Goal: Task Accomplishment & Management: Use online tool/utility

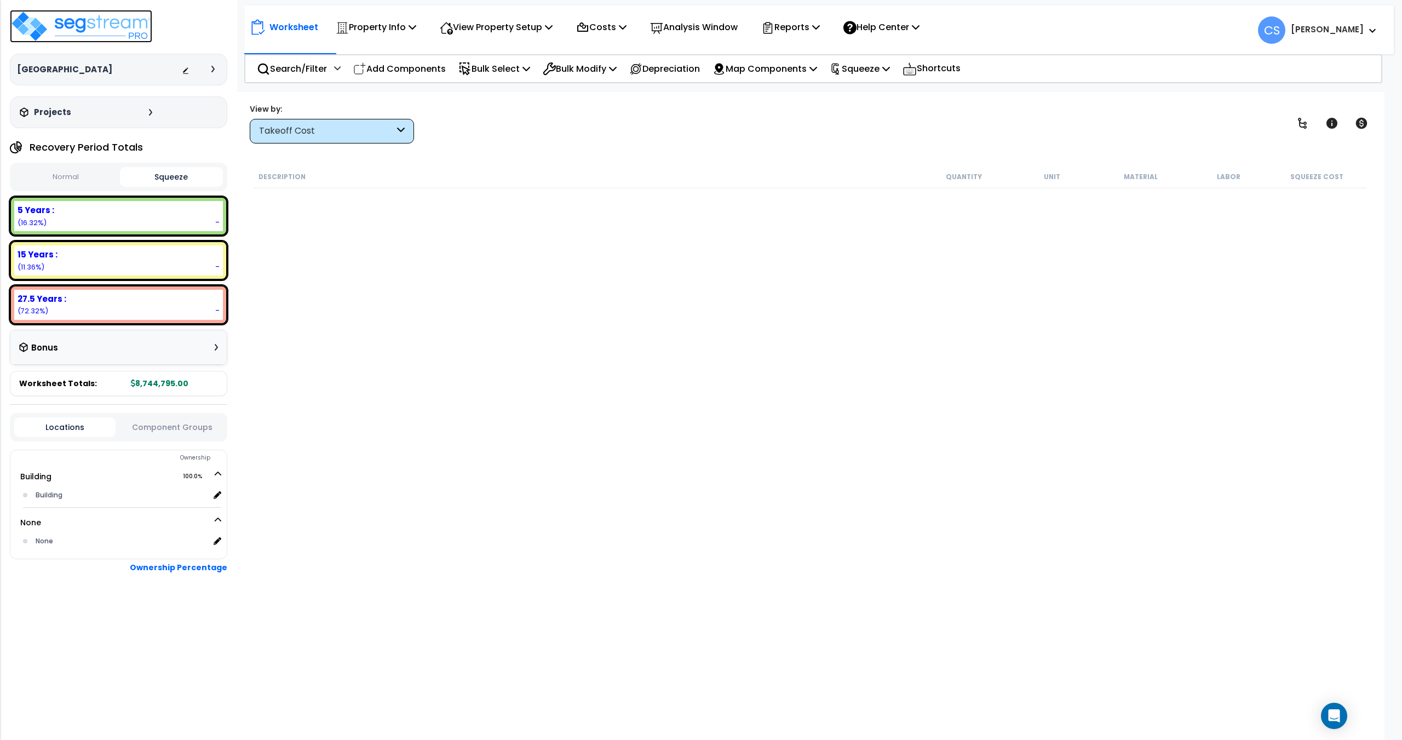
click at [93, 21] on img at bounding box center [81, 26] width 142 height 33
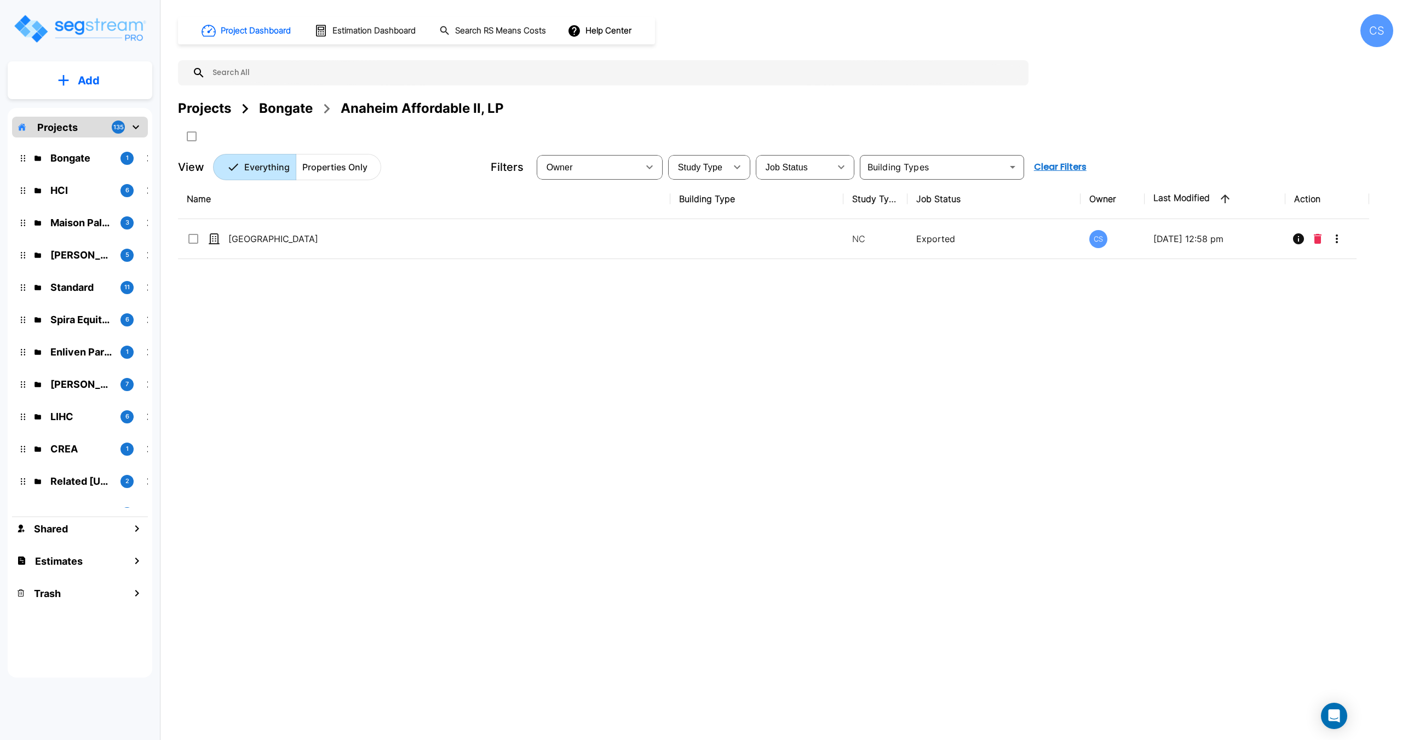
click at [202, 103] on div "Projects" at bounding box center [204, 109] width 53 height 20
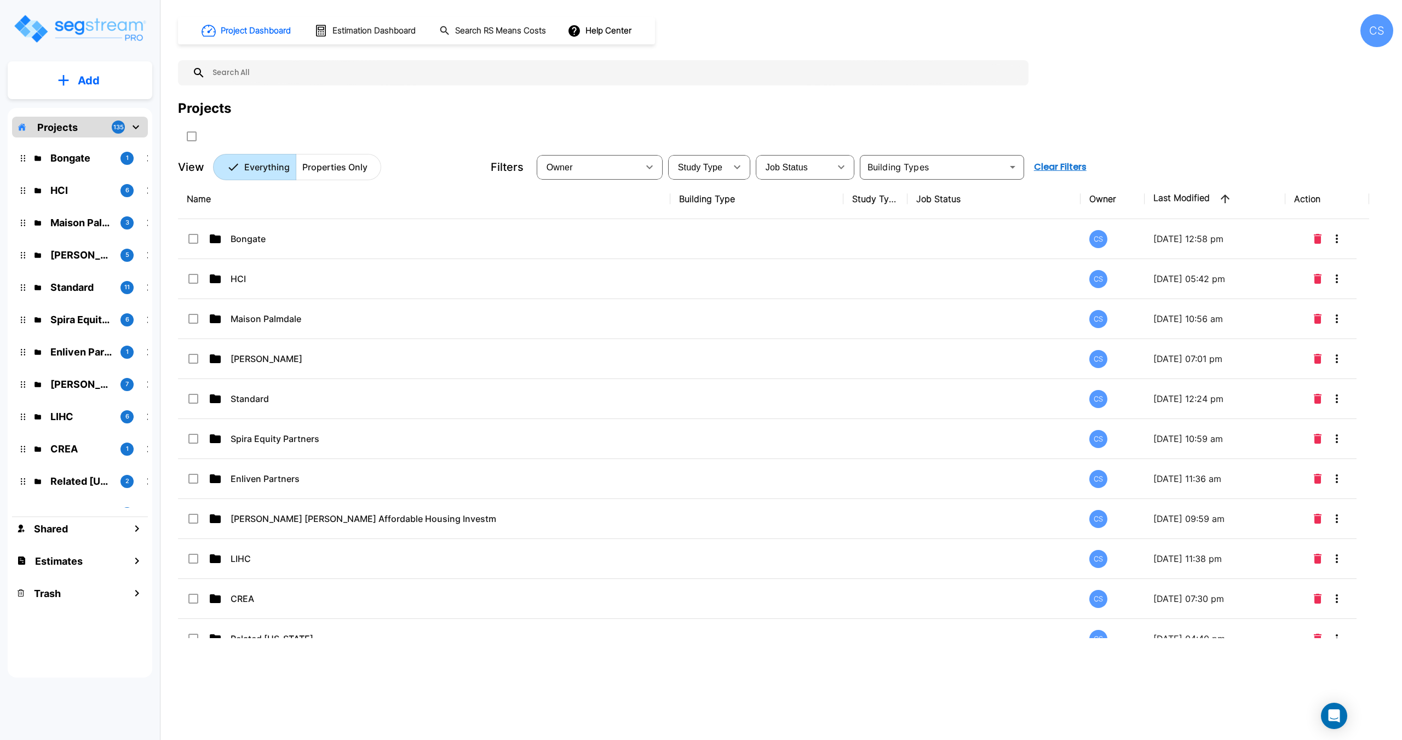
click at [295, 79] on input "text" at bounding box center [614, 72] width 818 height 25
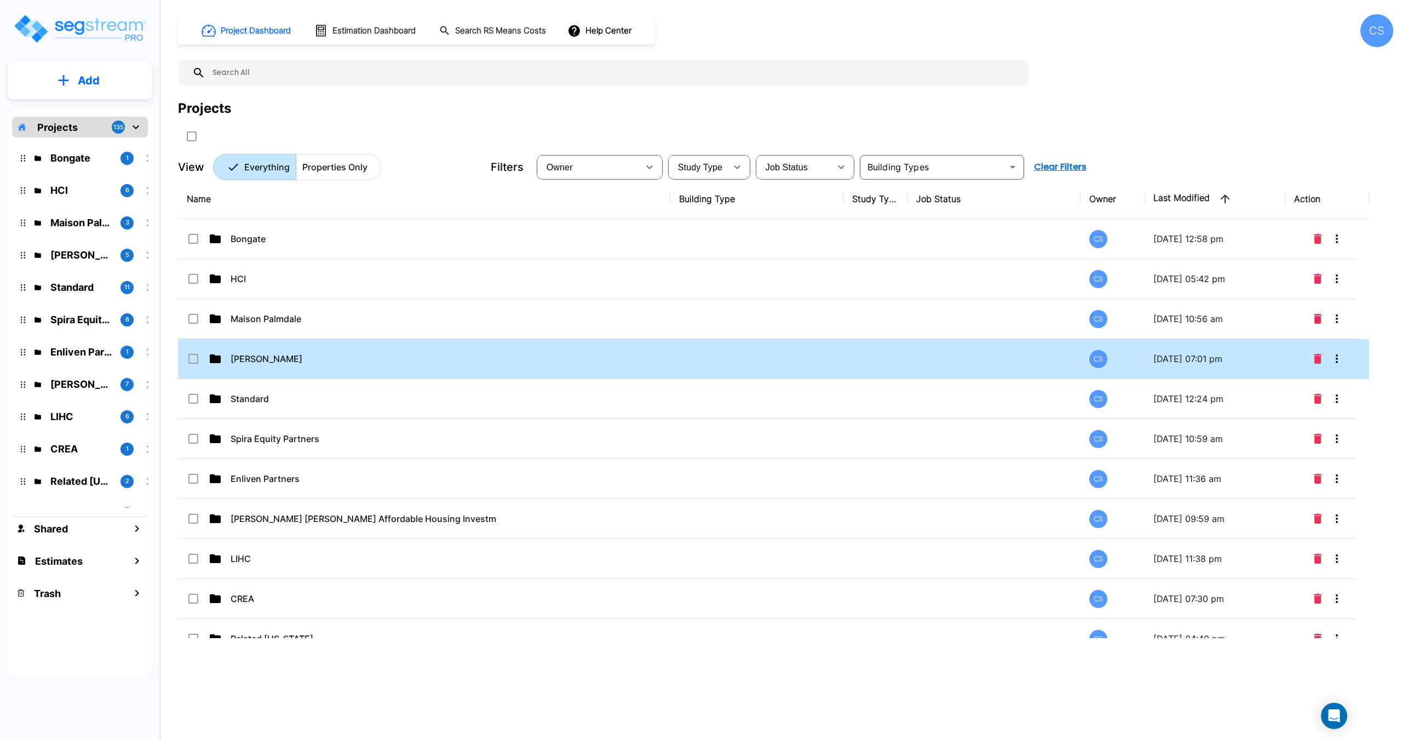
click at [258, 353] on p "Jeff Janda" at bounding box center [414, 358] width 366 height 13
click at [257, 353] on p "Jeff Janda" at bounding box center [414, 358] width 366 height 13
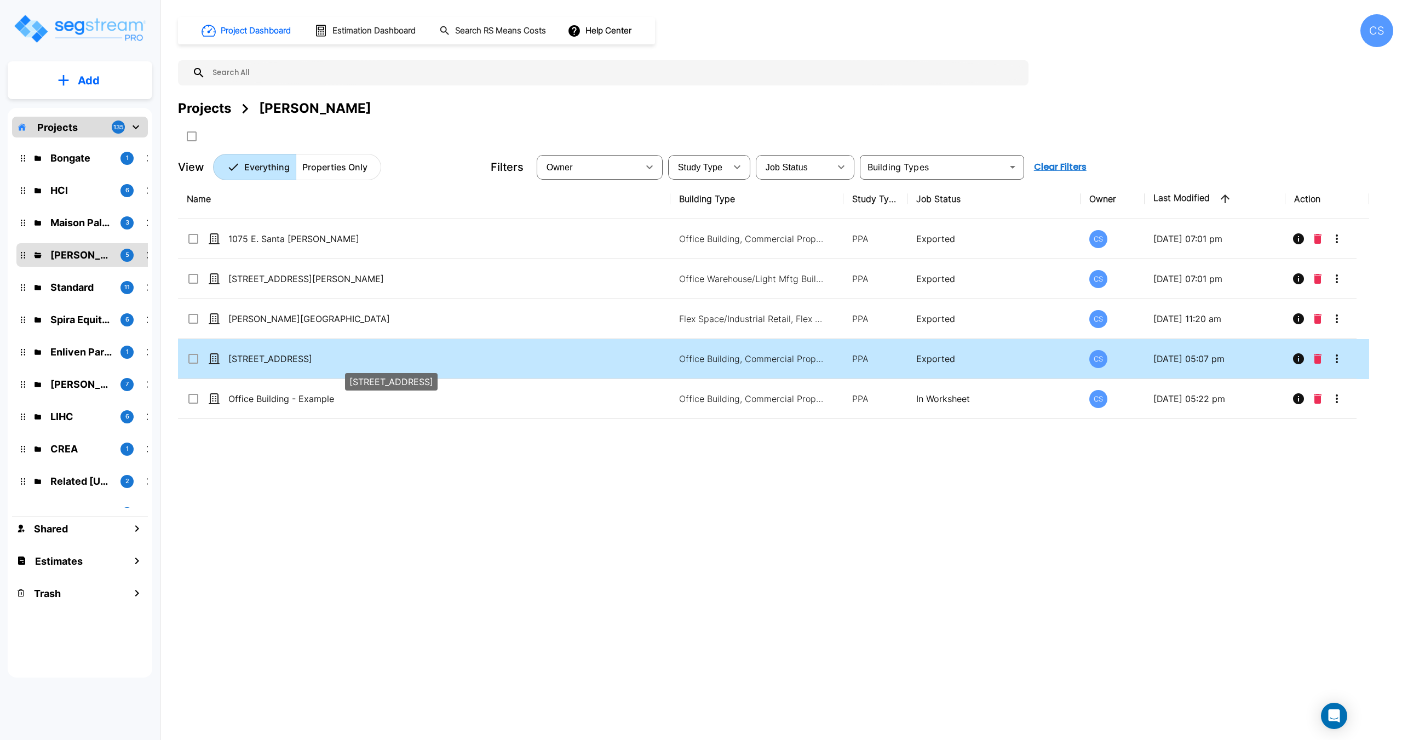
click at [266, 355] on p "[STREET_ADDRESS]" at bounding box center [411, 358] width 366 height 13
checkbox input "true"
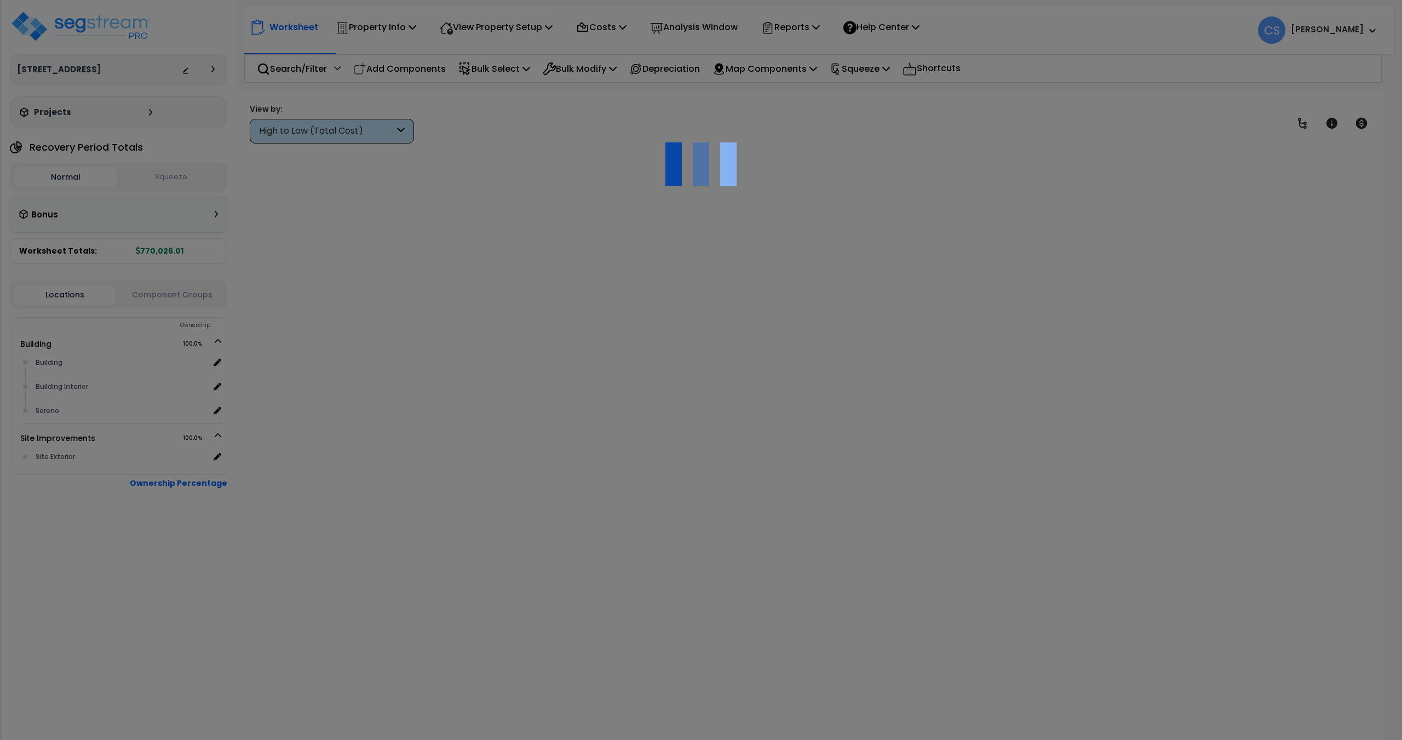
type input "3,430,000.00"
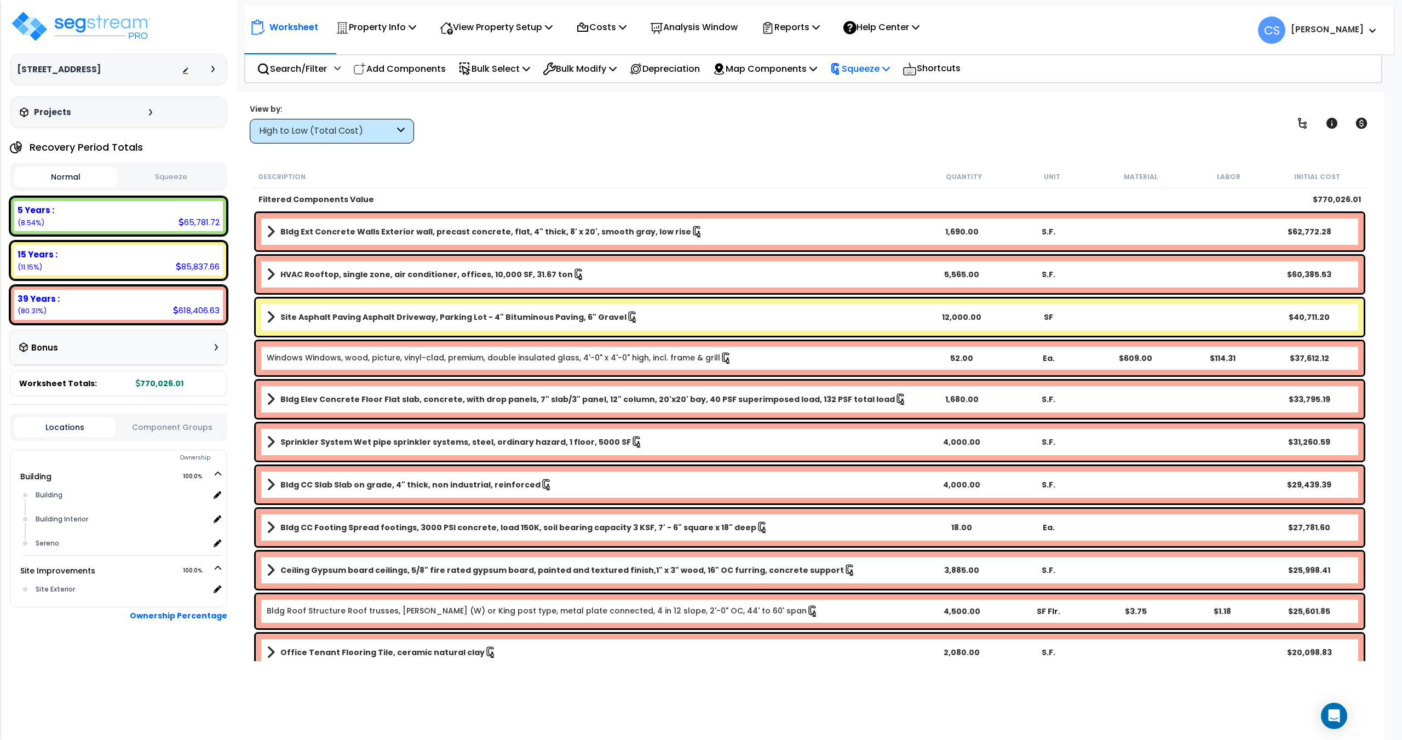
click at [876, 73] on p "Squeeze" at bounding box center [860, 68] width 60 height 15
click at [872, 89] on link "Re-squeeze" at bounding box center [878, 93] width 108 height 22
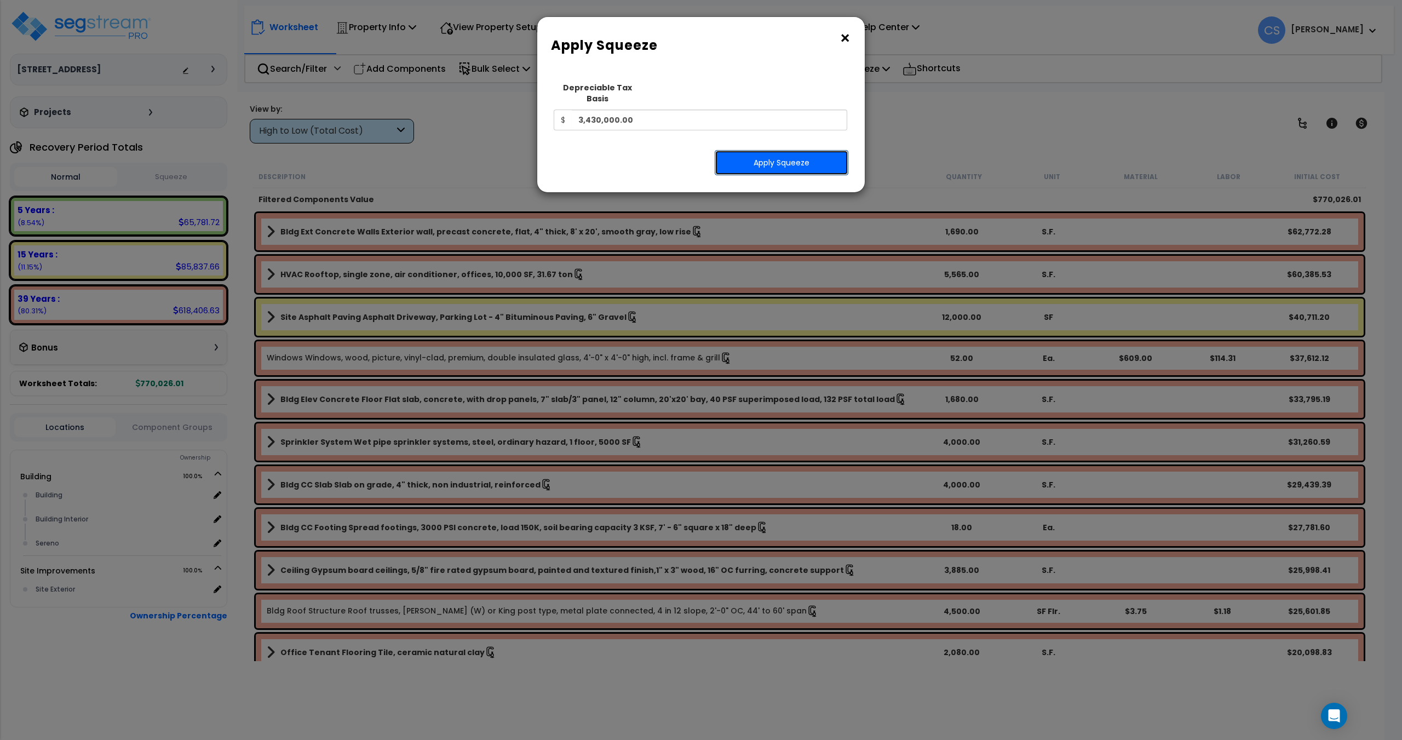
click at [791, 150] on button "Apply Squeeze" at bounding box center [782, 162] width 134 height 25
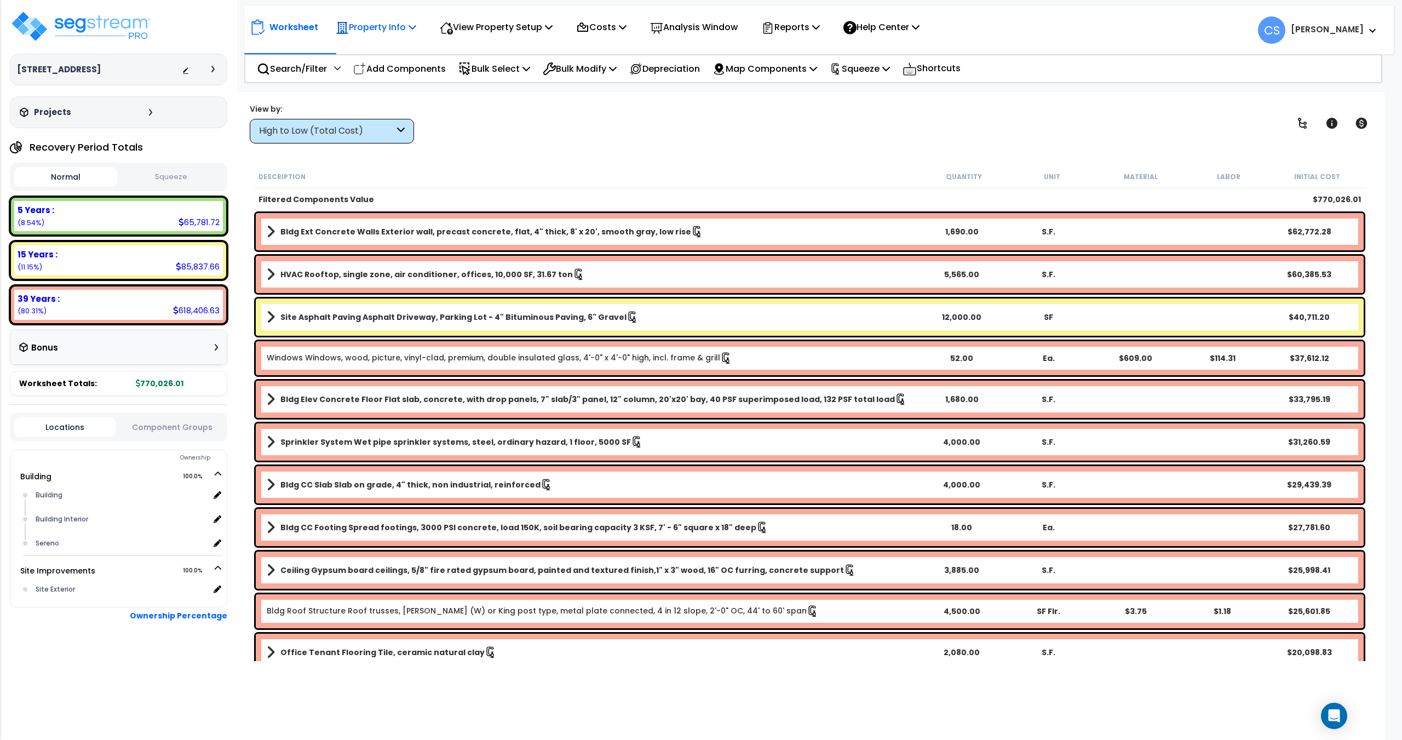
click at [412, 33] on p "Property Info" at bounding box center [376, 27] width 81 height 15
click at [405, 55] on link "Property Setup" at bounding box center [384, 52] width 108 height 22
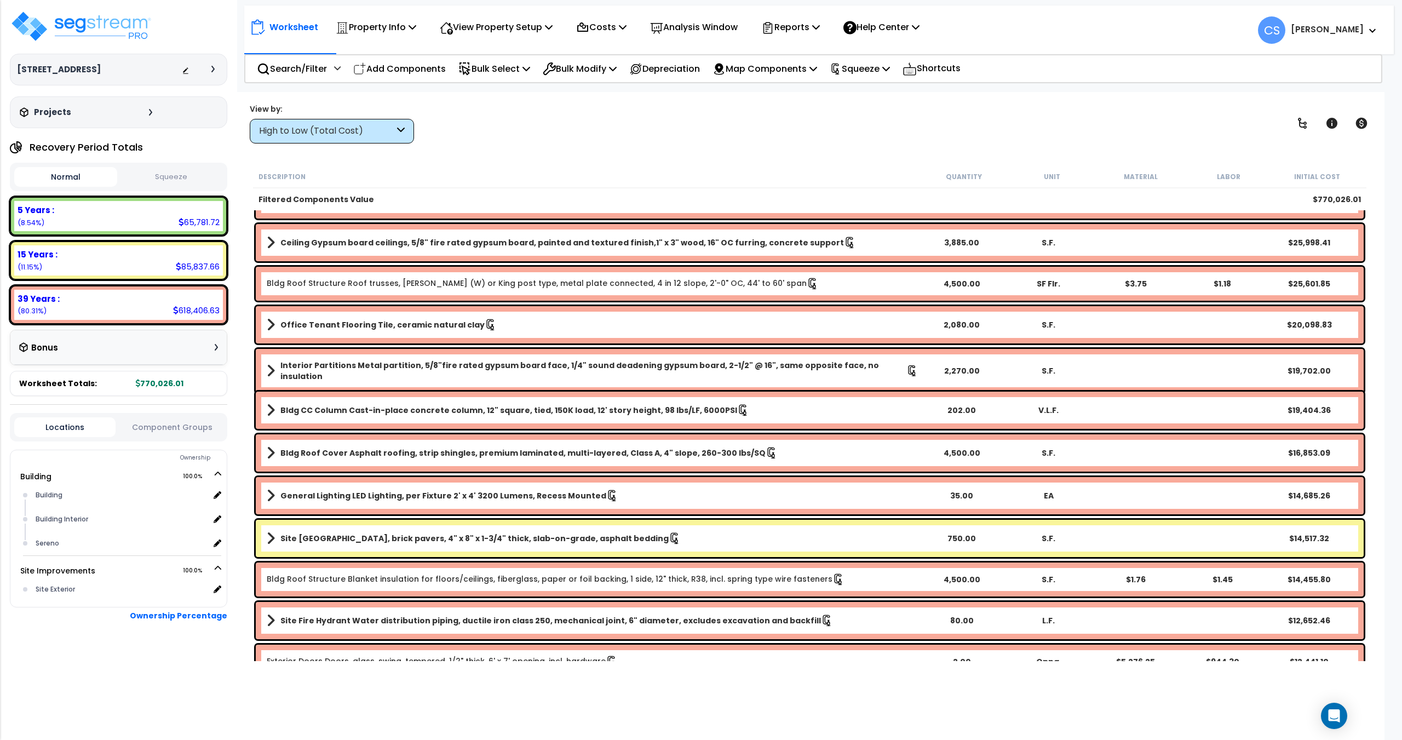
scroll to position [329, 0]
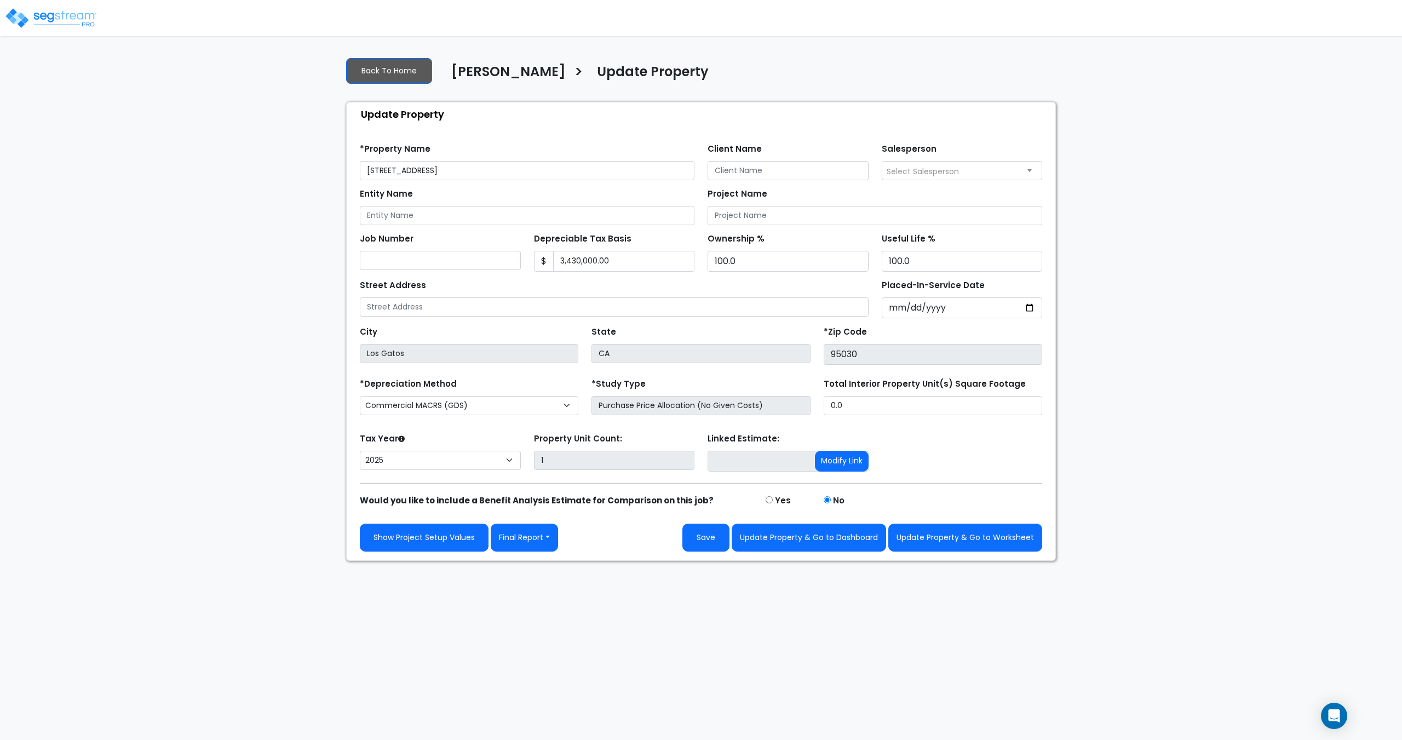
select select "2025"
click at [435, 540] on link "Show Project Setup Values" at bounding box center [424, 538] width 129 height 28
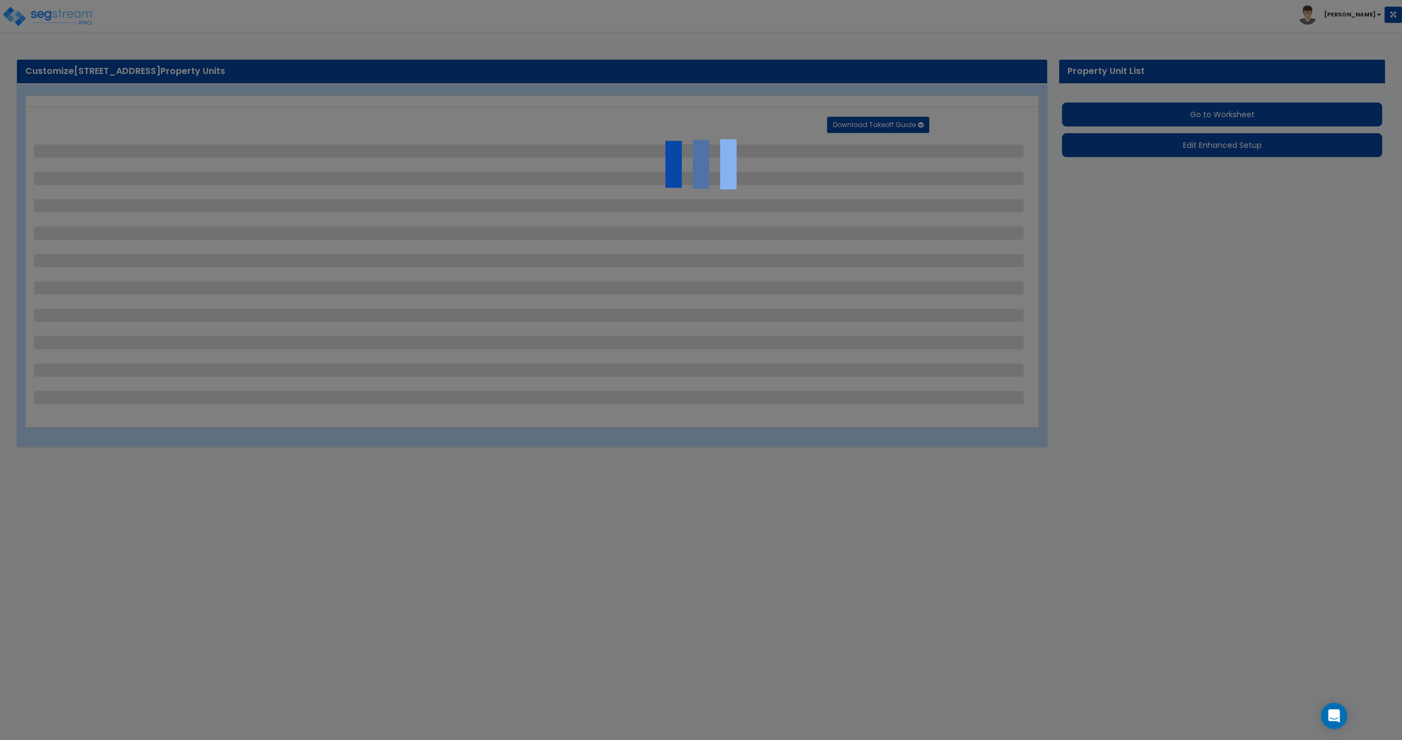
select select "2"
select select "1"
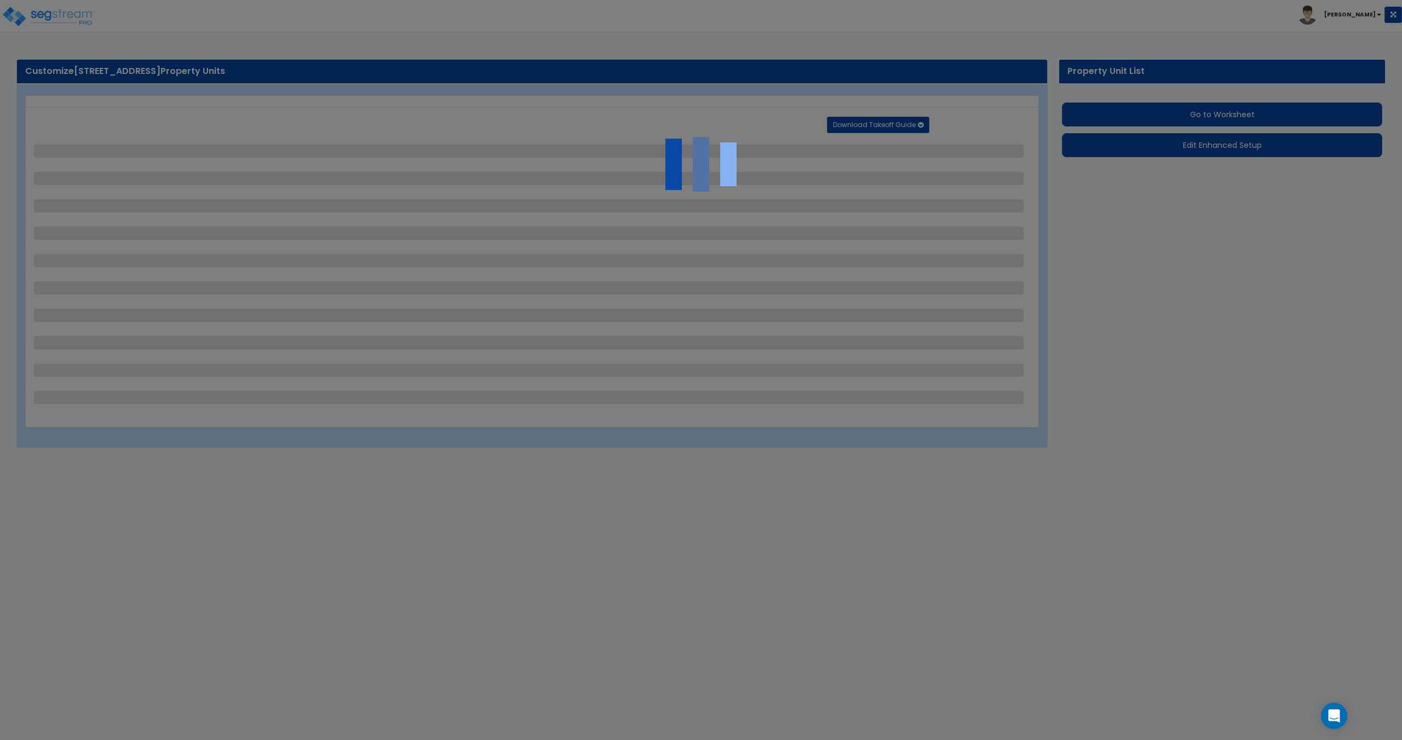
select select "1"
select select "2"
select select "1"
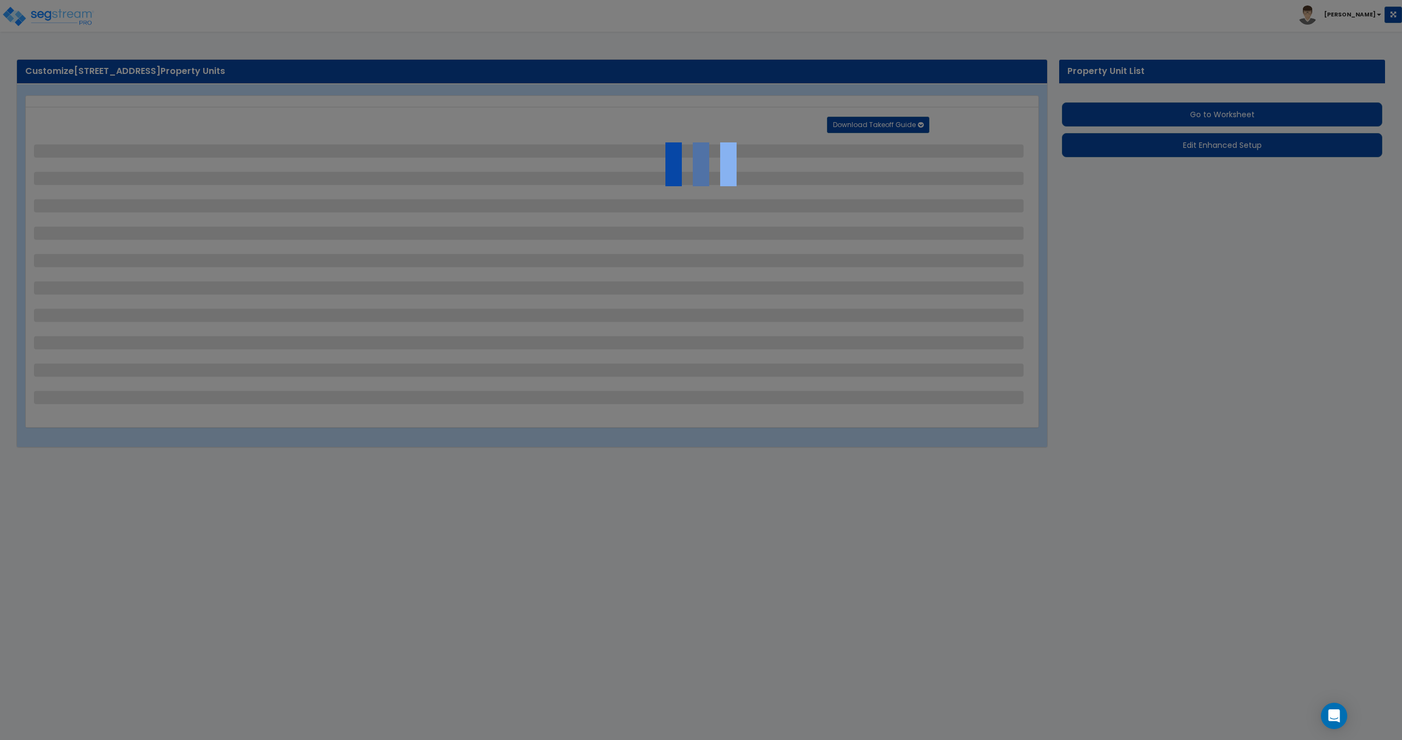
select select "1"
select select "2"
select select "1"
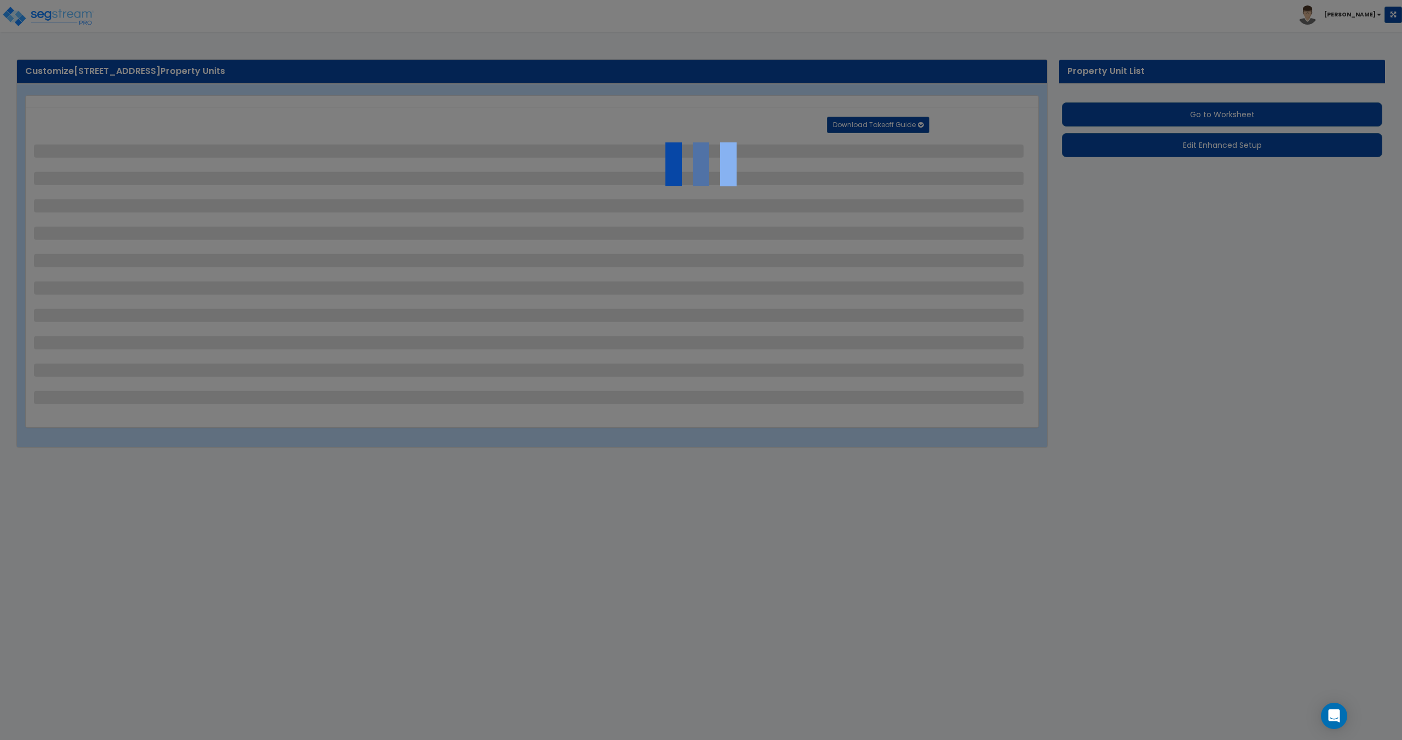
select select "1"
select select "4"
select select "1"
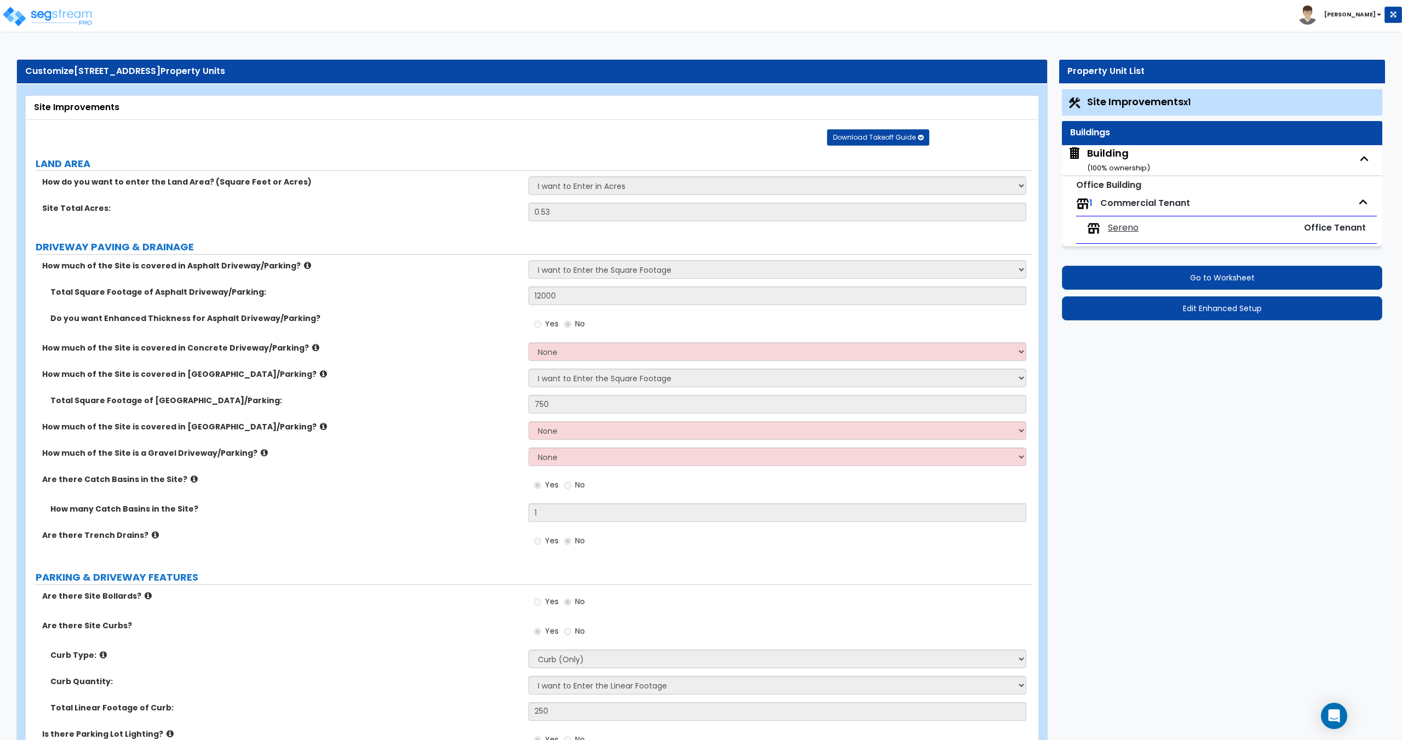
click at [1122, 227] on span "Sereno" at bounding box center [1123, 228] width 31 height 13
select select "3"
select select "1"
select select "2"
select select "1"
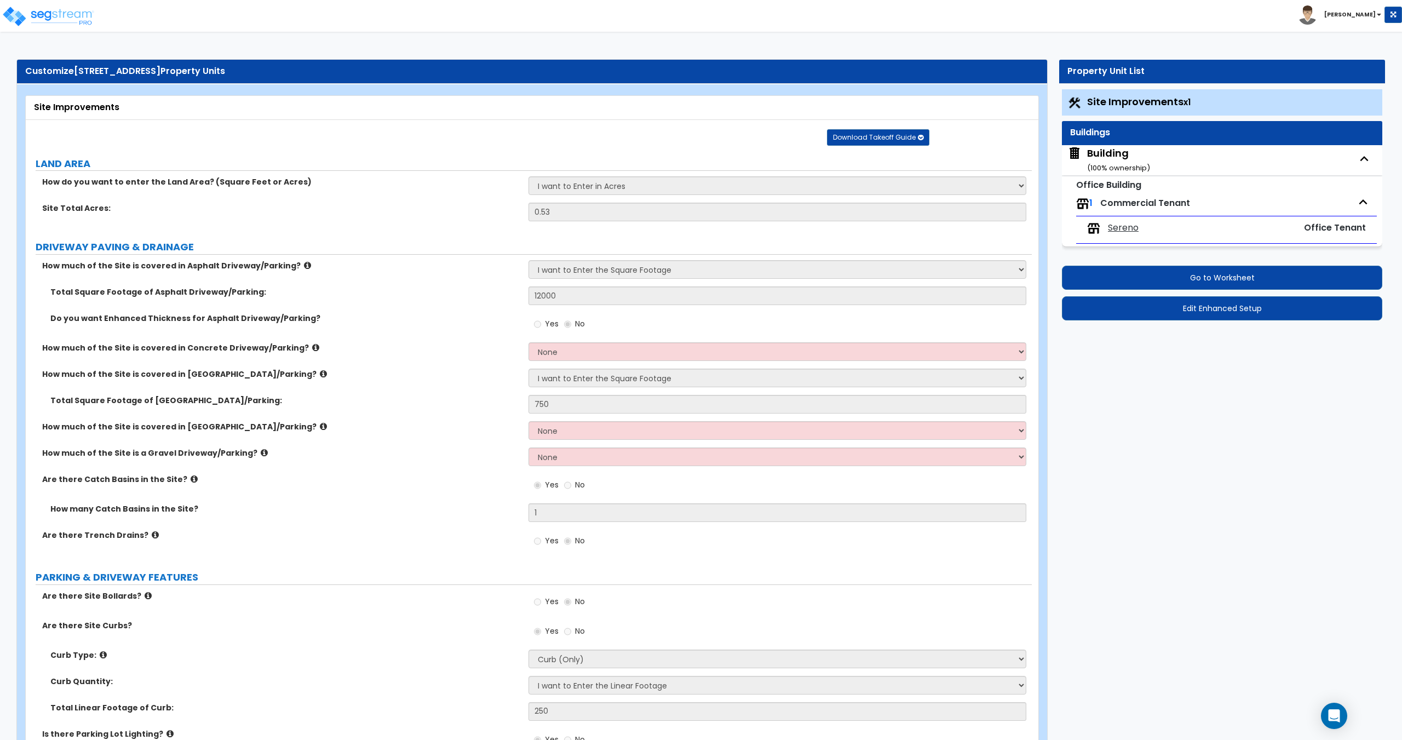
select select "2"
select select "5"
select select "1"
select select "3"
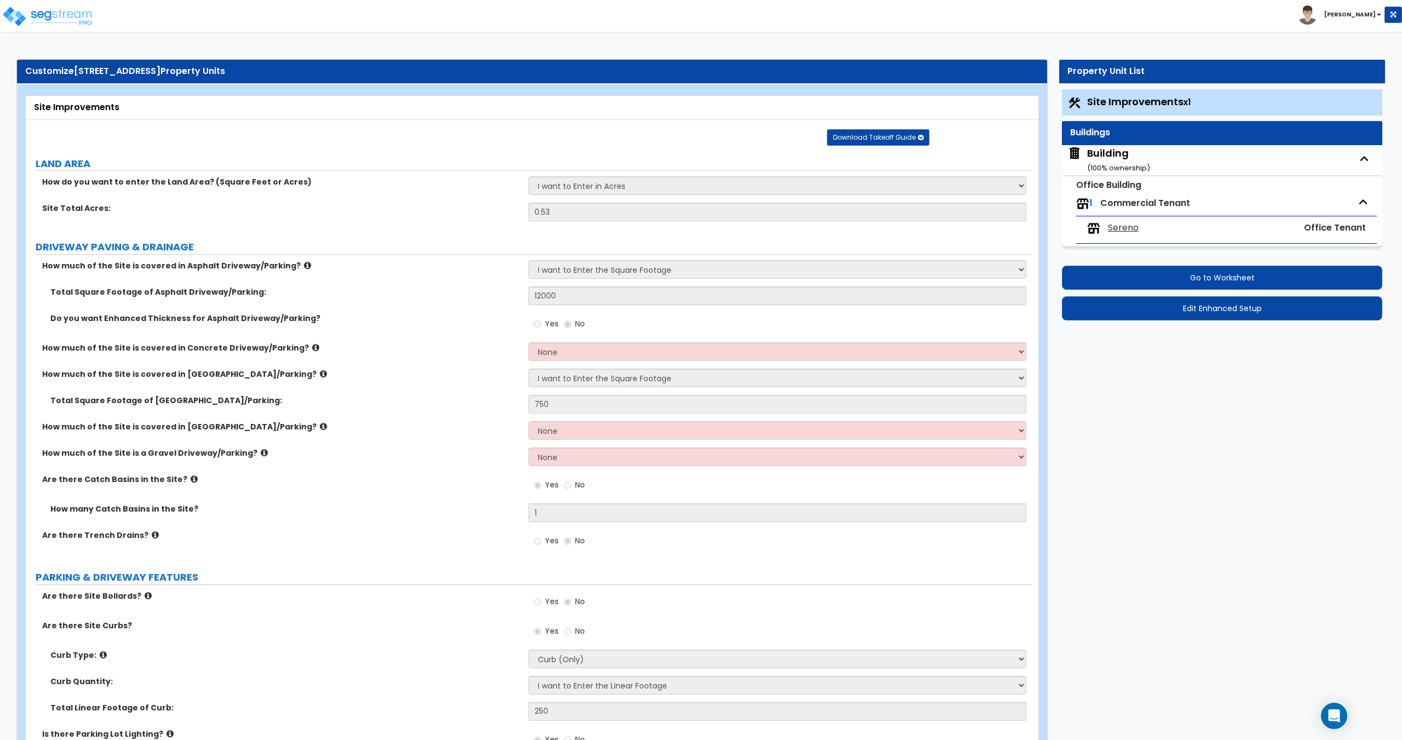
select select "2"
select select "3"
select select "1"
select select "2"
select select "1"
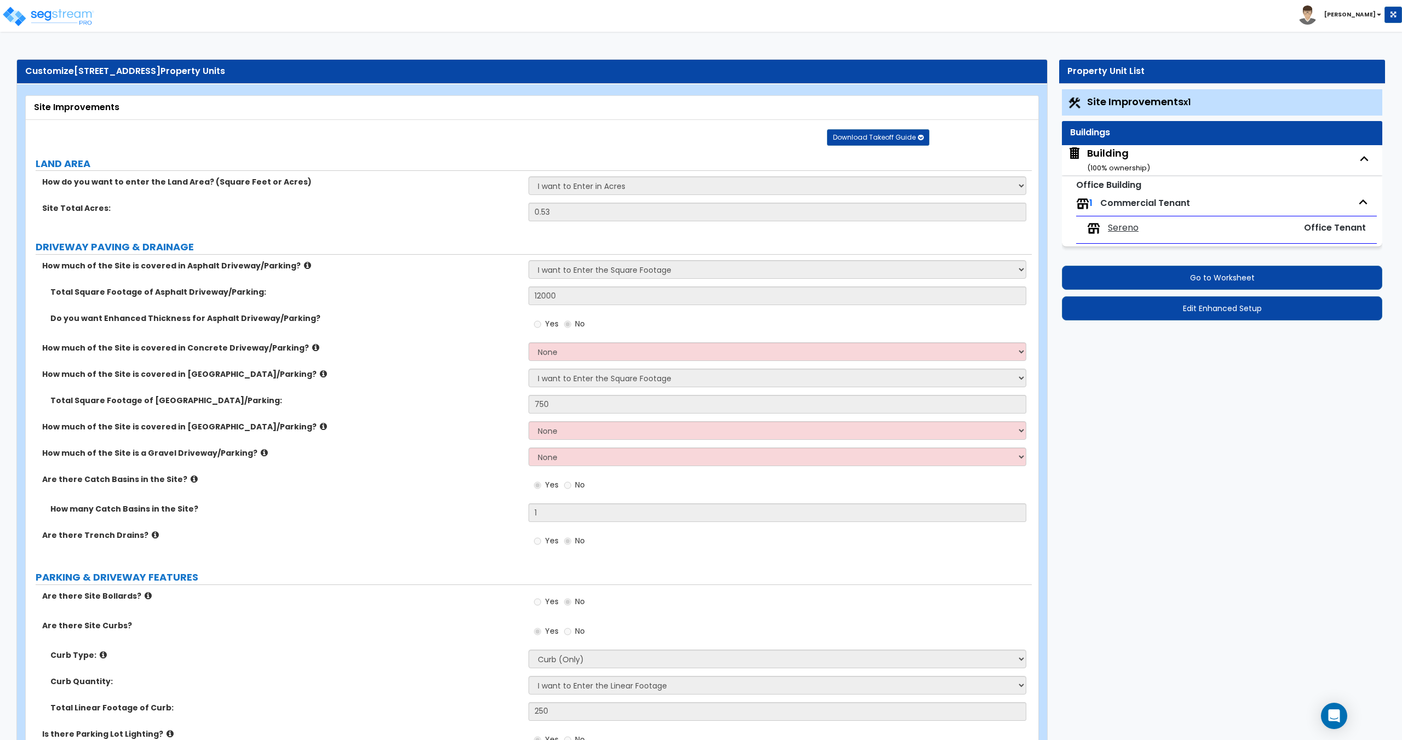
select select "1"
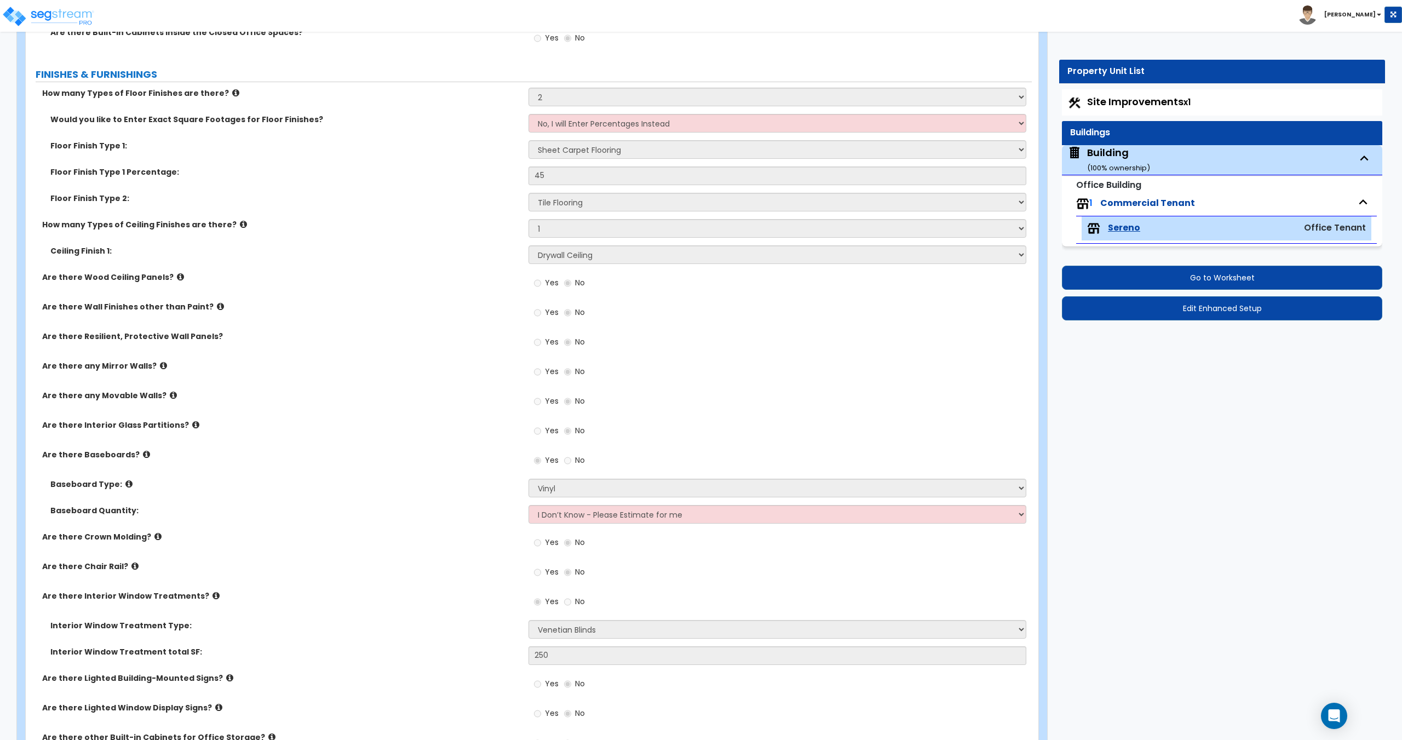
scroll to position [158, 0]
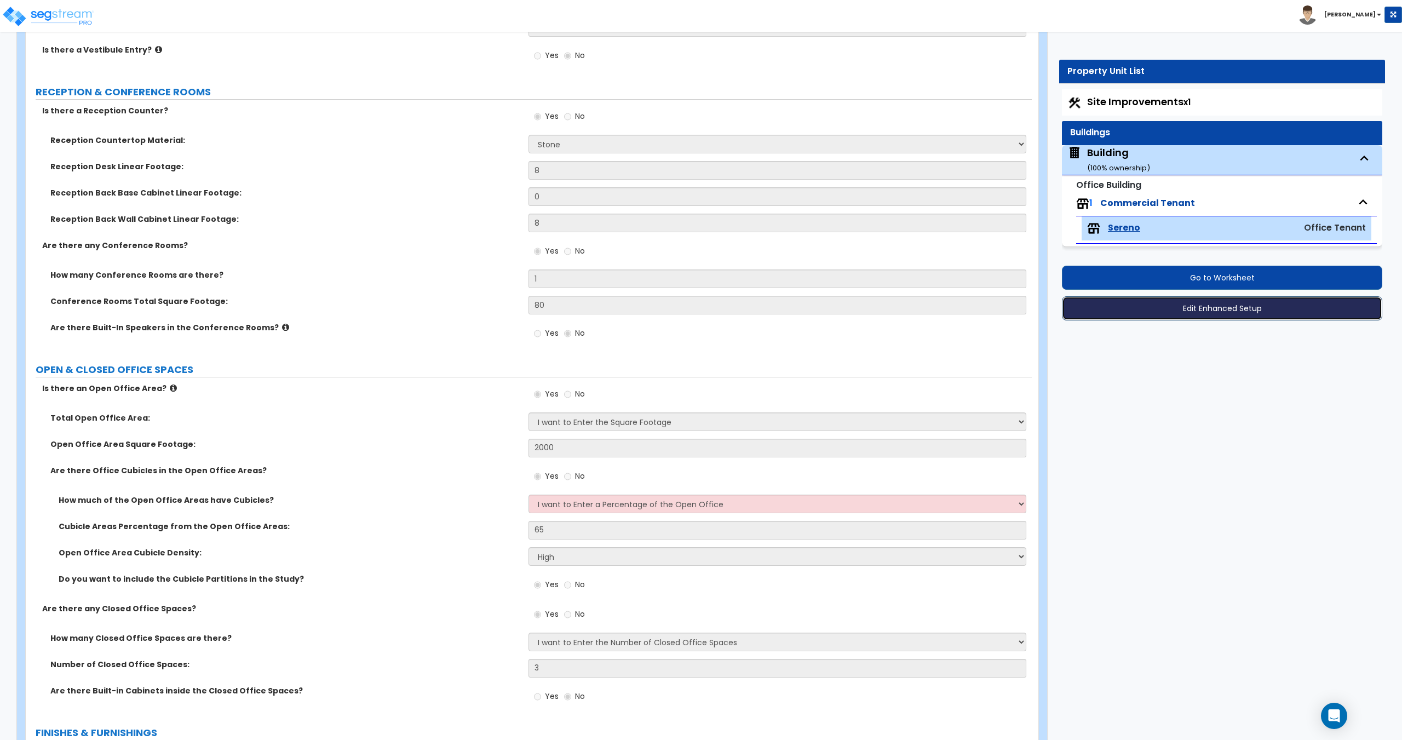
click at [1162, 312] on button "Edit Enhanced Setup" at bounding box center [1222, 308] width 320 height 24
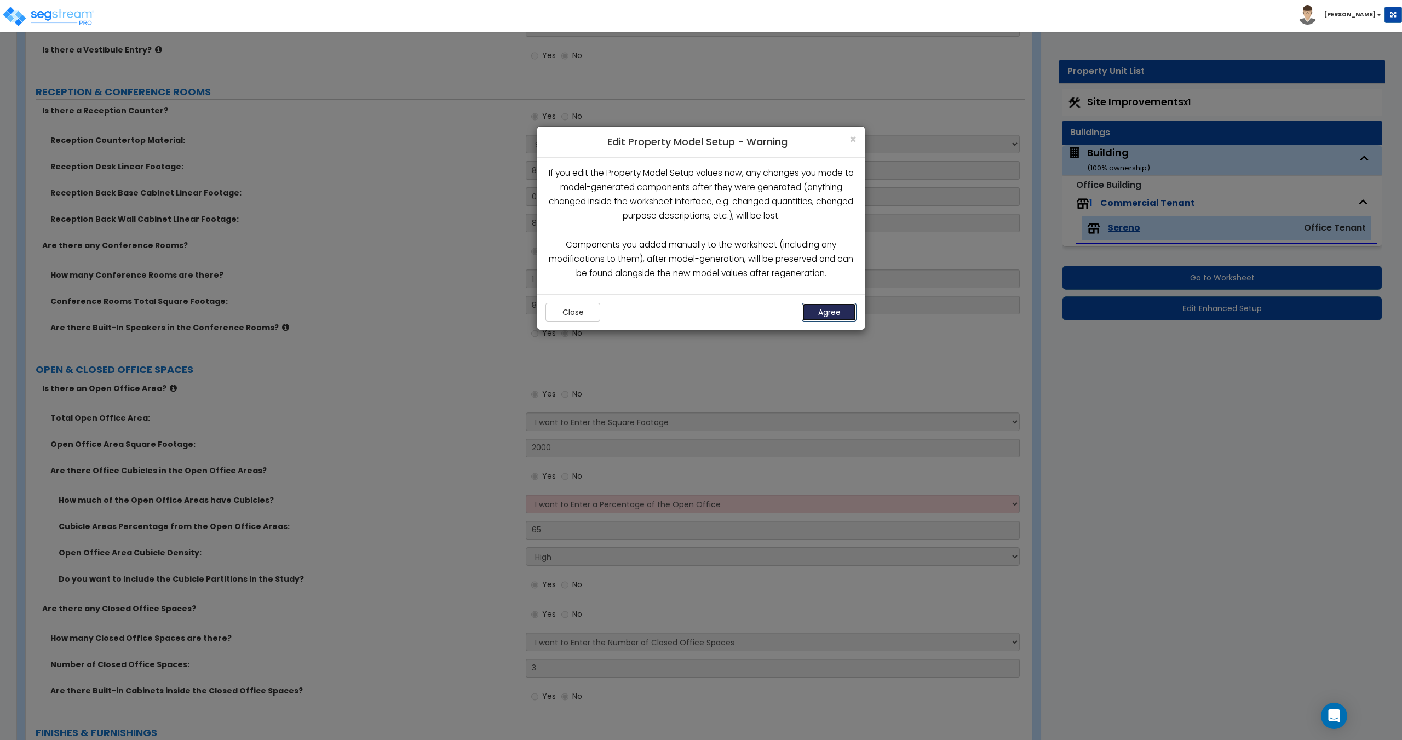
click at [824, 317] on button "Agree" at bounding box center [829, 312] width 55 height 19
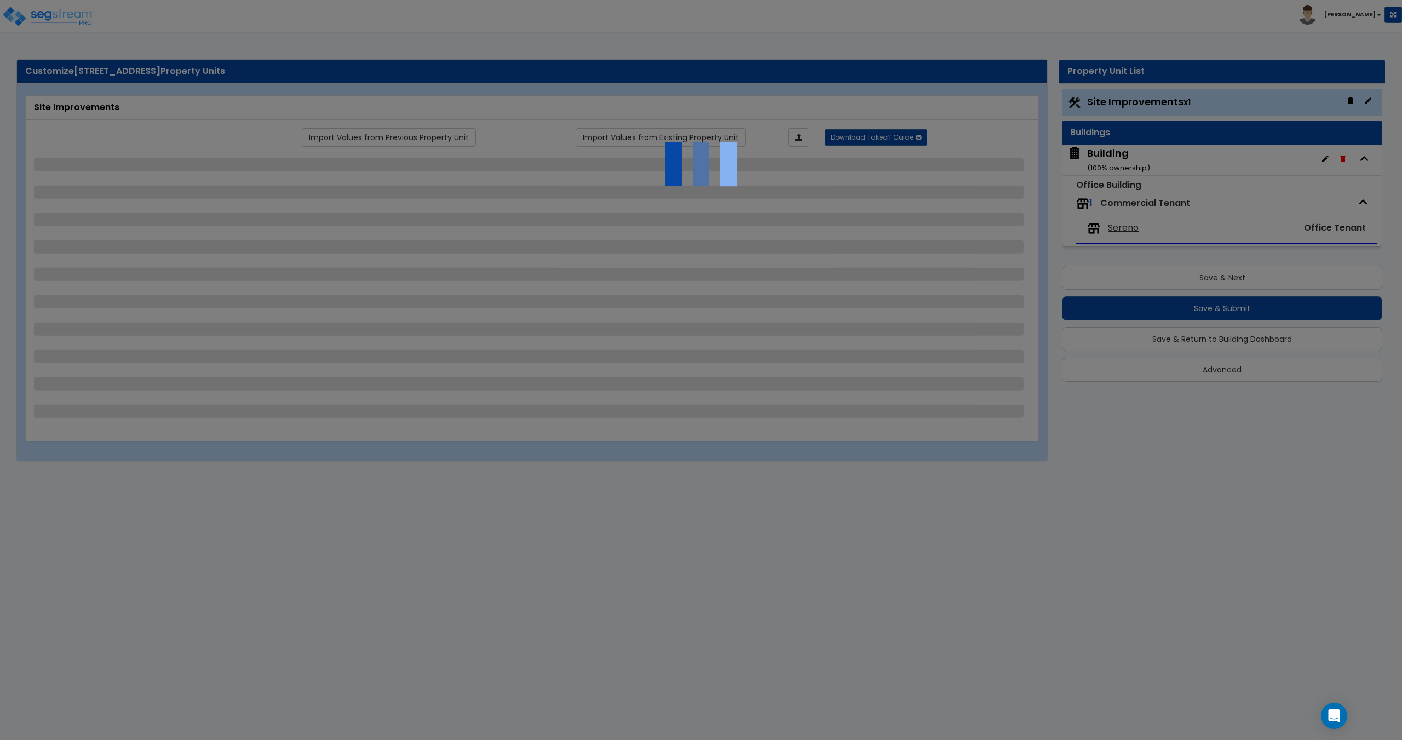
select select "2"
select select "1"
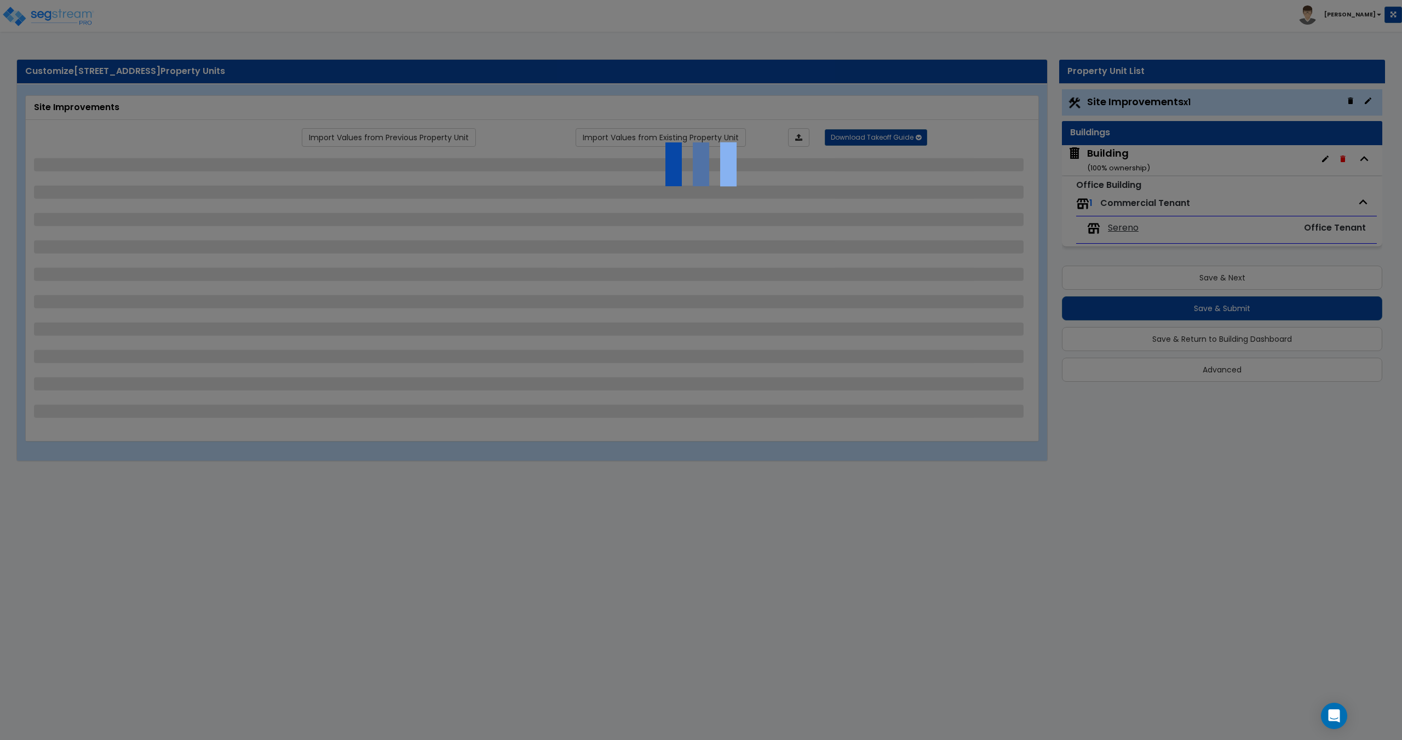
select select "1"
select select "2"
select select "1"
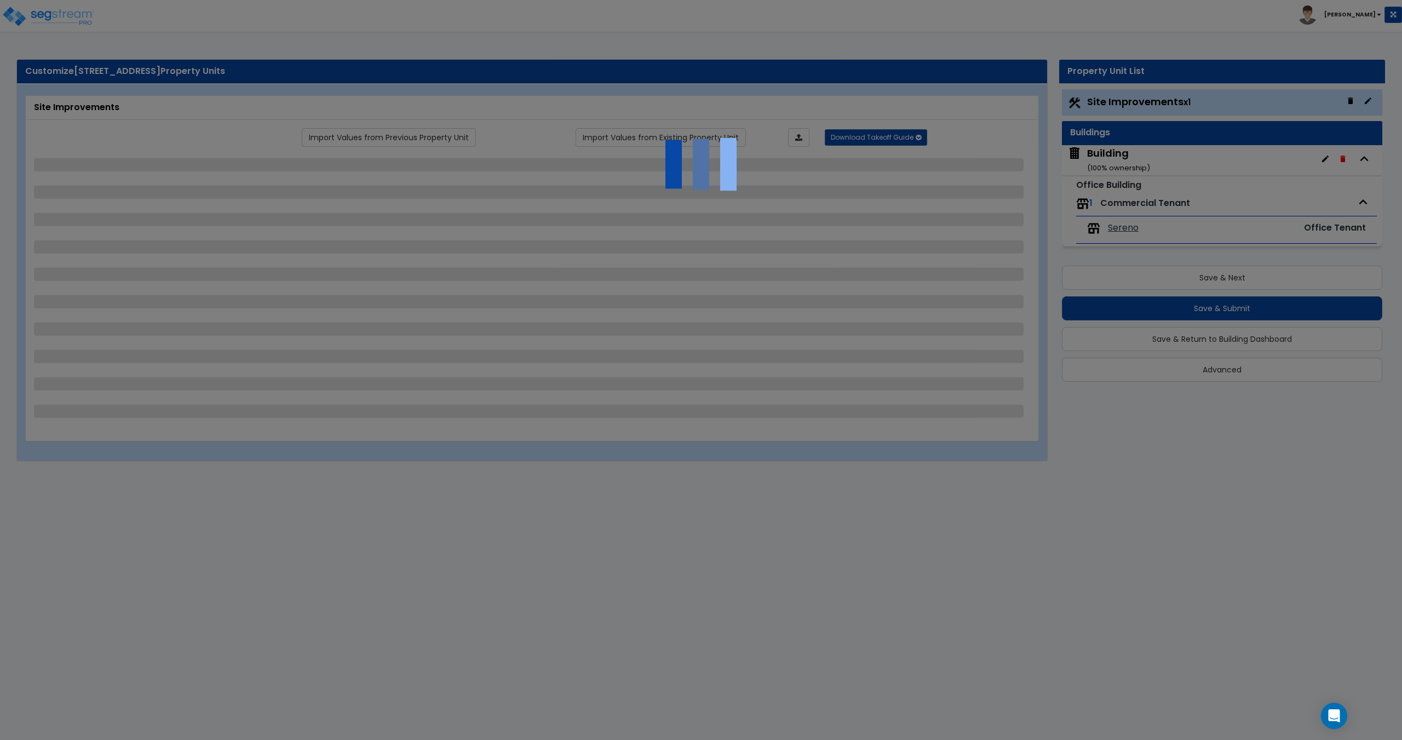
select select "1"
select select "2"
select select "1"
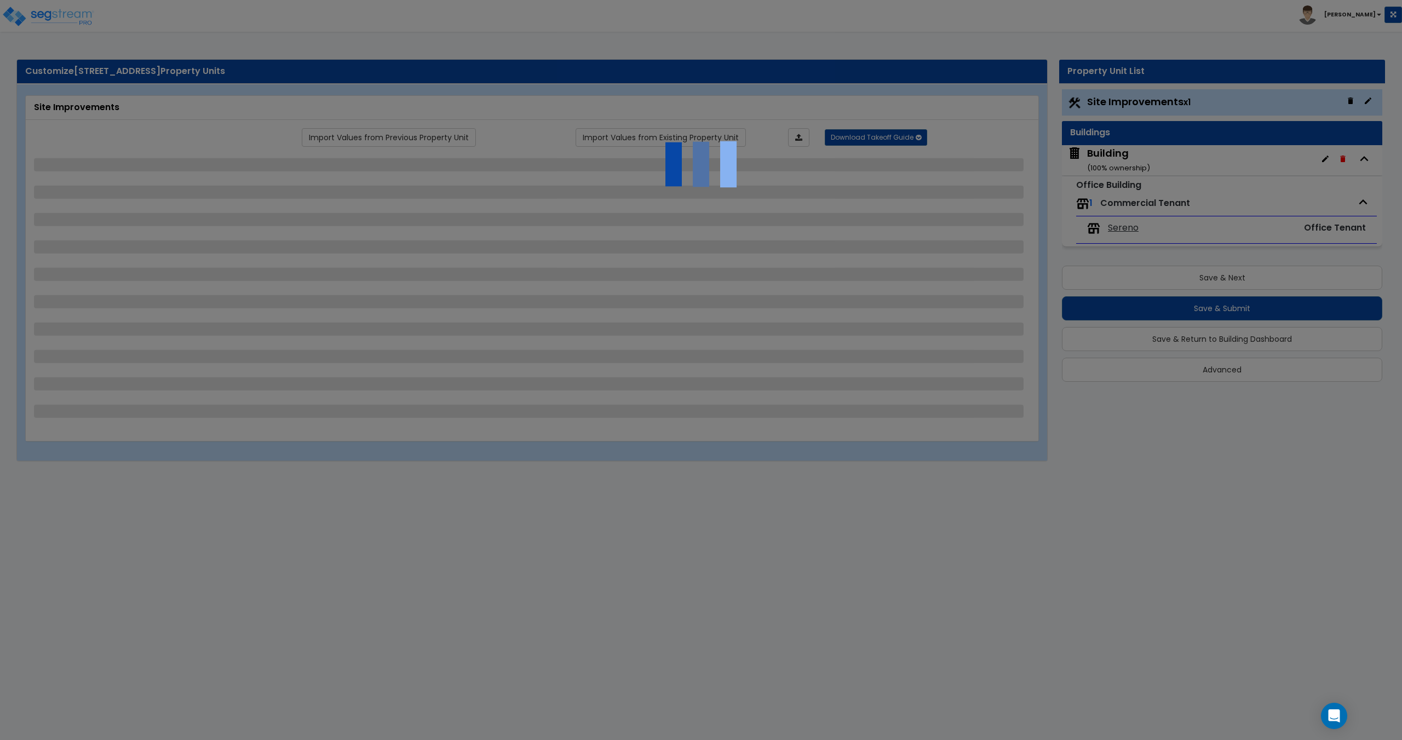
select select "1"
select select "4"
select select "1"
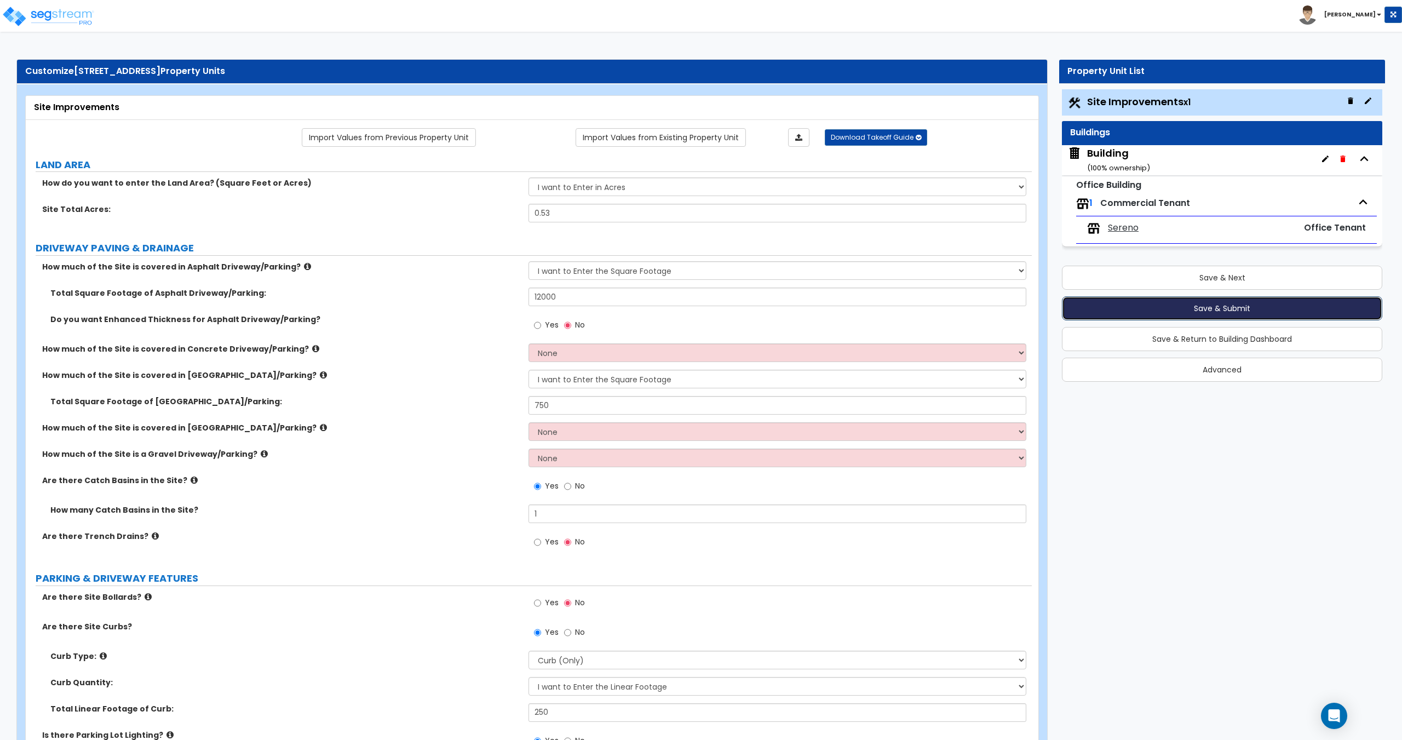
click at [1131, 307] on button "Save & Submit" at bounding box center [1222, 308] width 320 height 24
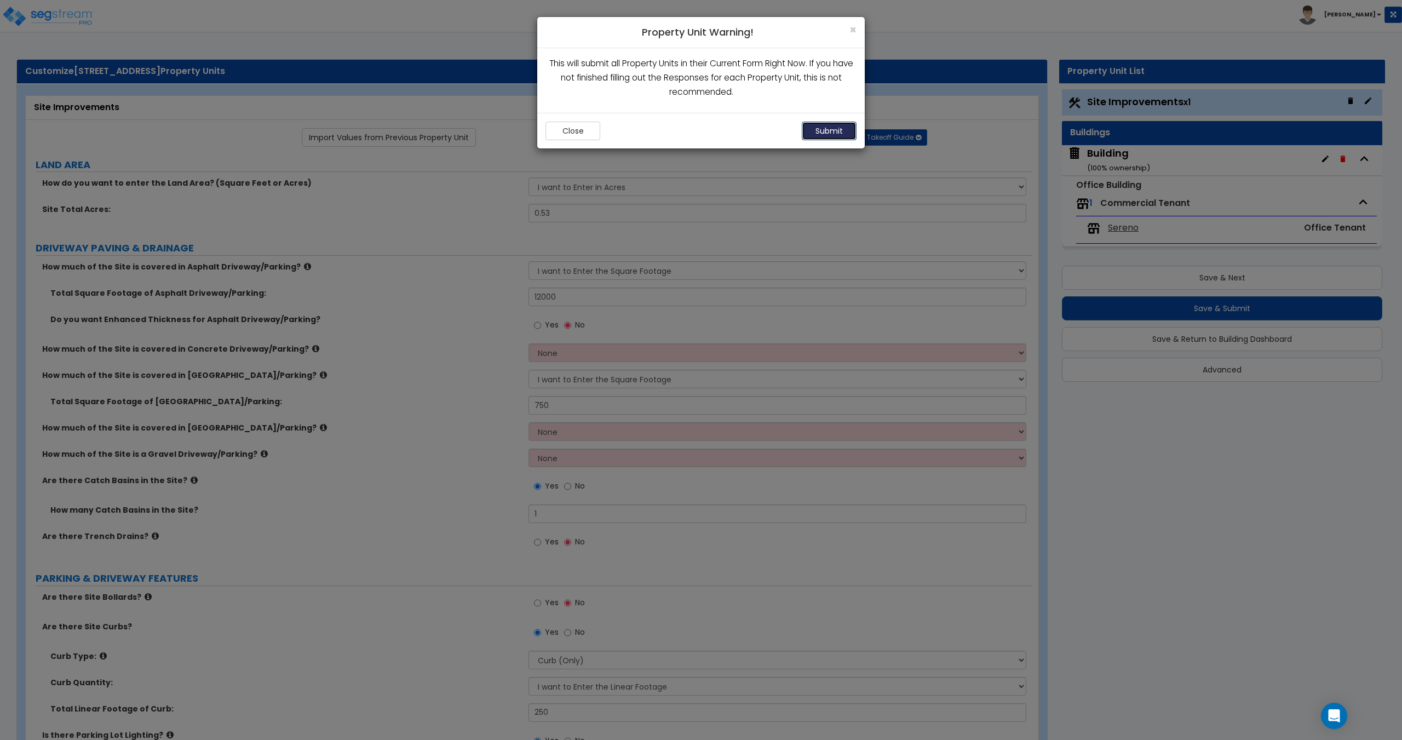
click at [821, 123] on button "Submit" at bounding box center [829, 131] width 55 height 19
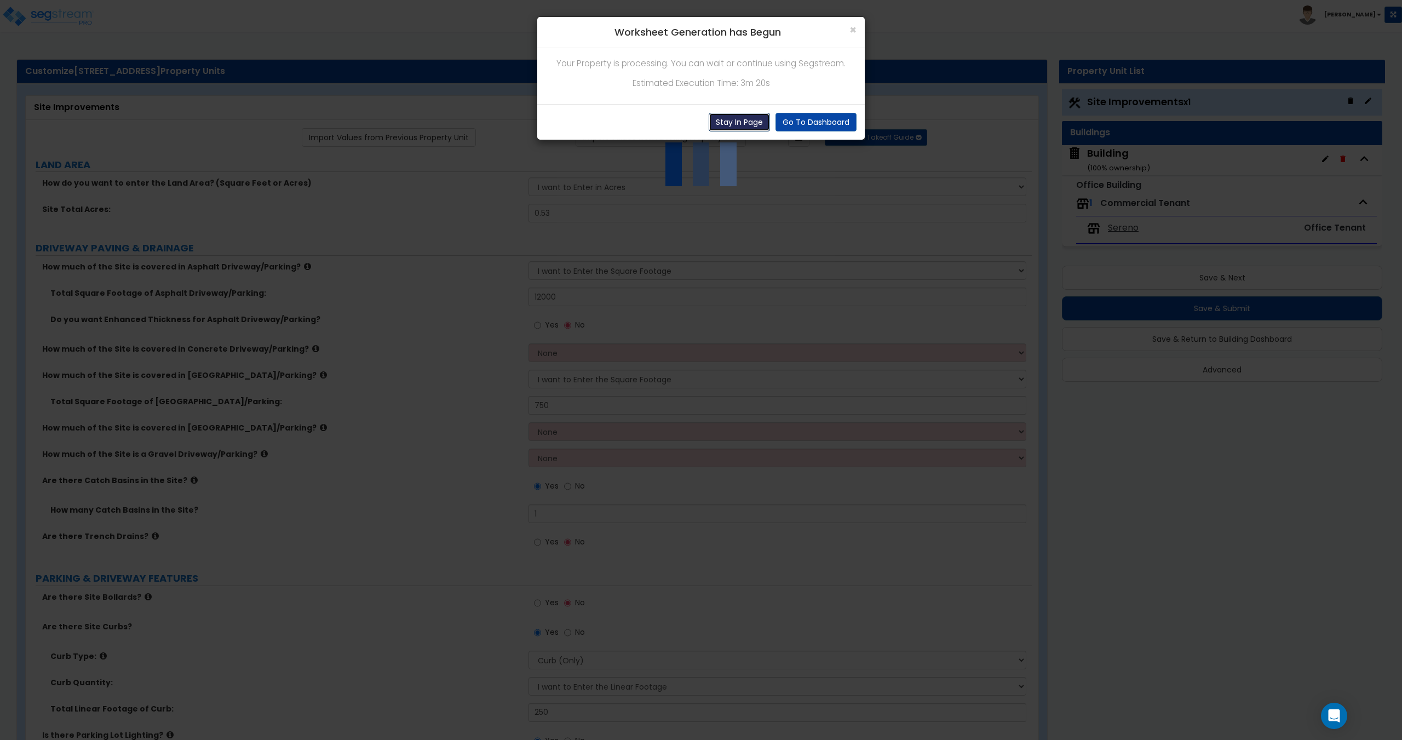
click at [738, 126] on button "Stay In Page" at bounding box center [739, 122] width 61 height 19
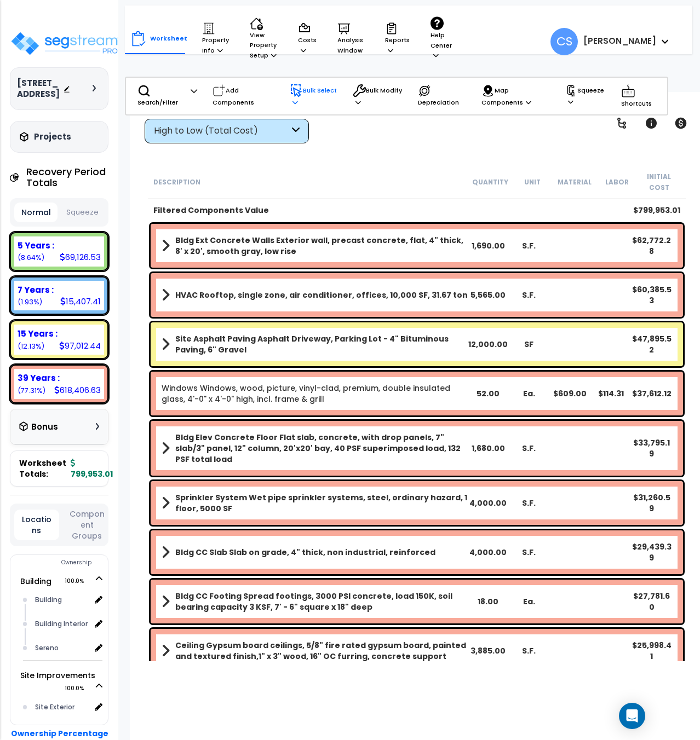
click at [294, 103] on icon at bounding box center [294, 102] width 5 height 6
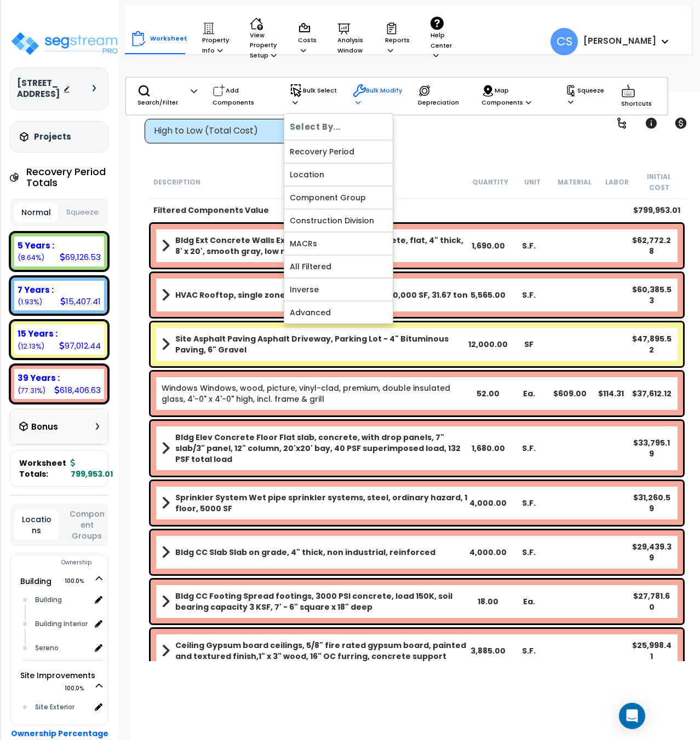
click at [381, 104] on p "Bulk Modify" at bounding box center [378, 96] width 50 height 24
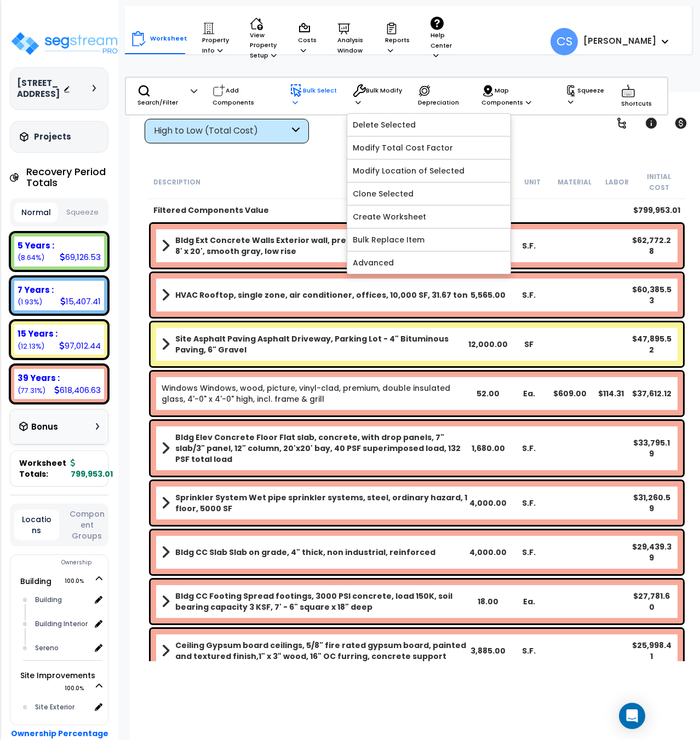
click at [300, 103] on p "Bulk Select" at bounding box center [314, 96] width 48 height 24
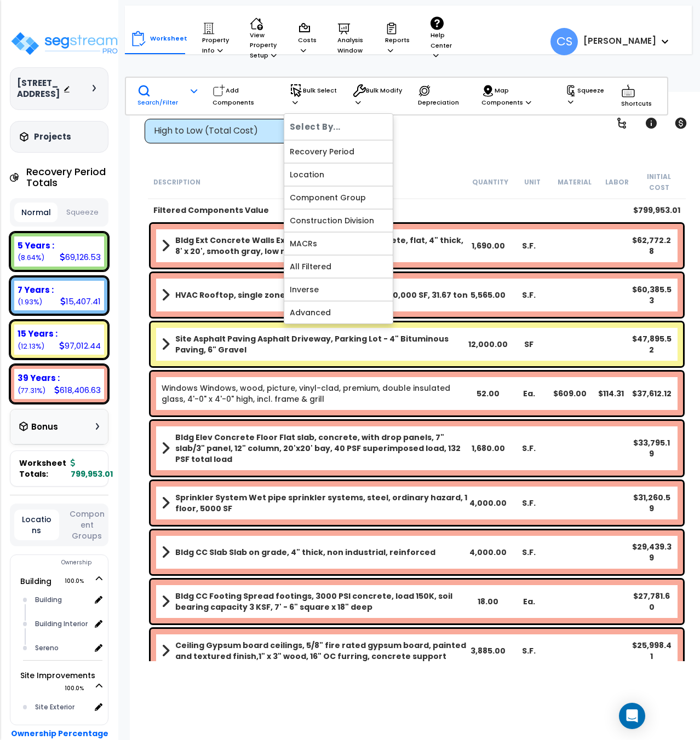
click at [180, 101] on p "Search/Filter" at bounding box center [160, 96] width 46 height 24
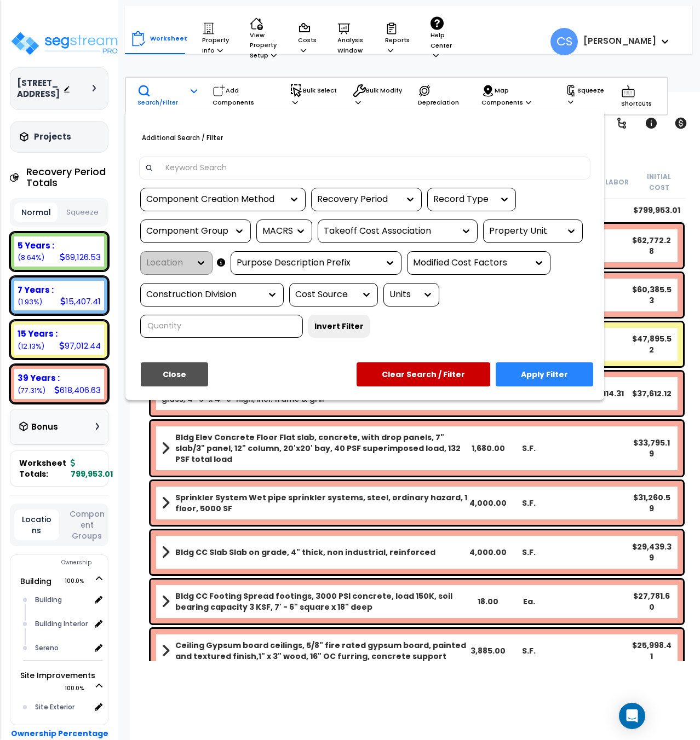
click at [202, 191] on div "Component Creation Method" at bounding box center [222, 200] width 165 height 24
click at [229, 197] on div "Component Creation Method" at bounding box center [214, 199] width 137 height 13
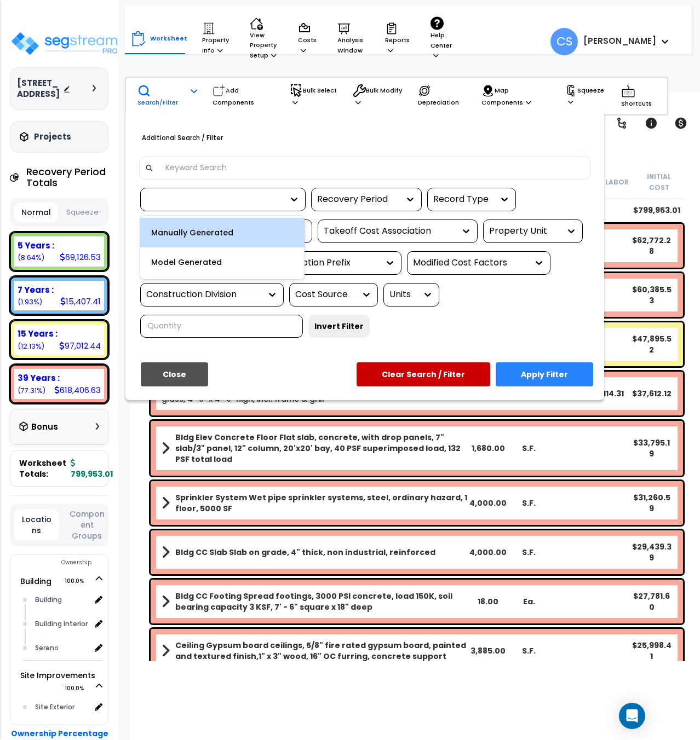
click at [274, 197] on div at bounding box center [214, 199] width 137 height 13
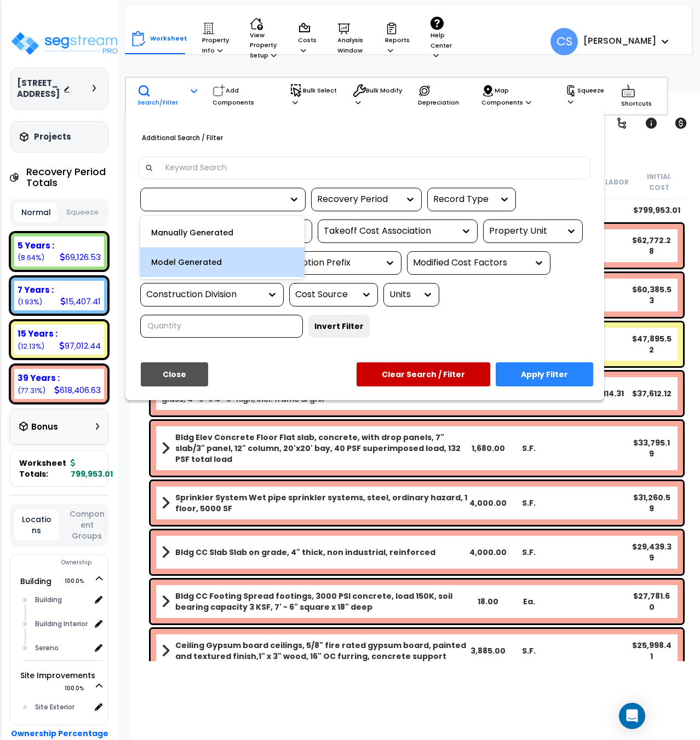
click at [216, 267] on div "Model Generated" at bounding box center [222, 263] width 164 height 30
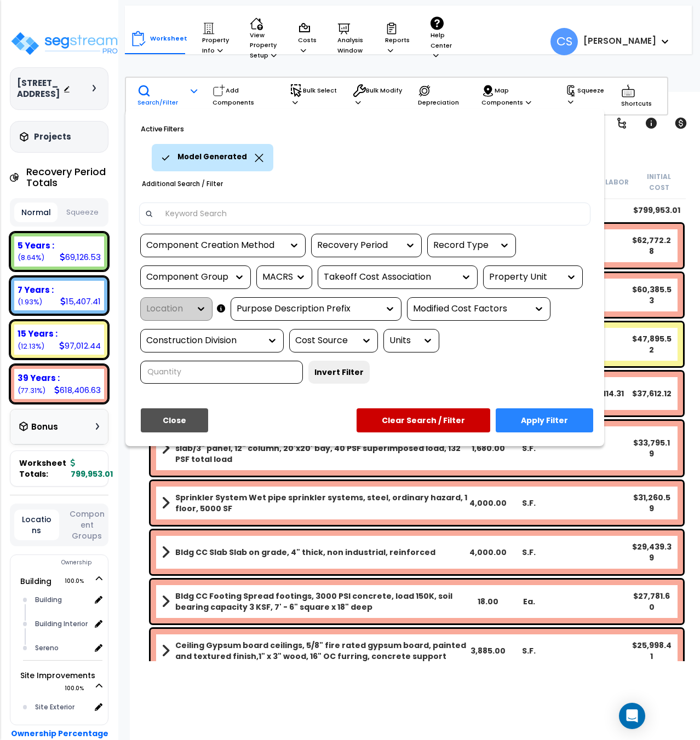
click at [339, 243] on div "Recovery Period" at bounding box center [358, 245] width 82 height 13
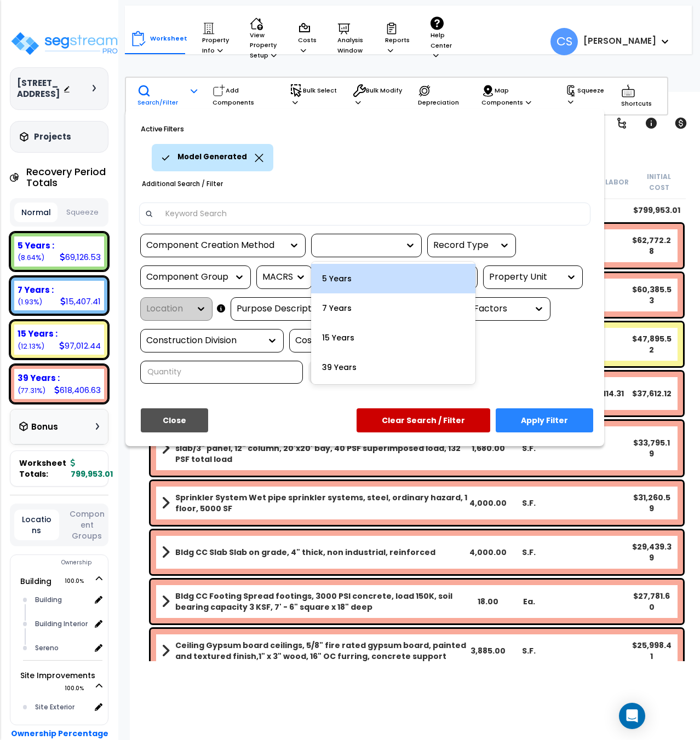
click at [353, 276] on div "5 Years" at bounding box center [393, 279] width 164 height 30
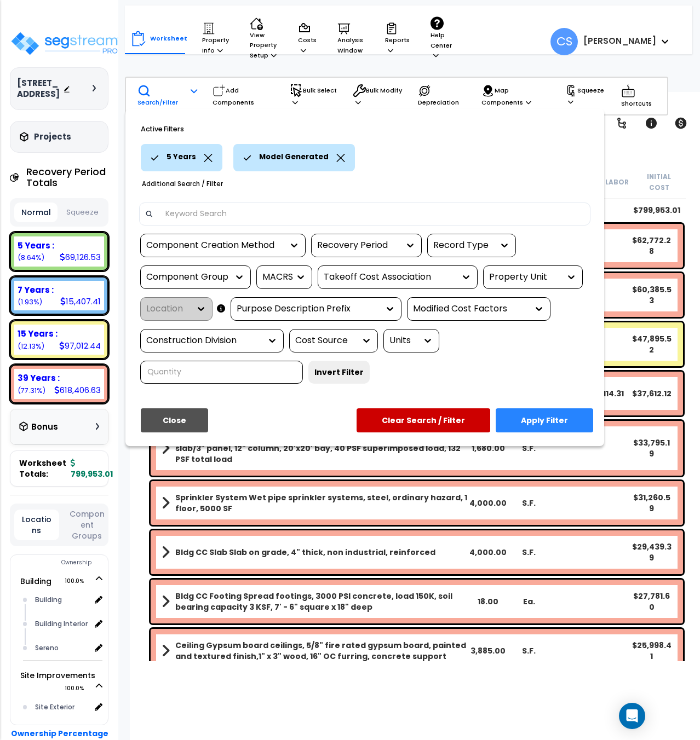
click at [553, 418] on button "Apply Filter" at bounding box center [544, 421] width 97 height 24
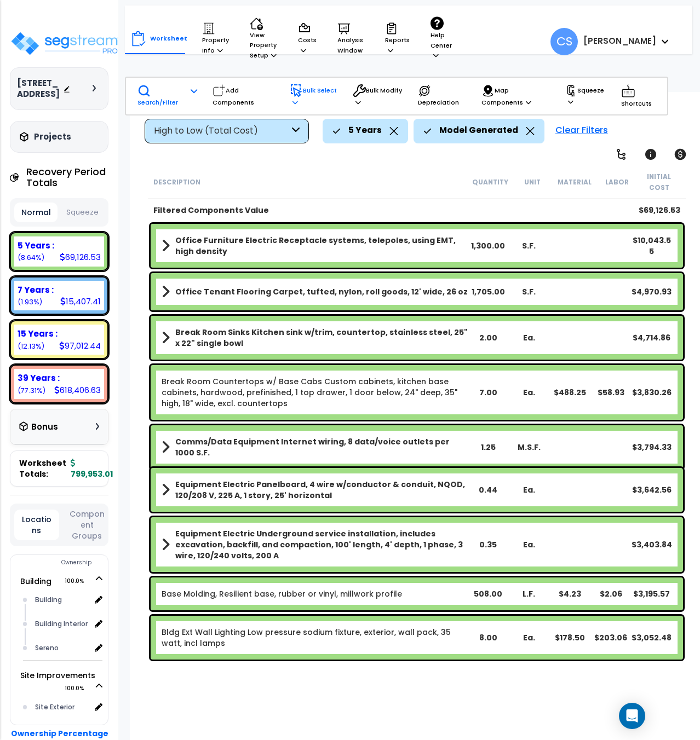
click at [301, 105] on p "Bulk Select" at bounding box center [314, 96] width 48 height 24
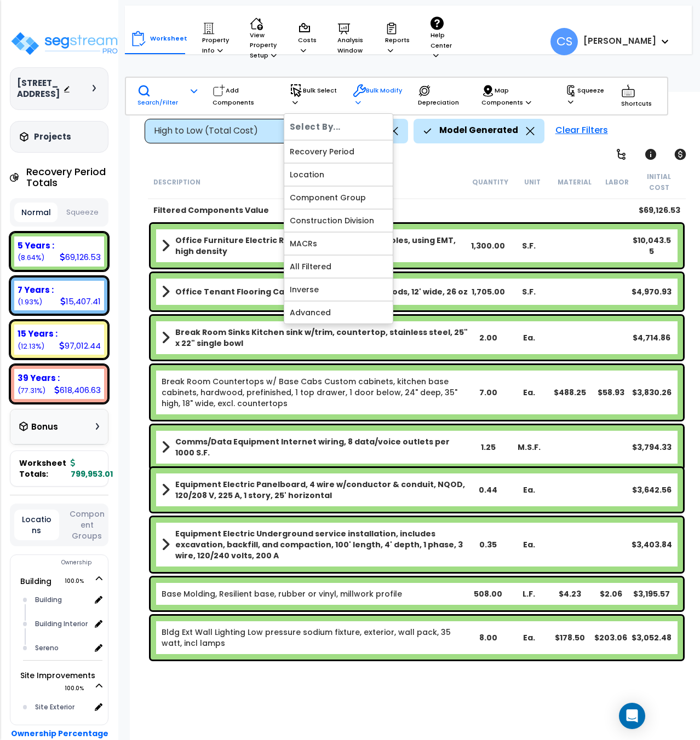
click at [359, 110] on div "Bulk Modify" at bounding box center [378, 96] width 50 height 35
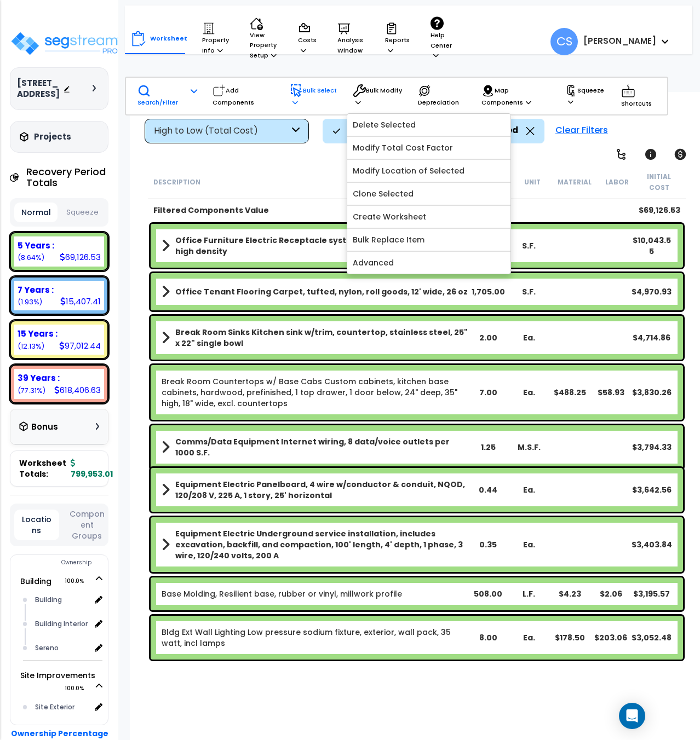
click at [292, 100] on icon at bounding box center [294, 102] width 5 height 6
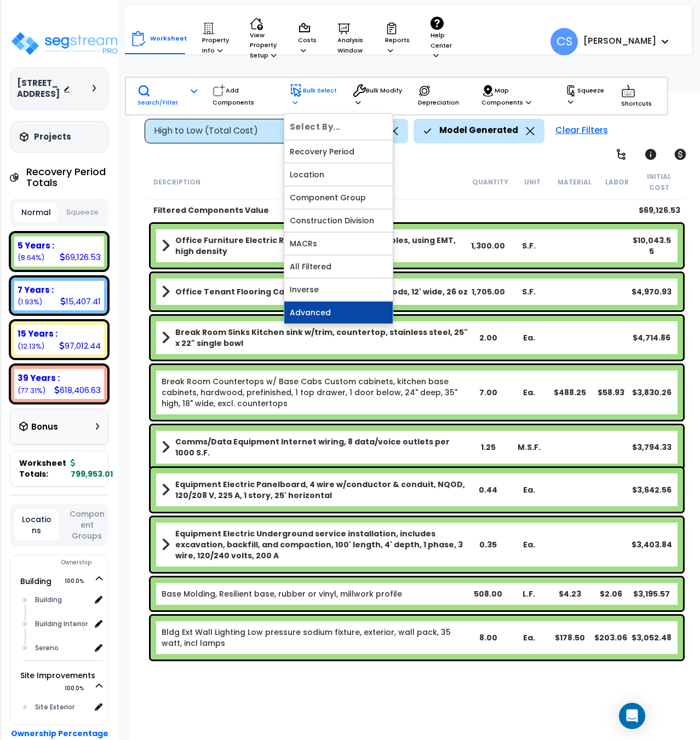
click at [314, 312] on link "Advanced" at bounding box center [338, 313] width 108 height 22
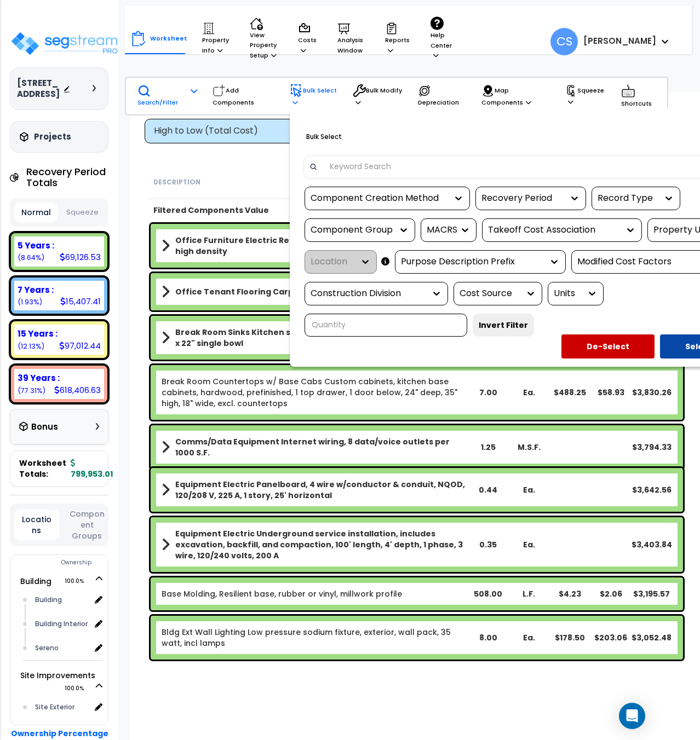
click at [319, 100] on div at bounding box center [350, 370] width 700 height 740
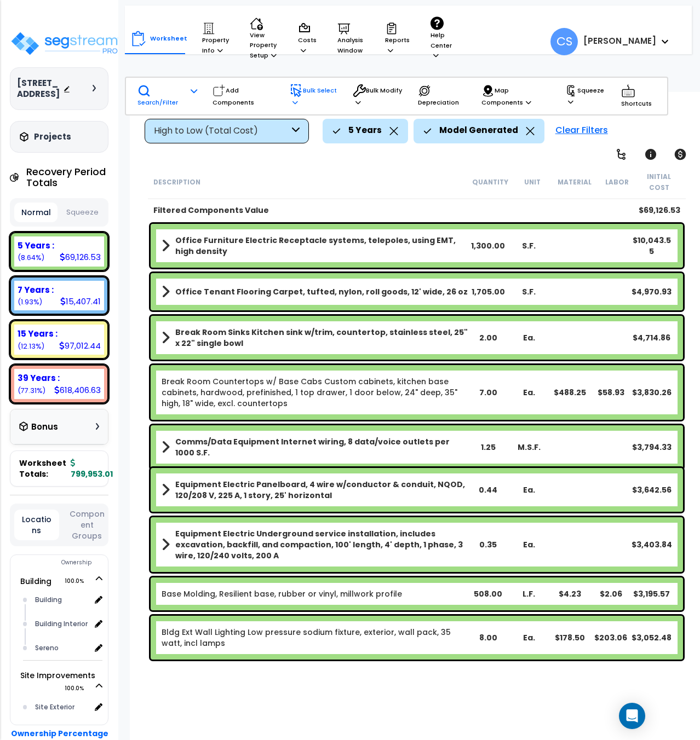
click at [293, 99] on icon at bounding box center [294, 102] width 5 height 6
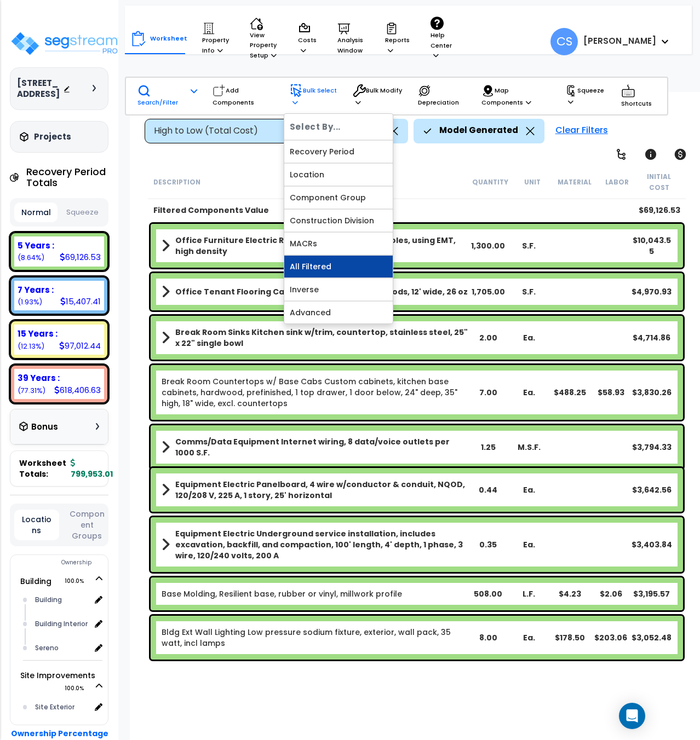
click at [319, 274] on link "All Filtered" at bounding box center [338, 267] width 108 height 22
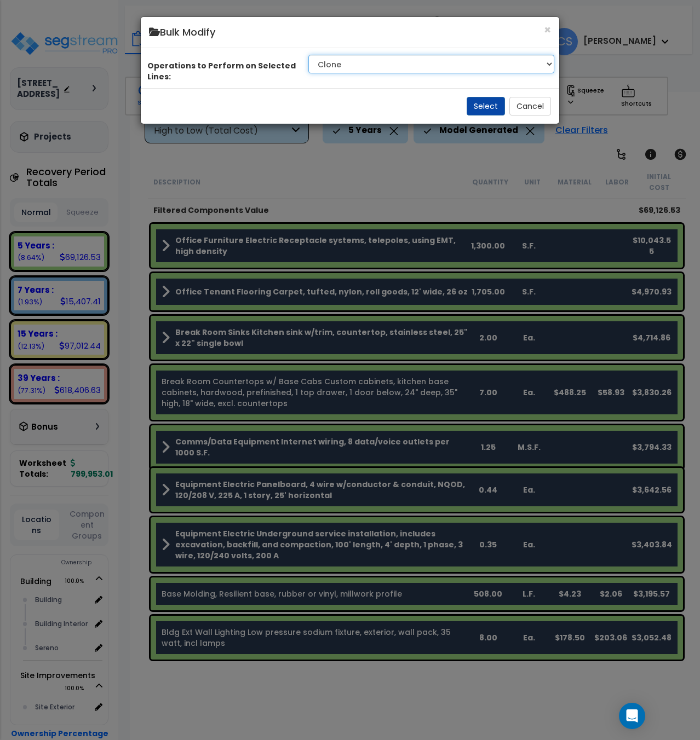
click at [380, 70] on select "Clone Delete Delete Zero Quantities Modify Component Group Modify Recovery Peri…" at bounding box center [431, 64] width 246 height 19
select select "modifyTotalCostFactor"
click at [310, 67] on select "Clone Delete Delete Zero Quantities Modify Component Group Modify Recovery Peri…" at bounding box center [431, 64] width 246 height 19
click at [480, 116] on button "Select" at bounding box center [486, 106] width 38 height 19
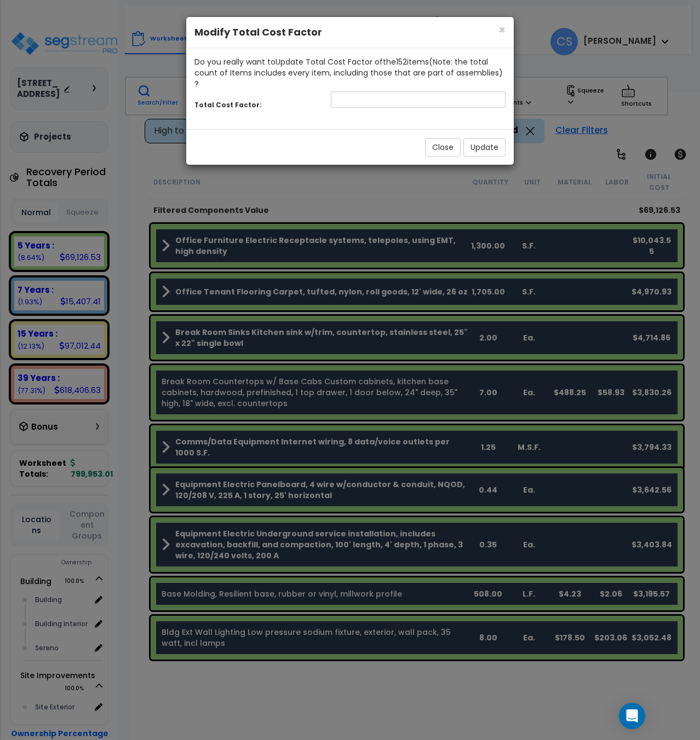
click at [379, 98] on div "Total Cost Factor:" at bounding box center [349, 101] width 327 height 24
click at [380, 91] on input "number" at bounding box center [418, 99] width 175 height 16
type input "0.5"
click at [489, 149] on div "Close Update" at bounding box center [349, 147] width 327 height 36
click at [490, 143] on button "Update" at bounding box center [484, 147] width 42 height 19
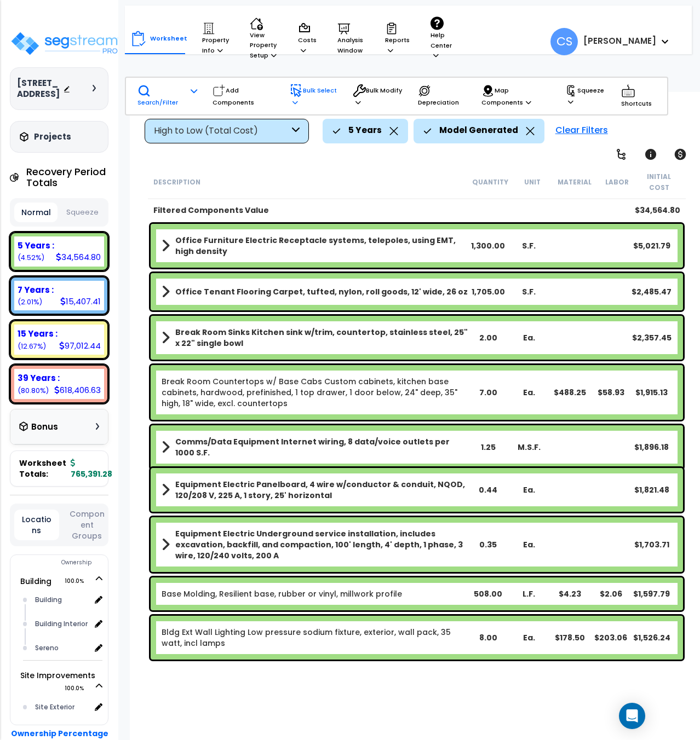
click at [298, 102] on p "Bulk Select" at bounding box center [314, 96] width 48 height 24
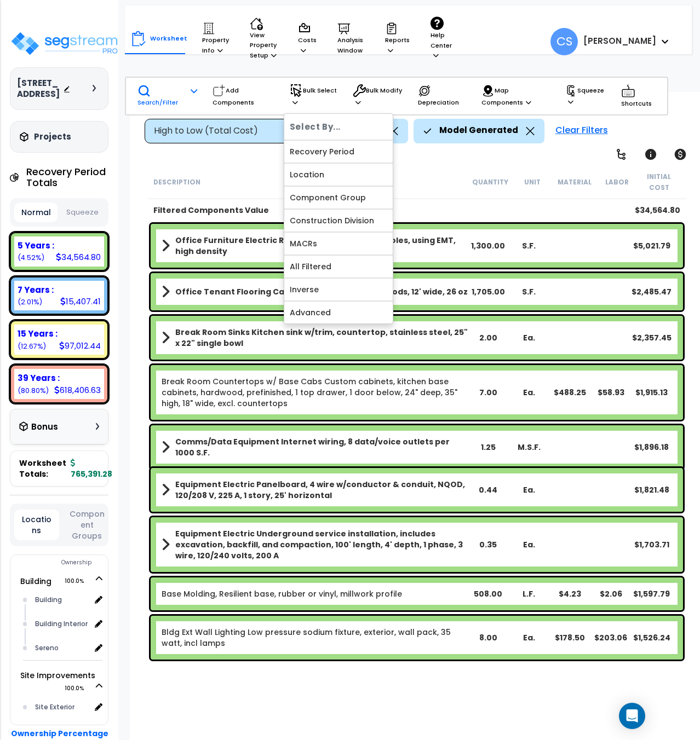
click at [223, 130] on div "High to Low (Total Cost)" at bounding box center [221, 131] width 135 height 13
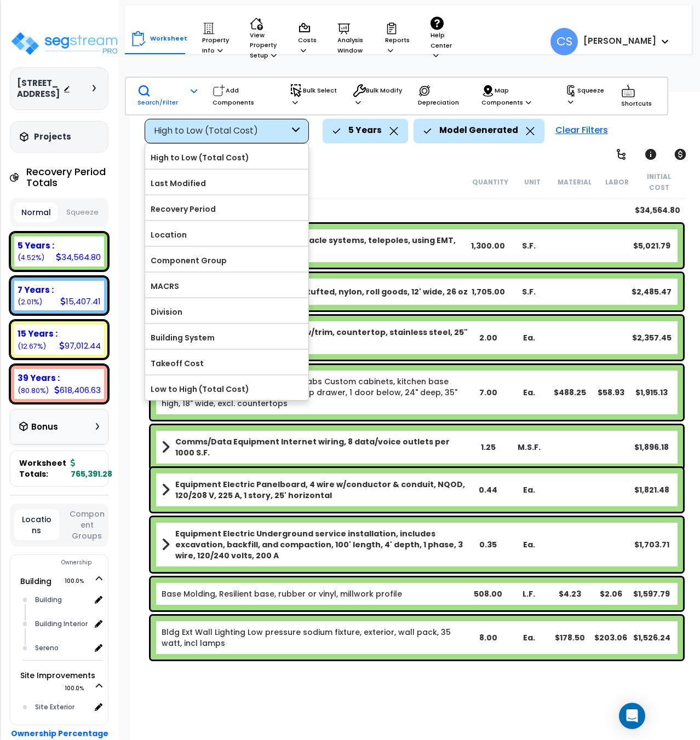
click at [223, 130] on div "High to Low (Total Cost)" at bounding box center [221, 131] width 135 height 13
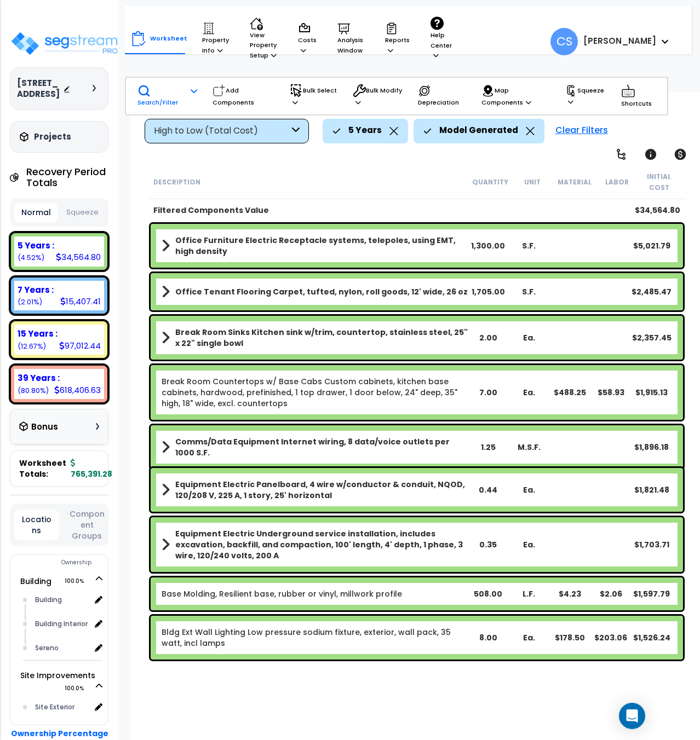
click at [166, 101] on p "Search/Filter" at bounding box center [160, 96] width 46 height 24
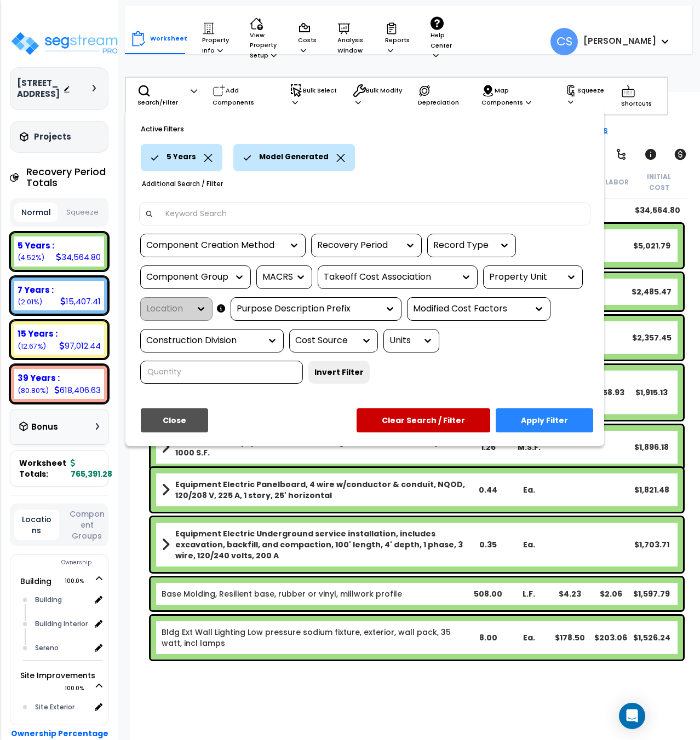
click at [207, 158] on icon at bounding box center [208, 158] width 9 height 8
click at [346, 243] on div "Recovery Period" at bounding box center [358, 245] width 82 height 13
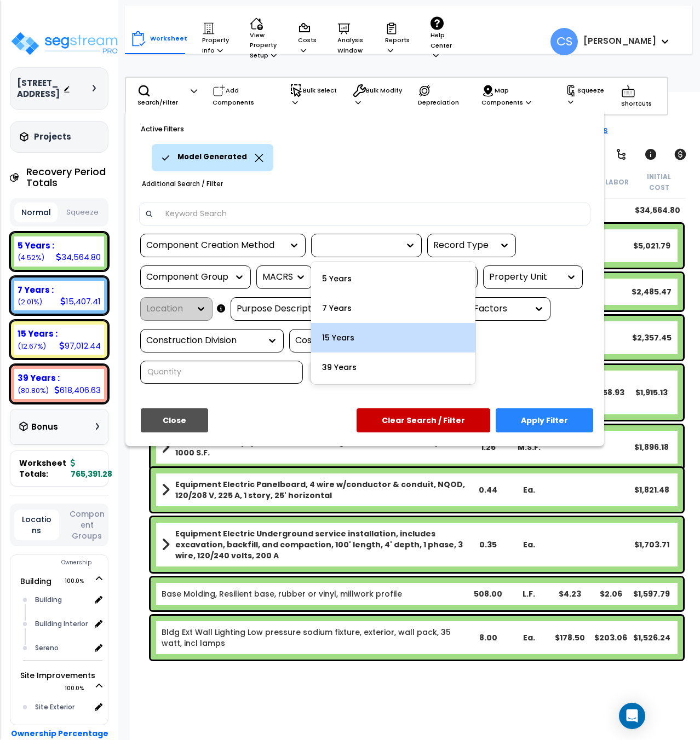
click at [348, 341] on div "15 Years" at bounding box center [393, 338] width 164 height 30
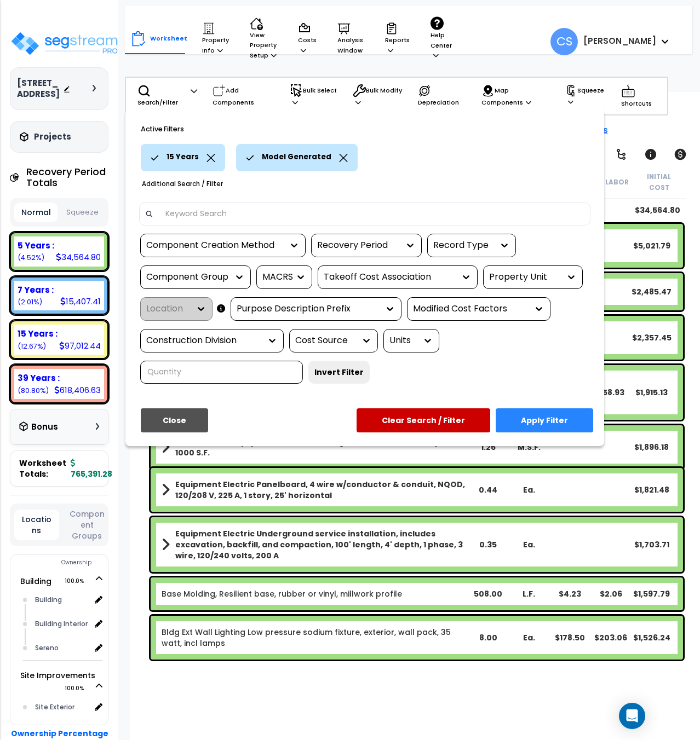
click at [221, 281] on div "Component Group" at bounding box center [187, 277] width 82 height 13
type input "paving"
click at [199, 308] on div "SITE ASPHALT PAVING" at bounding box center [222, 311] width 164 height 30
click at [199, 277] on div "Component Group" at bounding box center [187, 277] width 82 height 13
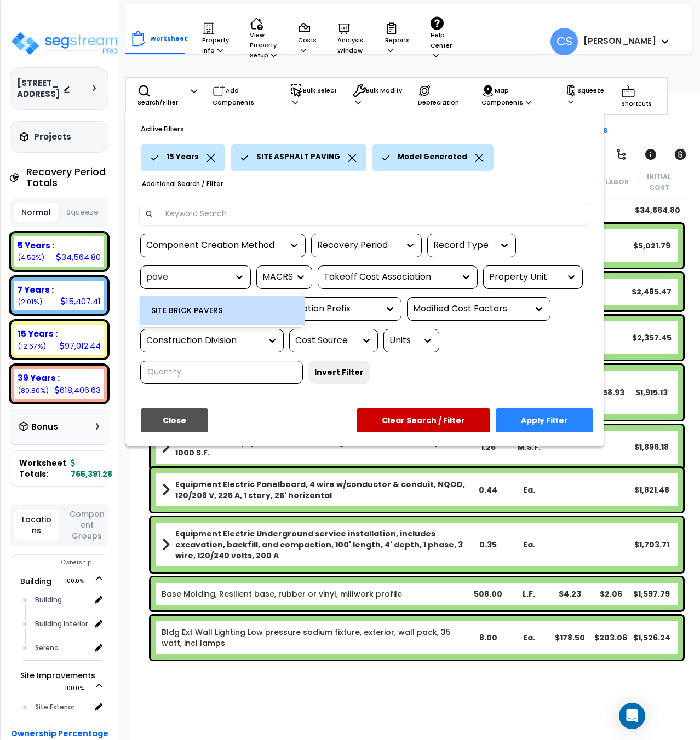
type input "paver"
click at [215, 309] on div "SITE BRICK PAVERS" at bounding box center [222, 311] width 164 height 30
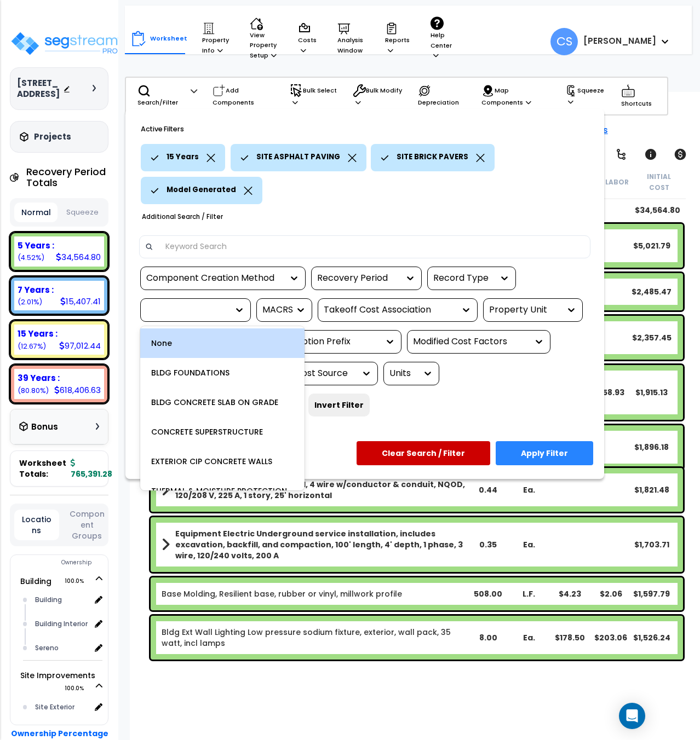
click at [203, 311] on div at bounding box center [187, 310] width 82 height 13
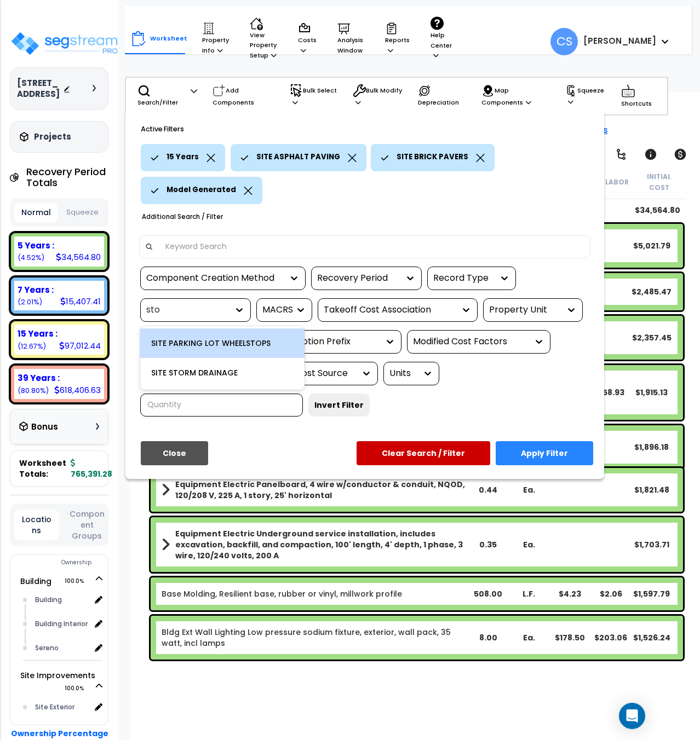
type input "storm"
click at [222, 345] on div "SITE STORM DRAINAGE" at bounding box center [222, 344] width 164 height 30
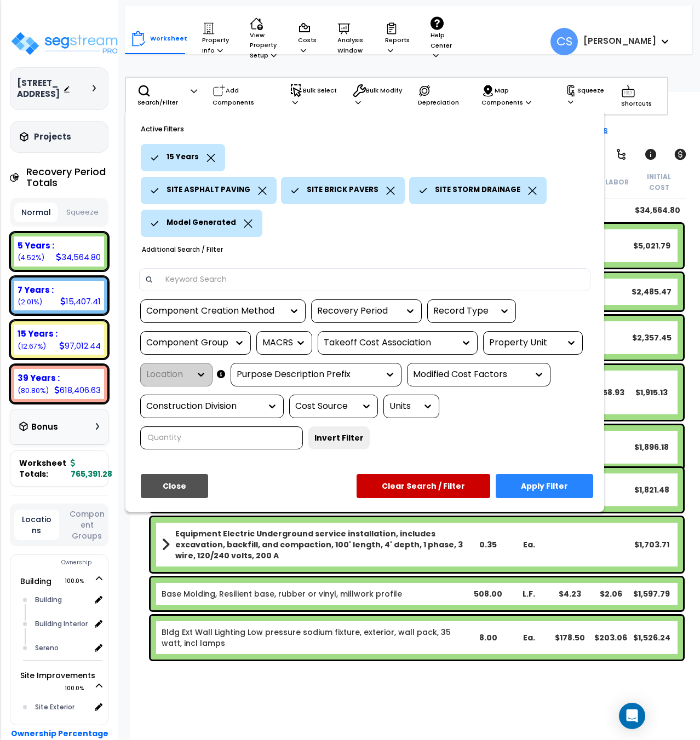
click at [530, 481] on button "Apply Filter" at bounding box center [544, 486] width 97 height 24
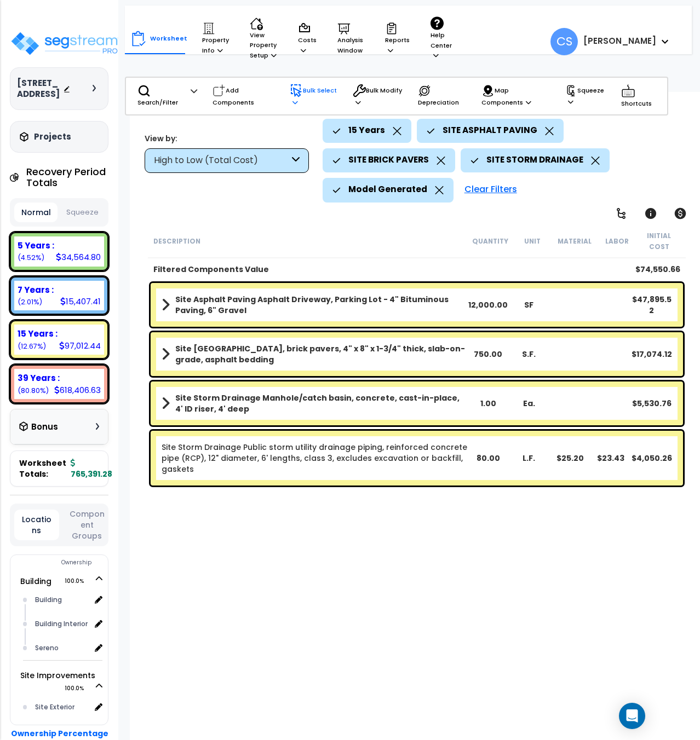
click at [287, 105] on div "Bulk Select Select By... Recovery Period Location Component Group Construction …" at bounding box center [314, 96] width 60 height 35
click at [306, 95] on p "Bulk Select" at bounding box center [314, 96] width 48 height 24
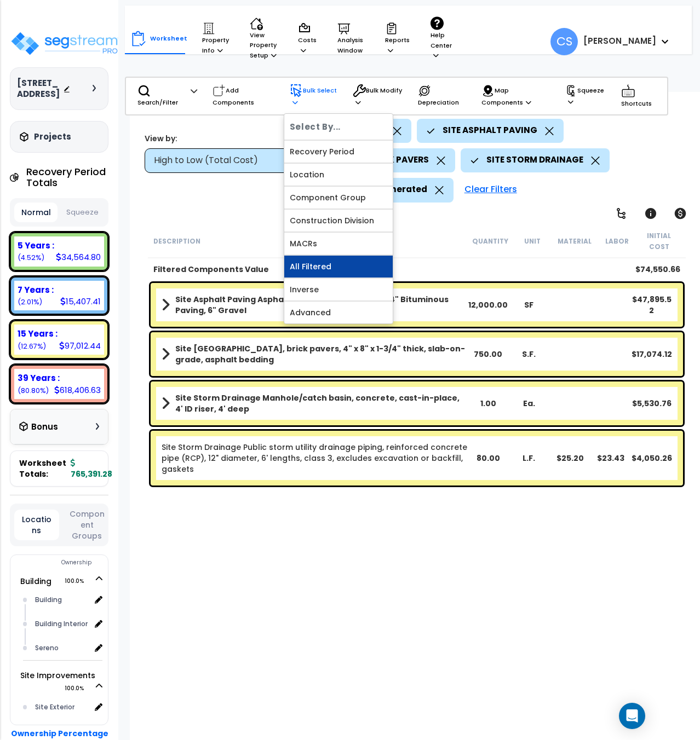
click at [344, 266] on link "All Filtered" at bounding box center [338, 267] width 108 height 22
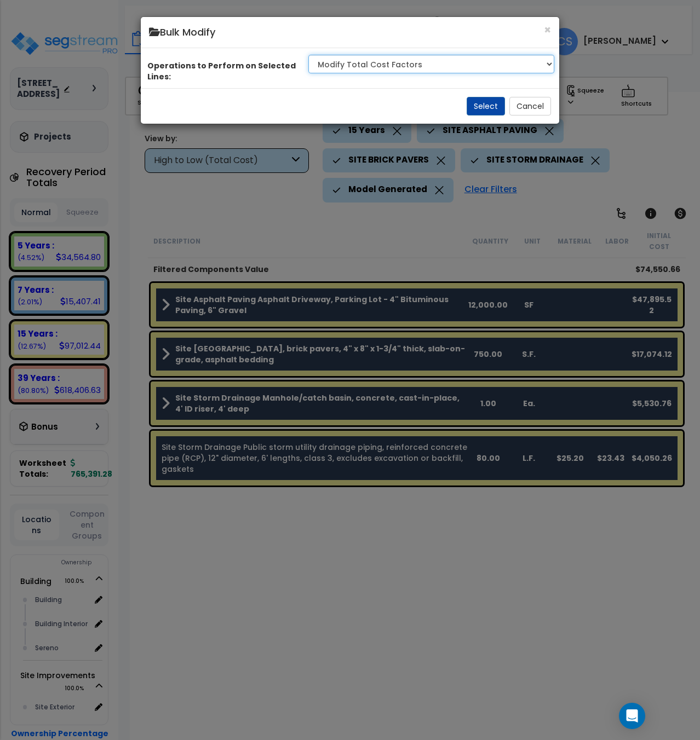
click at [413, 73] on select "Clone Delete Delete Zero Quantities Modify Component Group Modify Recovery Peri…" at bounding box center [431, 64] width 246 height 19
click at [418, 73] on select "Clone Delete Delete Zero Quantities Modify Component Group Modify Recovery Peri…" at bounding box center [431, 64] width 246 height 19
click at [508, 124] on div "Select Cancel" at bounding box center [350, 106] width 419 height 36
click at [497, 116] on button "Select" at bounding box center [486, 106] width 38 height 19
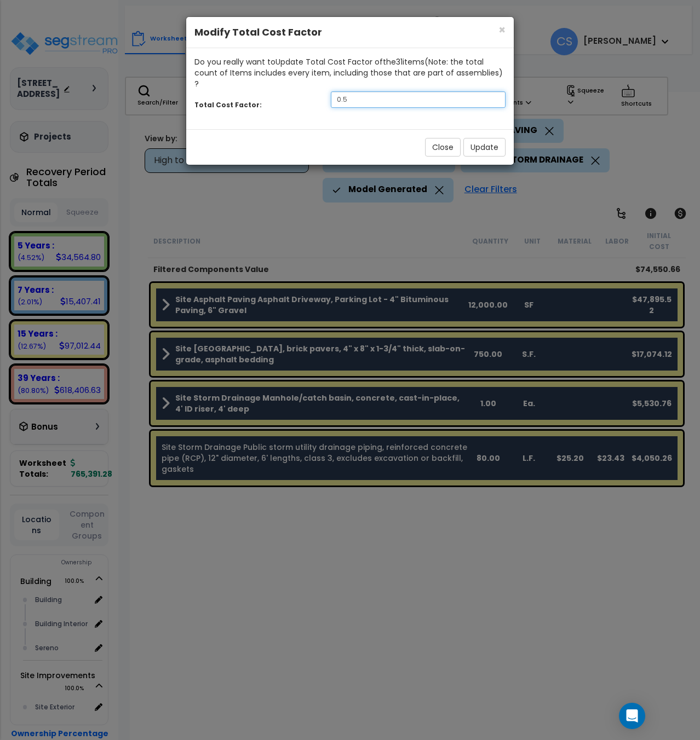
click at [388, 91] on input "0.5" at bounding box center [418, 99] width 175 height 16
type input "0.85"
click at [489, 143] on button "Update" at bounding box center [484, 147] width 42 height 19
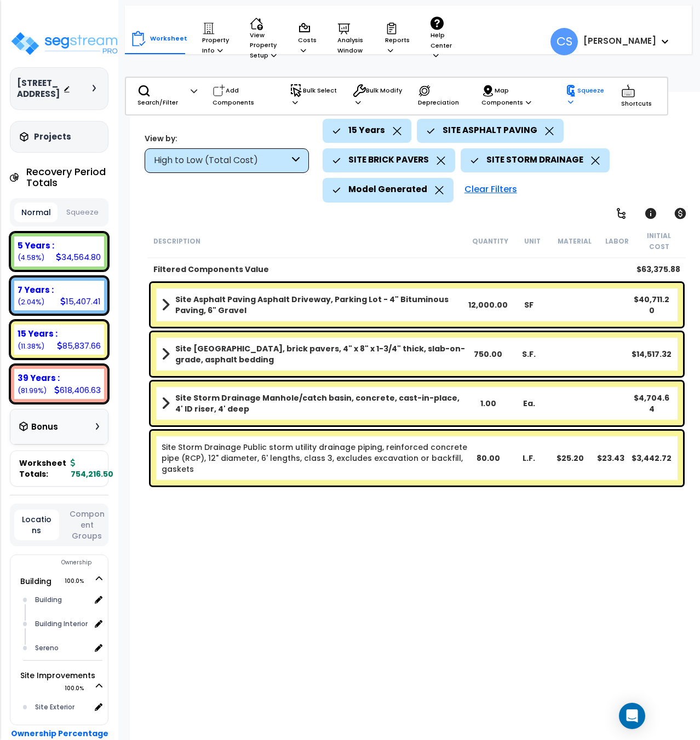
click at [576, 103] on p "Squeeze" at bounding box center [585, 96] width 41 height 22
click at [580, 130] on link "Squeeze" at bounding box center [614, 124] width 108 height 22
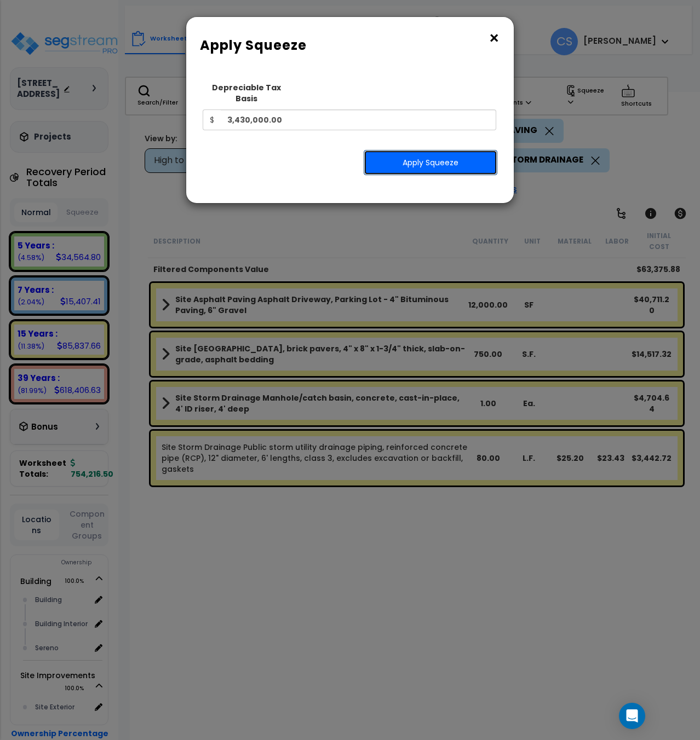
click at [402, 155] on button "Apply Squeeze" at bounding box center [431, 162] width 134 height 25
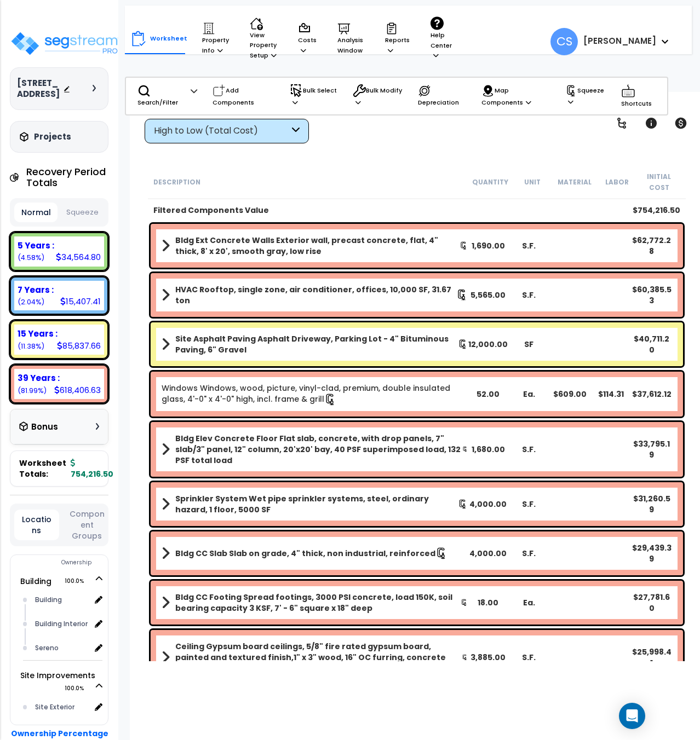
click at [81, 222] on button "Squeeze" at bounding box center [81, 212] width 43 height 19
click at [569, 101] on icon at bounding box center [570, 102] width 5 height 6
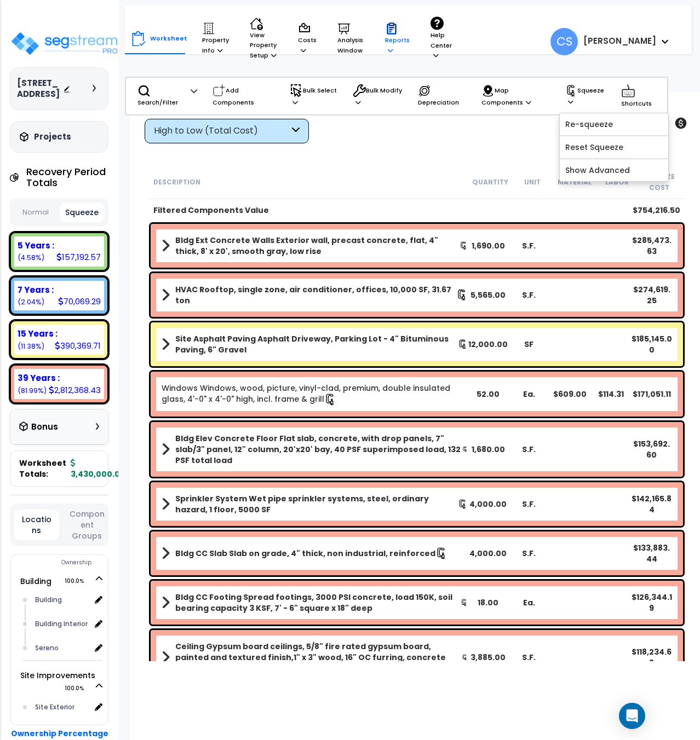
click at [393, 40] on p "Reports" at bounding box center [397, 38] width 25 height 33
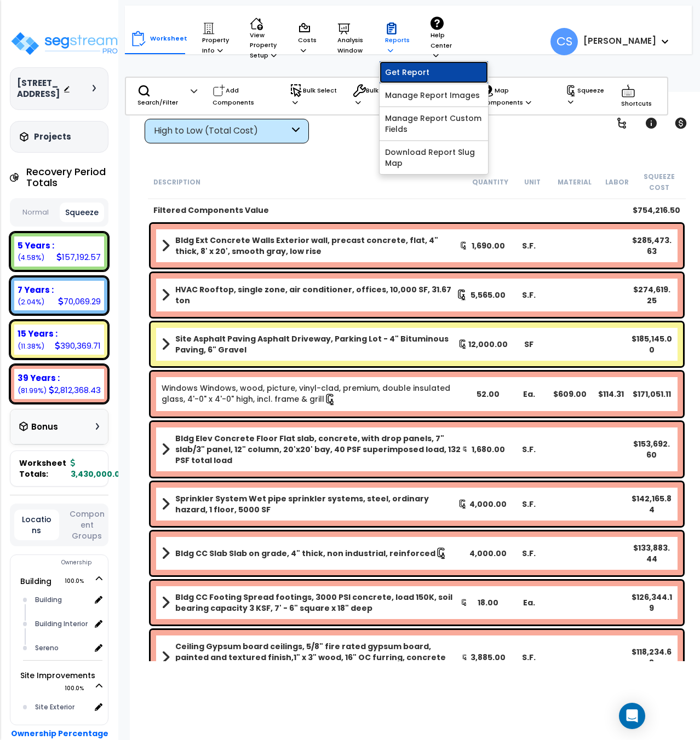
click at [400, 74] on link "Get Report" at bounding box center [434, 72] width 108 height 22
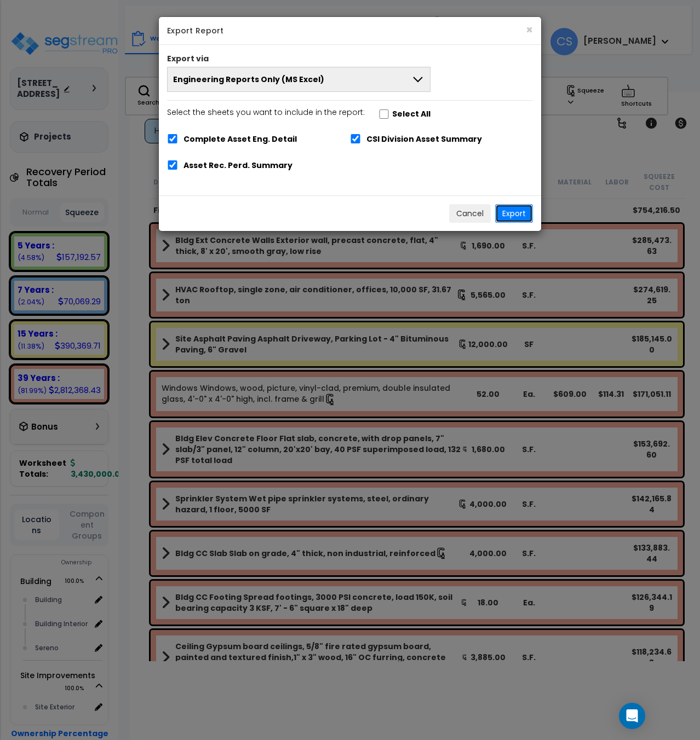
click at [513, 210] on button "Export" at bounding box center [514, 213] width 38 height 19
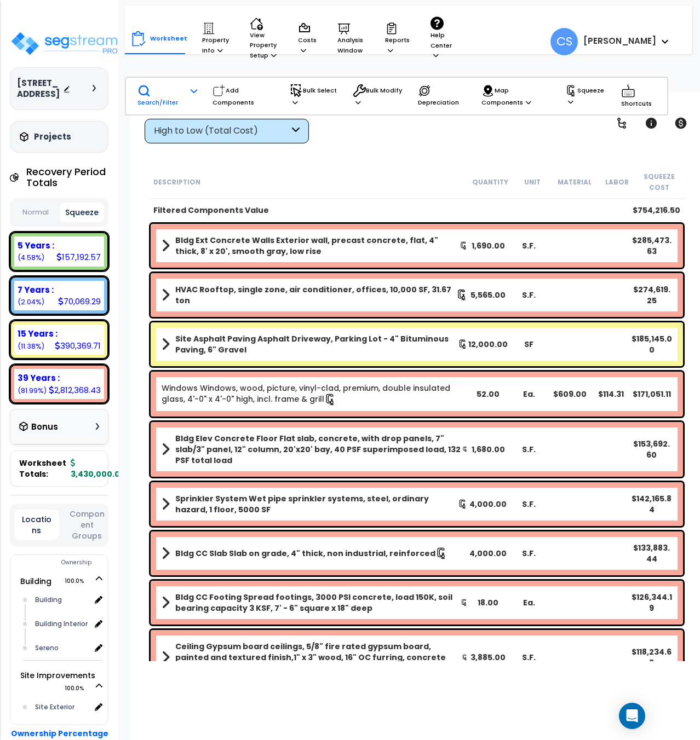
click at [176, 97] on p "Search/Filter" at bounding box center [160, 96] width 46 height 24
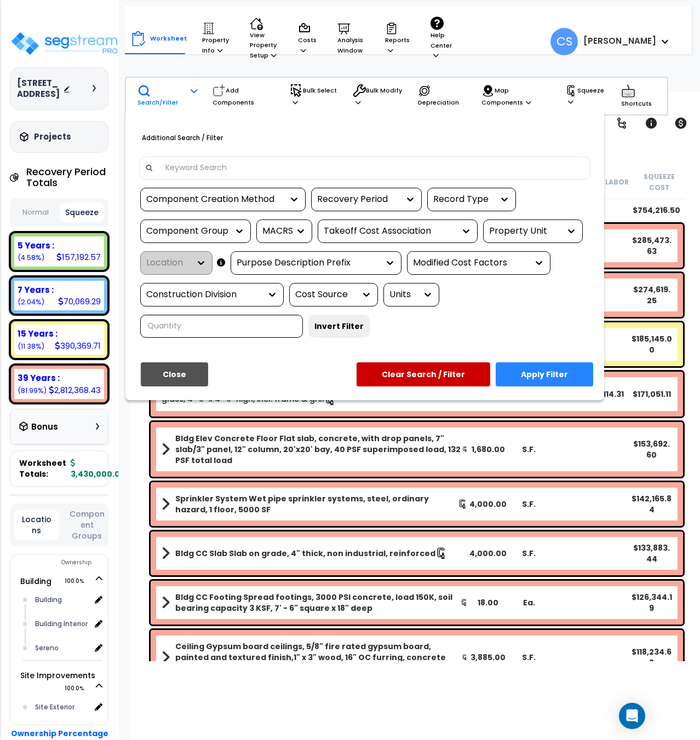
click at [346, 198] on div "Recovery Period" at bounding box center [358, 199] width 82 height 13
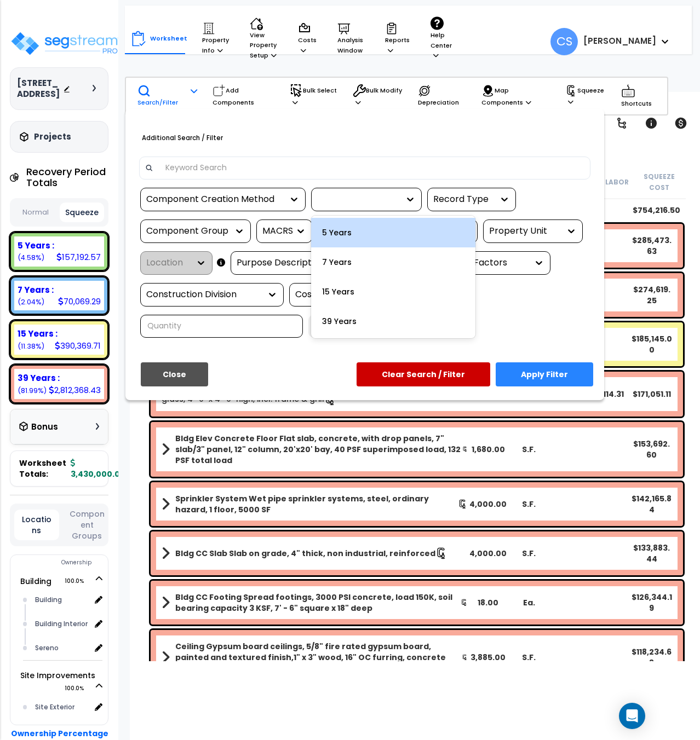
click at [334, 232] on div "5 Years" at bounding box center [393, 233] width 164 height 30
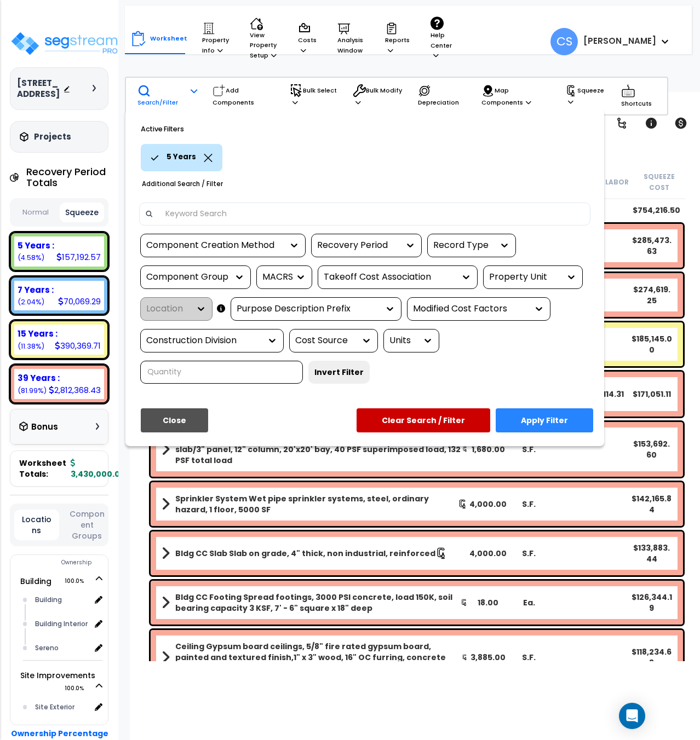
click at [192, 278] on div "Component Group" at bounding box center [187, 277] width 82 height 13
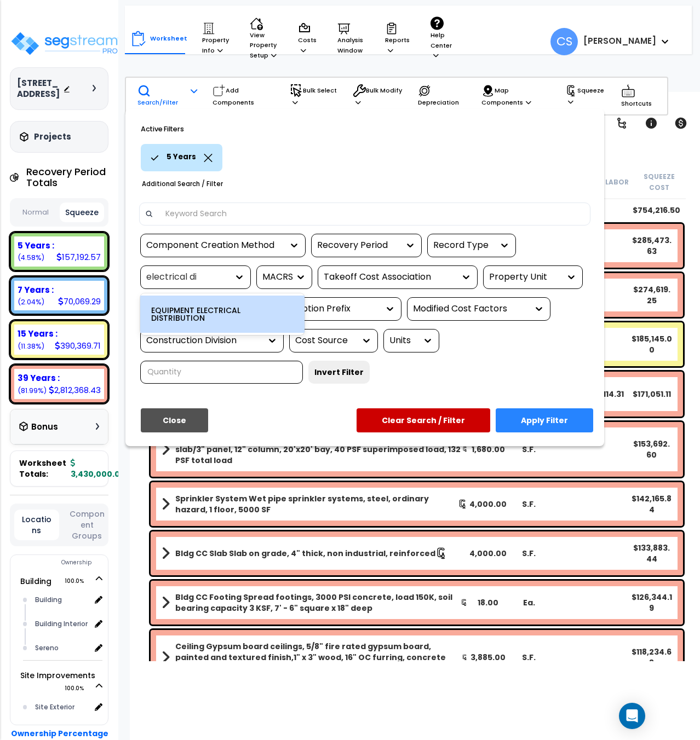
type input "electrical dis"
click at [196, 315] on div "EQUIPMENT ELECTRICAL DISTRIBUTION" at bounding box center [222, 314] width 164 height 37
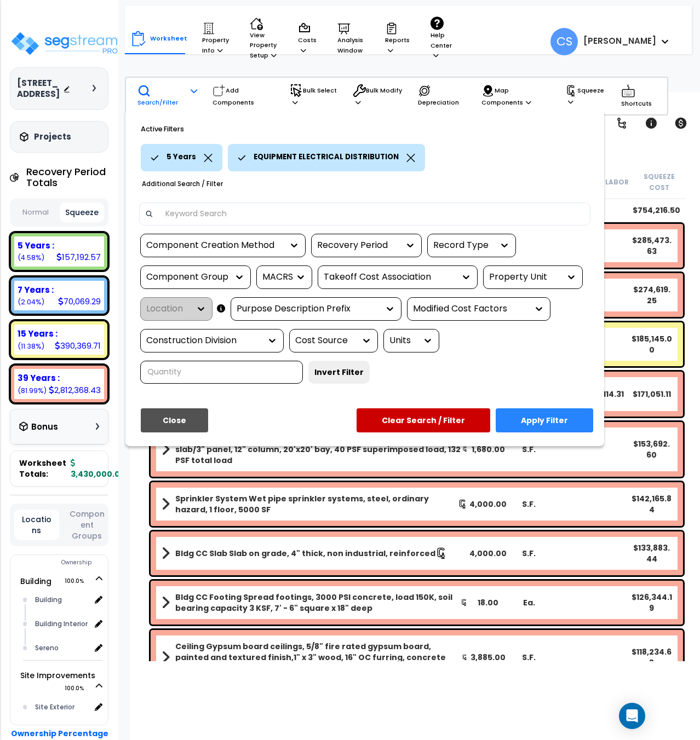
click at [563, 422] on button "Apply Filter" at bounding box center [544, 421] width 97 height 24
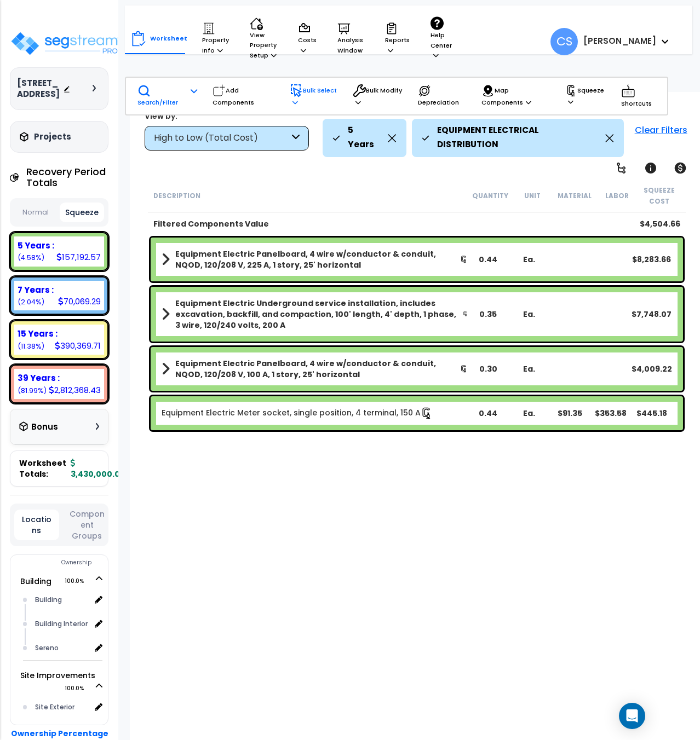
click at [296, 100] on p "Bulk Select" at bounding box center [314, 96] width 48 height 24
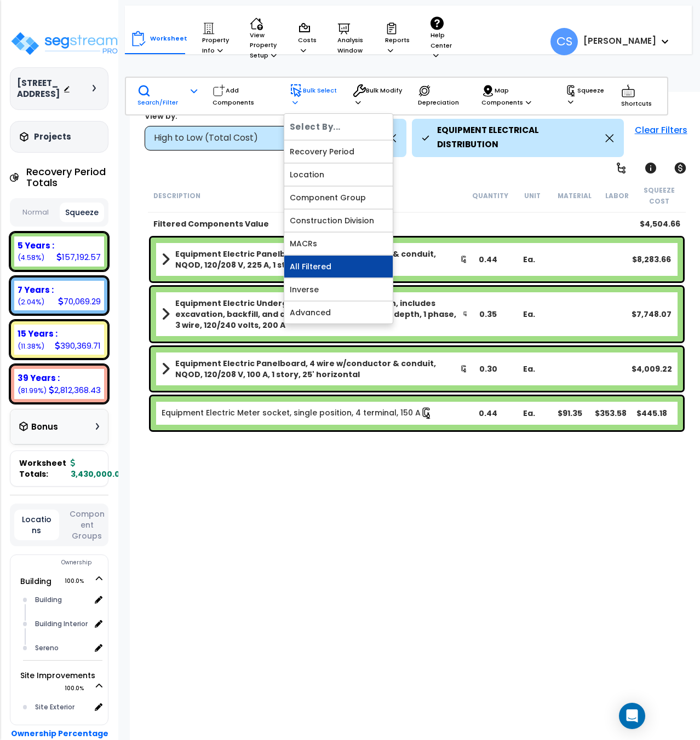
click at [311, 263] on link "All Filtered" at bounding box center [338, 267] width 108 height 22
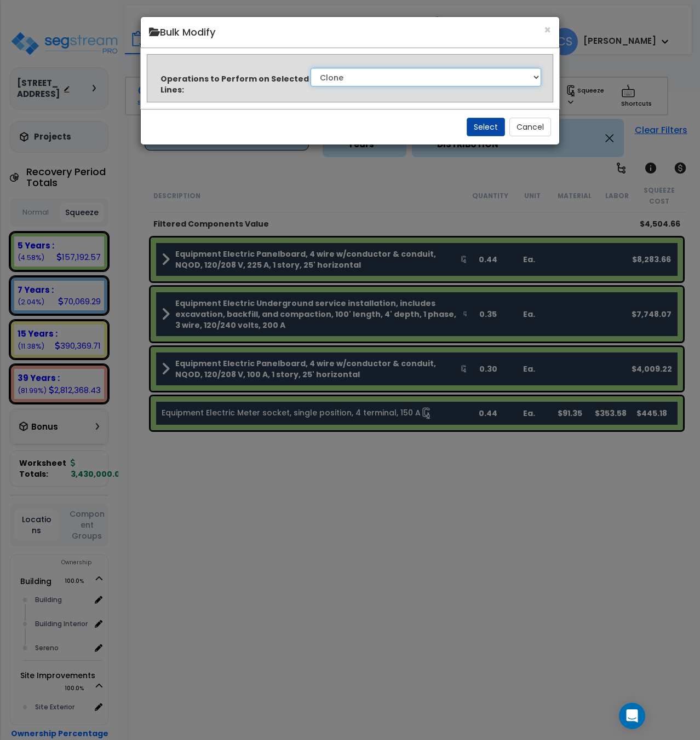
click at [360, 81] on select "Clone Delete Delete Zero Quantities Modify Component Group Modify Recovery Peri…" at bounding box center [426, 77] width 231 height 19
select select "modifyTotalCostFactor"
click at [311, 68] on select "Clone Delete Delete Zero Quantities Modify Component Group Modify Recovery Peri…" at bounding box center [426, 77] width 231 height 19
click at [472, 124] on button "Select" at bounding box center [486, 127] width 38 height 19
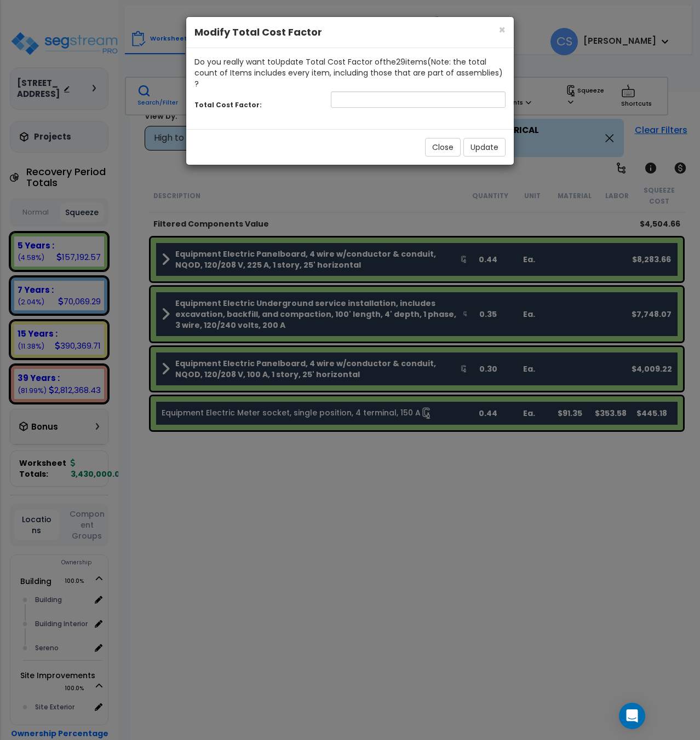
click at [363, 78] on div "Do you really want to Update Total Cost Factor of the 29 item s (Note: the tota…" at bounding box center [349, 72] width 311 height 33
click at [361, 91] on input "number" at bounding box center [418, 99] width 175 height 16
type input "0.85"
click at [490, 138] on button "Update" at bounding box center [484, 147] width 42 height 19
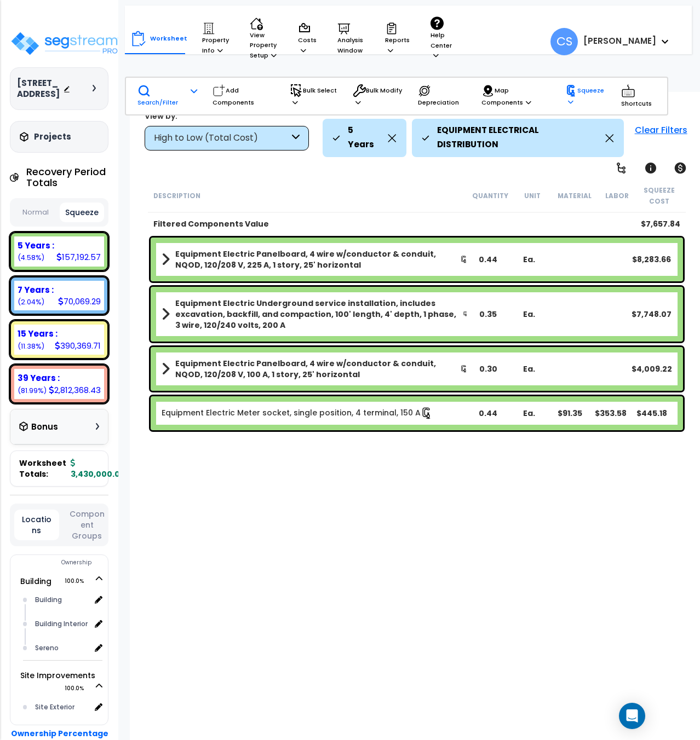
click at [568, 106] on p "Squeeze" at bounding box center [585, 96] width 41 height 22
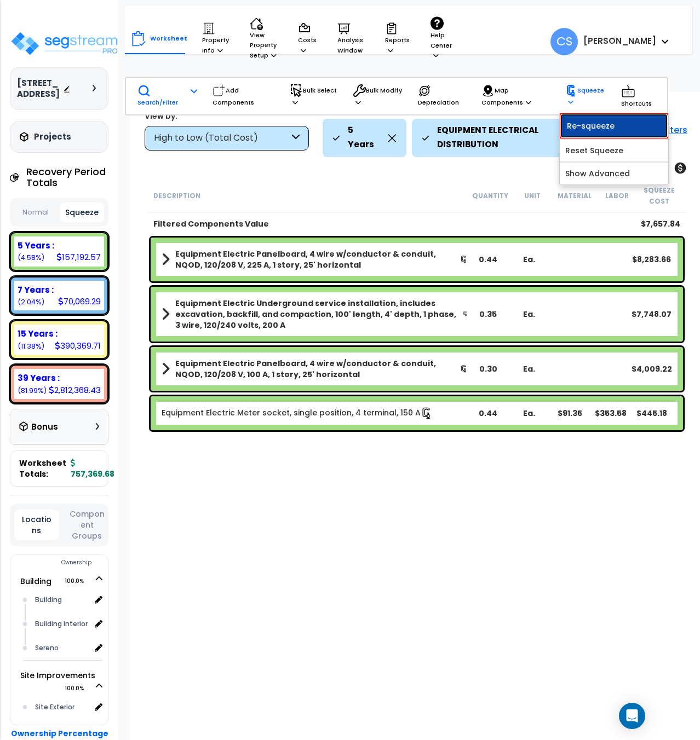
click at [566, 125] on link "Re-squeeze" at bounding box center [614, 125] width 108 height 25
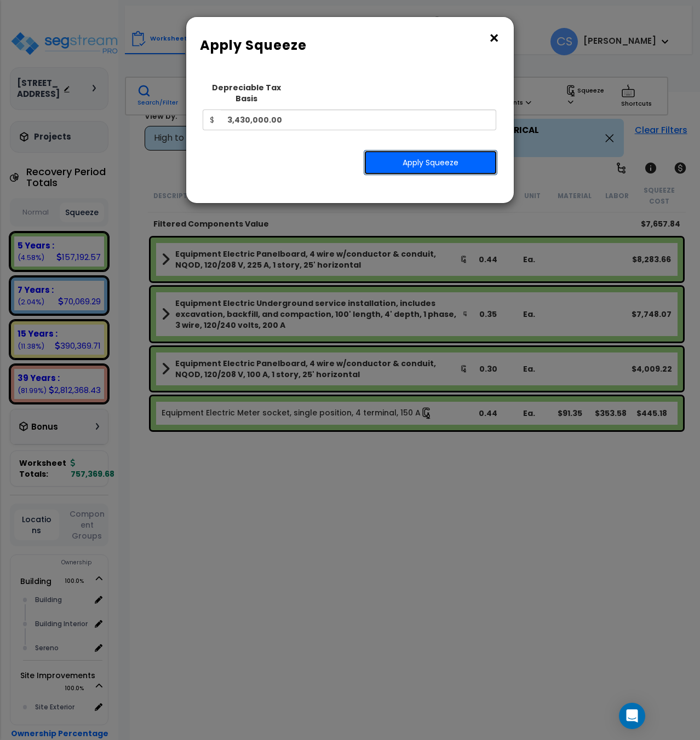
click at [405, 151] on button "Apply Squeeze" at bounding box center [431, 162] width 134 height 25
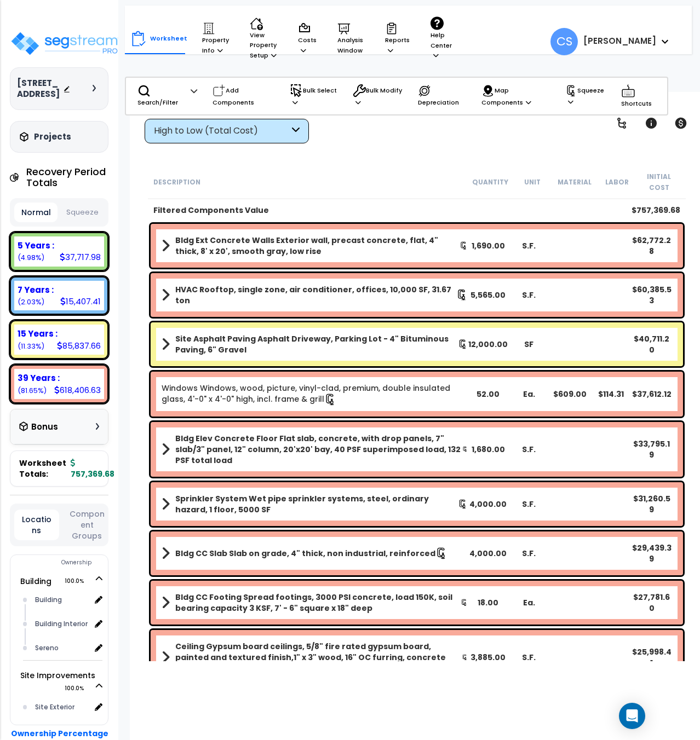
click at [408, 159] on div "Worksheet Property Info Property Setup Add Property Unit Template property Clon…" at bounding box center [417, 462] width 574 height 740
click at [175, 99] on p "Search/Filter" at bounding box center [160, 96] width 46 height 24
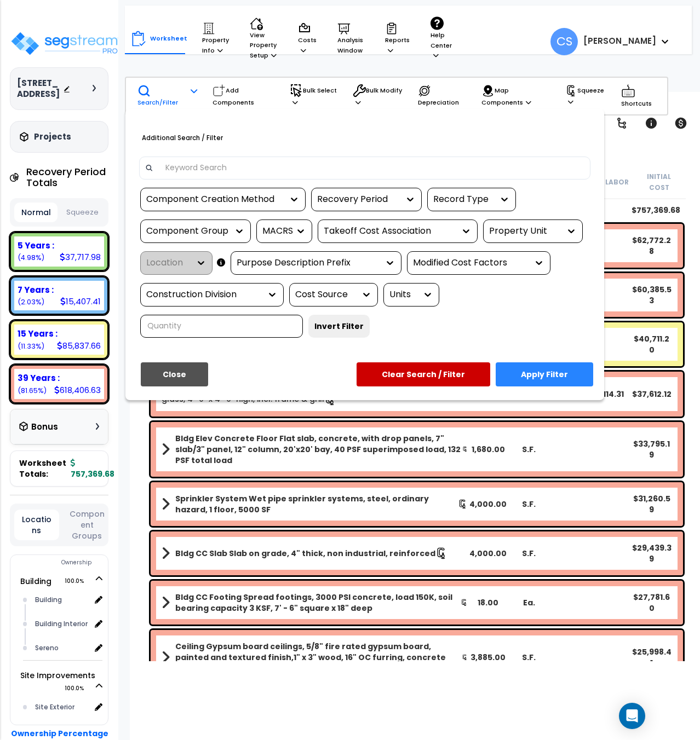
click at [183, 99] on div at bounding box center [350, 370] width 700 height 740
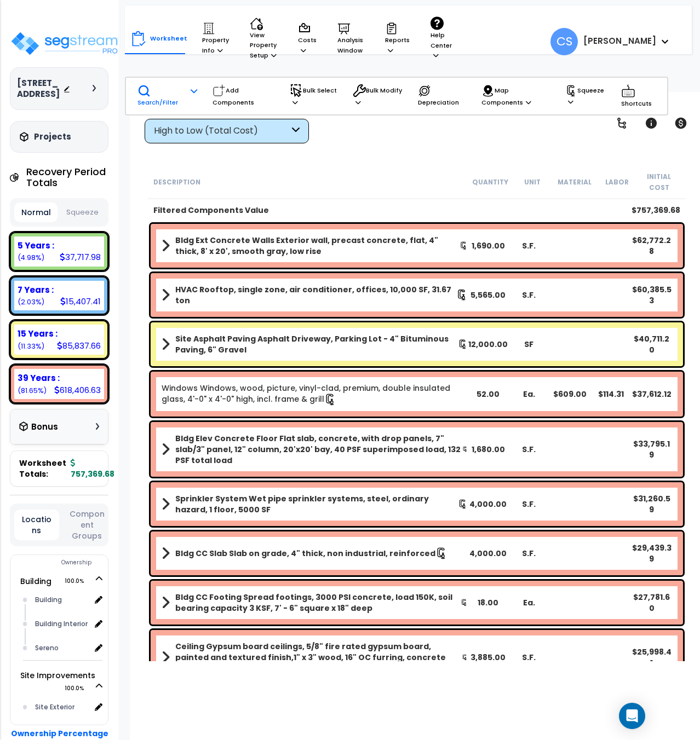
drag, startPoint x: 160, startPoint y: 96, endPoint x: 167, endPoint y: 96, distance: 6.6
click at [167, 96] on p "Search/Filter" at bounding box center [160, 96] width 46 height 24
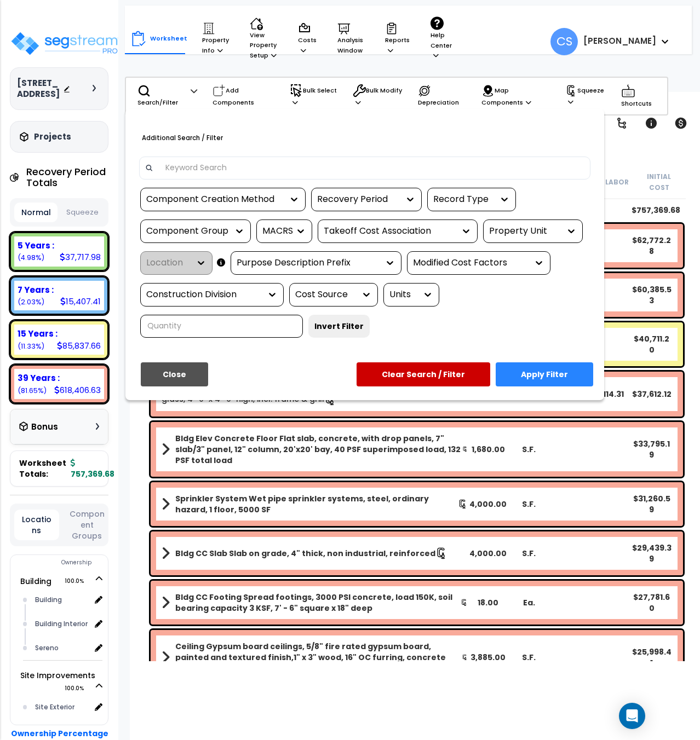
click at [348, 201] on div "Recovery Period" at bounding box center [358, 199] width 82 height 13
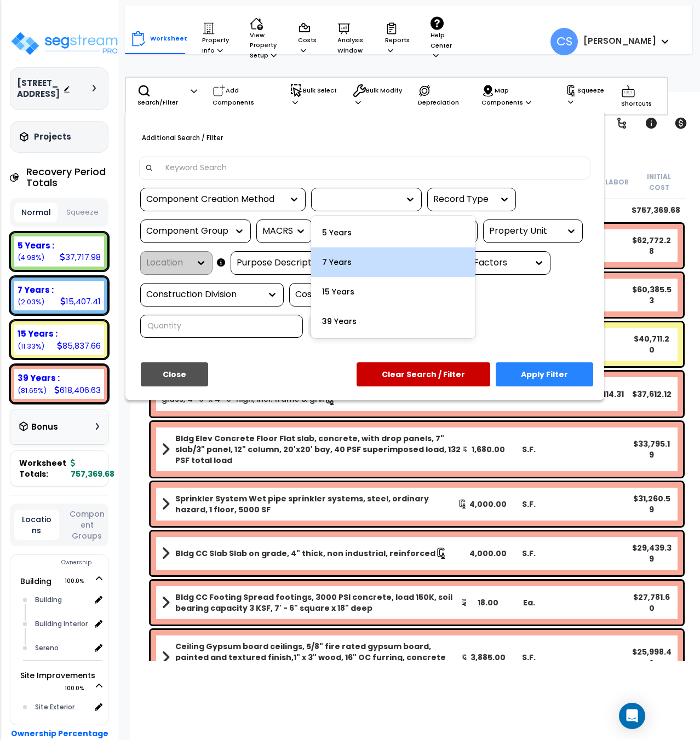
click at [351, 234] on div "5 Years" at bounding box center [393, 233] width 164 height 30
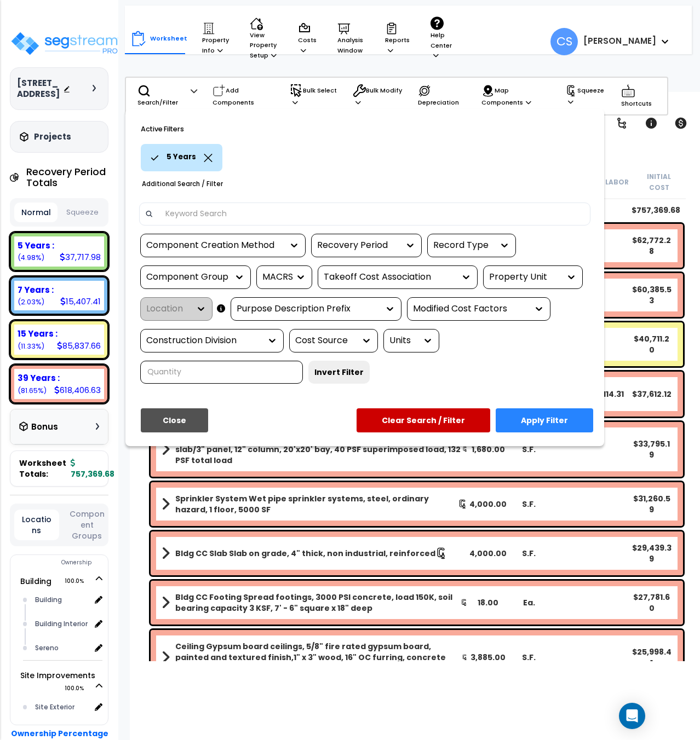
click at [208, 267] on div "Component Group" at bounding box center [195, 278] width 111 height 24
click at [210, 280] on div "Component Group" at bounding box center [187, 277] width 82 height 13
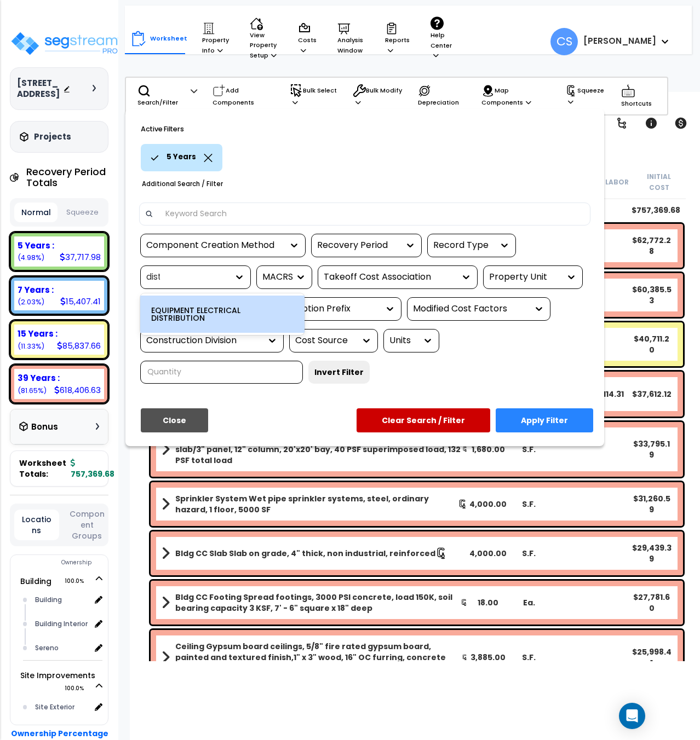
type input "distri"
click at [183, 311] on div "EQUIPMENT ELECTRICAL DISTRIBUTION" at bounding box center [222, 314] width 164 height 37
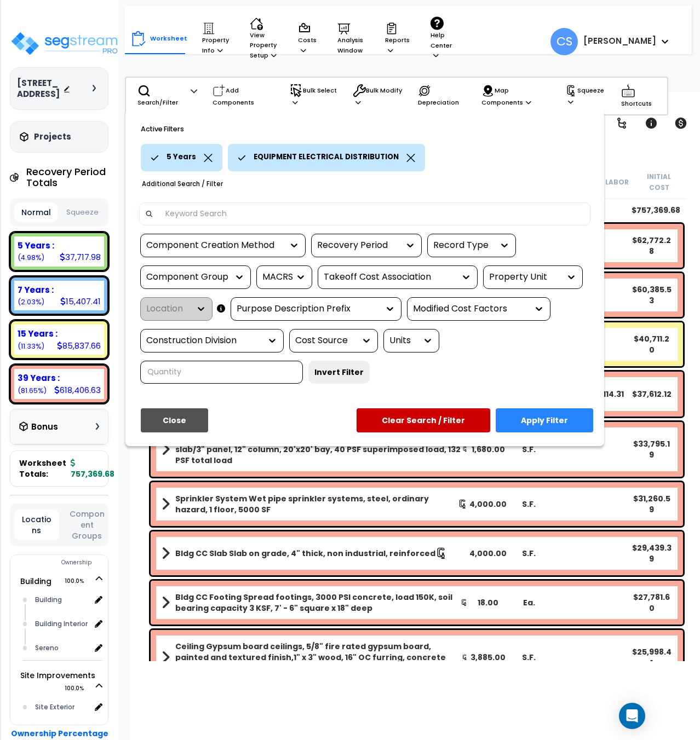
click at [533, 424] on button "Apply Filter" at bounding box center [544, 421] width 97 height 24
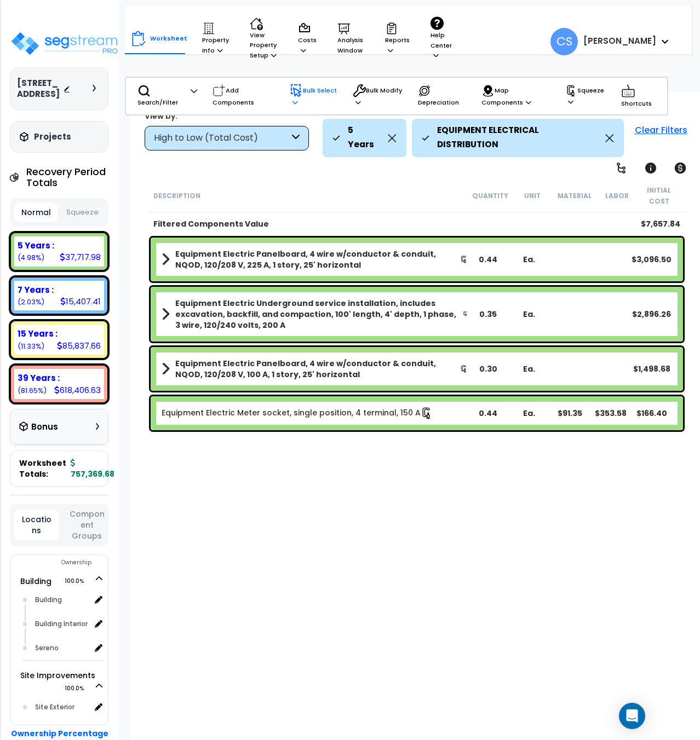
click at [296, 105] on p "Bulk Select" at bounding box center [314, 96] width 48 height 24
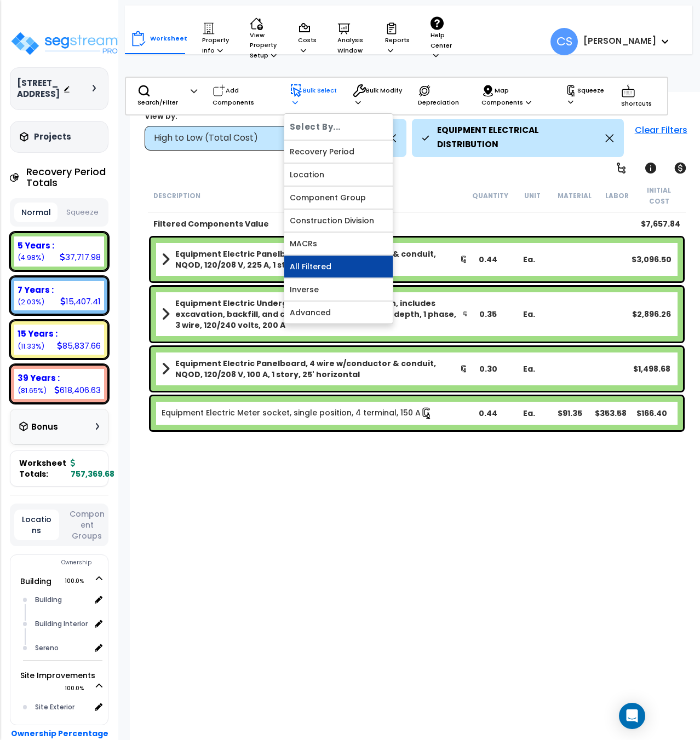
click at [329, 263] on link "All Filtered" at bounding box center [338, 267] width 108 height 22
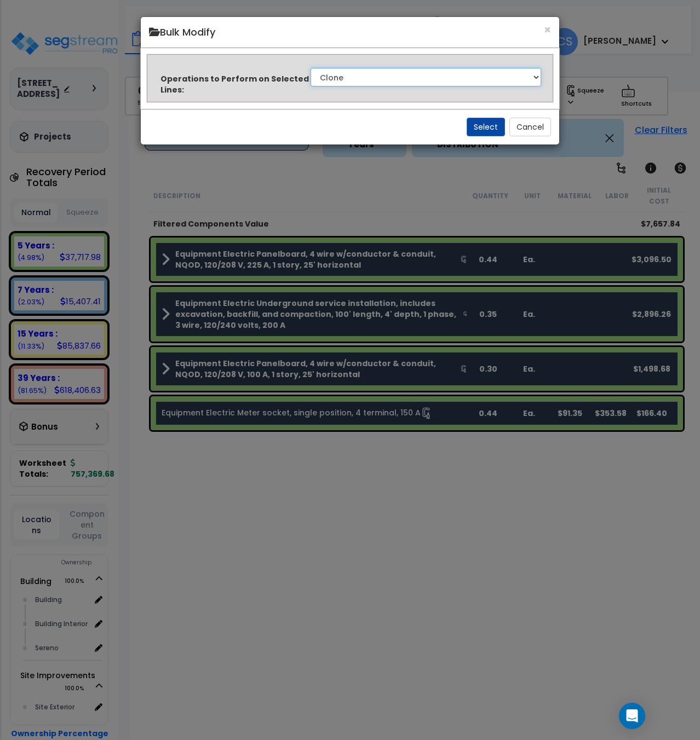
click at [382, 83] on select "Clone Delete Delete Zero Quantities Modify Component Group Modify Recovery Peri…" at bounding box center [426, 77] width 231 height 19
select select "modifyTotalCostFactor"
click at [311, 68] on select "Clone Delete Delete Zero Quantities Modify Component Group Modify Recovery Peri…" at bounding box center [426, 77] width 231 height 19
click at [476, 121] on button "Select" at bounding box center [486, 127] width 38 height 19
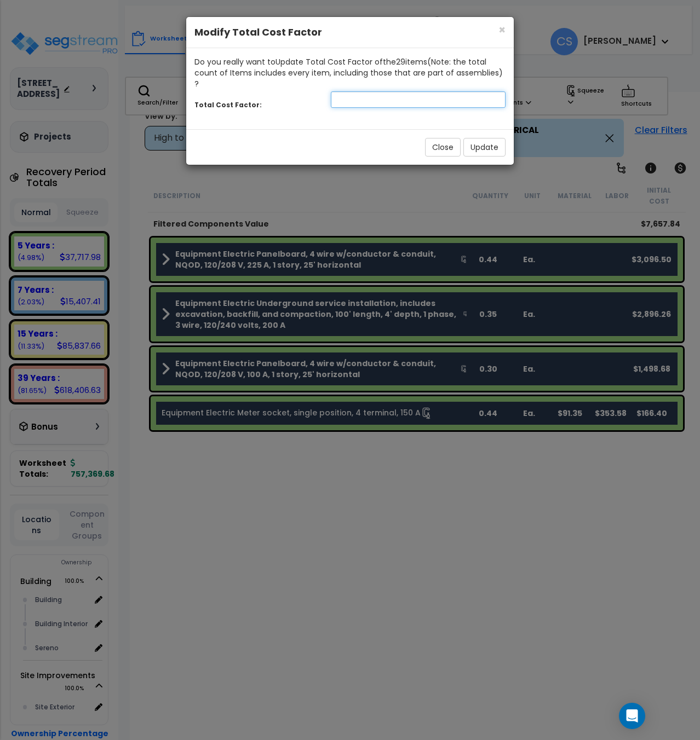
click at [397, 91] on input "number" at bounding box center [418, 99] width 175 height 16
type input "1"
click at [472, 138] on button "Update" at bounding box center [484, 147] width 42 height 19
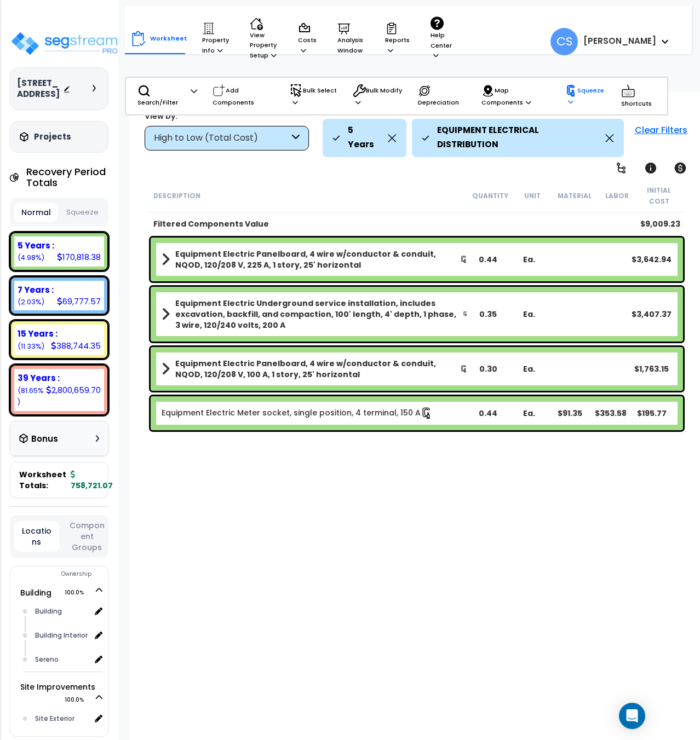
click at [569, 99] on icon at bounding box center [570, 102] width 5 height 6
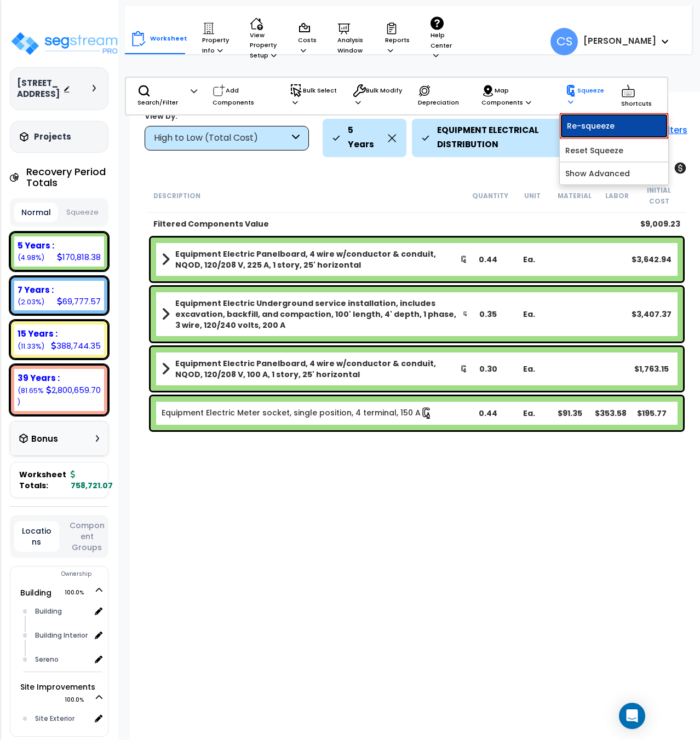
click at [571, 126] on link "Re-squeeze" at bounding box center [614, 125] width 108 height 25
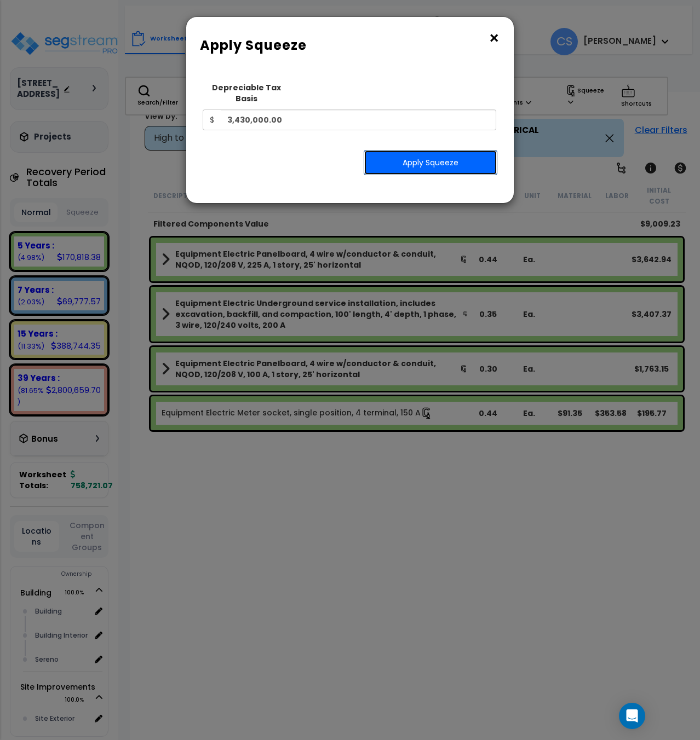
click at [418, 154] on button "Apply Squeeze" at bounding box center [431, 162] width 134 height 25
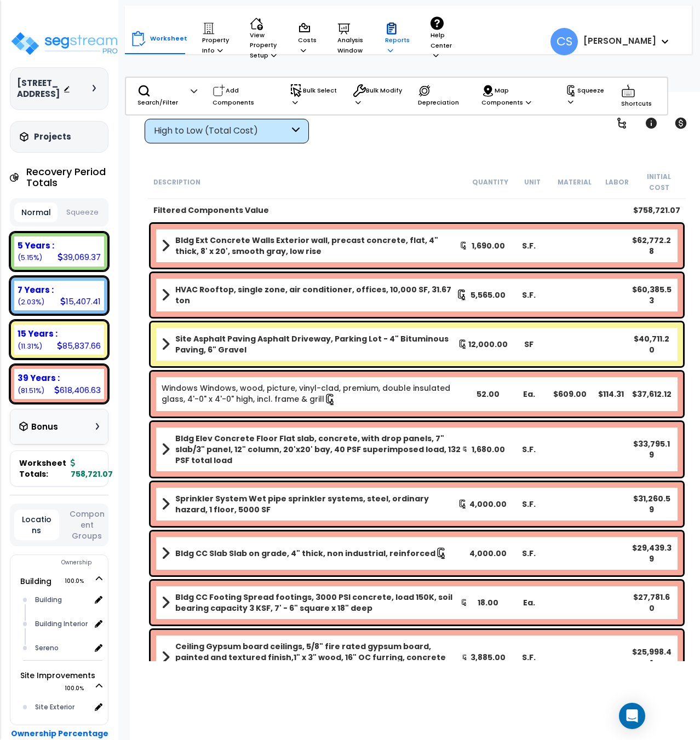
click at [392, 38] on p "Reports" at bounding box center [397, 38] width 25 height 33
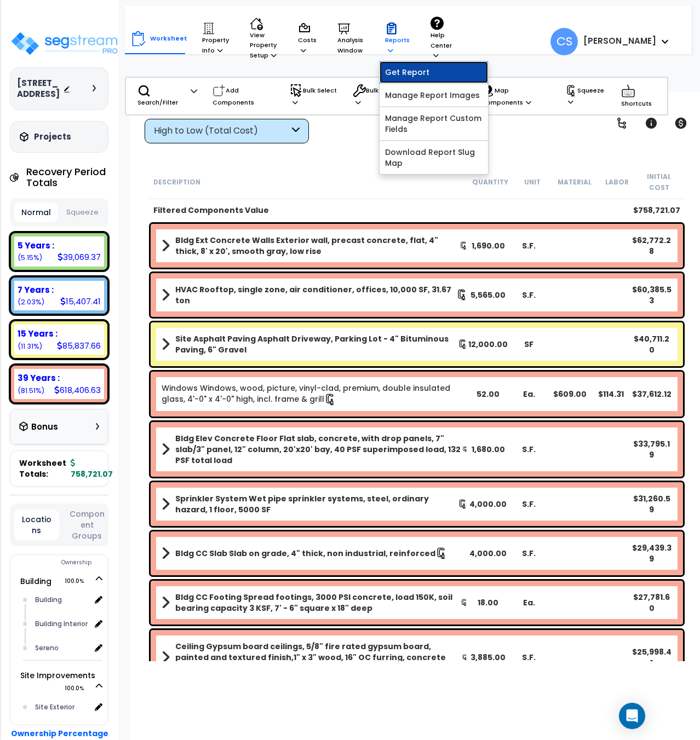
click at [399, 71] on link "Get Report" at bounding box center [434, 72] width 108 height 22
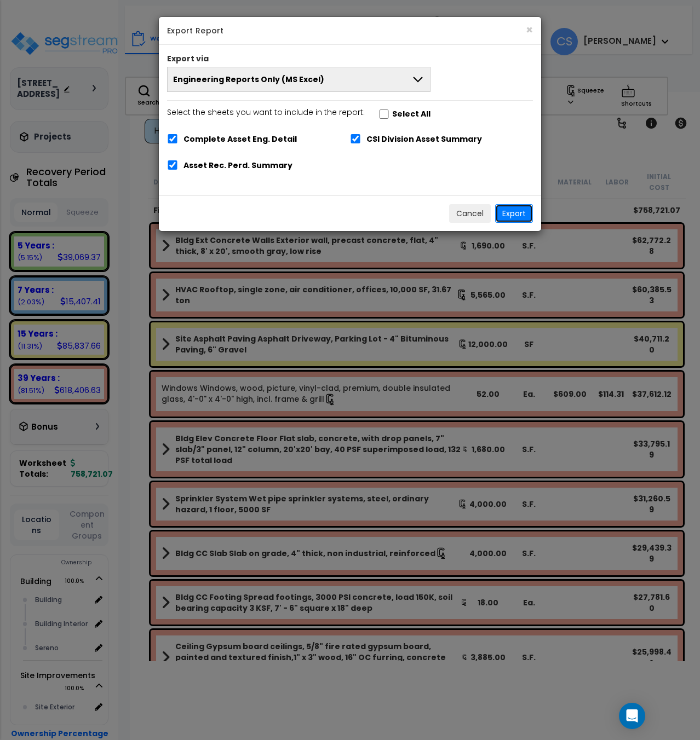
click at [512, 213] on button "Export" at bounding box center [514, 213] width 38 height 19
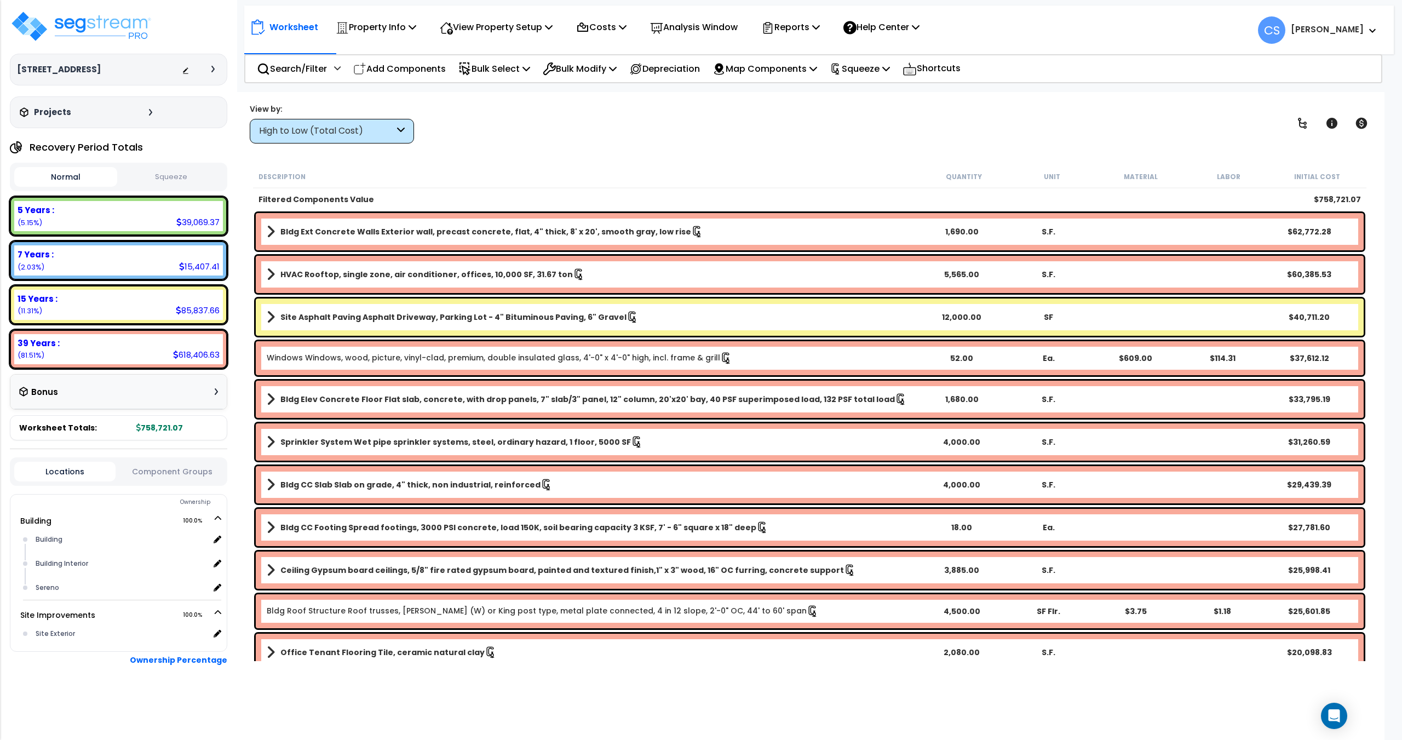
click at [583, 158] on div "Worksheet Property Info Property Setup Add Property Unit Template property Clon…" at bounding box center [809, 462] width 1149 height 740
click at [422, 35] on div "Property Info Property Setup Add Property Unit Template property Clone property" at bounding box center [376, 27] width 93 height 26
click at [413, 24] on icon at bounding box center [413, 26] width 8 height 9
click at [384, 59] on link "Property Setup" at bounding box center [384, 52] width 108 height 22
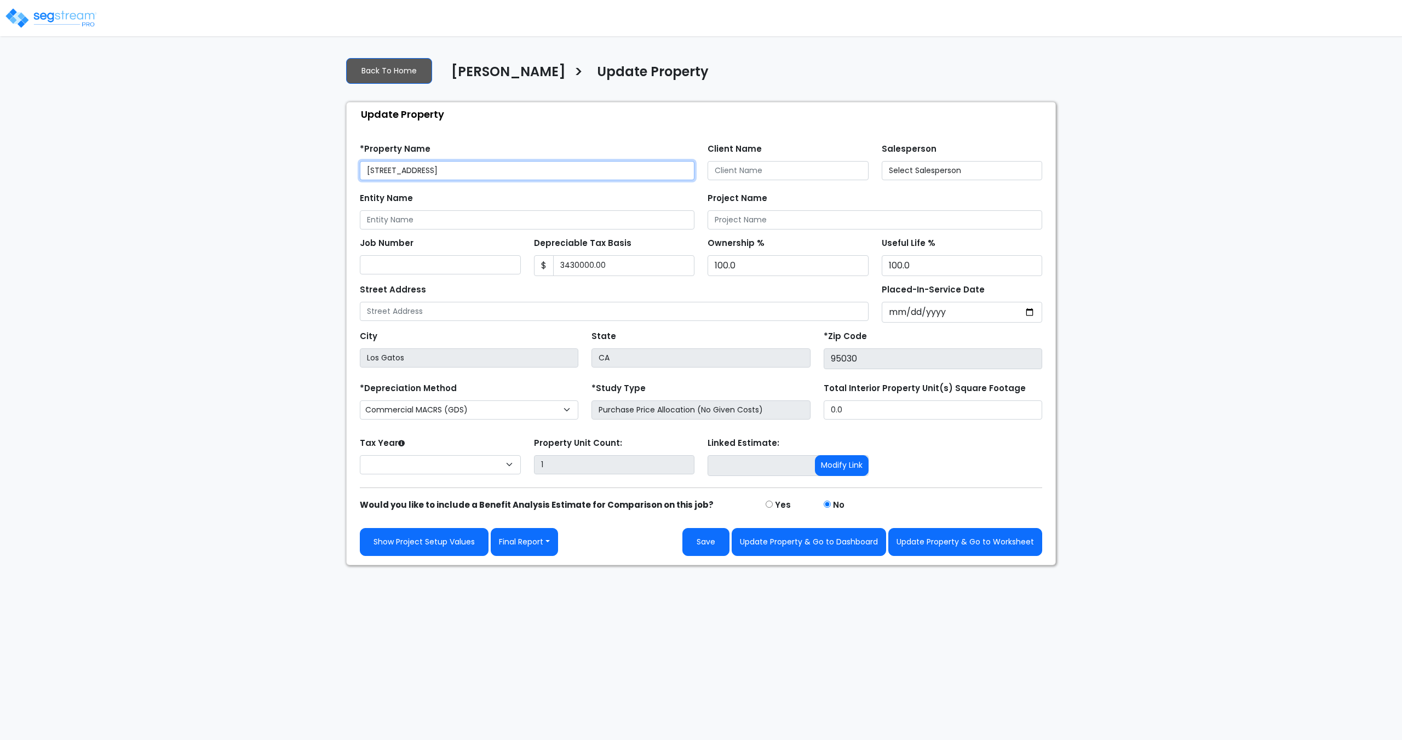
type input "3,430,000.00"
select select "2025"
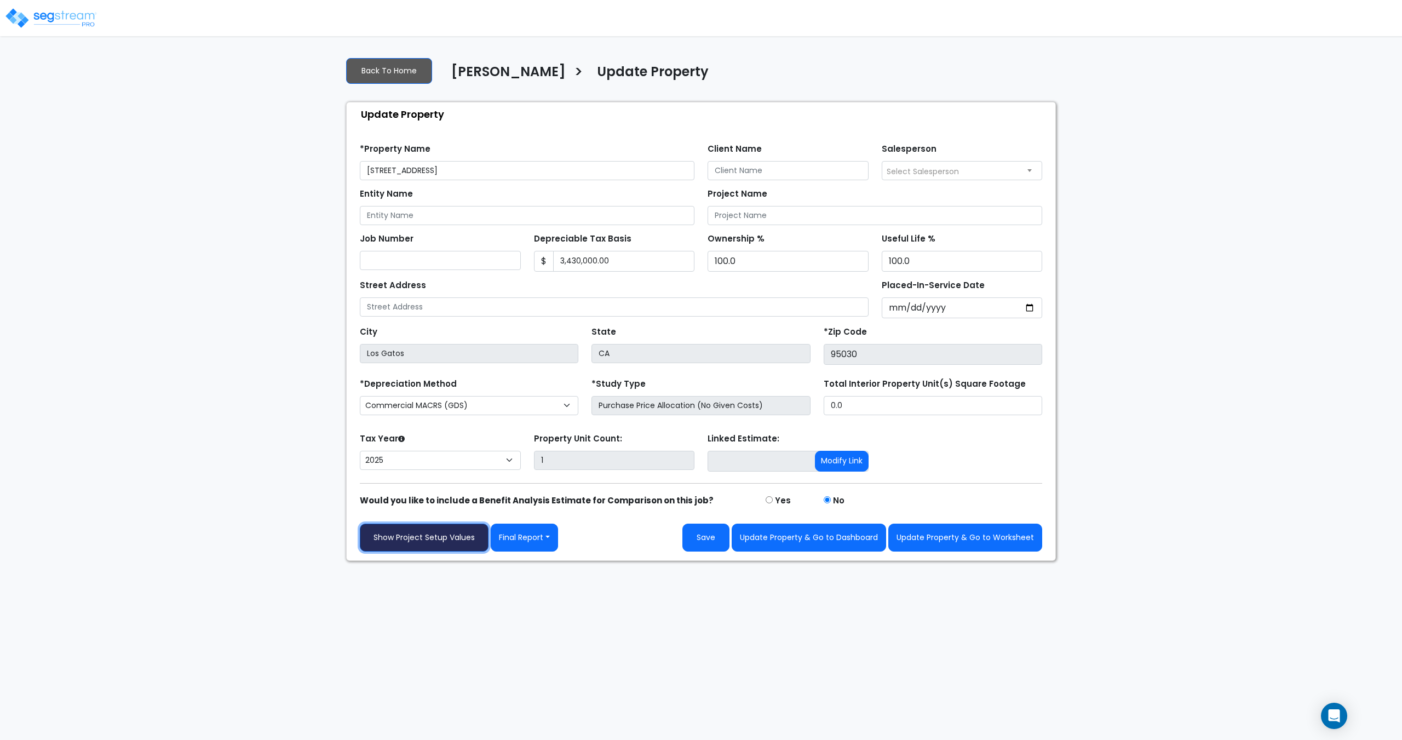
click at [441, 544] on link "Show Project Setup Values" at bounding box center [424, 538] width 129 height 28
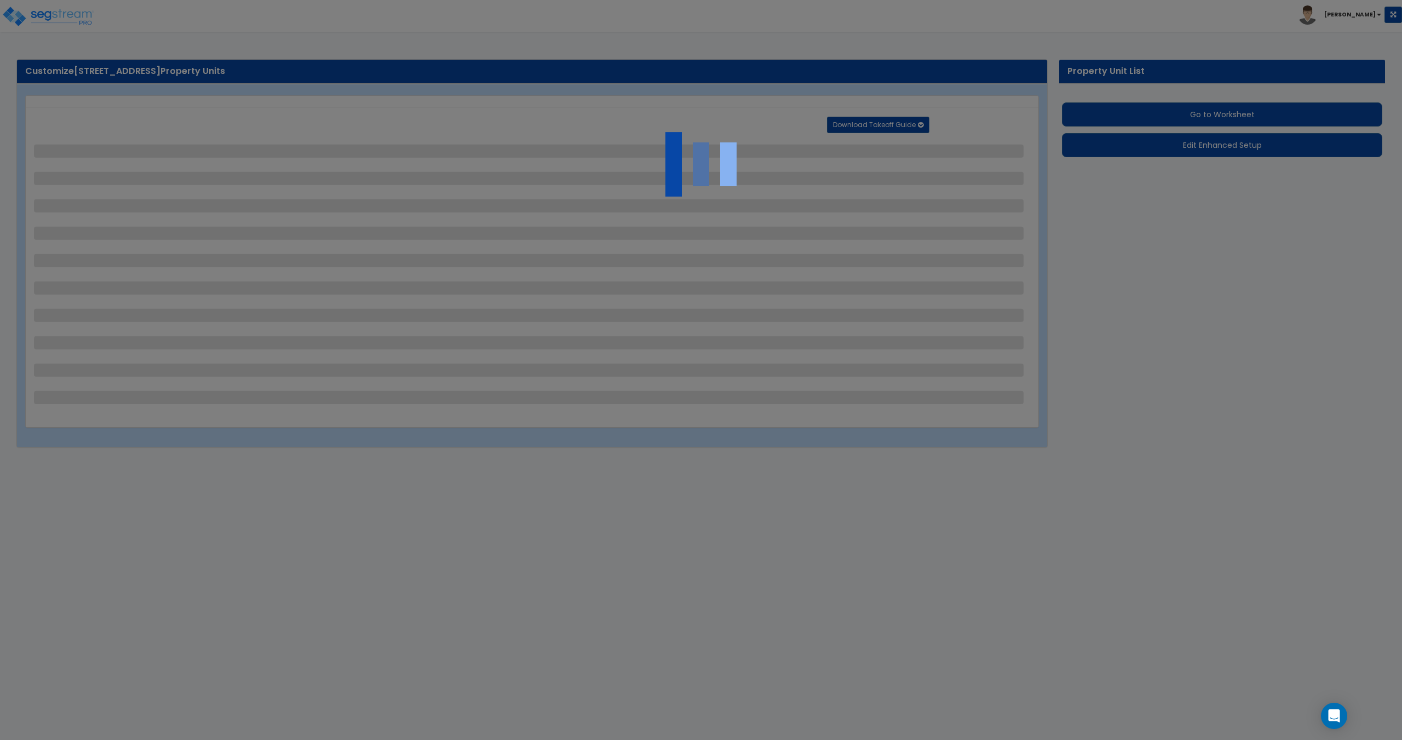
select select "2"
select select "1"
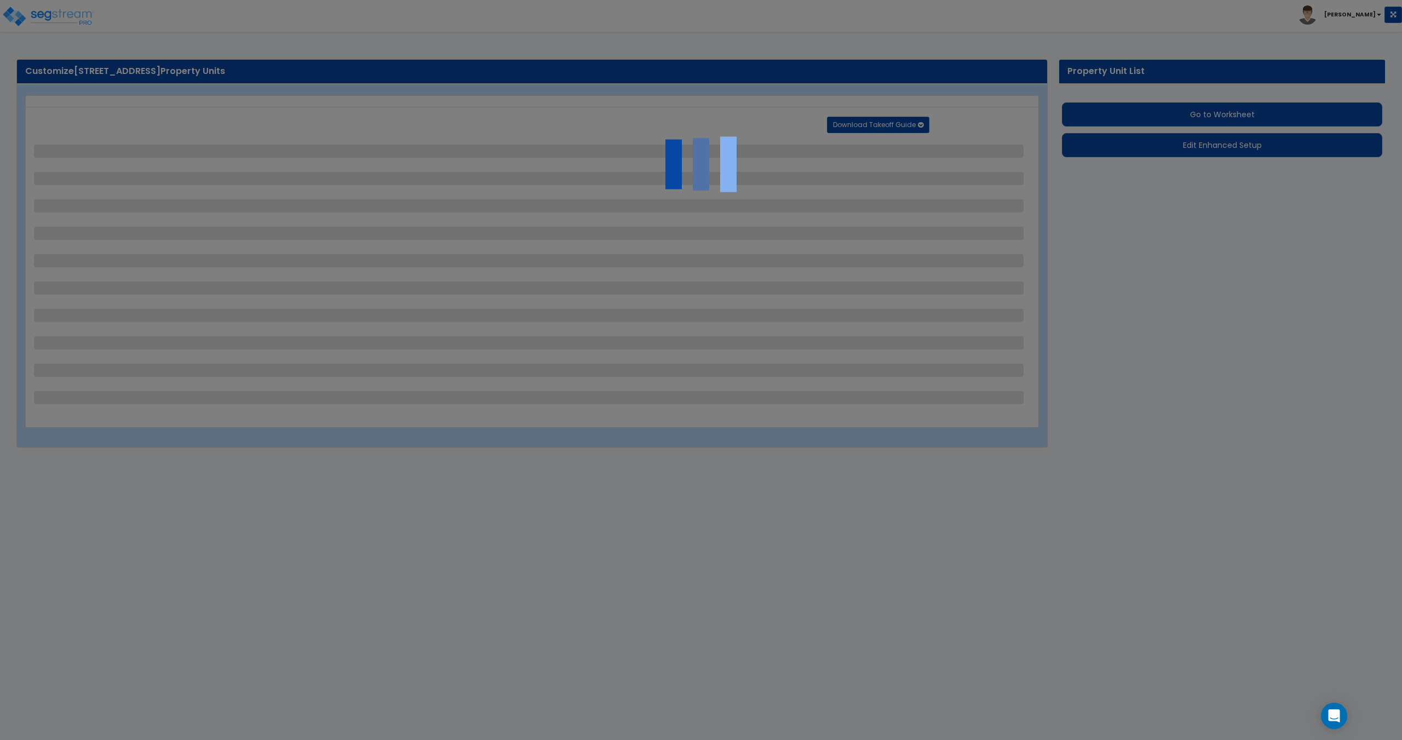
select select "1"
select select "2"
select select "1"
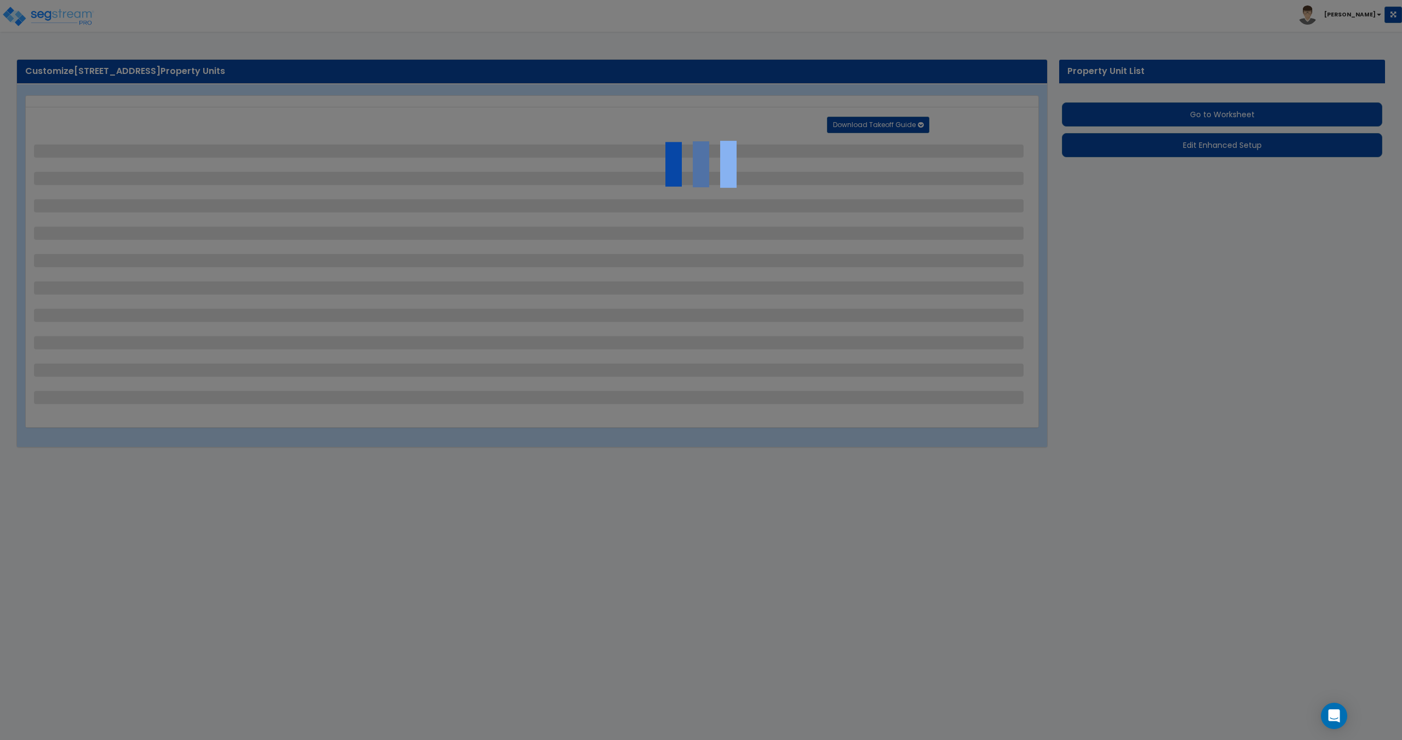
select select "1"
select select "2"
select select "1"
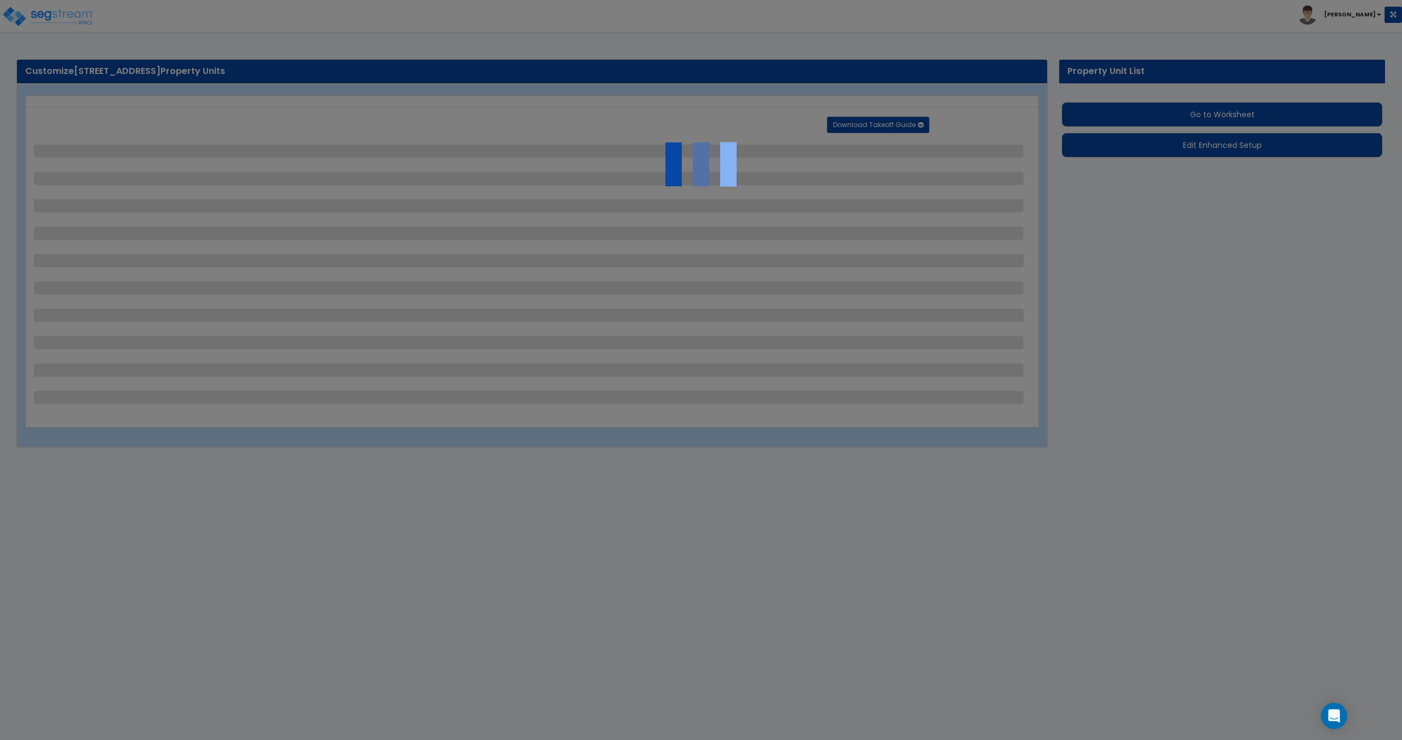
select select "1"
select select "4"
select select "1"
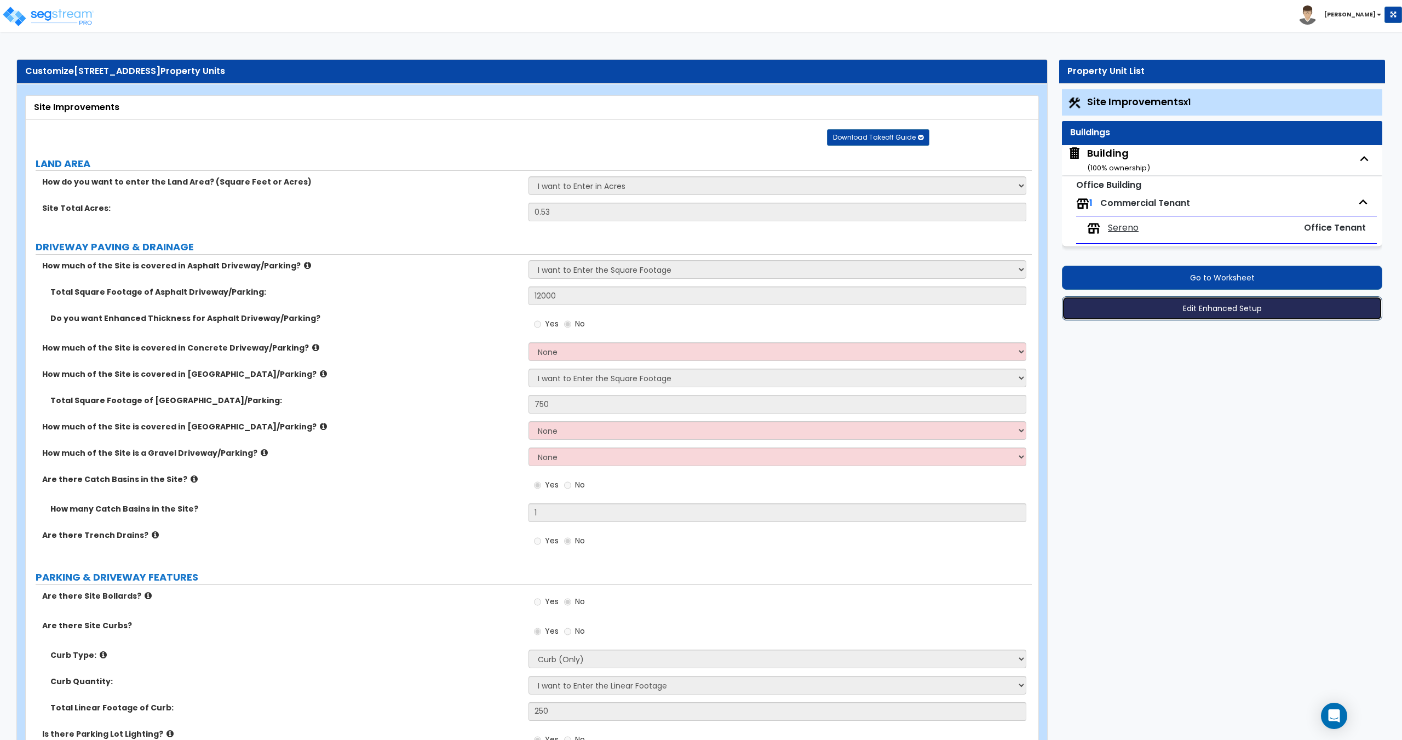
click at [1239, 312] on button "Edit Enhanced Setup" at bounding box center [1222, 308] width 320 height 24
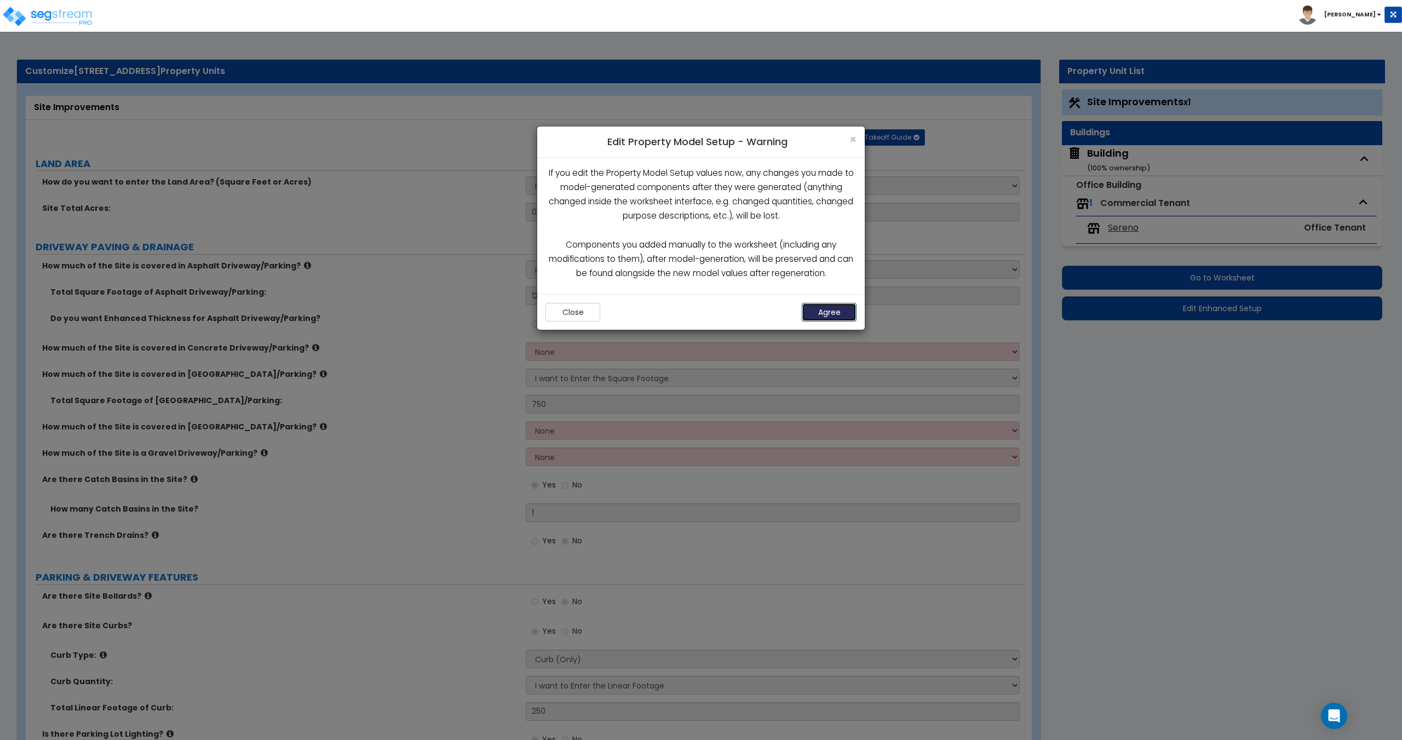
click at [825, 313] on button "Agree" at bounding box center [829, 312] width 55 height 19
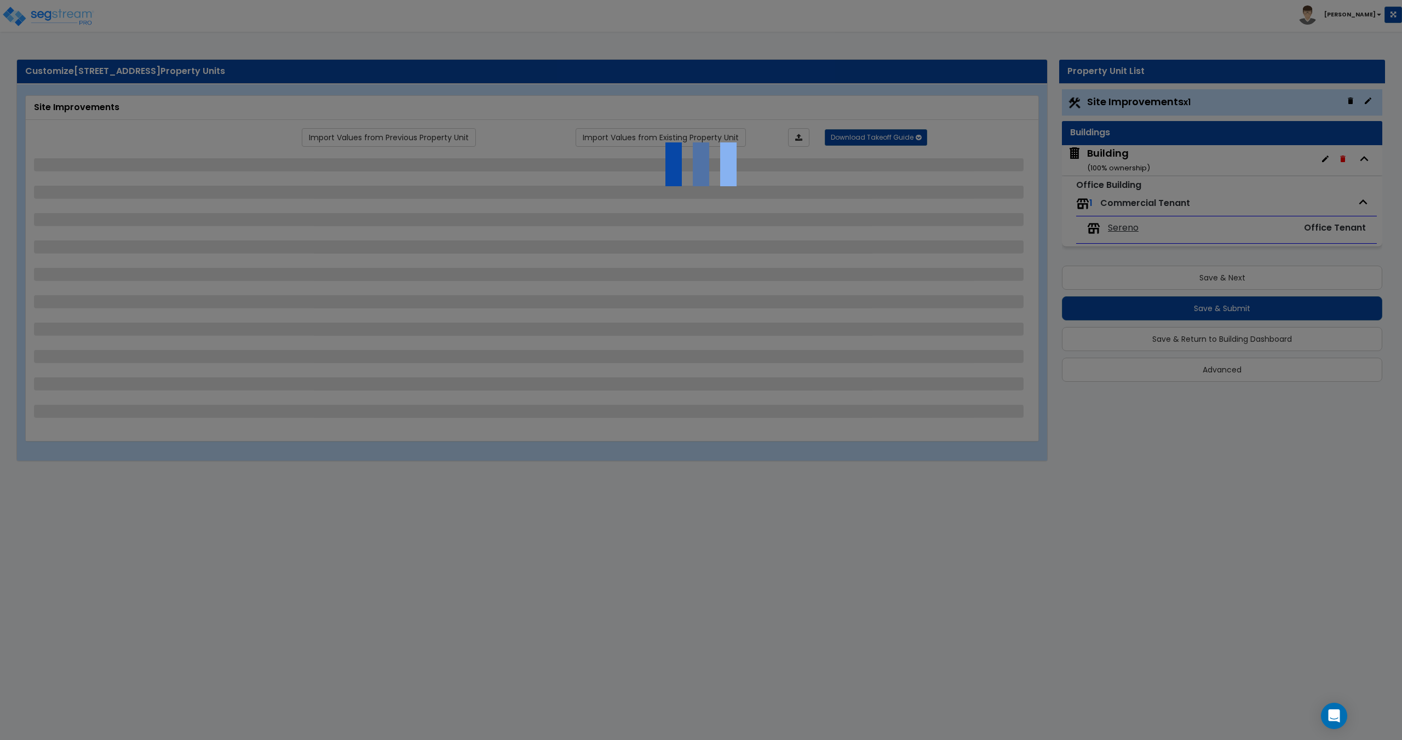
select select "2"
select select "1"
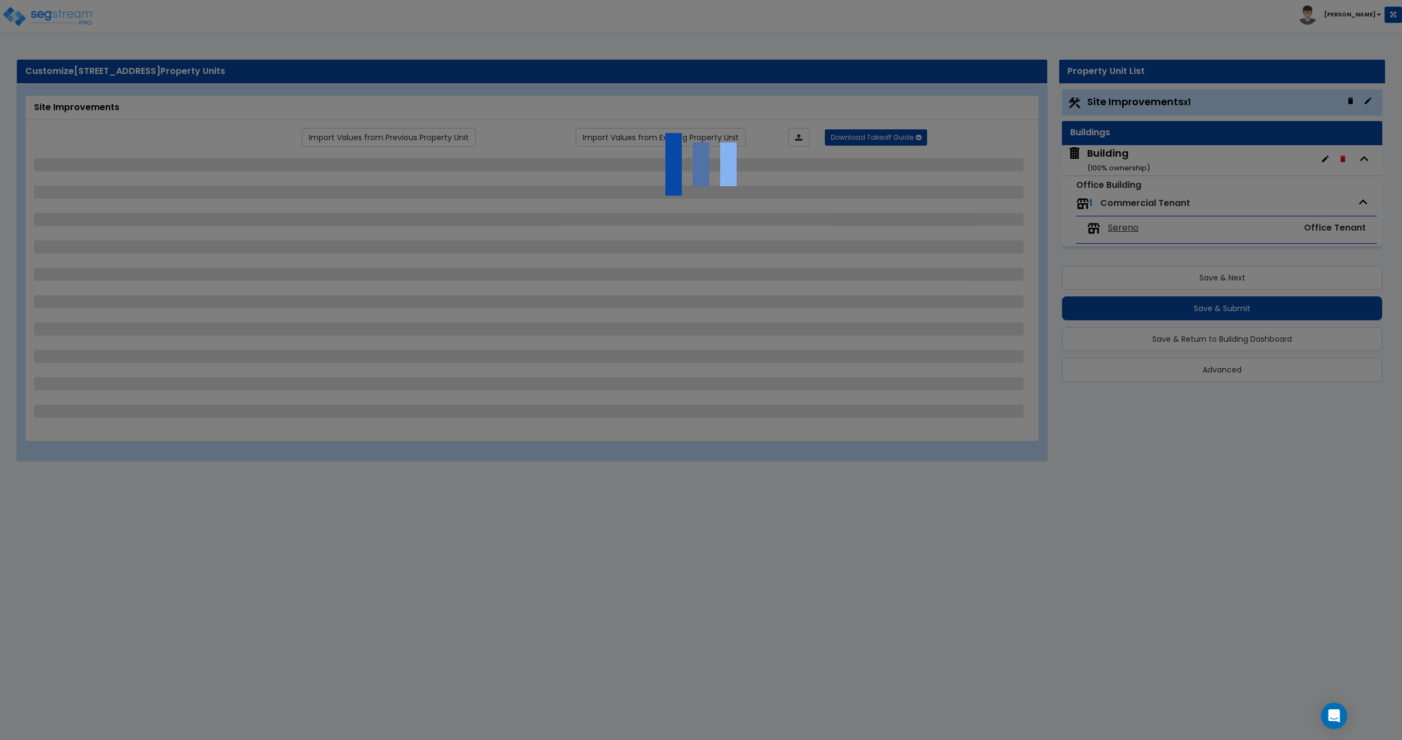
select select "1"
select select "2"
select select "1"
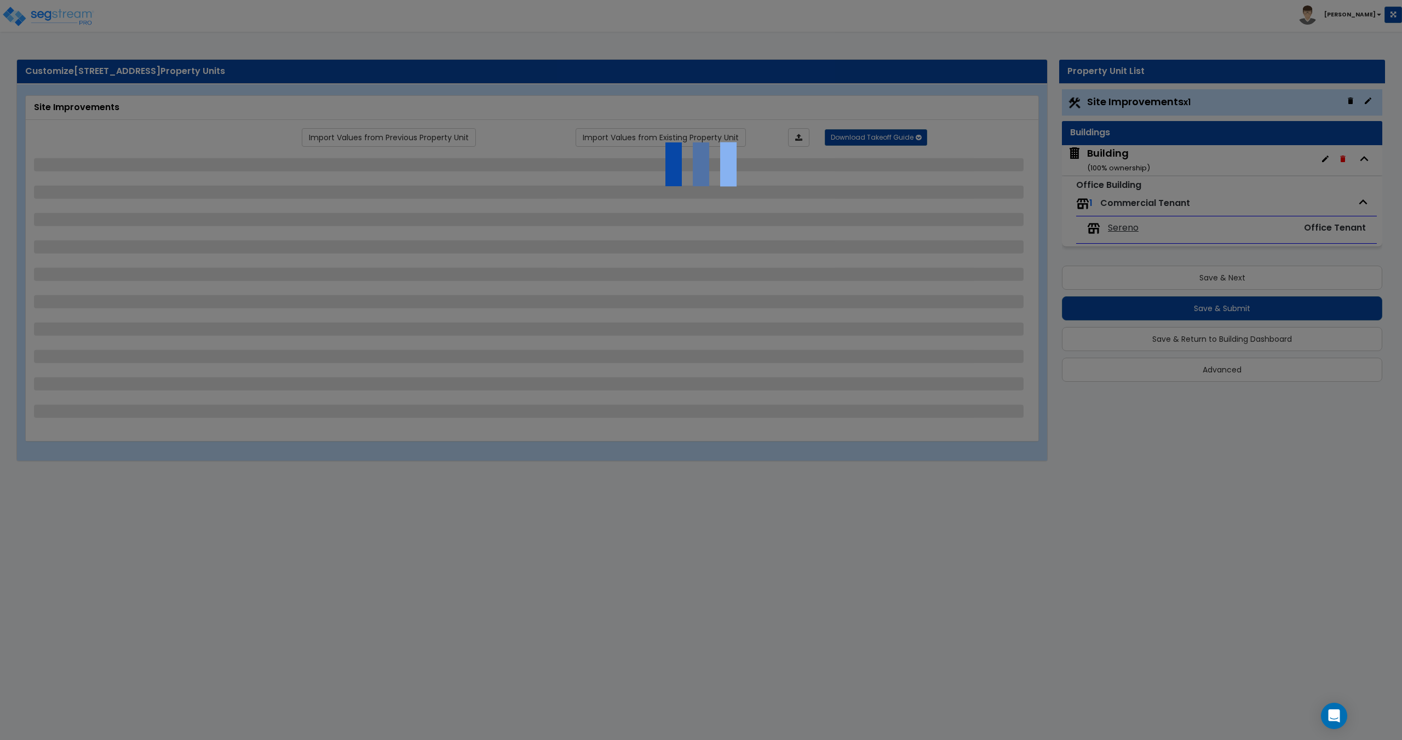
select select "1"
select select "2"
select select "1"
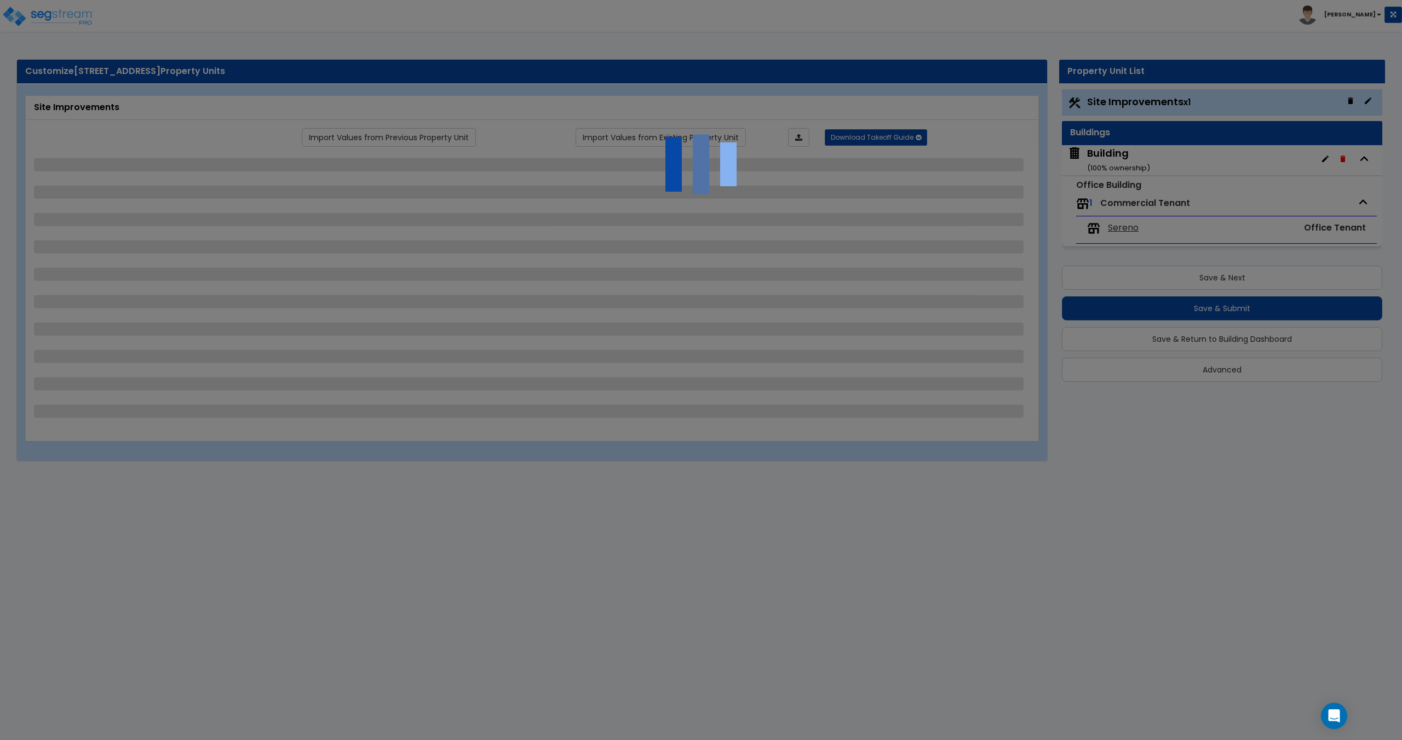
select select "1"
select select "4"
select select "1"
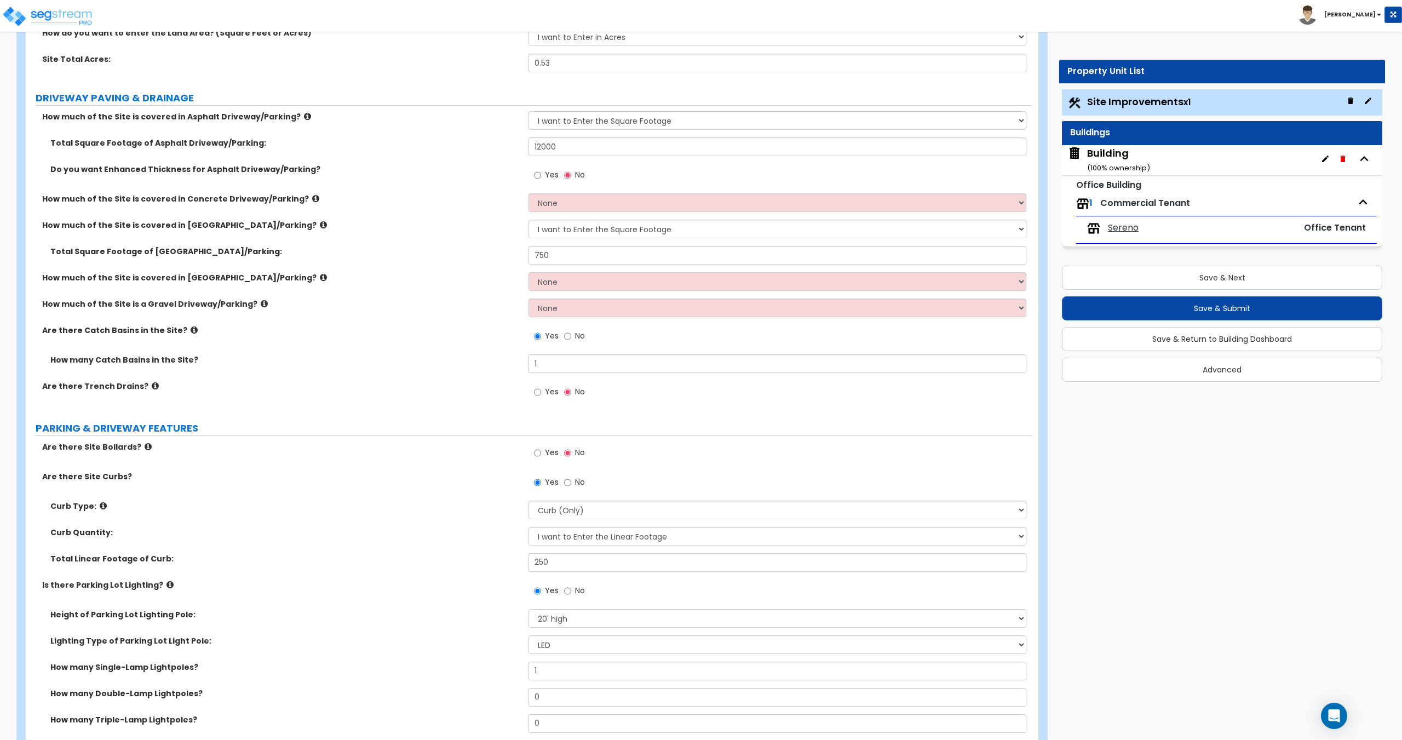
scroll to position [164, 0]
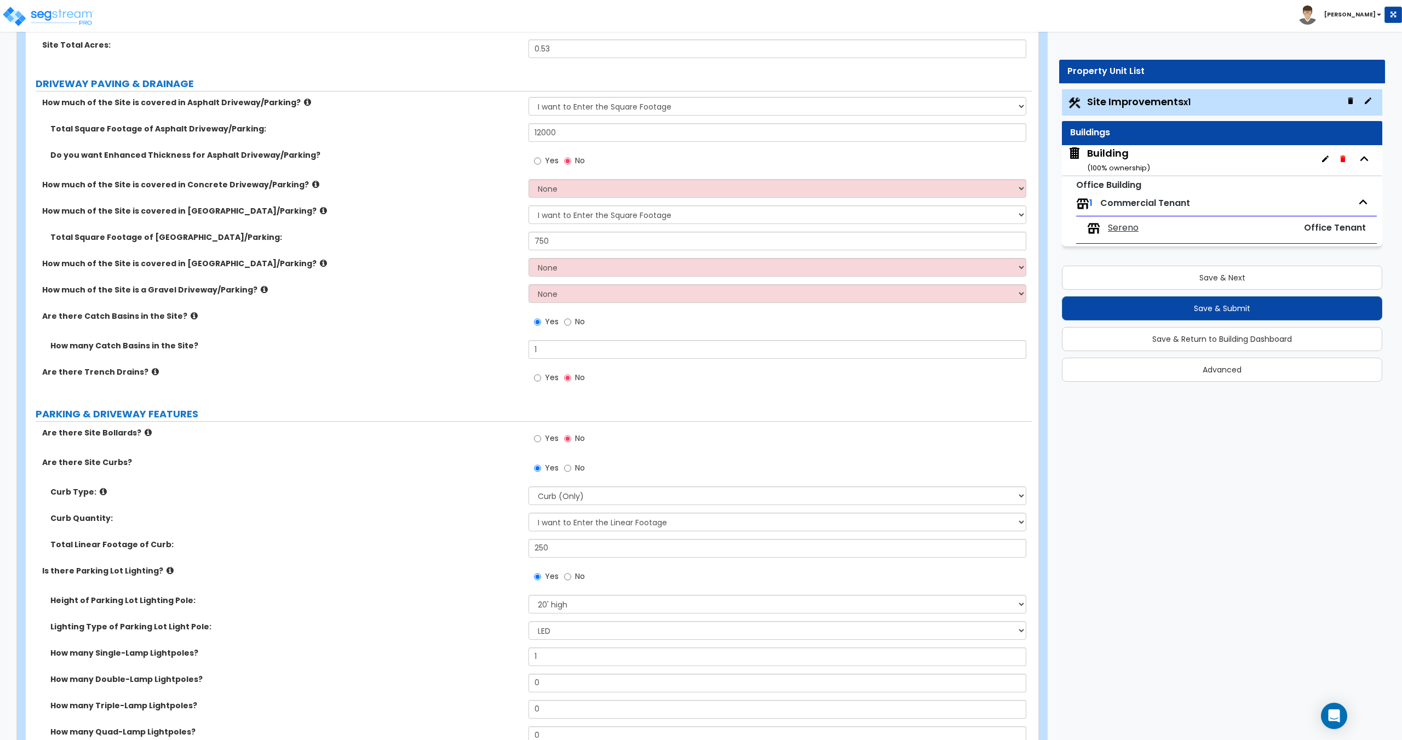
click at [1120, 233] on span "Sereno" at bounding box center [1123, 228] width 31 height 13
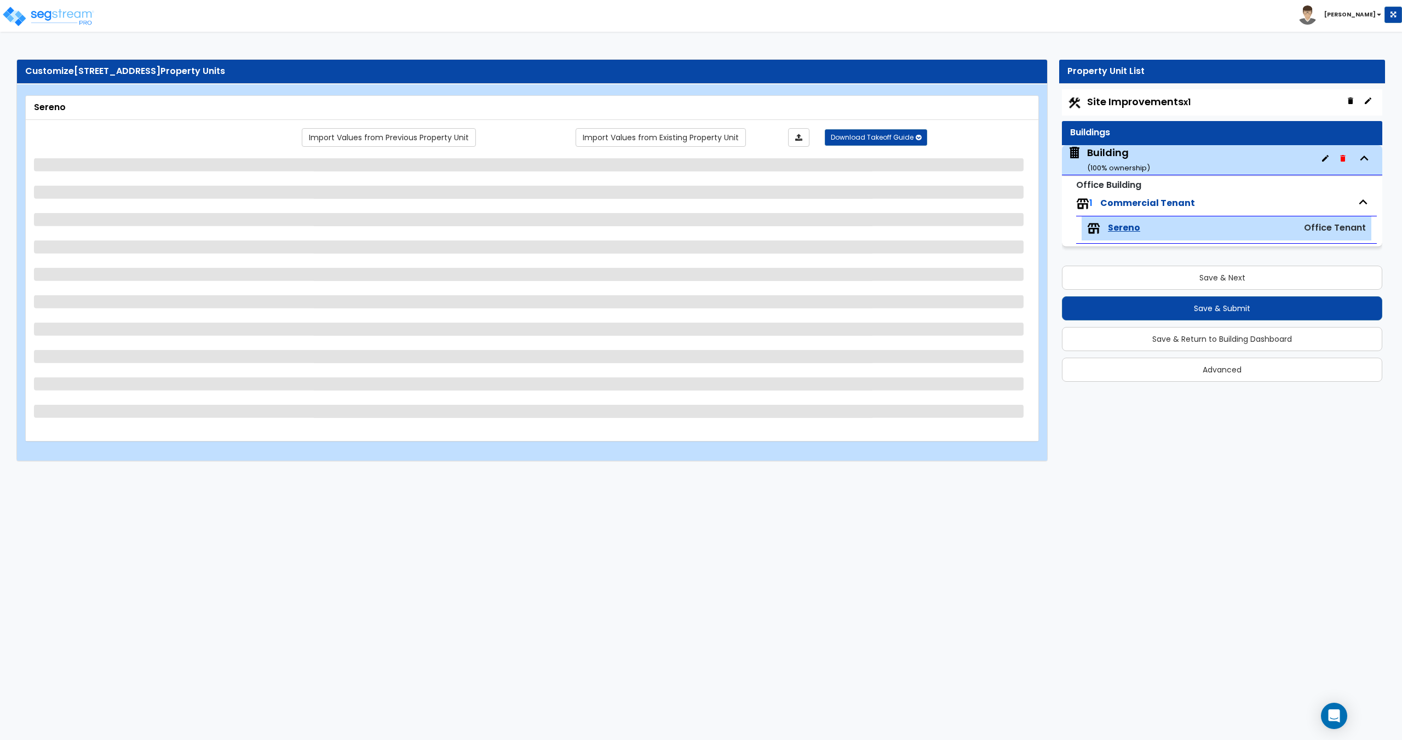
scroll to position [0, 0]
select select "3"
select select "1"
select select "2"
select select "1"
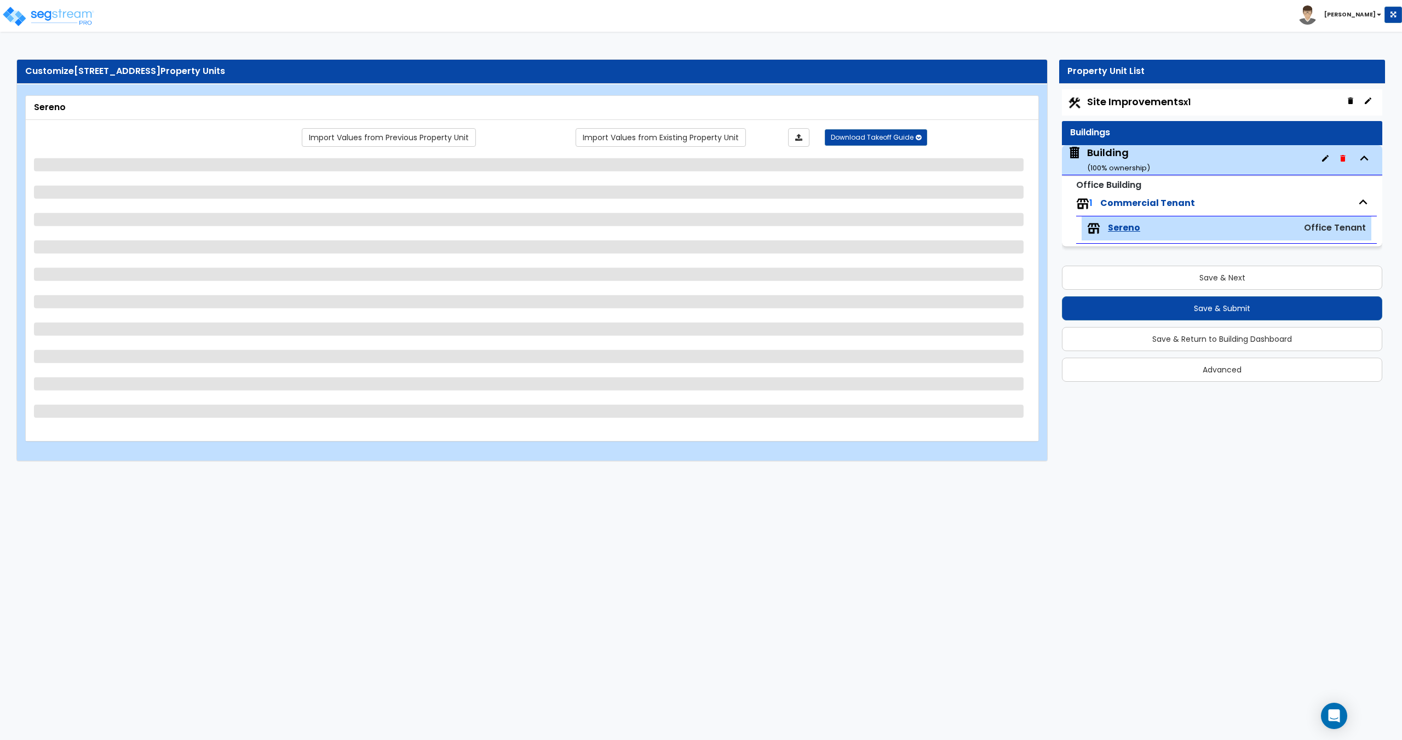
select select "2"
select select "5"
select select "1"
select select "3"
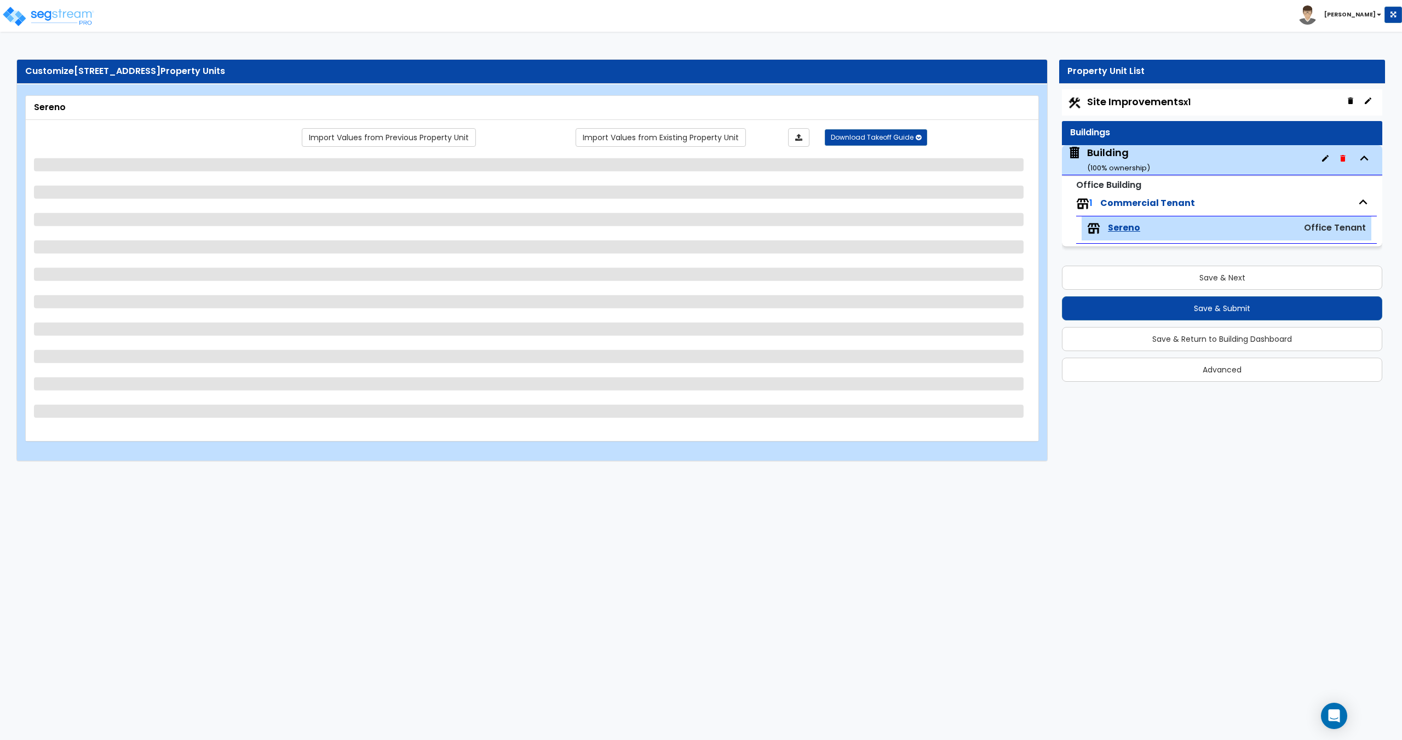
select select "2"
select select "3"
select select "1"
select select "2"
select select "1"
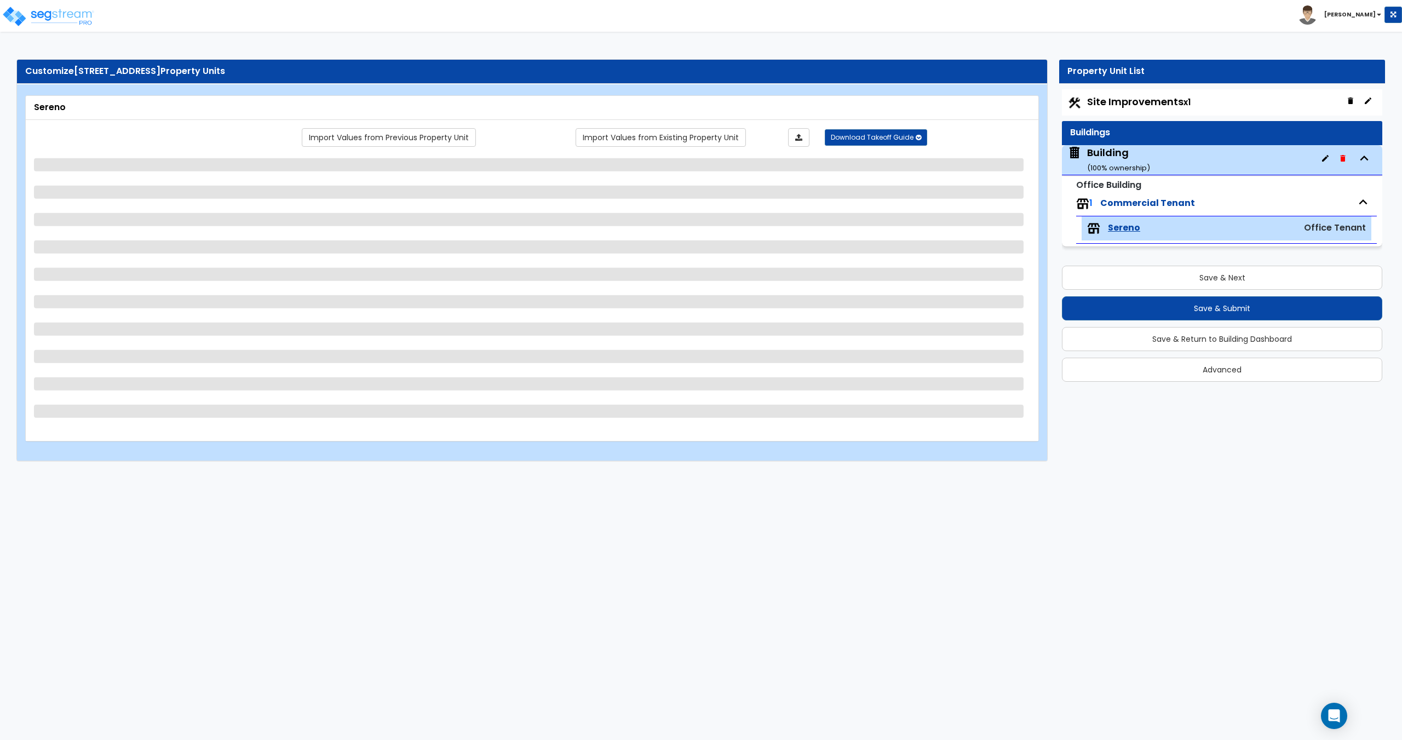
select select "1"
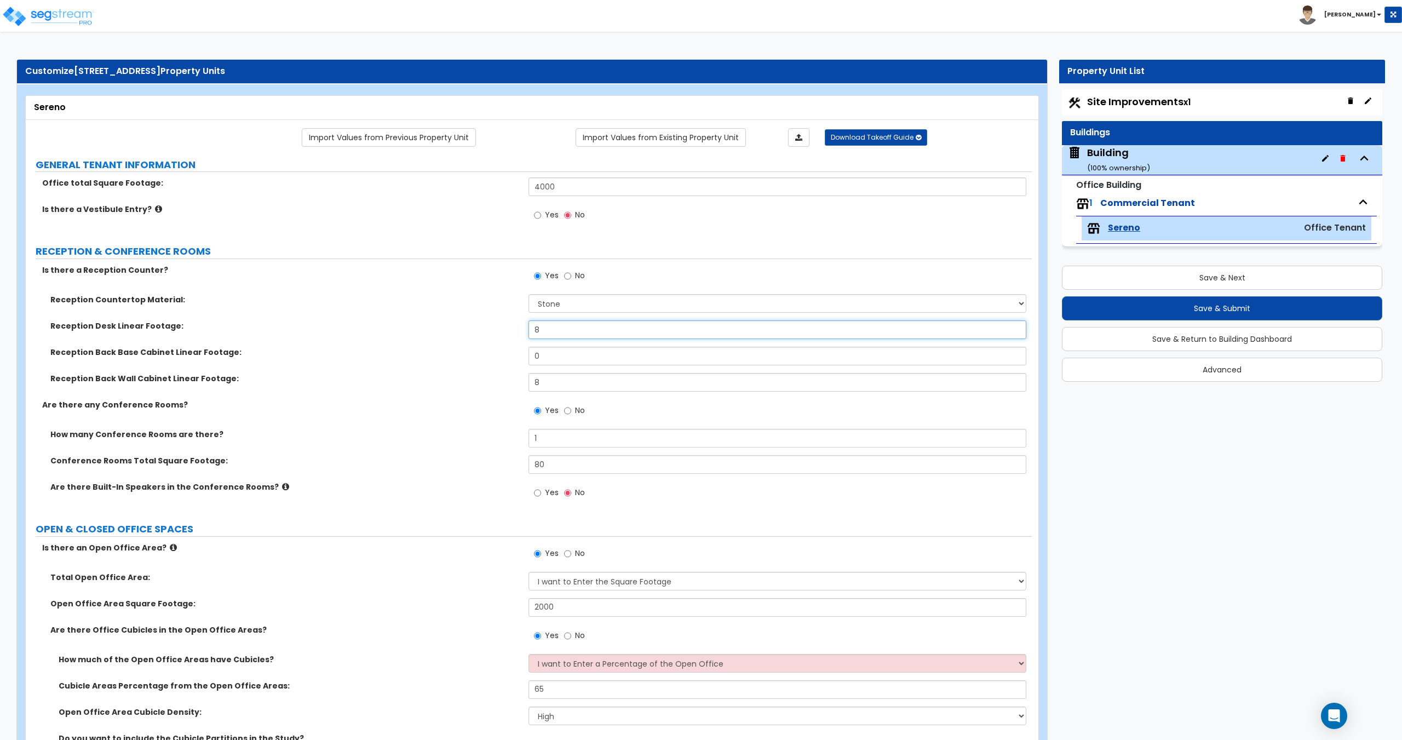
drag, startPoint x: 551, startPoint y: 325, endPoint x: 492, endPoint y: 324, distance: 59.1
click at [492, 324] on div "Reception Desk Linear Footage: 8" at bounding box center [529, 333] width 1006 height 26
type input "10"
drag, startPoint x: 551, startPoint y: 383, endPoint x: 477, endPoint y: 372, distance: 74.8
click at [482, 372] on div "Reception Countertop Material: None Plastic Laminate Solid Surface Stone Quartz…" at bounding box center [529, 346] width 990 height 105
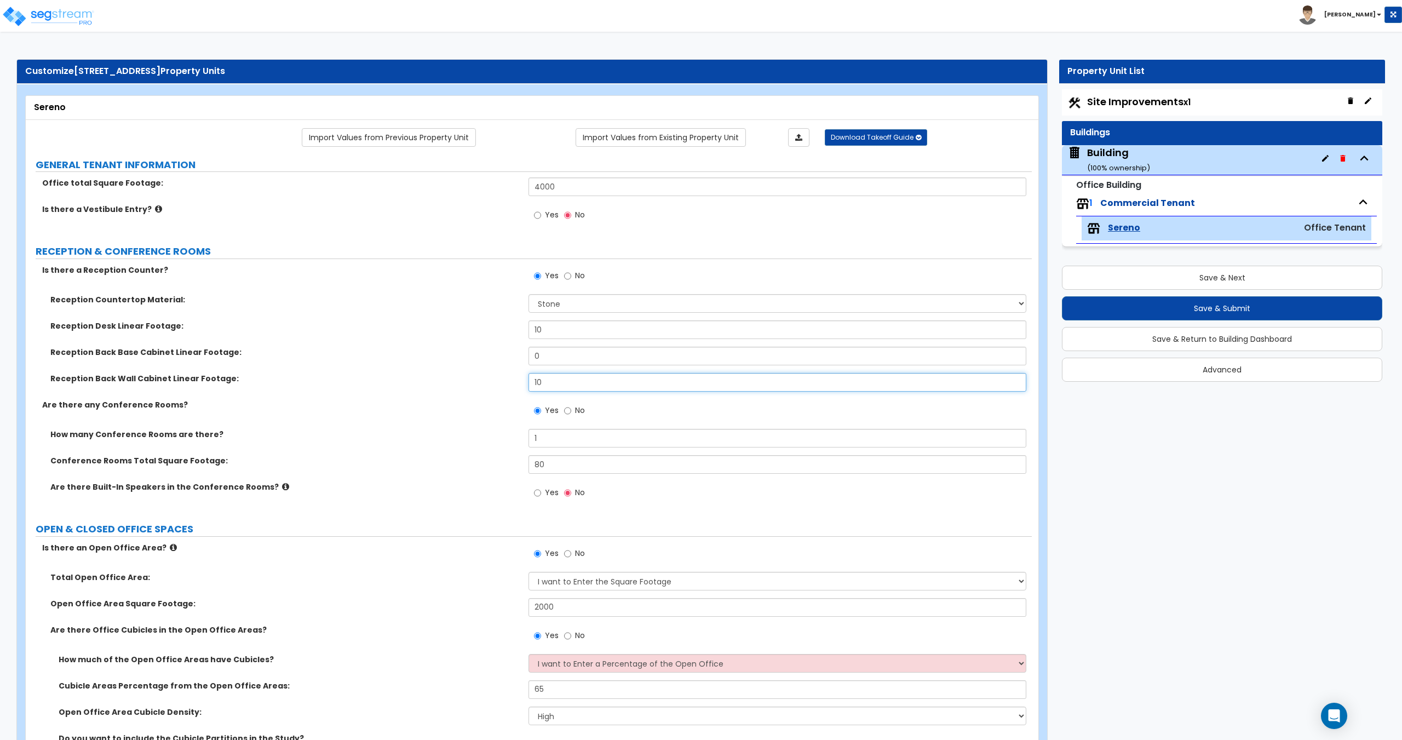
type input "10"
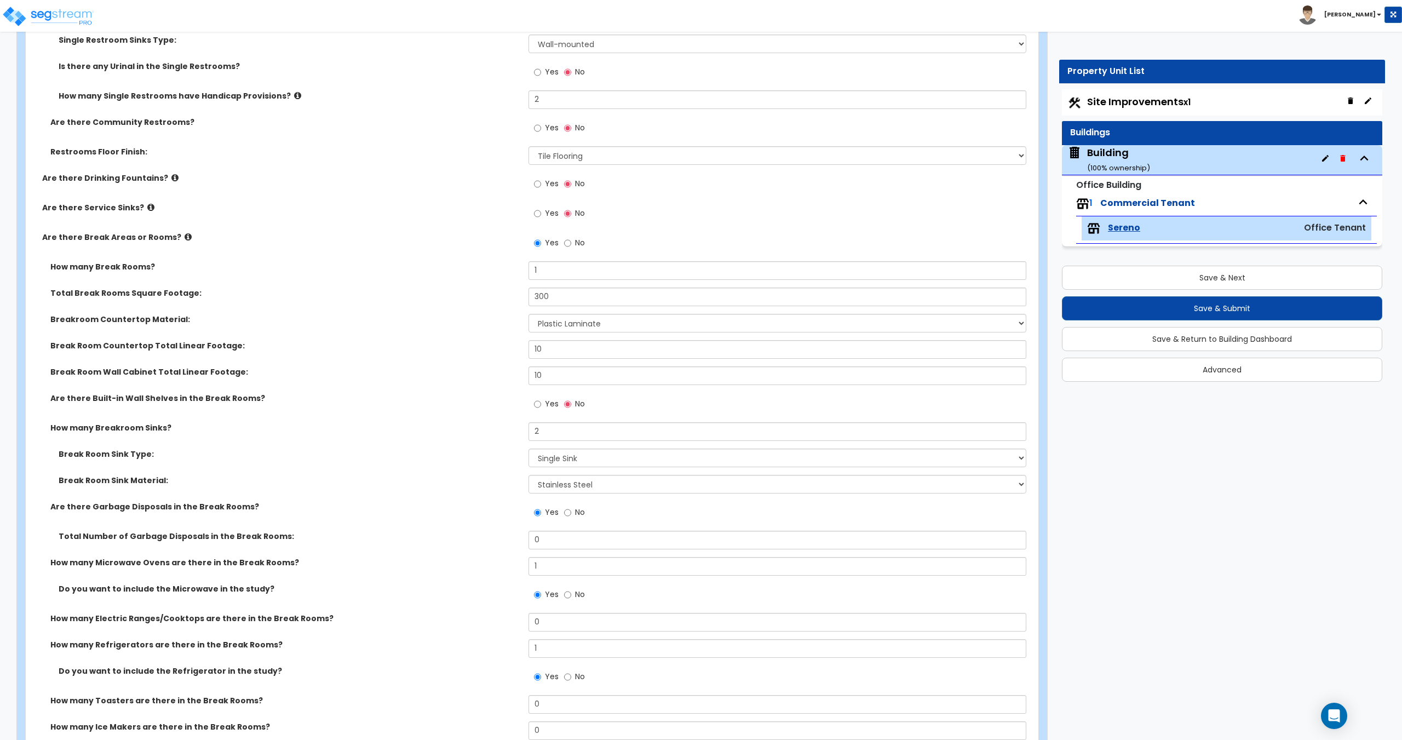
scroll to position [1999, 0]
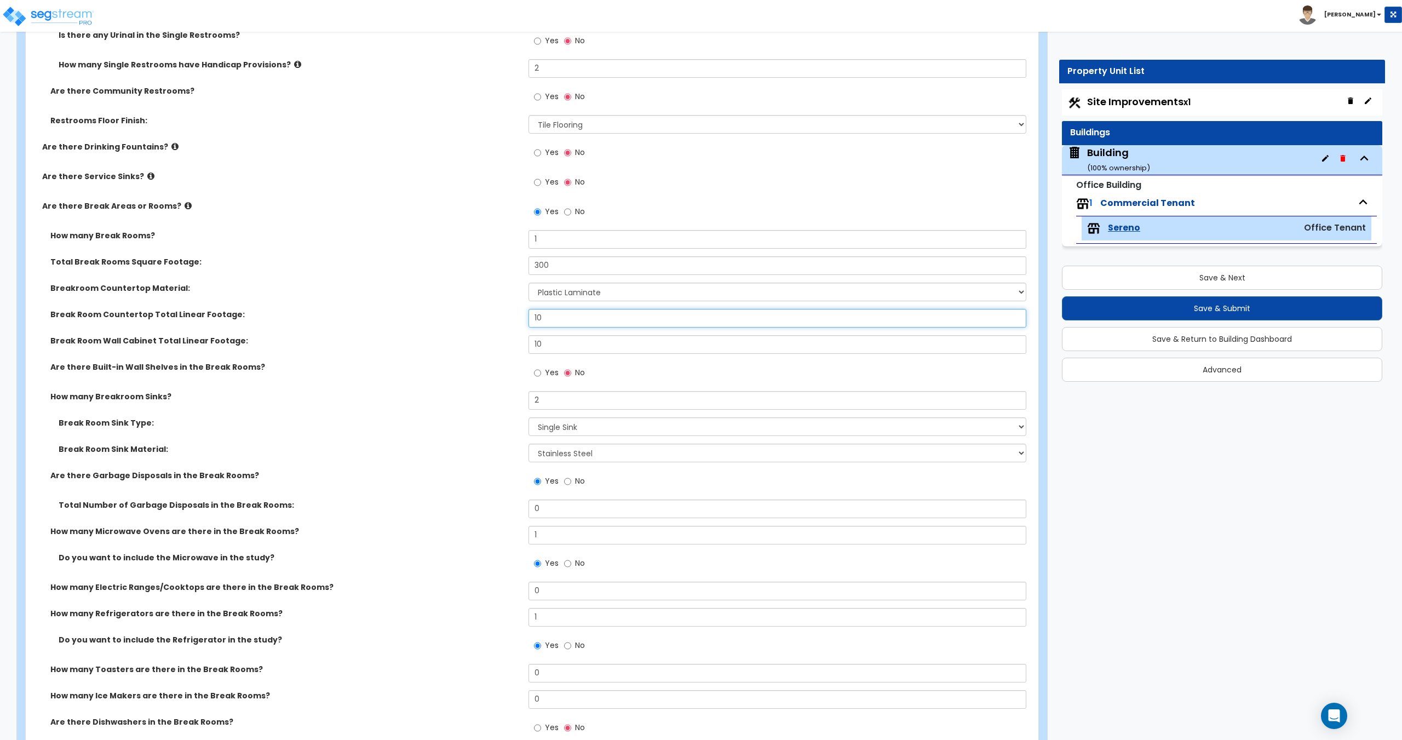
drag, startPoint x: 553, startPoint y: 317, endPoint x: 418, endPoint y: 321, distance: 134.8
click at [422, 319] on div "Break Room Countertop Total Linear Footage: 10" at bounding box center [529, 322] width 1006 height 26
type input "12"
drag, startPoint x: 571, startPoint y: 343, endPoint x: 427, endPoint y: 339, distance: 144.1
click at [428, 339] on div "Break Room Wall Cabinet Total Linear Footage: 10" at bounding box center [529, 348] width 1006 height 26
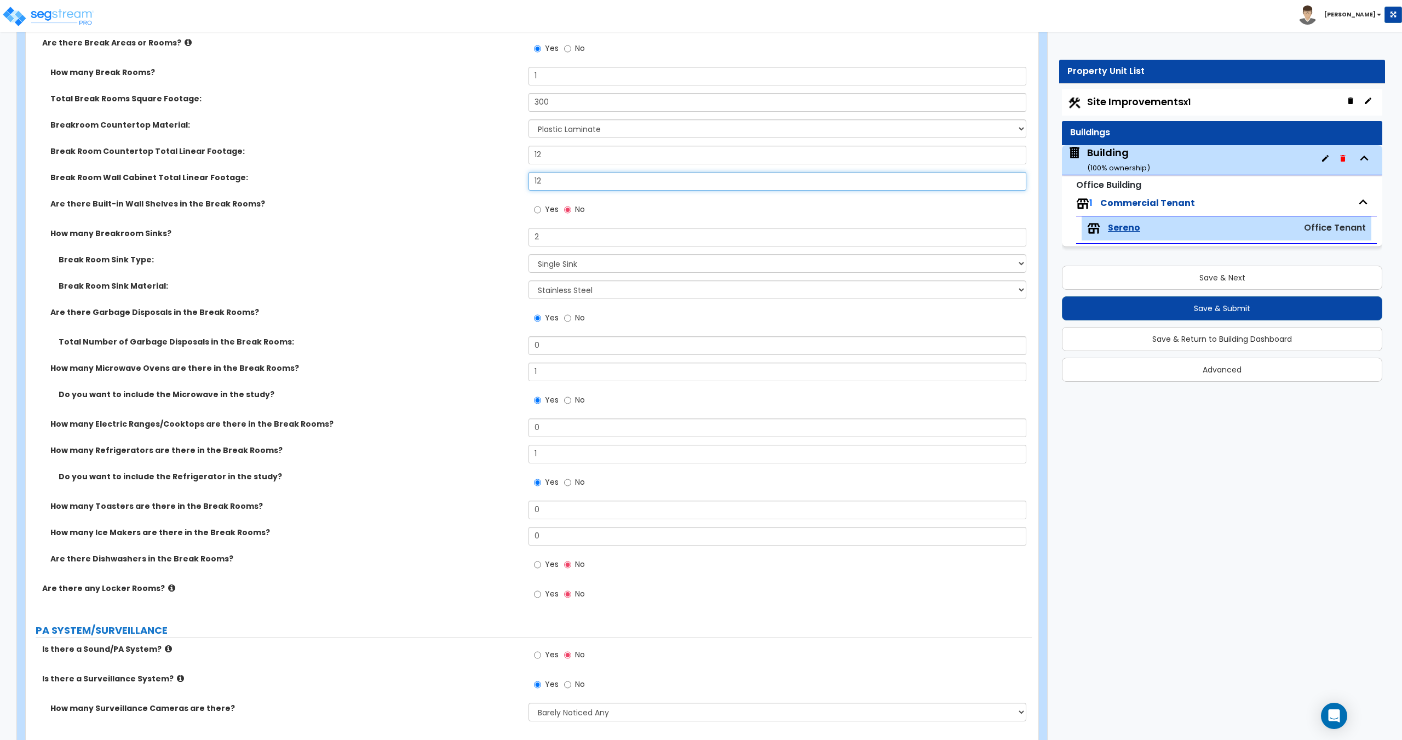
scroll to position [2163, 0]
type input "12"
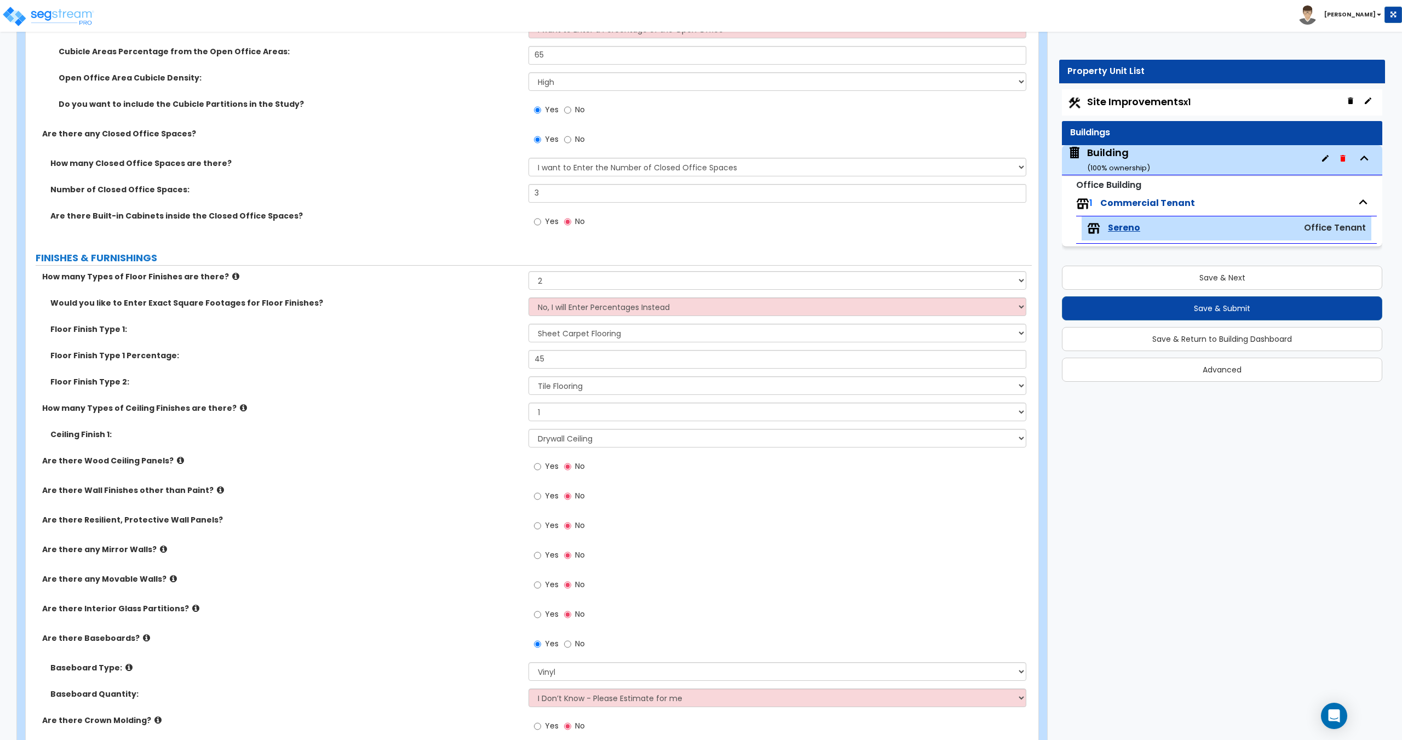
scroll to position [635, 0]
drag, startPoint x: 555, startPoint y: 358, endPoint x: 499, endPoint y: 359, distance: 55.9
click at [499, 359] on div "Floor Finish Type 1 Percentage: 45" at bounding box center [529, 362] width 1006 height 26
type input "60"
click at [1181, 269] on button "Save & Next" at bounding box center [1222, 278] width 320 height 24
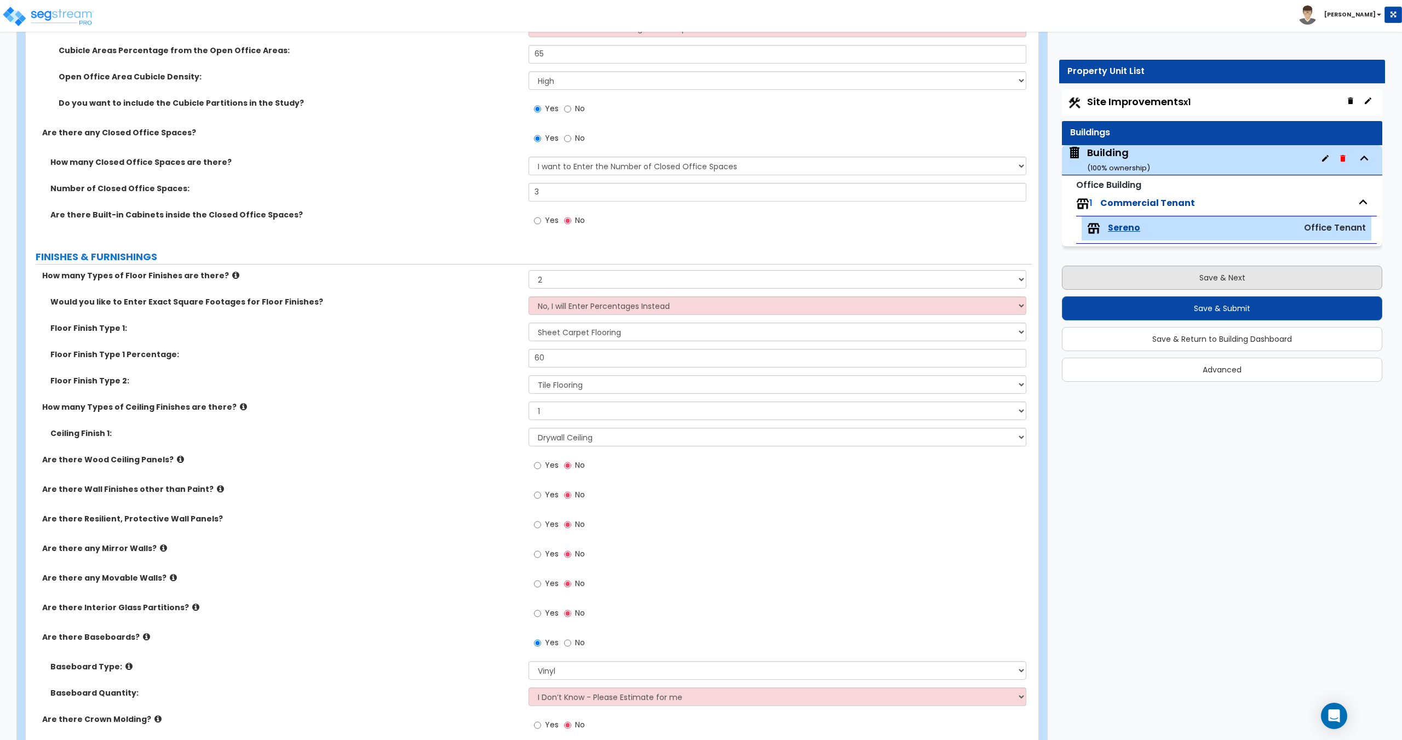
select select "2"
select select "1"
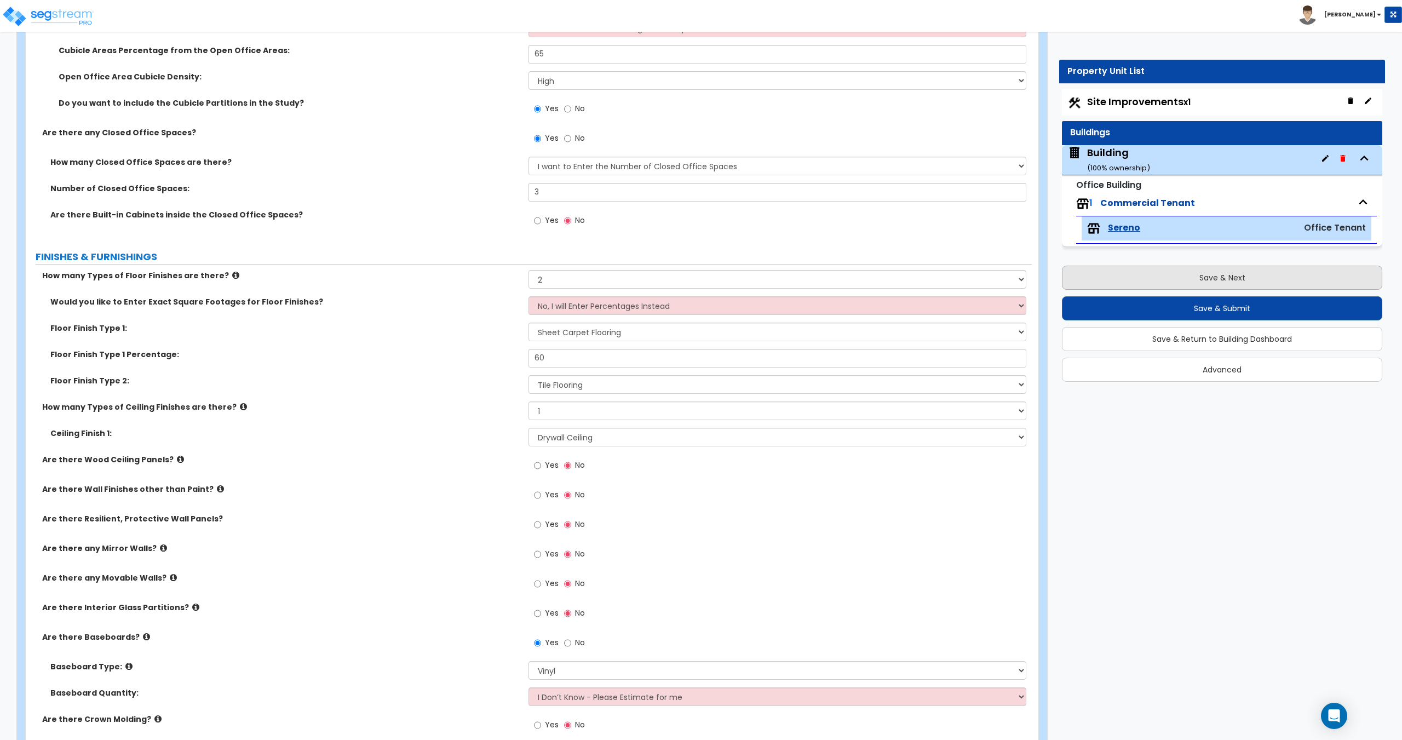
select select "1"
select select "2"
select select "1"
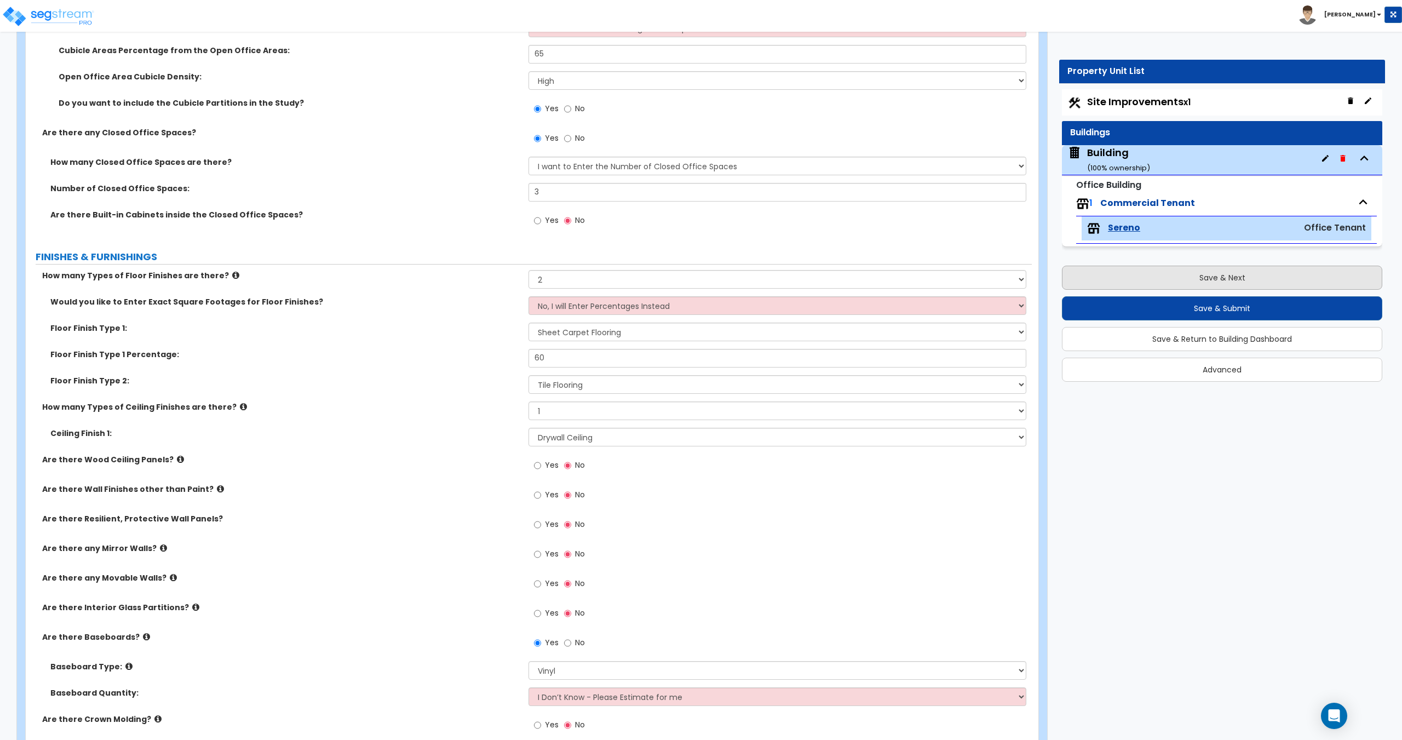
select select "1"
select select "2"
select select "1"
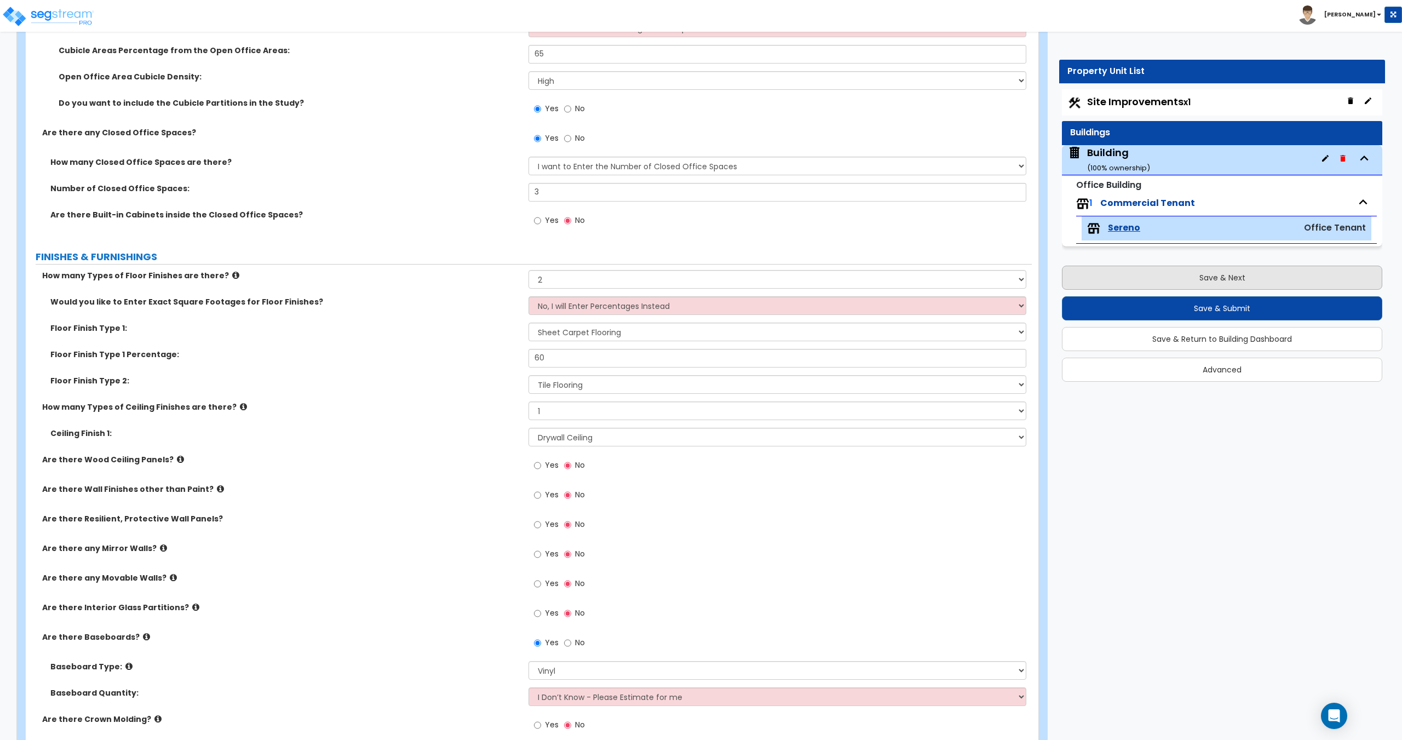
select select "1"
select select "4"
select select "1"
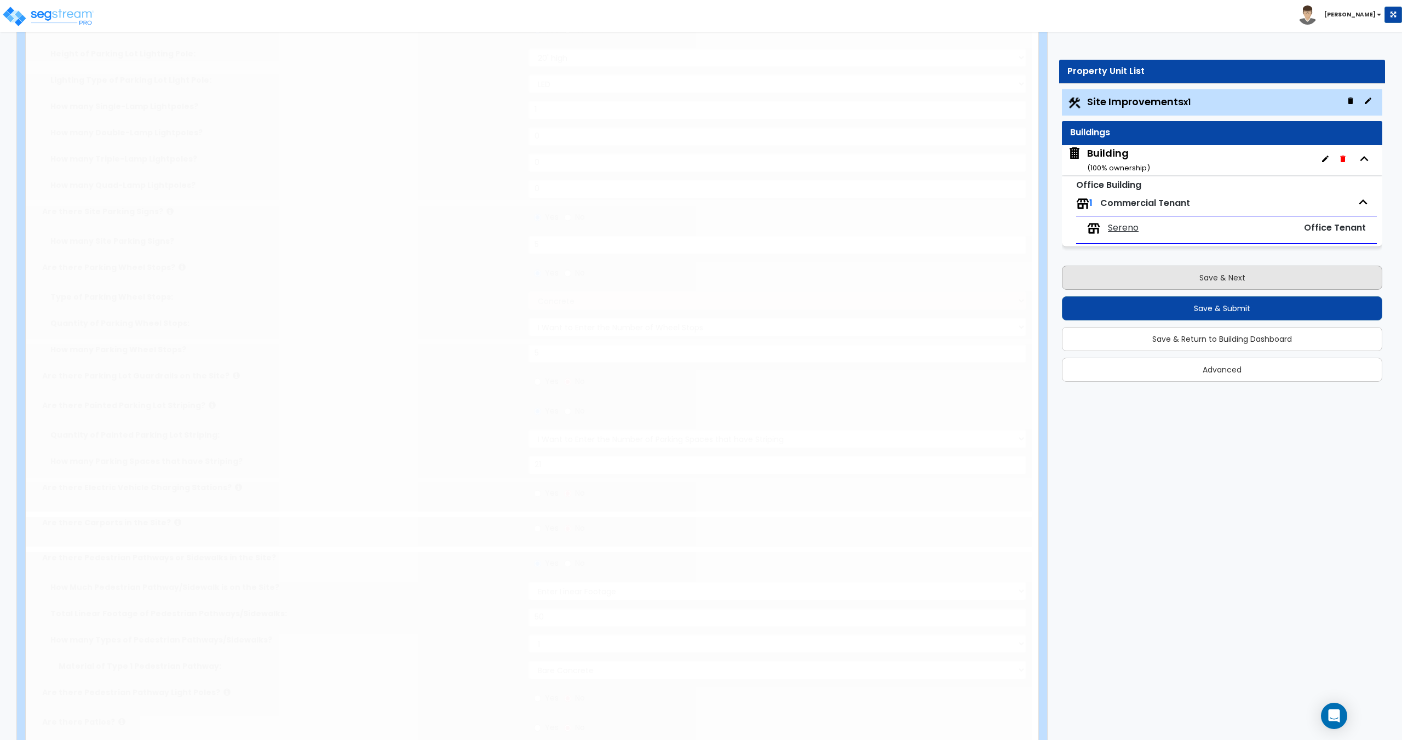
scroll to position [0, 0]
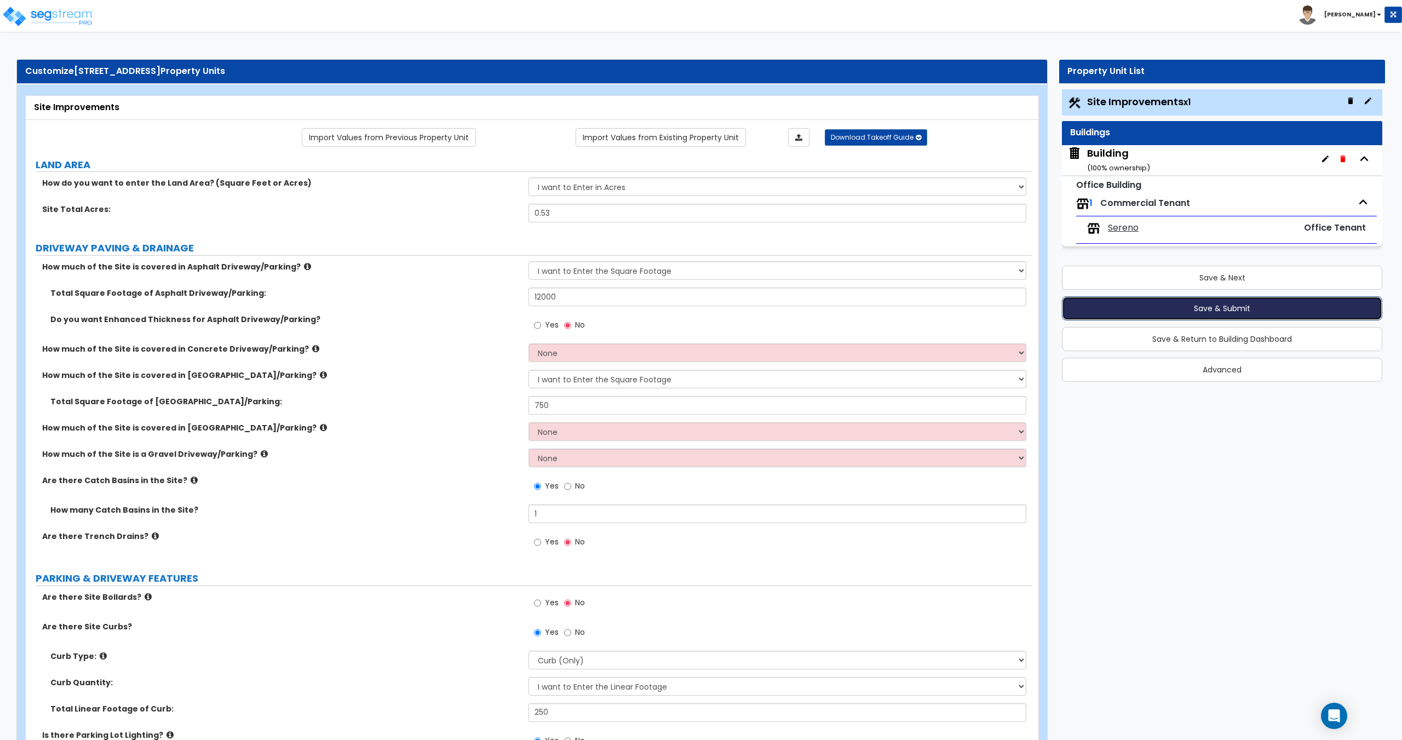
click at [1189, 309] on button "Save & Submit" at bounding box center [1222, 308] width 320 height 24
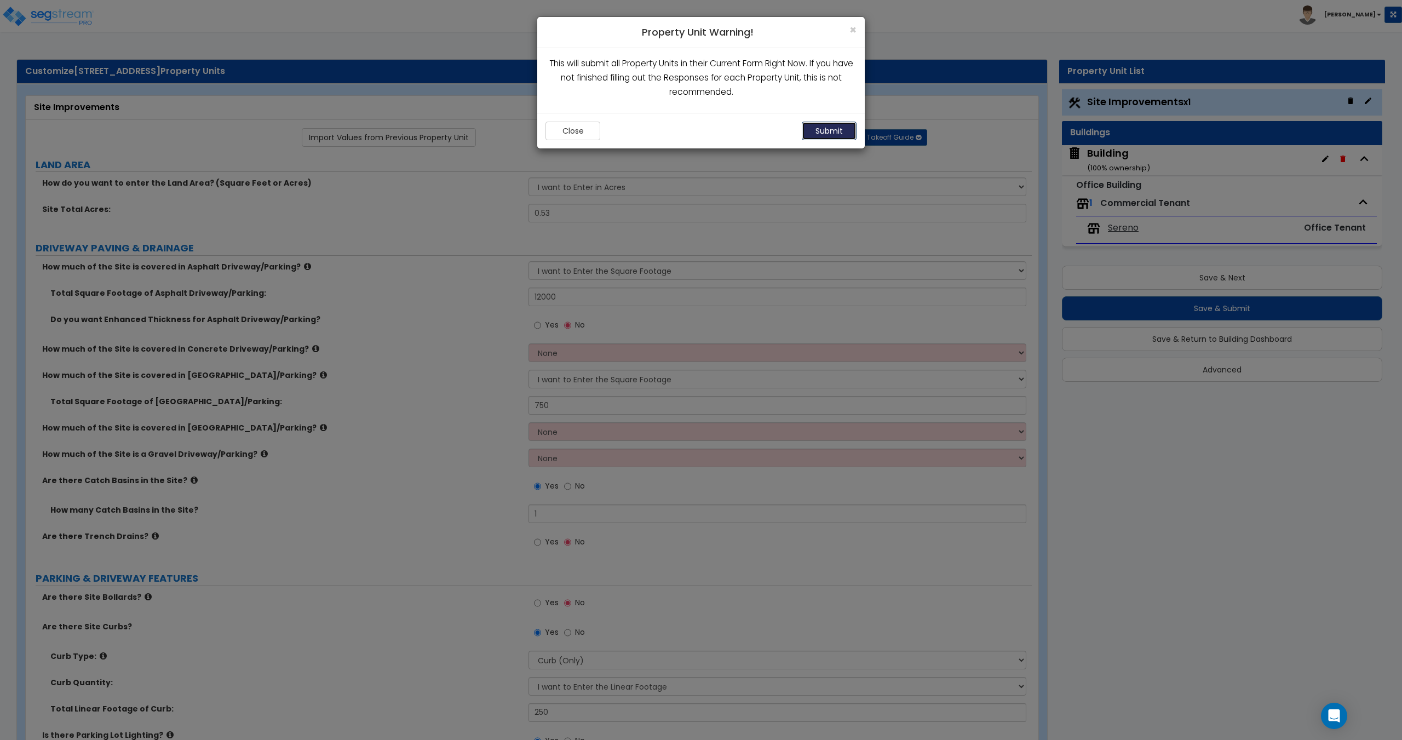
click at [832, 135] on button "Submit" at bounding box center [829, 131] width 55 height 19
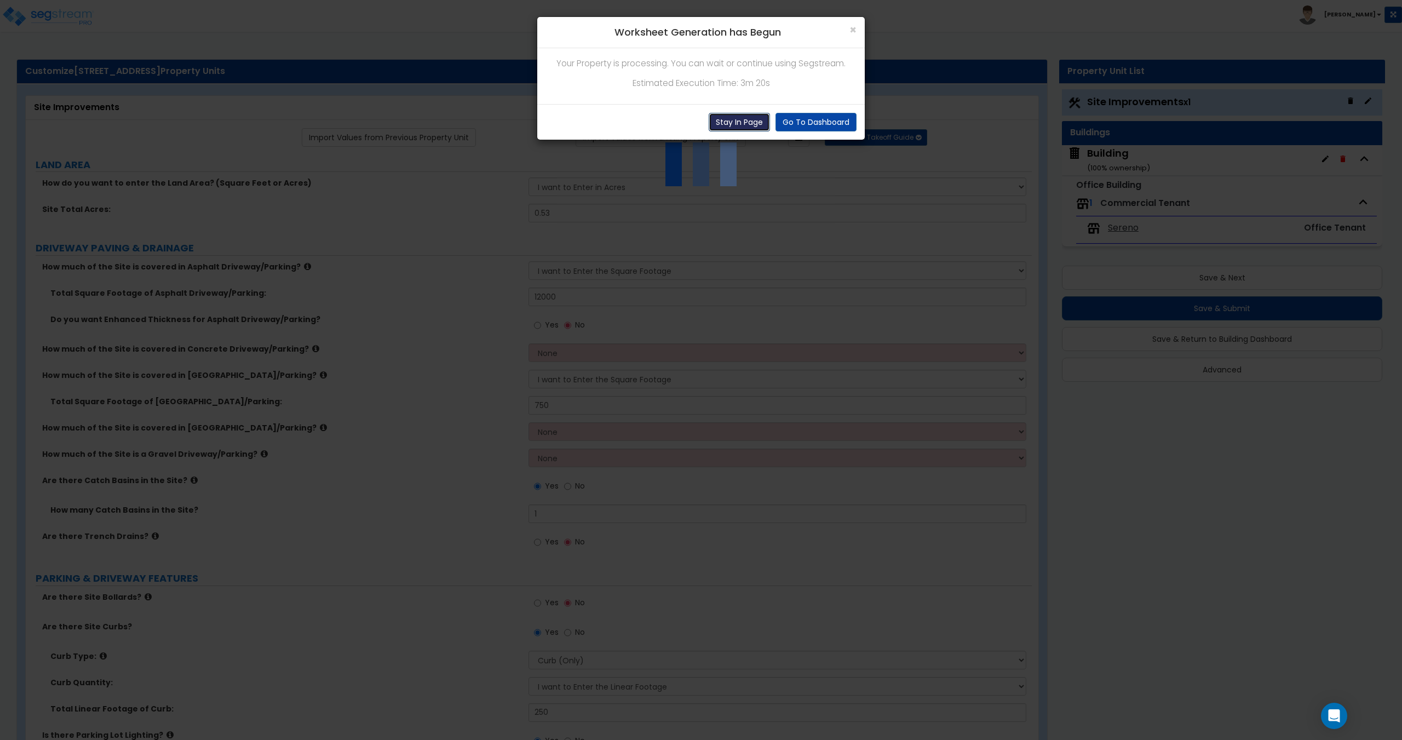
click at [748, 119] on button "Stay In Page" at bounding box center [739, 122] width 61 height 19
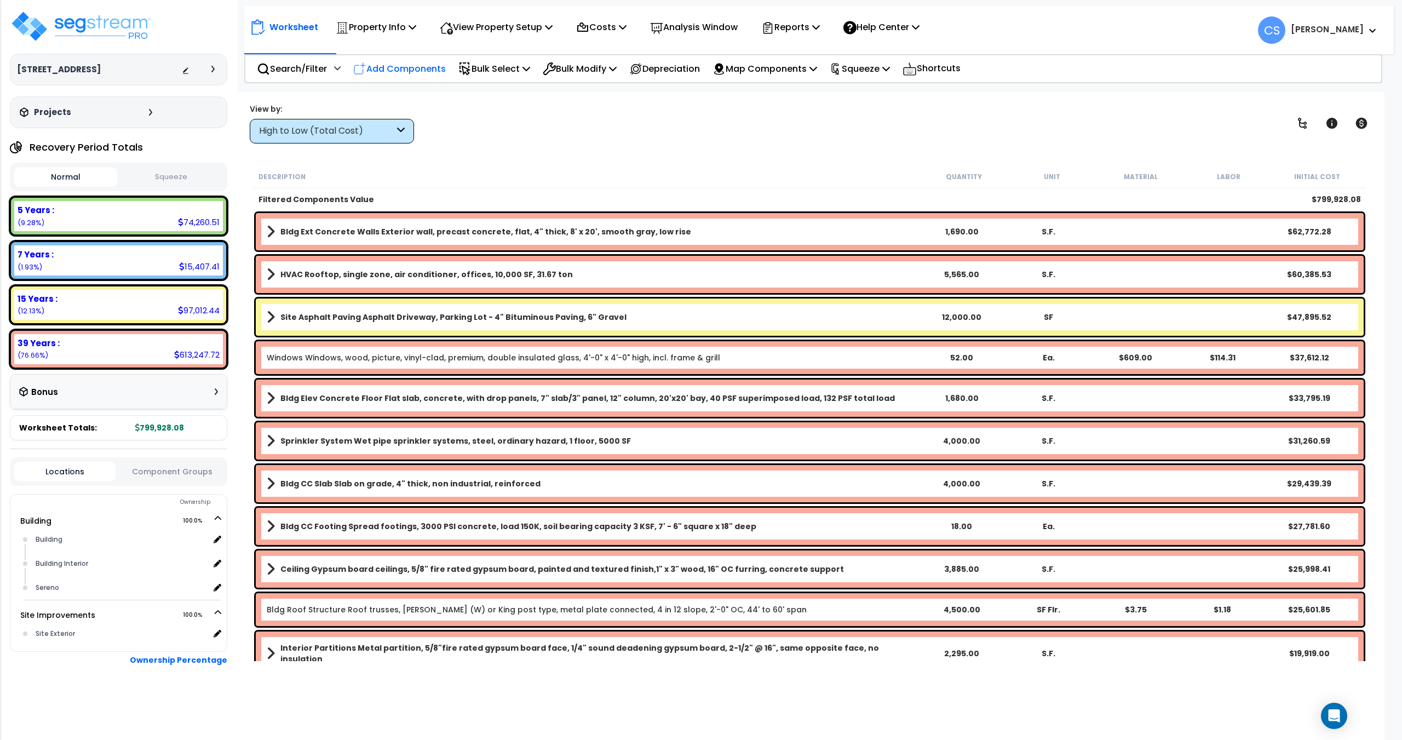
click at [351, 71] on div "Add Components" at bounding box center [399, 69] width 105 height 26
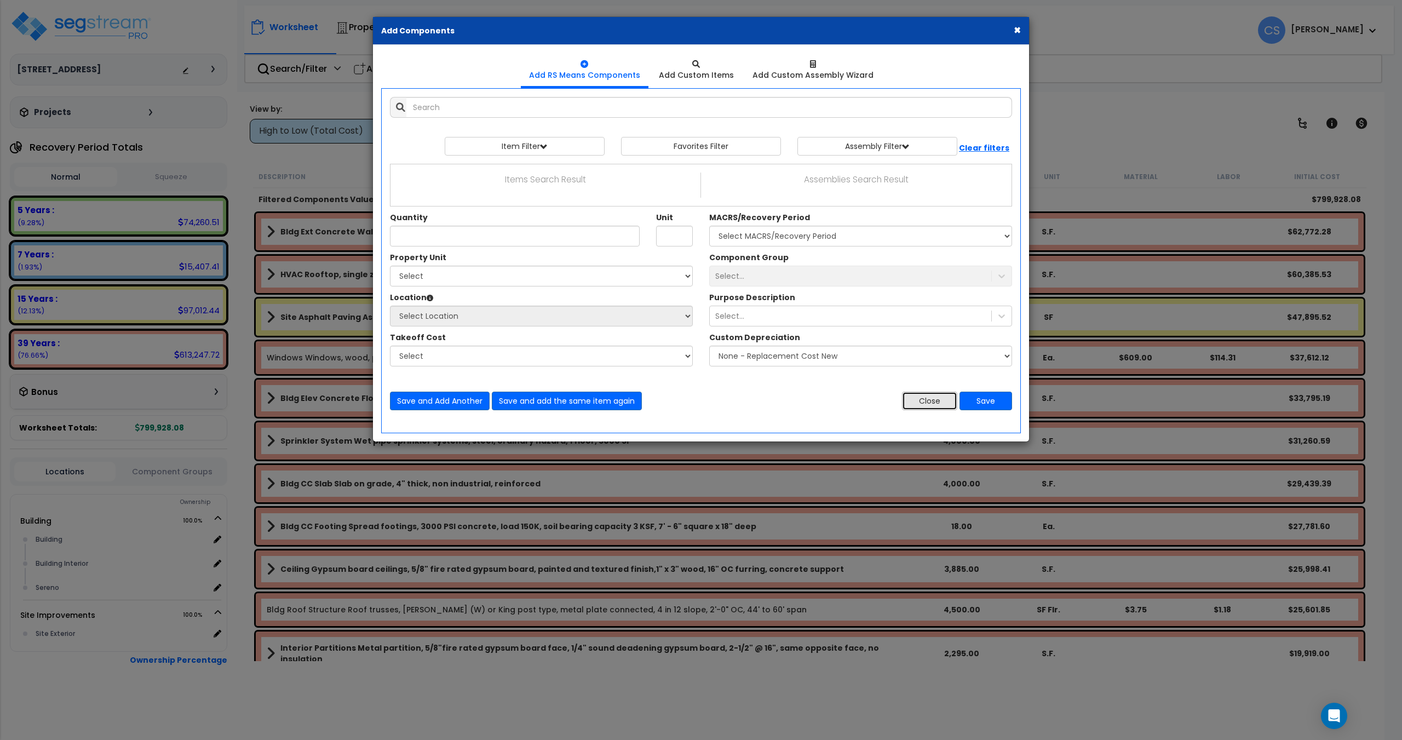
click at [902, 409] on button "Close" at bounding box center [929, 401] width 55 height 19
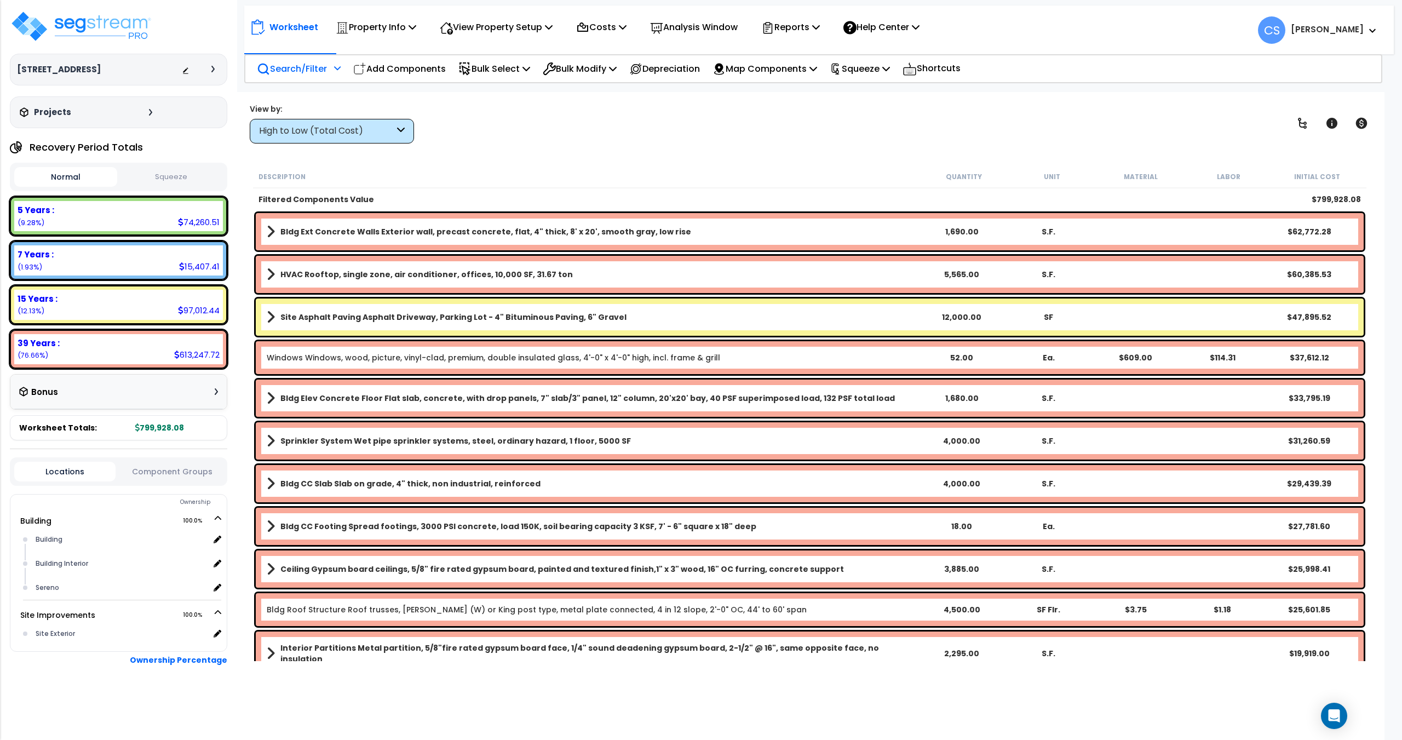
click at [330, 61] on div "Search/Filter Additional Search / Filter" at bounding box center [299, 69] width 84 height 26
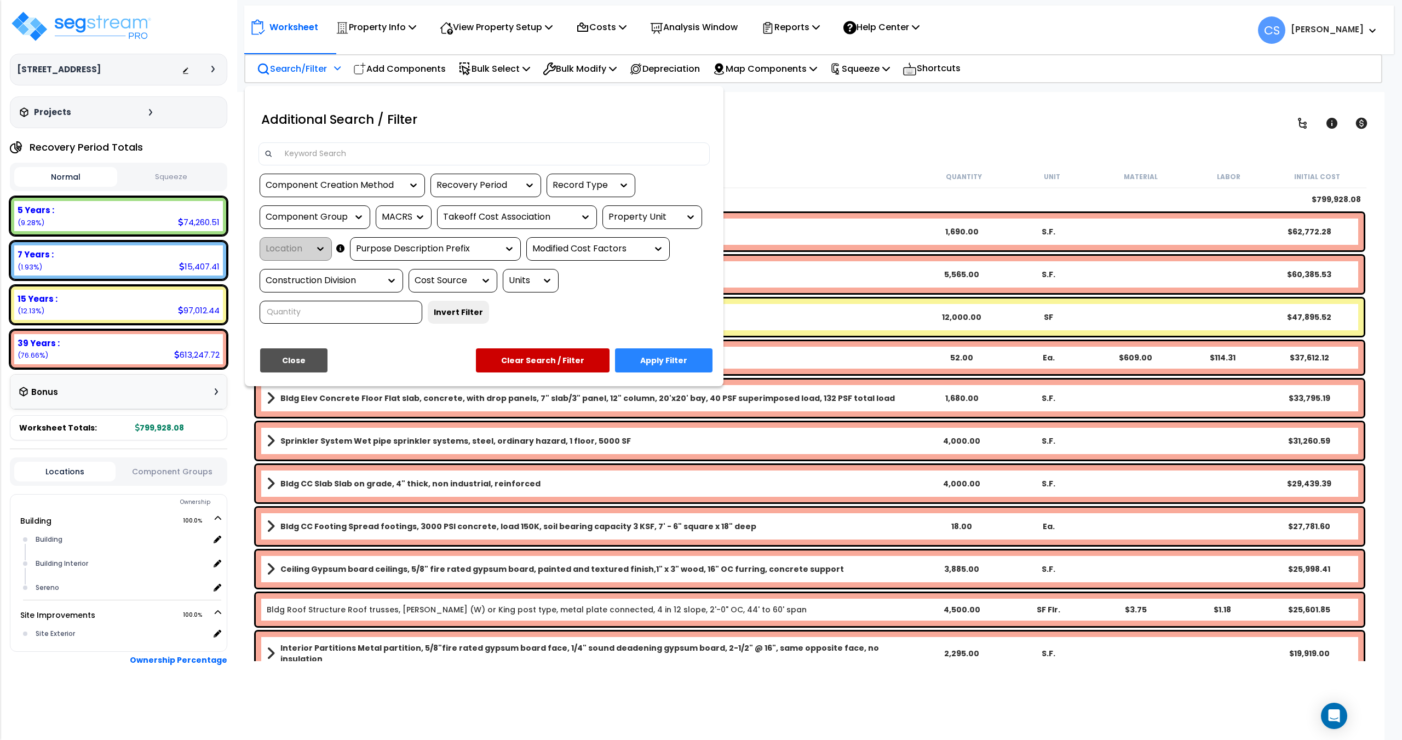
click at [355, 174] on div "Component Creation Method" at bounding box center [342, 186] width 165 height 24
click at [350, 185] on div "Component Creation Method" at bounding box center [334, 185] width 137 height 13
click at [325, 246] on div "Model Generated" at bounding box center [342, 248] width 164 height 30
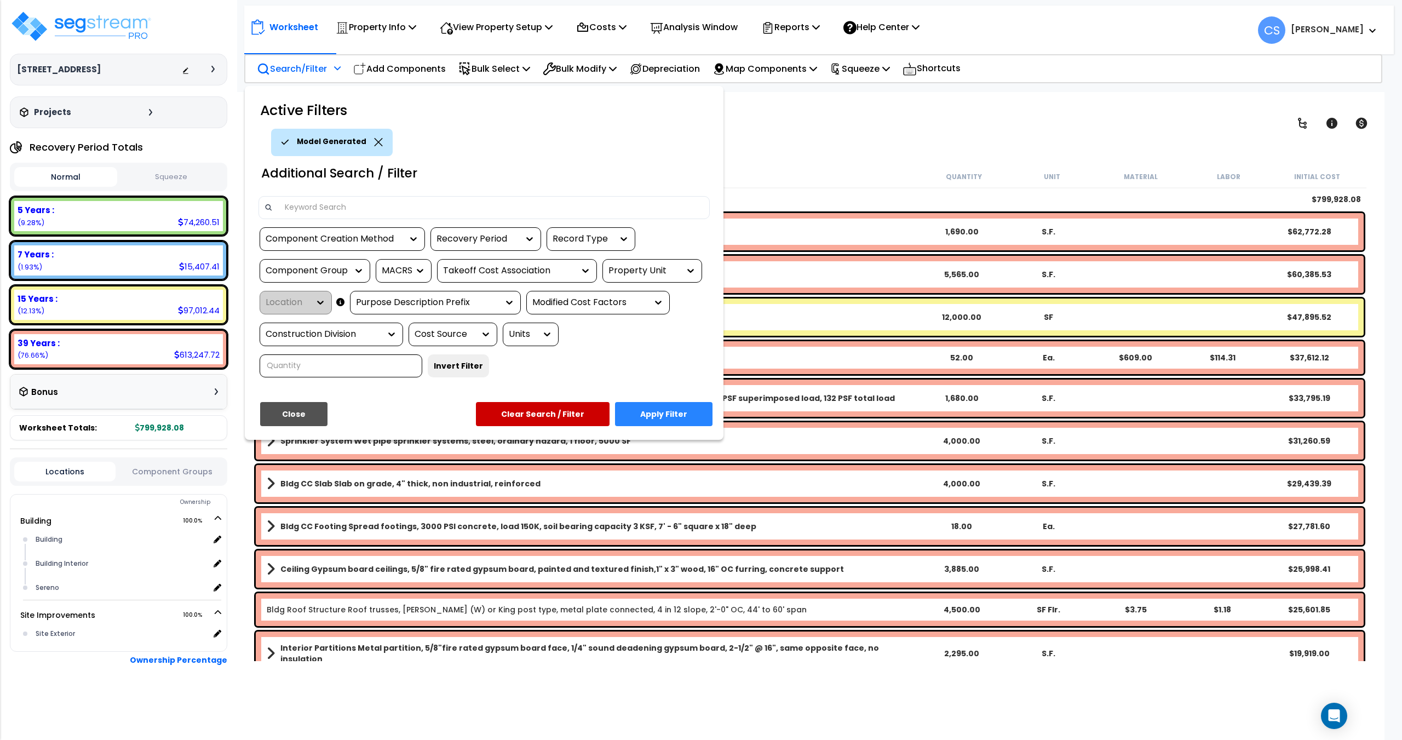
click at [461, 240] on div "Recovery Period" at bounding box center [477, 239] width 82 height 13
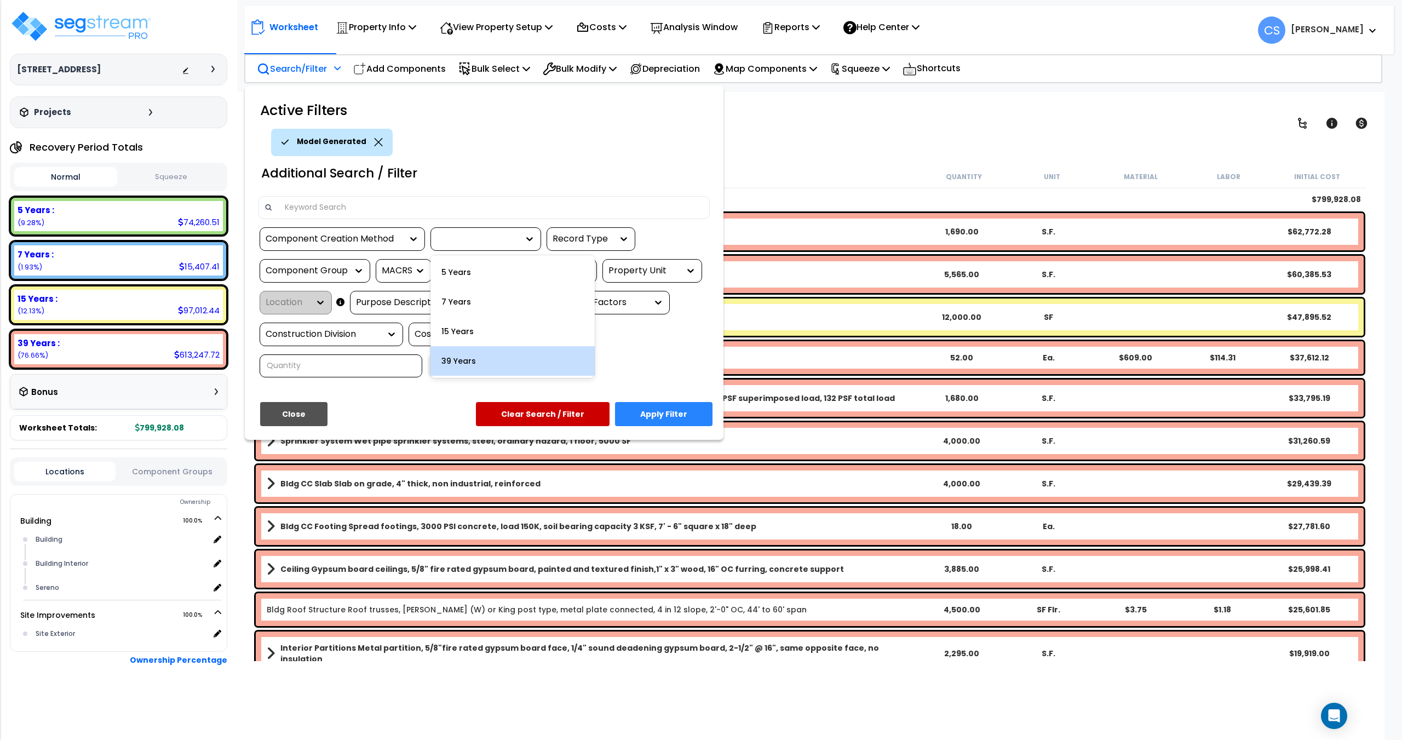
click at [462, 332] on div "15 Years" at bounding box center [512, 332] width 164 height 30
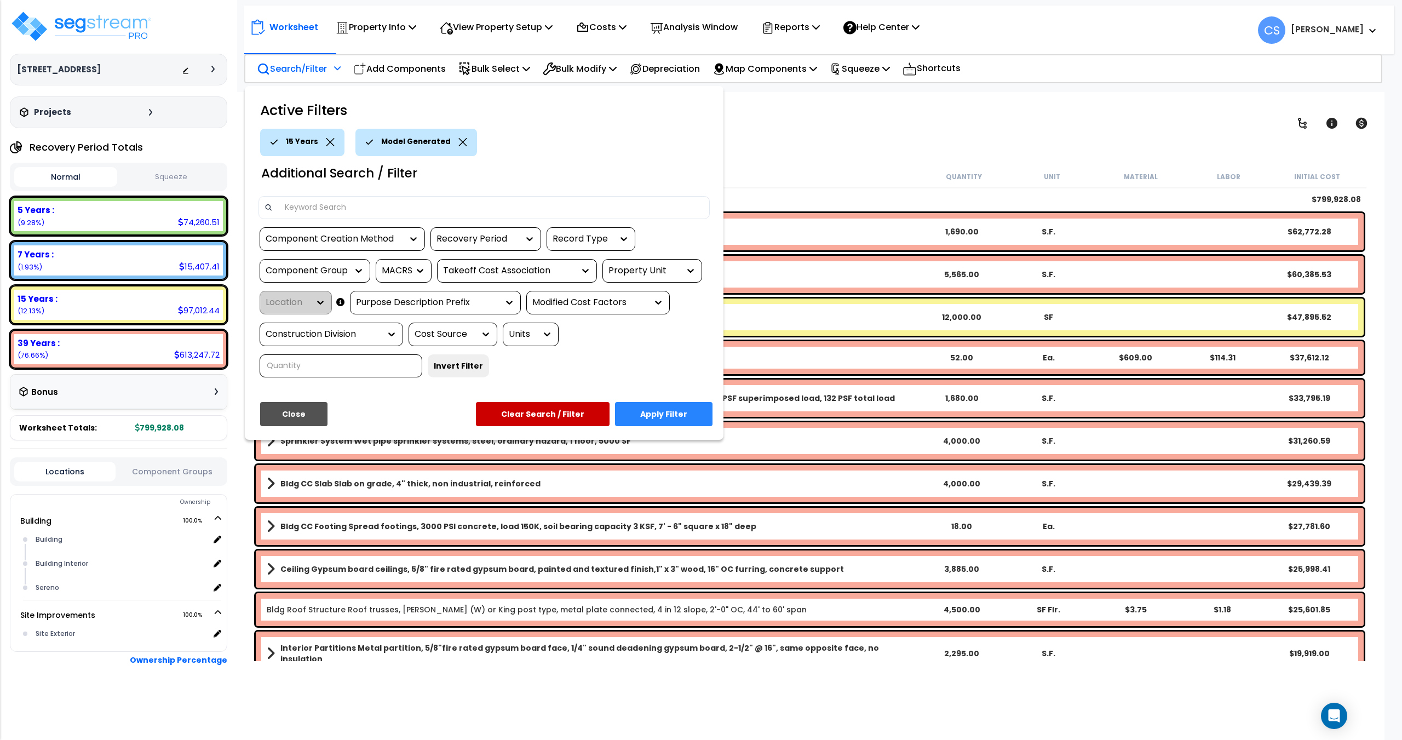
click at [316, 275] on div "Component Group" at bounding box center [307, 271] width 82 height 13
type input "paving"
click at [316, 309] on div "SITE ASPHALT PAVING" at bounding box center [342, 304] width 164 height 30
click at [294, 274] on div "Component Group" at bounding box center [307, 271] width 82 height 13
type input "paver"
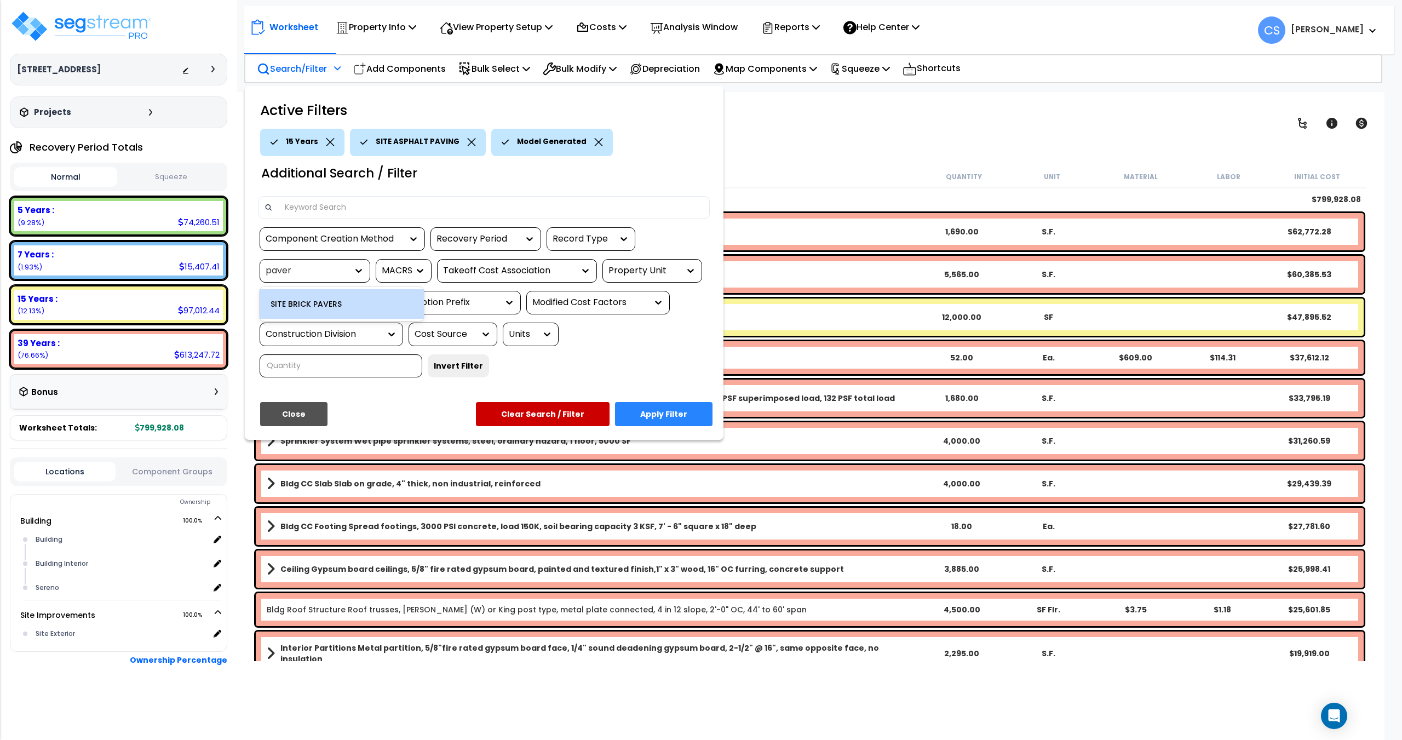
click at [297, 298] on div "SITE BRICK PAVERS" at bounding box center [342, 304] width 164 height 30
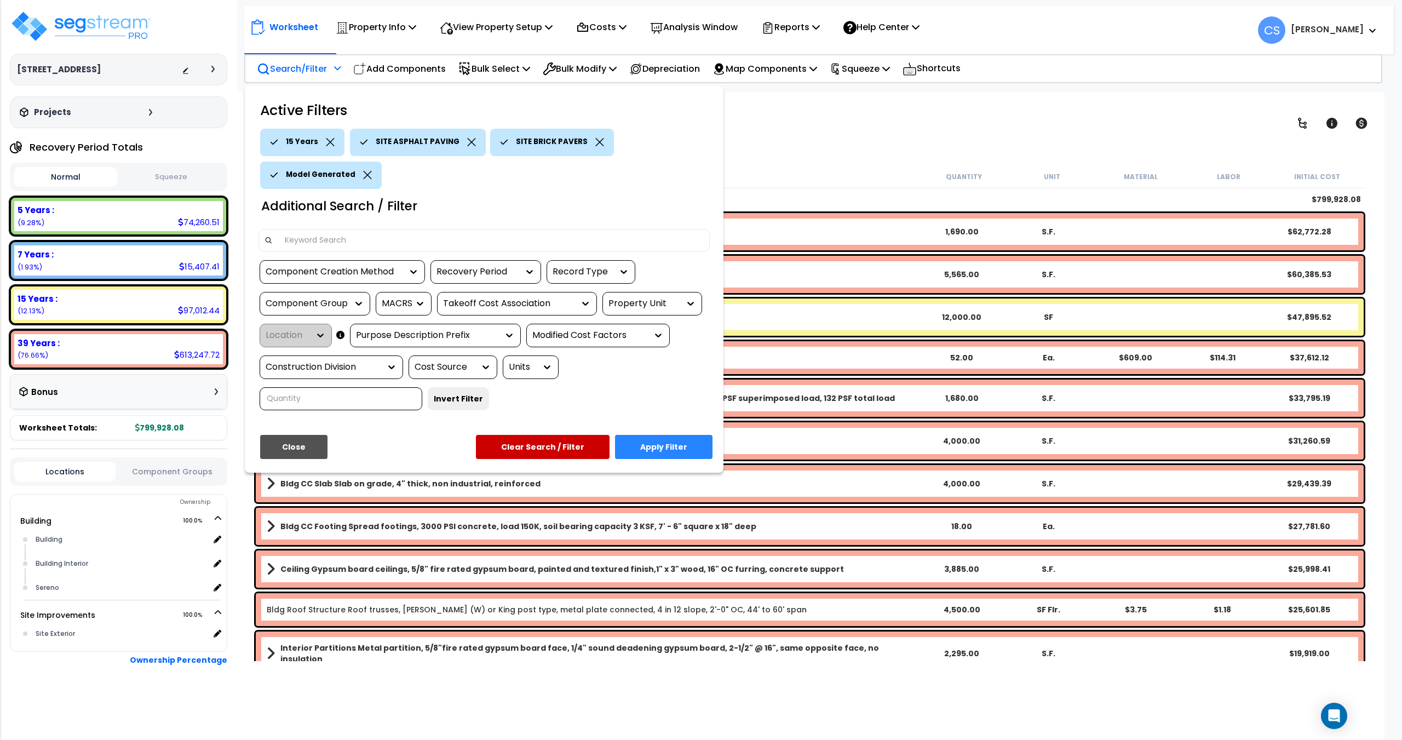
click at [307, 303] on div "Component Group" at bounding box center [307, 303] width 82 height 13
type input "storm"
click at [320, 336] on div "SITE STORM DRAINAGE" at bounding box center [342, 337] width 164 height 30
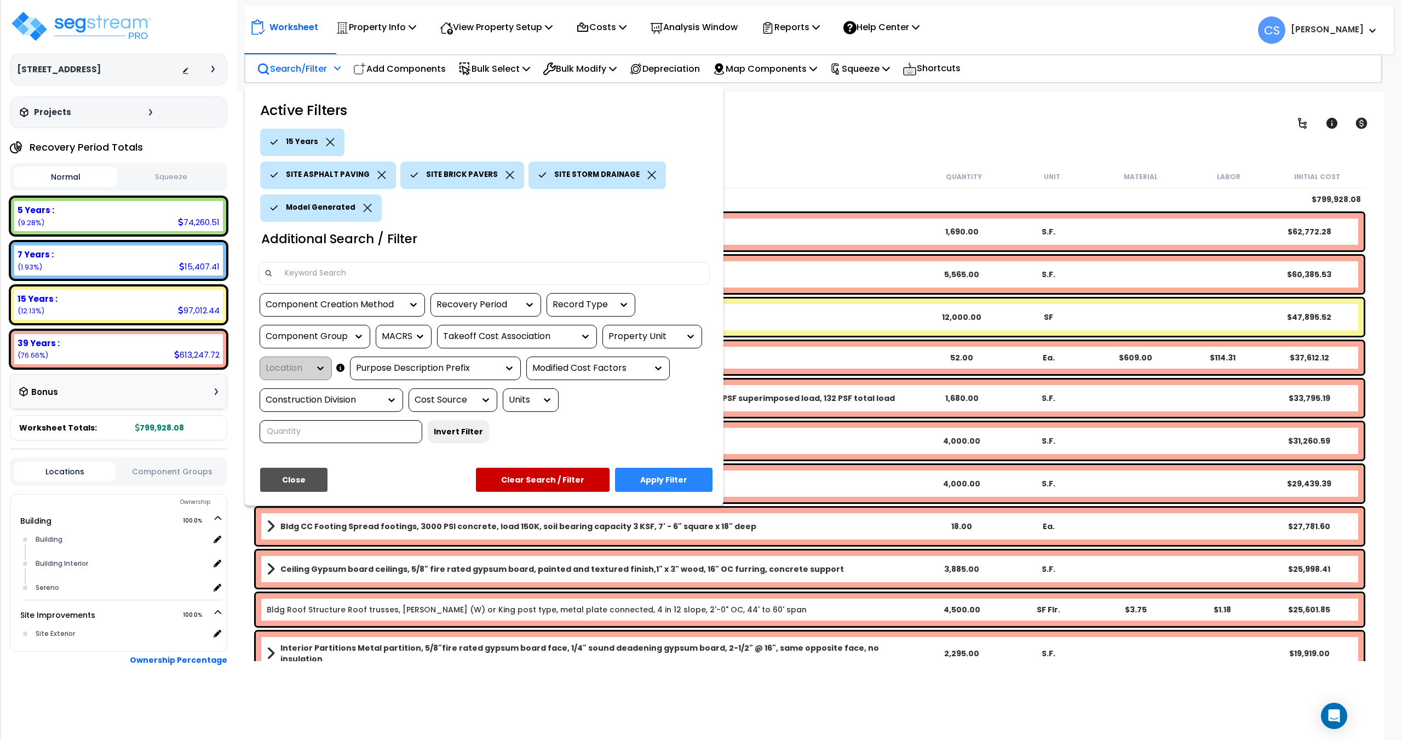
click at [676, 480] on button "Apply Filter" at bounding box center [663, 480] width 97 height 24
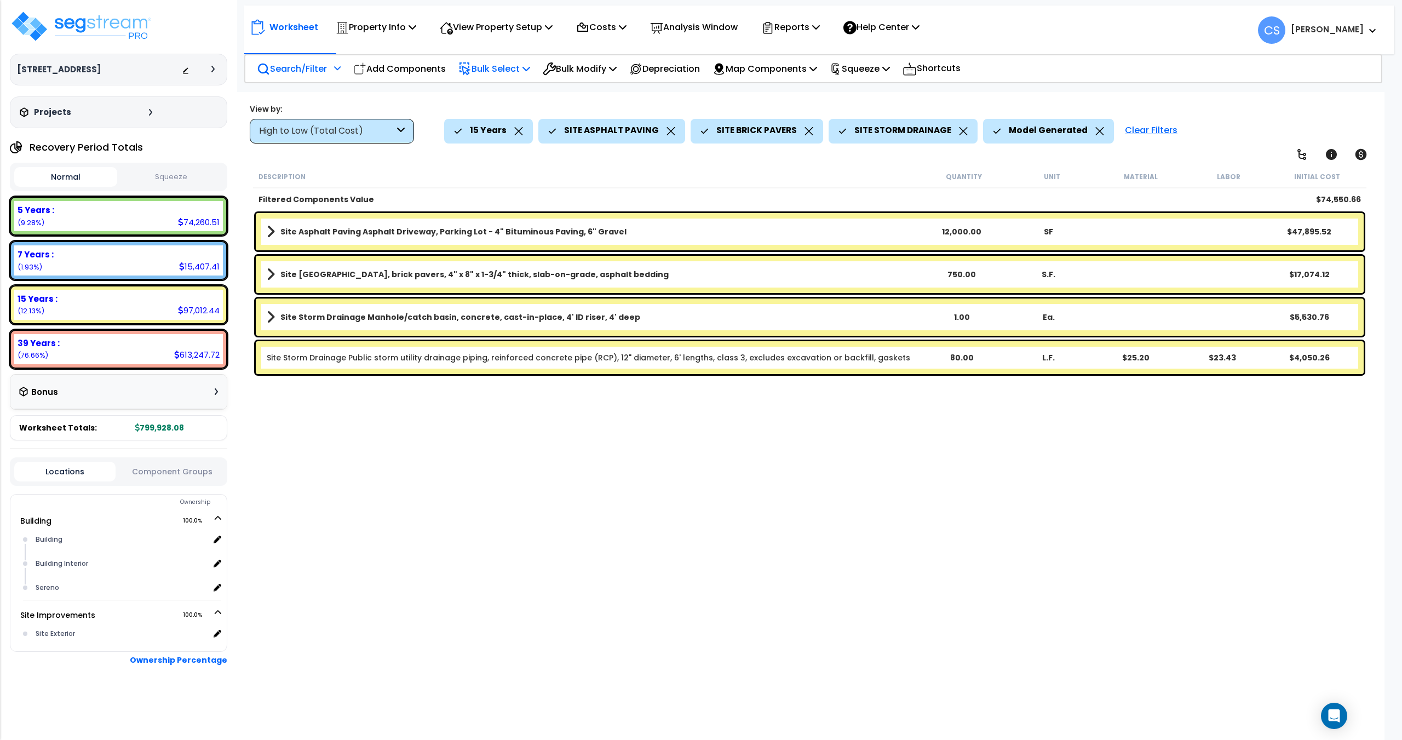
click at [506, 68] on p "Bulk Select" at bounding box center [494, 68] width 72 height 15
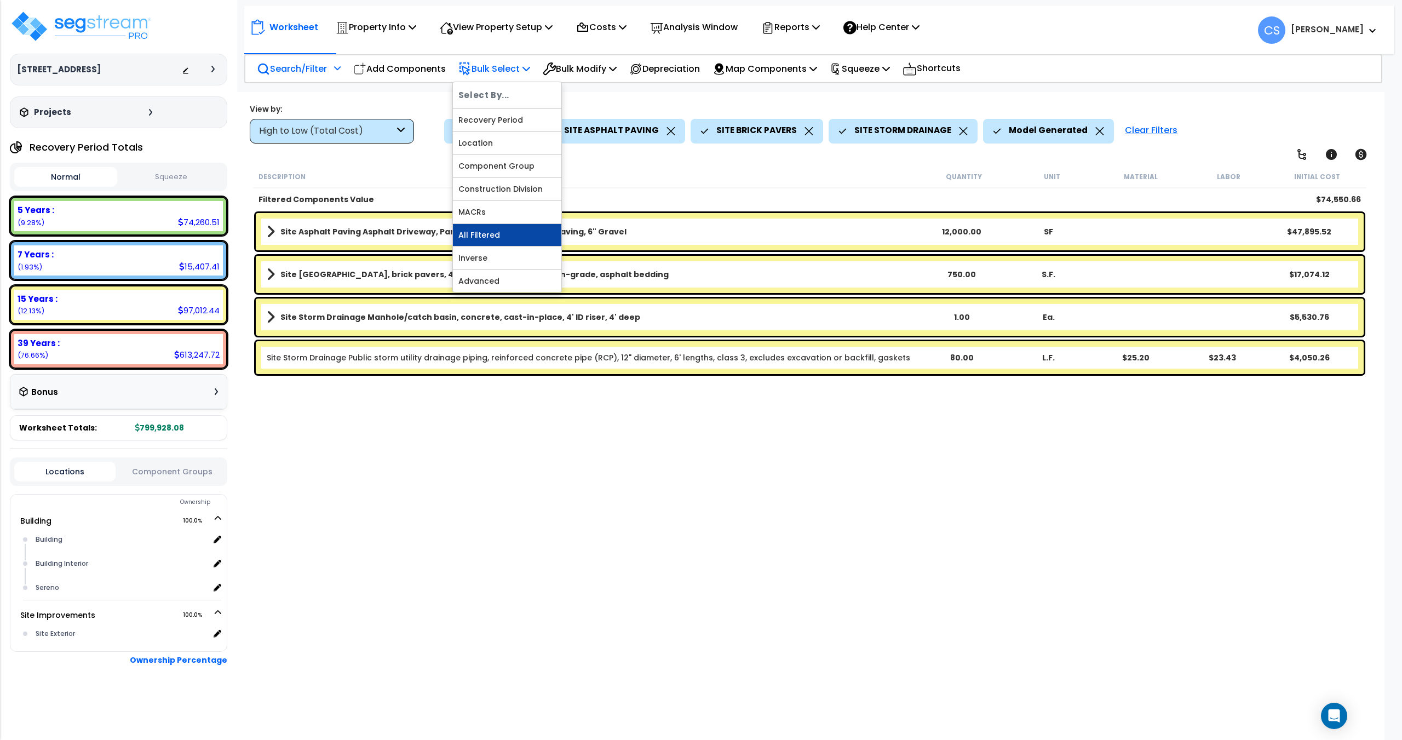
click at [497, 231] on link "All Filtered" at bounding box center [507, 235] width 108 height 22
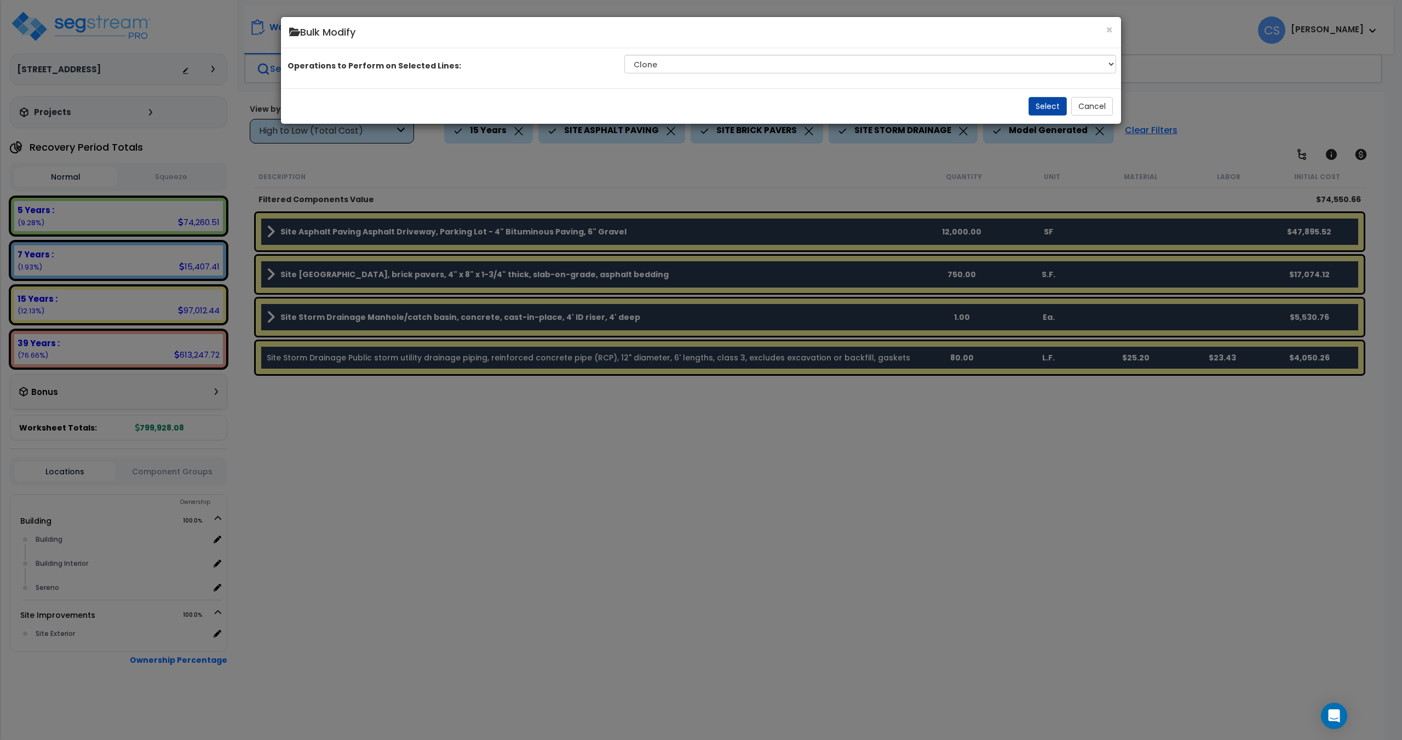
click at [756, 60] on div "Operations to Perform on Selected Lines: Clone Delete Delete Zero Quantities Mo…" at bounding box center [701, 64] width 840 height 32
click at [750, 73] on select "Clone Delete Delete Zero Quantities Modify Component Group Modify Recovery Peri…" at bounding box center [870, 64] width 492 height 19
select select "modifyTotalCostFactor"
click at [626, 67] on select "Clone Delete Delete Zero Quantities Modify Component Group Modify Recovery Peri…" at bounding box center [870, 64] width 492 height 19
click at [1055, 116] on button "Select" at bounding box center [1047, 106] width 38 height 19
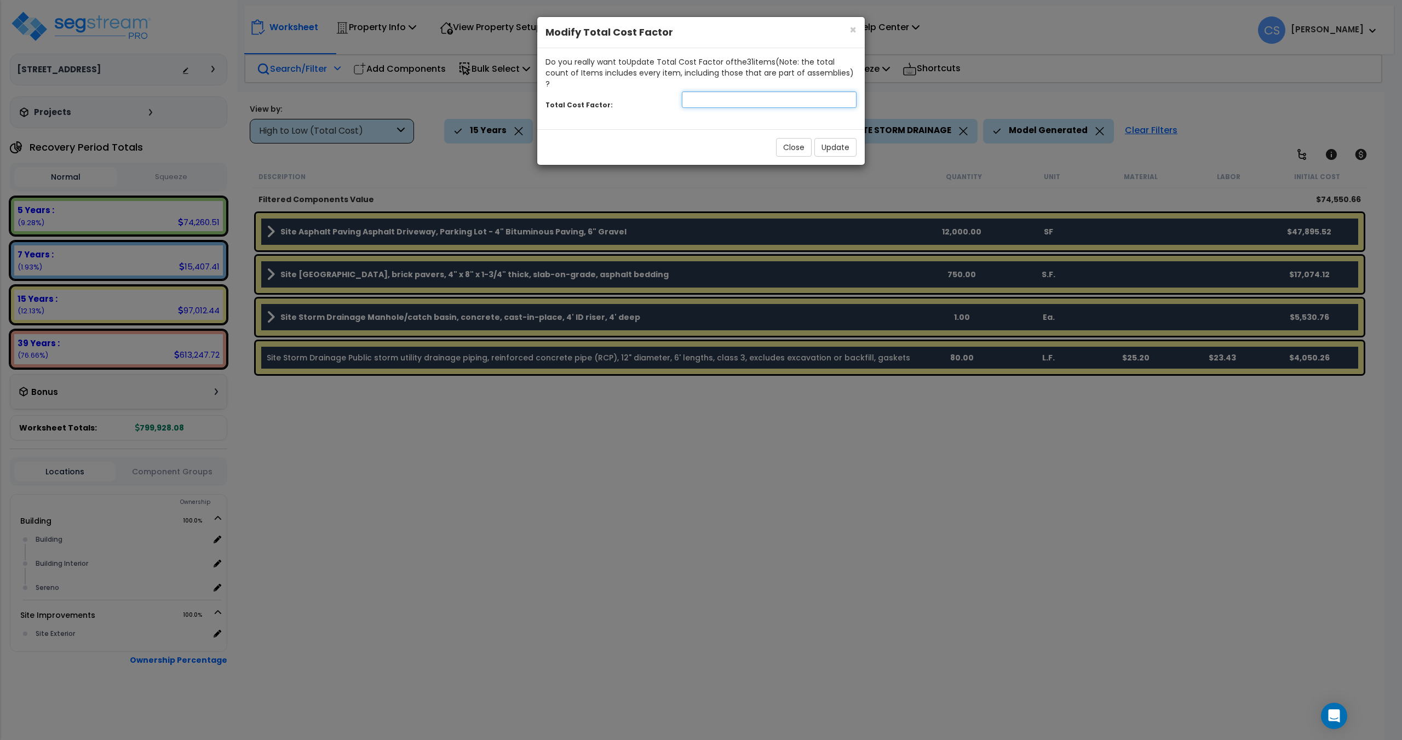
click at [718, 91] on input "number" at bounding box center [769, 99] width 175 height 16
type input "0.85"
click at [847, 142] on button "Update" at bounding box center [835, 147] width 42 height 19
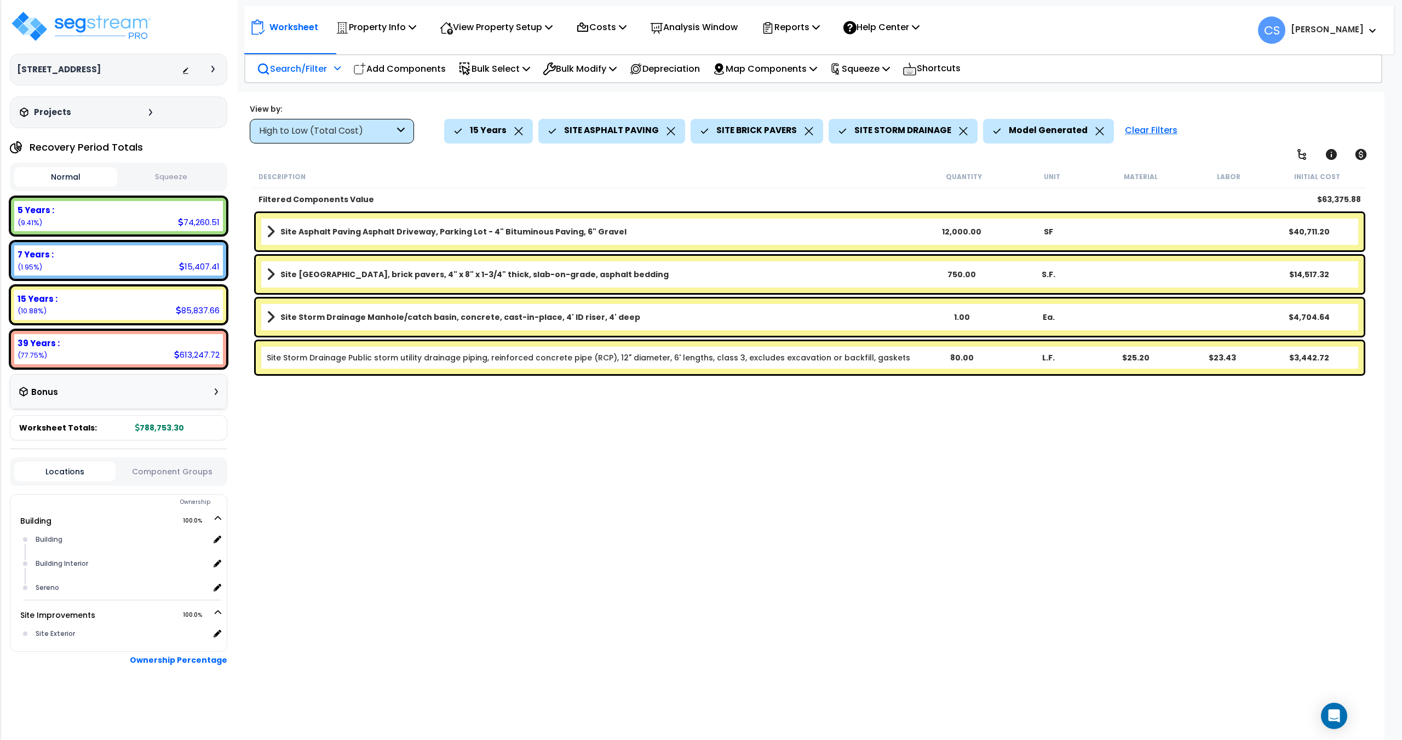
click at [455, 175] on div "Description" at bounding box center [589, 176] width 662 height 11
click at [334, 78] on div at bounding box center [335, 71] width 9 height 19
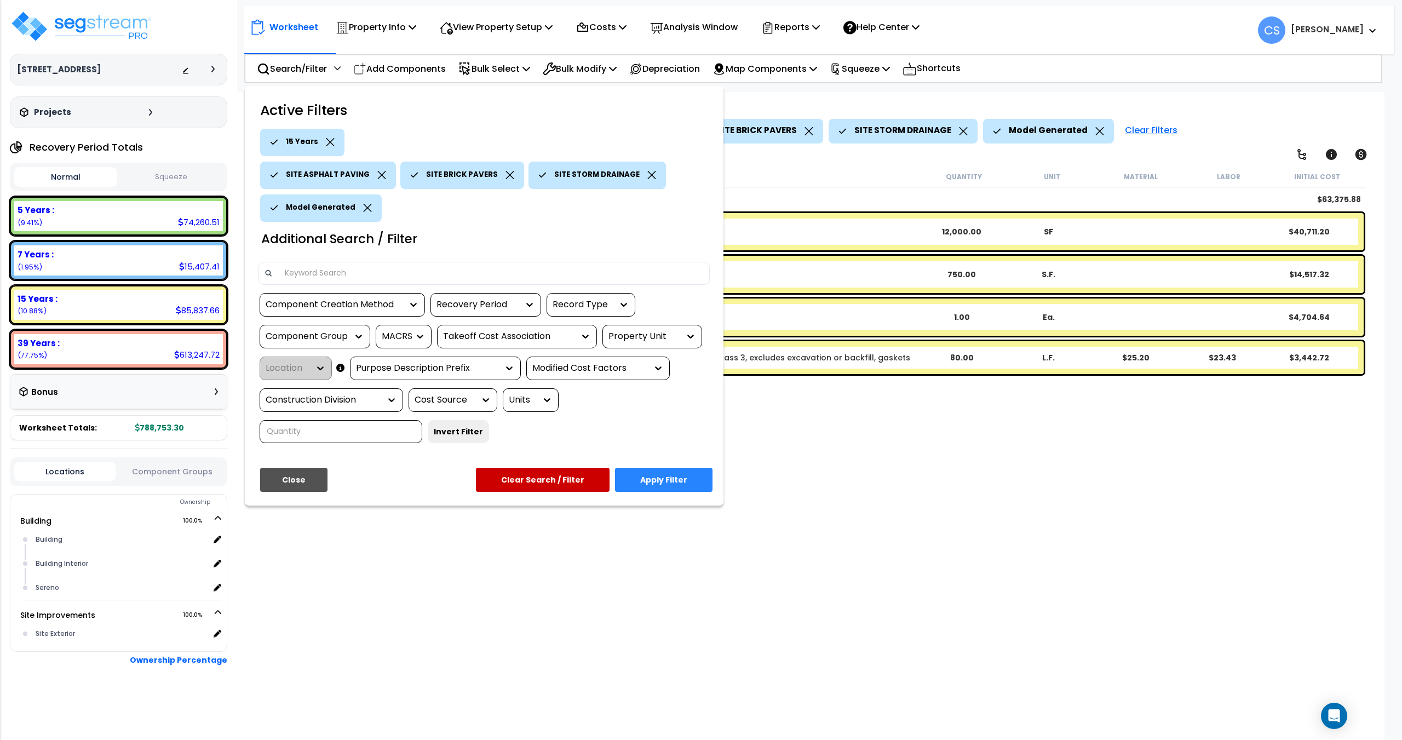
click at [377, 174] on icon at bounding box center [381, 175] width 9 height 8
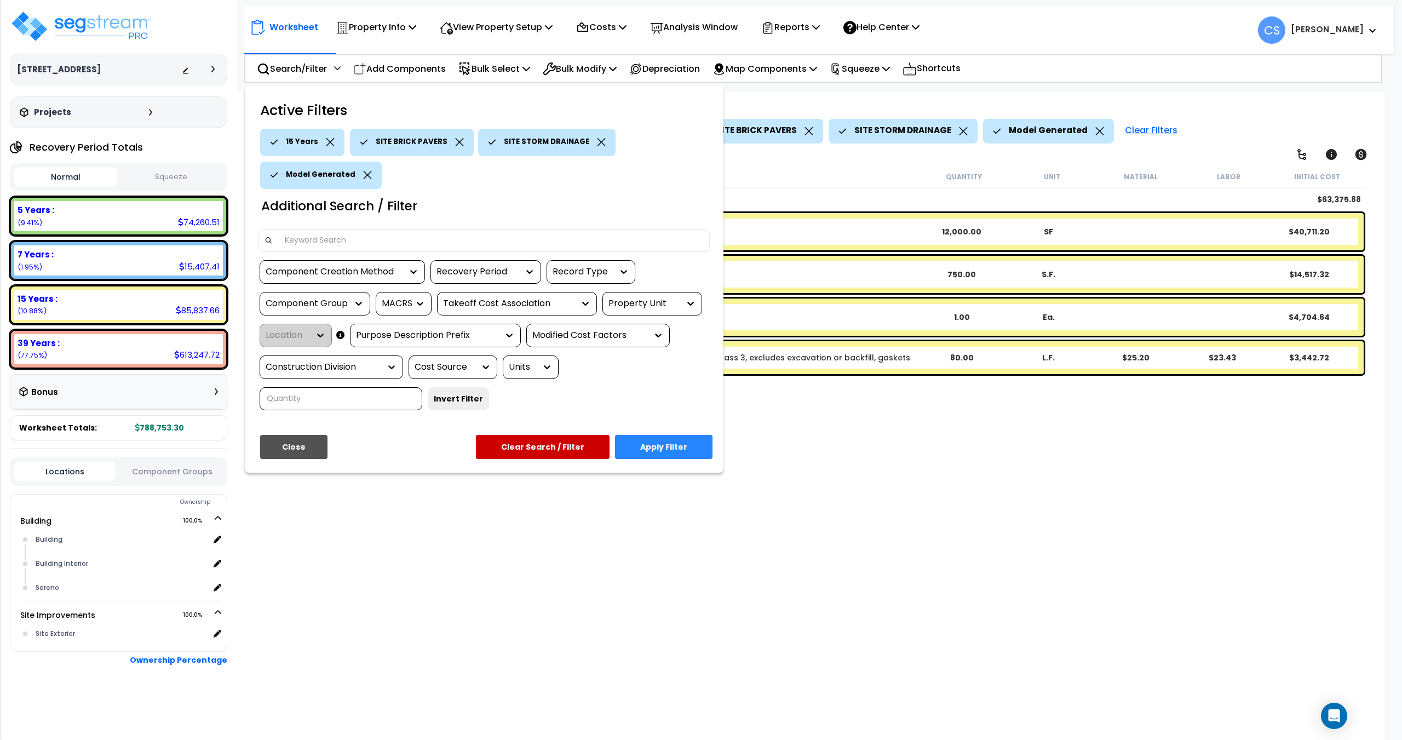
click at [364, 172] on icon at bounding box center [367, 175] width 9 height 8
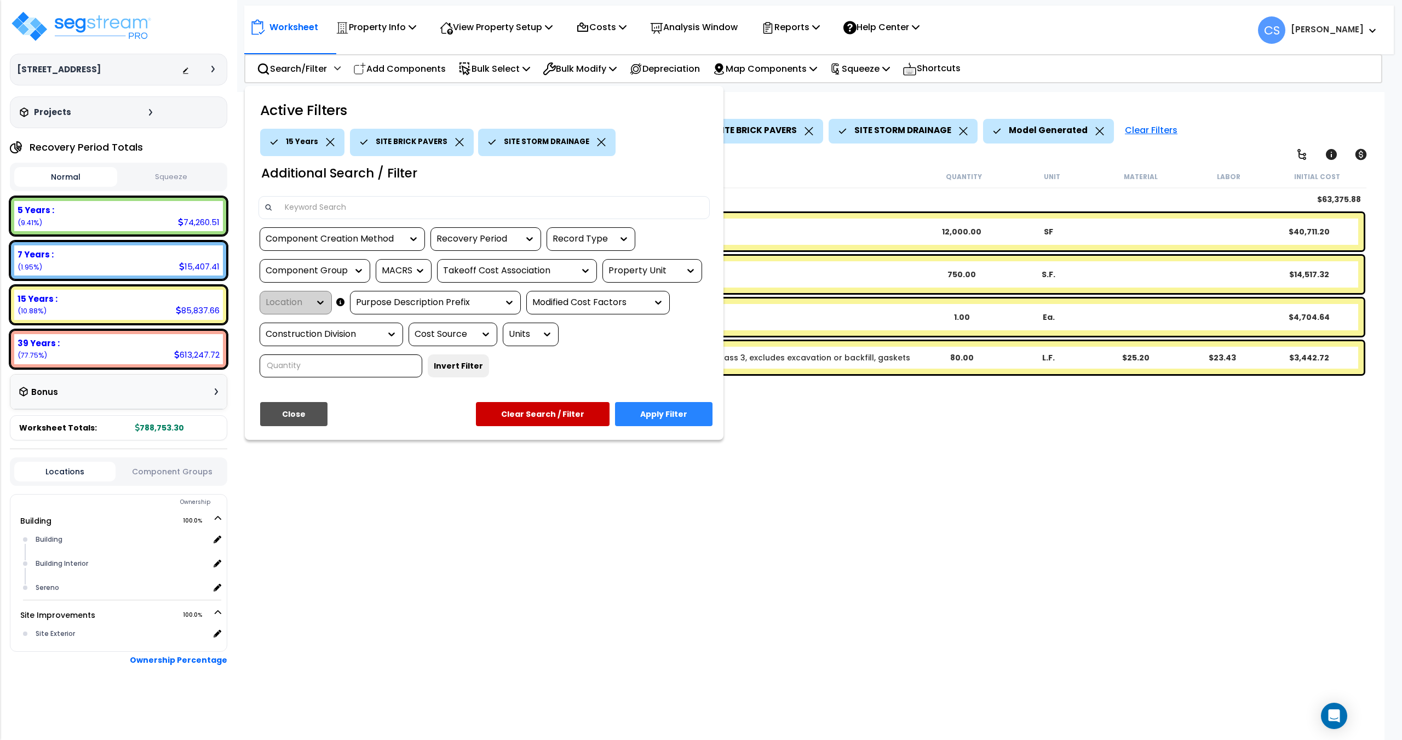
click at [326, 140] on icon at bounding box center [330, 142] width 8 height 8
click at [380, 142] on div "SITE BRICK PAVERS" at bounding box center [328, 142] width 124 height 27
click at [371, 142] on icon at bounding box center [375, 142] width 9 height 8
click at [384, 141] on icon at bounding box center [388, 142] width 9 height 8
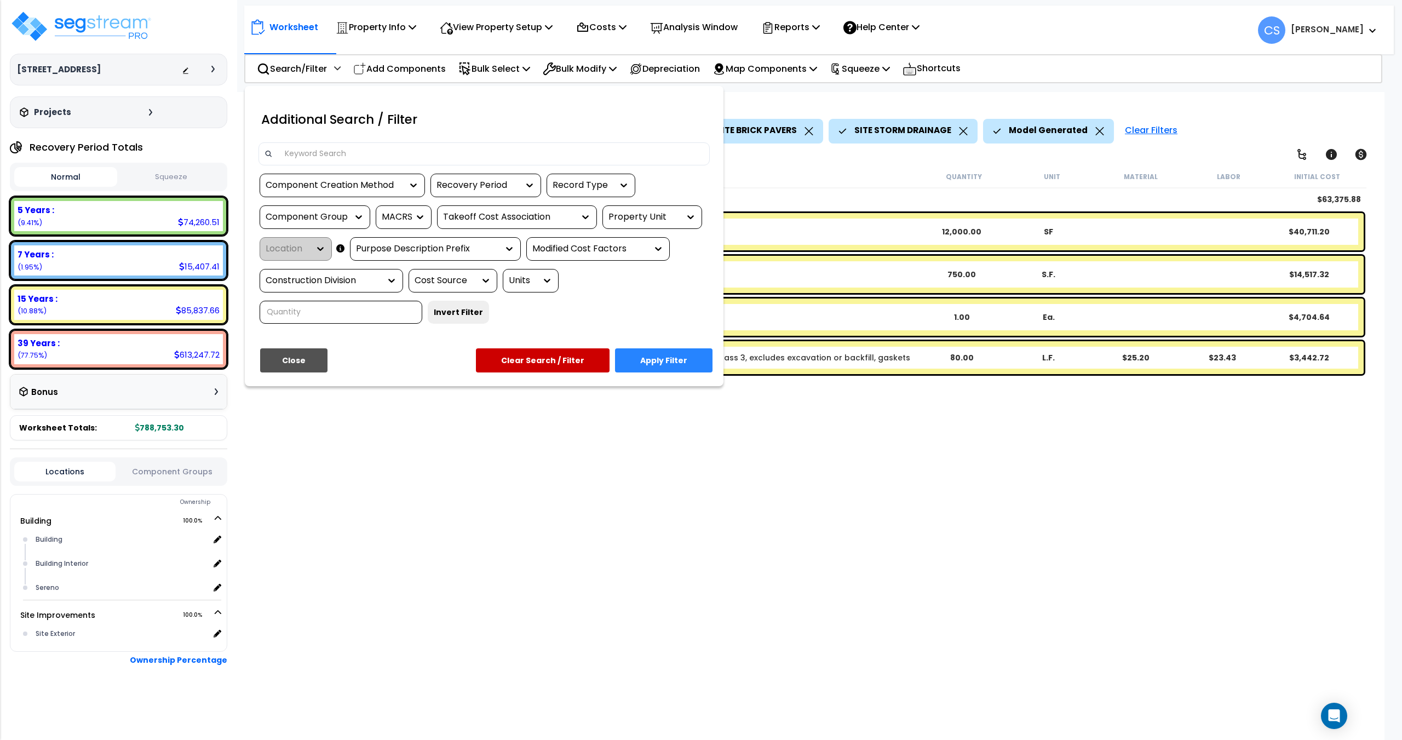
click at [372, 183] on div "Component Creation Method" at bounding box center [334, 185] width 137 height 13
click at [344, 247] on div "Model Generated" at bounding box center [342, 248] width 164 height 30
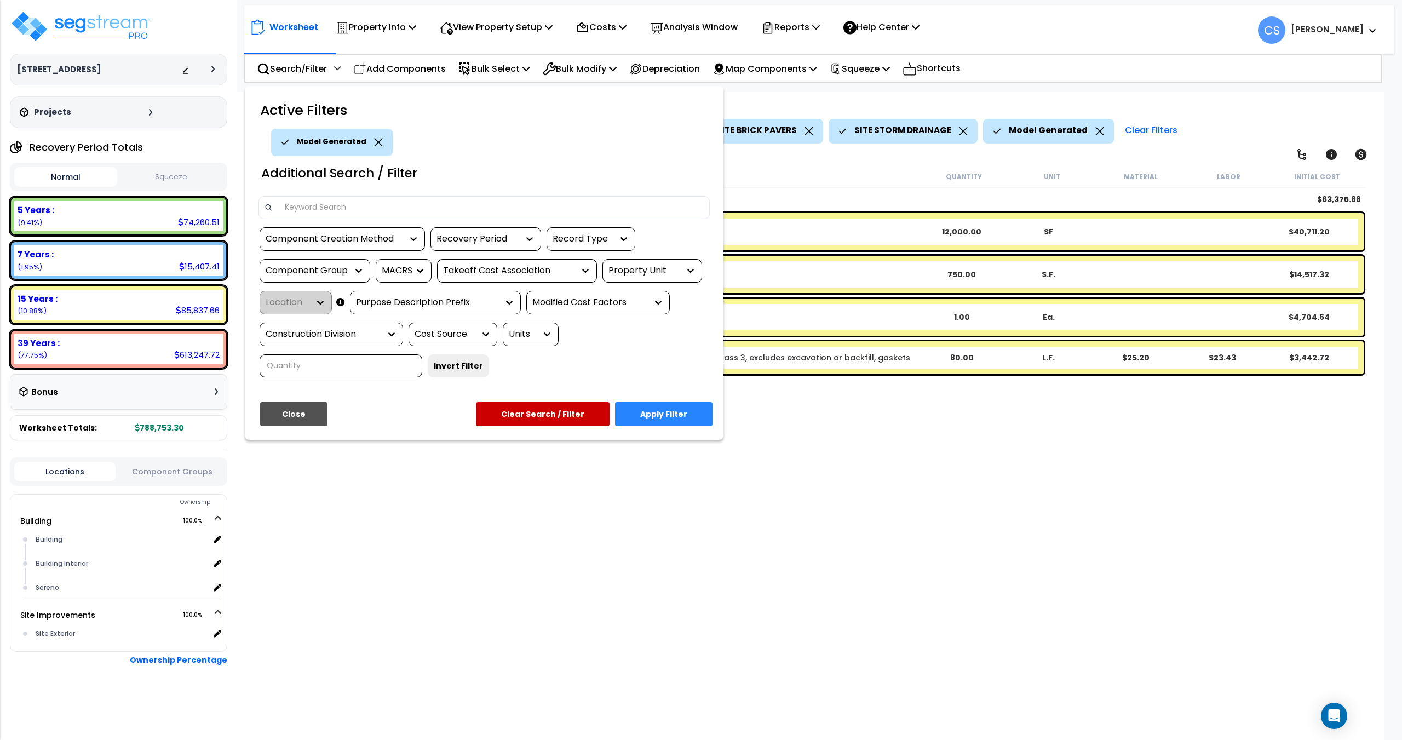
click at [485, 234] on div "Recovery Period" at bounding box center [477, 239] width 82 height 13
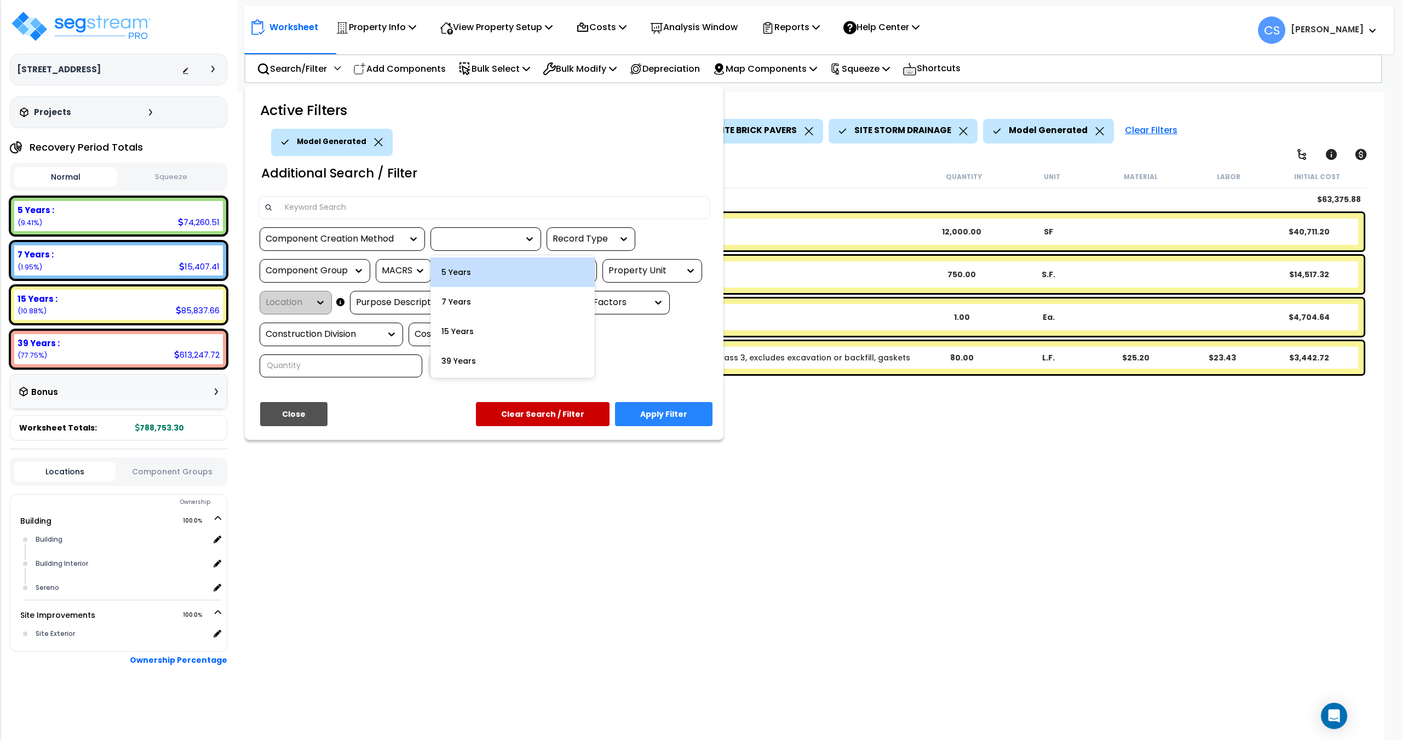
click at [468, 274] on div "5 Years" at bounding box center [512, 272] width 164 height 30
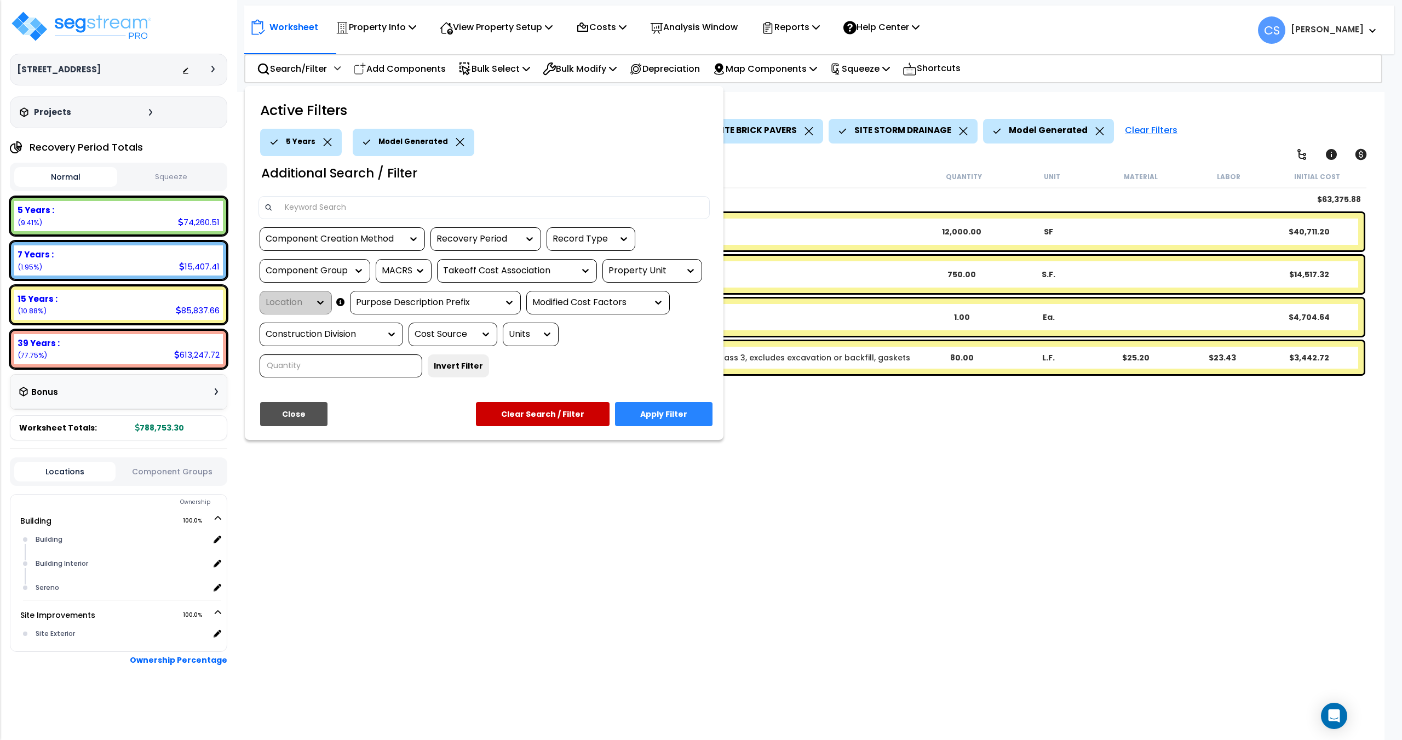
click at [313, 274] on div "Component Group" at bounding box center [307, 271] width 82 height 13
type input "distri"
click at [332, 307] on div "EQUIPMENT ELECTRICAL DISTRIBUTION" at bounding box center [342, 307] width 164 height 37
click at [660, 411] on button "Apply Filter" at bounding box center [663, 414] width 97 height 24
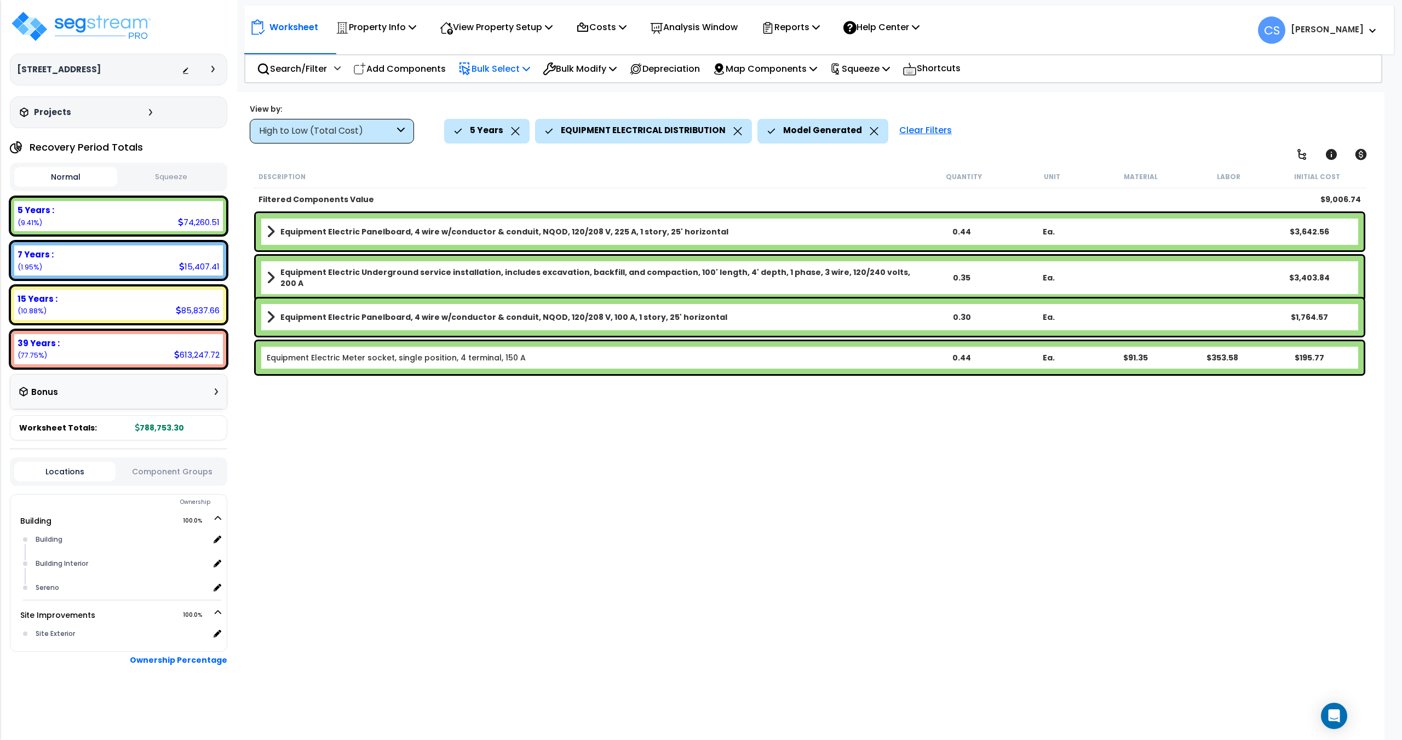
click at [530, 70] on icon at bounding box center [526, 68] width 8 height 9
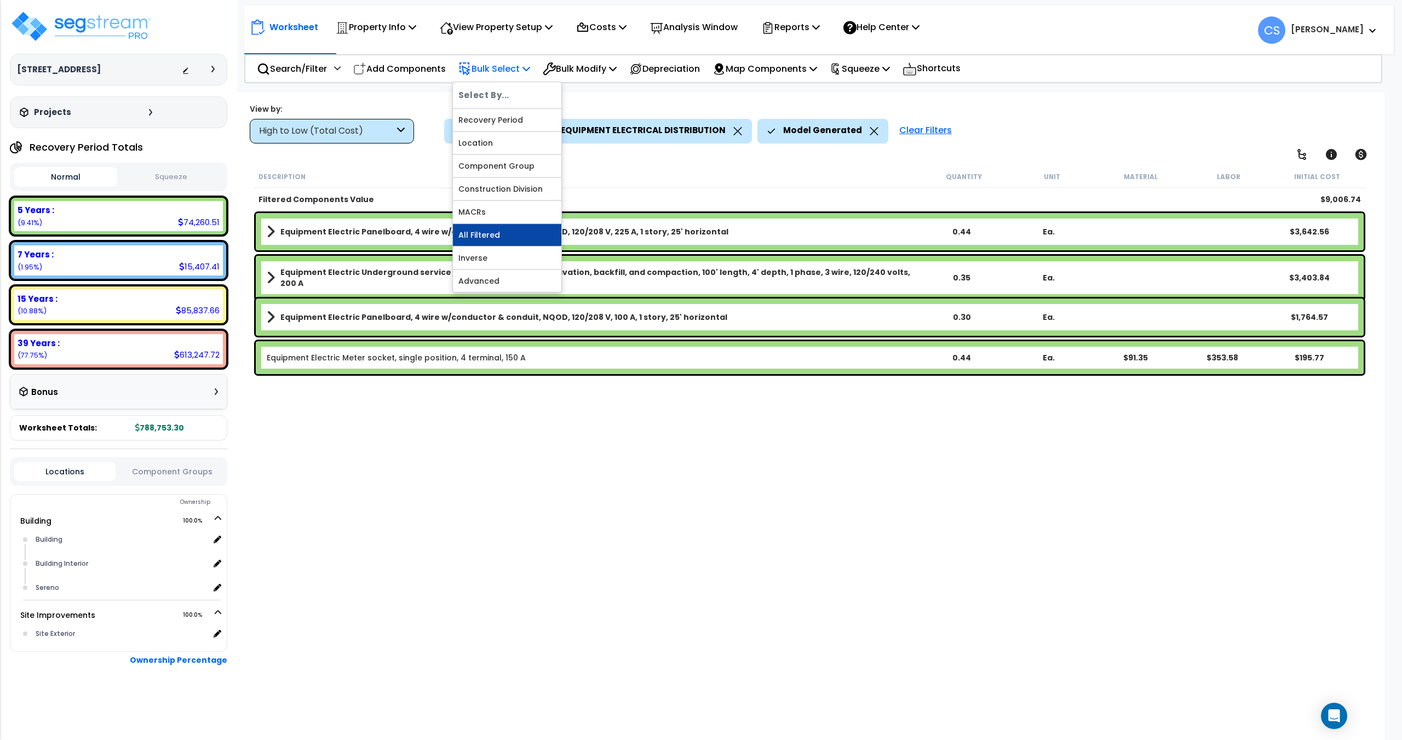
click at [496, 233] on link "All Filtered" at bounding box center [507, 235] width 108 height 22
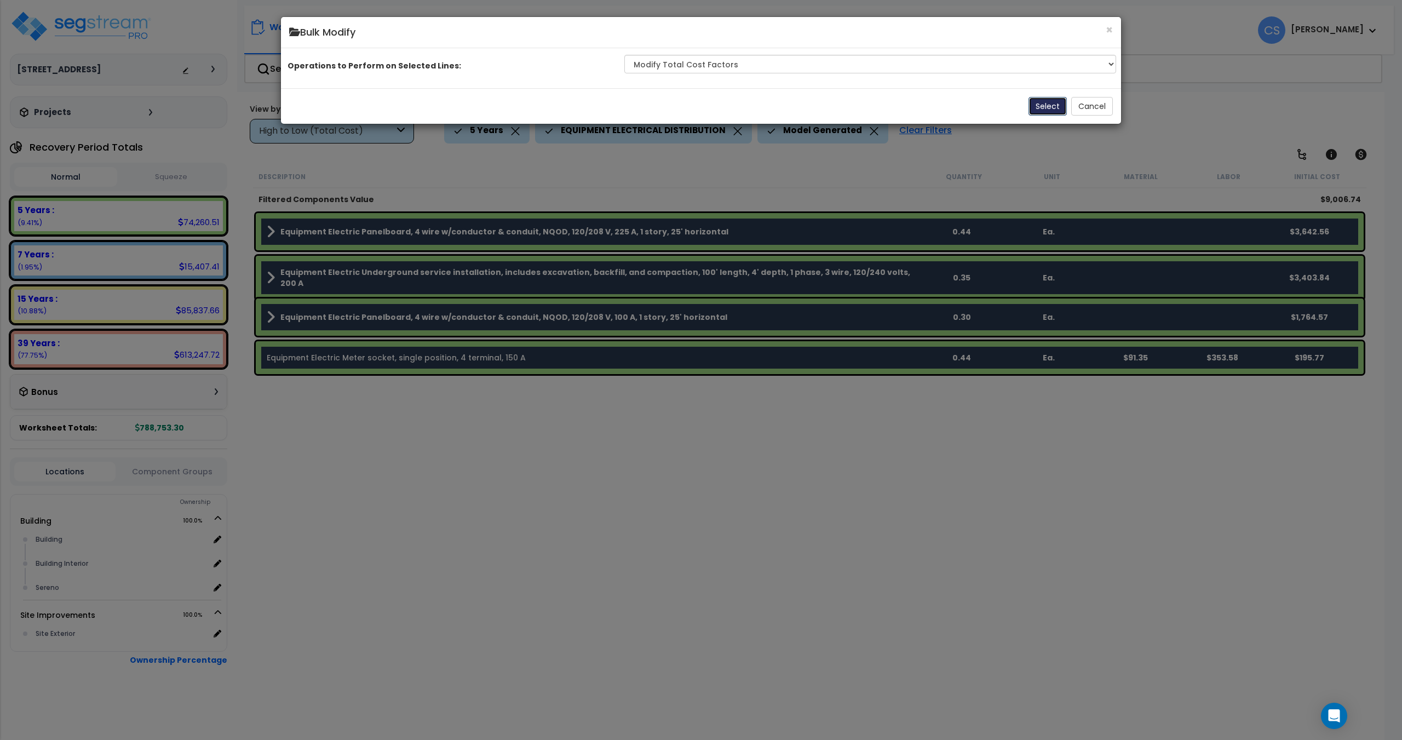
click at [1044, 116] on button "Select" at bounding box center [1047, 106] width 38 height 19
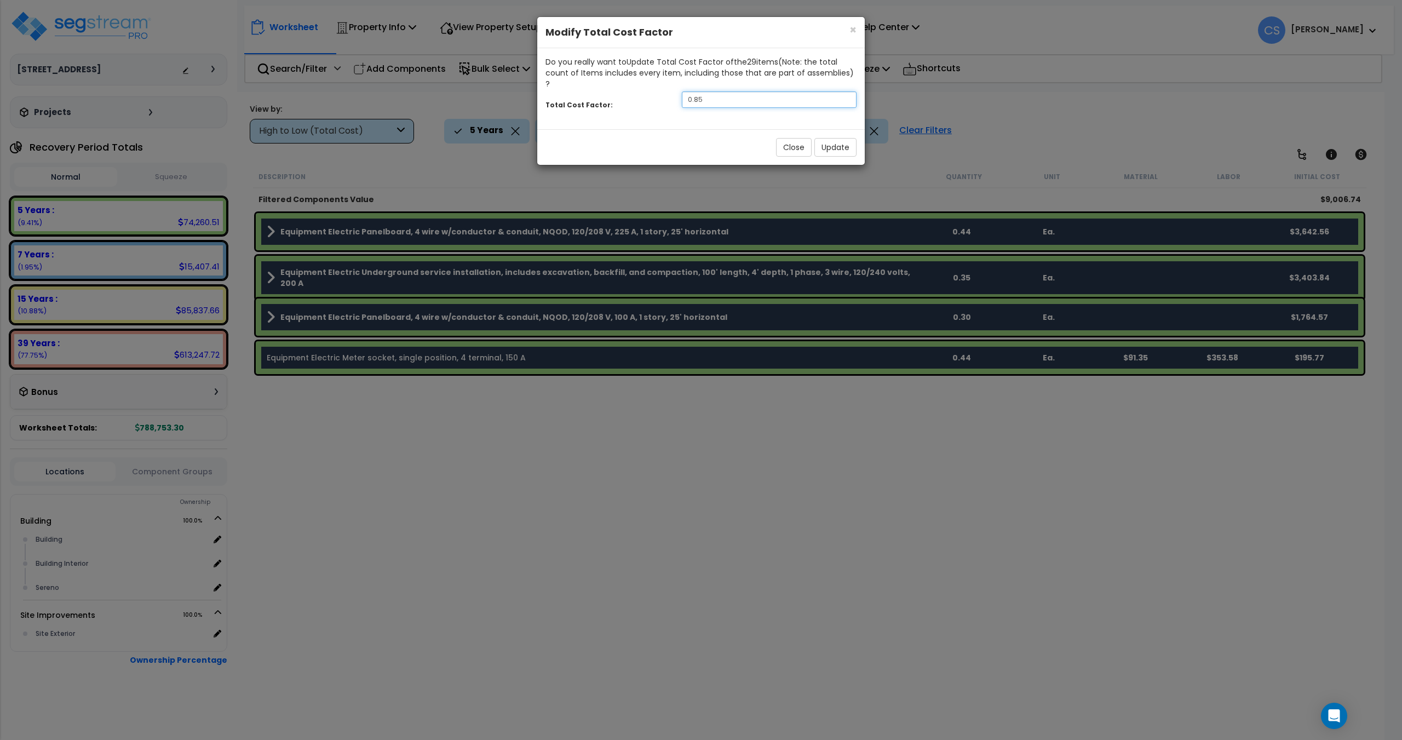
click at [715, 91] on input "0.85" at bounding box center [769, 99] width 175 height 16
click at [819, 138] on button "Update" at bounding box center [835, 147] width 42 height 19
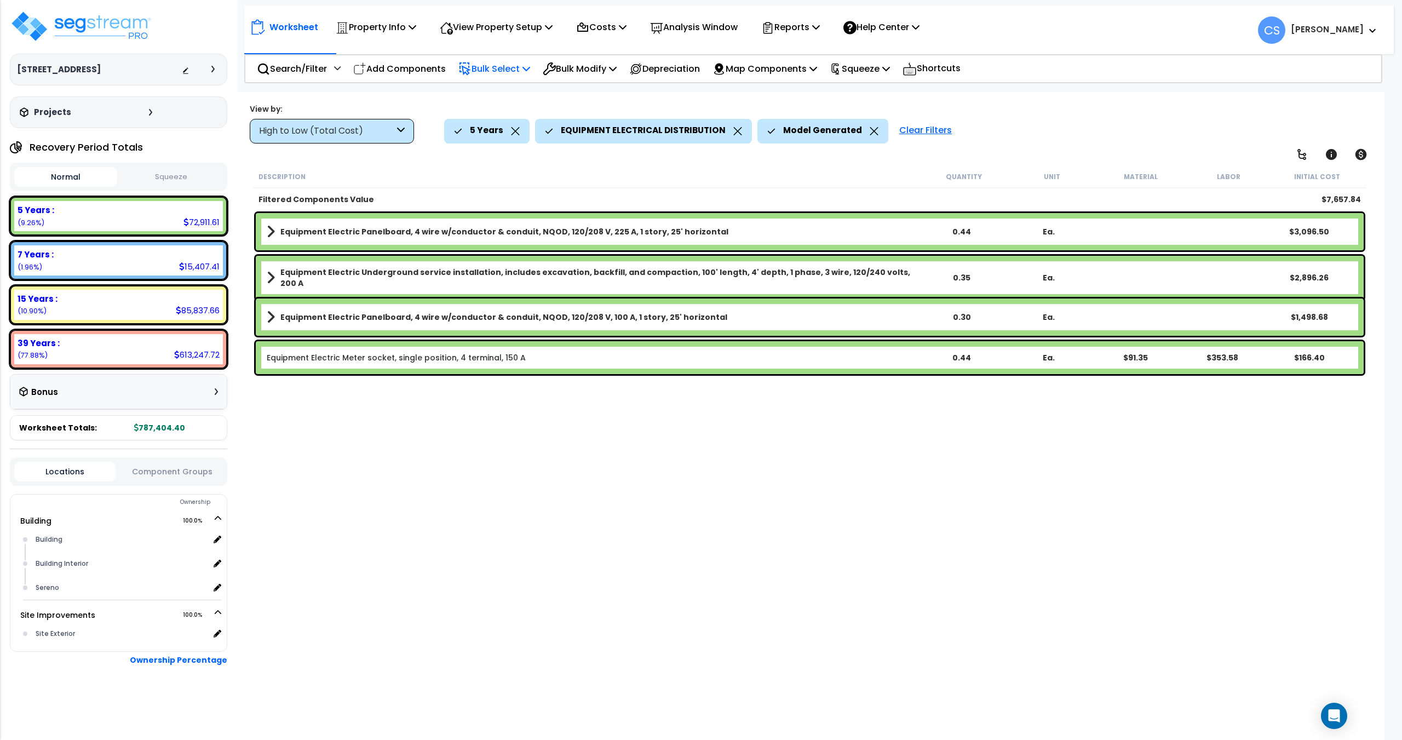
click at [501, 72] on p "Bulk Select" at bounding box center [494, 68] width 72 height 15
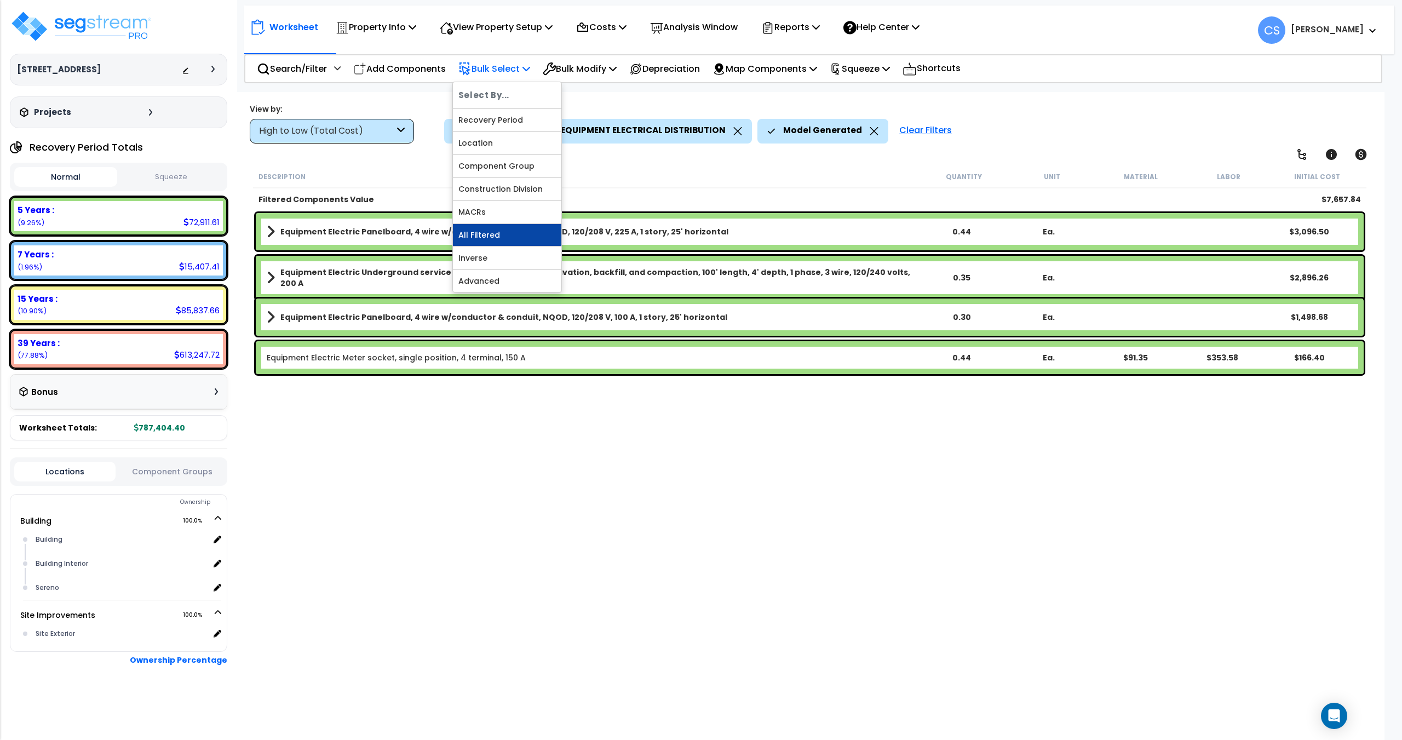
click at [494, 235] on link "All Filtered" at bounding box center [507, 235] width 108 height 22
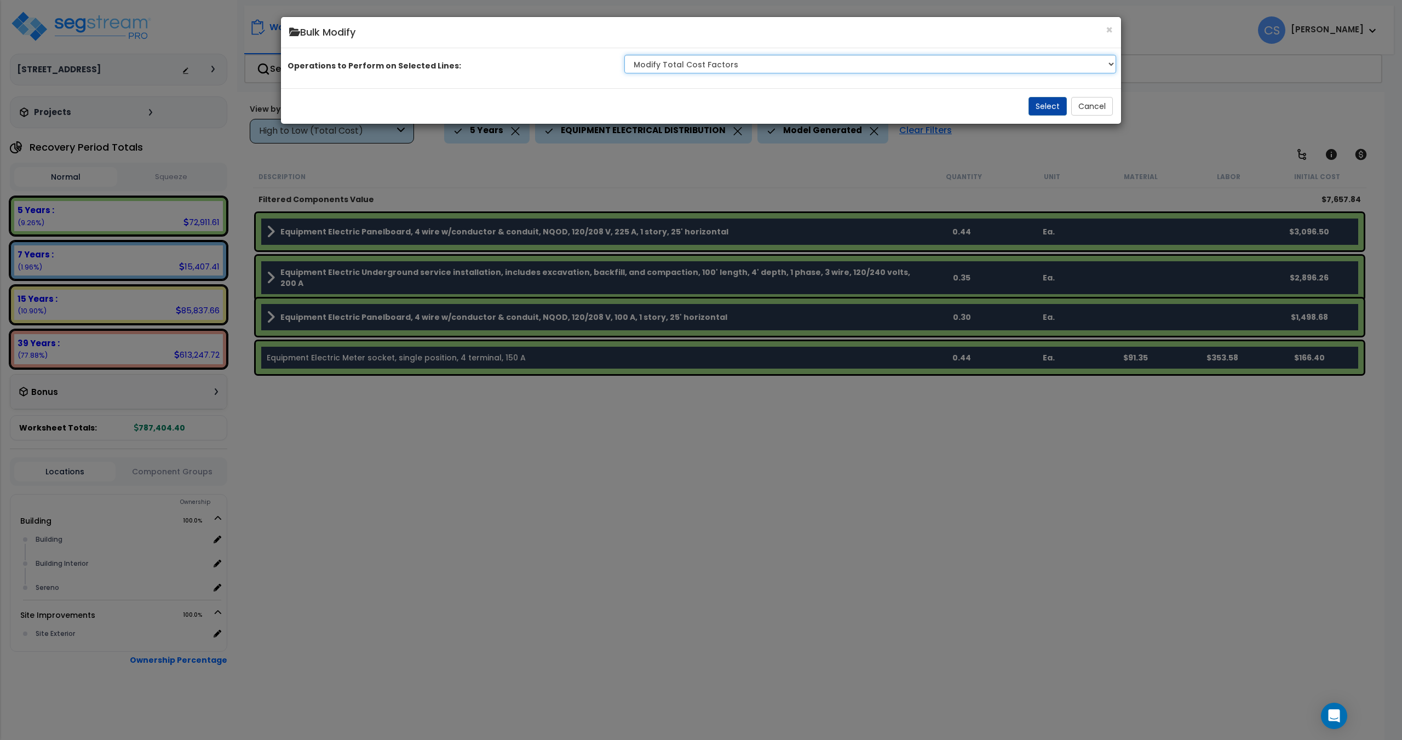
click at [740, 73] on select "Clone Delete Delete Zero Quantities Modify Component Group Modify Recovery Peri…" at bounding box center [870, 64] width 492 height 19
click at [739, 73] on select "Clone Delete Delete Zero Quantities Modify Component Group Modify Recovery Peri…" at bounding box center [870, 64] width 492 height 19
click at [1042, 116] on button "Select" at bounding box center [1047, 106] width 38 height 19
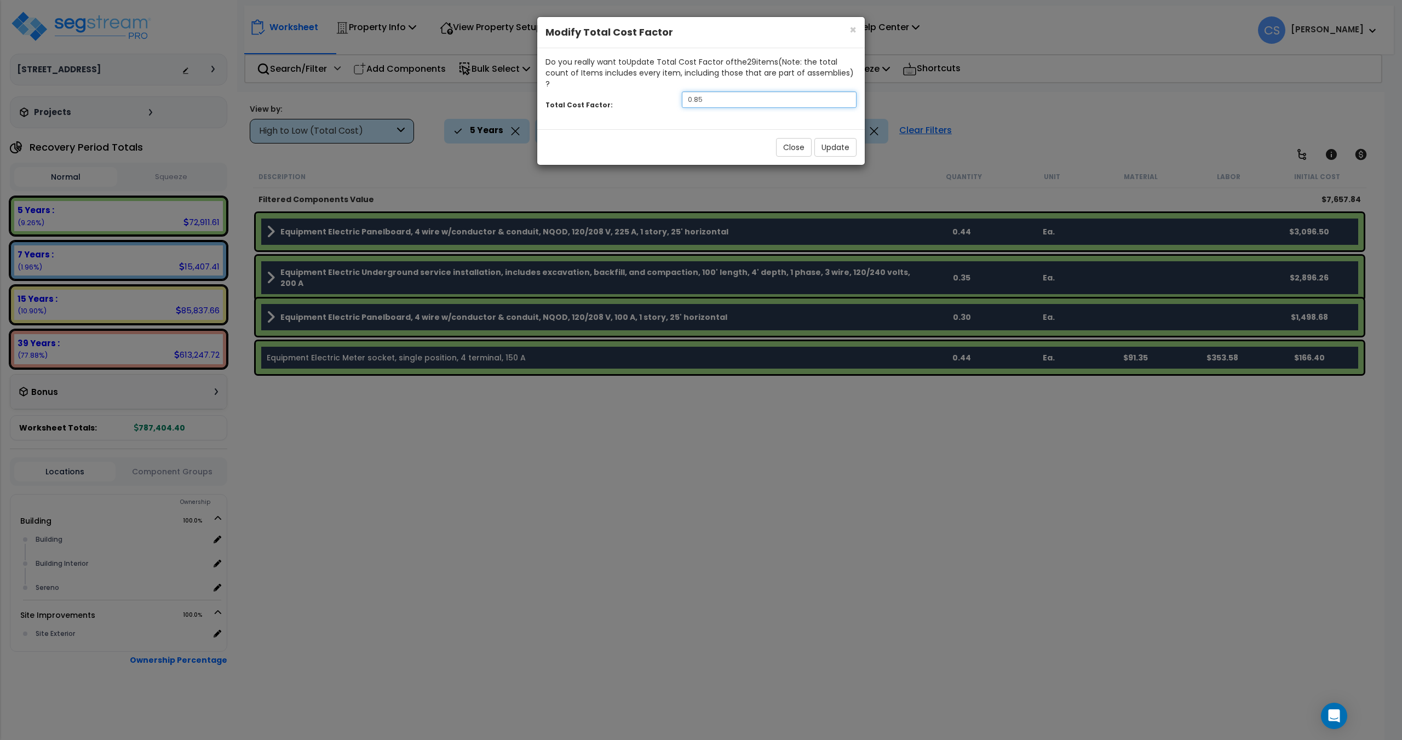
drag, startPoint x: 723, startPoint y: 84, endPoint x: 588, endPoint y: 77, distance: 134.9
click at [603, 89] on div "Total Cost Factor: 0.85" at bounding box center [700, 101] width 327 height 24
type input "0.5"
click at [818, 129] on div "Close Update" at bounding box center [700, 147] width 327 height 36
click at [825, 138] on button "Update" at bounding box center [835, 147] width 42 height 19
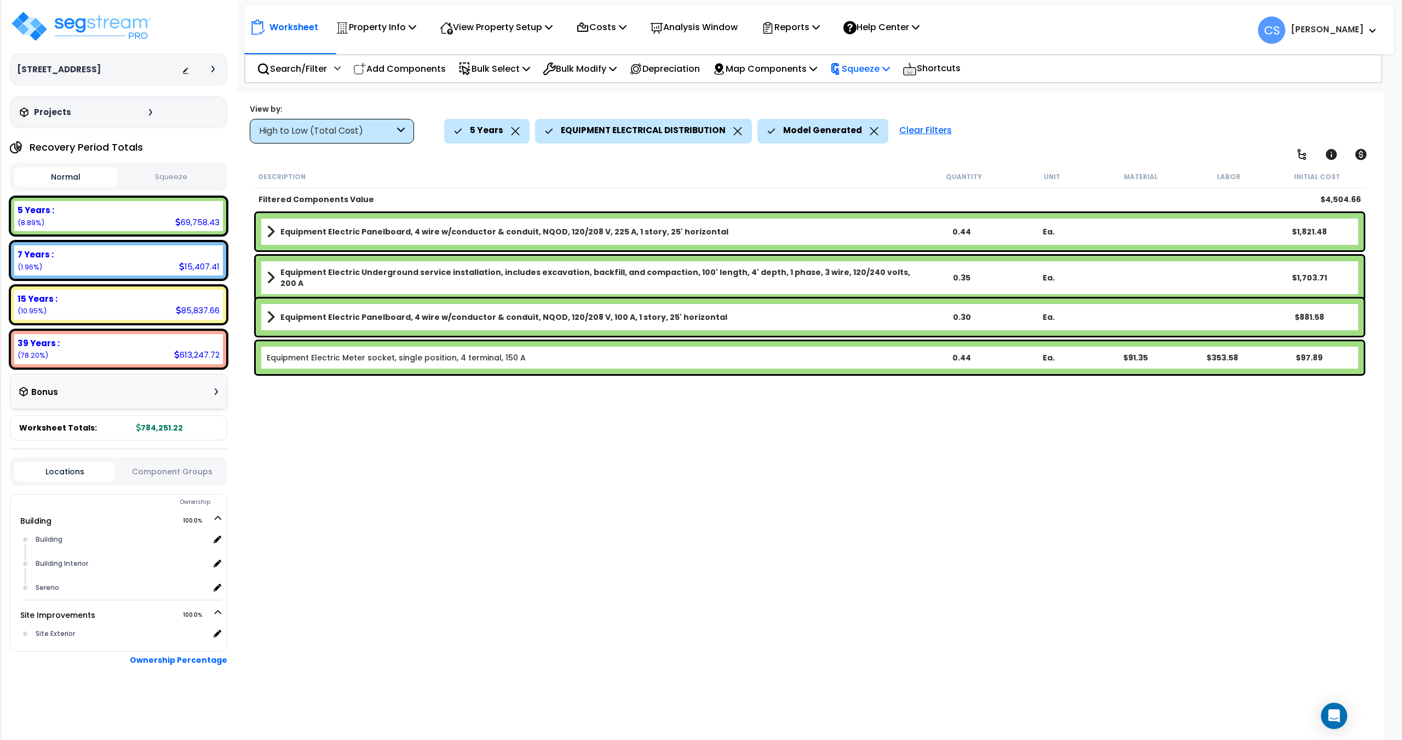
click at [890, 68] on p "Squeeze" at bounding box center [860, 68] width 60 height 15
click at [876, 101] on link "Squeeze" at bounding box center [878, 93] width 108 height 22
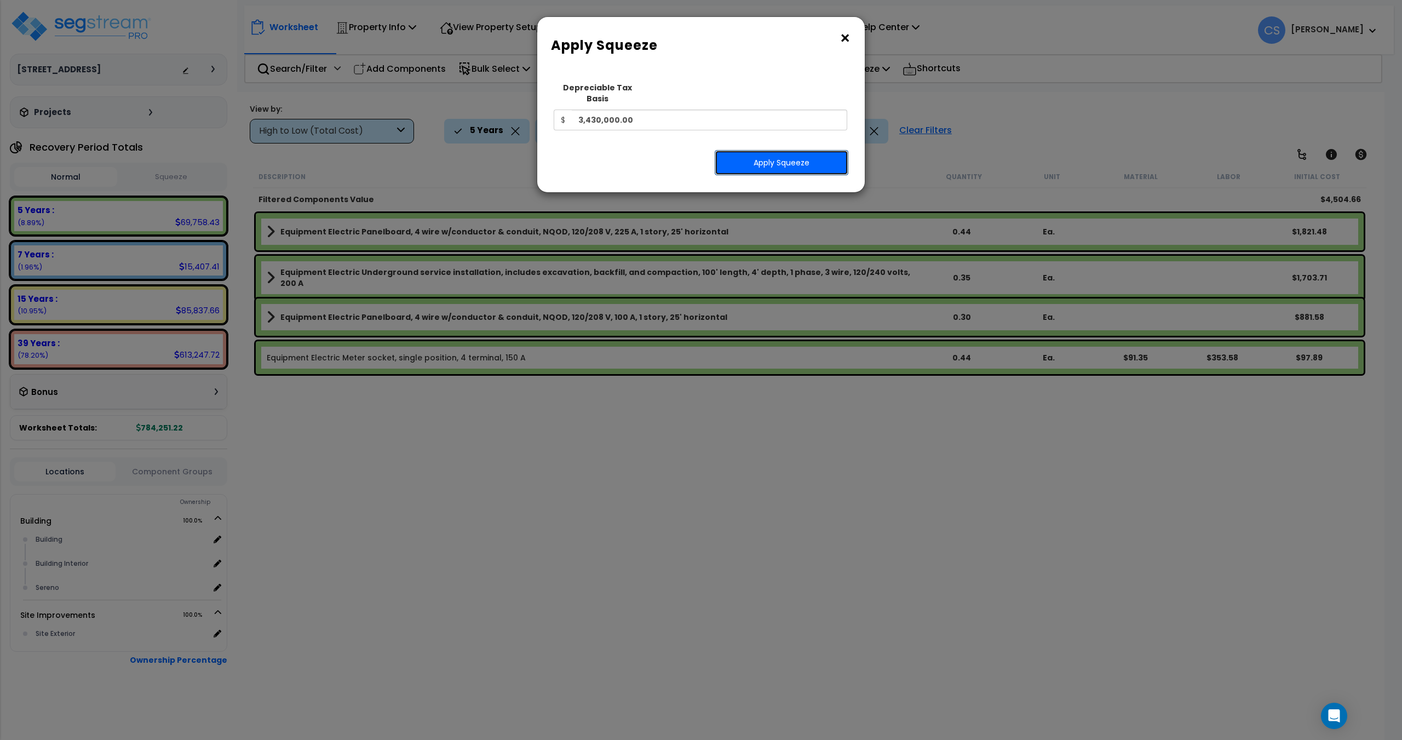
click at [797, 161] on button "Apply Squeeze" at bounding box center [782, 162] width 134 height 25
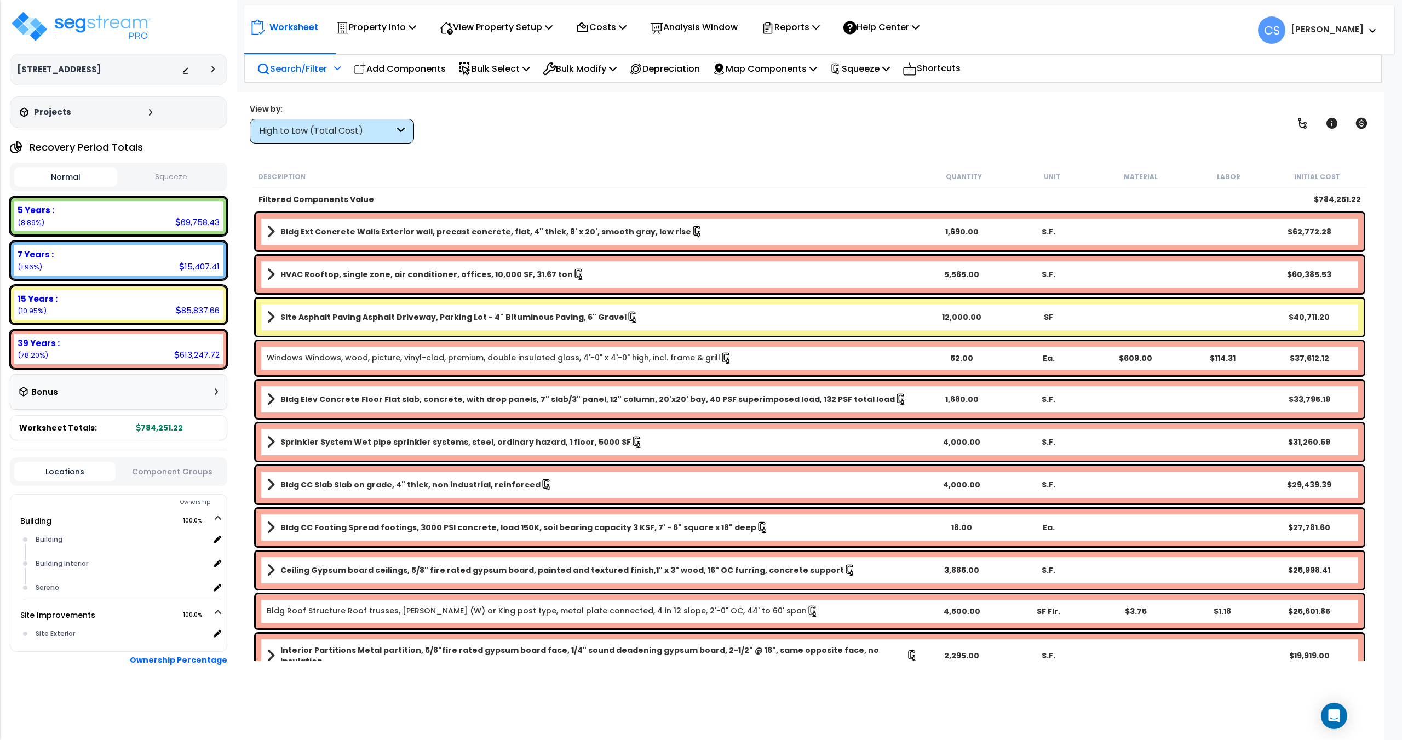
click at [341, 70] on icon at bounding box center [337, 68] width 7 height 8
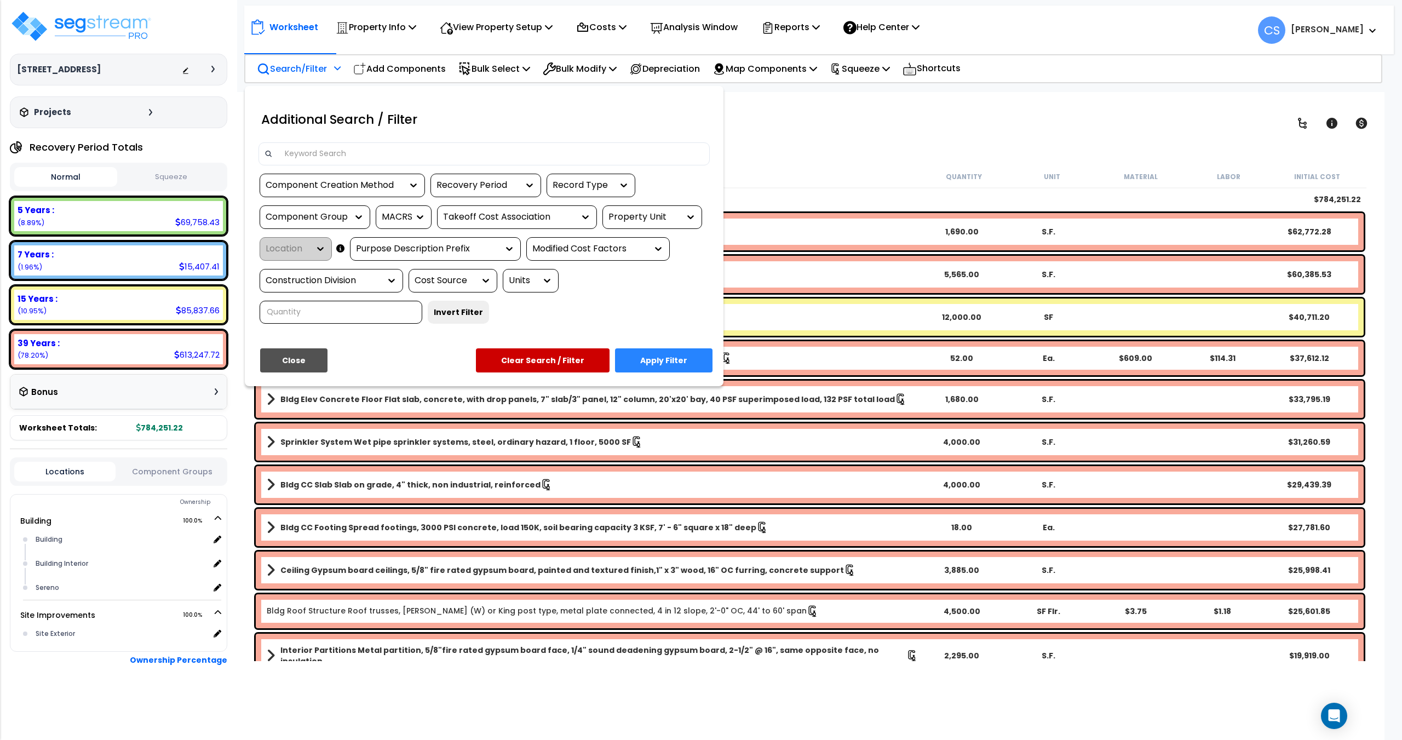
click at [341, 208] on div "Component Group" at bounding box center [315, 217] width 111 height 24
click at [337, 222] on div "Component Group" at bounding box center [307, 217] width 82 height 13
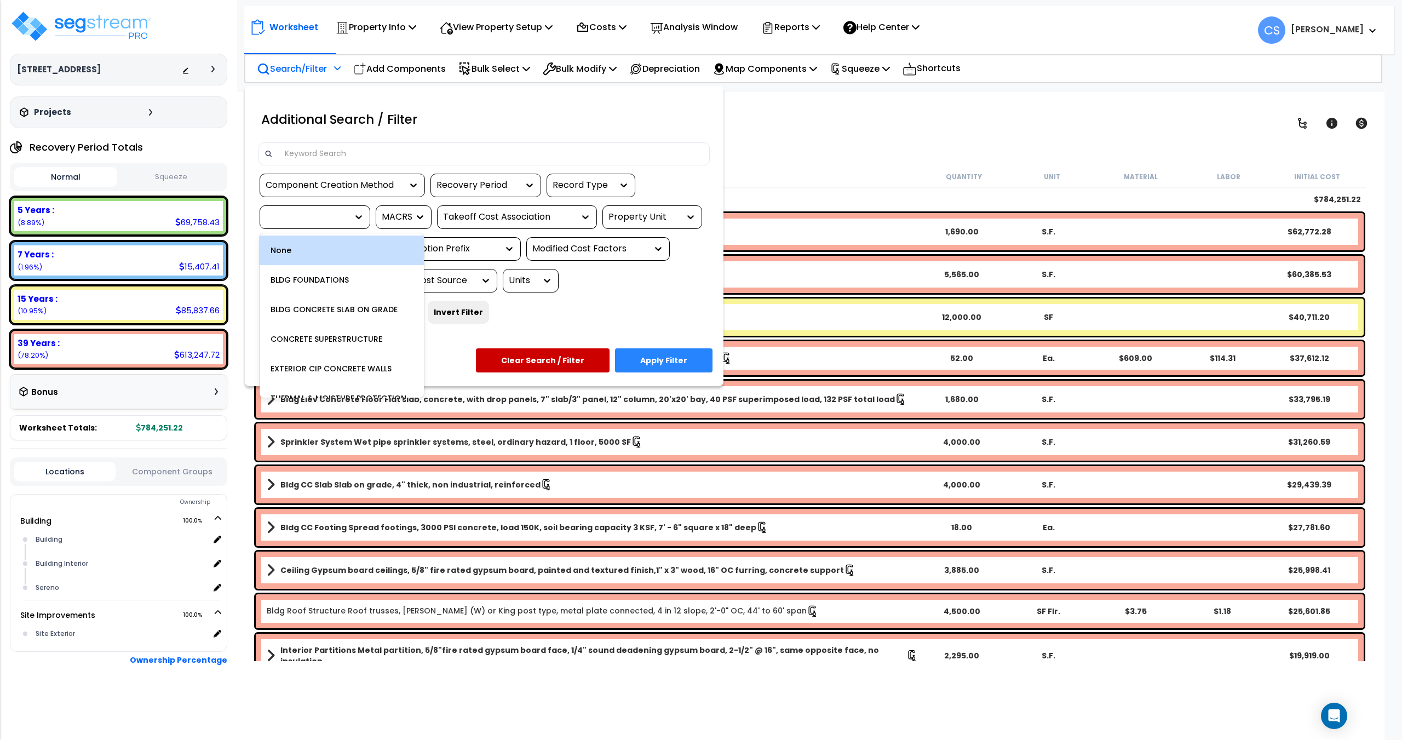
click at [322, 211] on div at bounding box center [307, 217] width 82 height 13
click at [469, 176] on div "Recovery Period" at bounding box center [485, 186] width 111 height 24
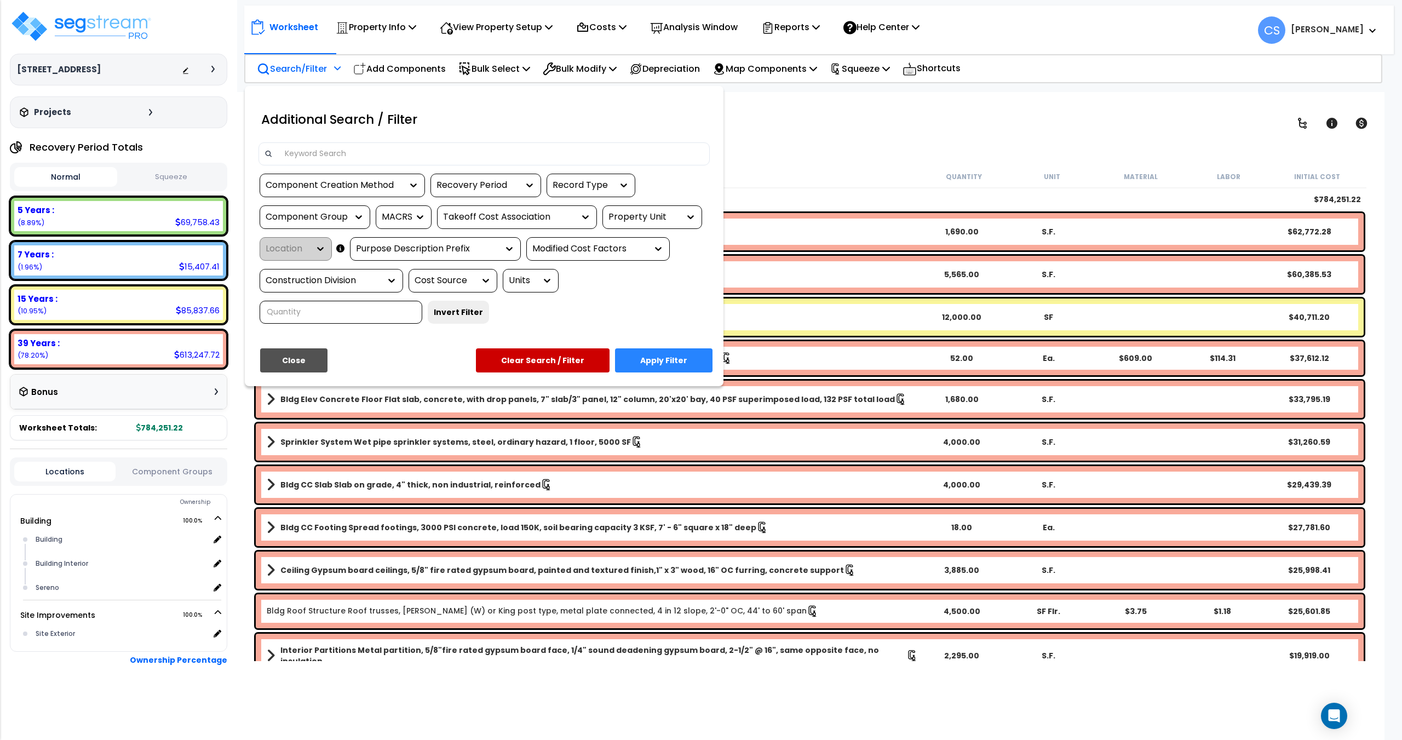
click at [477, 185] on div "Recovery Period" at bounding box center [477, 185] width 82 height 13
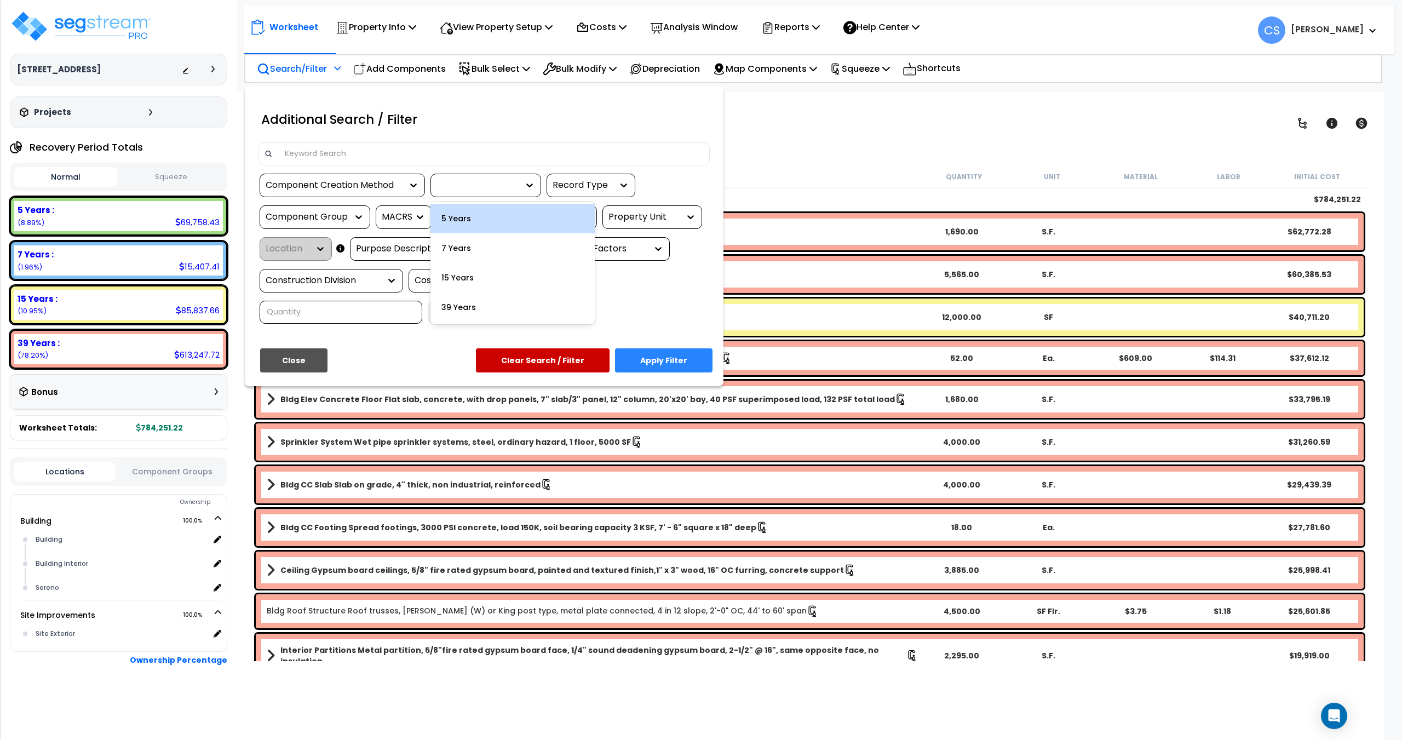
click at [479, 217] on div "5 Years" at bounding box center [512, 219] width 164 height 30
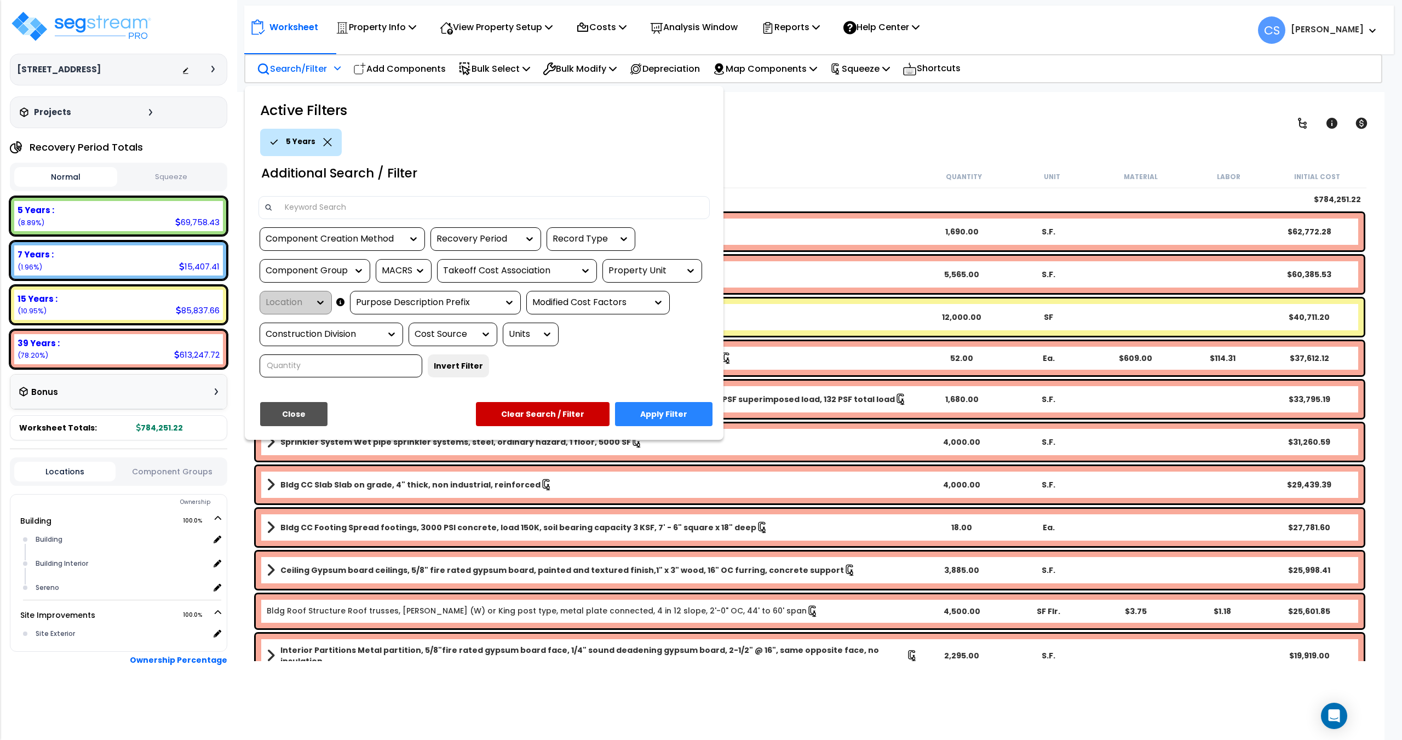
click at [349, 248] on div "Component Creation Method" at bounding box center [342, 239] width 165 height 24
click at [352, 238] on div "Component Creation Method" at bounding box center [334, 239] width 137 height 13
click at [346, 301] on div "Model Generated" at bounding box center [342, 302] width 164 height 30
click at [304, 277] on div "Component Group" at bounding box center [307, 271] width 82 height 13
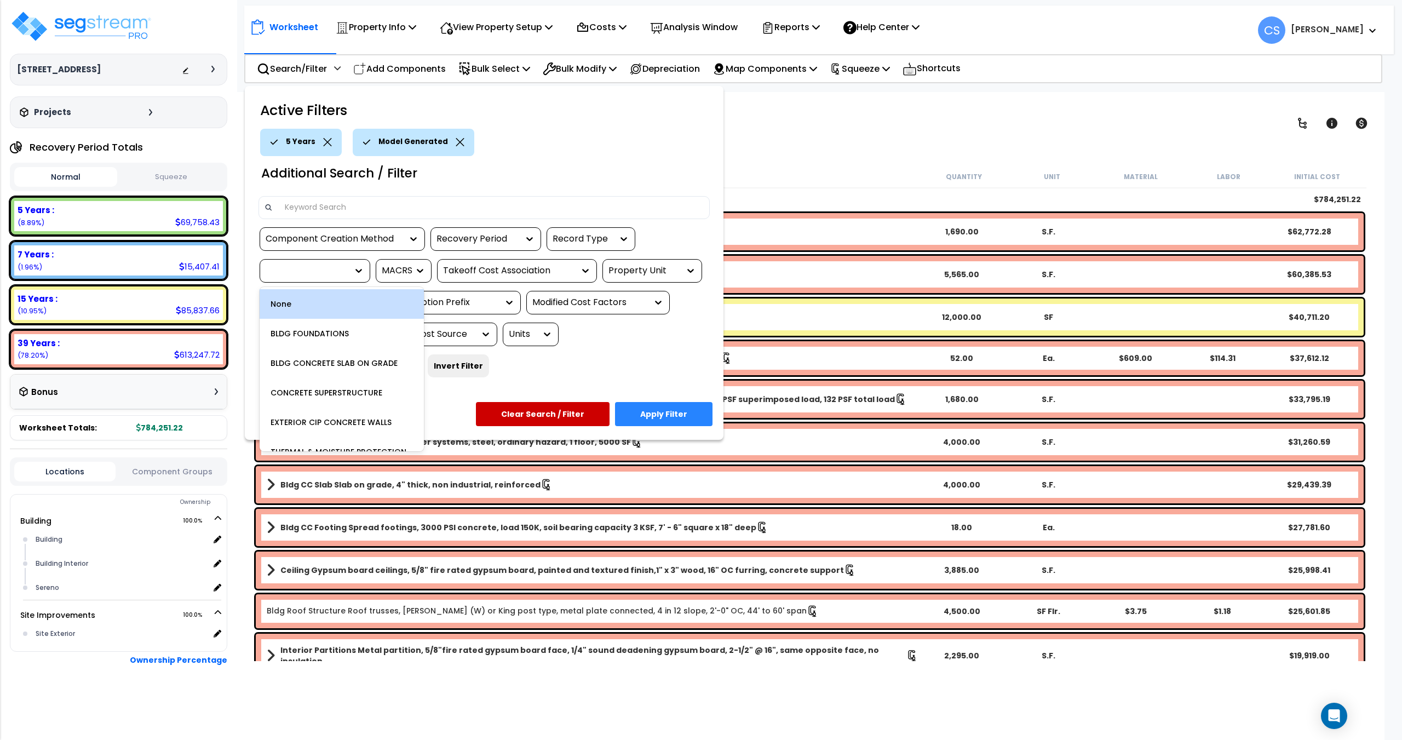
click at [455, 234] on div "Recovery Period" at bounding box center [477, 239] width 82 height 13
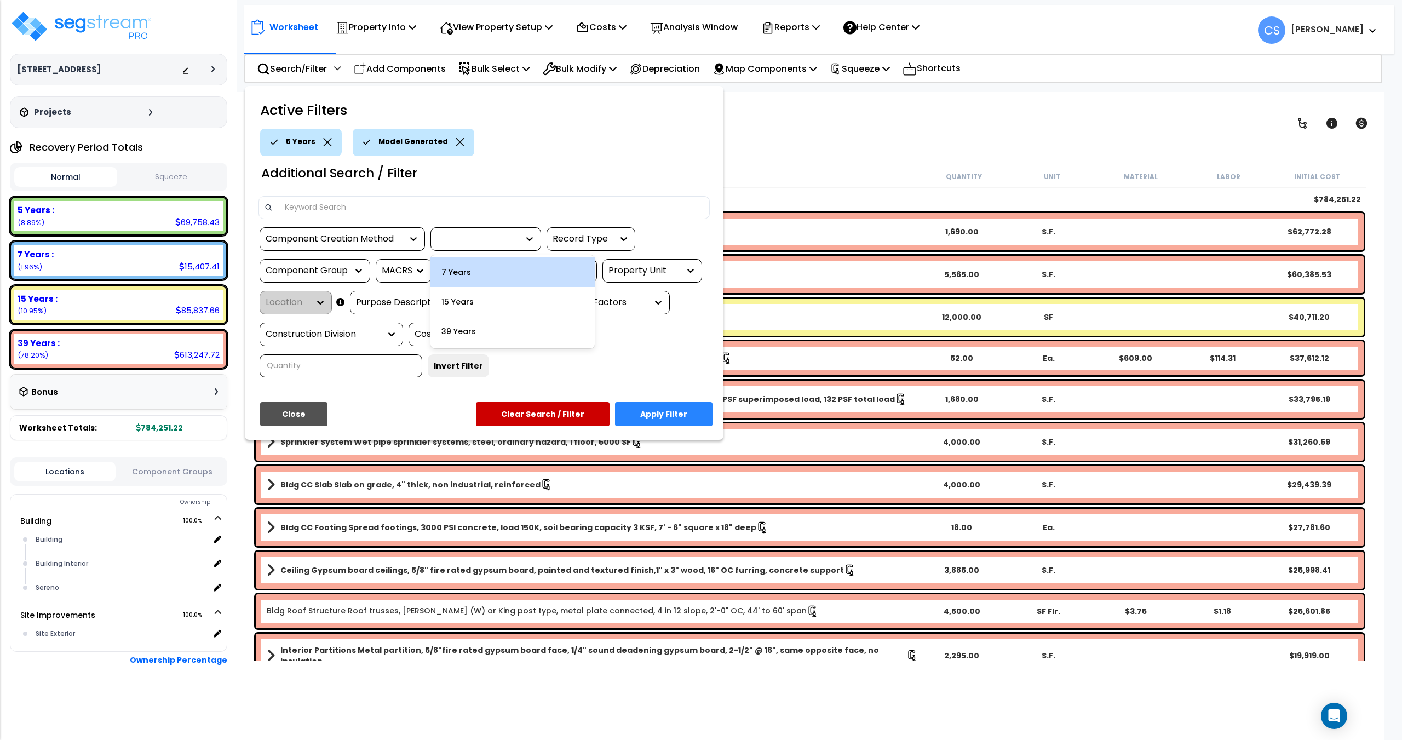
click at [457, 280] on div "7 Years" at bounding box center [512, 272] width 164 height 30
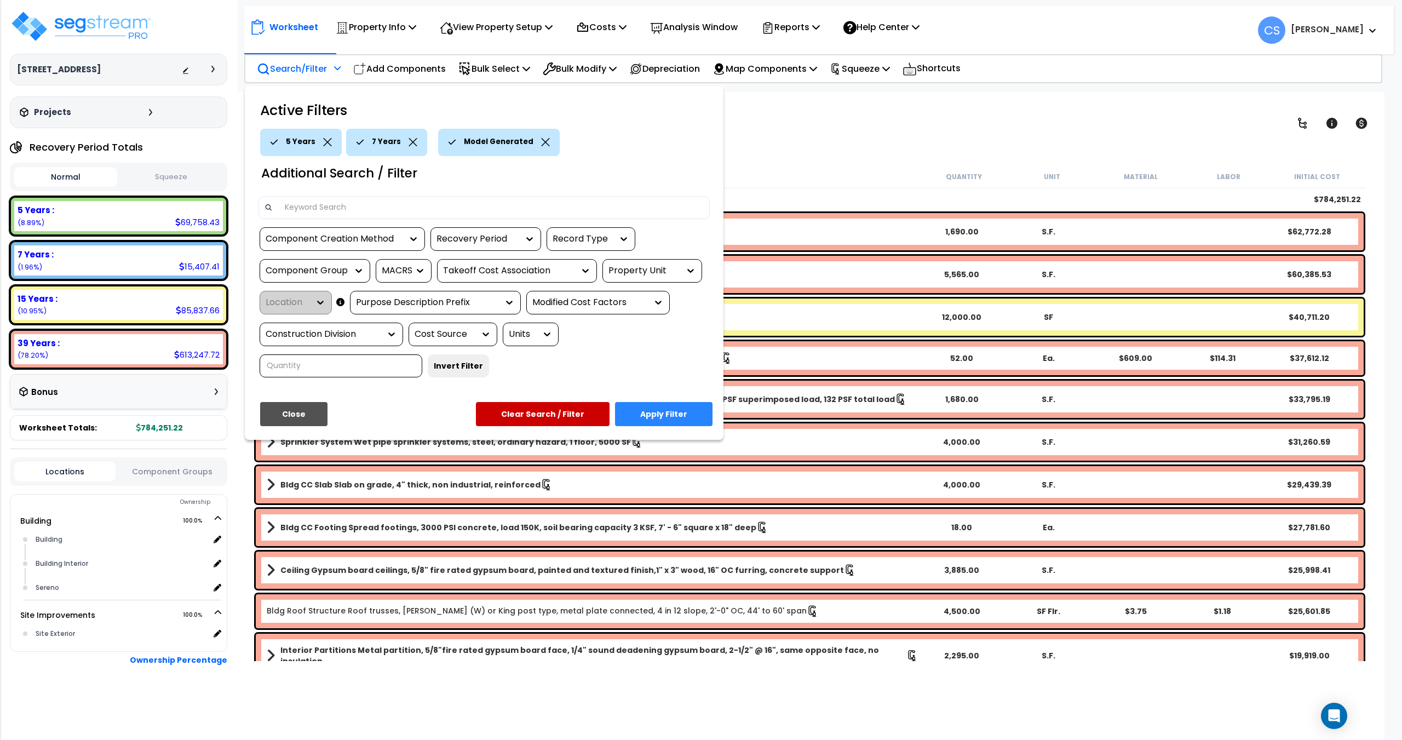
click at [327, 142] on icon at bounding box center [327, 142] width 9 height 8
click at [336, 274] on div "Component Group" at bounding box center [307, 271] width 82 height 13
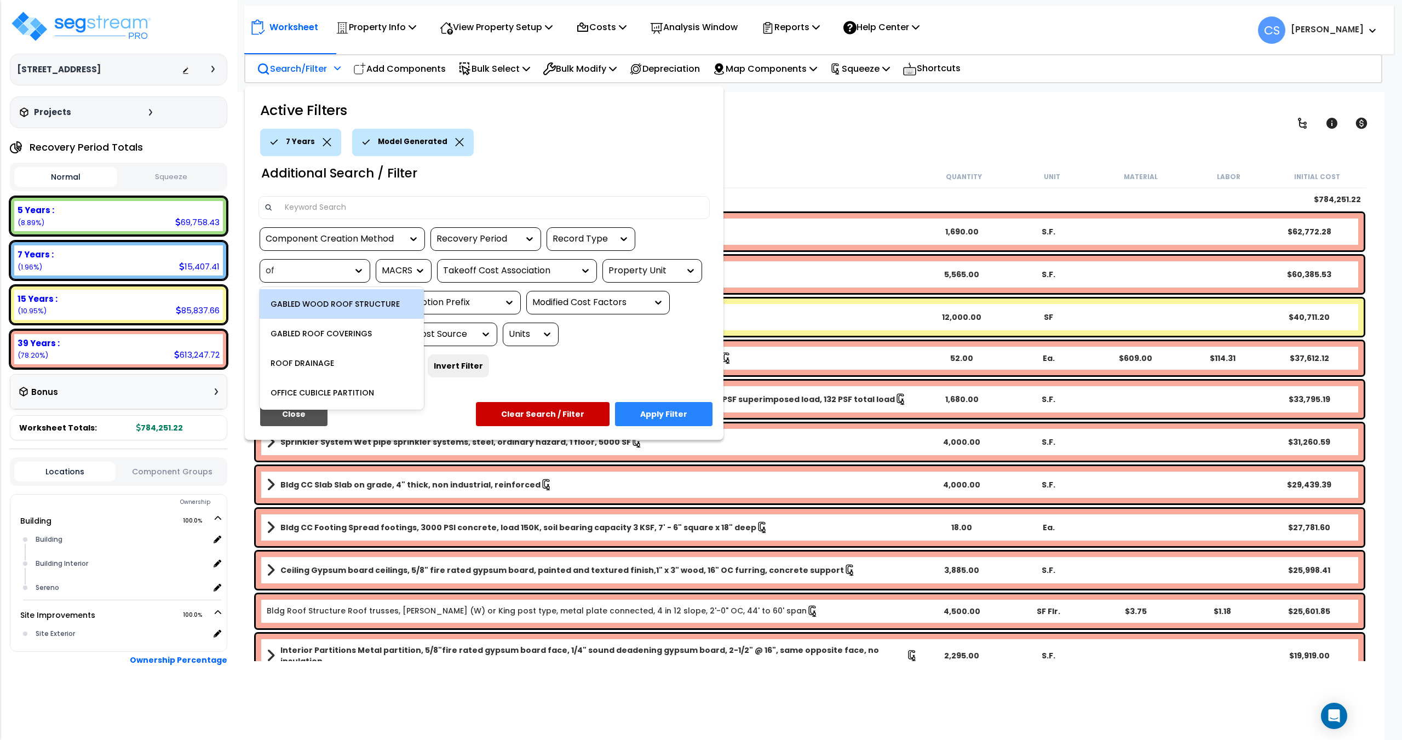
type input "off"
click at [346, 296] on div "OFFICE CUBICLE PARTITION" at bounding box center [342, 304] width 164 height 30
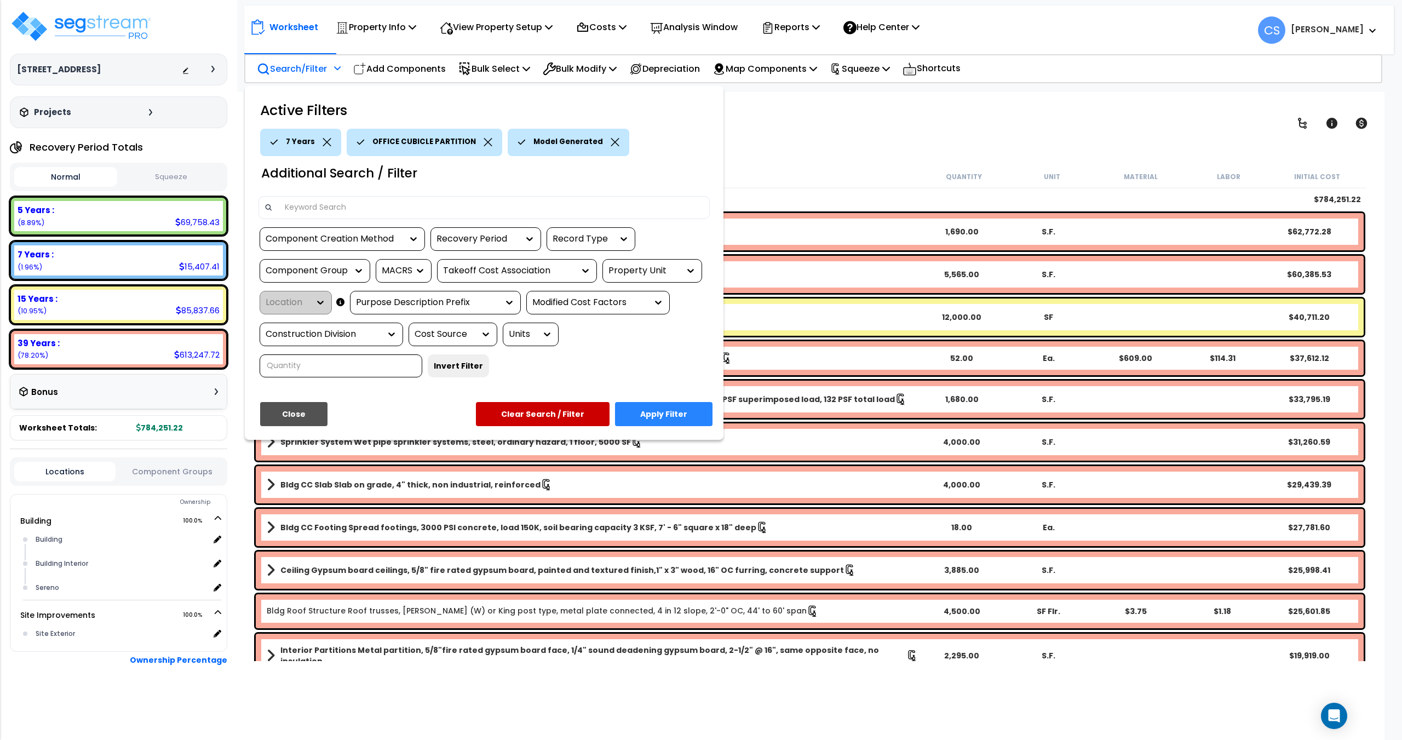
click at [659, 411] on button "Apply Filter" at bounding box center [663, 414] width 97 height 24
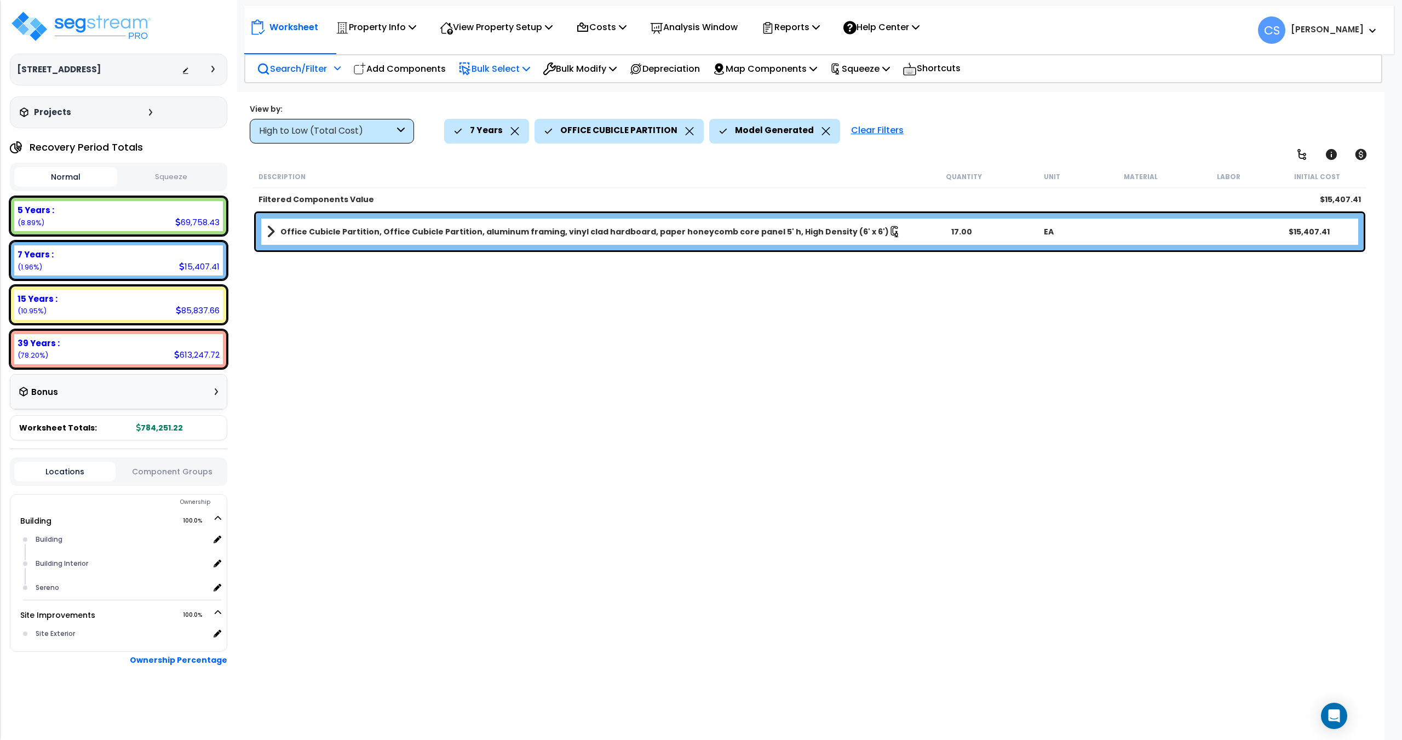
drag, startPoint x: 519, startPoint y: 67, endPoint x: 519, endPoint y: 76, distance: 8.8
click at [519, 67] on p "Bulk Select" at bounding box center [494, 68] width 72 height 15
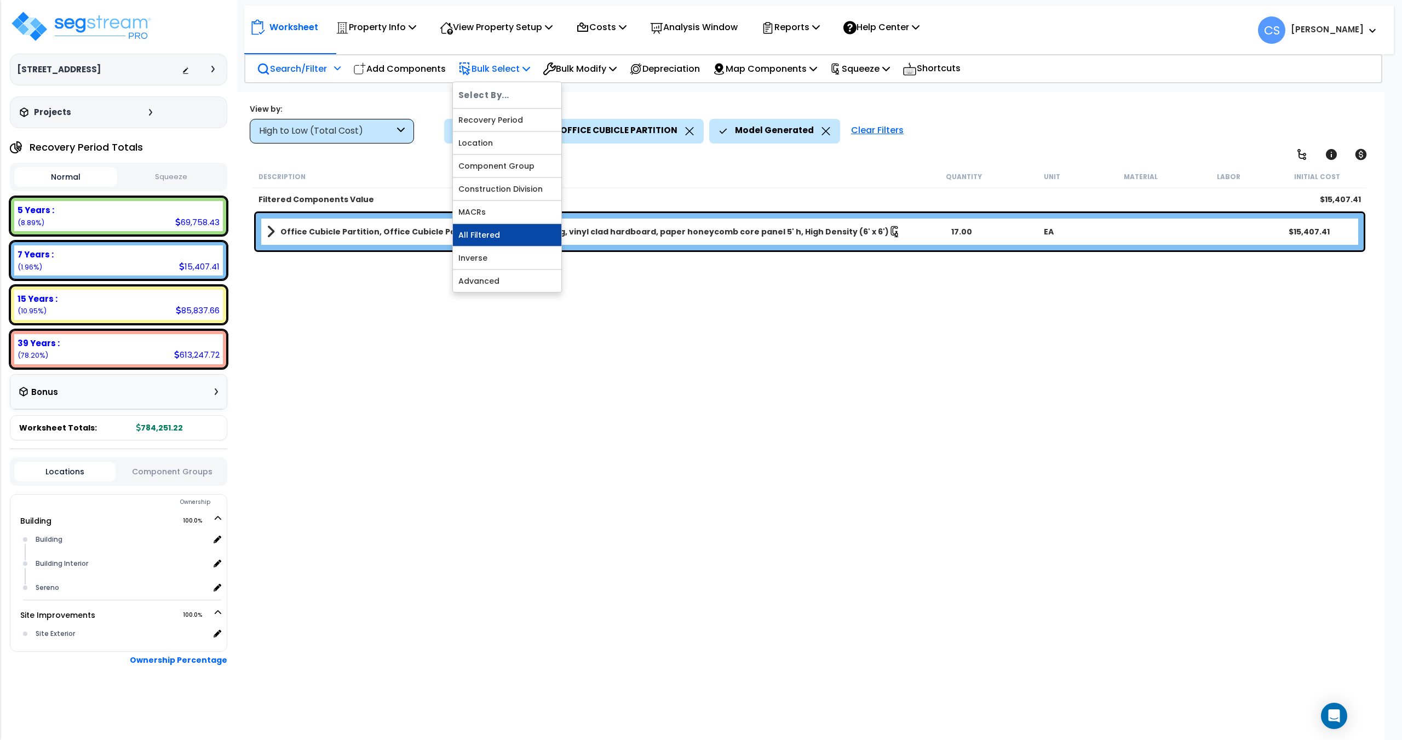
click at [502, 231] on link "All Filtered" at bounding box center [507, 235] width 108 height 22
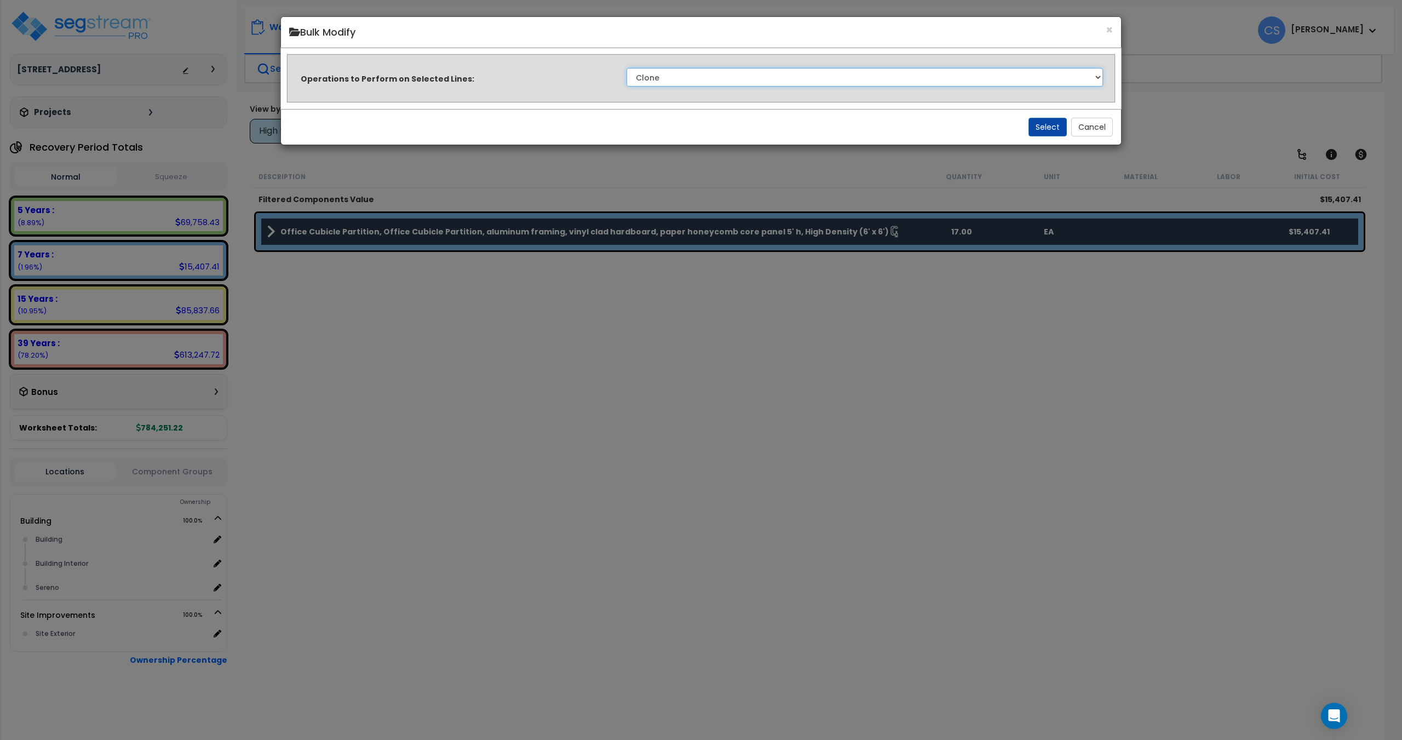
click at [739, 71] on select "Clone Delete Delete Zero Quantities Modify Component Group Modify Recovery Peri…" at bounding box center [864, 77] width 476 height 19
select select "modifyTotalCostFactor"
click at [626, 68] on select "Clone Delete Delete Zero Quantities Modify Component Group Modify Recovery Peri…" at bounding box center [864, 77] width 476 height 19
click at [1041, 124] on button "Select" at bounding box center [1047, 127] width 38 height 19
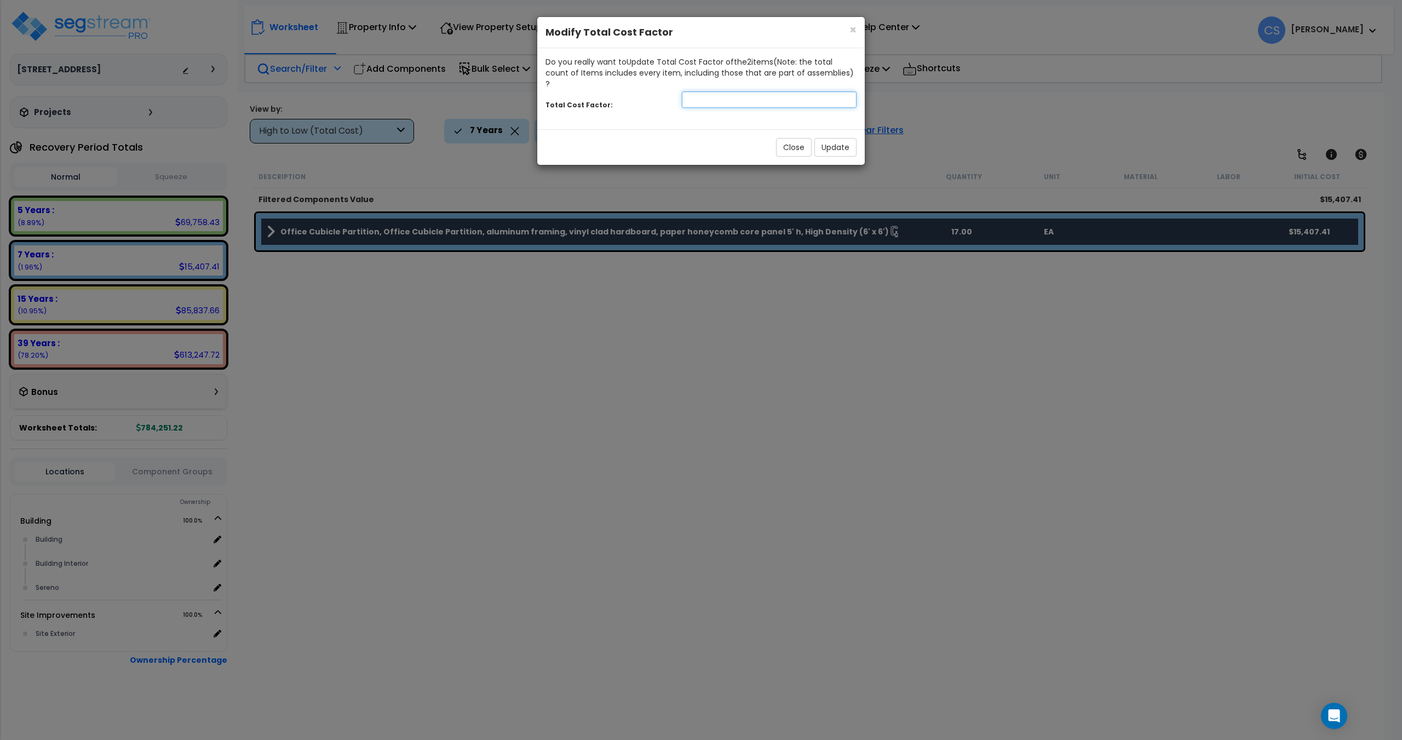
click at [714, 91] on input "number" at bounding box center [769, 99] width 175 height 16
type input "0.5"
click at [832, 138] on button "Update" at bounding box center [835, 147] width 42 height 19
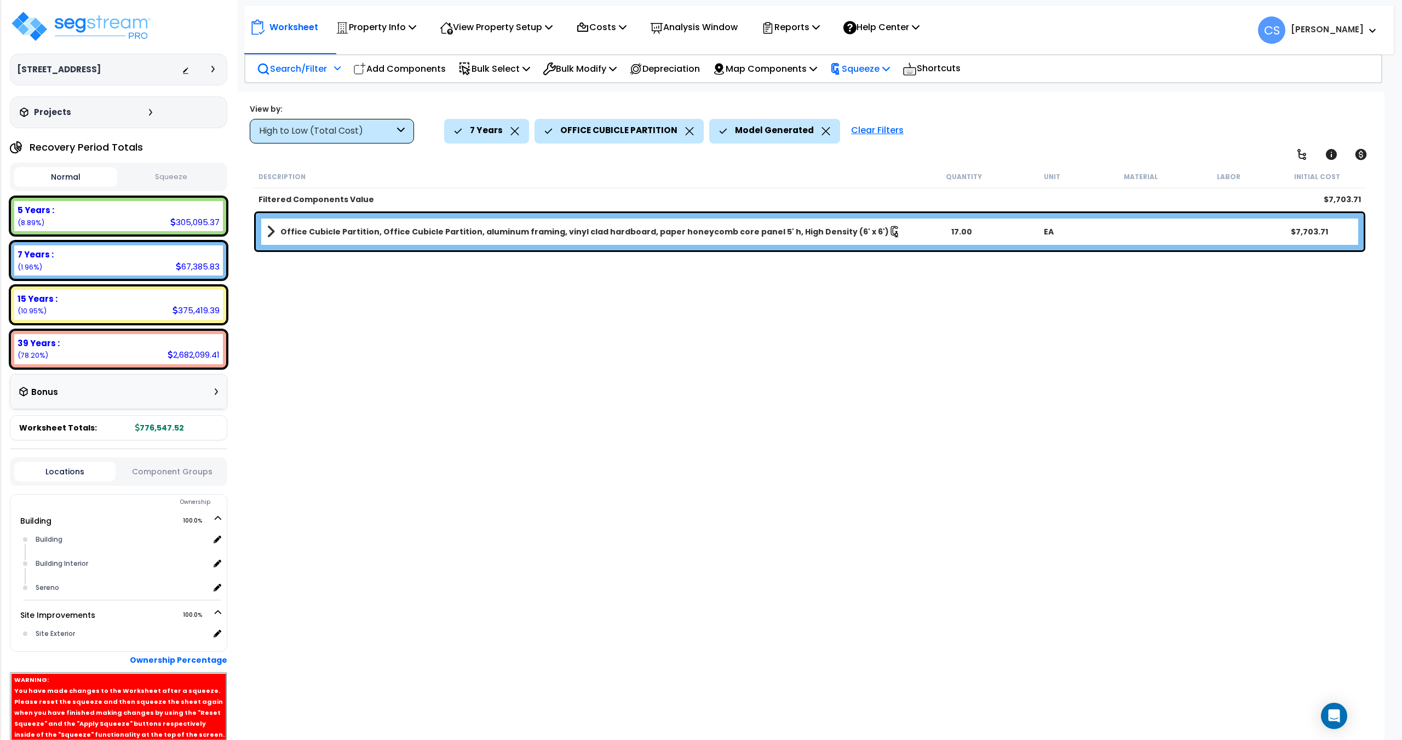
click at [870, 80] on div "Squeeze" at bounding box center [860, 69] width 60 height 26
click at [863, 95] on link "Re-squeeze" at bounding box center [878, 94] width 108 height 25
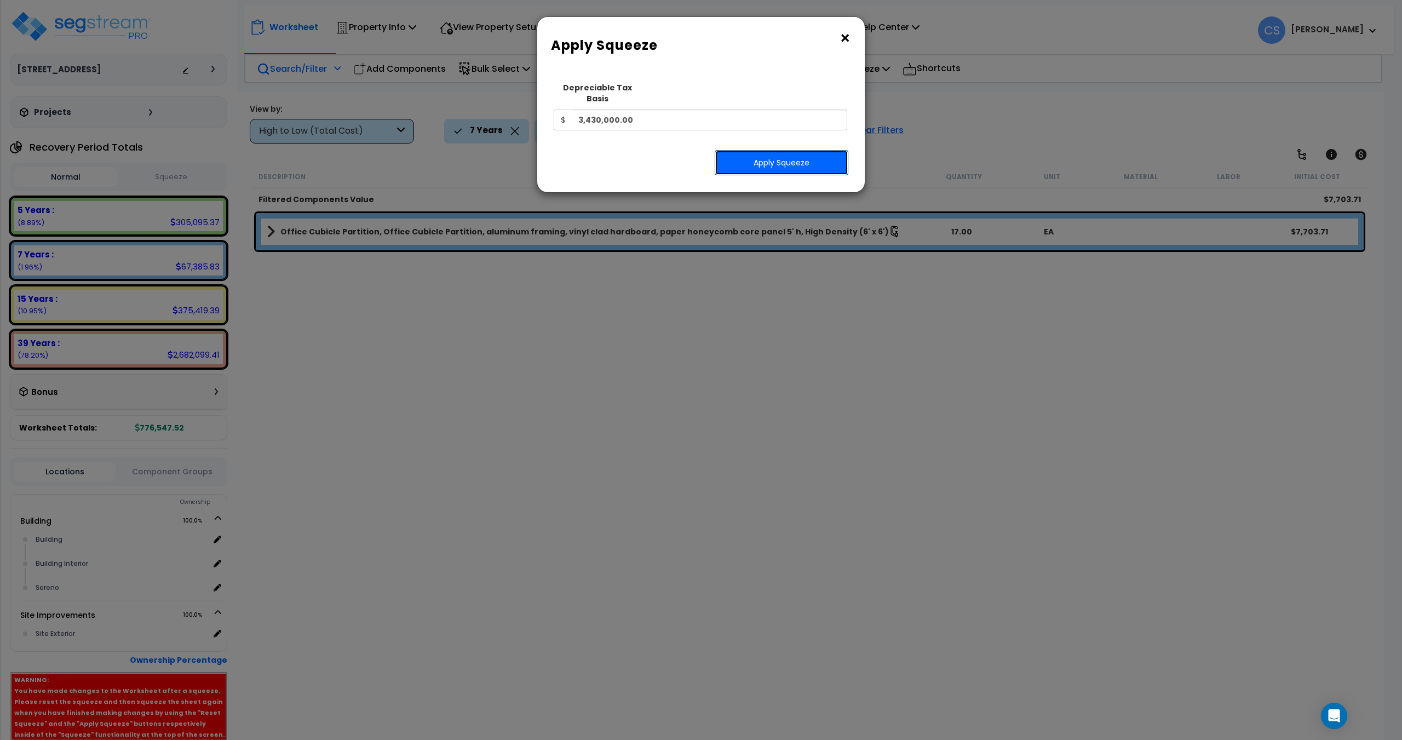
click at [789, 150] on button "Apply Squeeze" at bounding box center [782, 162] width 134 height 25
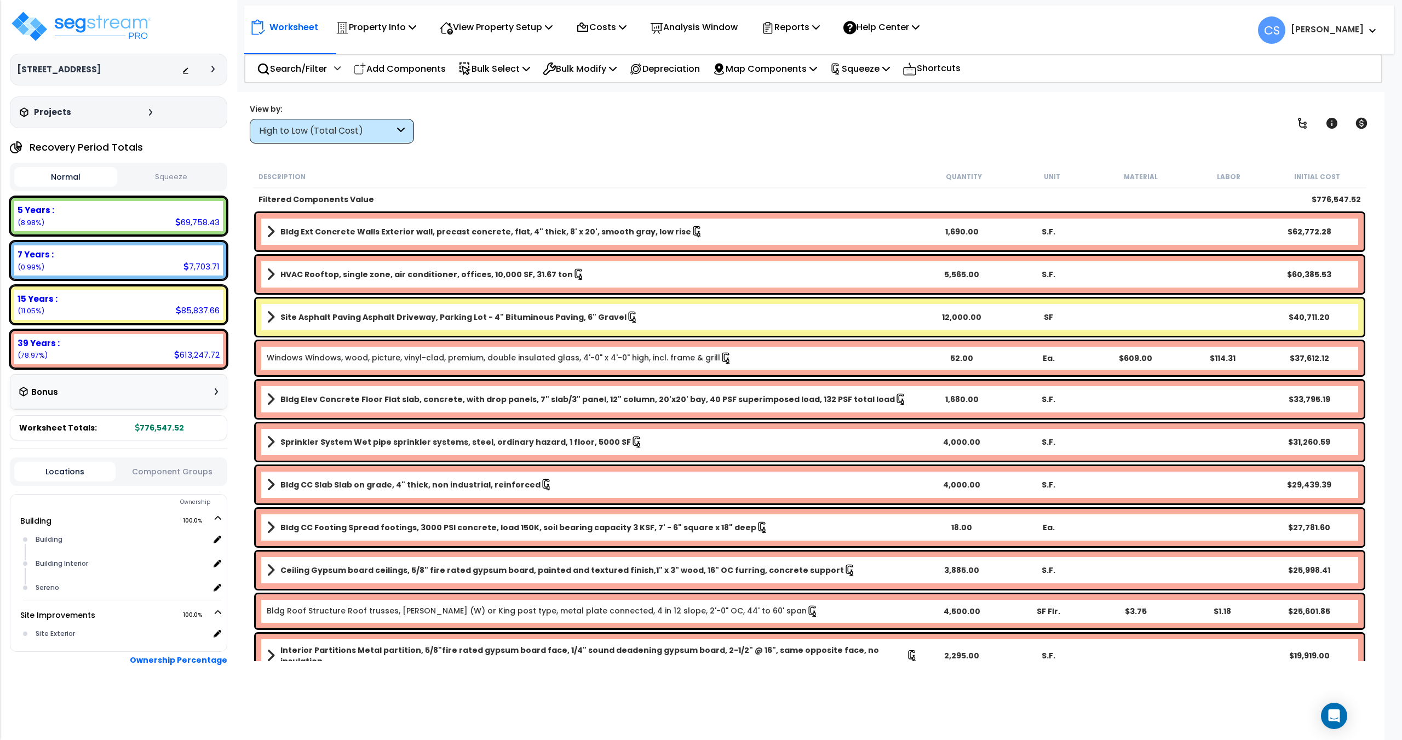
click at [173, 181] on button "Squeeze" at bounding box center [171, 177] width 103 height 19
click at [536, 140] on div "View by: High to Low (Total Cost) High to Low (Total Cost)" at bounding box center [810, 123] width 1128 height 41
click at [814, 19] on div "Reports" at bounding box center [790, 27] width 59 height 26
click at [804, 55] on link "Get Report" at bounding box center [810, 52] width 108 height 22
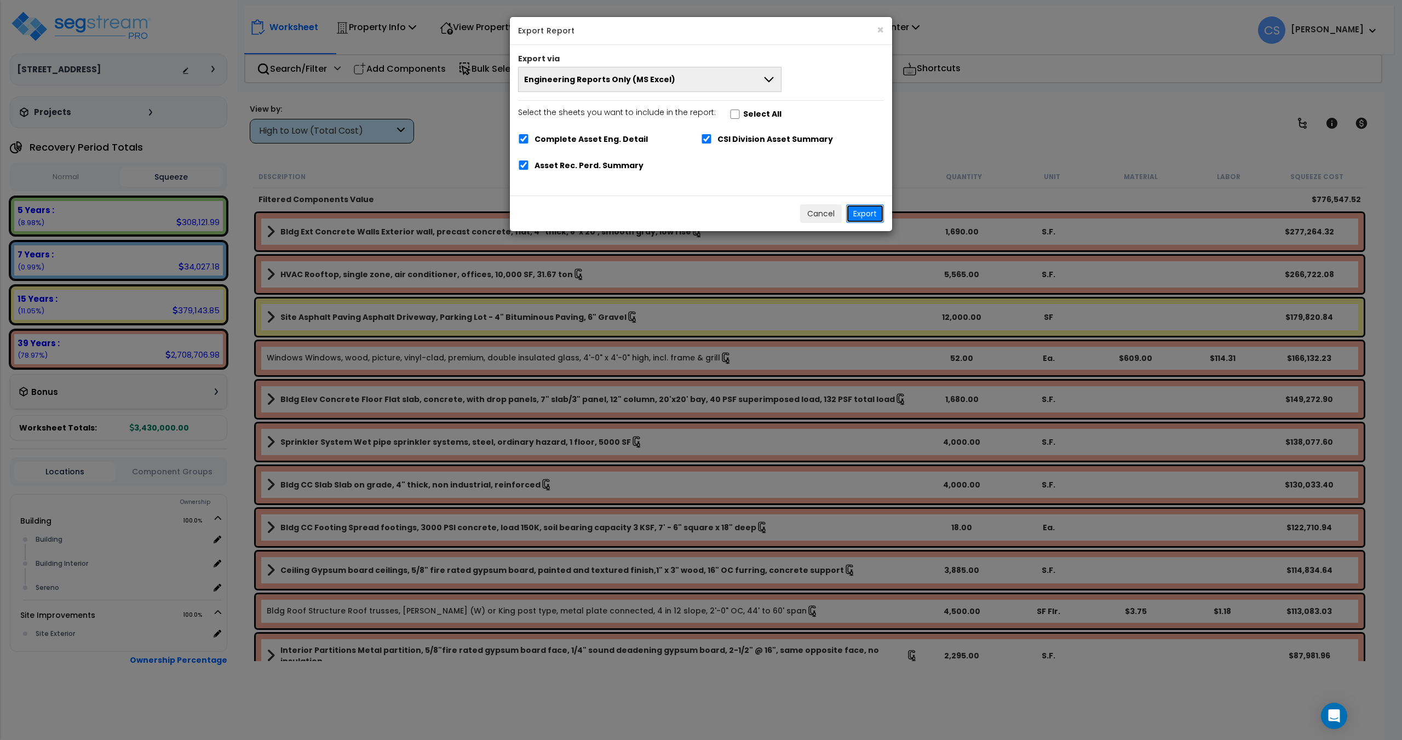
click at [873, 213] on button "Export" at bounding box center [865, 213] width 38 height 19
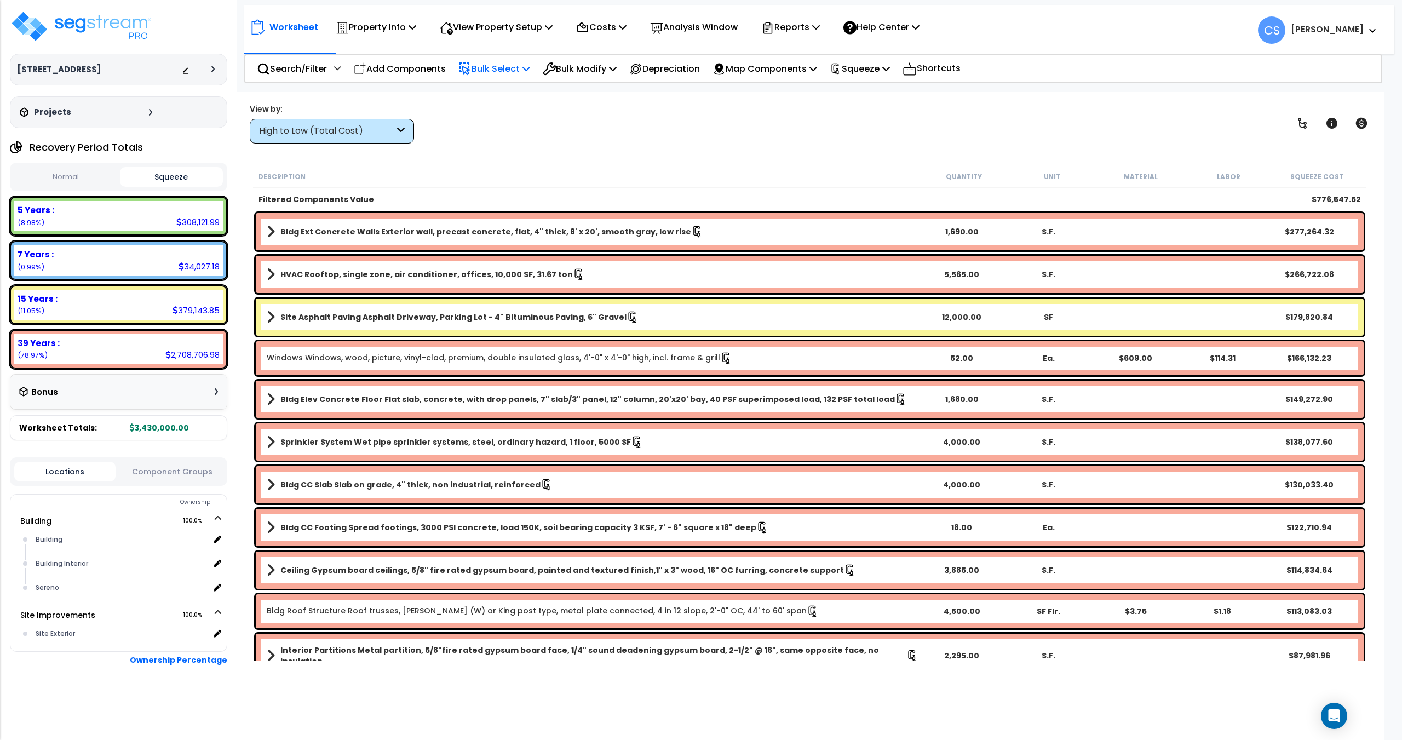
click at [483, 70] on p "Bulk Select" at bounding box center [494, 68] width 72 height 15
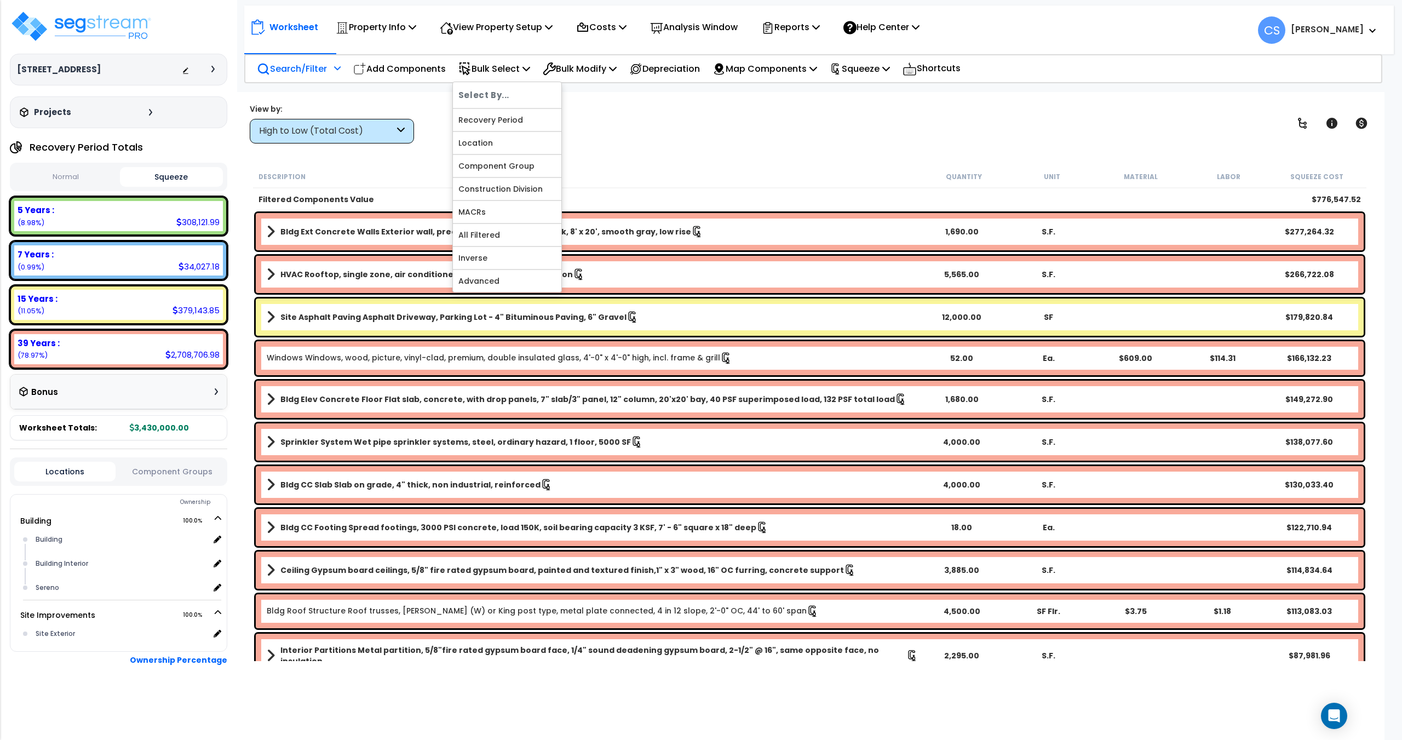
click at [312, 70] on p "Search/Filter" at bounding box center [292, 68] width 70 height 15
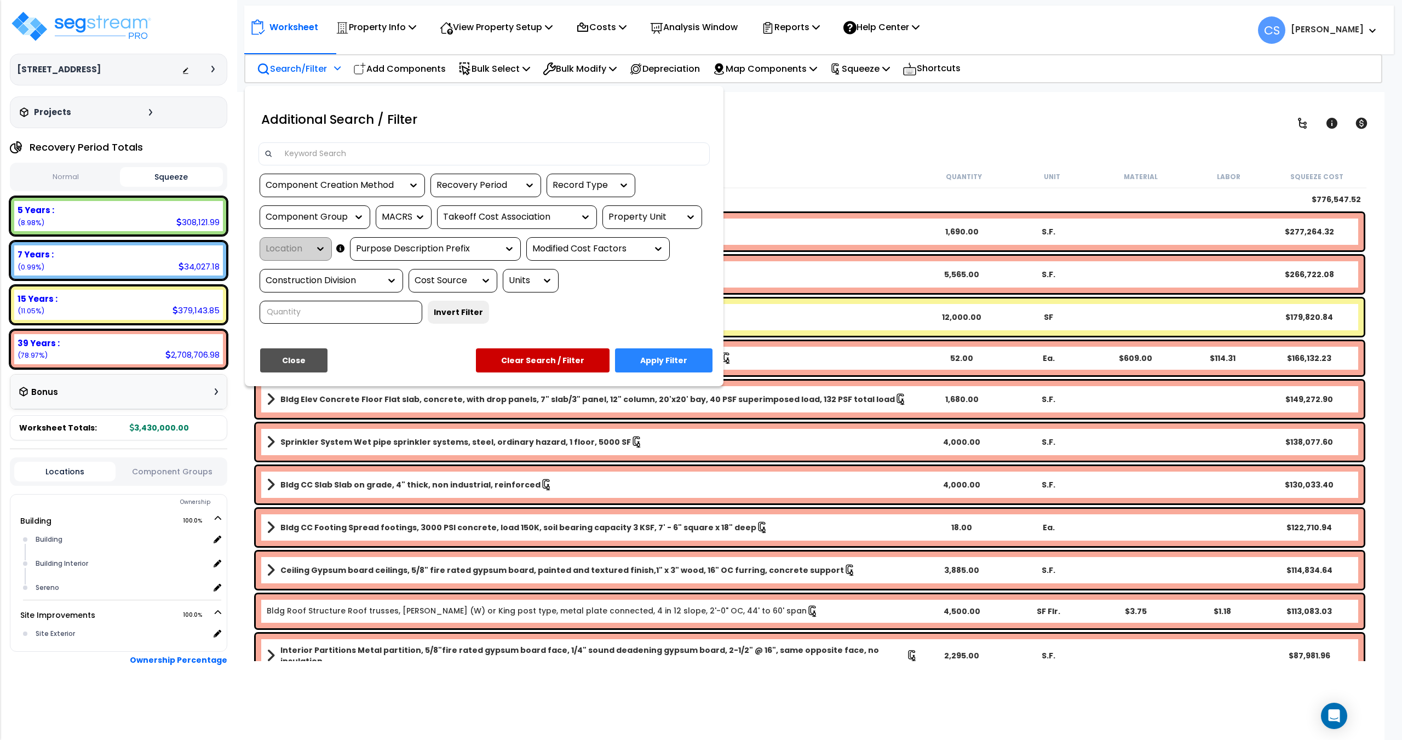
click at [467, 186] on div "Recovery Period" at bounding box center [477, 185] width 82 height 13
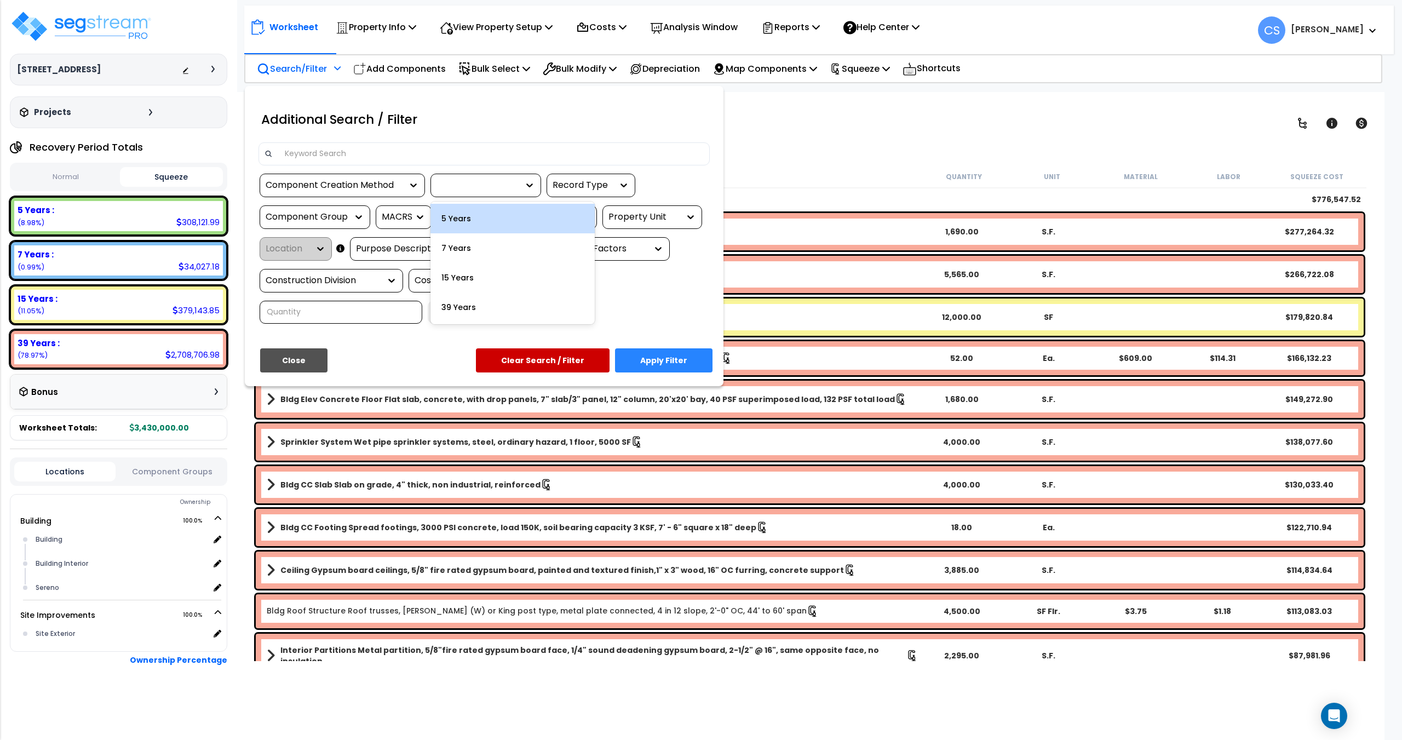
click at [461, 223] on div "5 Years" at bounding box center [512, 219] width 164 height 30
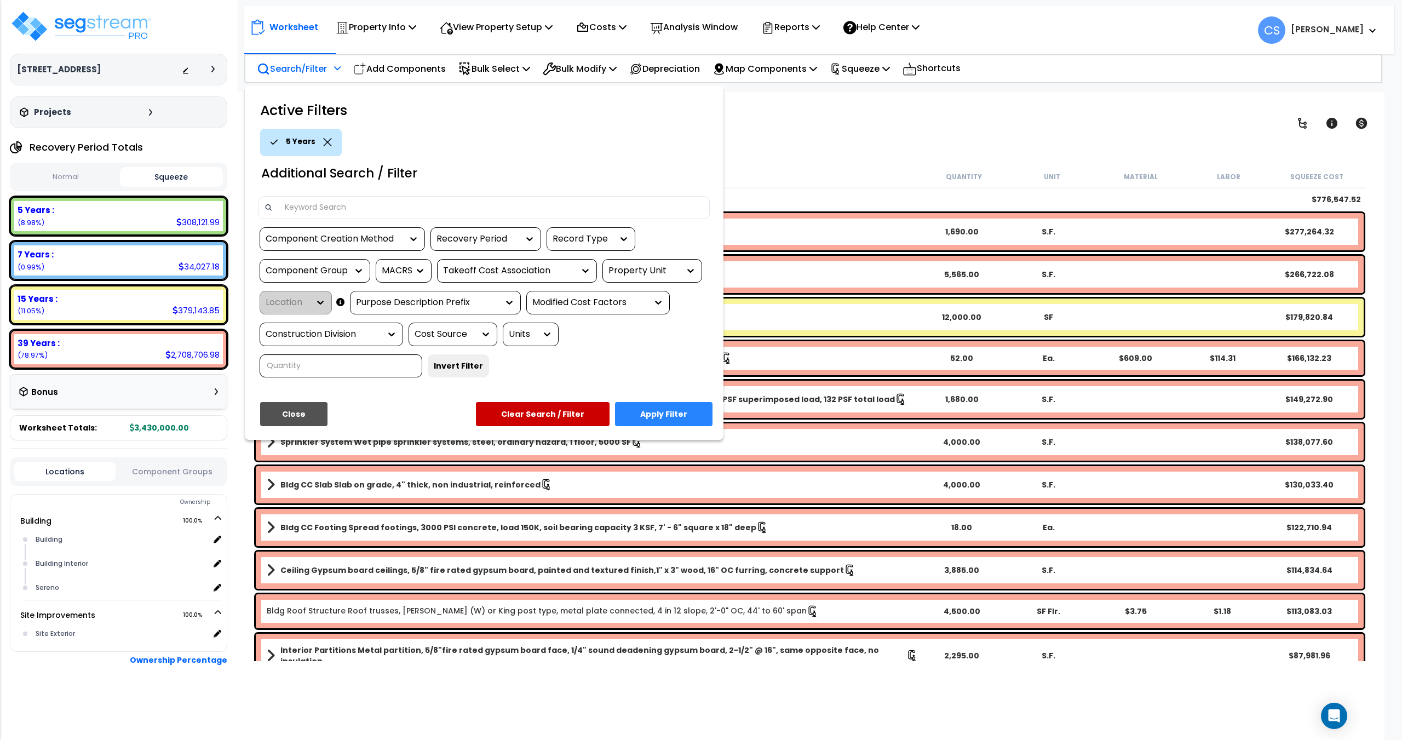
click at [308, 265] on div "Component Group" at bounding box center [307, 271] width 82 height 13
type input "comput"
click at [355, 305] on div "COMPUTER ELECTRICAL" at bounding box center [342, 304] width 164 height 30
click at [681, 413] on button "Apply Filter" at bounding box center [663, 414] width 97 height 24
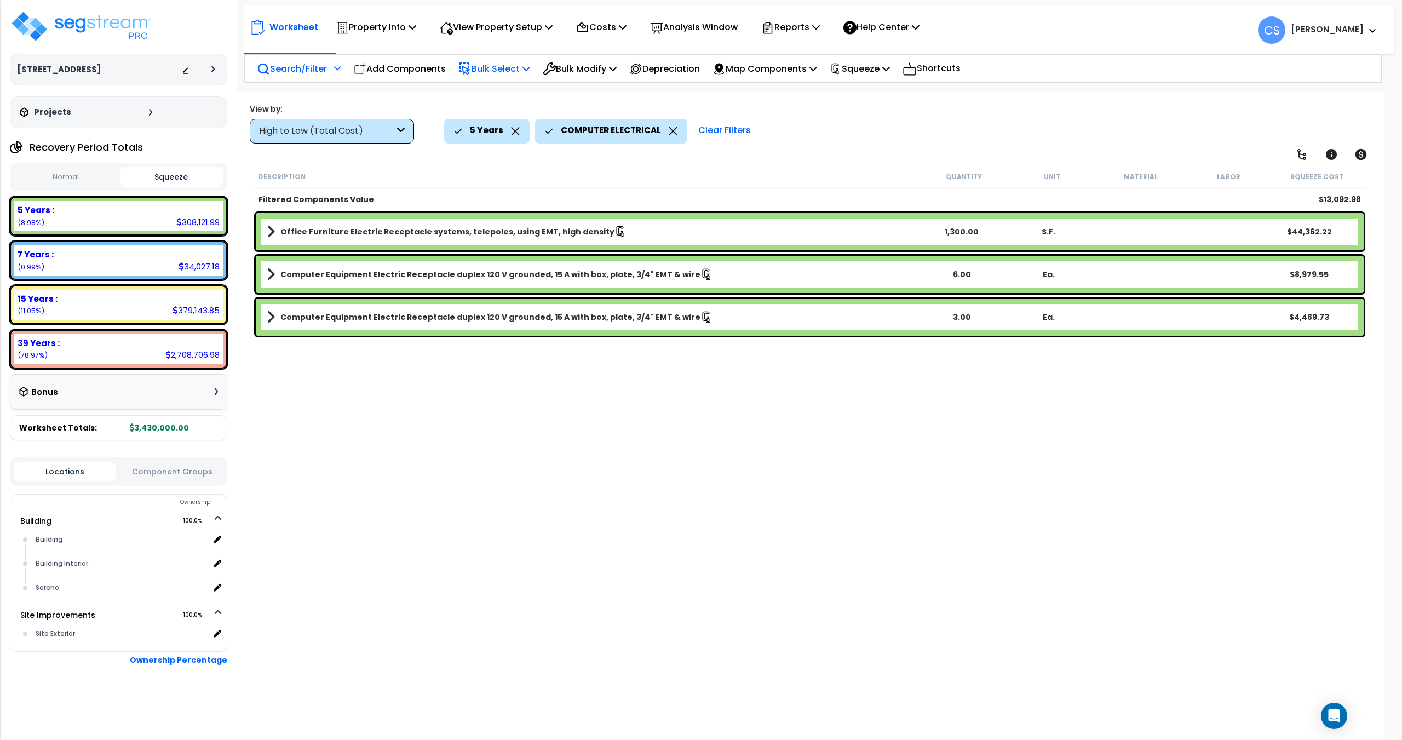
click at [518, 69] on p "Bulk Select" at bounding box center [494, 68] width 72 height 15
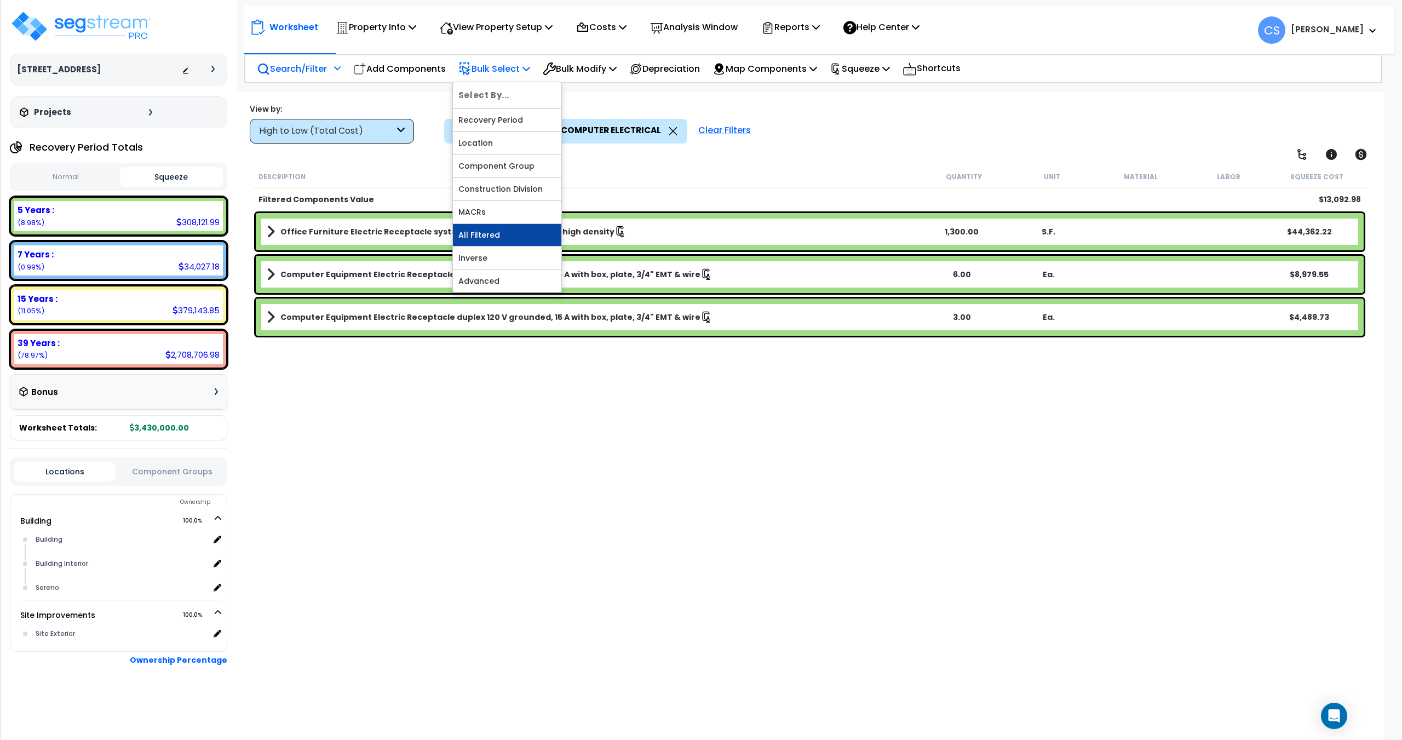
click at [486, 233] on link "All Filtered" at bounding box center [507, 235] width 108 height 22
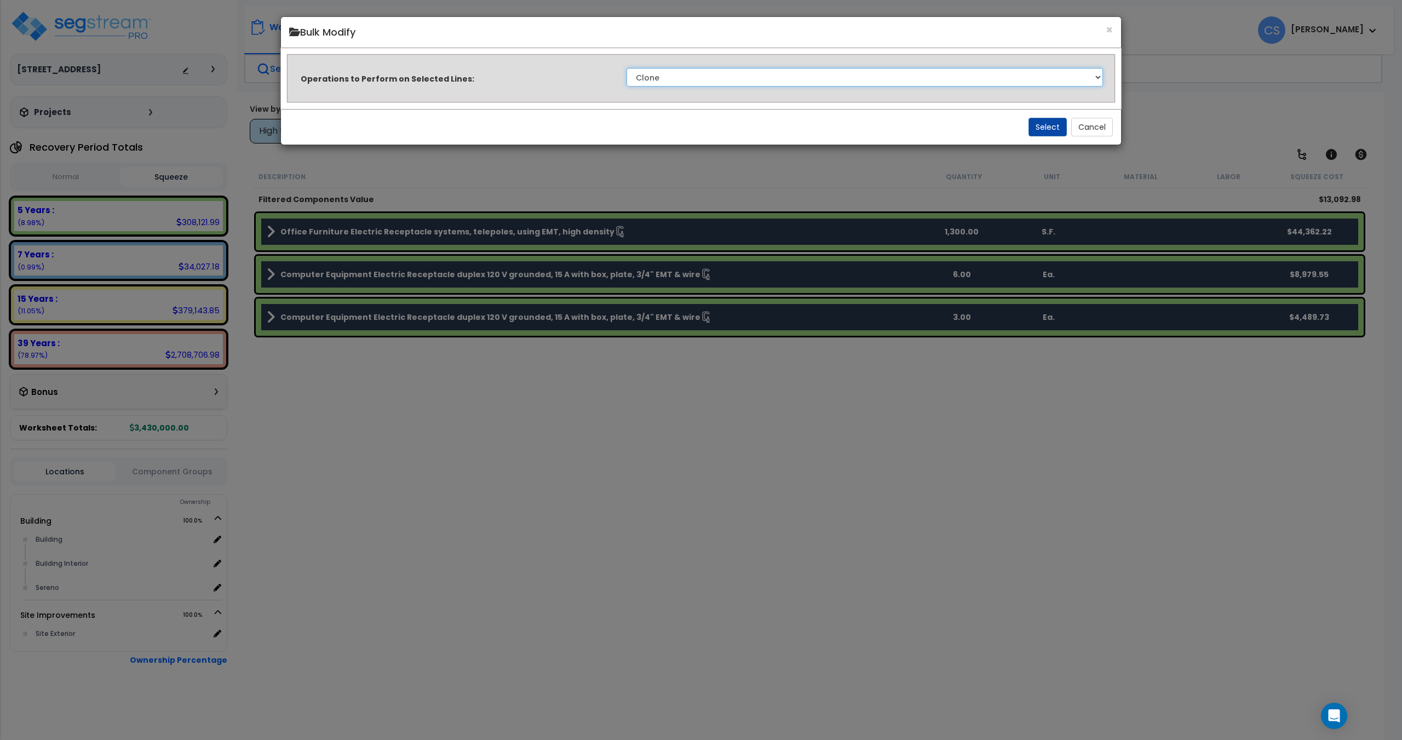
click at [762, 85] on select "Clone Delete Delete Zero Quantities Modify Component Group Modify Recovery Peri…" at bounding box center [864, 77] width 476 height 19
select select "modifyTotalCostFactor"
click at [626, 68] on select "Clone Delete Delete Zero Quantities Modify Component Group Modify Recovery Peri…" at bounding box center [864, 77] width 476 height 19
click at [1042, 130] on button "Select" at bounding box center [1047, 127] width 38 height 19
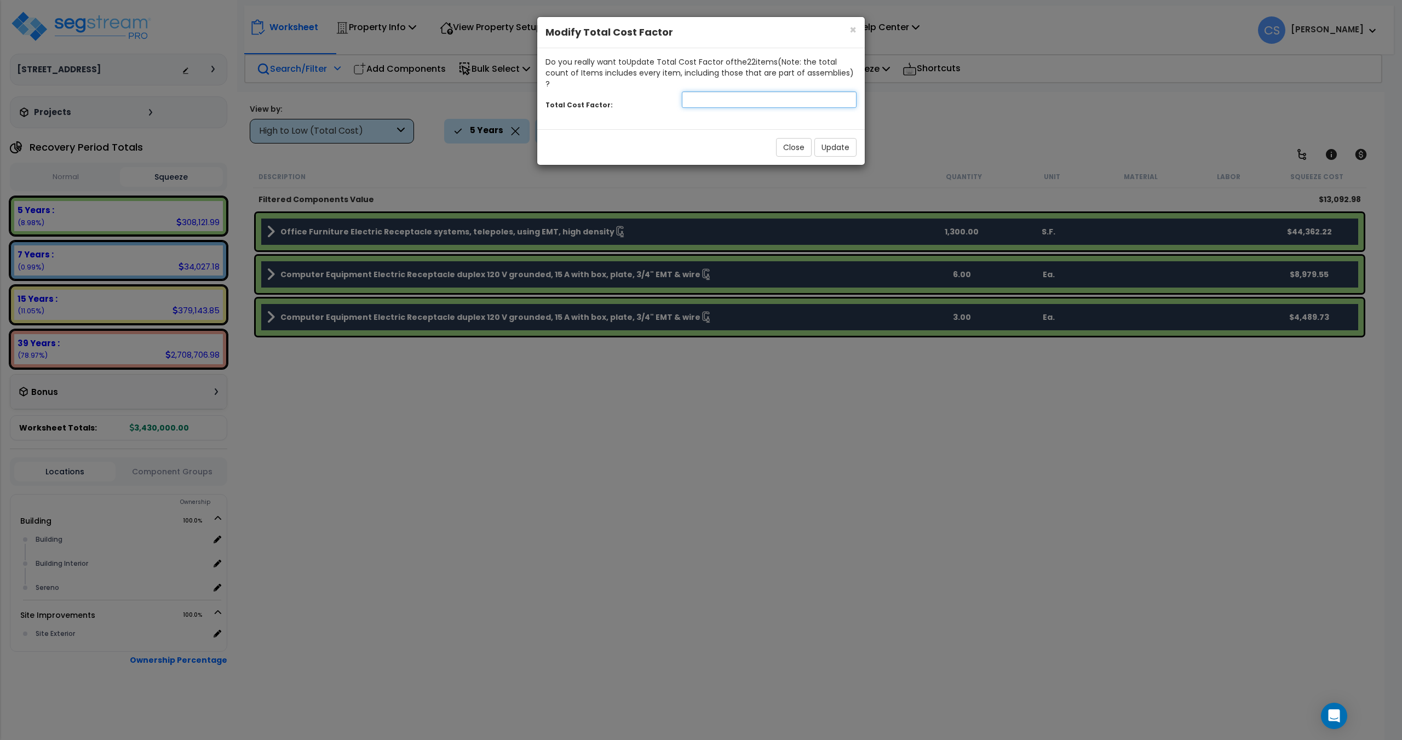
click at [702, 91] on input "number" at bounding box center [769, 99] width 175 height 16
type input "0.5"
click at [837, 138] on button "Update" at bounding box center [835, 147] width 42 height 19
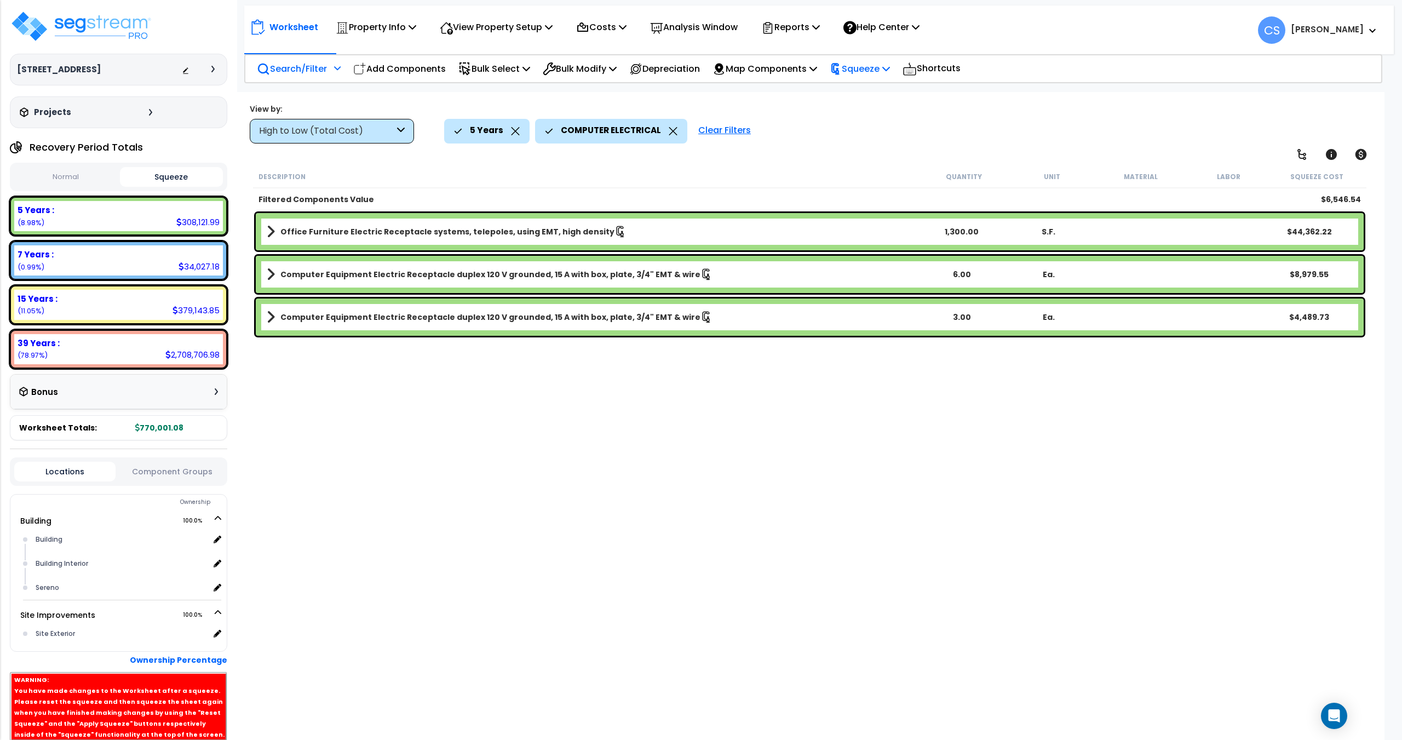
click at [882, 71] on p "Squeeze" at bounding box center [860, 68] width 60 height 15
click at [875, 91] on link "Re-squeeze" at bounding box center [878, 94] width 108 height 25
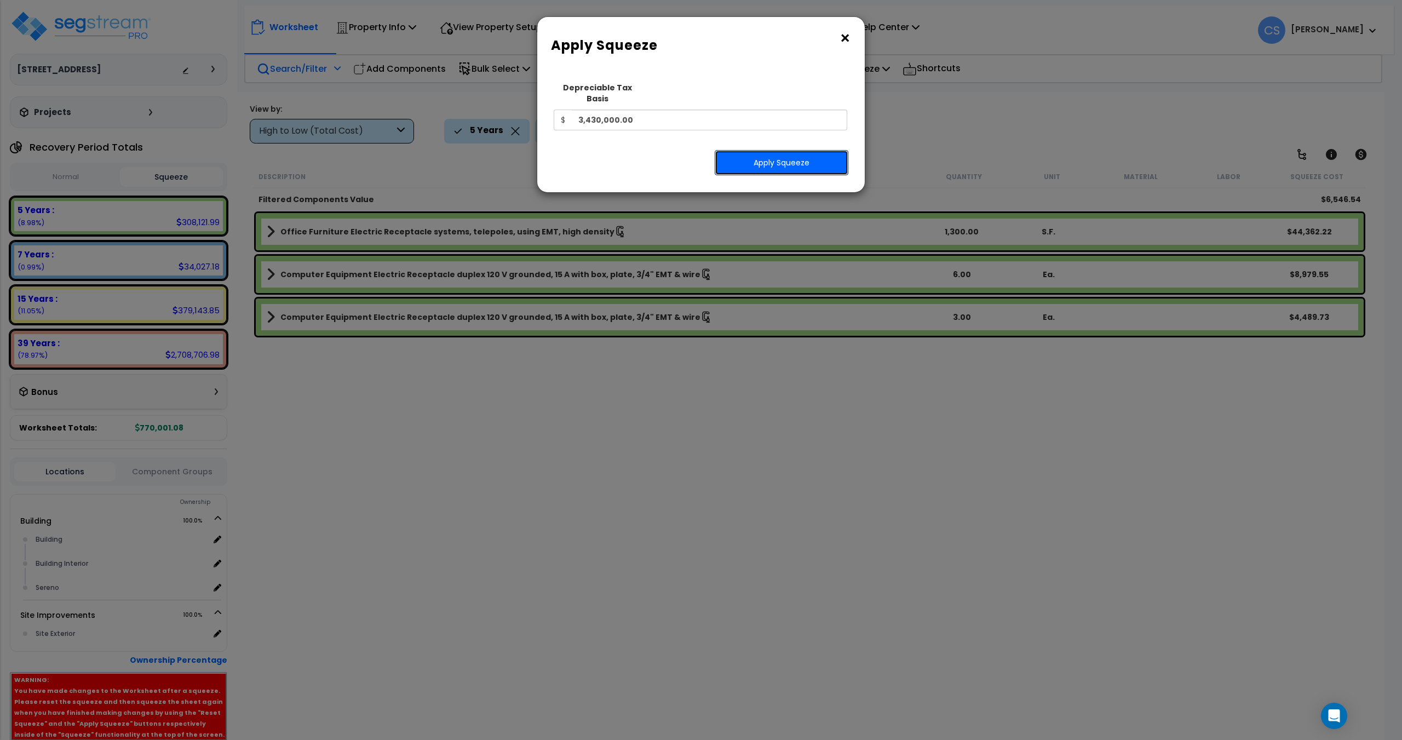
click at [776, 157] on button "Apply Squeeze" at bounding box center [782, 162] width 134 height 25
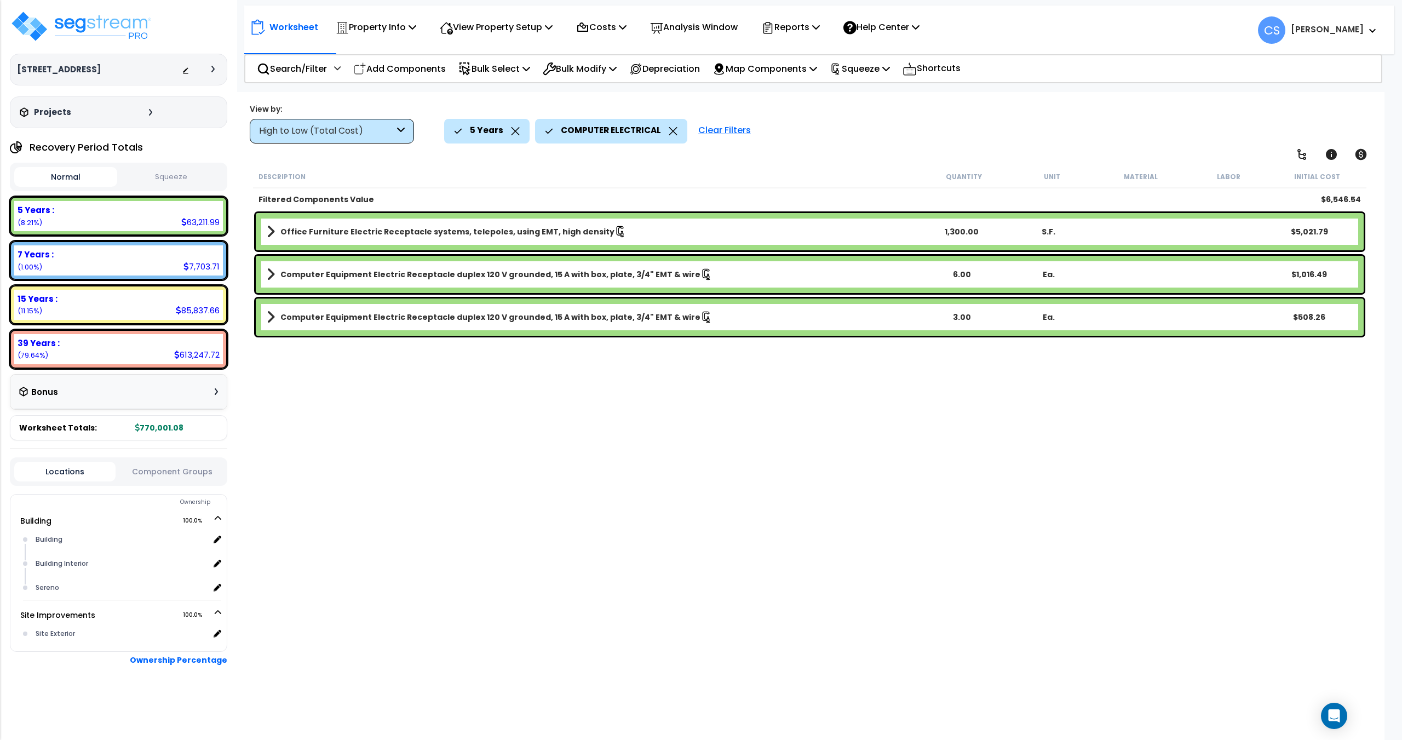
click at [188, 175] on button "Squeeze" at bounding box center [171, 177] width 103 height 19
click at [330, 71] on div "Search/Filter Additional Search / Filter" at bounding box center [299, 69] width 84 height 26
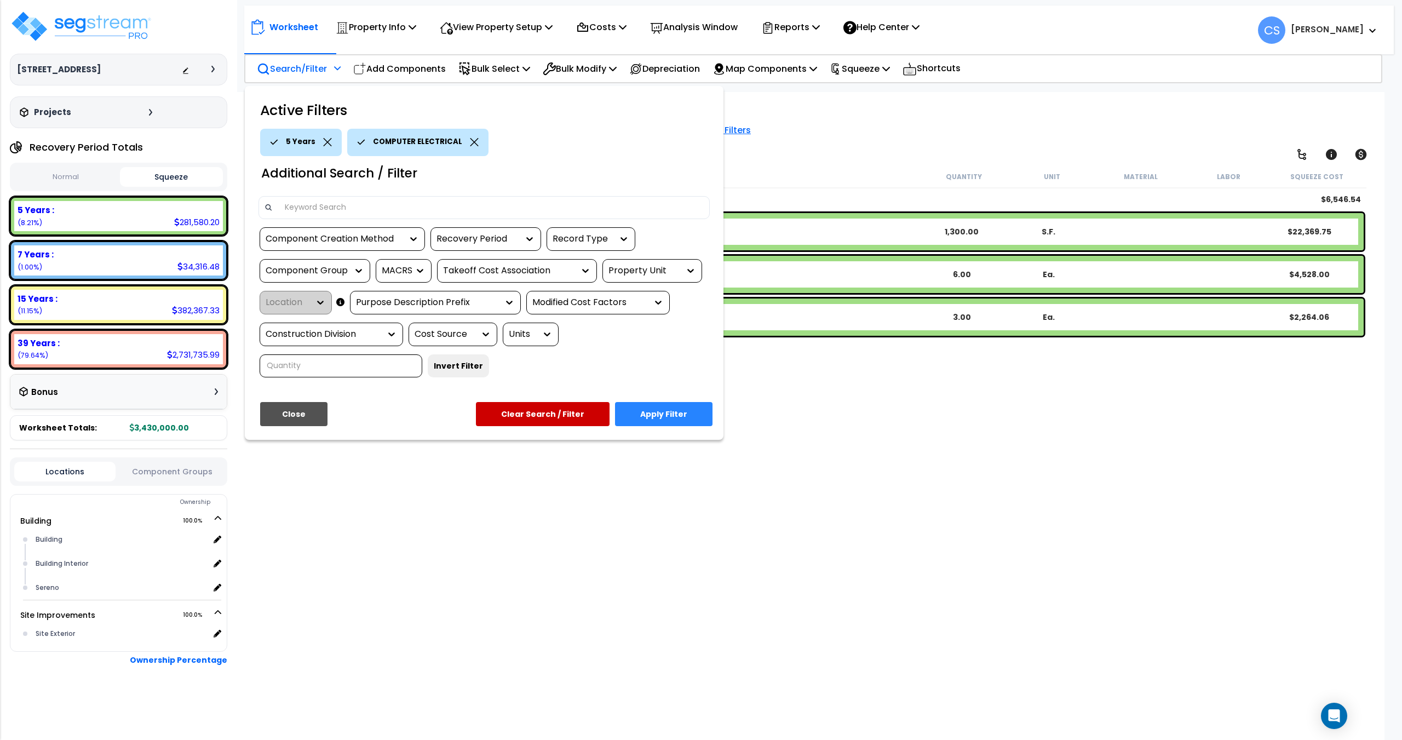
click at [473, 145] on div "COMPUTER ELECTRICAL" at bounding box center [417, 142] width 141 height 27
click at [470, 141] on icon at bounding box center [474, 142] width 9 height 8
click at [307, 269] on div "Component Group" at bounding box center [307, 271] width 82 height 13
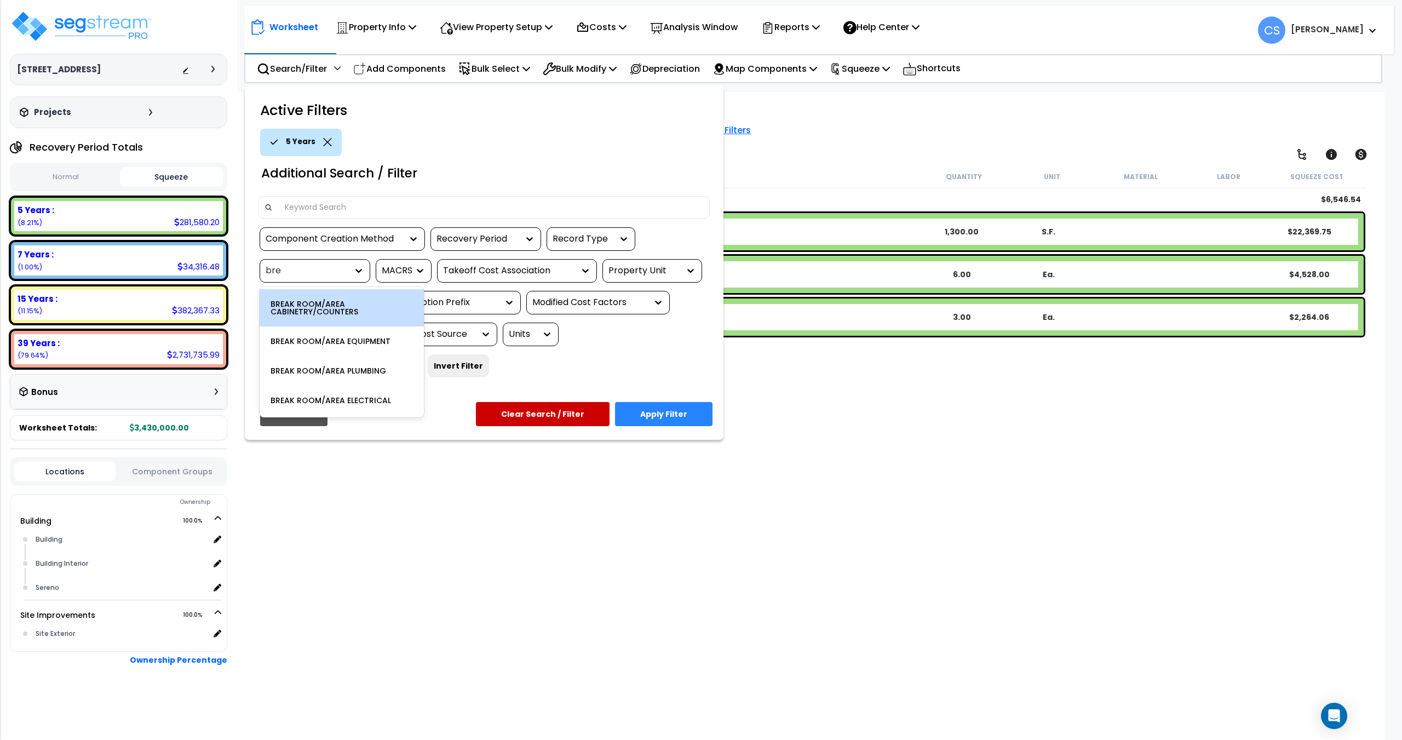
type input "break"
click at [309, 298] on div "BREAK ROOM/AREA CABINETRY/COUNTERS" at bounding box center [342, 307] width 164 height 37
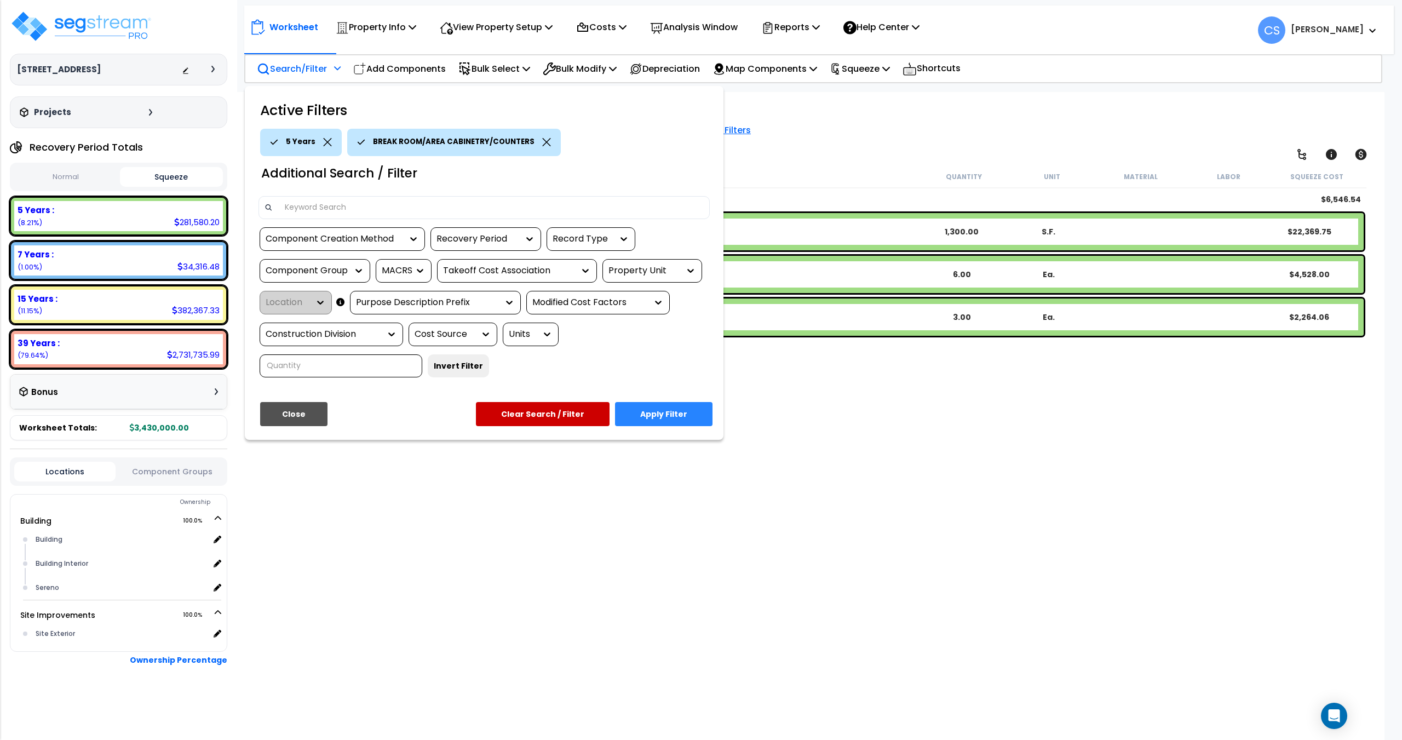
click at [310, 274] on div "Component Group" at bounding box center [307, 271] width 82 height 13
type input "recep"
click at [329, 300] on div "RECEPTION CABINETRY/COUNTERS" at bounding box center [342, 304] width 164 height 30
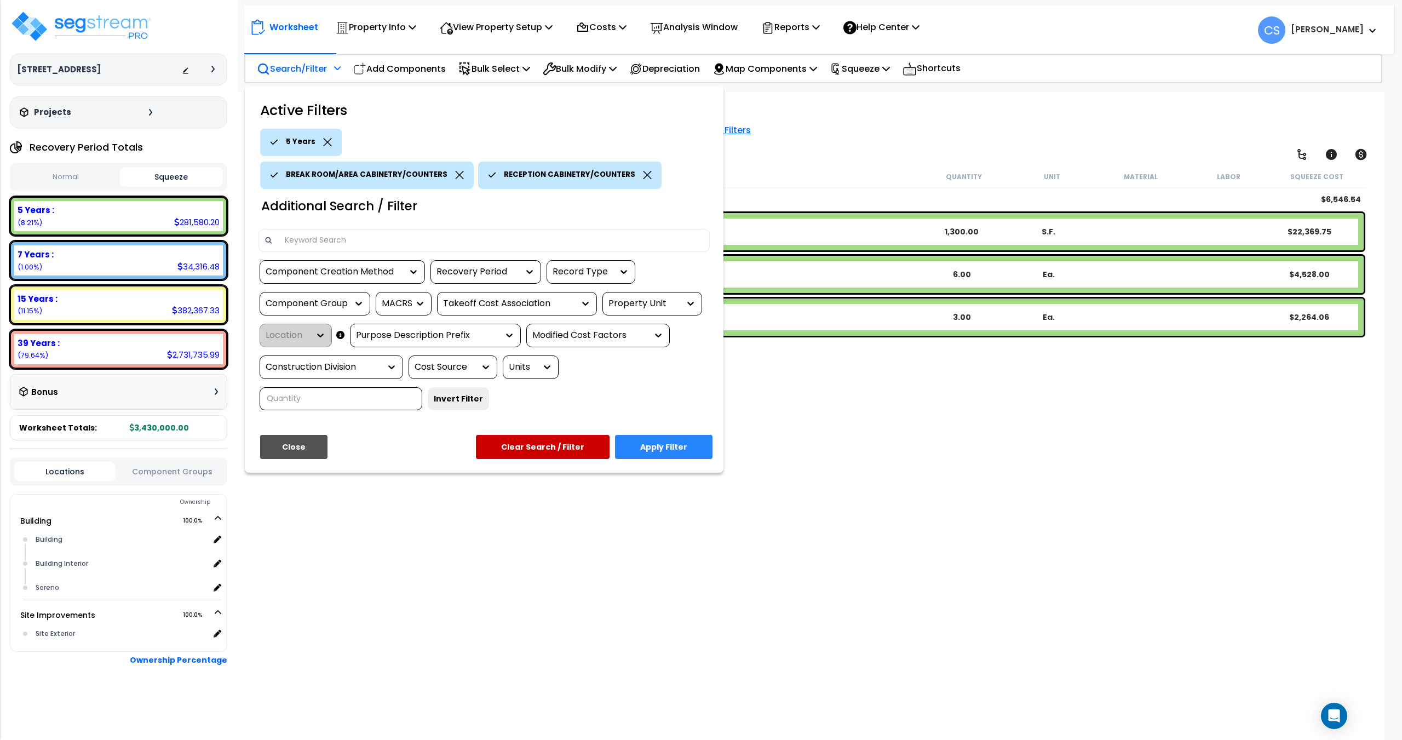
click at [664, 452] on button "Apply Filter" at bounding box center [663, 447] width 97 height 24
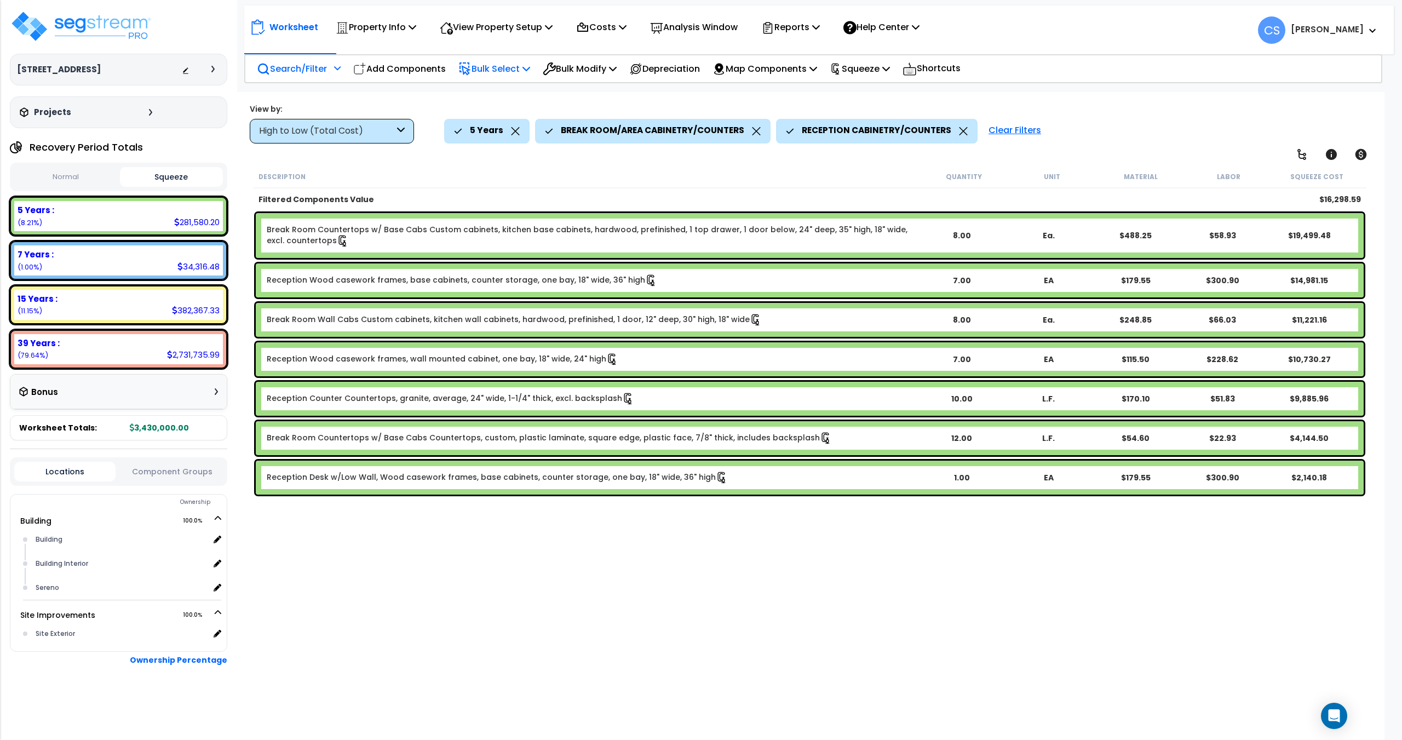
click at [503, 64] on p "Bulk Select" at bounding box center [494, 68] width 72 height 15
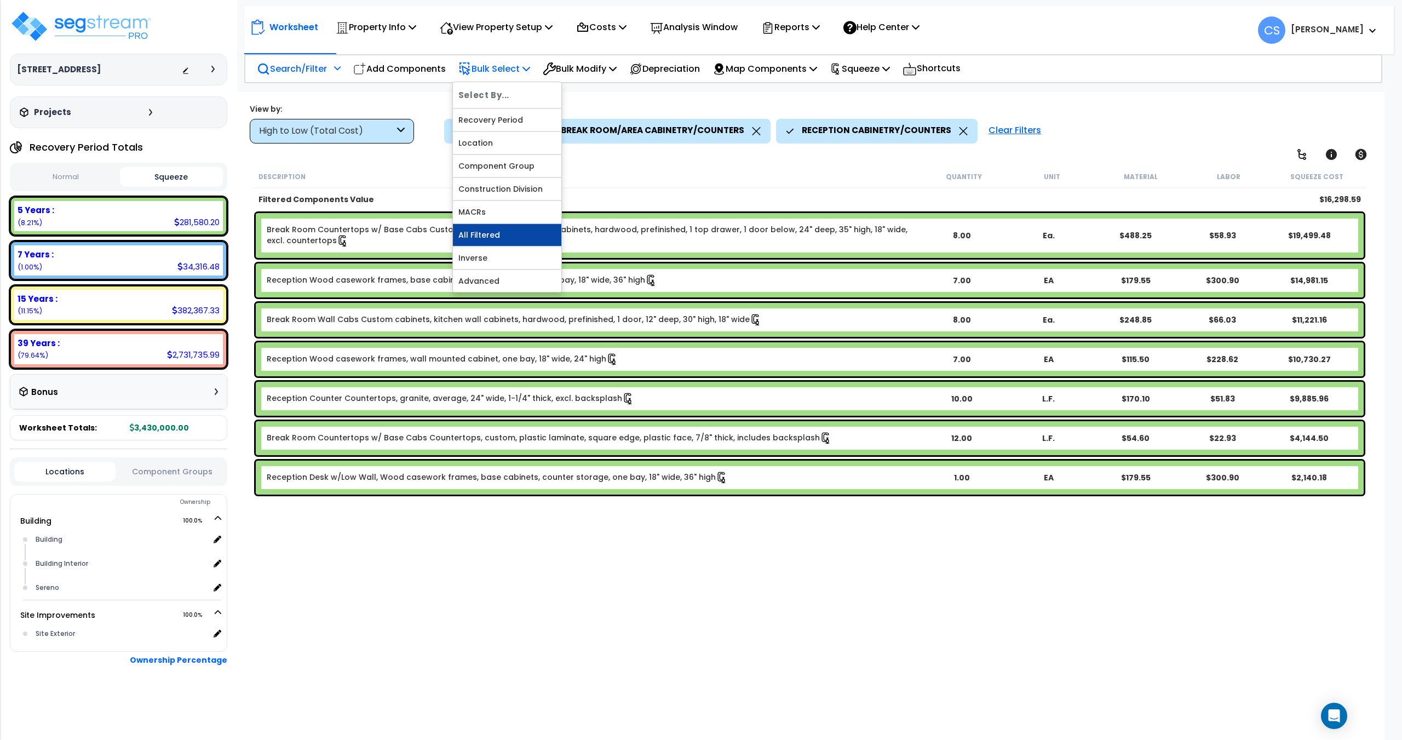
click at [503, 227] on link "All Filtered" at bounding box center [507, 235] width 108 height 22
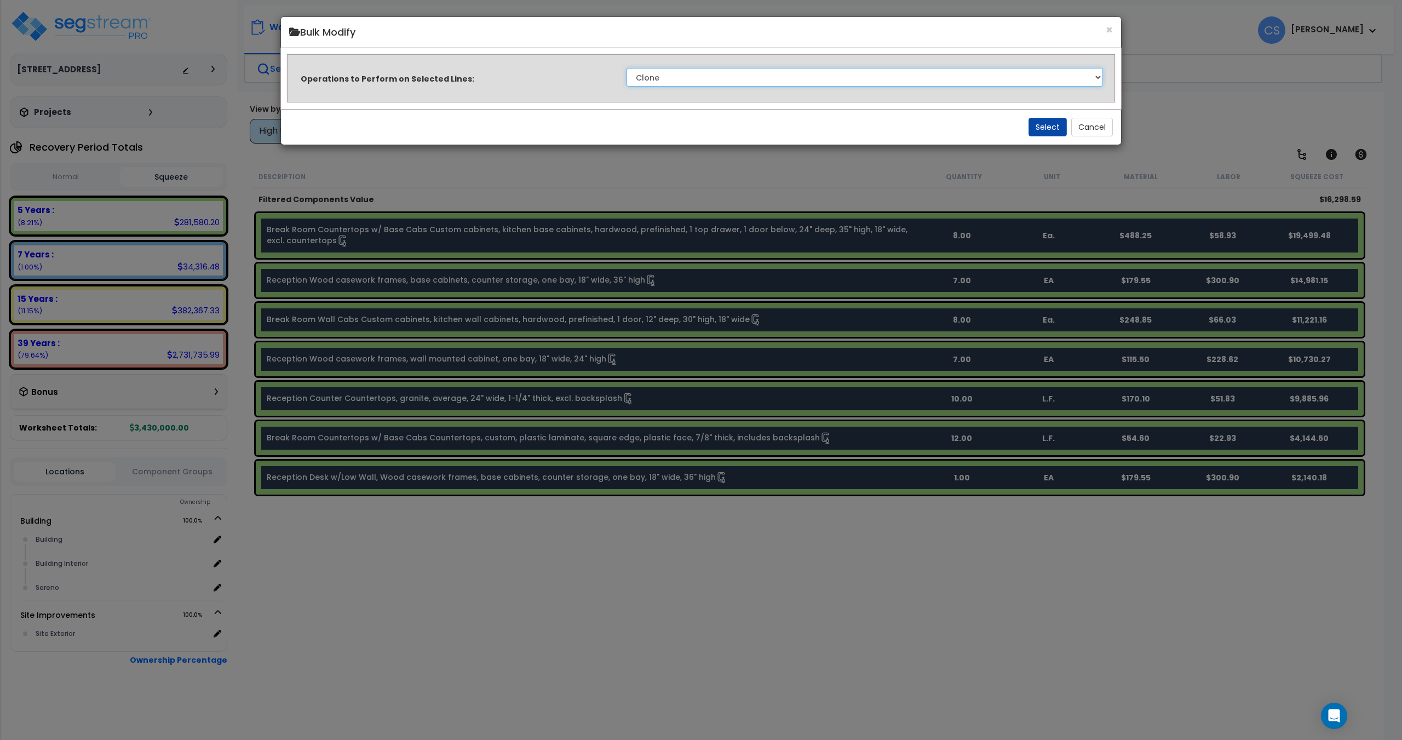
click at [790, 82] on select "Clone Delete Delete Zero Quantities Modify Component Group Modify Recovery Peri…" at bounding box center [864, 77] width 476 height 19
select select "modifyTotalCostFactor"
click at [626, 68] on select "Clone Delete Delete Zero Quantities Modify Component Group Modify Recovery Peri…" at bounding box center [864, 77] width 476 height 19
click at [1050, 122] on button "Select" at bounding box center [1047, 127] width 38 height 19
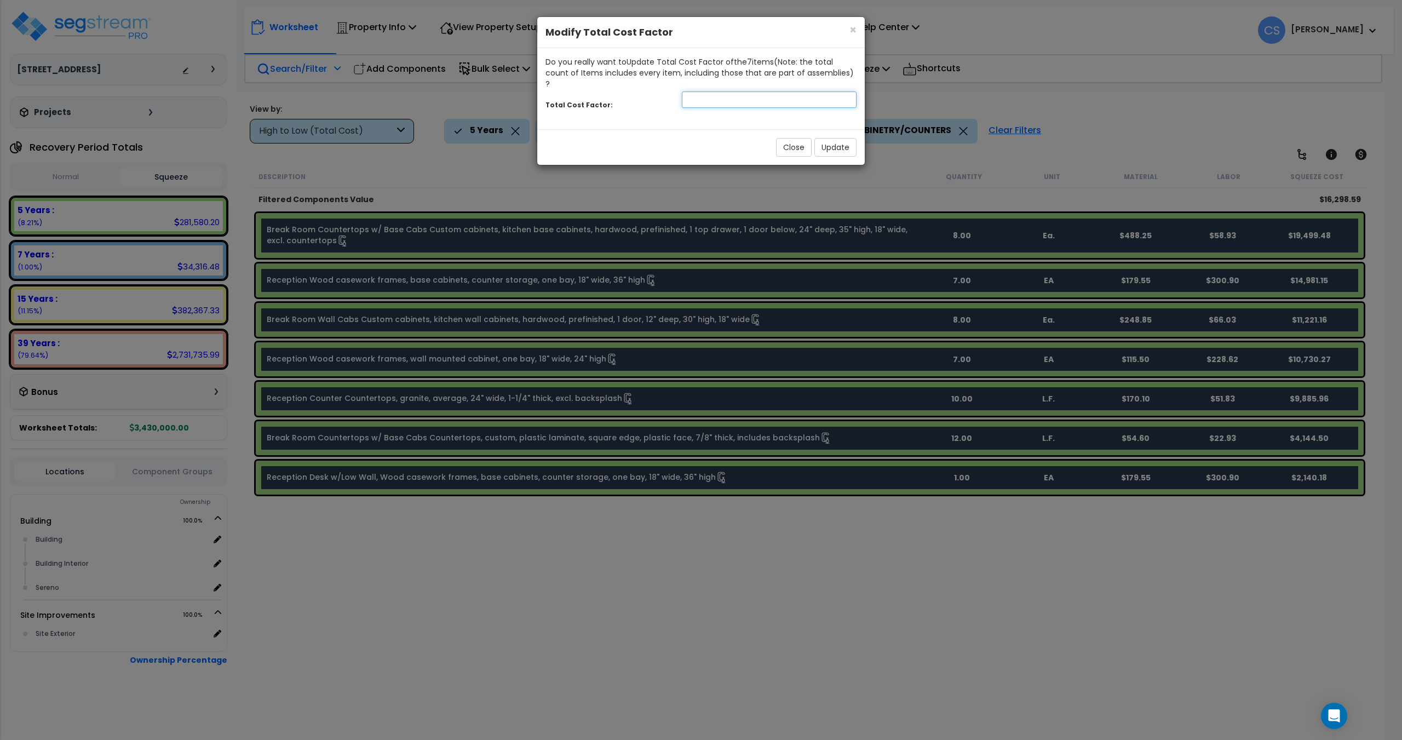
click at [700, 91] on input "number" at bounding box center [769, 99] width 175 height 16
type input "0.85"
click at [826, 138] on button "Update" at bounding box center [835, 147] width 42 height 19
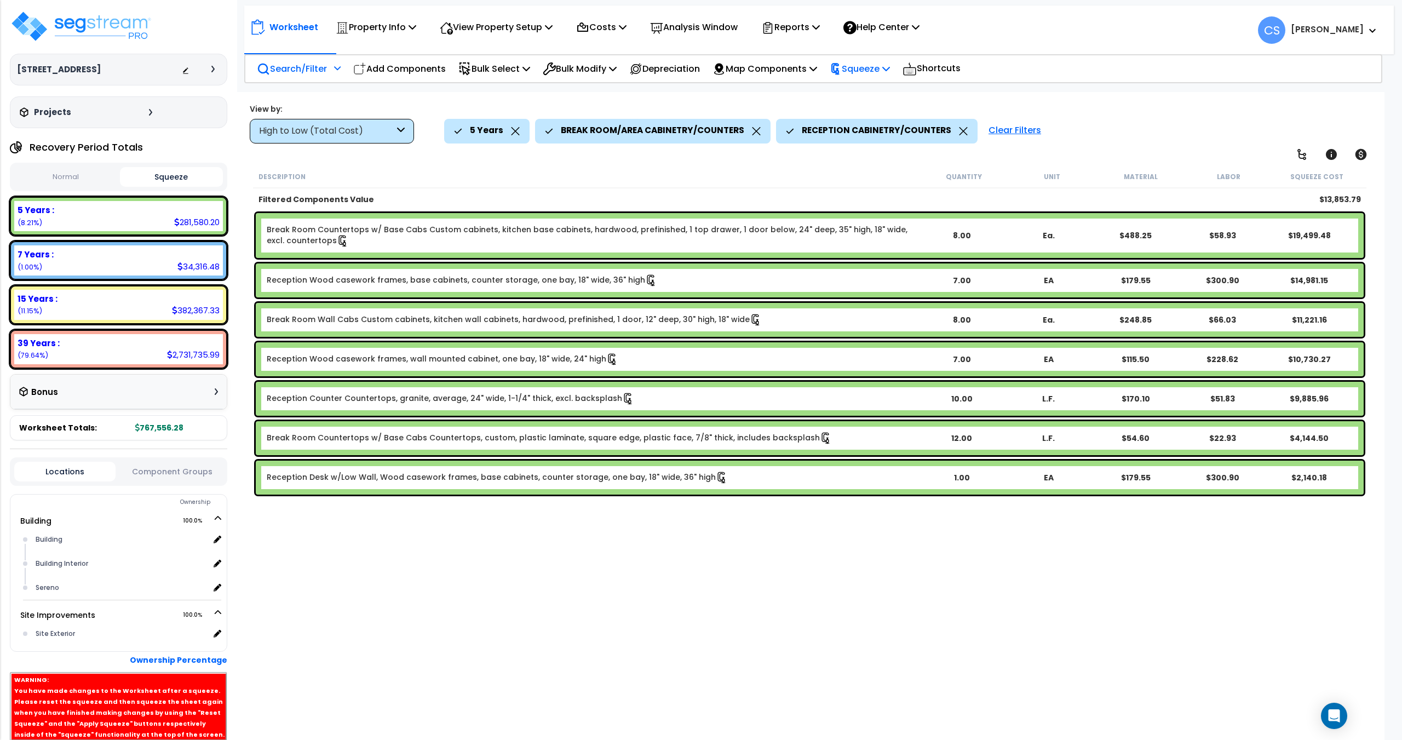
click at [883, 70] on p "Squeeze" at bounding box center [860, 68] width 60 height 15
click at [869, 90] on link "Re-squeeze" at bounding box center [878, 94] width 108 height 25
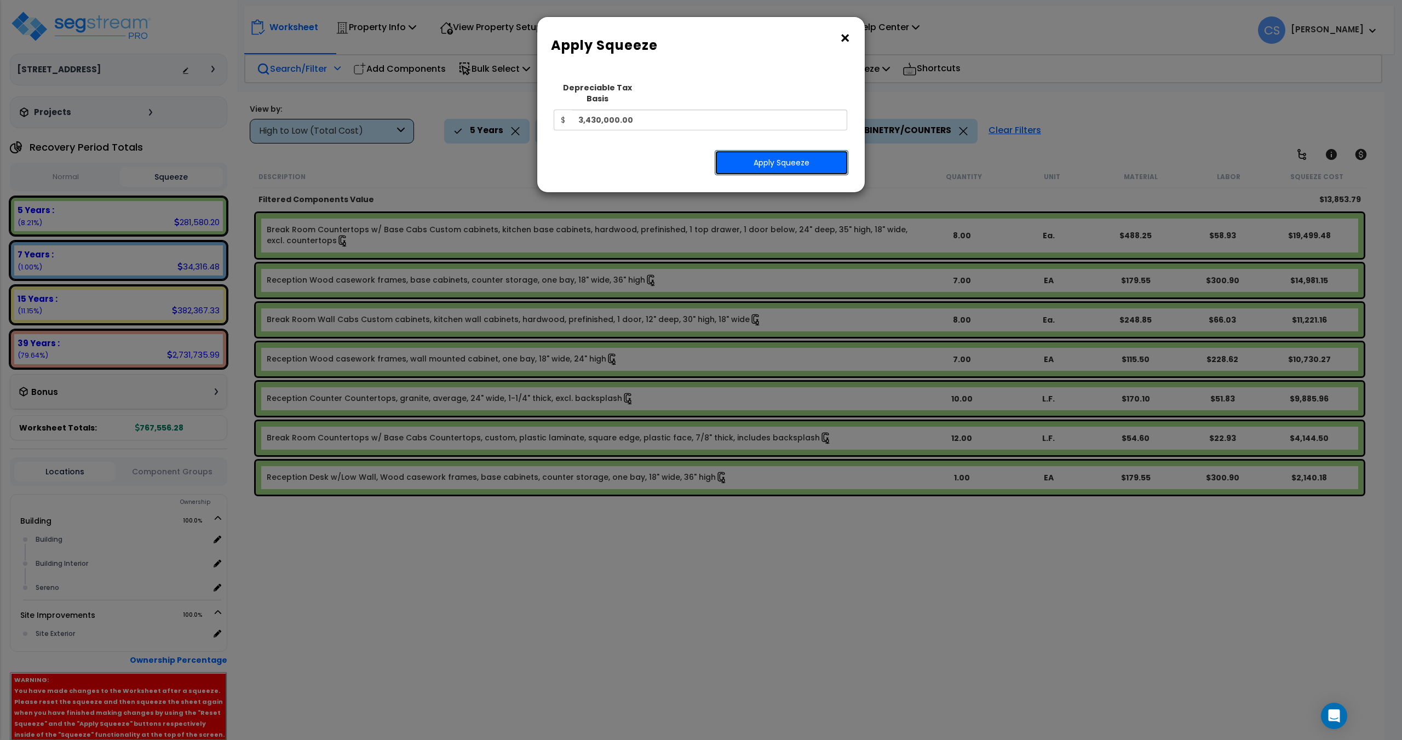
click at [771, 158] on button "Apply Squeeze" at bounding box center [782, 162] width 134 height 25
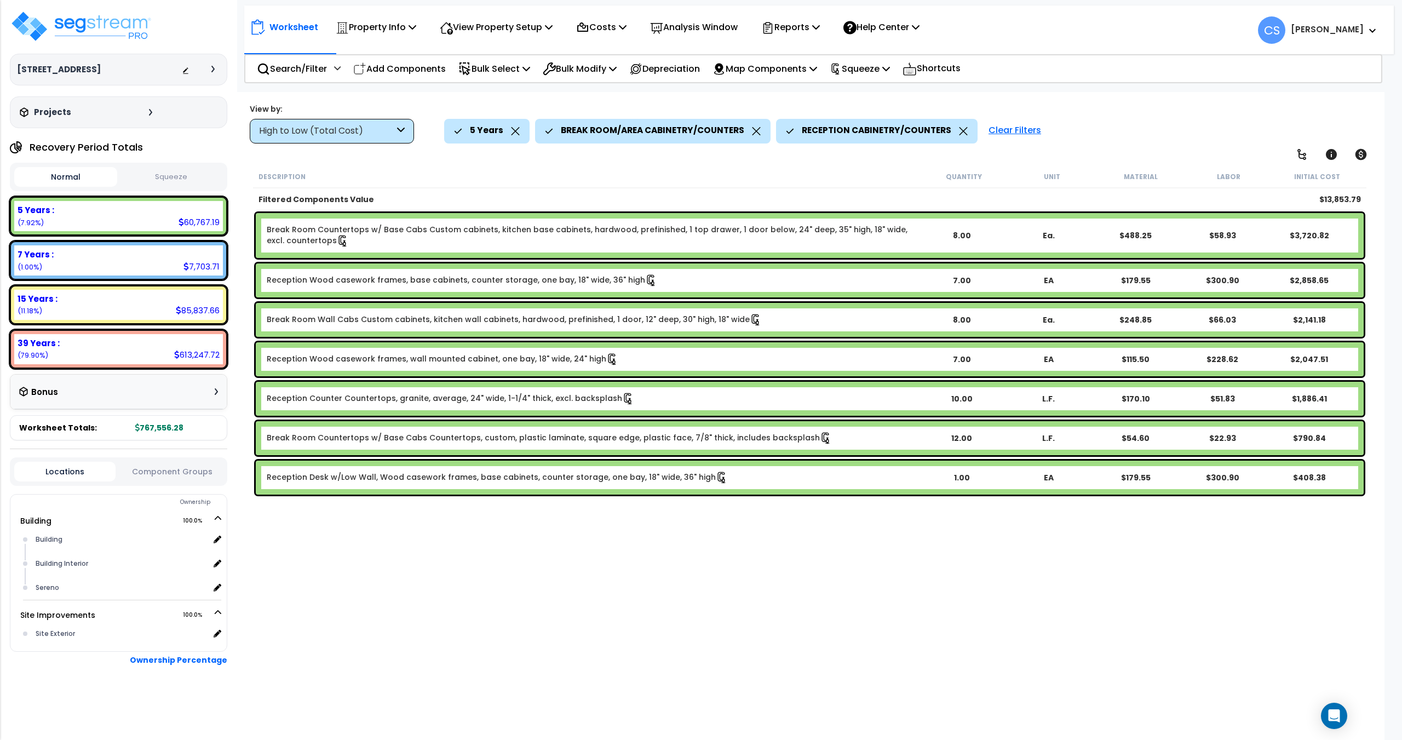
click at [165, 166] on div "Normal Squeeze" at bounding box center [118, 177] width 217 height 28
click at [164, 173] on button "Squeeze" at bounding box center [171, 177] width 103 height 19
click at [67, 173] on button "Normal" at bounding box center [65, 177] width 103 height 19
click at [159, 181] on button "Squeeze" at bounding box center [171, 177] width 103 height 19
click at [339, 67] on icon at bounding box center [337, 68] width 7 height 8
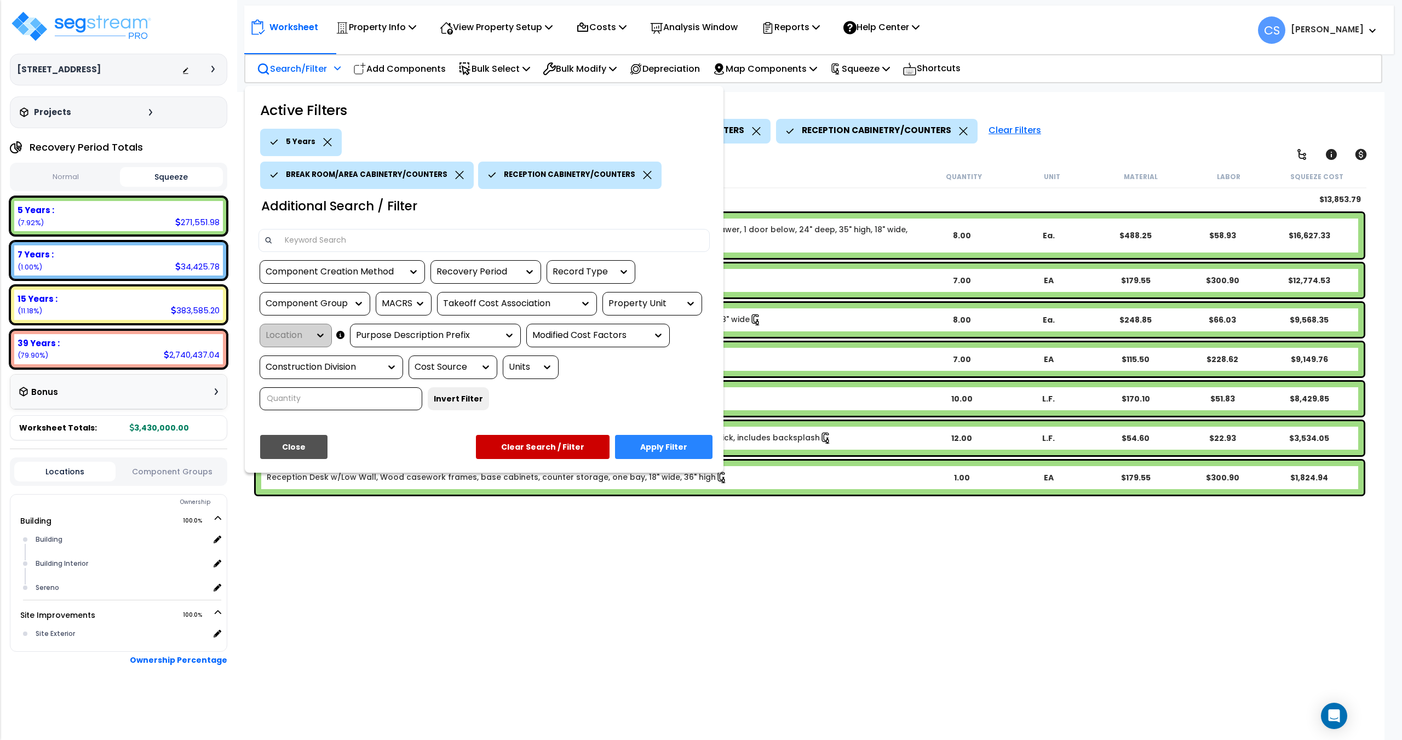
click at [452, 180] on div "BREAK ROOM/AREA CABINETRY/COUNTERS" at bounding box center [367, 175] width 214 height 27
click at [455, 176] on icon at bounding box center [459, 175] width 8 height 8
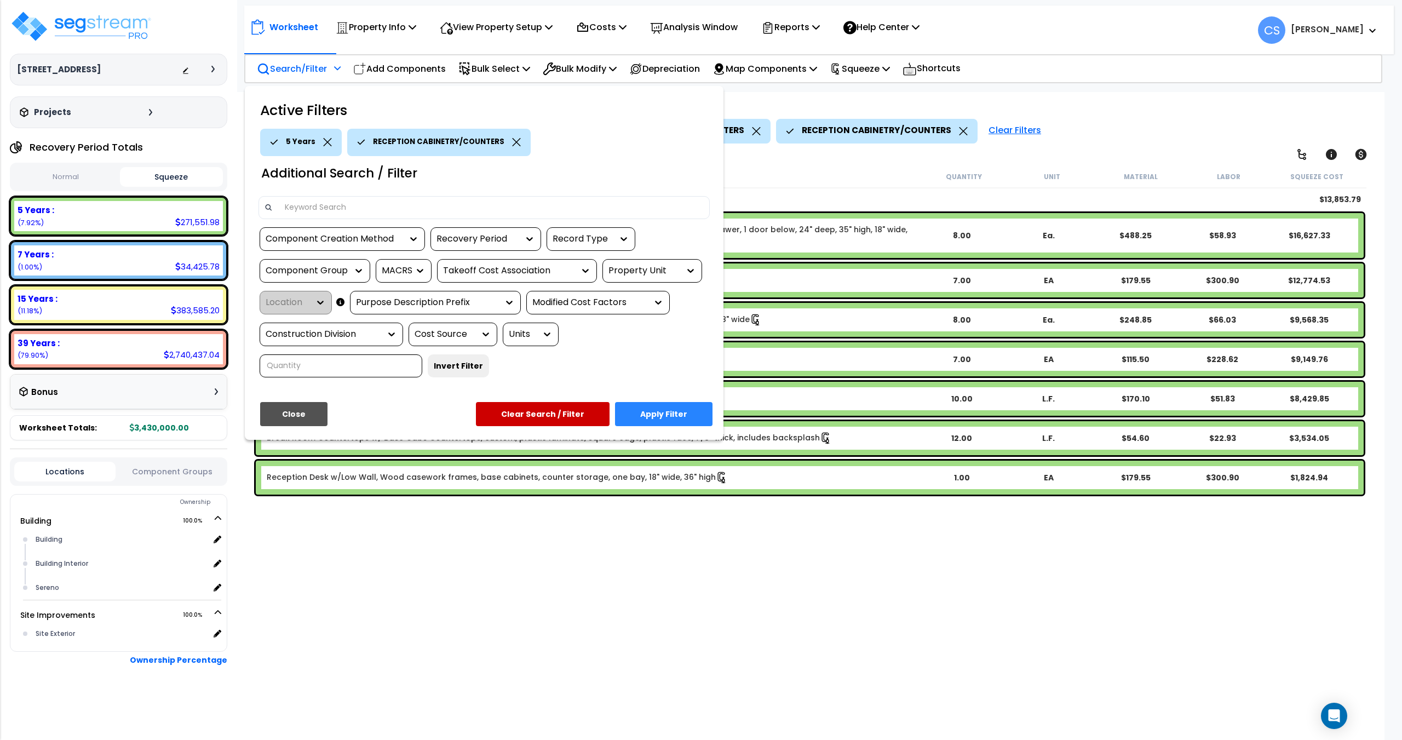
click at [512, 138] on icon at bounding box center [516, 142] width 9 height 8
click at [324, 270] on div "Component Group" at bounding box center [307, 271] width 82 height 13
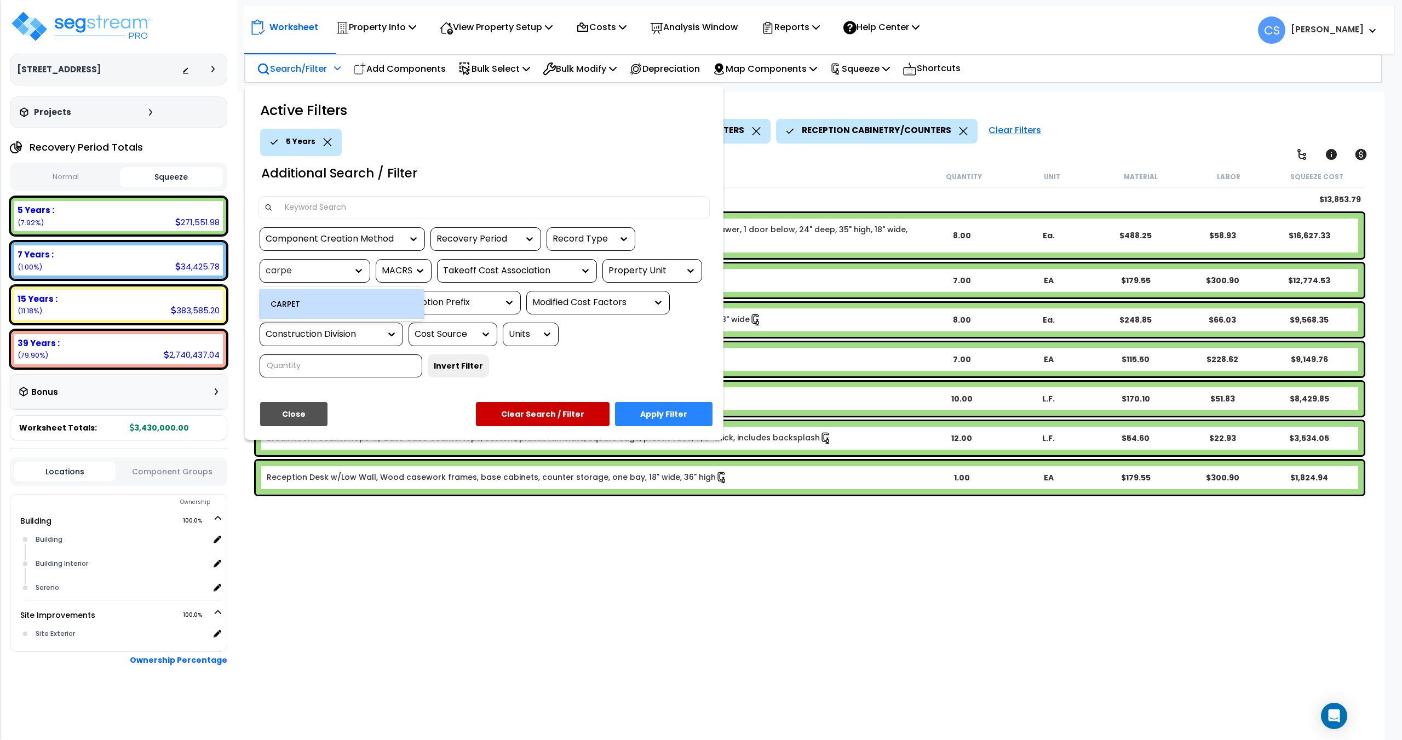
type input "carpet"
click at [309, 298] on div "CARPET" at bounding box center [342, 304] width 164 height 30
click at [679, 411] on button "Apply Filter" at bounding box center [663, 414] width 97 height 24
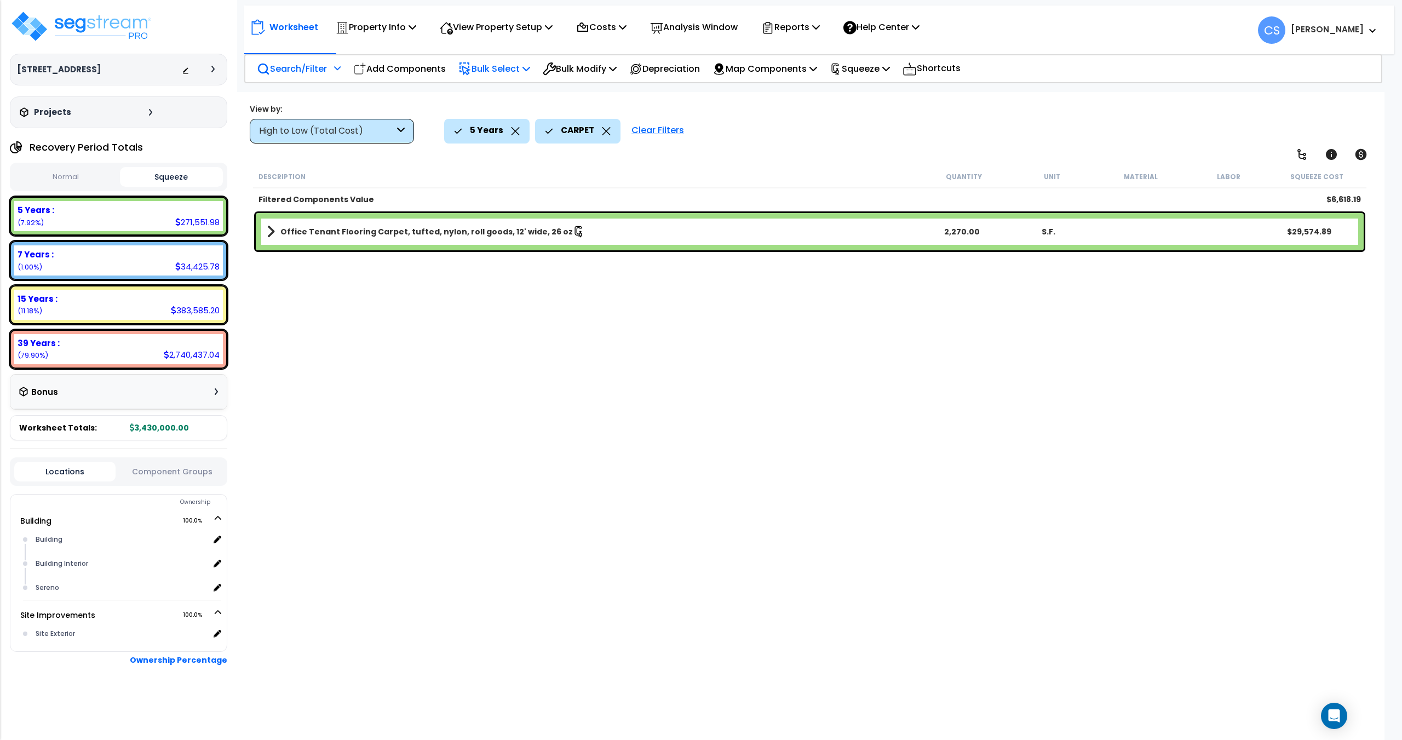
click at [487, 67] on p "Bulk Select" at bounding box center [494, 68] width 72 height 15
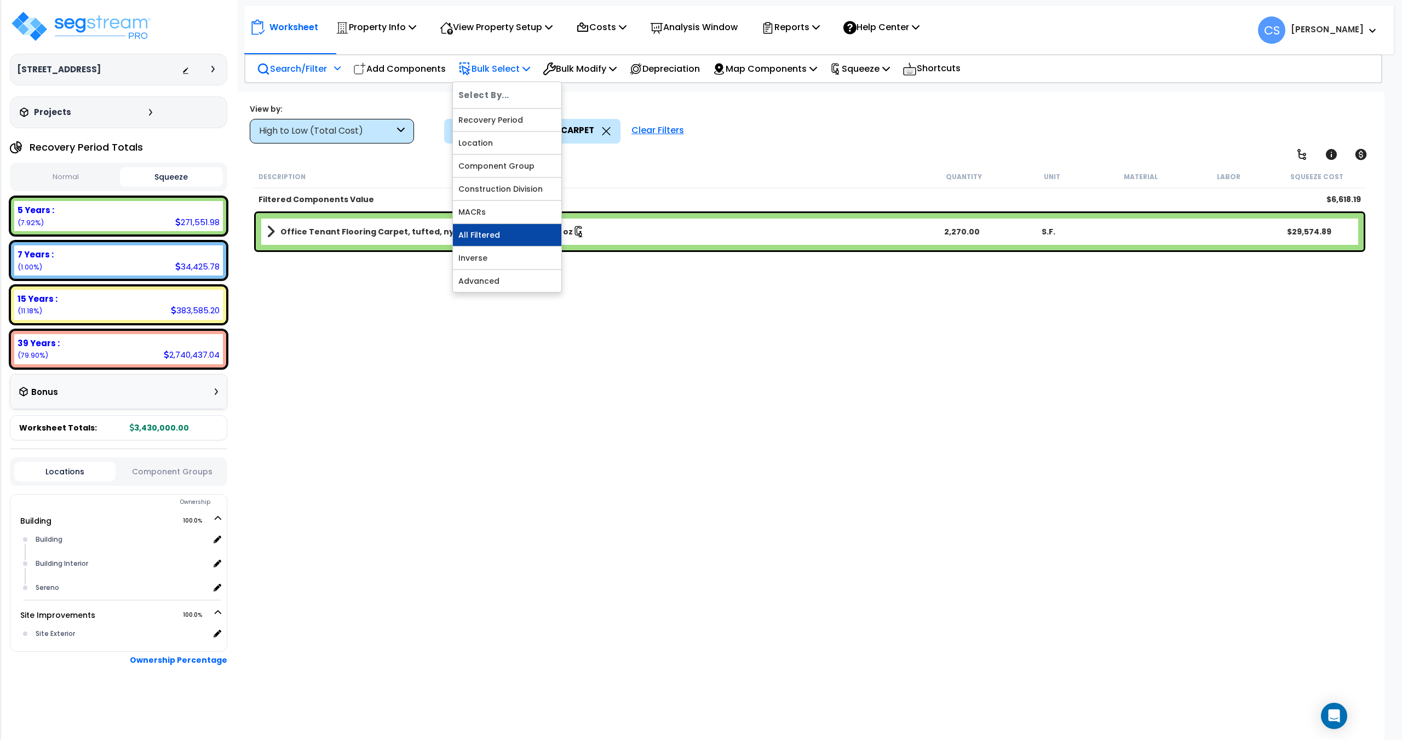
click at [494, 227] on link "All Filtered" at bounding box center [507, 235] width 108 height 22
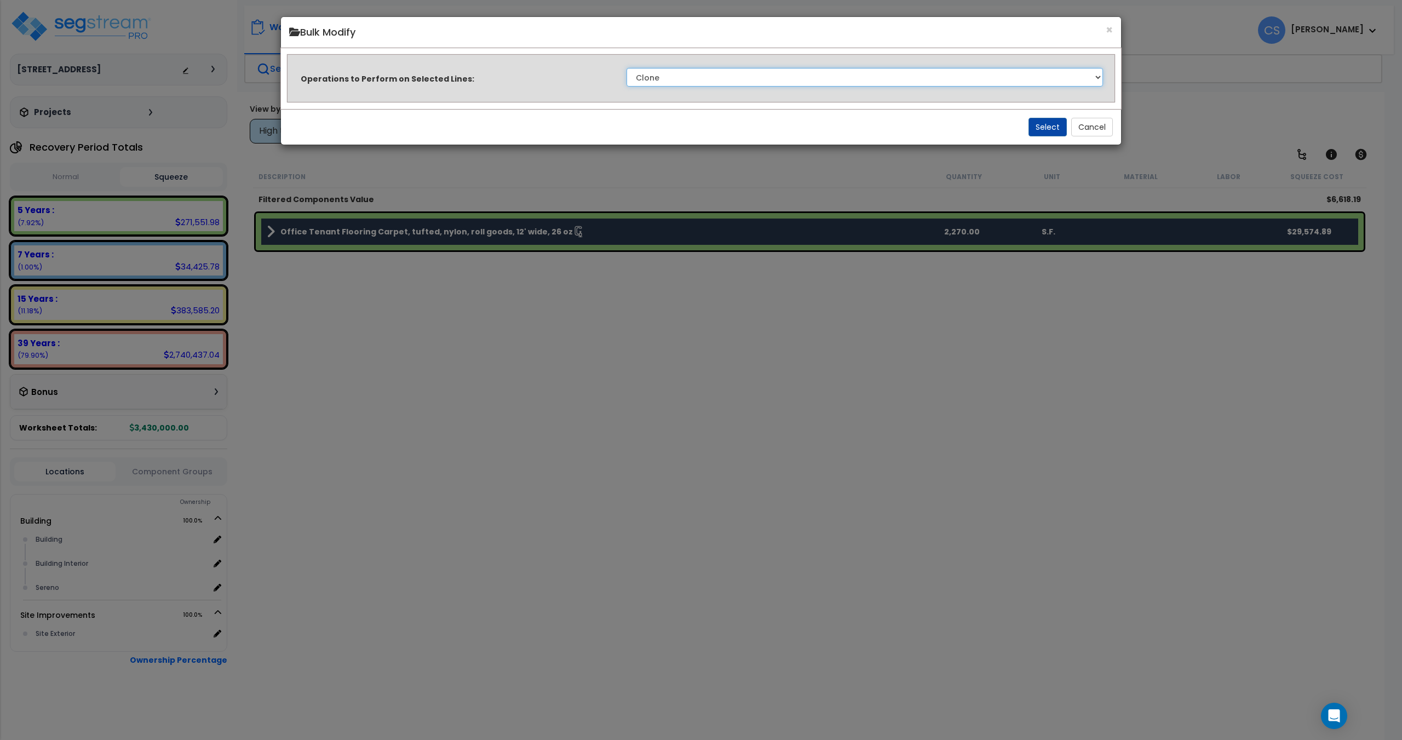
click at [740, 76] on select "Clone Delete Delete Zero Quantities Modify Component Group Modify Recovery Peri…" at bounding box center [864, 77] width 476 height 19
select select "modifyTotalCostFactor"
click at [626, 68] on select "Clone Delete Delete Zero Quantities Modify Component Group Modify Recovery Peri…" at bounding box center [864, 77] width 476 height 19
click at [1054, 126] on button "Select" at bounding box center [1047, 127] width 38 height 19
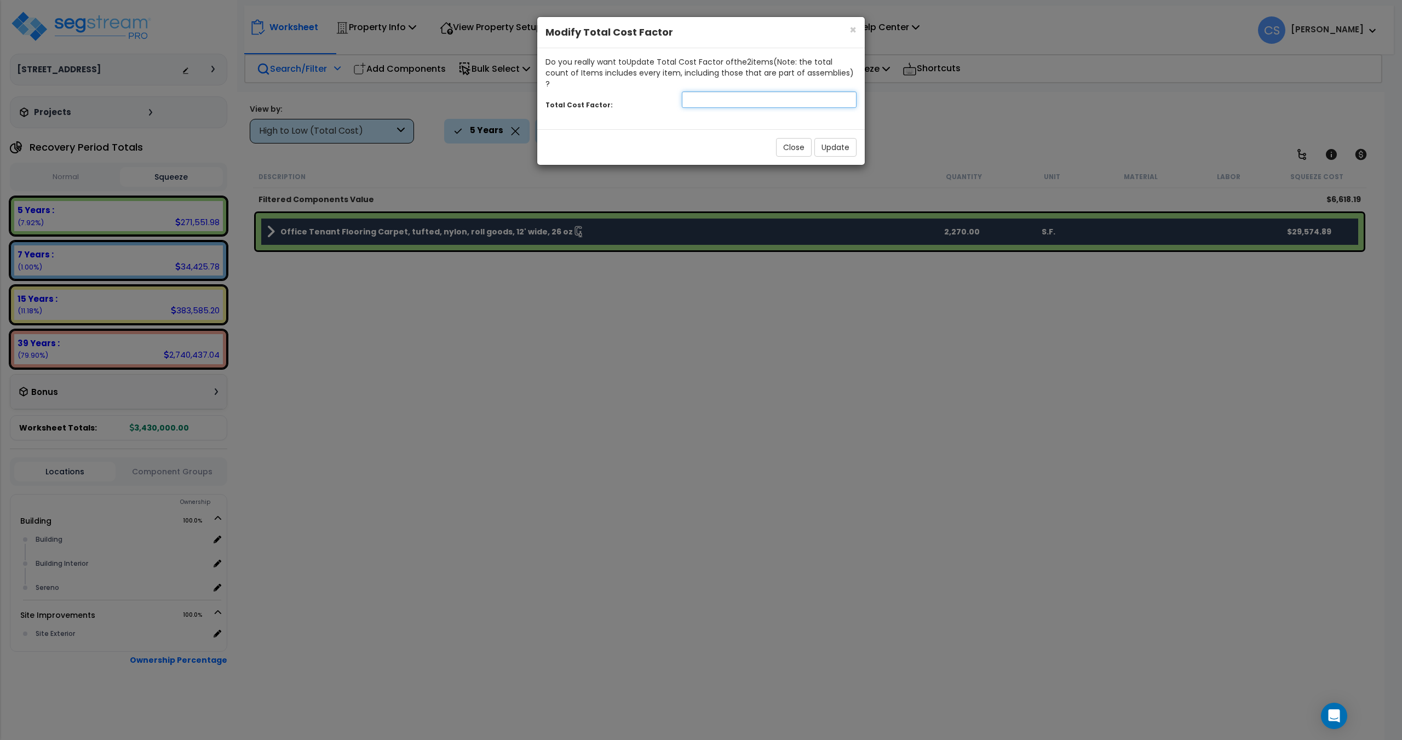
click at [722, 91] on input "number" at bounding box center [769, 99] width 175 height 16
type input "0.85"
click at [842, 138] on button "Update" at bounding box center [835, 147] width 42 height 19
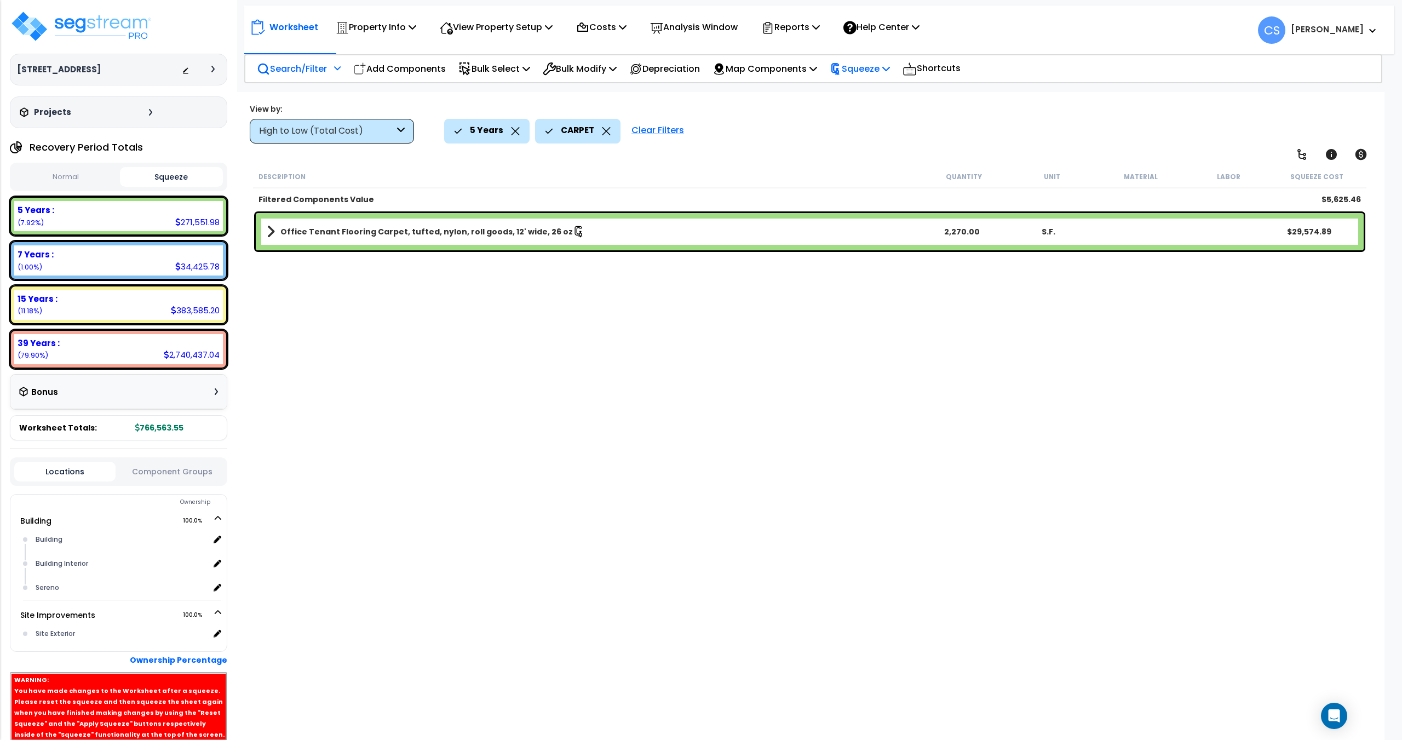
click at [882, 70] on p "Squeeze" at bounding box center [860, 68] width 60 height 15
click at [870, 95] on link "Re-squeeze" at bounding box center [878, 94] width 108 height 25
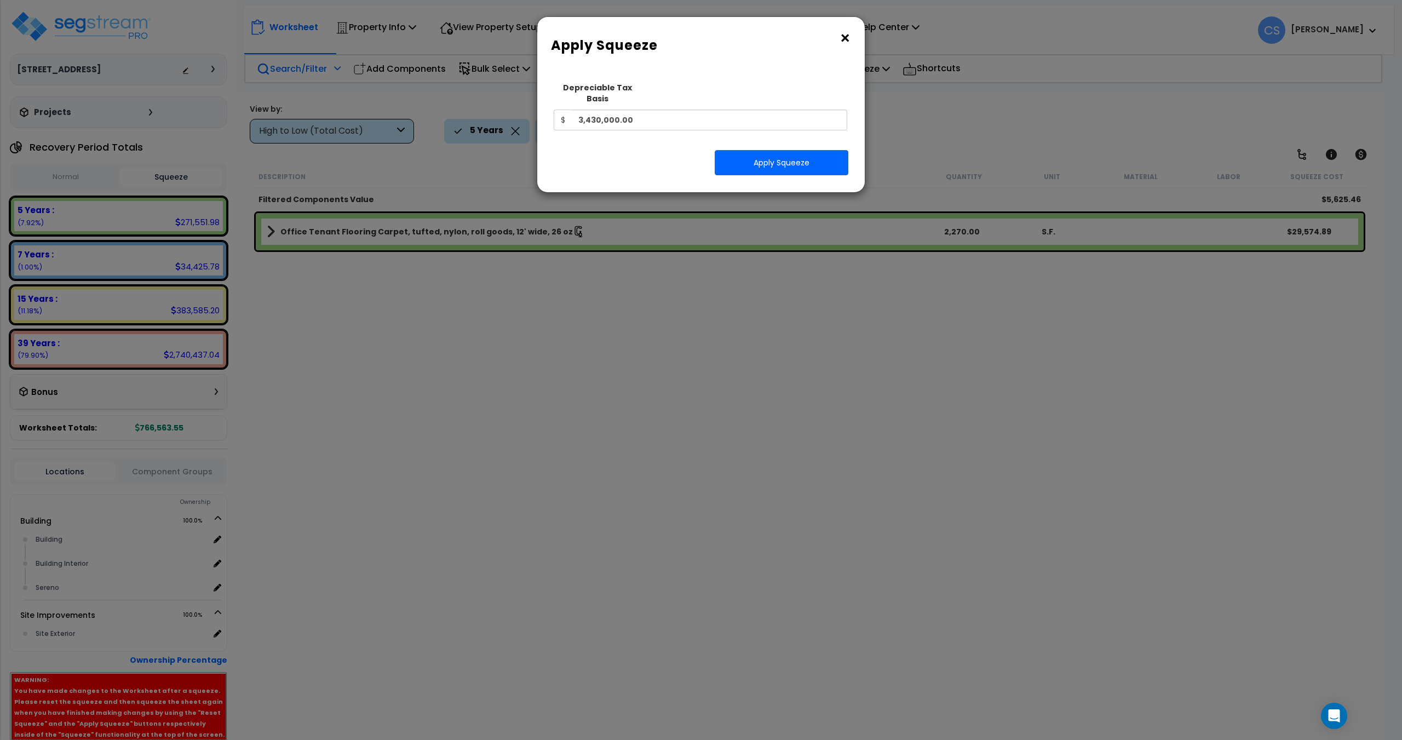
click at [792, 166] on div "Squeeze Type Select 1. Squeeze Entire Worksheet 2. Squeeze by Takeoff Cost 3. S…" at bounding box center [700, 130] width 311 height 107
click at [792, 156] on button "Apply Squeeze" at bounding box center [782, 162] width 134 height 25
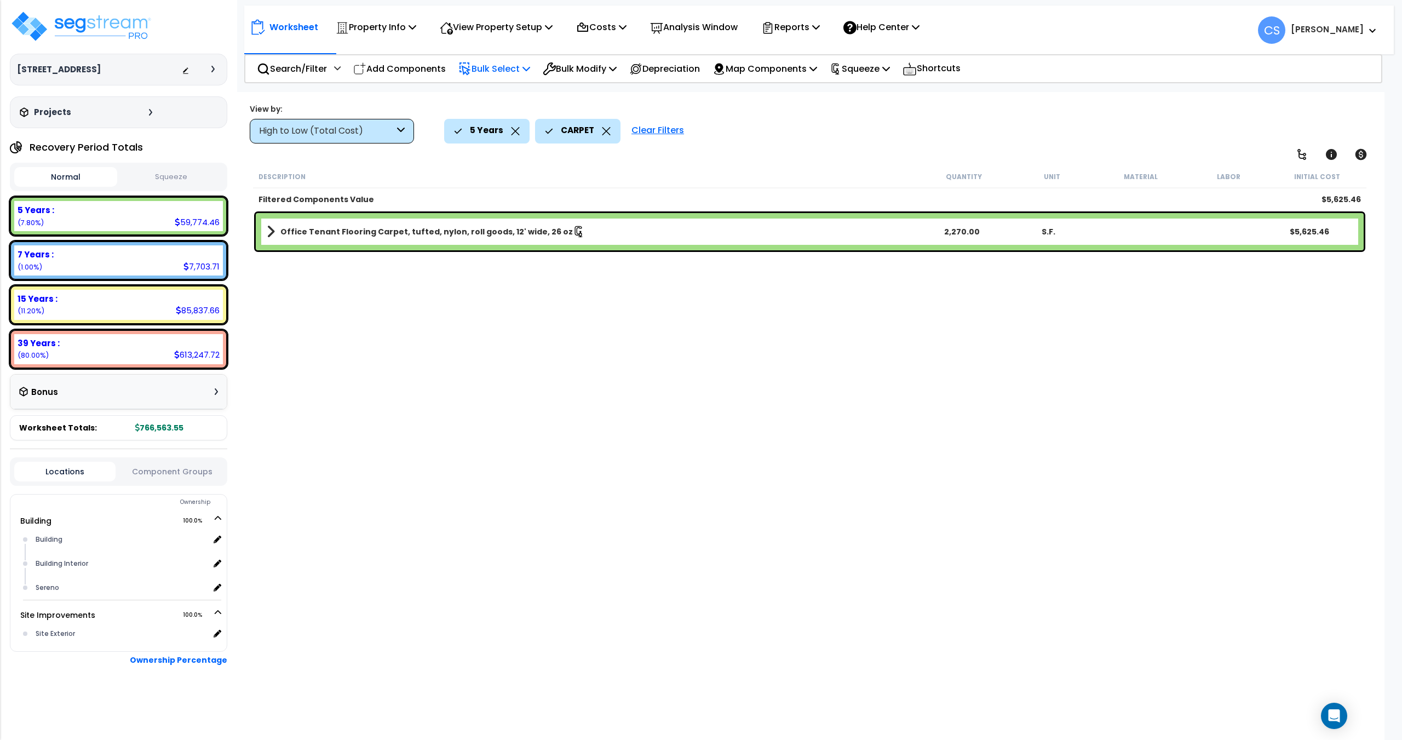
click at [519, 72] on p "Bulk Select" at bounding box center [494, 68] width 72 height 15
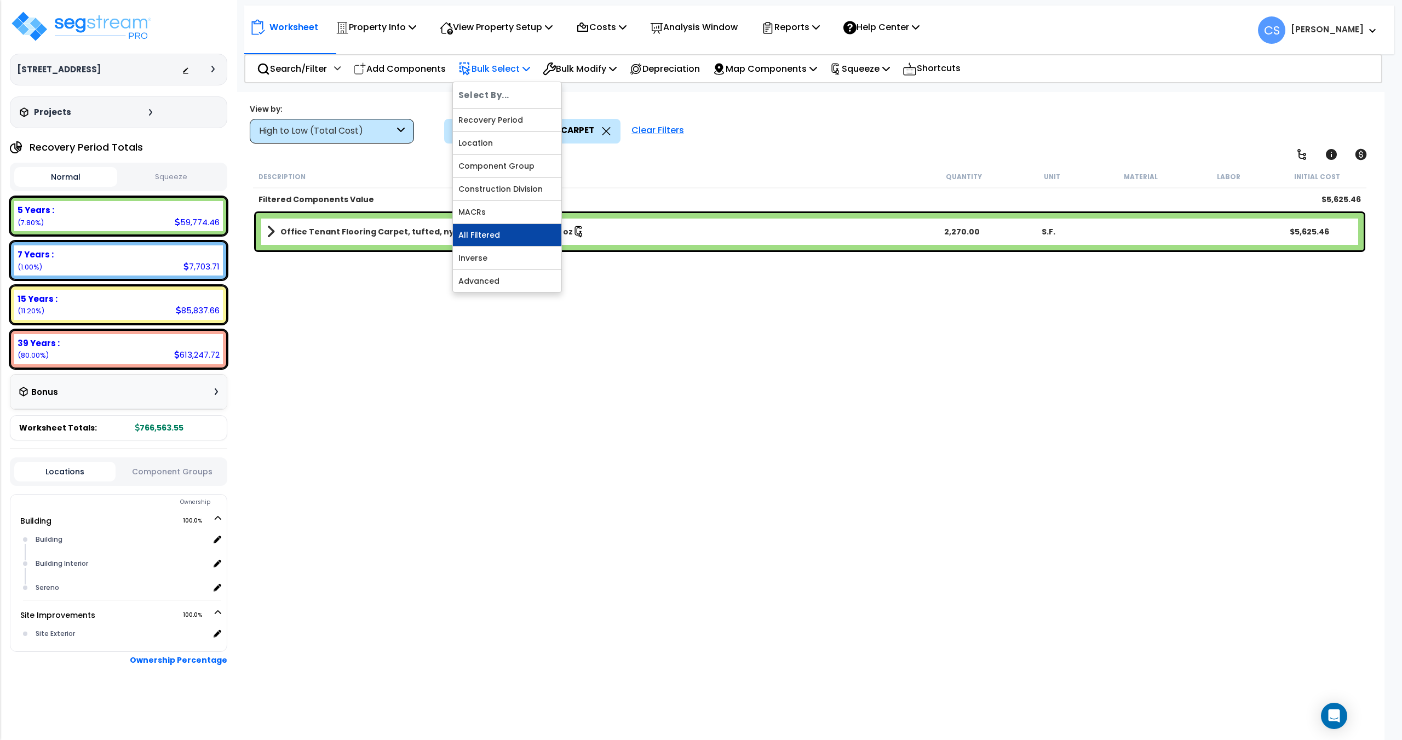
click at [490, 231] on link "All Filtered" at bounding box center [507, 235] width 108 height 22
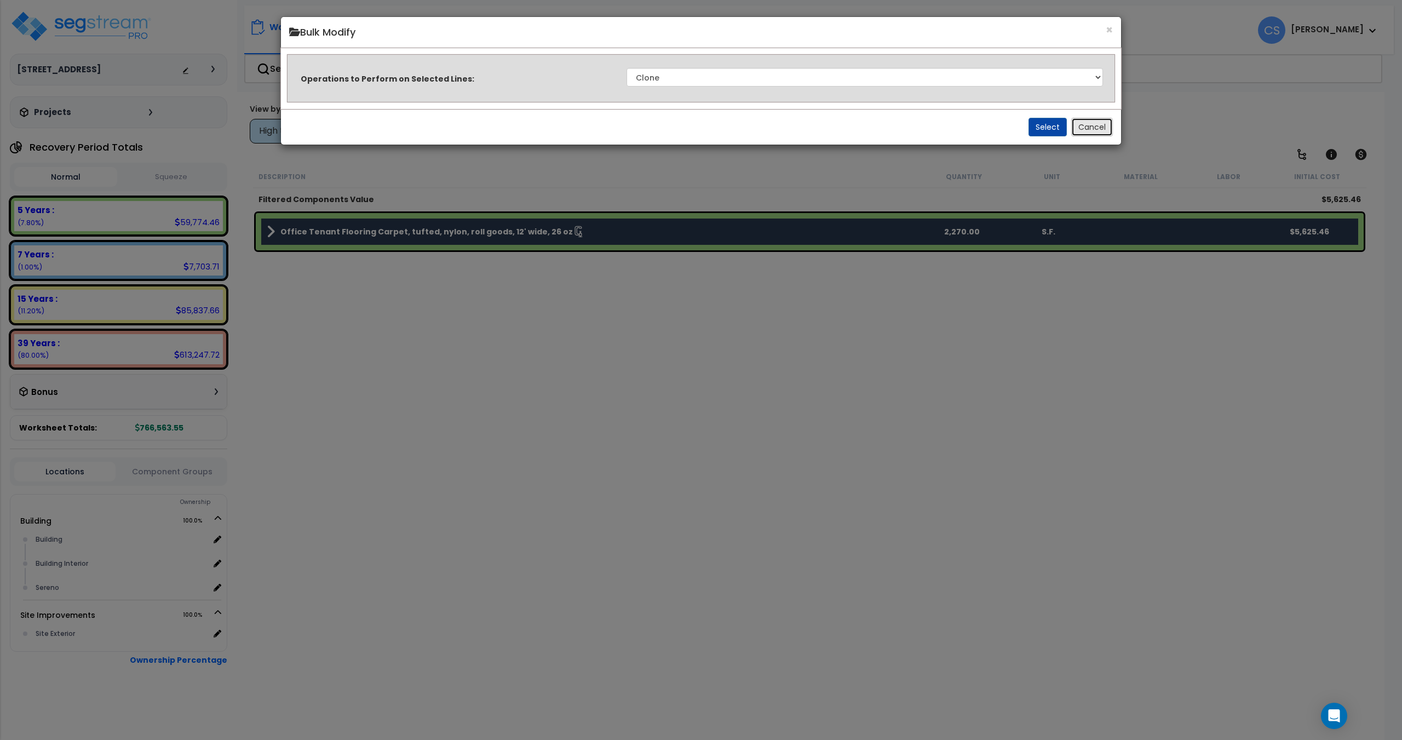
click at [1096, 123] on button "Cancel" at bounding box center [1092, 127] width 42 height 19
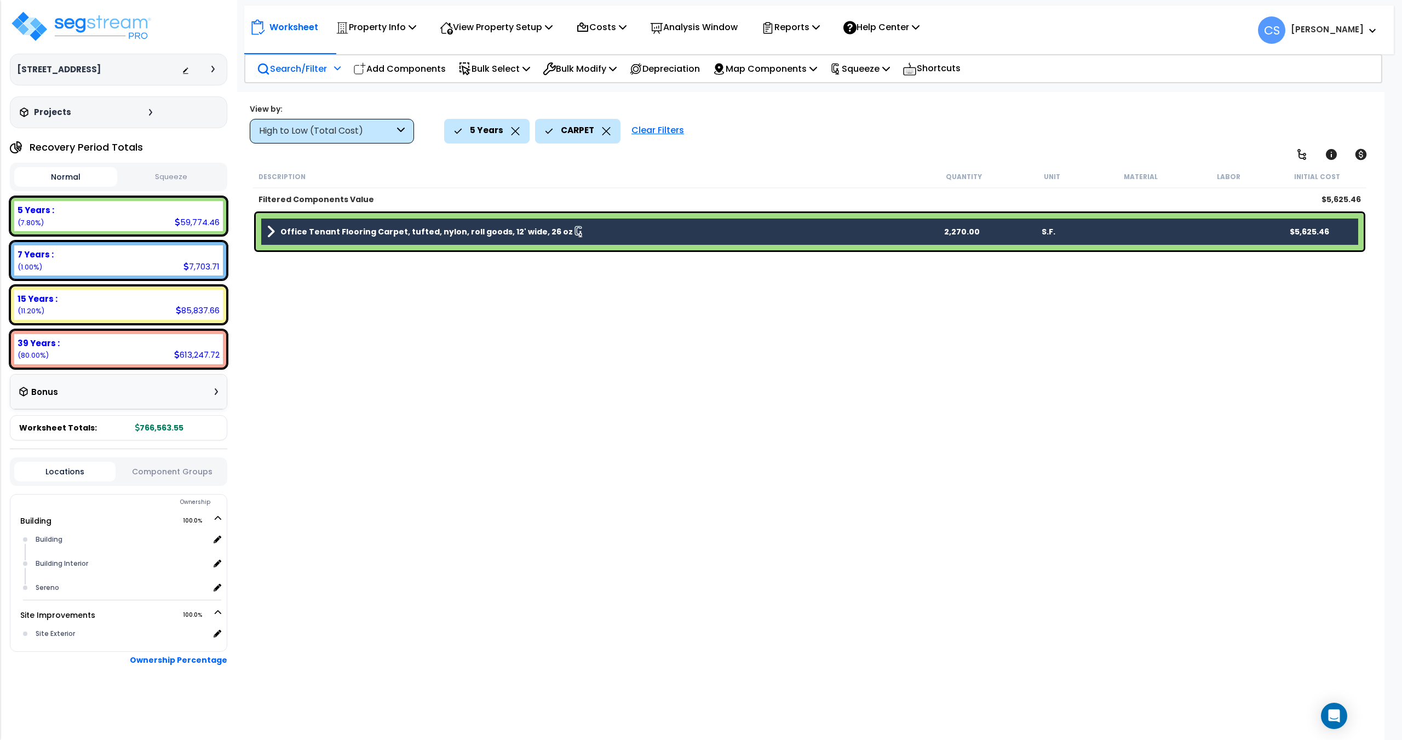
click at [323, 77] on div "Search/Filter Additional Search / Filter" at bounding box center [299, 69] width 84 height 26
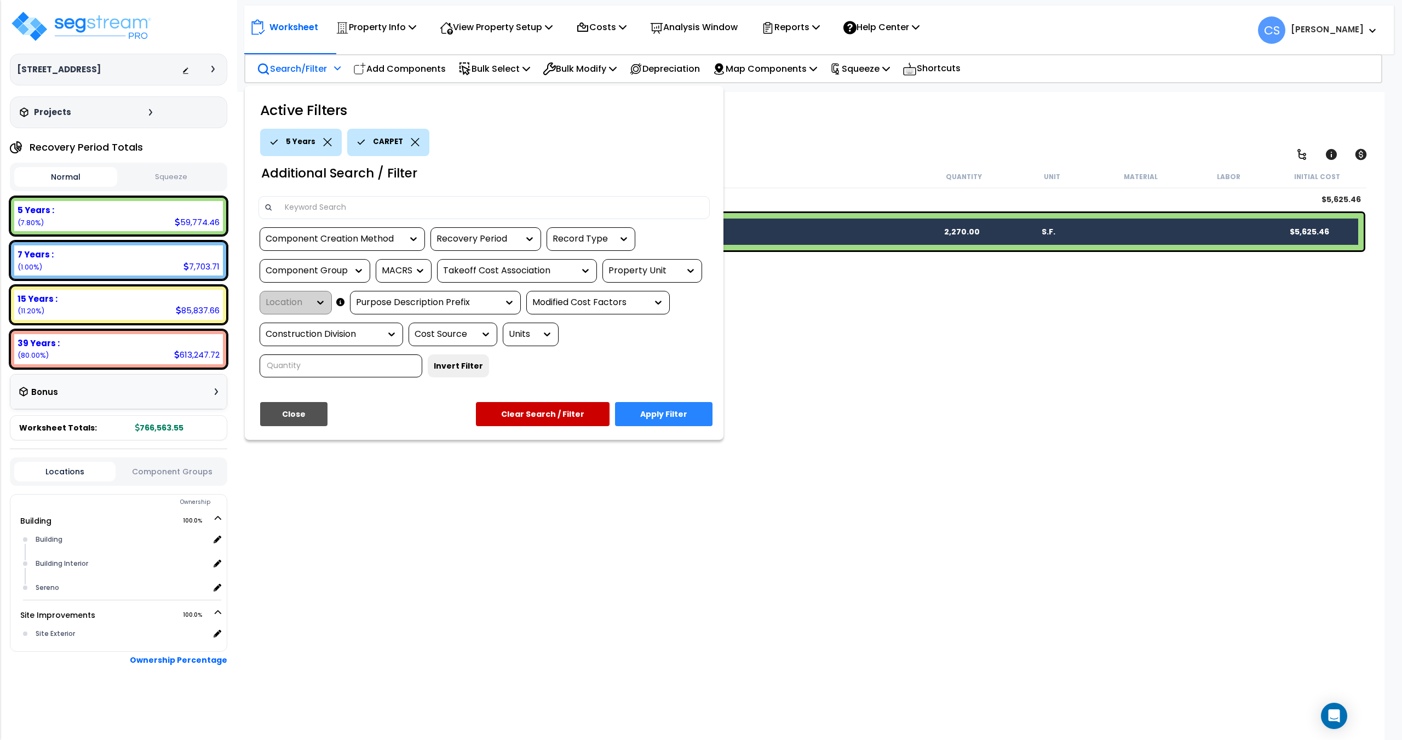
click at [411, 138] on icon at bounding box center [415, 142] width 9 height 8
click at [314, 271] on div "Component Group" at bounding box center [307, 271] width 82 height 13
type input "distri"
click at [306, 302] on div "EQUIPMENT ELECTRICAL DISTRIBUTION" at bounding box center [342, 307] width 164 height 37
click at [307, 277] on div "Component Group" at bounding box center [307, 271] width 82 height 13
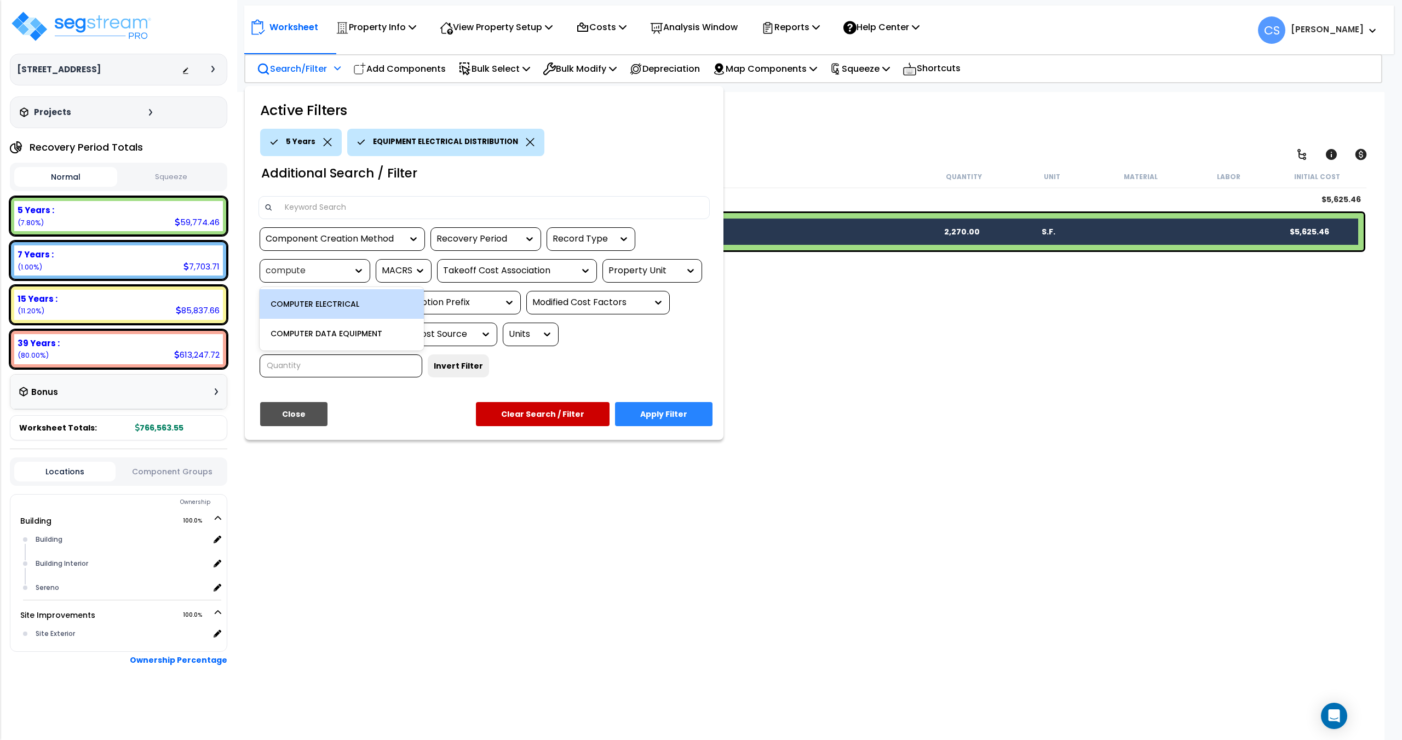
type input "computer"
click at [327, 295] on div "COMPUTER ELECTRICAL" at bounding box center [342, 304] width 164 height 30
click at [663, 410] on button "Apply Filter" at bounding box center [663, 414] width 97 height 24
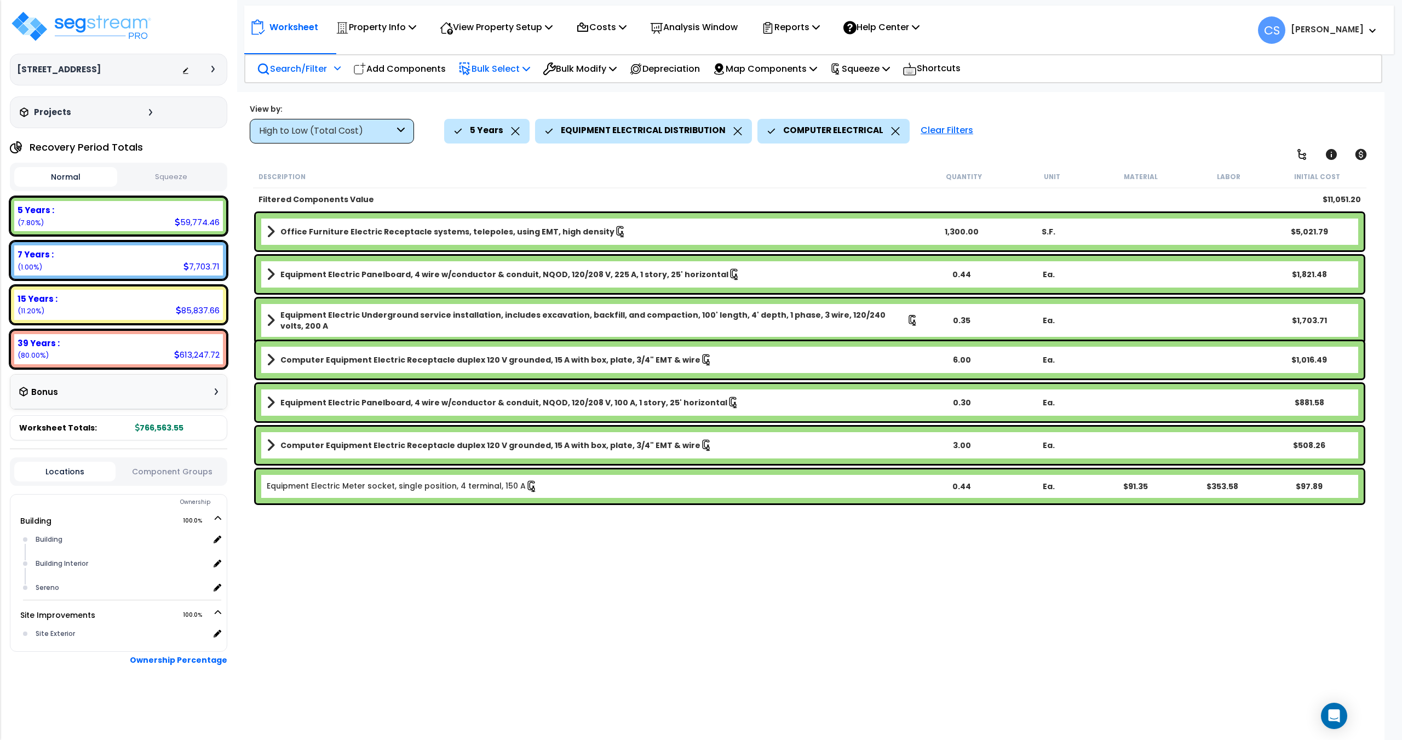
click at [506, 68] on p "Bulk Select" at bounding box center [494, 68] width 72 height 15
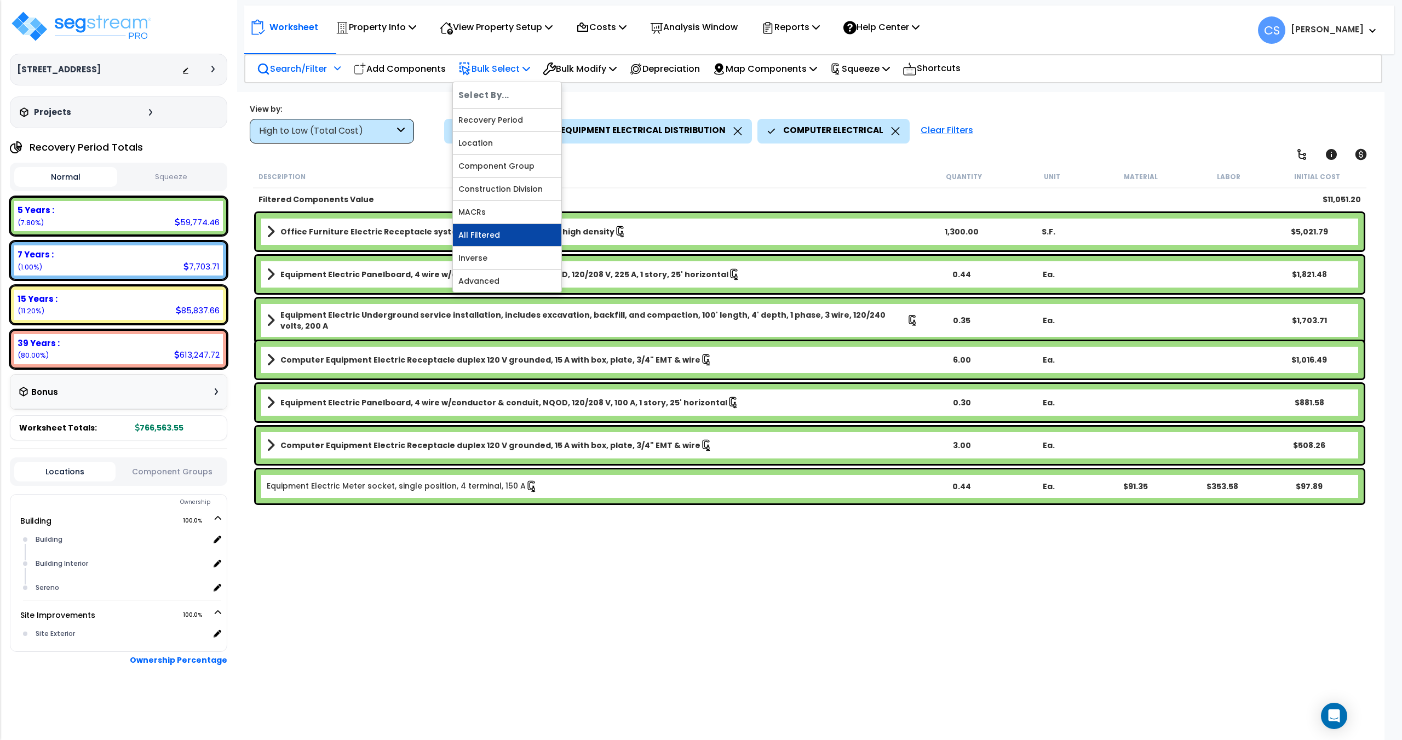
click at [504, 237] on link "All Filtered" at bounding box center [507, 235] width 108 height 22
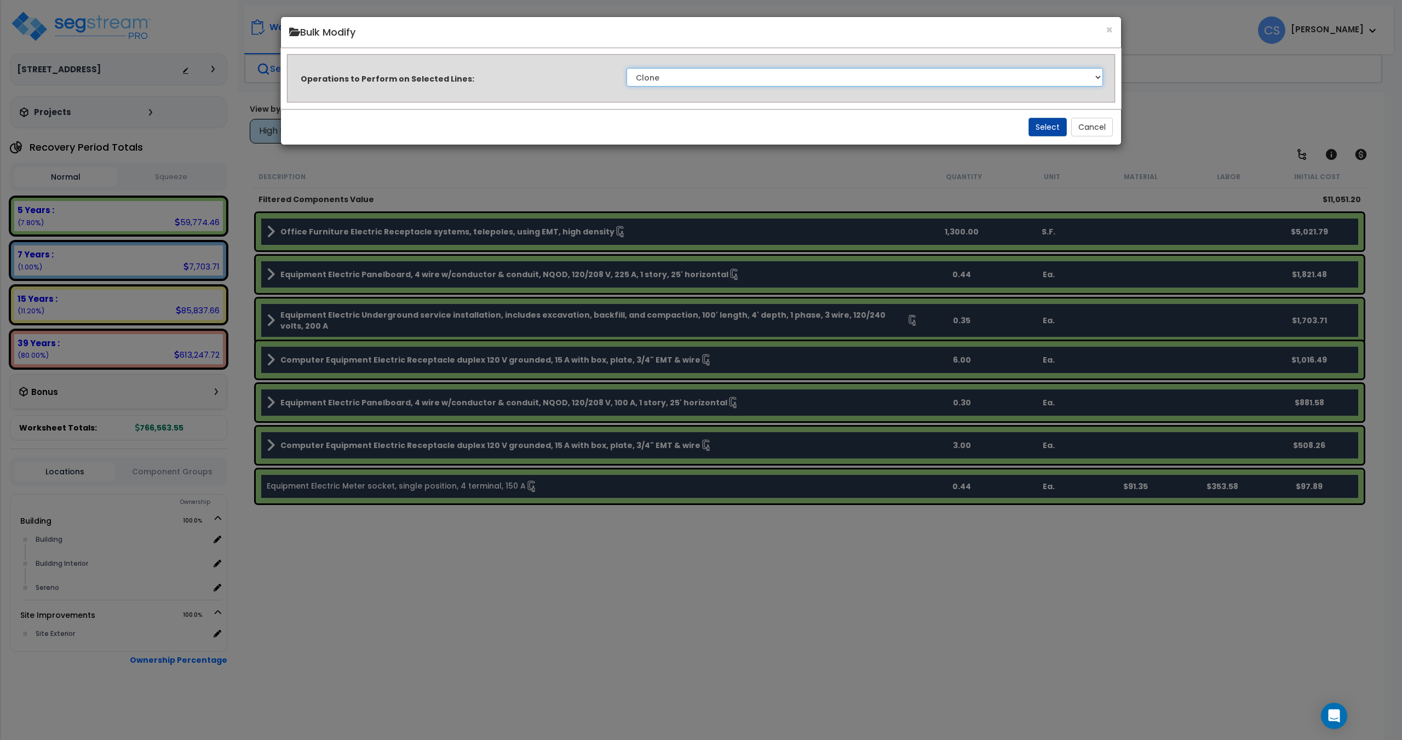
click at [722, 78] on select "Clone Delete Delete Zero Quantities Modify Component Group Modify Recovery Peri…" at bounding box center [864, 77] width 476 height 19
select select "modifyTotalCostFactor"
click at [626, 68] on select "Clone Delete Delete Zero Quantities Modify Component Group Modify Recovery Peri…" at bounding box center [864, 77] width 476 height 19
click at [1047, 124] on button "Select" at bounding box center [1047, 127] width 38 height 19
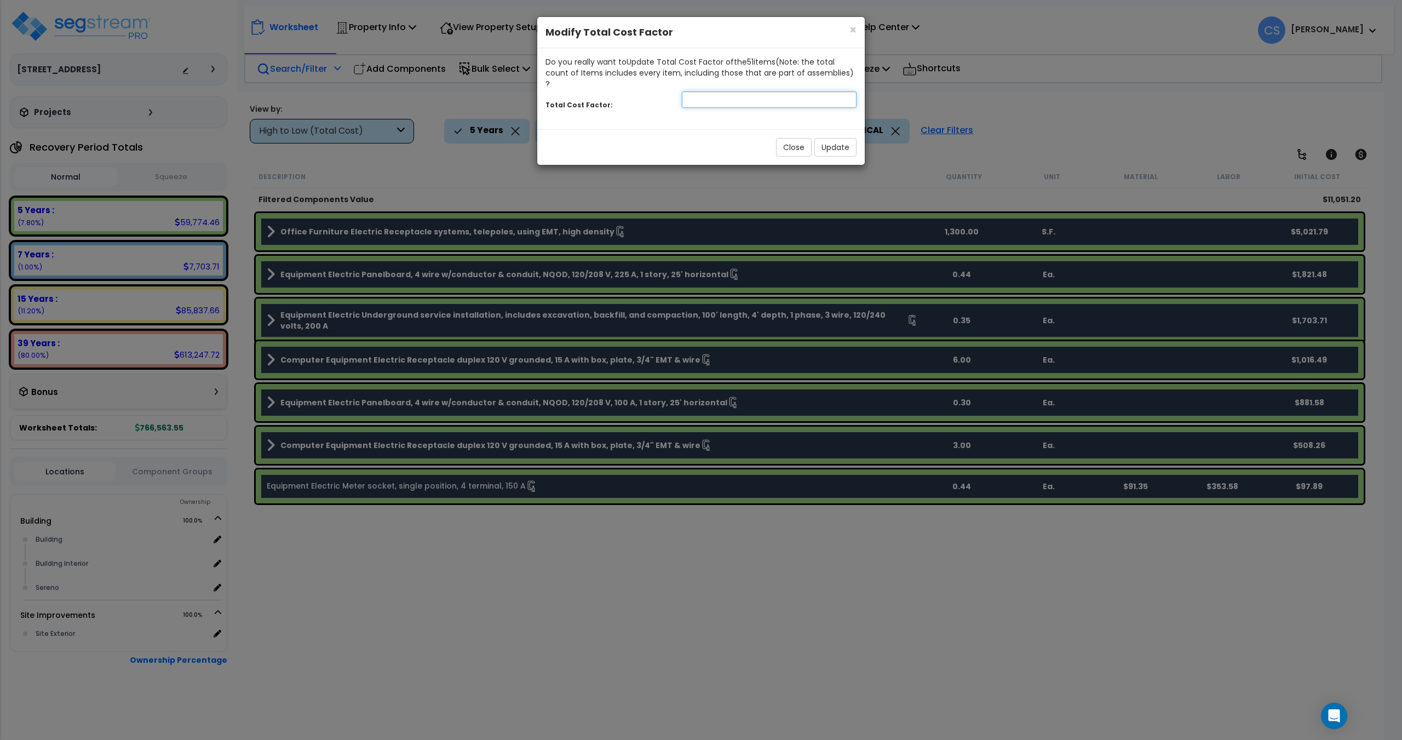
click at [721, 91] on input "number" at bounding box center [769, 99] width 175 height 16
type input "0.4"
click at [848, 142] on button "Update" at bounding box center [835, 147] width 42 height 19
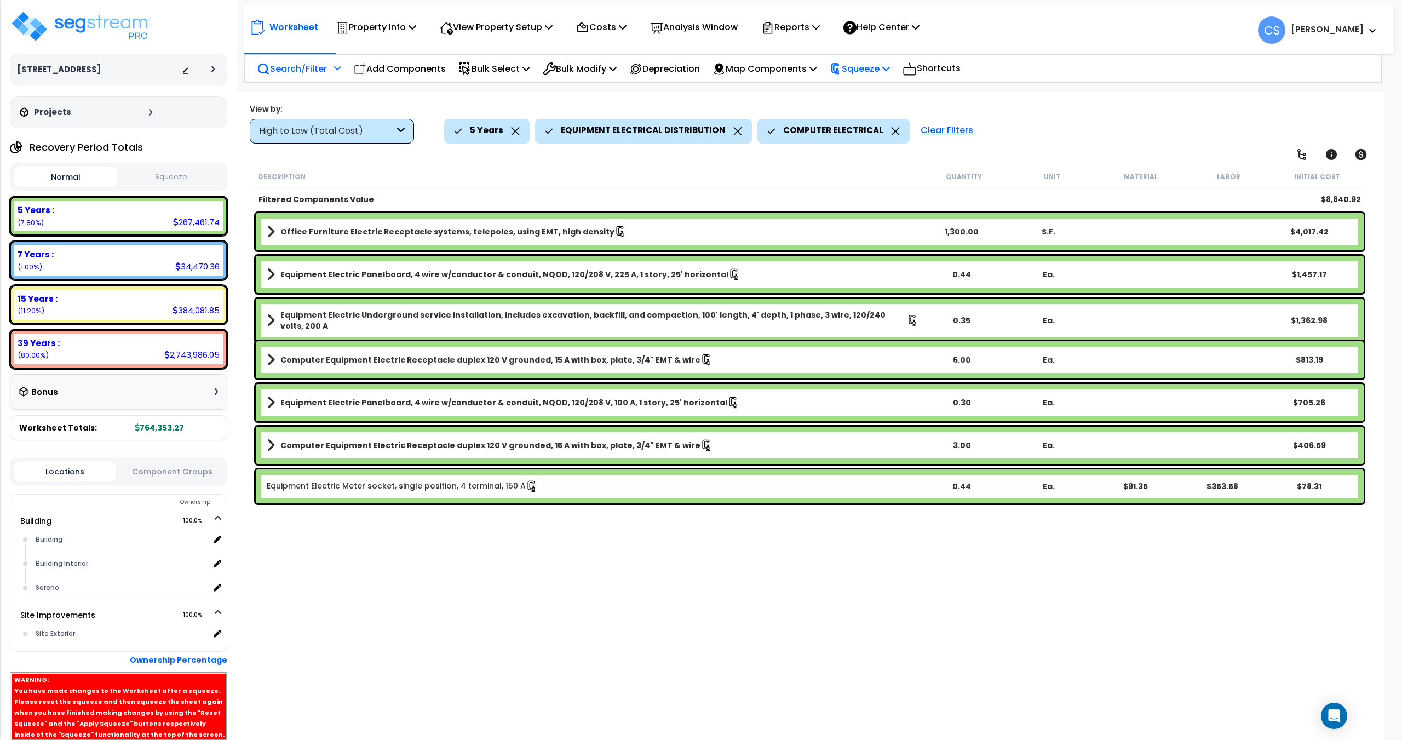
click at [876, 64] on p "Squeeze" at bounding box center [860, 68] width 60 height 15
click at [876, 90] on link "Re-squeeze" at bounding box center [878, 94] width 108 height 25
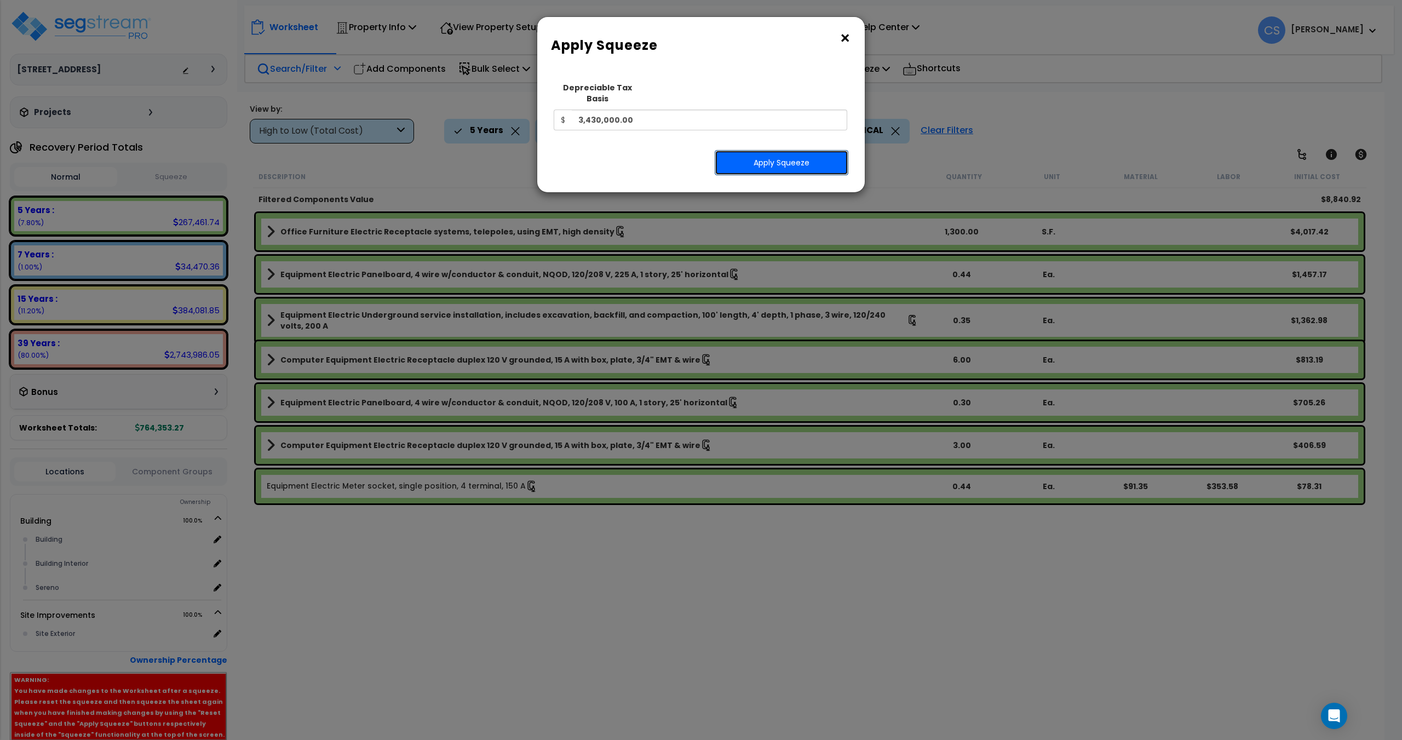
click at [734, 156] on button "Apply Squeeze" at bounding box center [782, 162] width 134 height 25
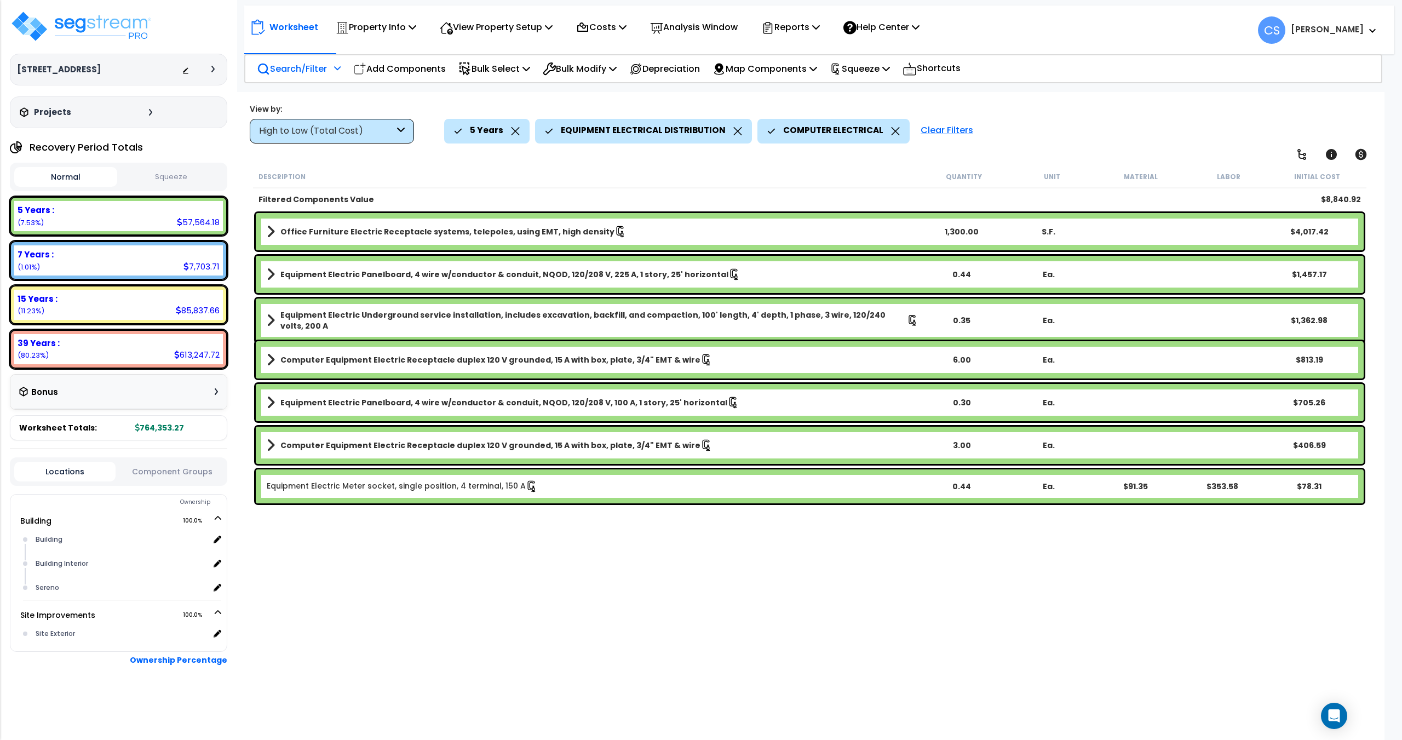
click at [338, 67] on icon at bounding box center [337, 68] width 7 height 8
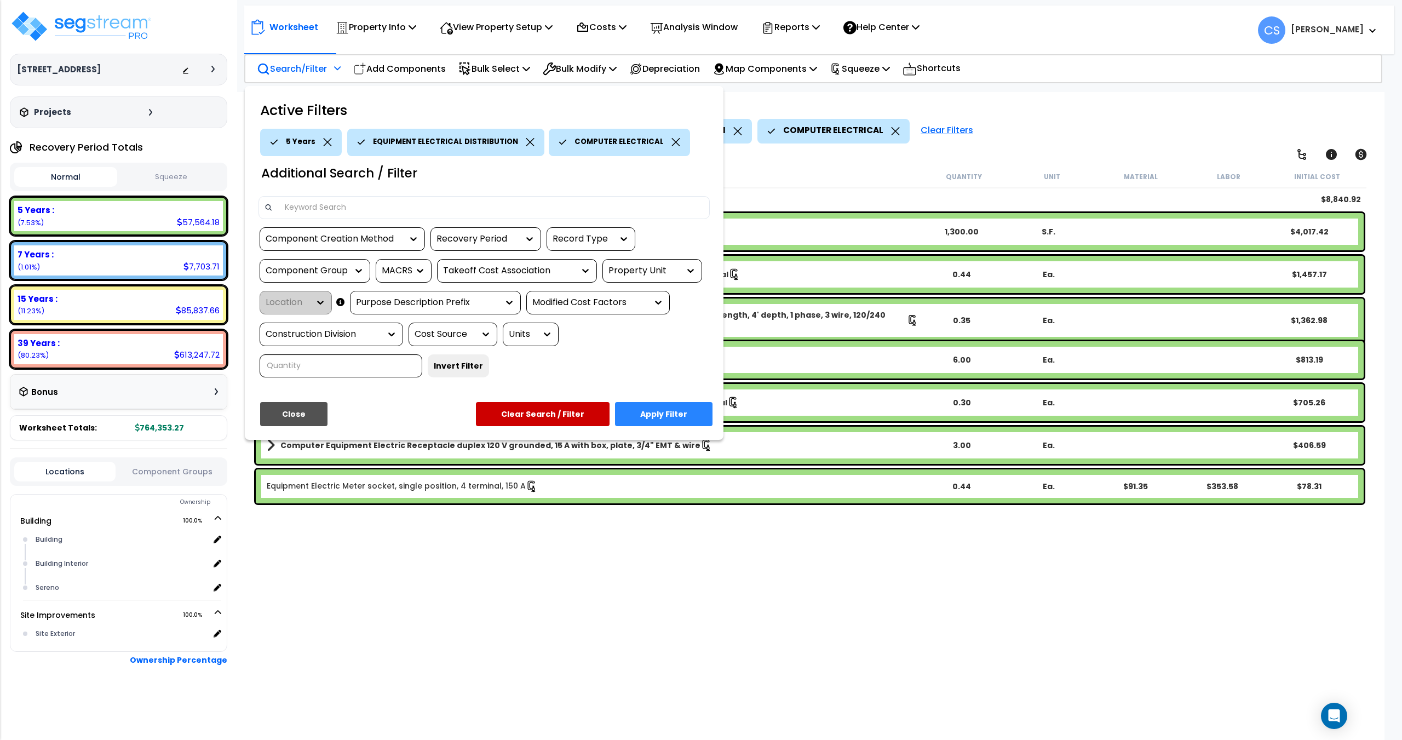
click at [526, 142] on icon at bounding box center [530, 142] width 9 height 8
click at [462, 143] on div "COMPUTER ELECTRICAL" at bounding box center [417, 142] width 141 height 27
click at [474, 140] on div "COMPUTER ELECTRICAL" at bounding box center [417, 142] width 141 height 27
click at [470, 139] on icon at bounding box center [474, 142] width 9 height 8
click at [346, 260] on div "Component Group" at bounding box center [315, 271] width 111 height 24
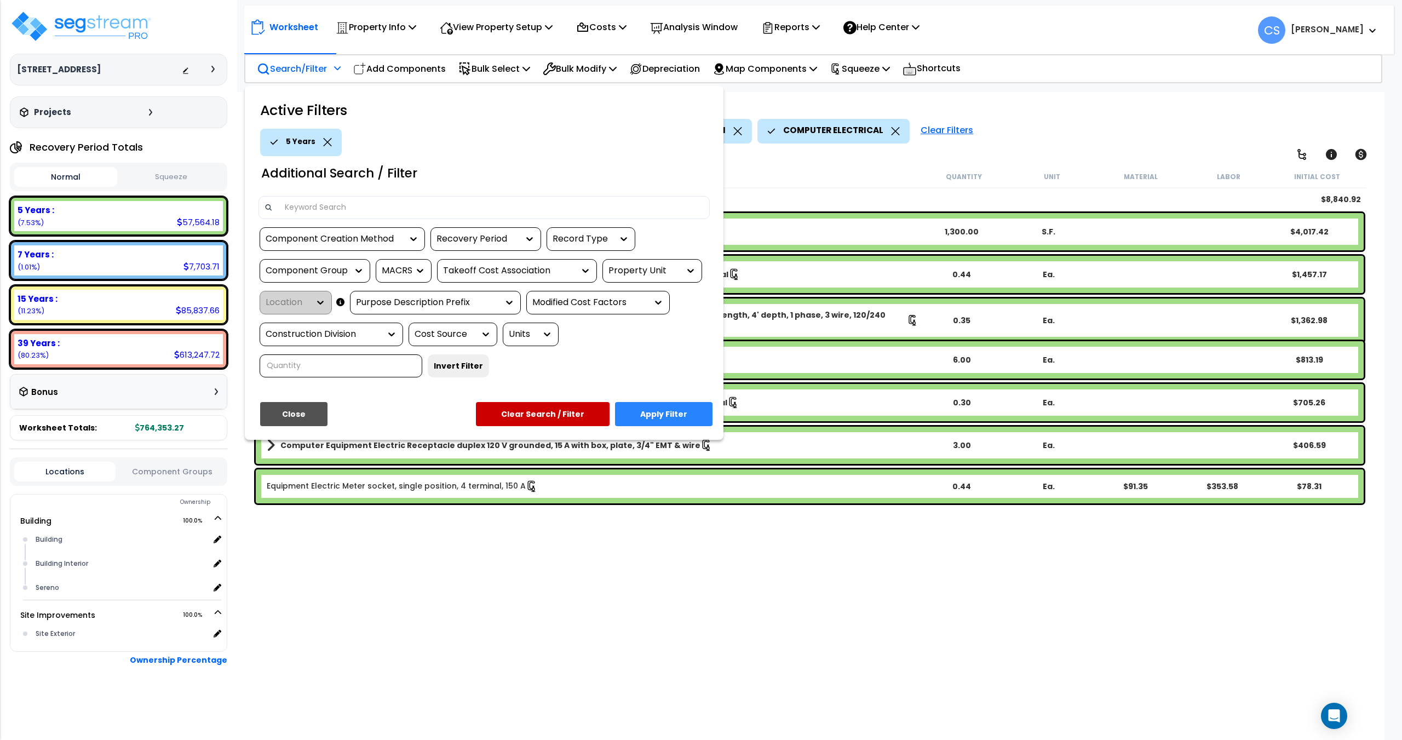
click at [342, 265] on div "Component Group" at bounding box center [307, 271] width 82 height 13
type input "computer data"
click at [341, 300] on div "COMPUTER DATA EQUIPMENT" at bounding box center [342, 304] width 164 height 30
click at [653, 413] on button "Apply Filter" at bounding box center [663, 414] width 97 height 24
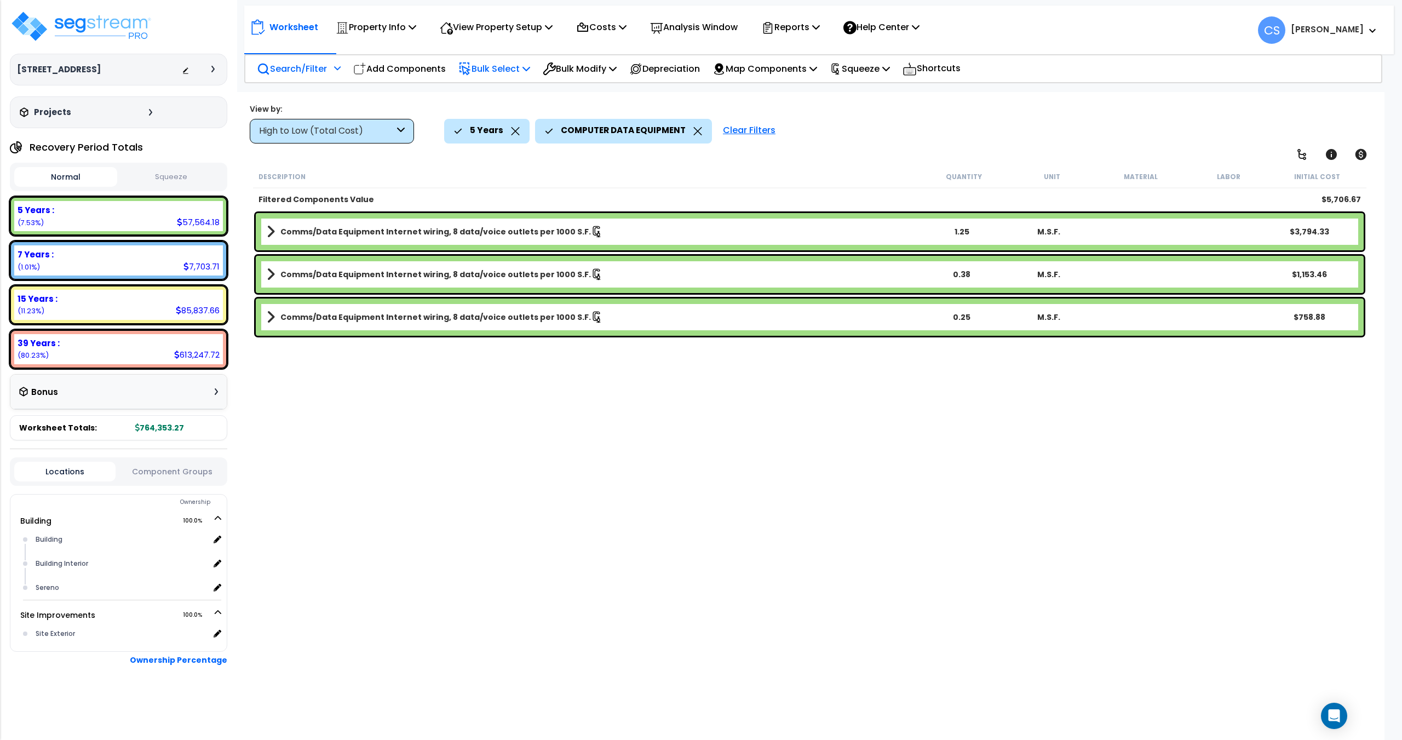
click at [517, 71] on p "Bulk Select" at bounding box center [494, 68] width 72 height 15
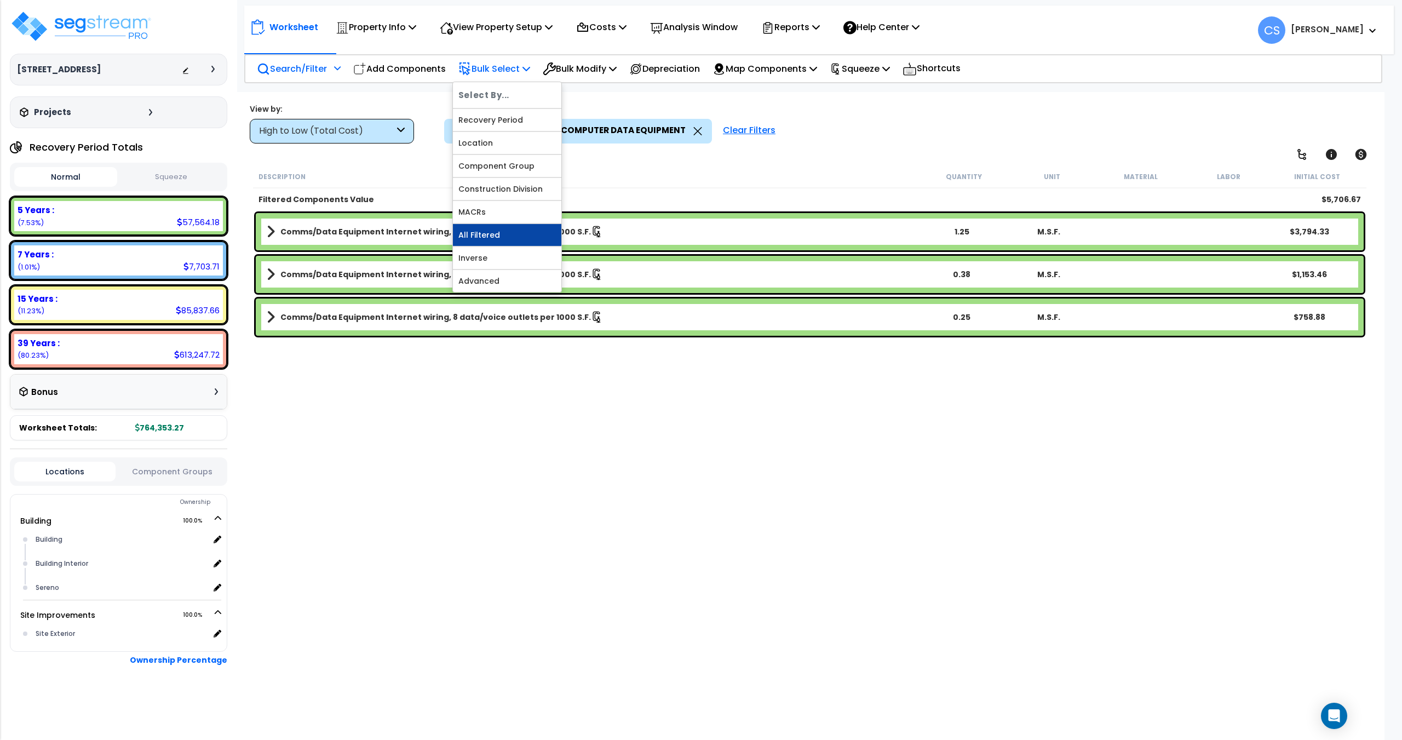
click at [494, 235] on link "All Filtered" at bounding box center [507, 235] width 108 height 22
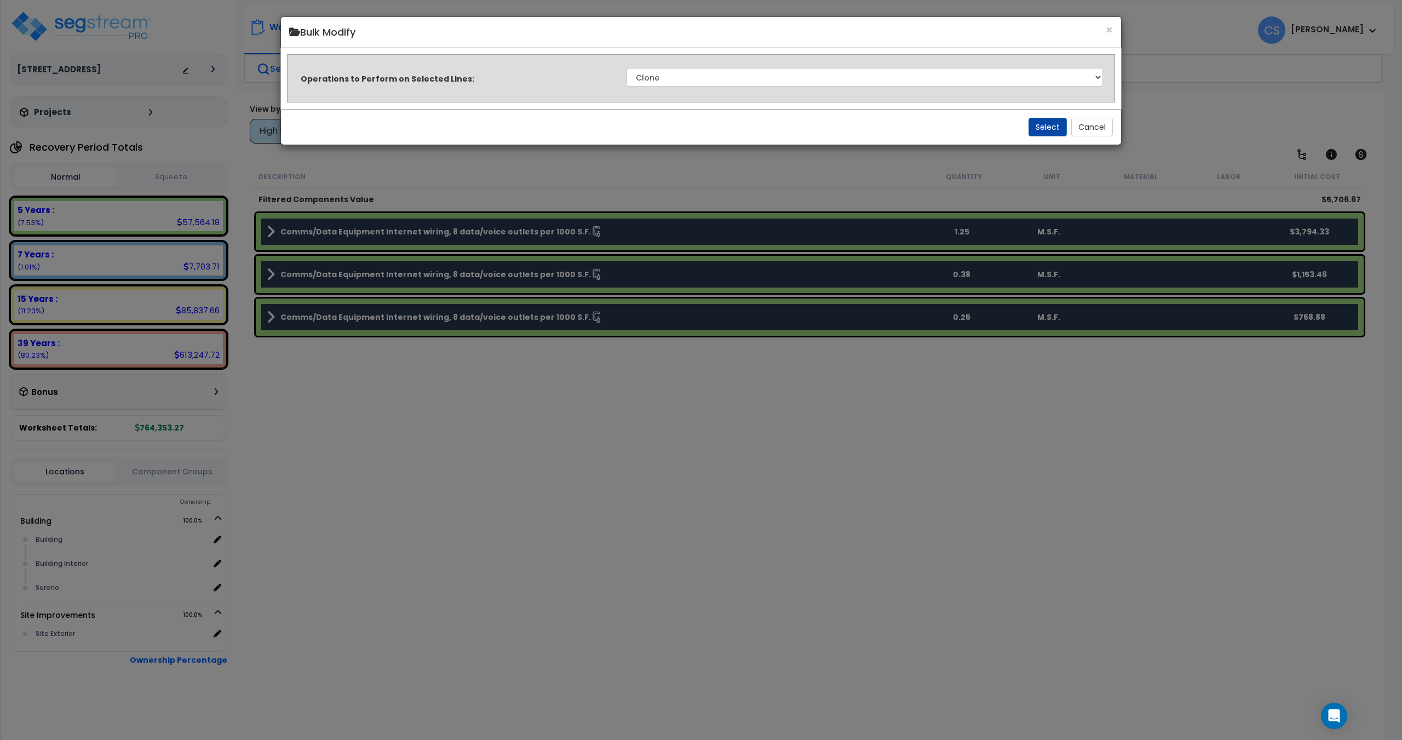
click at [782, 87] on div "Operations to Perform on Selected Lines: Clone Delete Delete Zero Quantities Mo…" at bounding box center [701, 77] width 830 height 32
click at [787, 73] on select "Clone Delete Delete Zero Quantities Modify Component Group Modify Recovery Peri…" at bounding box center [864, 77] width 476 height 19
select select "modifyTotalCostFactor"
click at [626, 68] on select "Clone Delete Delete Zero Quantities Modify Component Group Modify Recovery Peri…" at bounding box center [864, 77] width 476 height 19
click at [1053, 118] on button "Select" at bounding box center [1047, 127] width 38 height 19
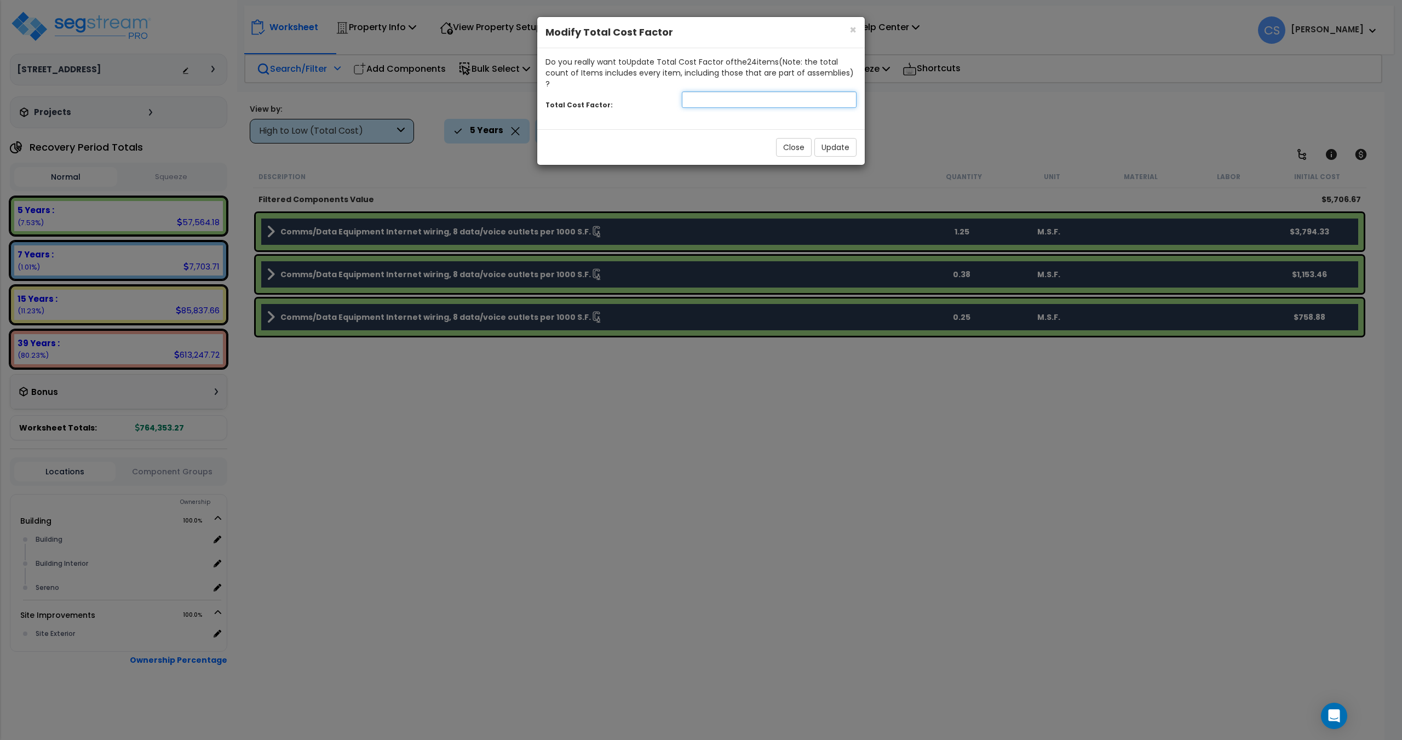
click at [715, 91] on input "number" at bounding box center [769, 99] width 175 height 16
type input "0.85"
click at [852, 139] on button "Update" at bounding box center [835, 147] width 42 height 19
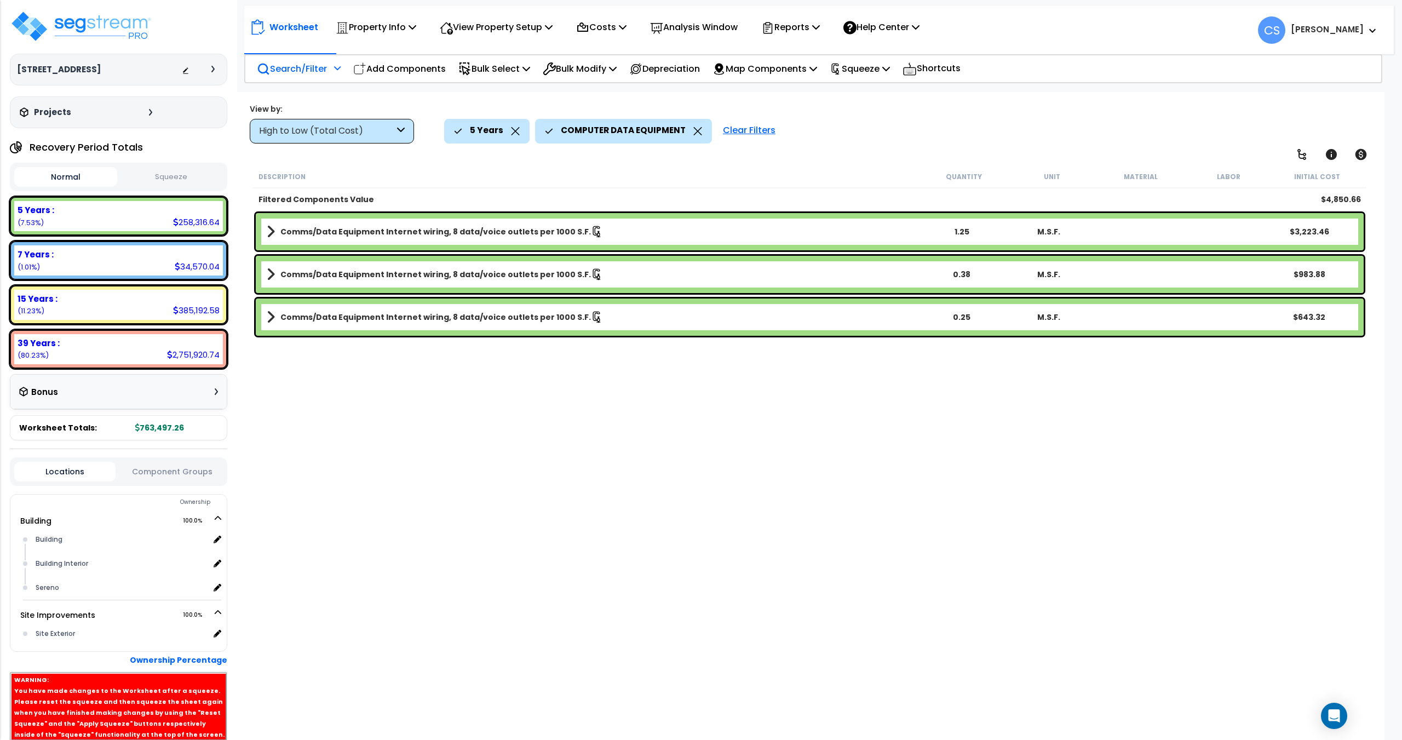
click at [520, 125] on div "5 Years" at bounding box center [486, 131] width 85 height 24
click at [515, 133] on icon at bounding box center [515, 131] width 9 height 8
click at [603, 129] on icon at bounding box center [606, 131] width 9 height 8
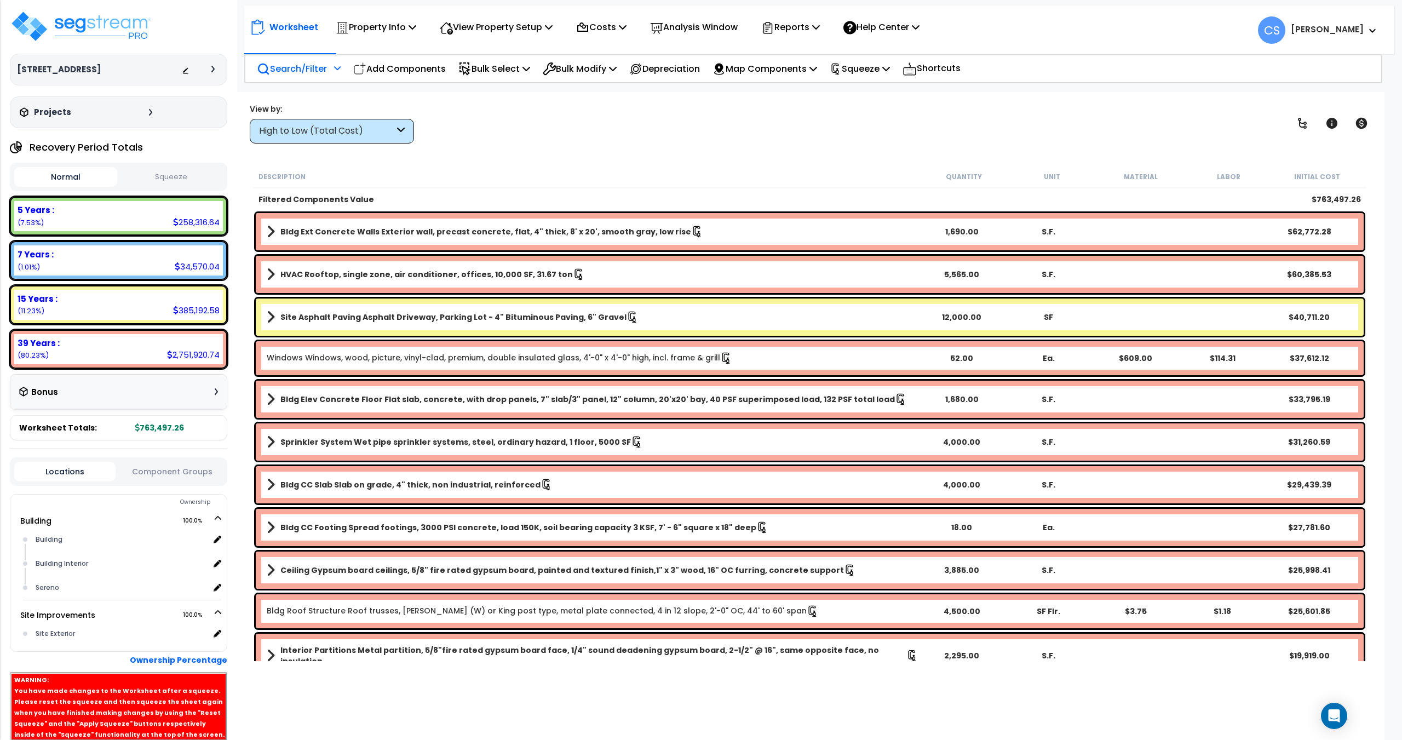
click at [323, 71] on p "Search/Filter" at bounding box center [292, 68] width 70 height 15
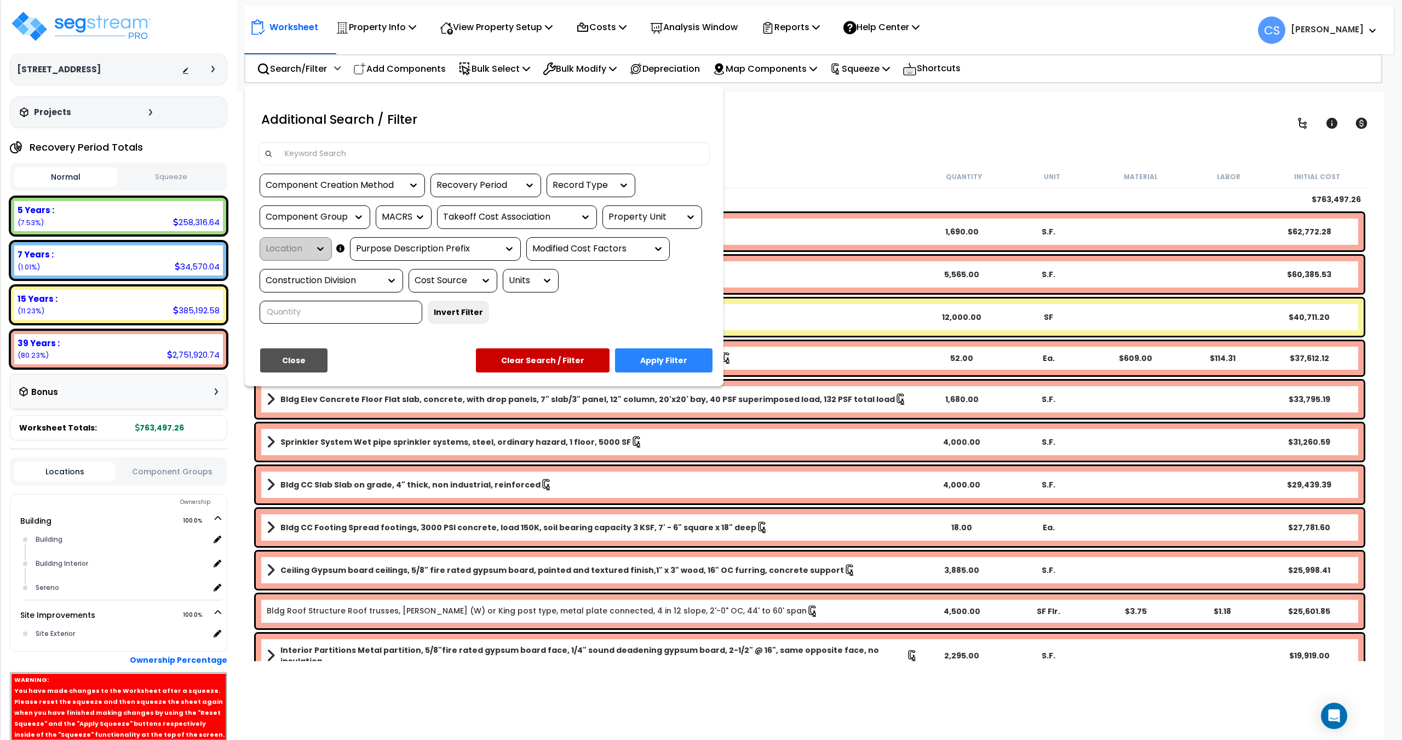
click at [469, 191] on div "Recovery Period" at bounding box center [477, 185] width 82 height 13
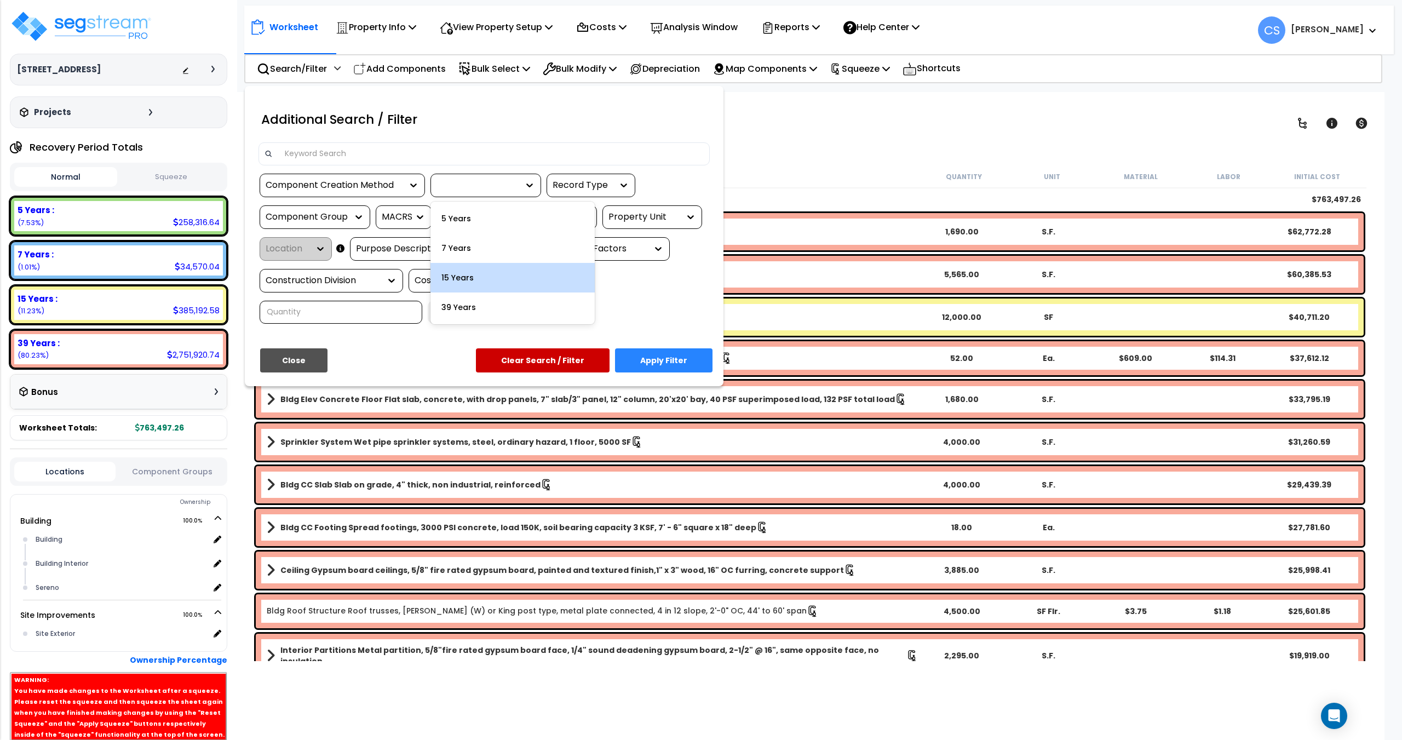
click at [462, 280] on div "15 Years" at bounding box center [512, 278] width 164 height 30
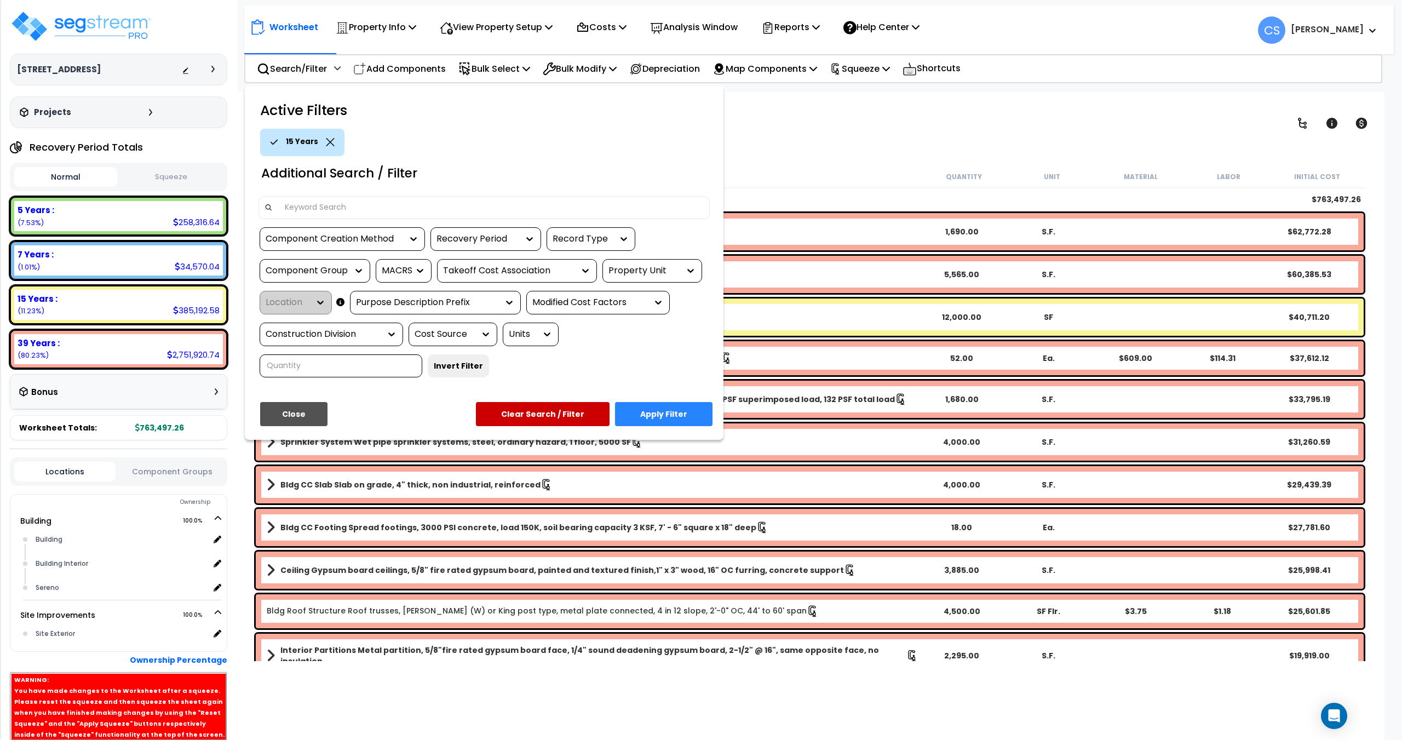
click at [321, 268] on div "Component Group" at bounding box center [307, 271] width 82 height 13
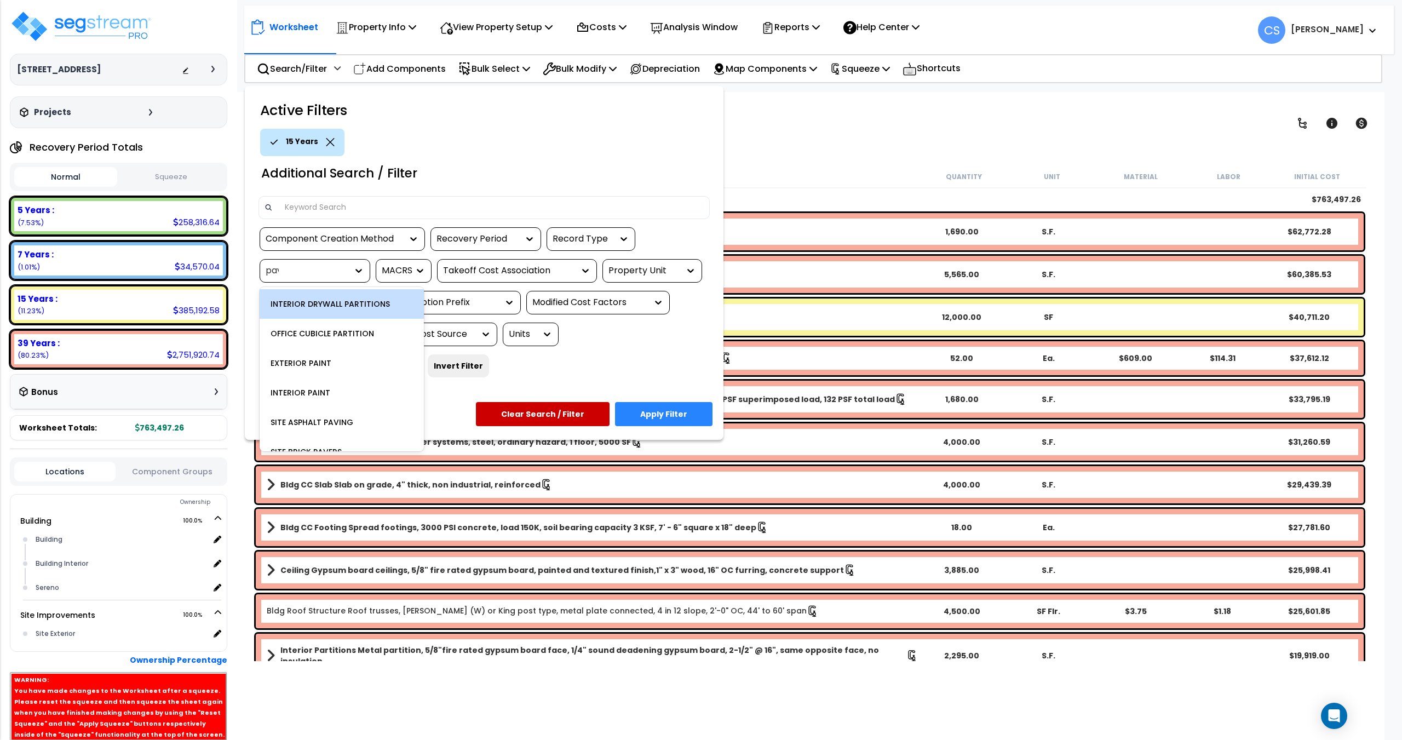
type input "paving"
click at [306, 297] on div "SITE ASPHALT PAVING" at bounding box center [342, 304] width 164 height 30
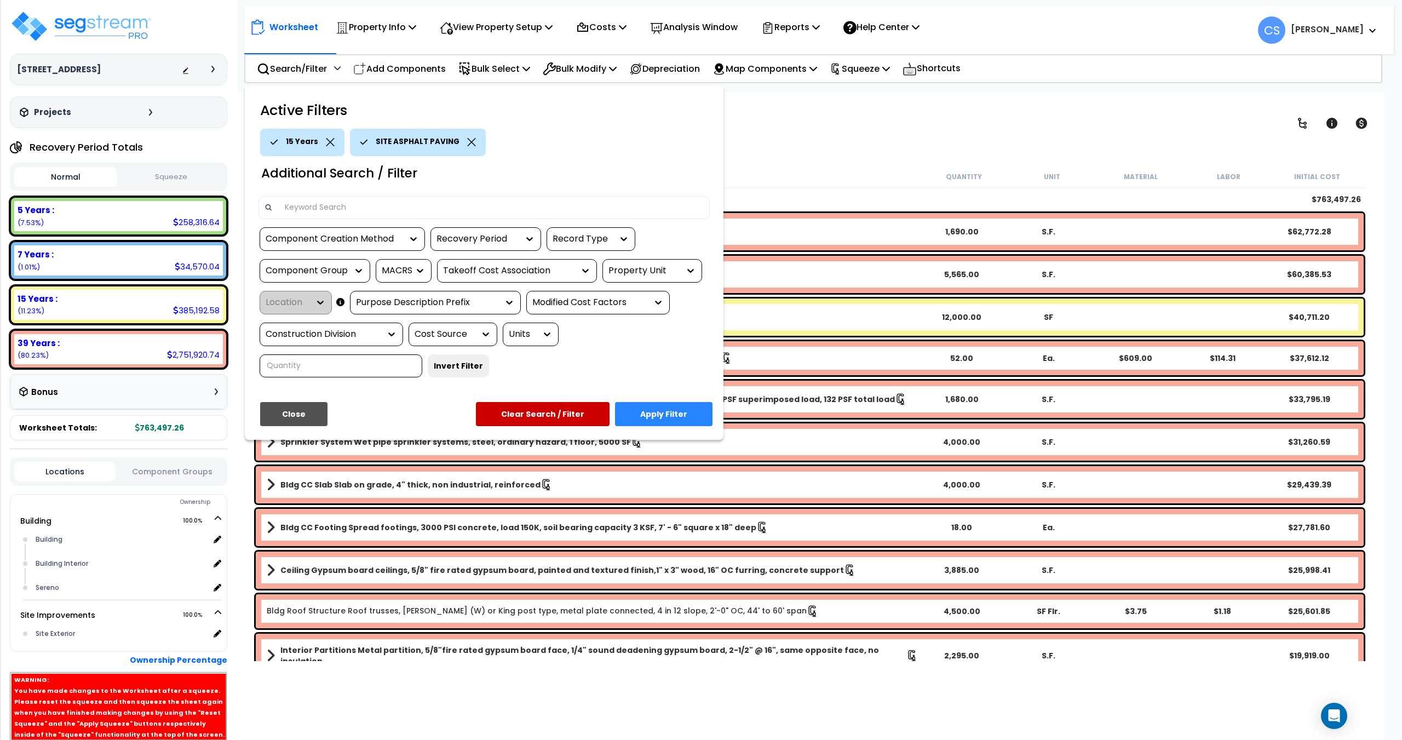
click at [312, 273] on div "Component Group" at bounding box center [307, 271] width 82 height 13
type input "paver"
click at [323, 309] on div "SITE BRICK PAVERS" at bounding box center [342, 304] width 164 height 30
click at [666, 412] on button "Apply Filter" at bounding box center [663, 414] width 97 height 24
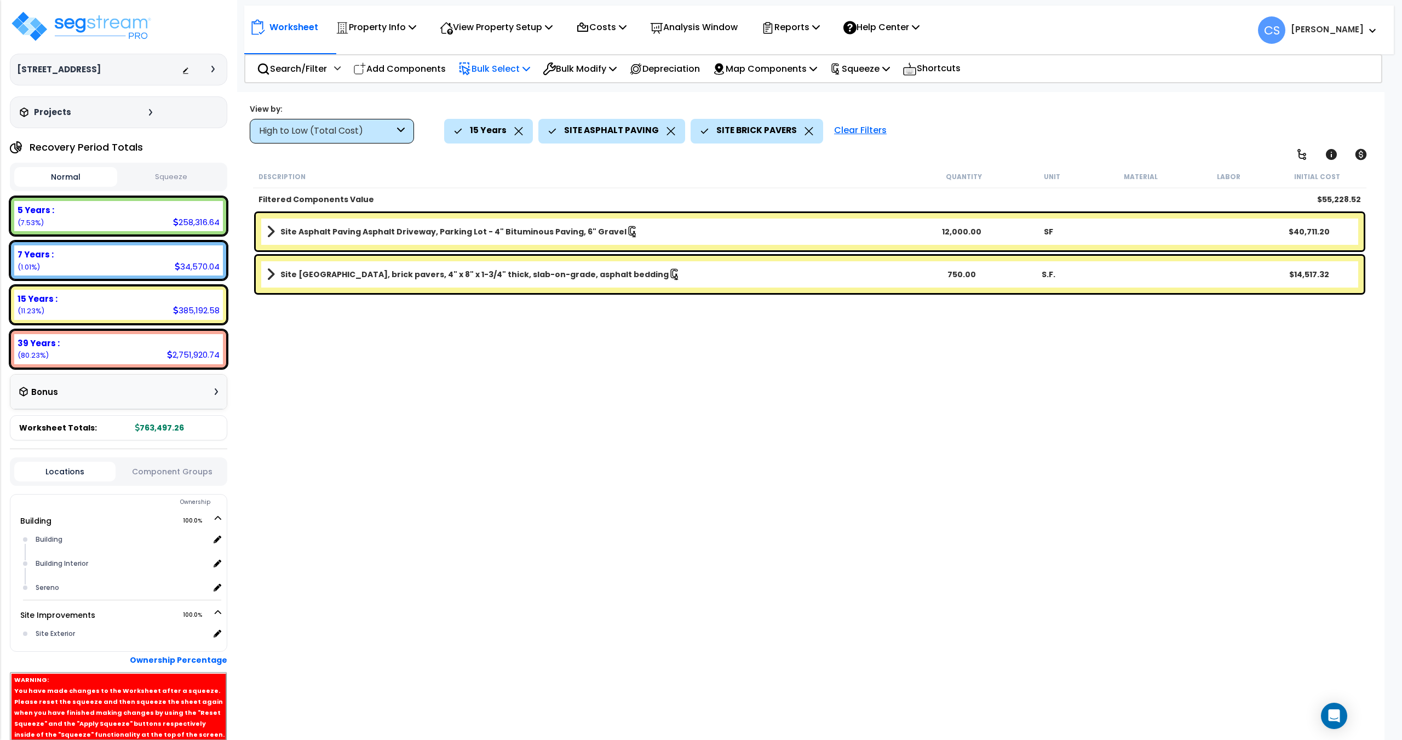
click at [519, 71] on p "Bulk Select" at bounding box center [494, 68] width 72 height 15
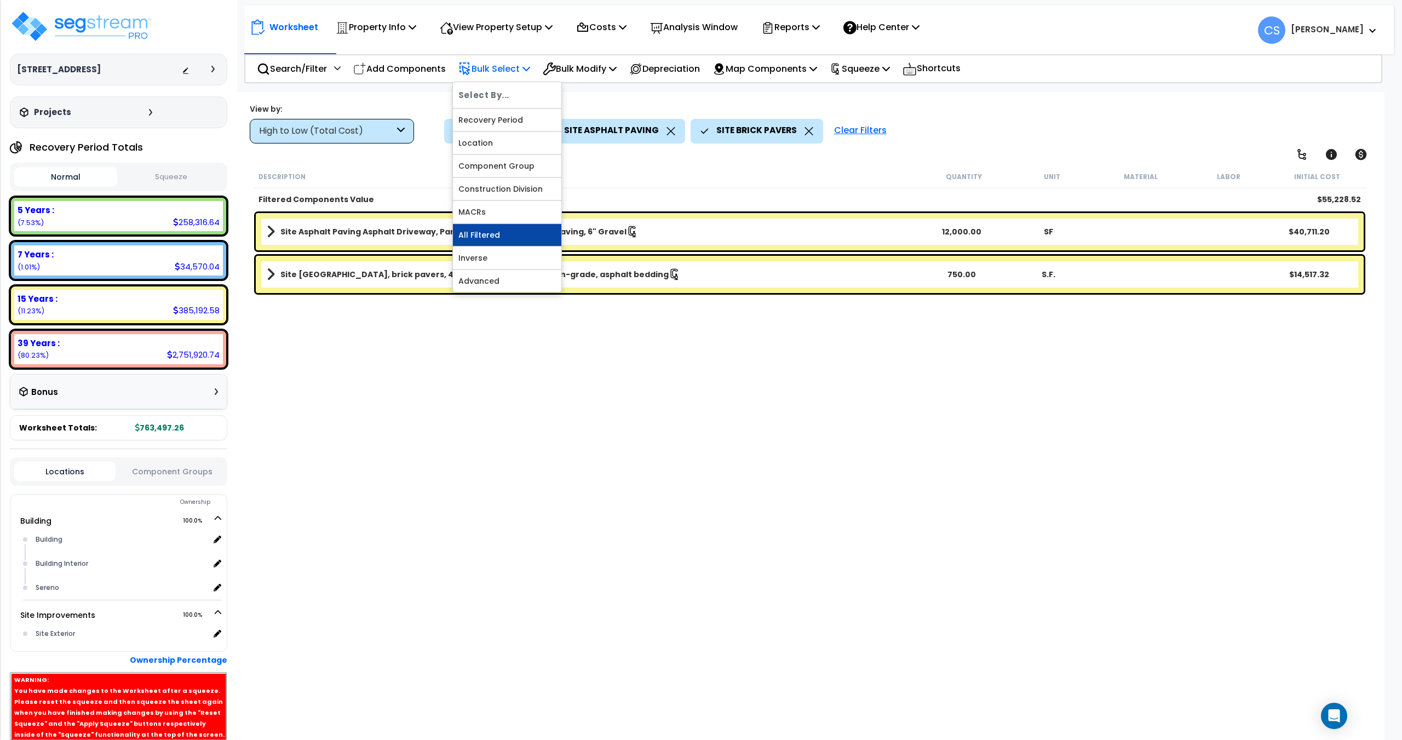
click at [513, 233] on link "All Filtered" at bounding box center [507, 235] width 108 height 22
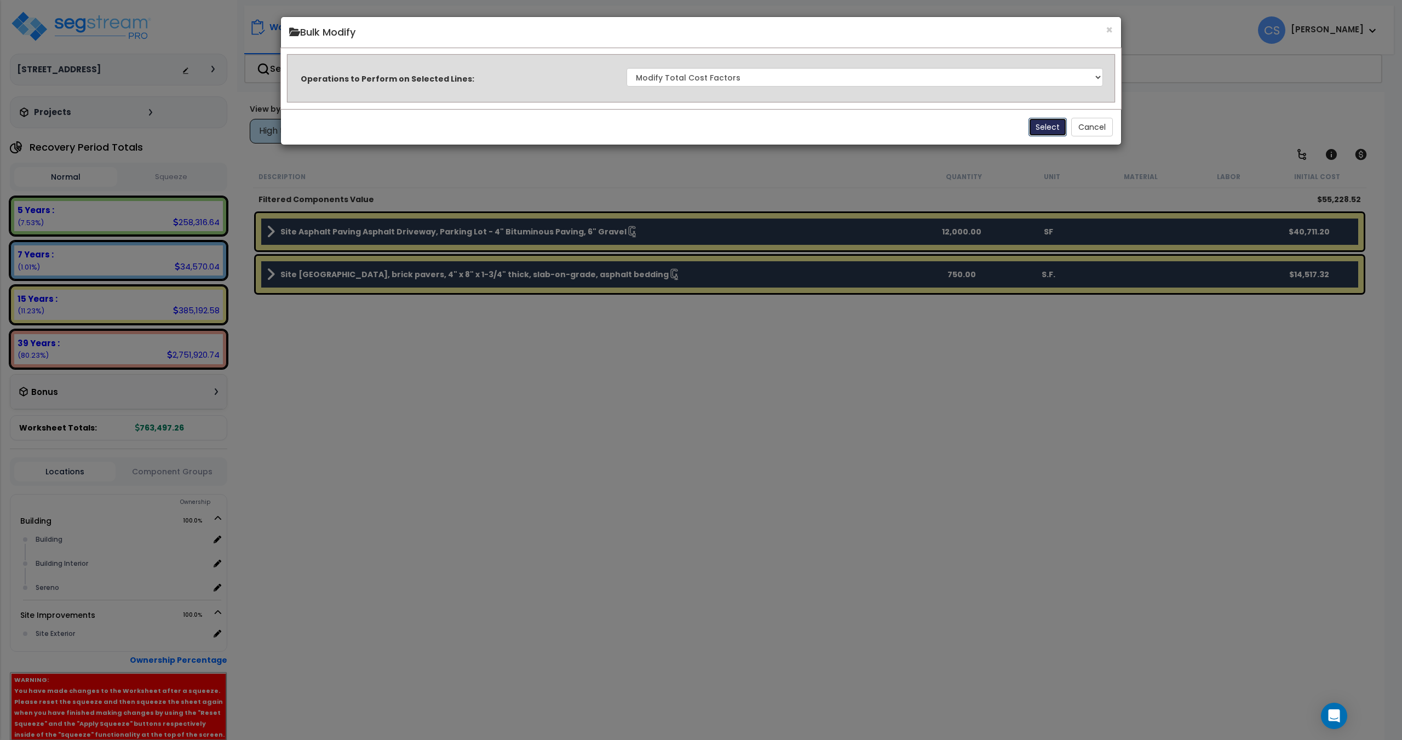
click at [1055, 121] on button "Select" at bounding box center [1047, 127] width 38 height 19
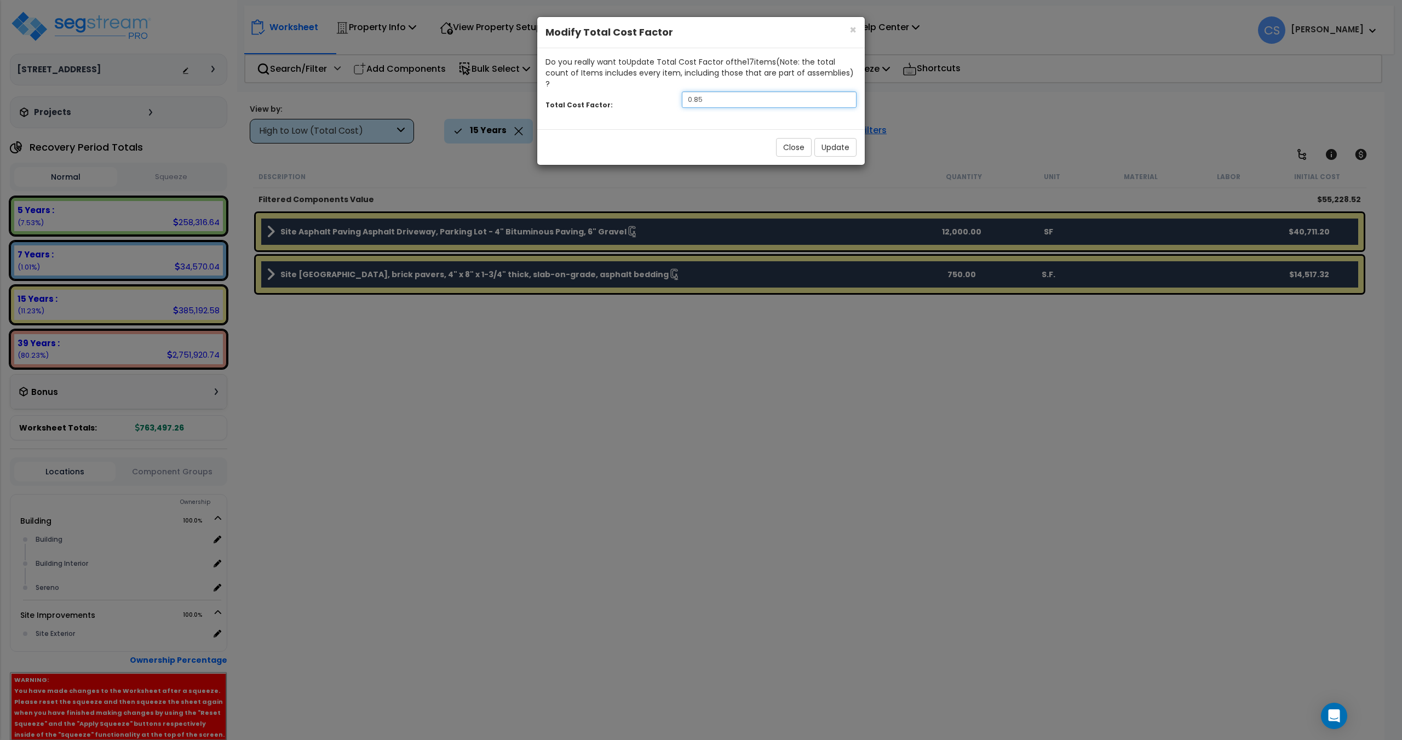
click at [723, 91] on input "0.85" at bounding box center [769, 99] width 175 height 16
drag, startPoint x: 742, startPoint y: 88, endPoint x: 693, endPoint y: 91, distance: 48.8
click at [693, 91] on input "0.85" at bounding box center [769, 99] width 175 height 16
type input "0.8"
click at [850, 138] on button "Update" at bounding box center [835, 147] width 42 height 19
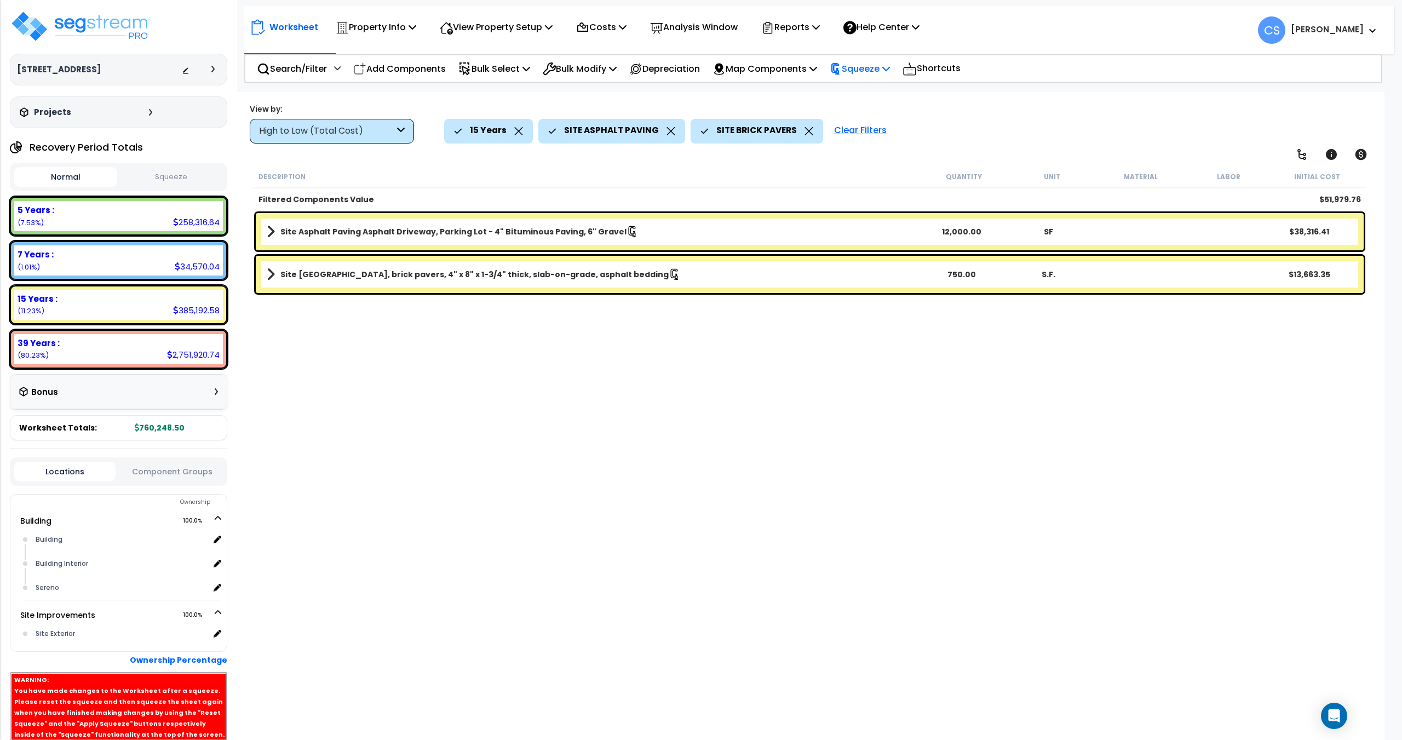
click at [890, 62] on p "Squeeze" at bounding box center [860, 68] width 60 height 15
click at [873, 85] on link "Re-squeeze" at bounding box center [878, 94] width 108 height 25
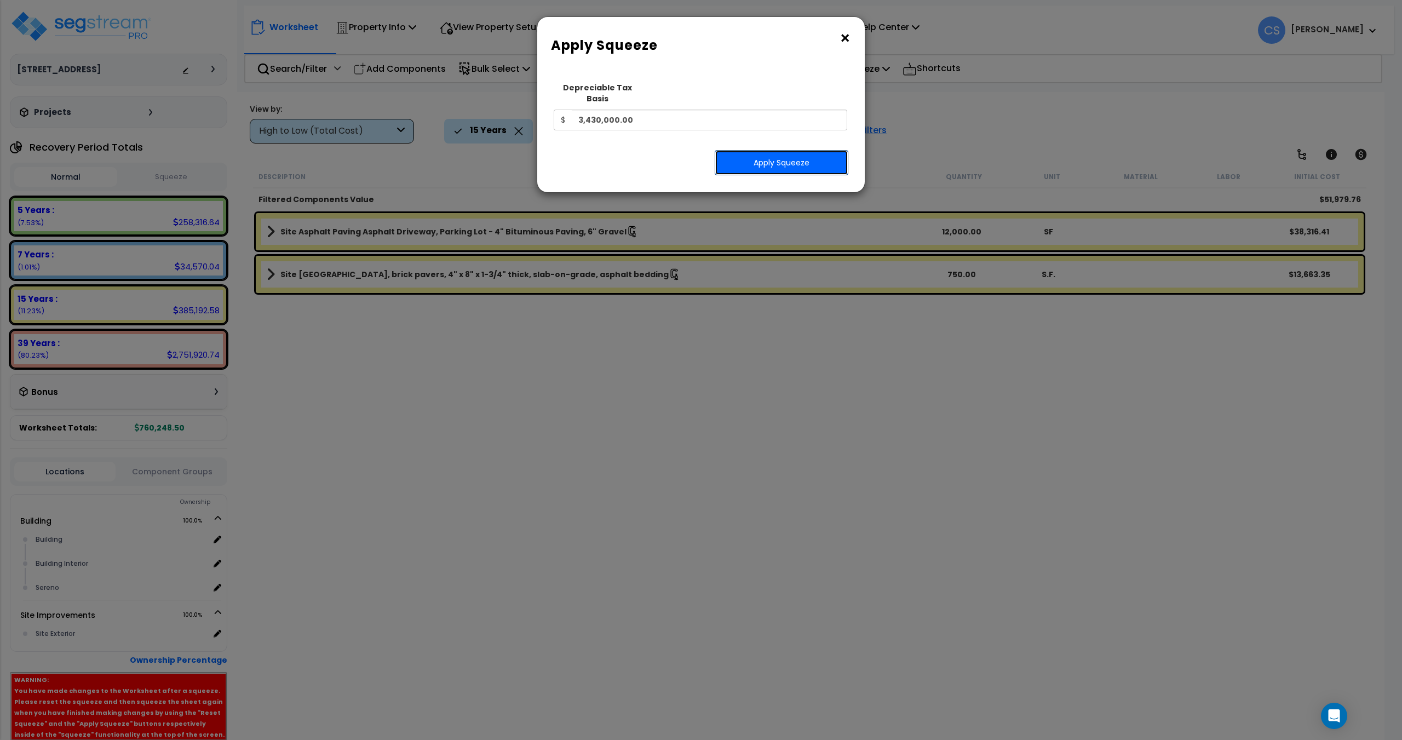
click at [755, 150] on button "Apply Squeeze" at bounding box center [782, 162] width 134 height 25
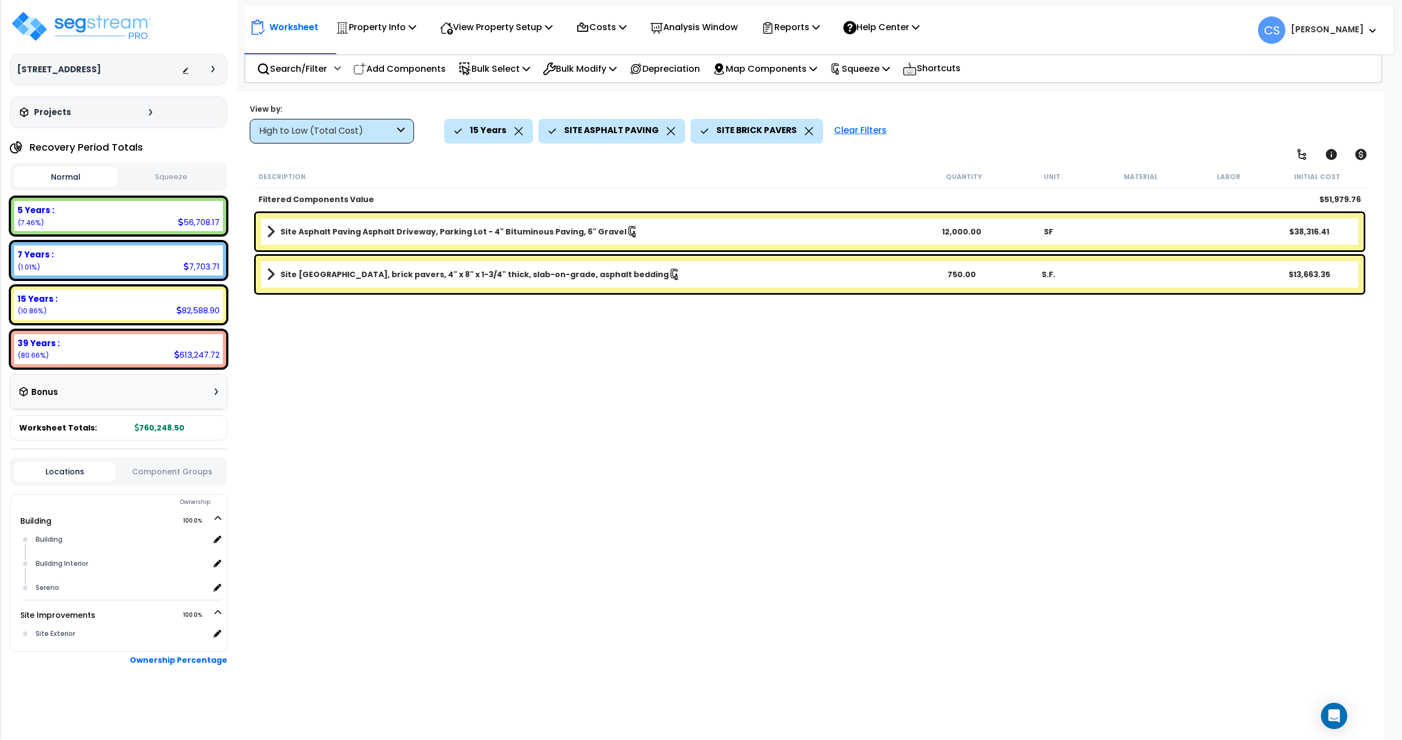
click at [514, 133] on icon at bounding box center [518, 131] width 9 height 8
click at [573, 134] on icon at bounding box center [576, 131] width 9 height 8
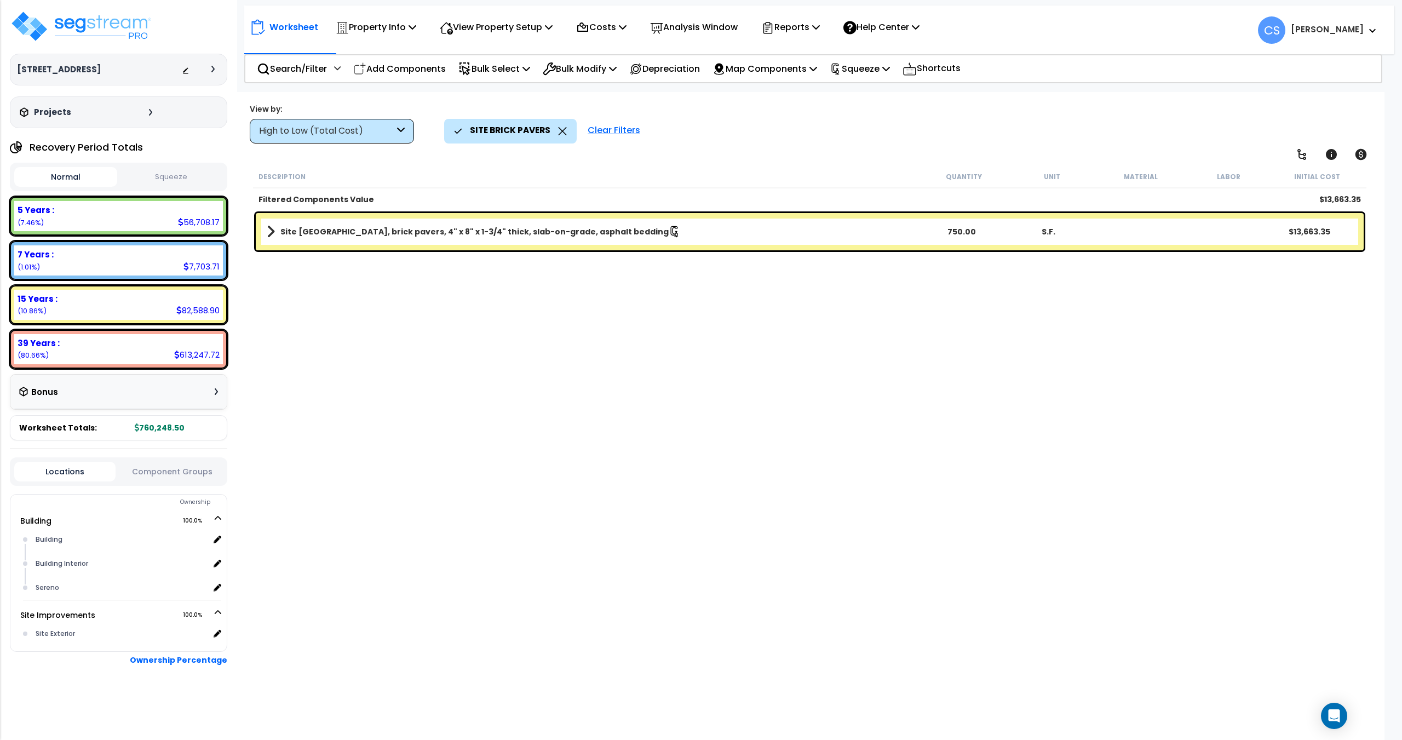
click at [560, 133] on icon at bounding box center [562, 131] width 9 height 8
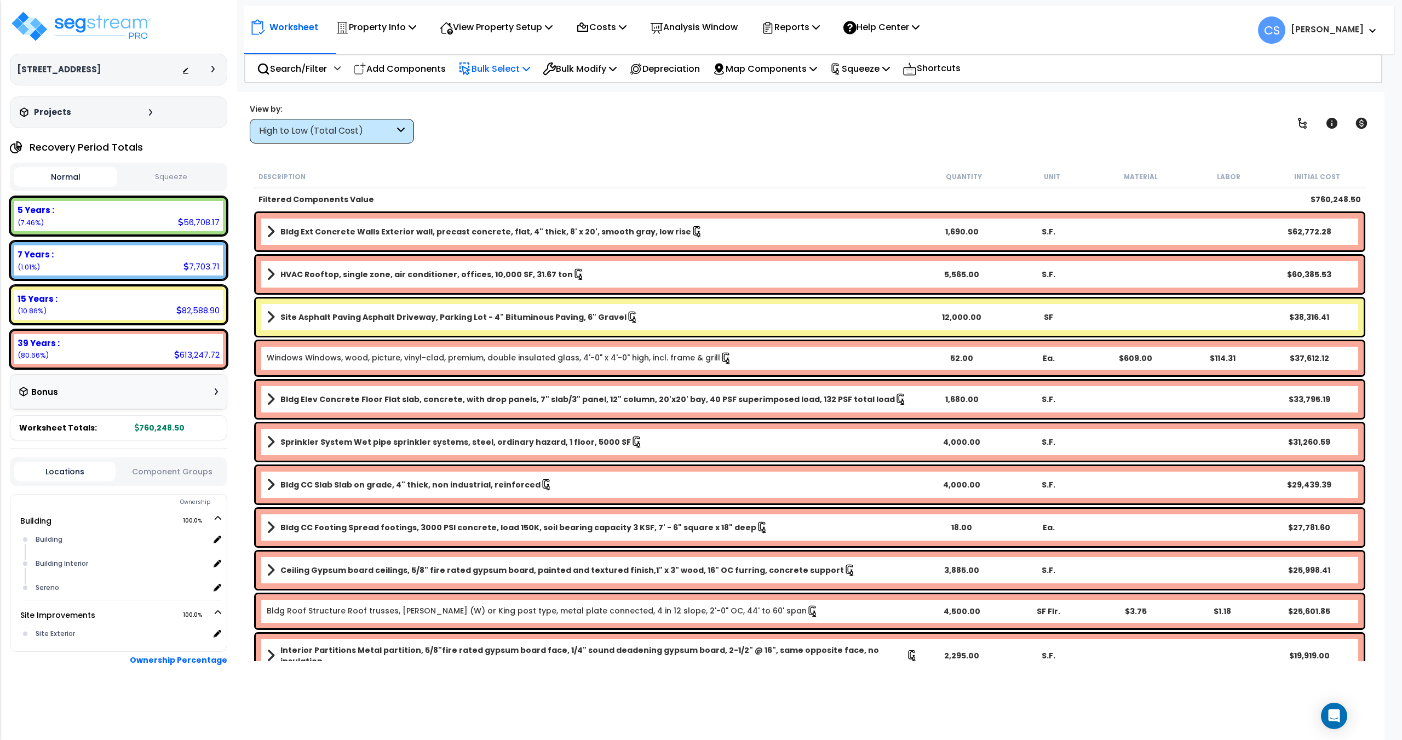
click at [526, 71] on p "Bulk Select" at bounding box center [494, 68] width 72 height 15
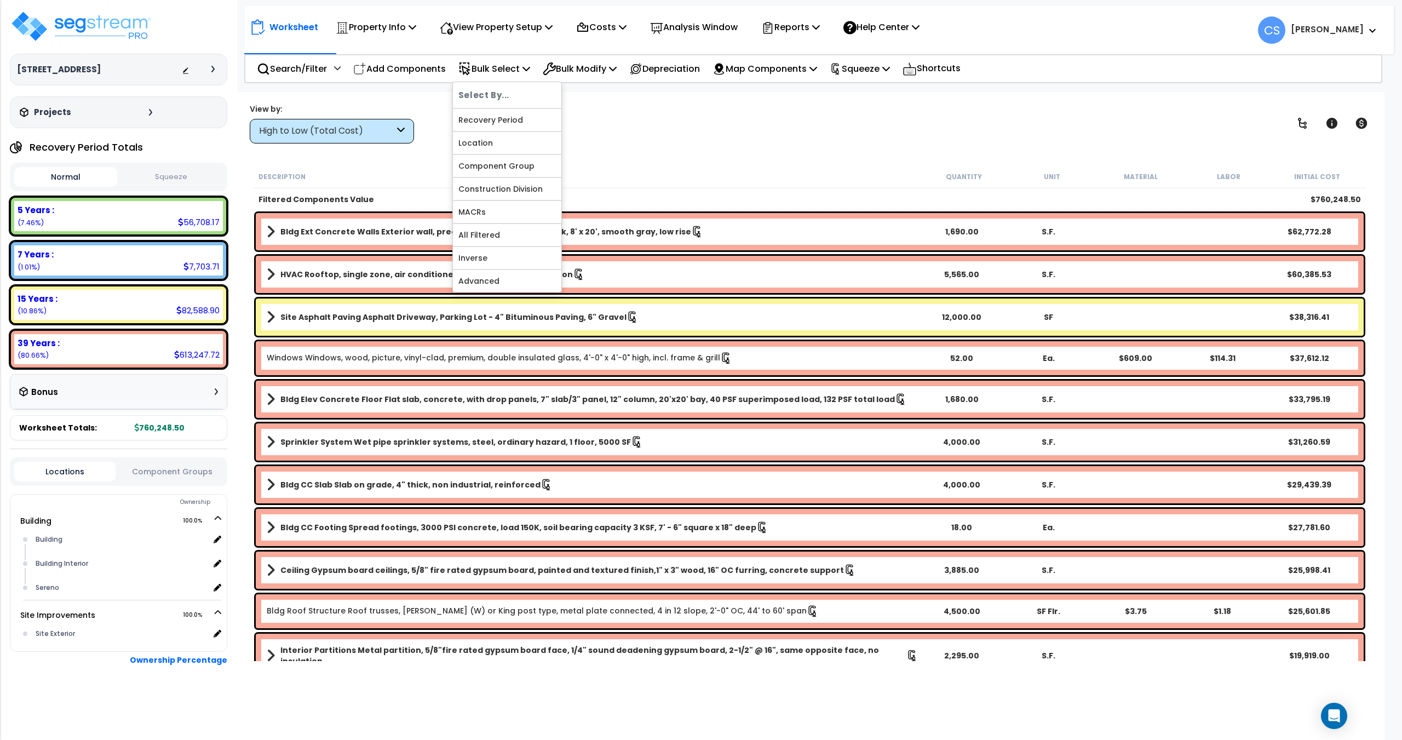
click at [316, 82] on div "Search/Filter Additional Search / Filter Add Components Bulk Select Select By..…" at bounding box center [813, 68] width 1138 height 29
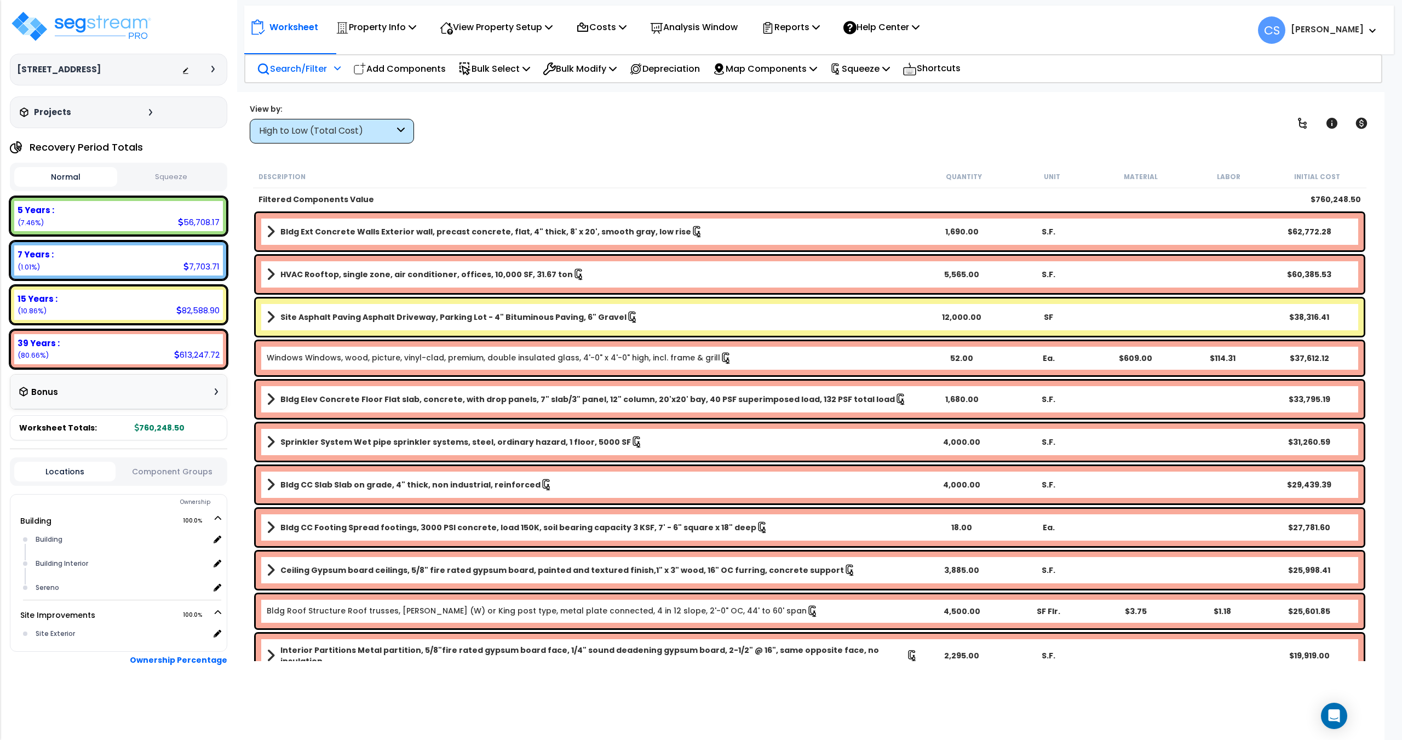
click at [327, 66] on p "Search/Filter" at bounding box center [292, 68] width 70 height 15
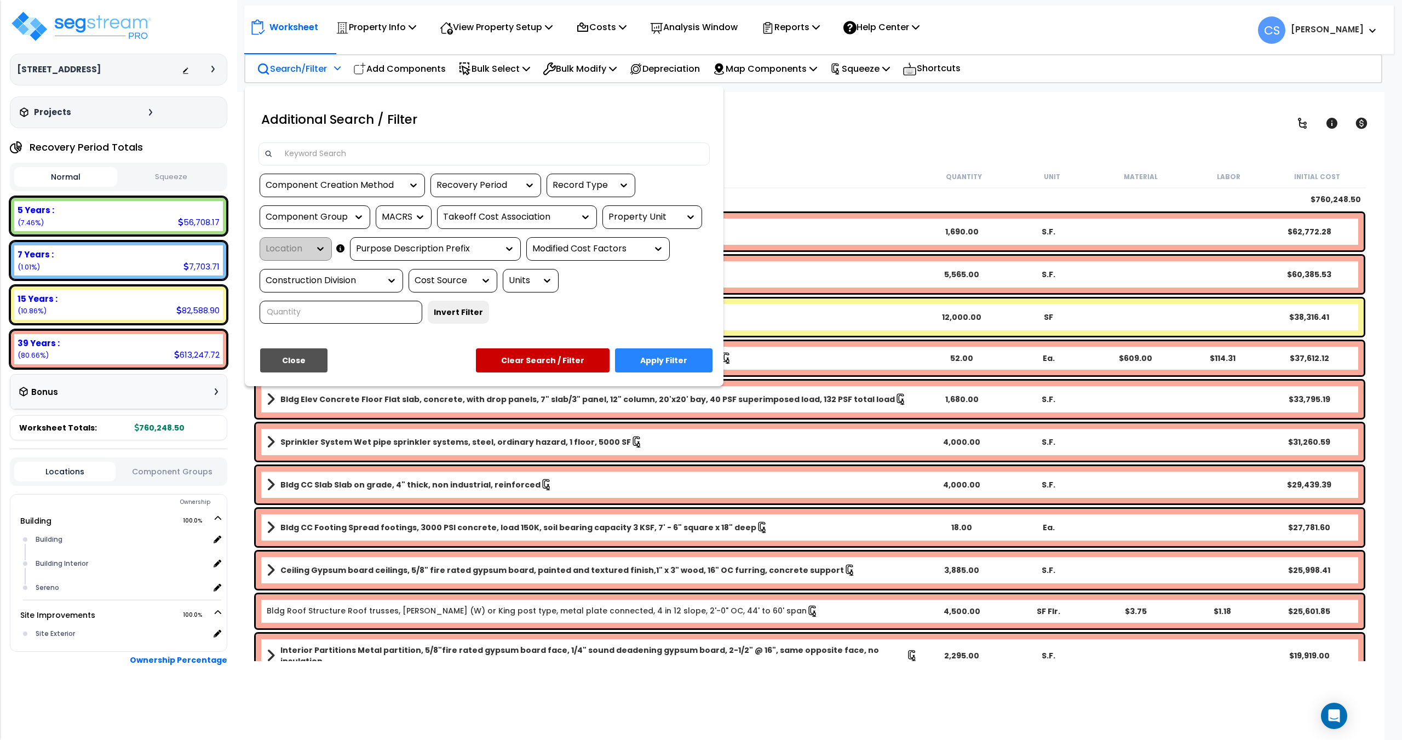
click at [473, 186] on div "Recovery Period" at bounding box center [477, 185] width 82 height 13
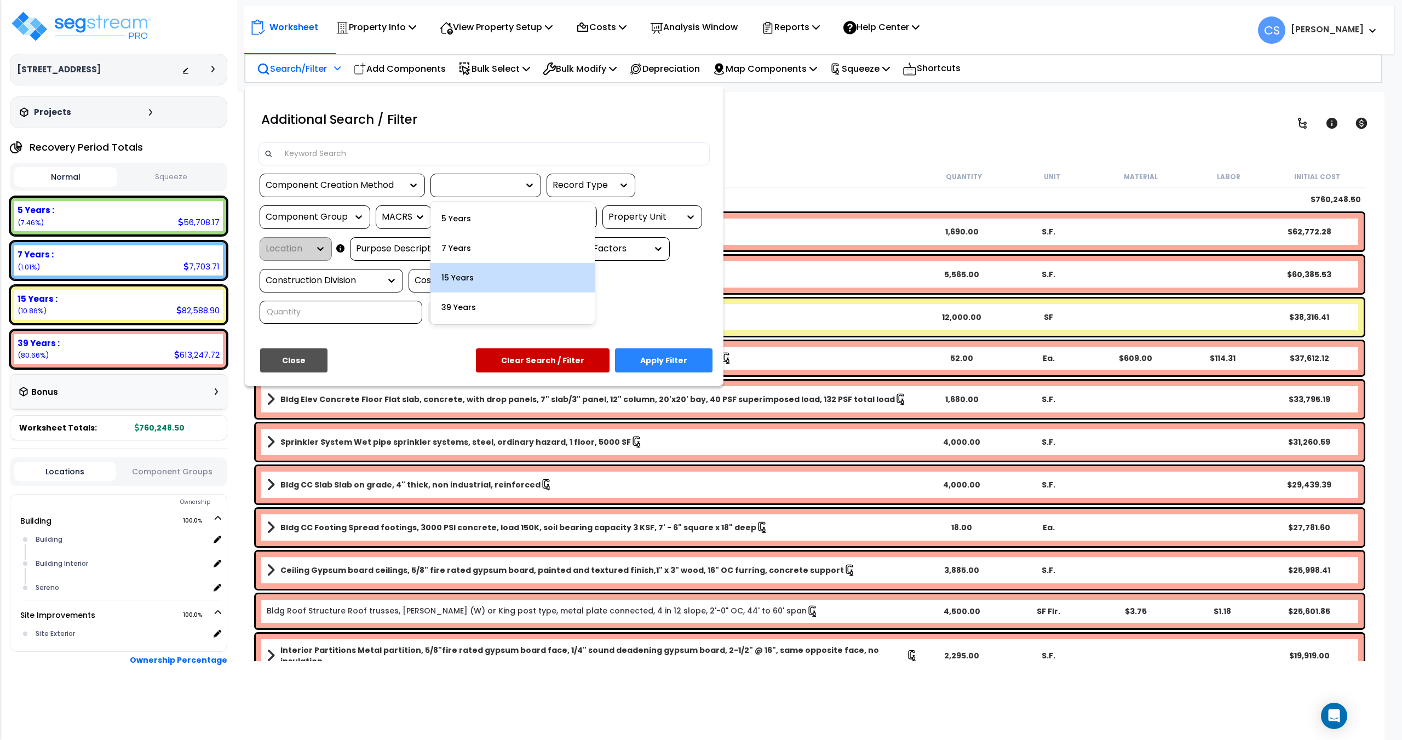
drag, startPoint x: 460, startPoint y: 272, endPoint x: 421, endPoint y: 255, distance: 43.1
click at [460, 273] on div "15 Years" at bounding box center [512, 278] width 164 height 30
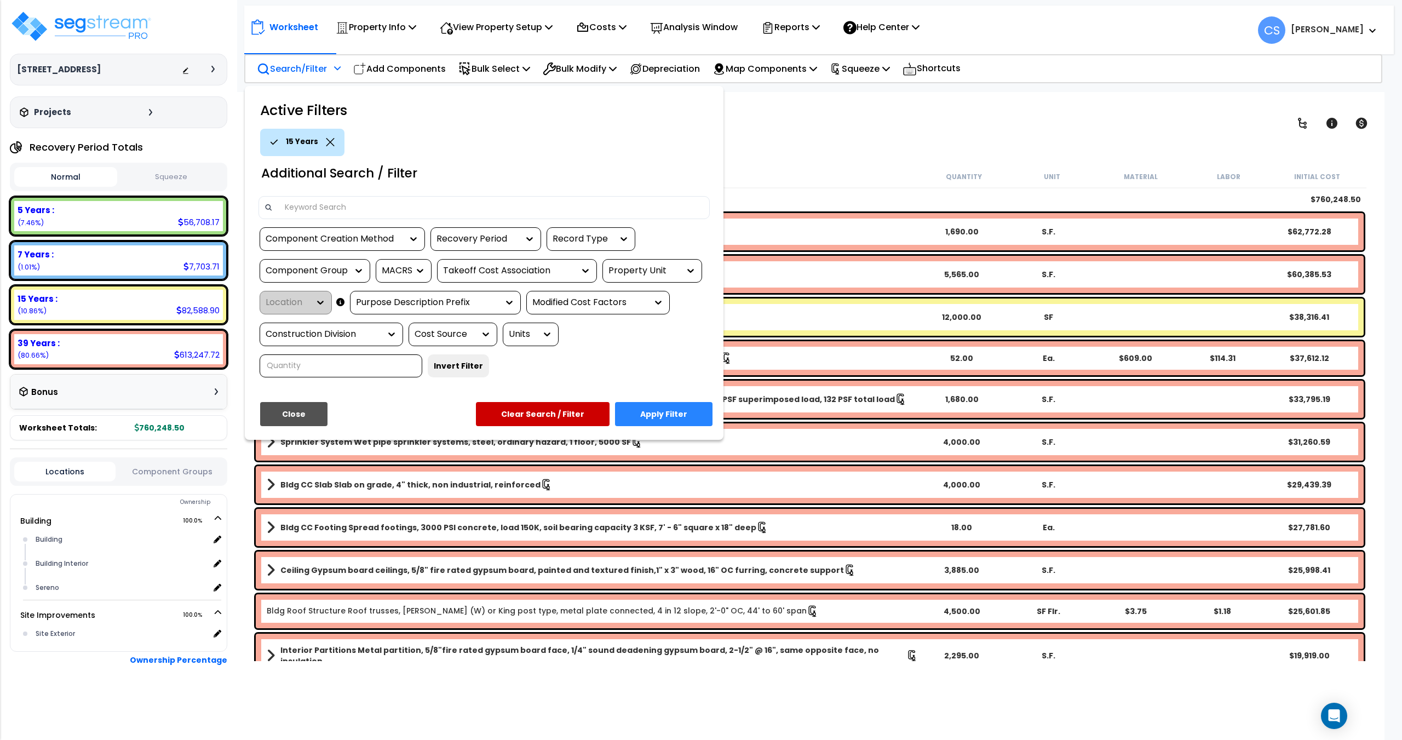
click at [321, 268] on div "Component Group" at bounding box center [307, 271] width 82 height 13
type input "paving"
drag, startPoint x: 313, startPoint y: 301, endPoint x: 312, endPoint y: 285, distance: 15.3
click at [313, 301] on div "SITE ASPHALT PAVING" at bounding box center [342, 304] width 164 height 30
click at [310, 271] on div "Component Group" at bounding box center [307, 271] width 82 height 13
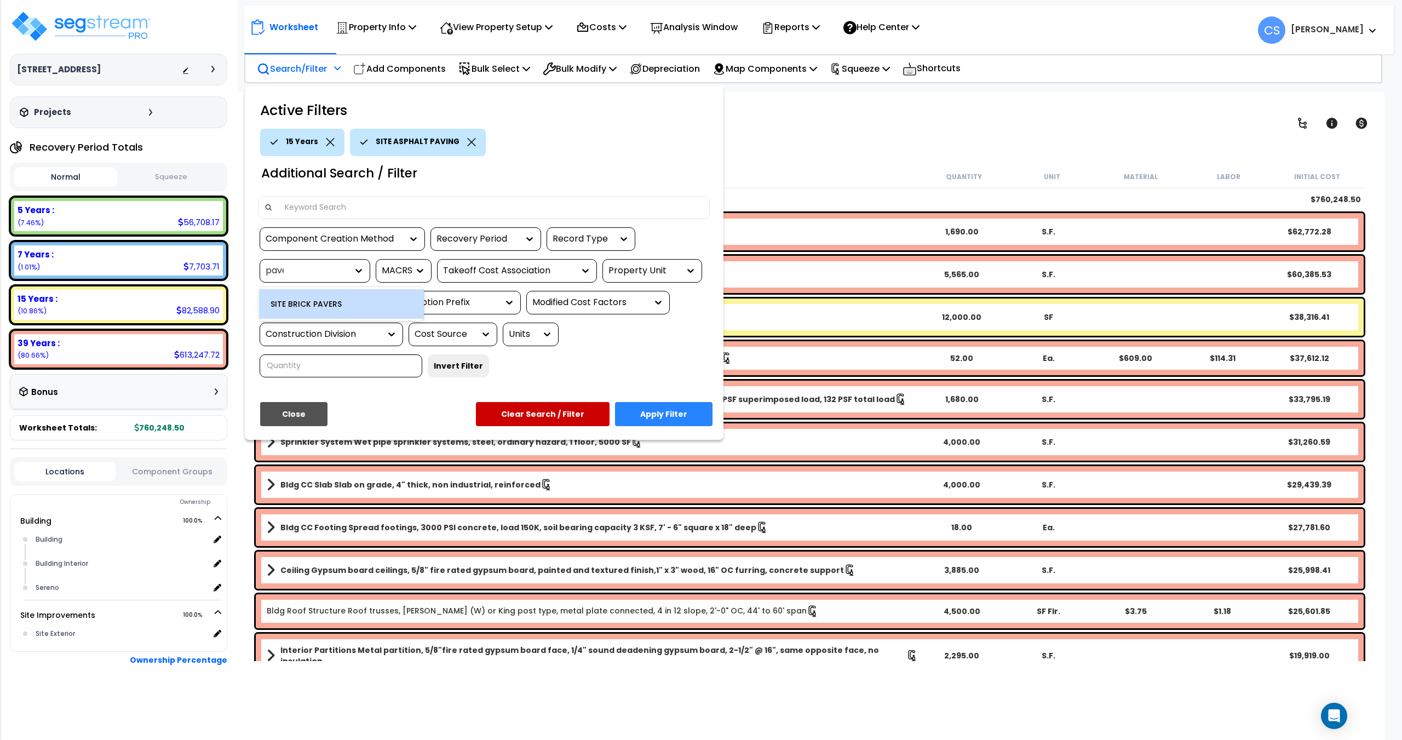
type input "paver"
click at [311, 303] on div "SITE BRICK PAVERS" at bounding box center [342, 304] width 164 height 30
click at [664, 416] on button "Apply Filter" at bounding box center [663, 414] width 97 height 24
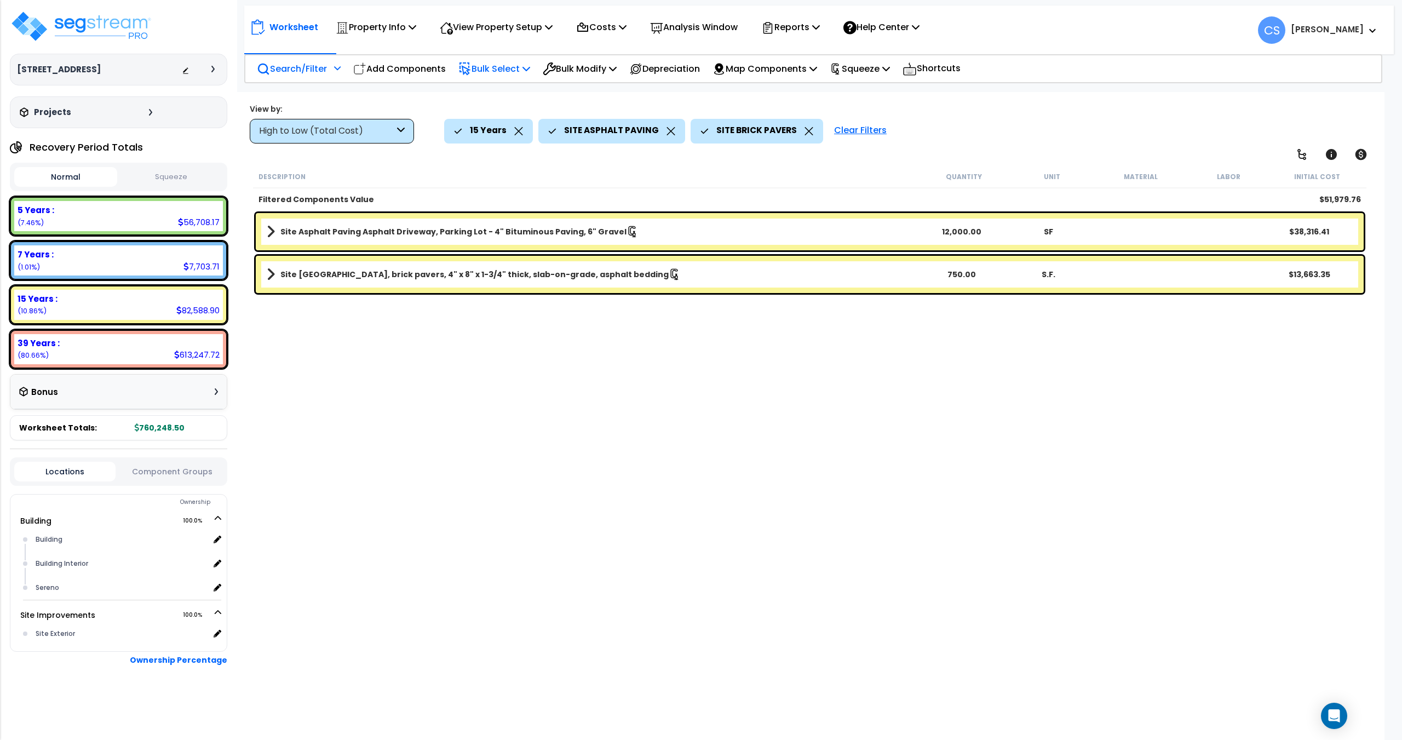
click at [510, 78] on div "Bulk Select" at bounding box center [494, 69] width 72 height 26
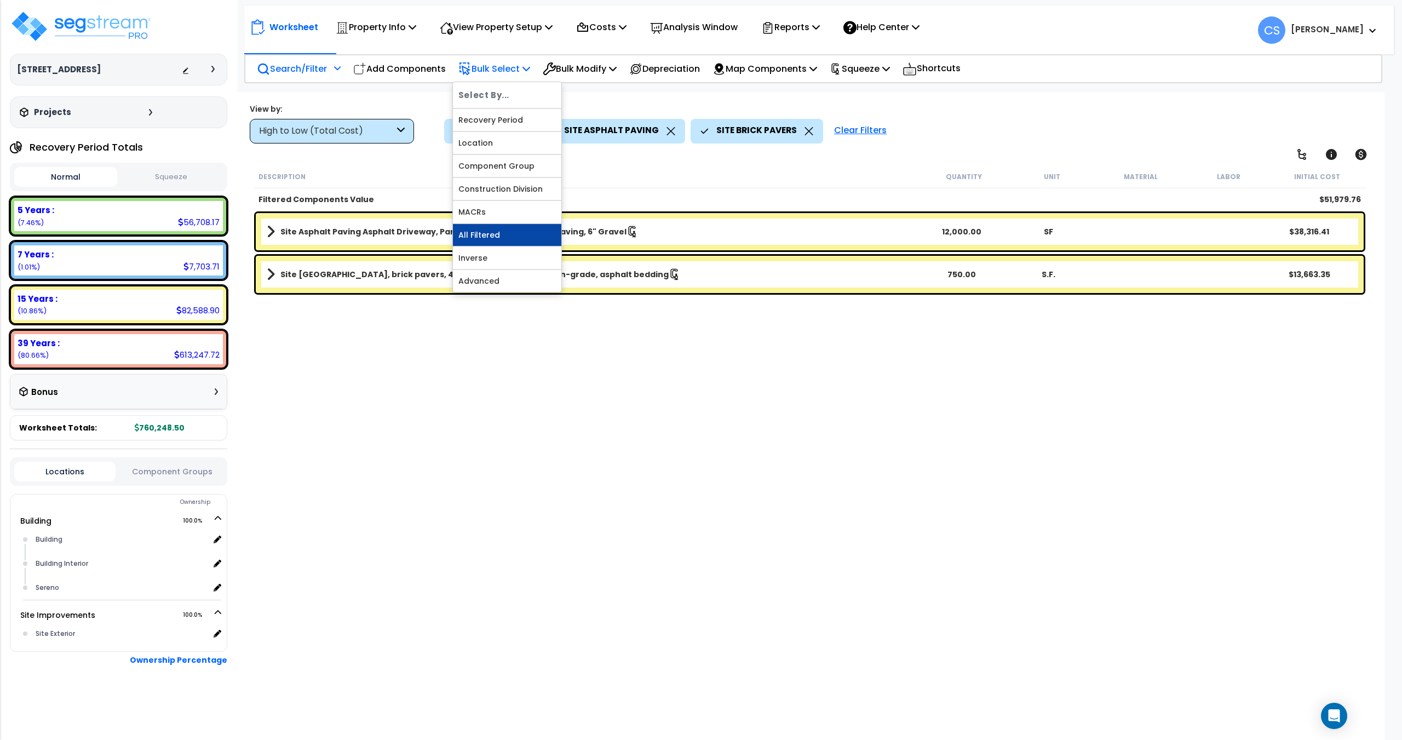
click at [493, 239] on link "All Filtered" at bounding box center [507, 235] width 108 height 22
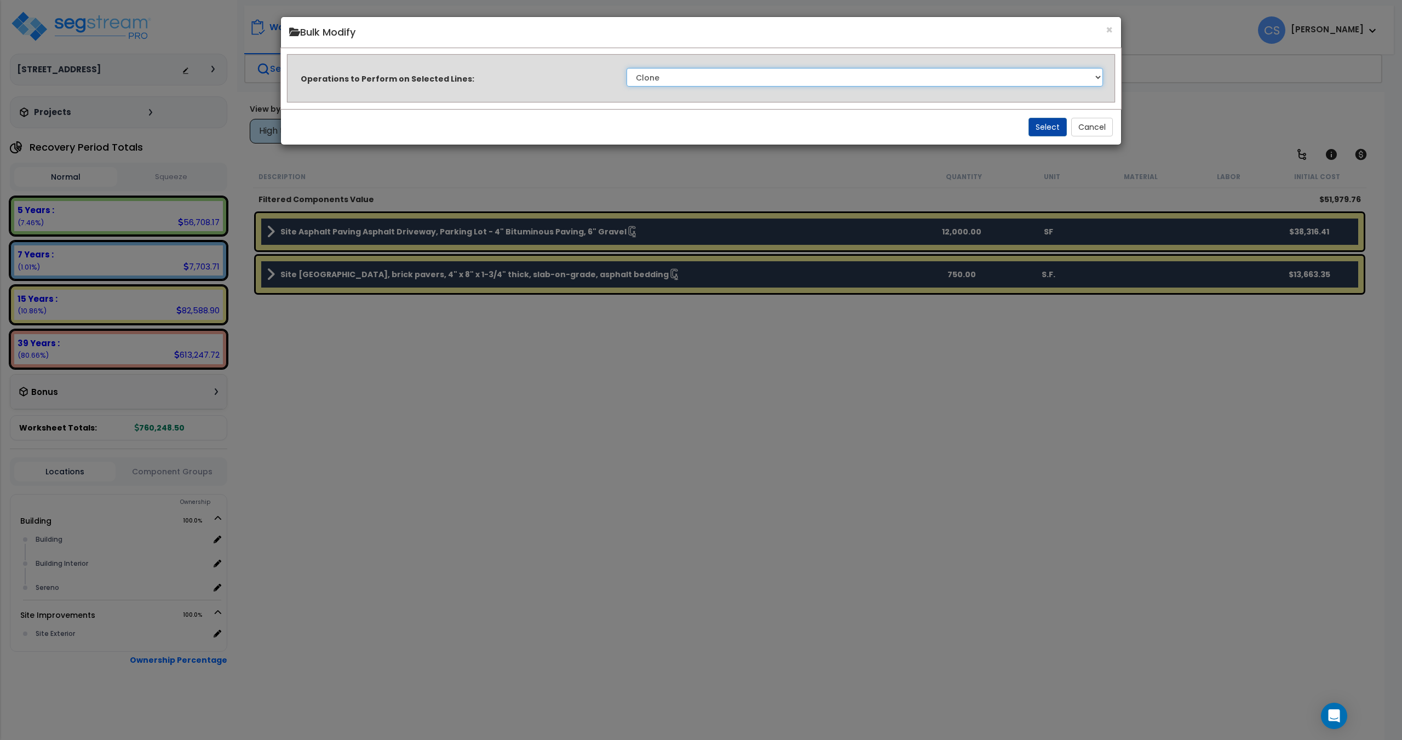
click at [796, 80] on select "Clone Delete Delete Zero Quantities Modify Component Group Modify Recovery Peri…" at bounding box center [864, 77] width 476 height 19
select select "modifyTotalCostFactor"
click at [626, 68] on select "Clone Delete Delete Zero Quantities Modify Component Group Modify Recovery Peri…" at bounding box center [864, 77] width 476 height 19
click at [1050, 130] on button "Select" at bounding box center [1047, 127] width 38 height 19
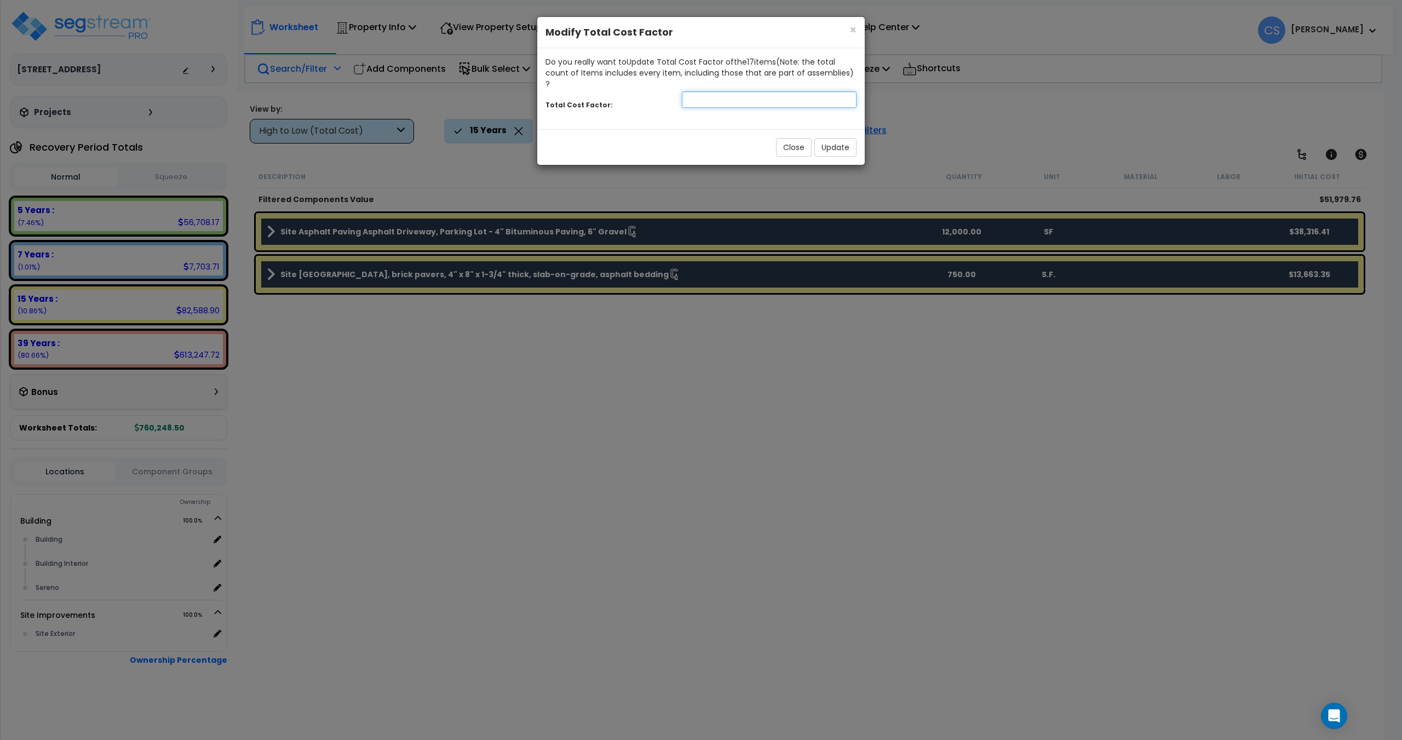
click at [710, 91] on input "number" at bounding box center [769, 99] width 175 height 16
type input "0.85"
click at [836, 139] on button "Update" at bounding box center [835, 147] width 42 height 19
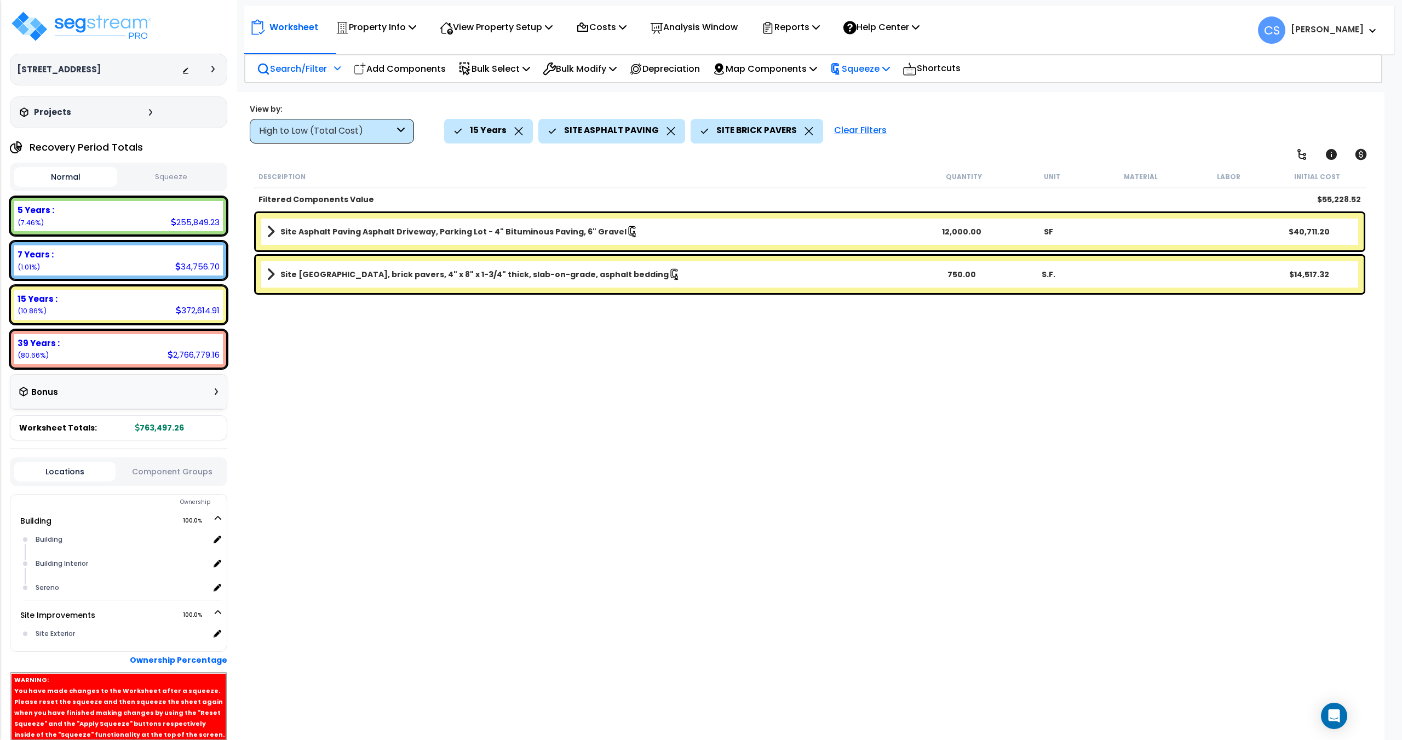
click at [887, 71] on p "Squeeze" at bounding box center [860, 68] width 60 height 15
click at [880, 94] on link "Re-squeeze" at bounding box center [878, 94] width 108 height 25
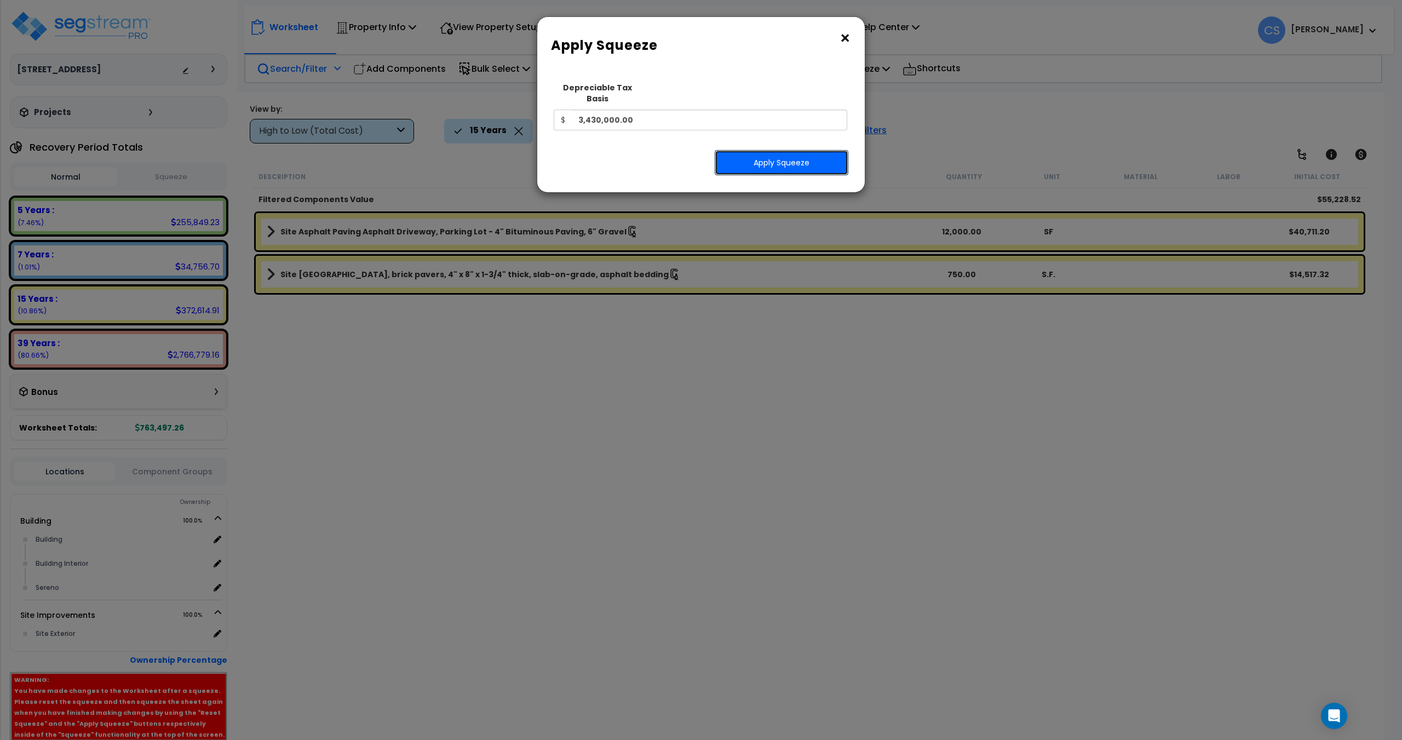
click at [762, 151] on button "Apply Squeeze" at bounding box center [782, 162] width 134 height 25
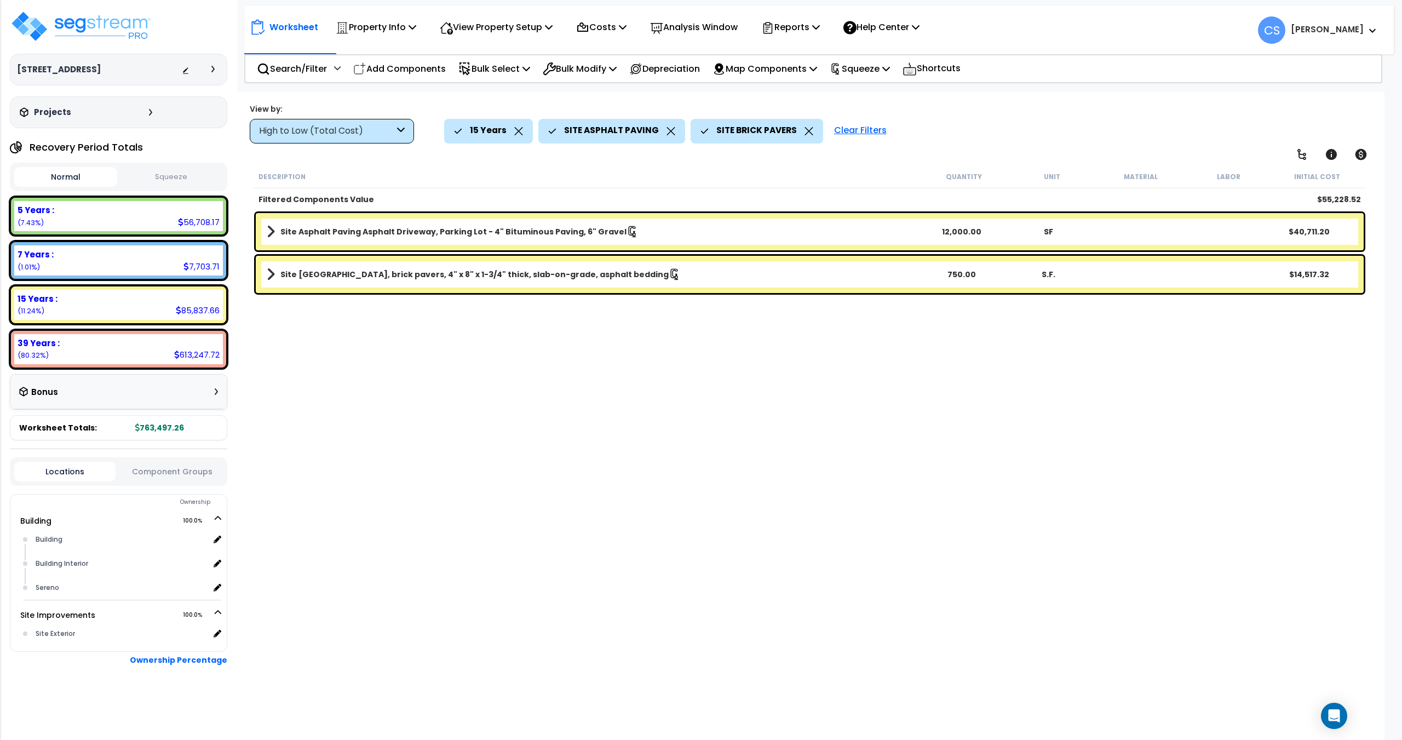
click at [169, 176] on button "Squeeze" at bounding box center [171, 177] width 103 height 19
click at [509, 74] on p "Bulk Select" at bounding box center [494, 68] width 72 height 15
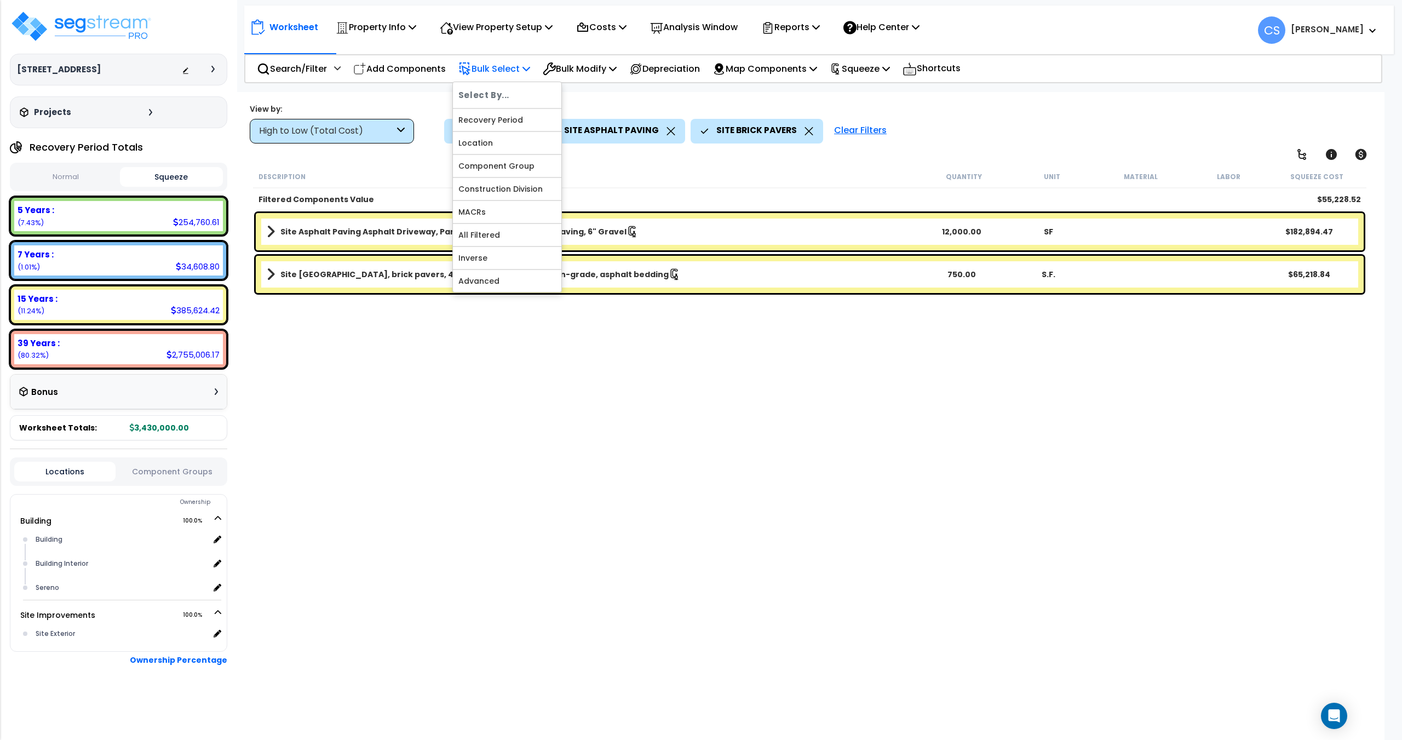
click at [485, 71] on p "Bulk Select" at bounding box center [494, 68] width 72 height 15
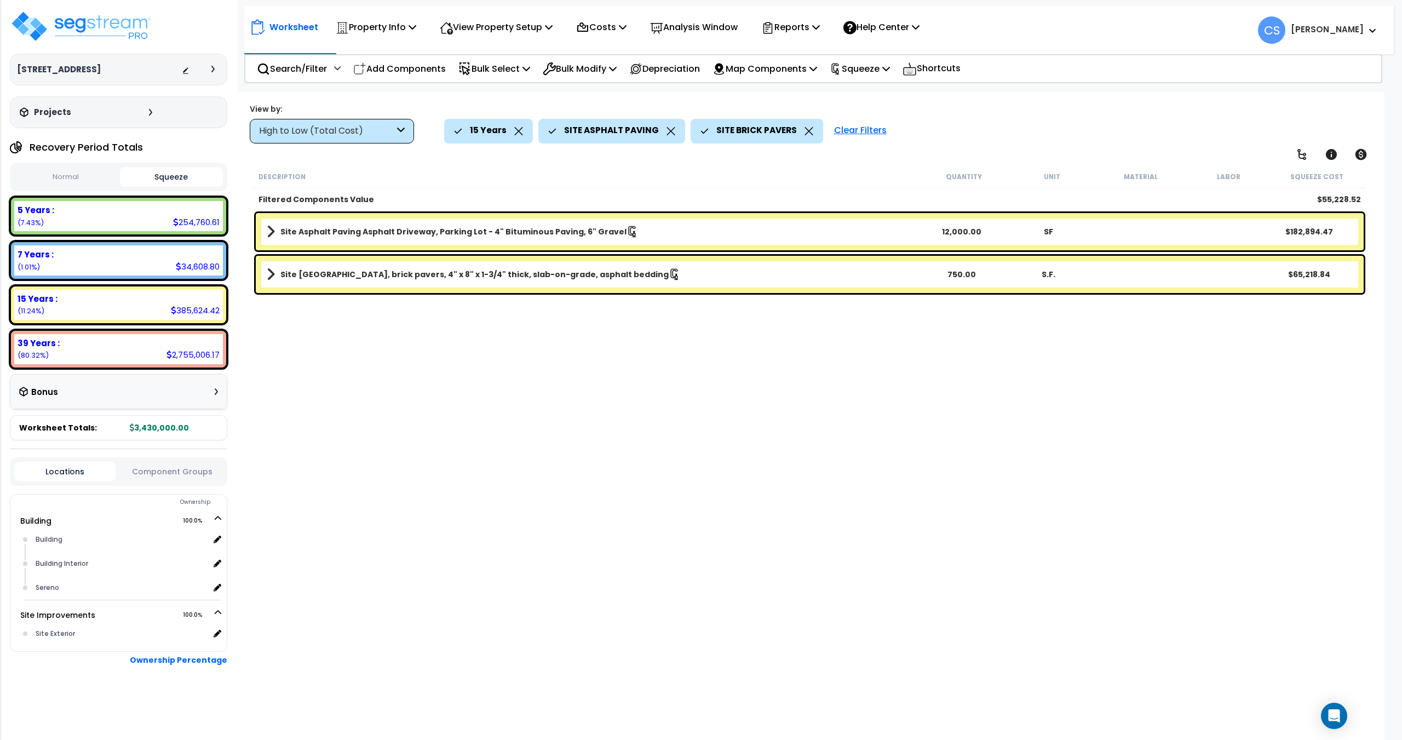
click at [524, 133] on div "15 Years" at bounding box center [488, 131] width 89 height 24
click at [519, 133] on icon at bounding box center [519, 131] width 8 height 8
click at [572, 134] on icon at bounding box center [576, 131] width 9 height 8
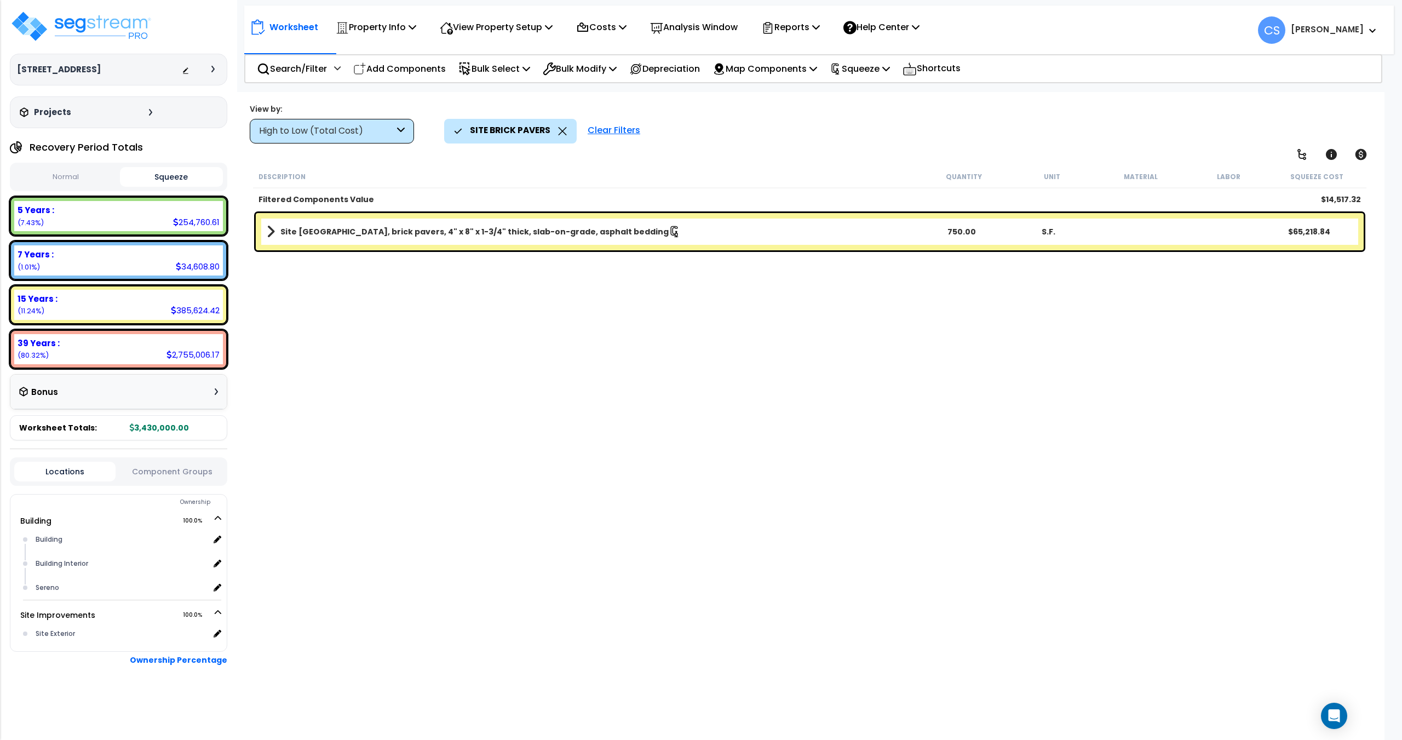
click at [558, 133] on icon at bounding box center [562, 131] width 9 height 8
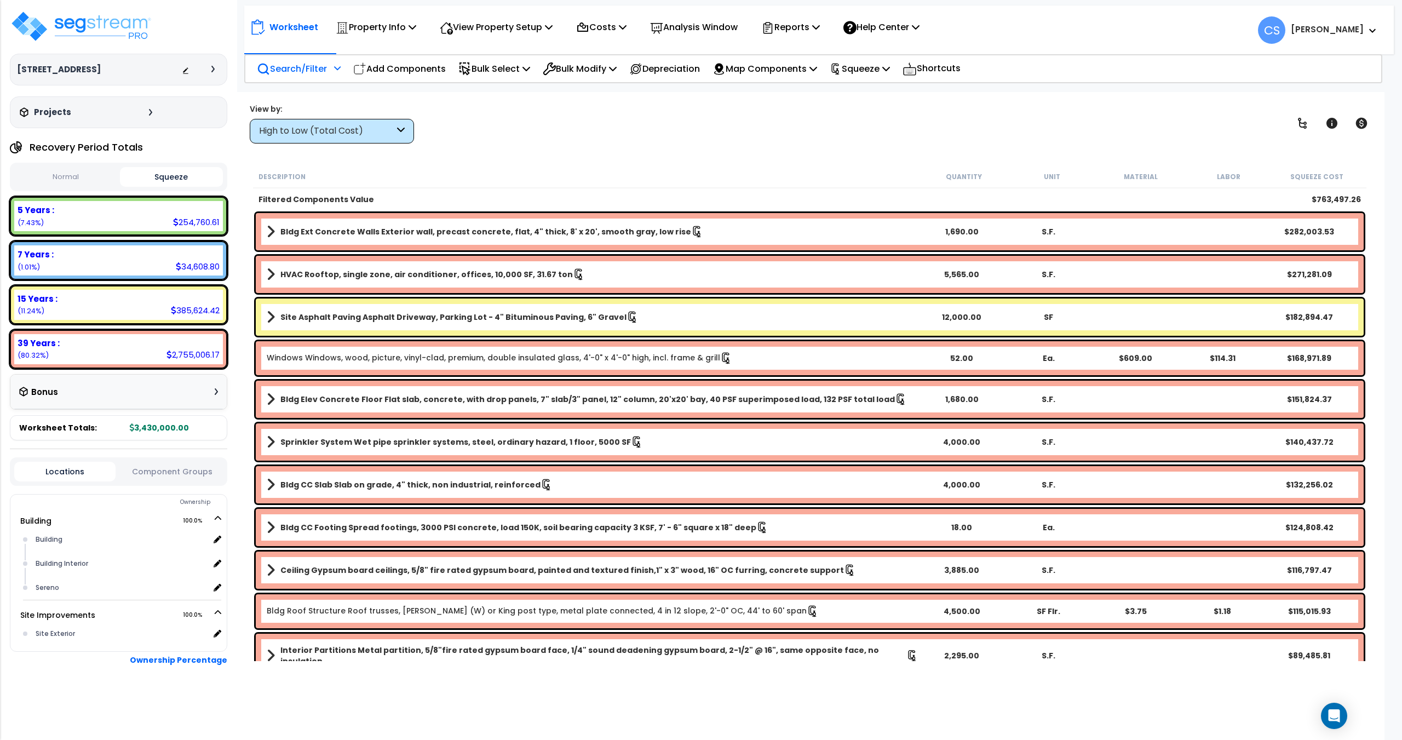
click at [338, 75] on div at bounding box center [335, 71] width 9 height 19
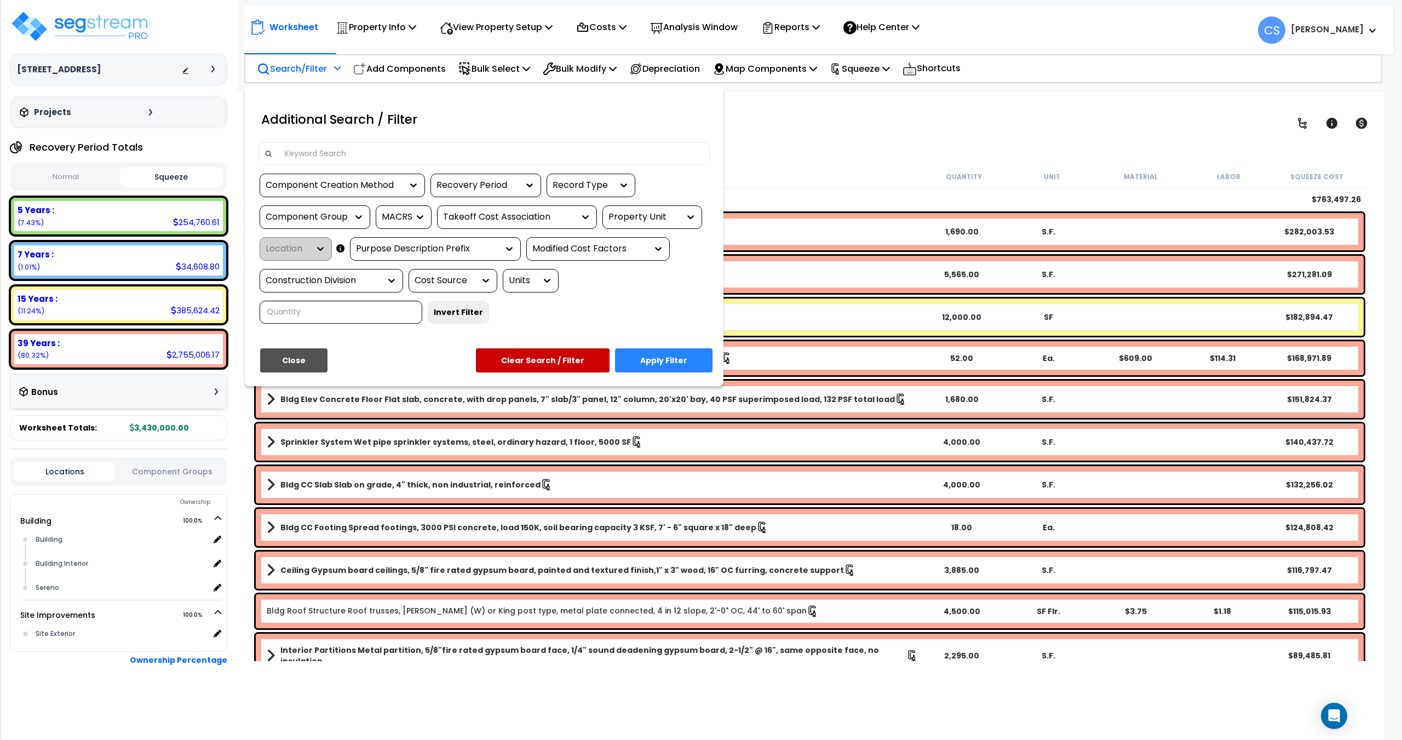
click at [372, 183] on div "Component Creation Method" at bounding box center [334, 185] width 137 height 13
click at [461, 186] on div "Recovery Period" at bounding box center [477, 185] width 82 height 13
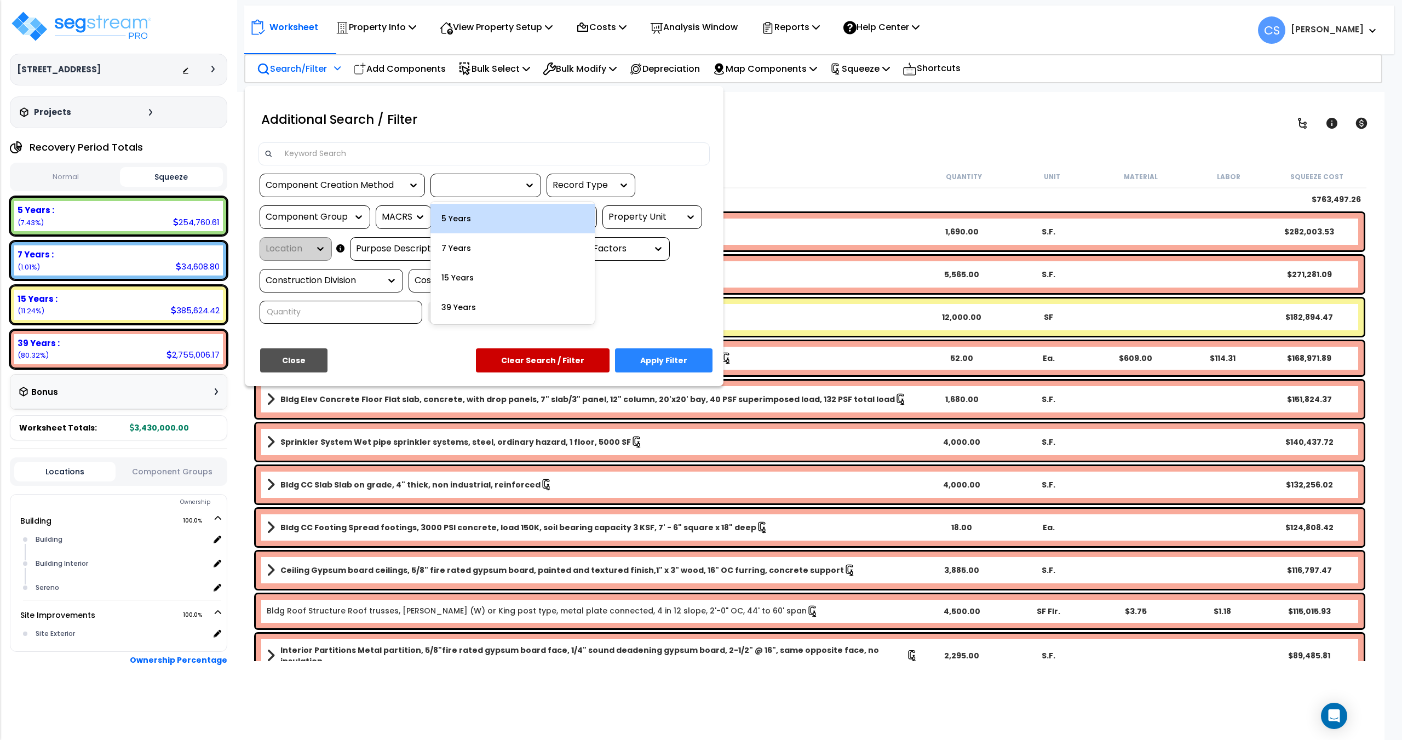
click at [466, 223] on div "5 Years" at bounding box center [512, 219] width 164 height 30
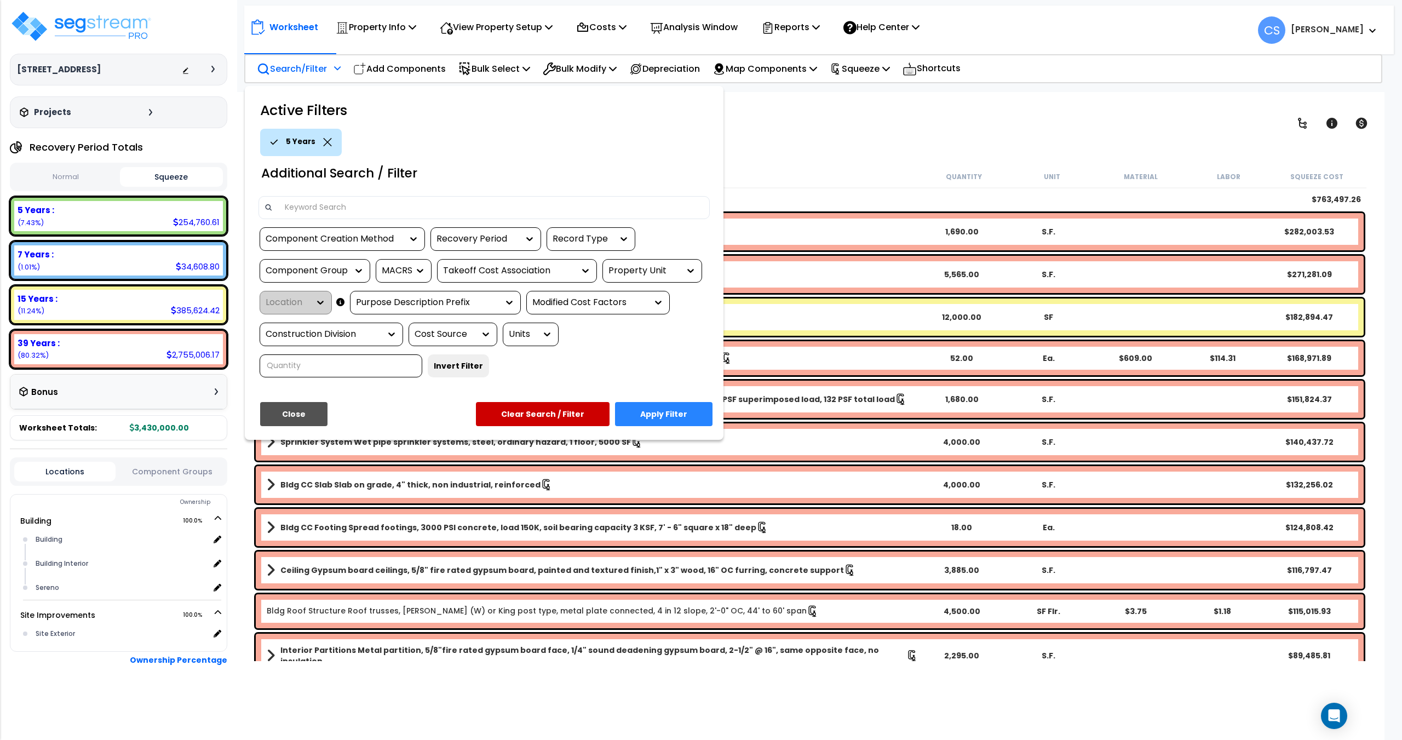
click at [349, 271] on div at bounding box center [356, 270] width 16 height 11
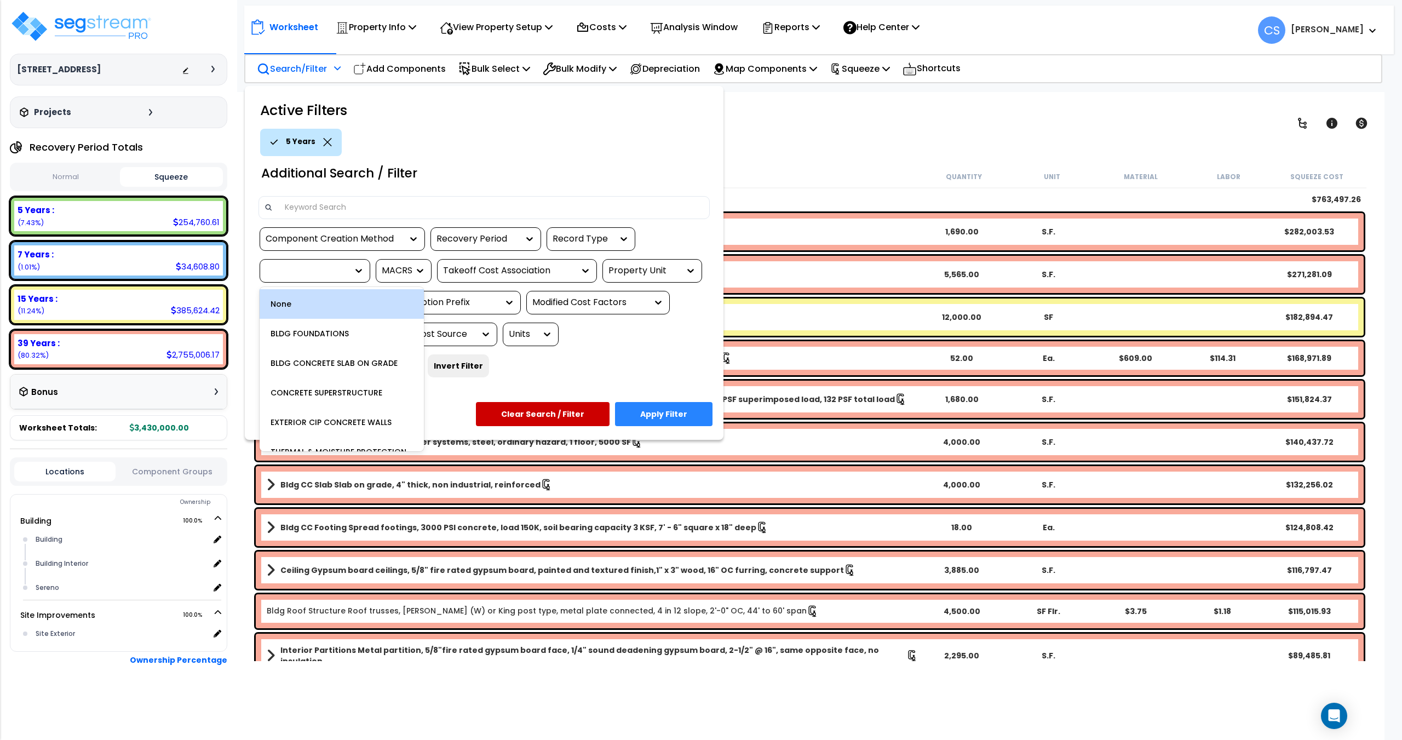
drag, startPoint x: 347, startPoint y: 277, endPoint x: 323, endPoint y: 274, distance: 24.8
click at [347, 277] on div at bounding box center [315, 271] width 111 height 24
type input "electrical"
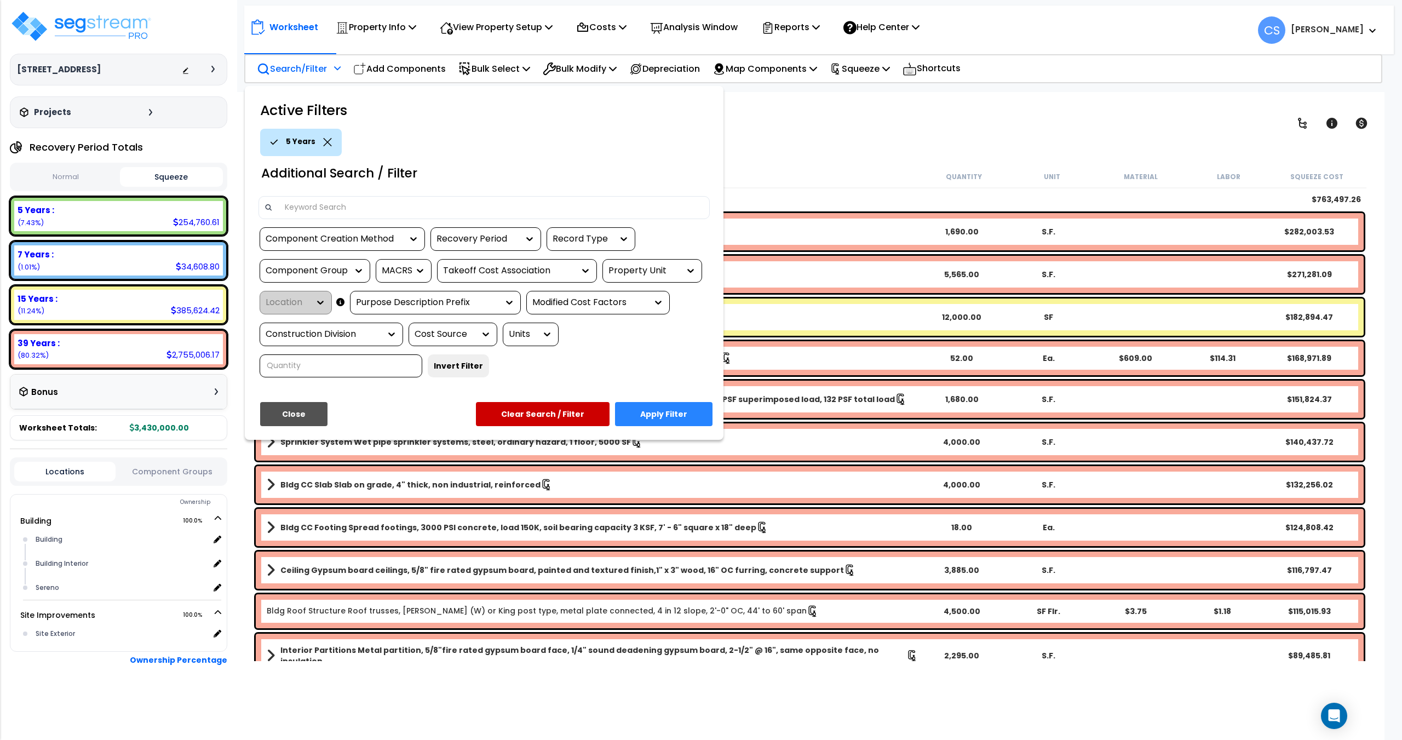
drag, startPoint x: 319, startPoint y: 272, endPoint x: 258, endPoint y: 268, distance: 61.4
click at [297, 271] on div "Component Group" at bounding box center [307, 271] width 82 height 13
type input "computer"
click at [338, 307] on div "COMPUTER ELECTRICAL" at bounding box center [342, 304] width 164 height 30
click at [288, 418] on button "Close" at bounding box center [293, 414] width 67 height 24
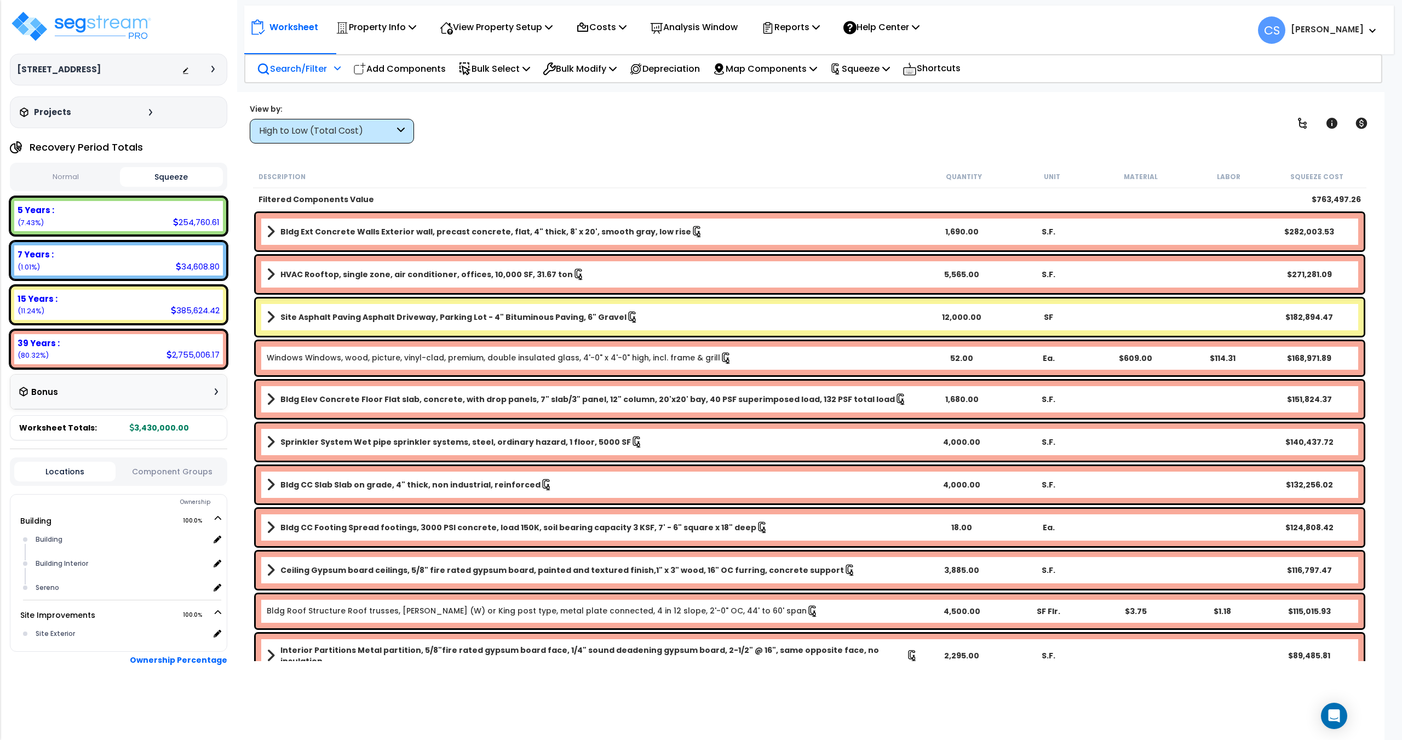
click at [340, 68] on icon at bounding box center [337, 68] width 7 height 8
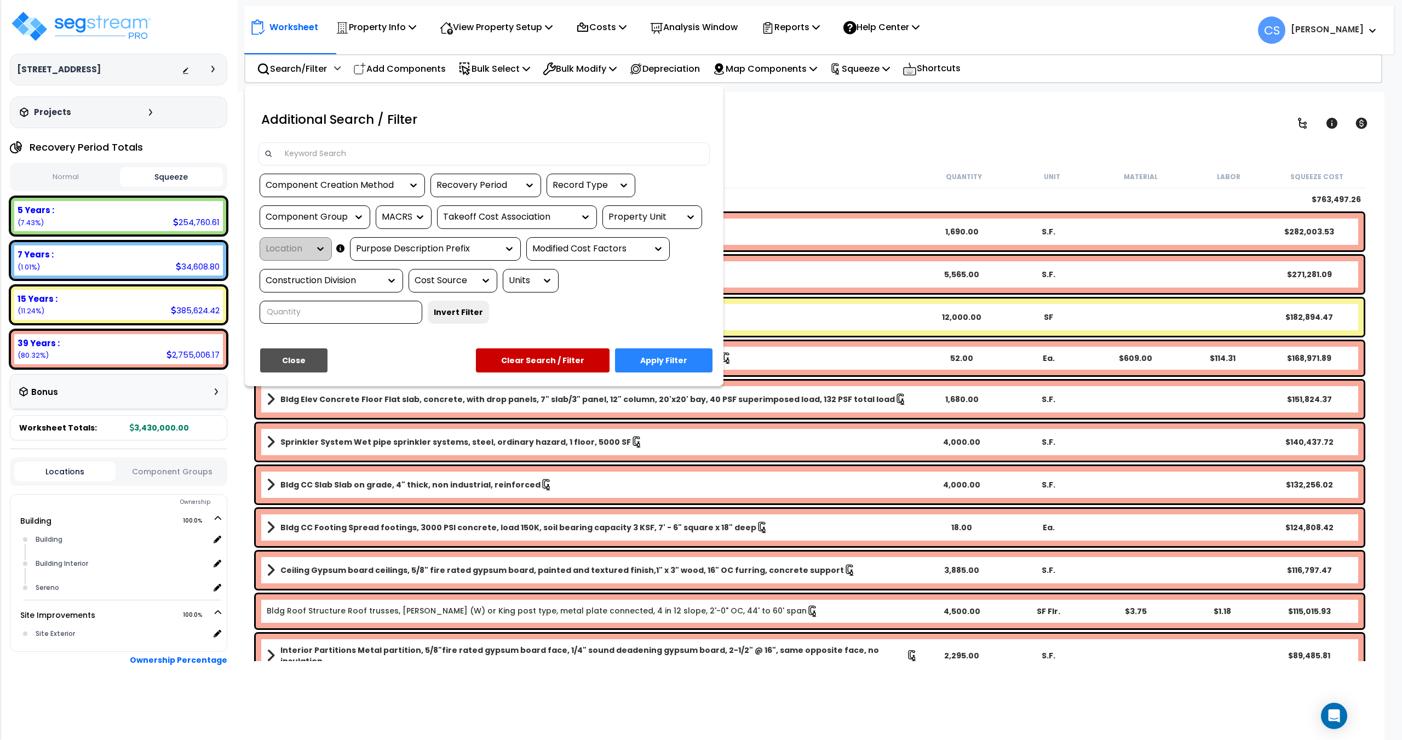
click at [493, 182] on div "Recovery Period" at bounding box center [477, 185] width 82 height 13
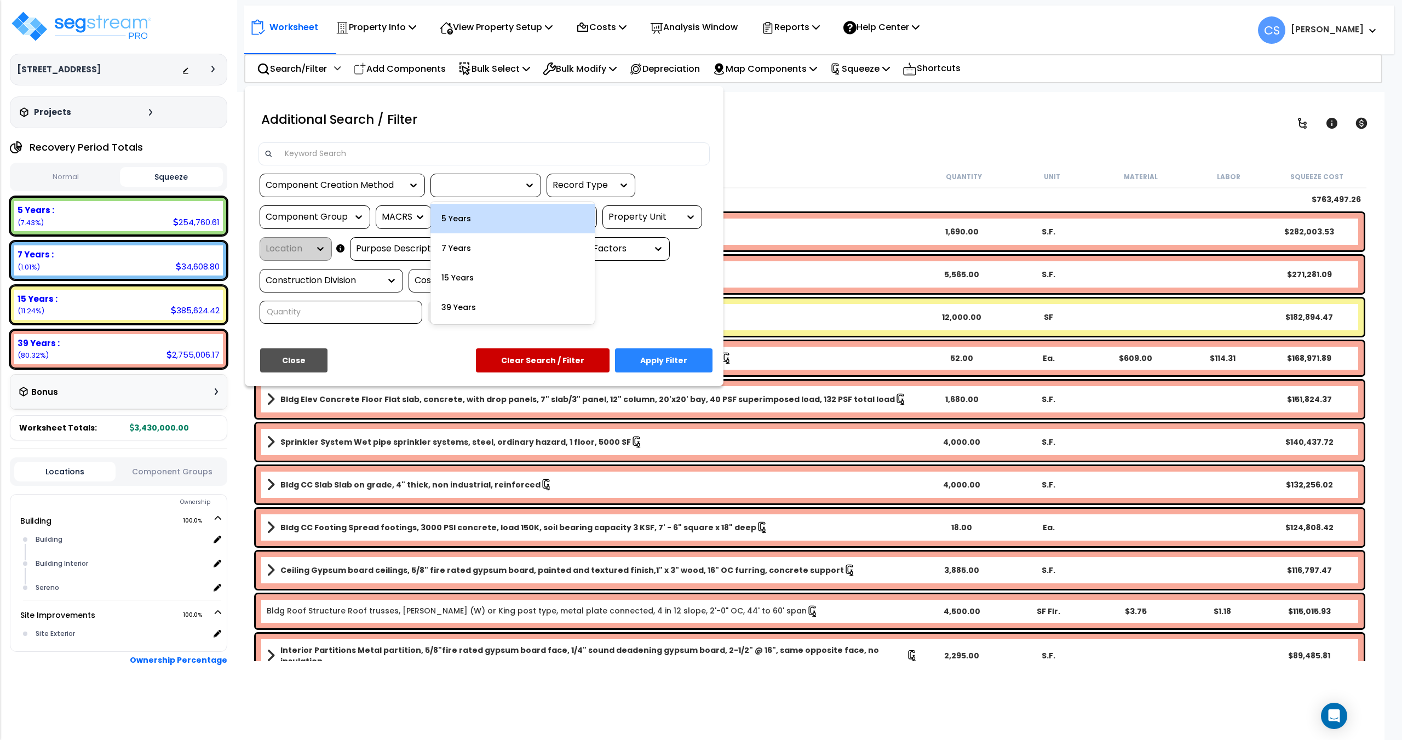
click at [467, 220] on div "5 Years" at bounding box center [512, 219] width 164 height 30
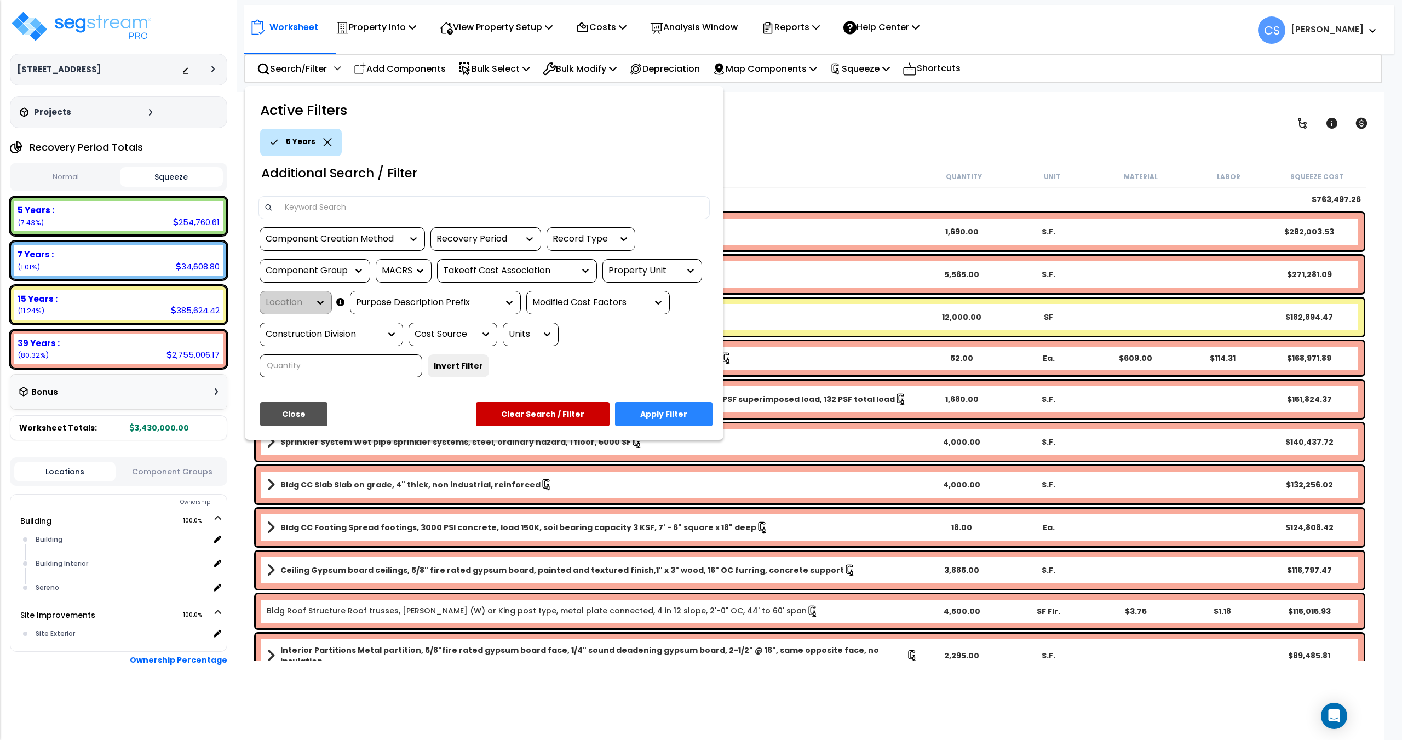
click at [317, 267] on div "Component Group" at bounding box center [307, 271] width 82 height 13
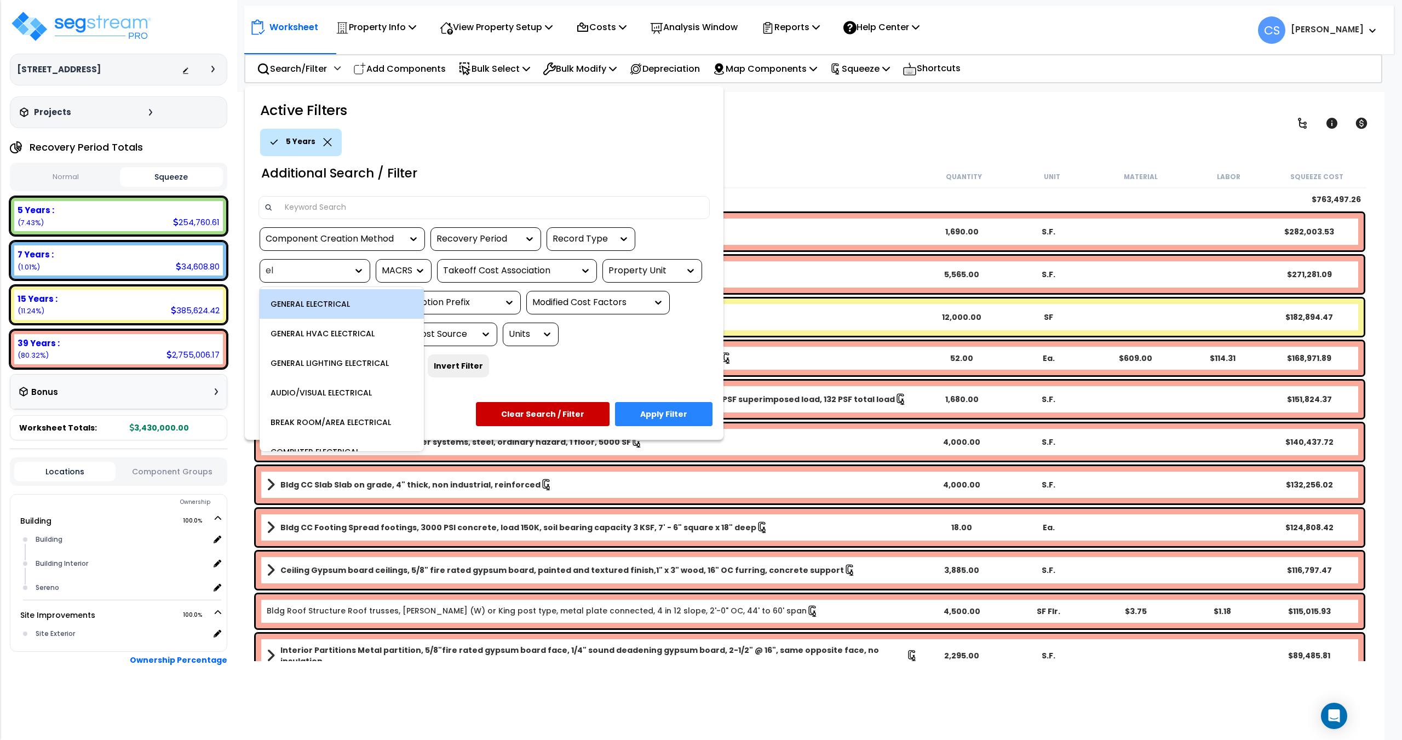
type input "e"
type input "computer"
click at [338, 302] on div "COMPUTER ELECTRICAL" at bounding box center [342, 304] width 164 height 30
click at [313, 268] on div at bounding box center [307, 271] width 82 height 13
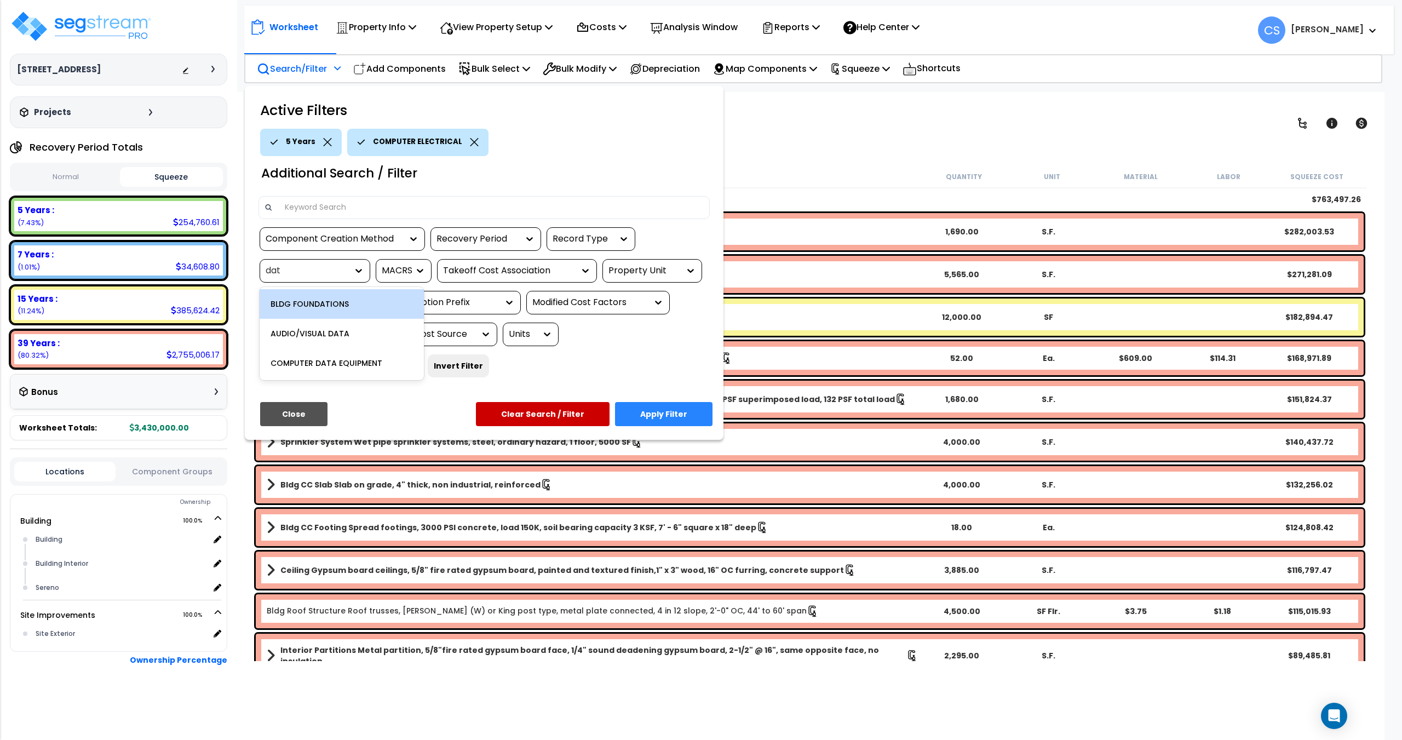
type input "data"
click at [328, 337] on div "COMPUTER DATA EQUIPMENT" at bounding box center [342, 334] width 164 height 30
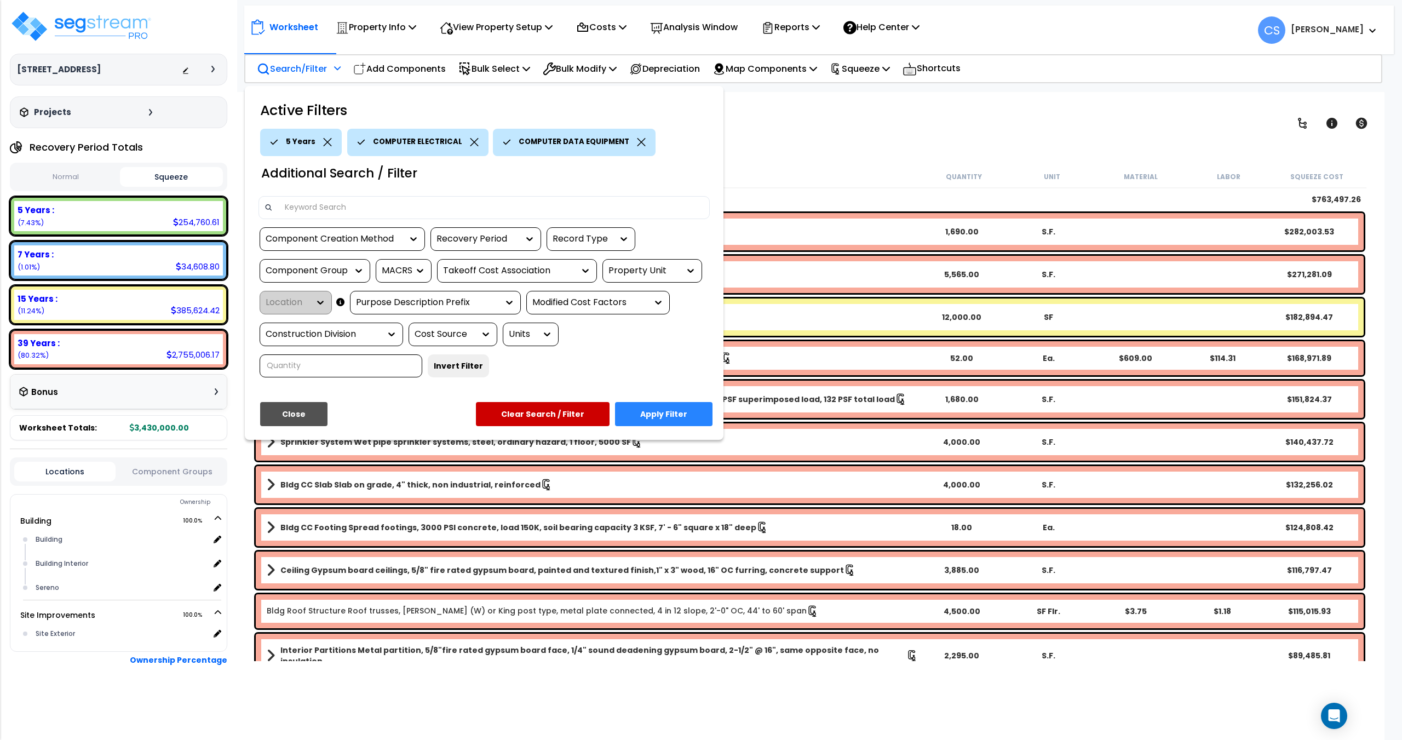
click at [314, 272] on div "Component Group" at bounding box center [307, 271] width 82 height 13
click at [327, 273] on div "Component Group" at bounding box center [307, 271] width 82 height 13
type input "distri"
click at [353, 296] on div "EQUIPMENT ELECTRICAL DISTRIBUTION" at bounding box center [342, 307] width 164 height 37
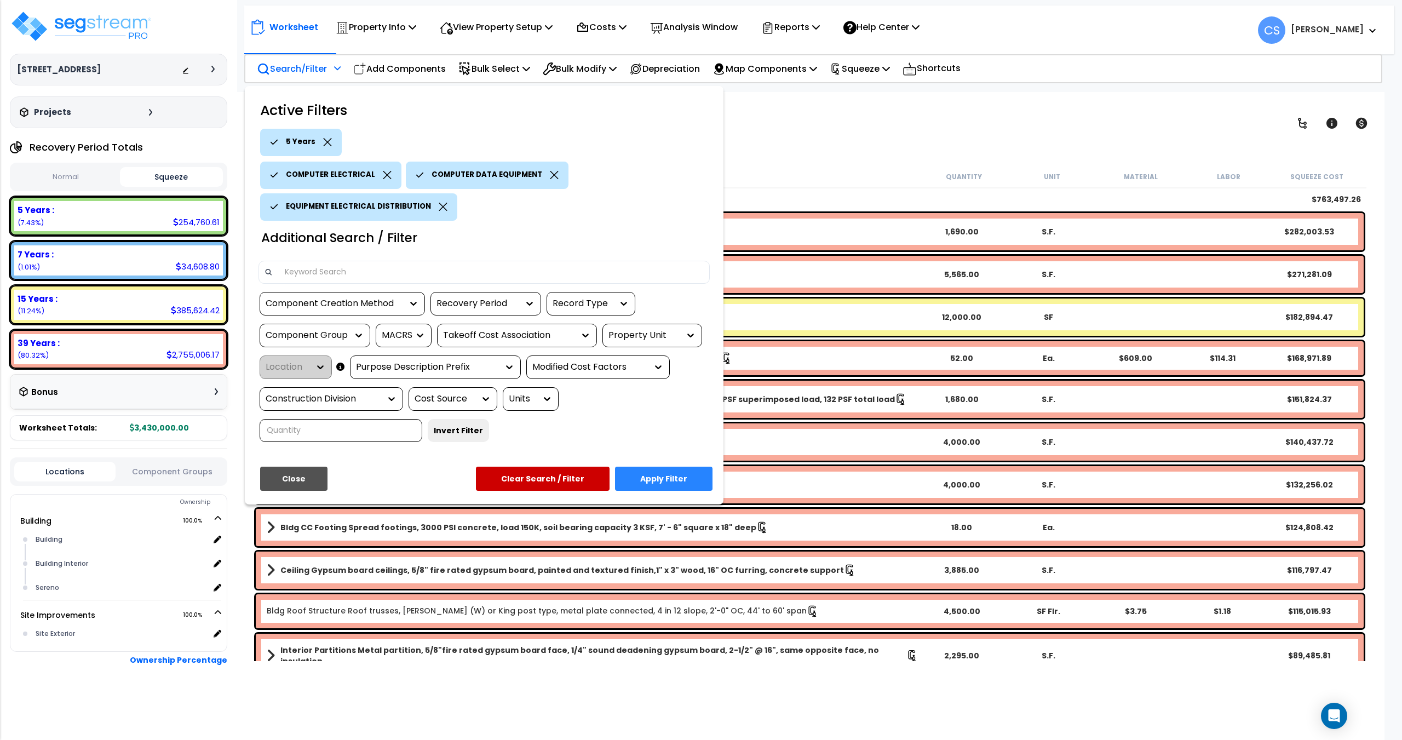
click at [670, 477] on button "Apply Filter" at bounding box center [663, 479] width 97 height 24
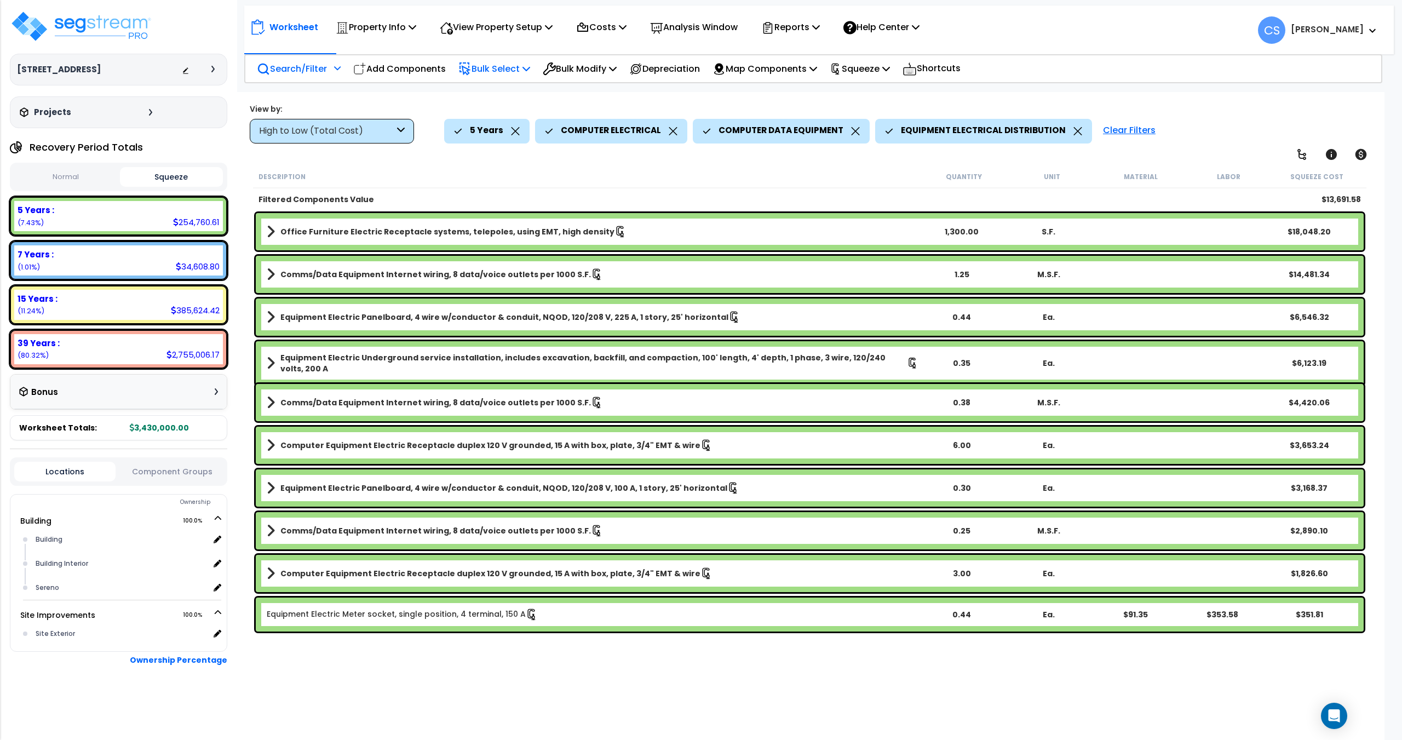
click at [493, 76] on p "Bulk Select" at bounding box center [494, 68] width 72 height 15
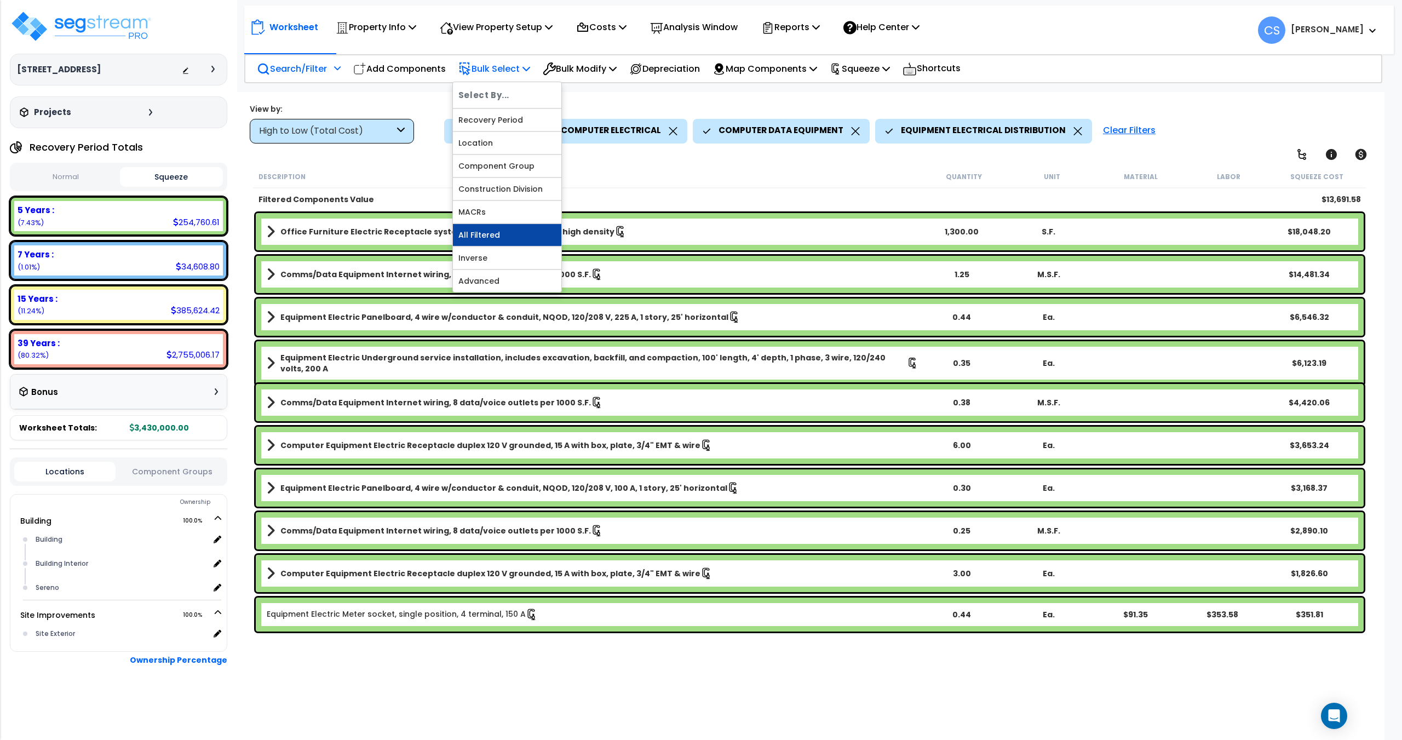
click at [485, 232] on link "All Filtered" at bounding box center [507, 235] width 108 height 22
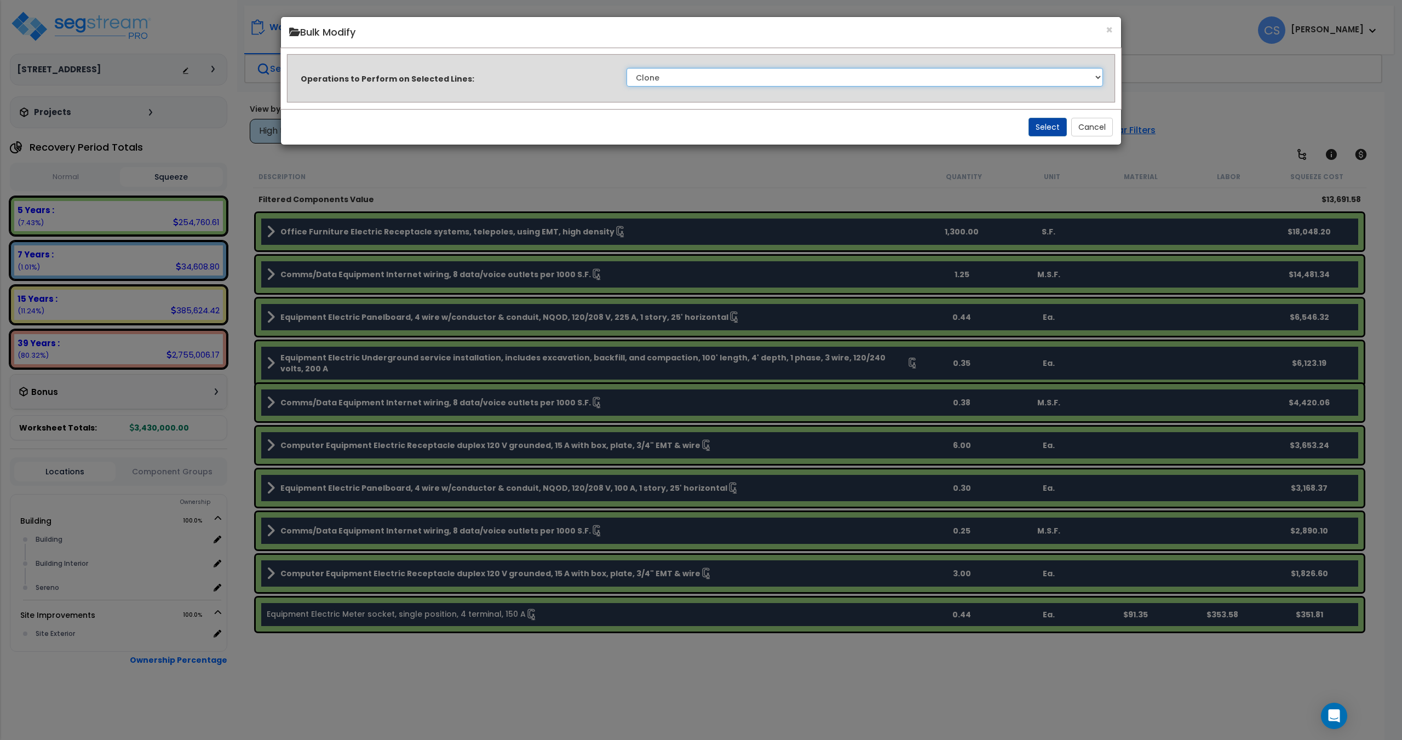
click at [714, 72] on select "Clone Delete Delete Zero Quantities Modify Component Group Modify Recovery Peri…" at bounding box center [864, 77] width 476 height 19
select select "modifyTotalCostFactor"
click at [626, 68] on select "Clone Delete Delete Zero Quantities Modify Component Group Modify Recovery Peri…" at bounding box center [864, 77] width 476 height 19
click at [1052, 119] on button "Select" at bounding box center [1047, 127] width 38 height 19
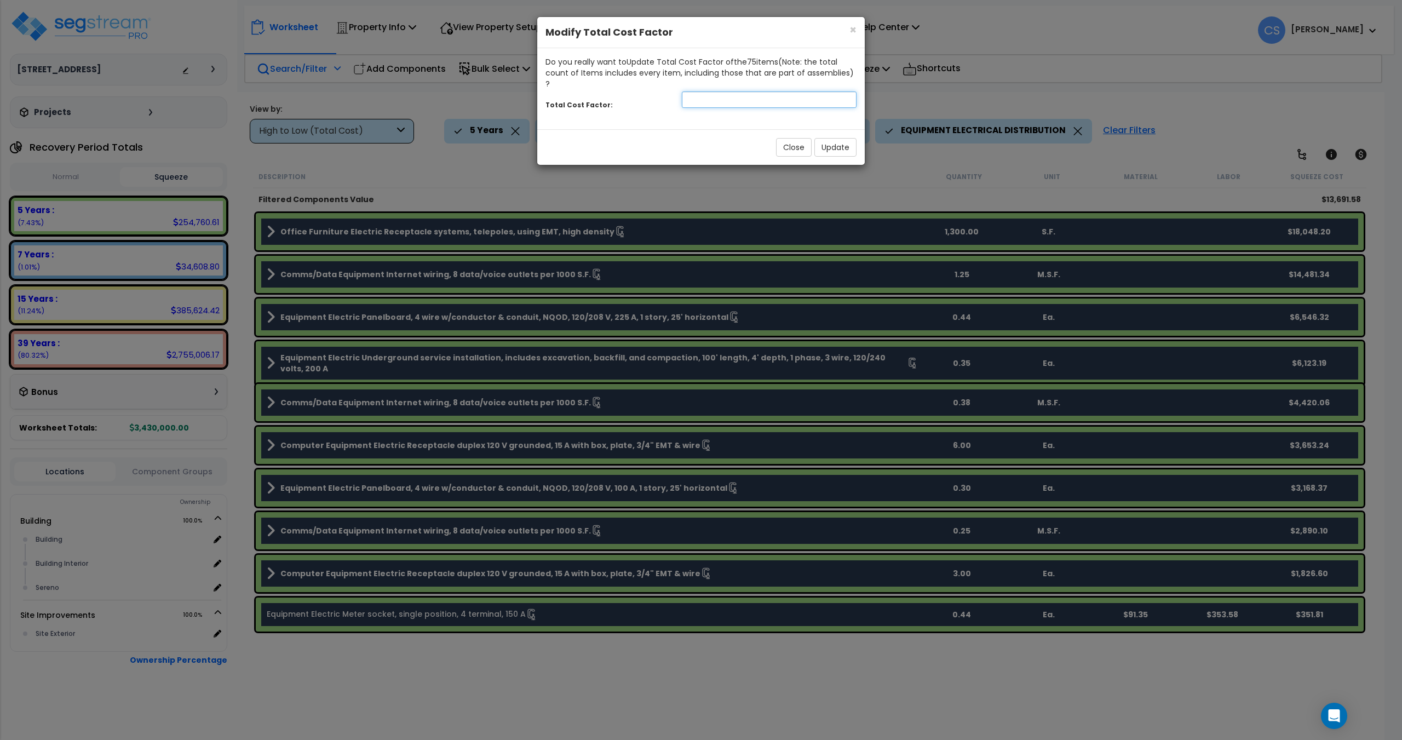
click at [727, 91] on input "number" at bounding box center [769, 99] width 175 height 16
type input "0.45"
click at [839, 138] on button "Update" at bounding box center [835, 147] width 42 height 19
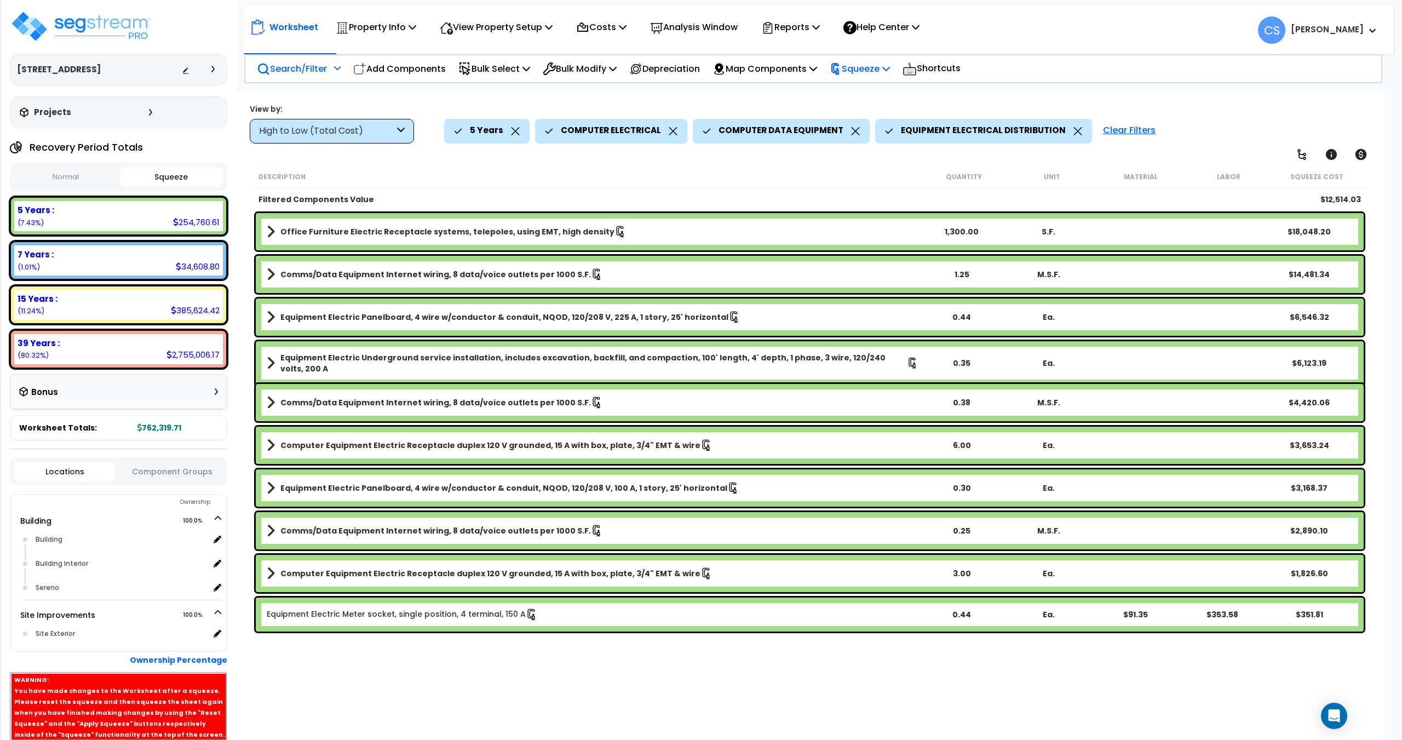
click at [889, 67] on p "Squeeze" at bounding box center [860, 68] width 60 height 15
click at [888, 95] on link "Re-squeeze" at bounding box center [878, 94] width 108 height 25
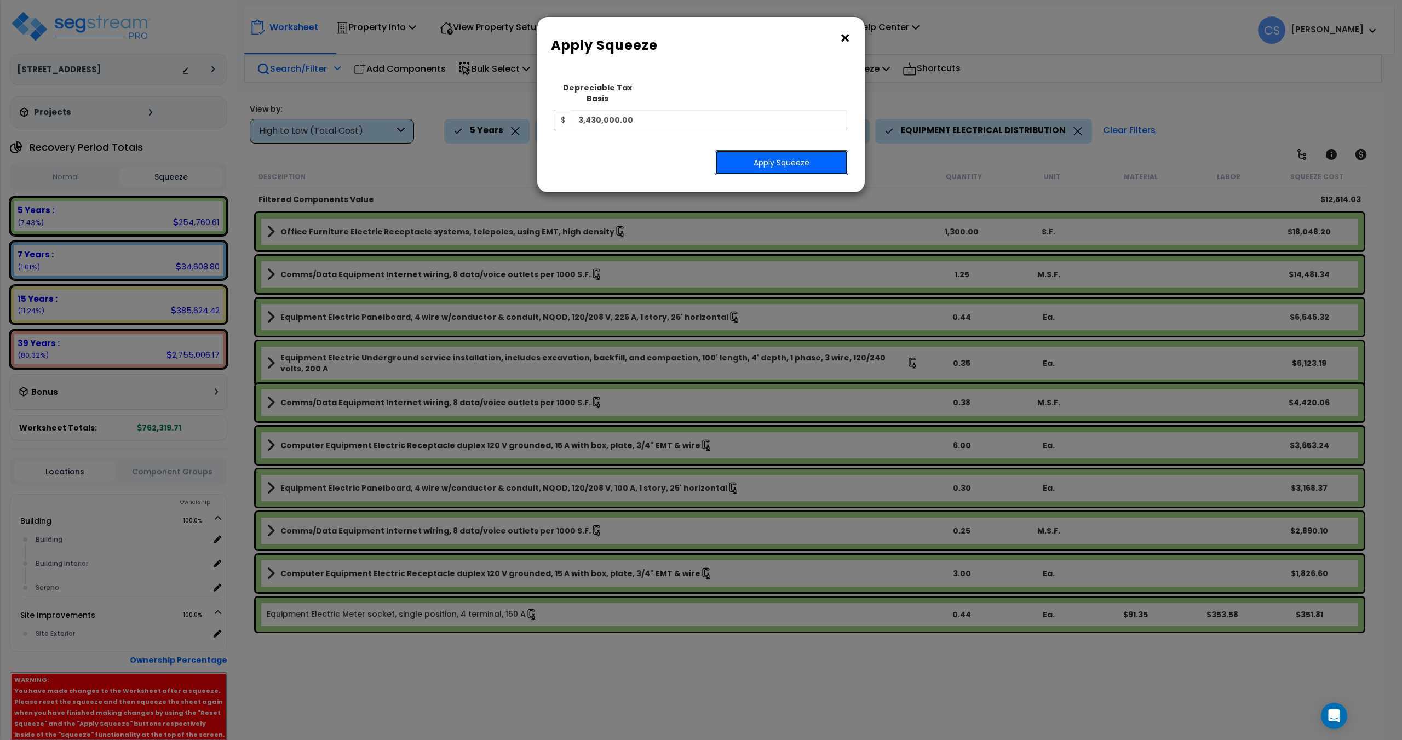
click at [789, 150] on button "Apply Squeeze" at bounding box center [782, 162] width 134 height 25
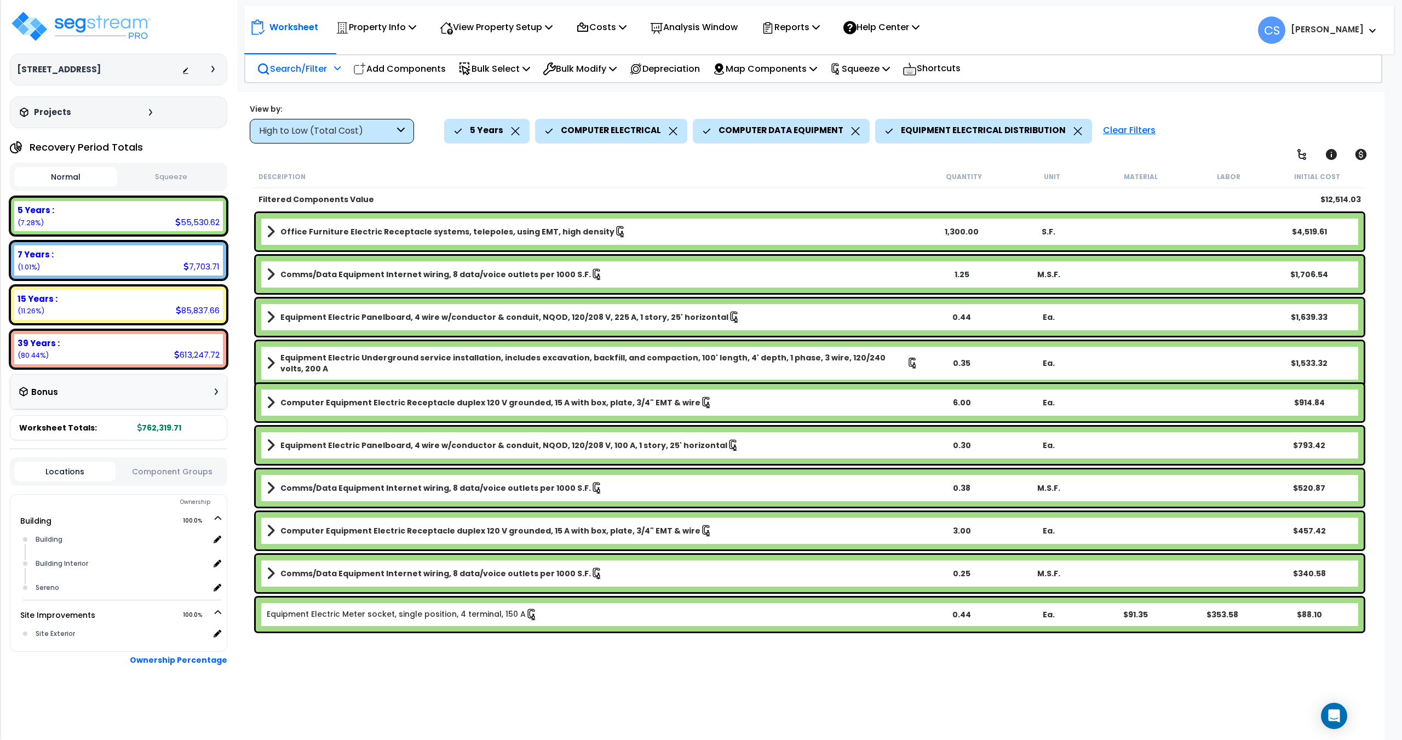
click at [320, 71] on p "Search/Filter" at bounding box center [292, 68] width 70 height 15
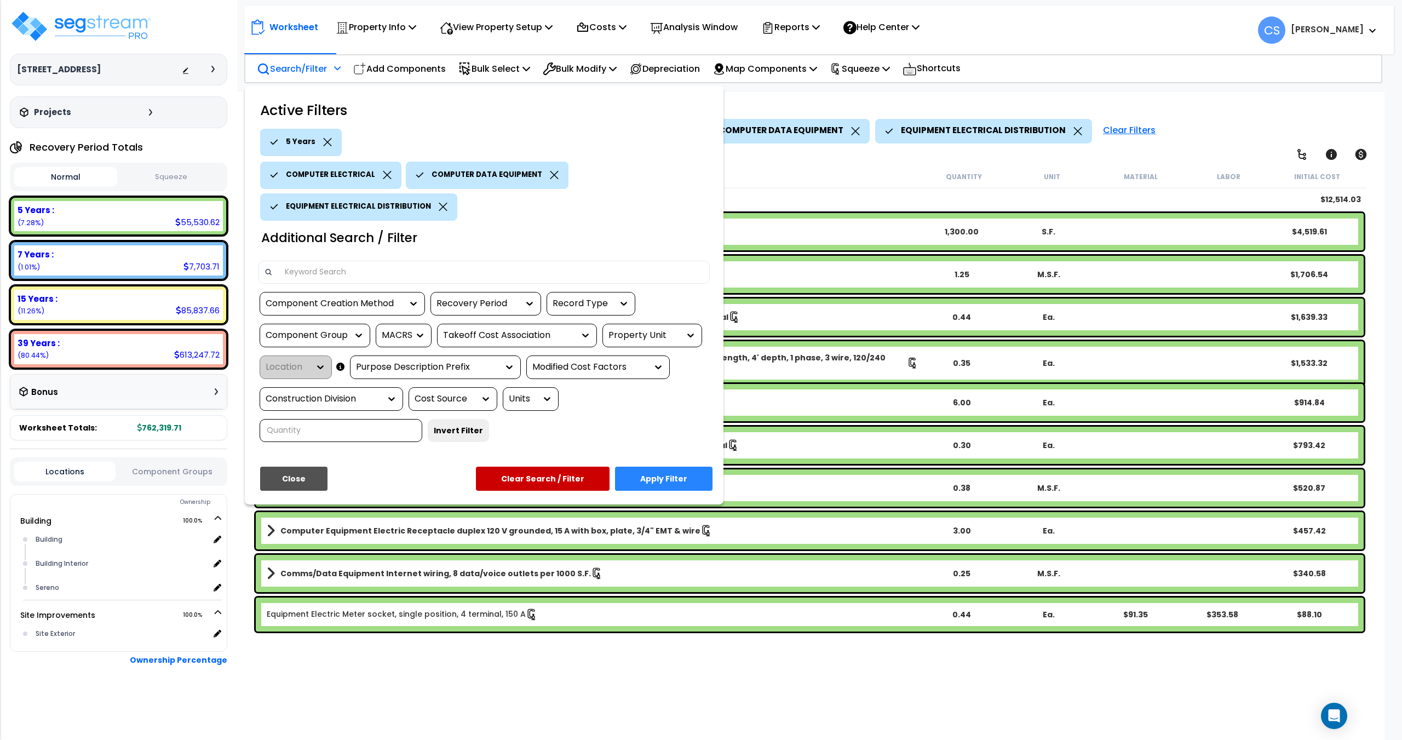
click at [321, 77] on div at bounding box center [701, 370] width 1402 height 740
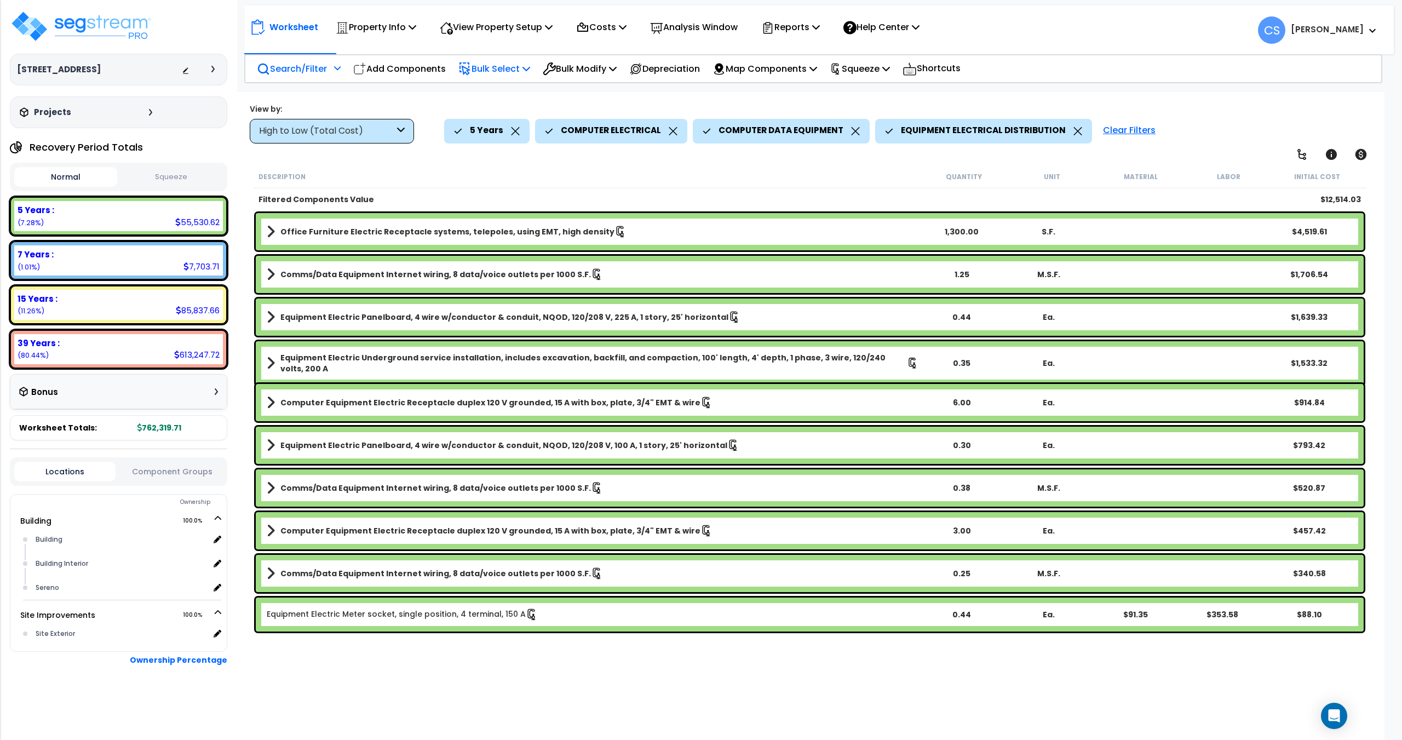
click at [496, 77] on div "Bulk Select" at bounding box center [494, 69] width 72 height 26
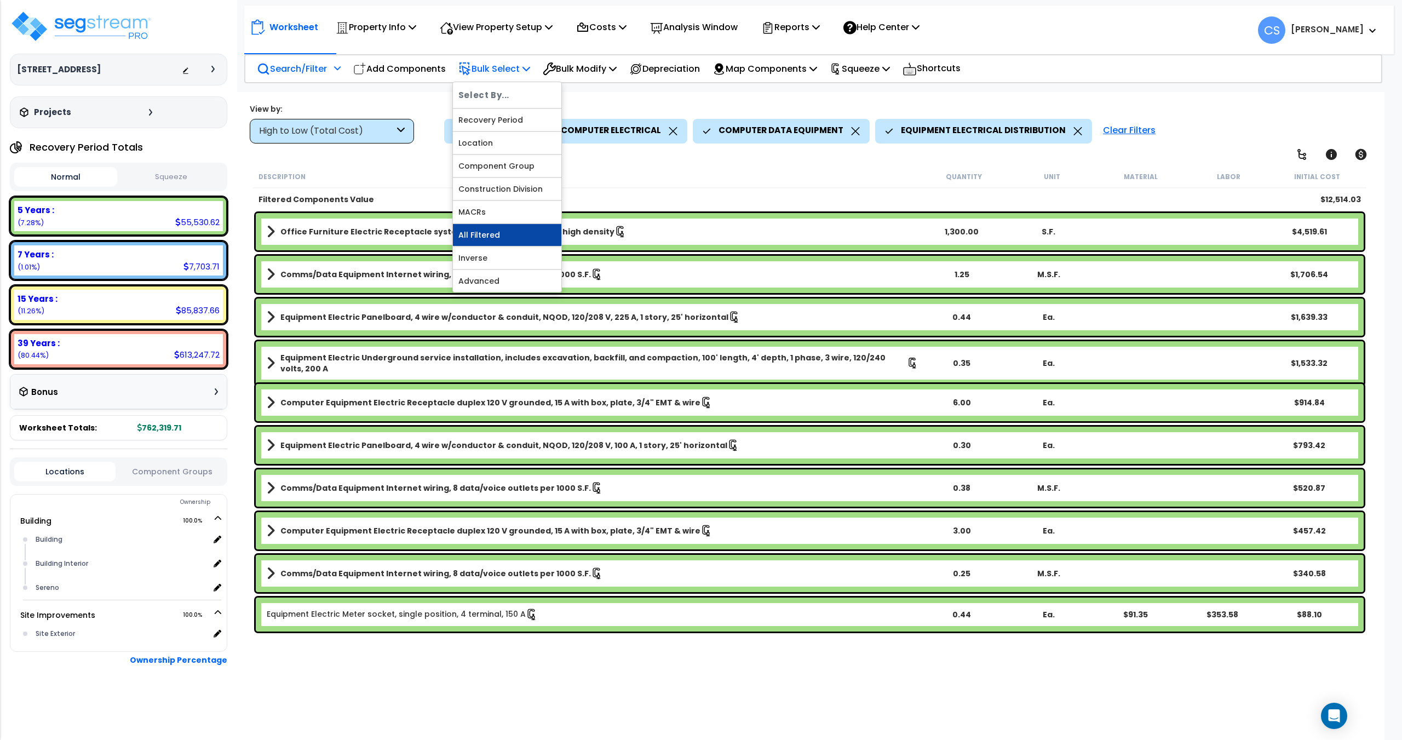
click at [509, 232] on link "All Filtered" at bounding box center [507, 235] width 108 height 22
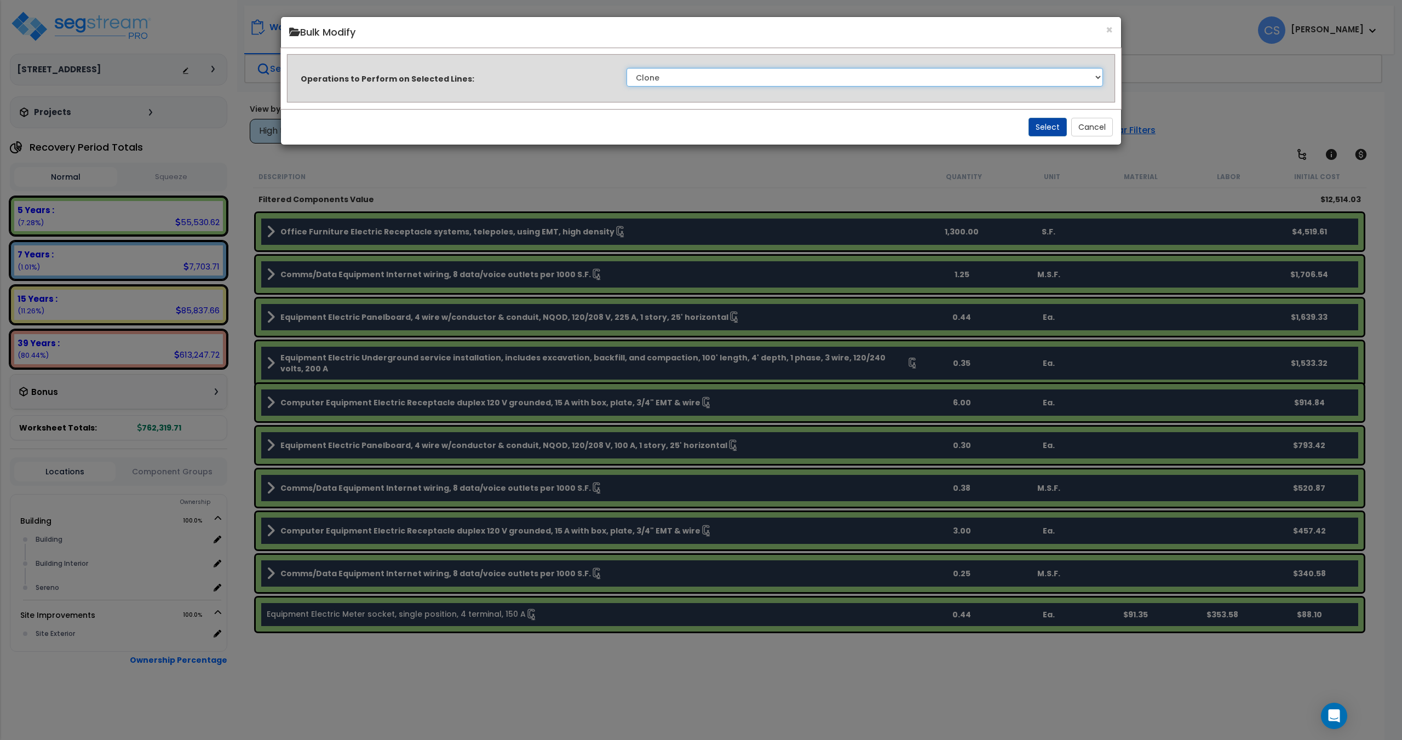
click at [768, 86] on select "Clone Delete Delete Zero Quantities Modify Component Group Modify Recovery Peri…" at bounding box center [864, 77] width 476 height 19
drag, startPoint x: 777, startPoint y: 72, endPoint x: 846, endPoint y: 73, distance: 68.5
click at [777, 72] on select "Clone Delete Delete Zero Quantities Modify Component Group Modify Recovery Peri…" at bounding box center [864, 77] width 476 height 19
click at [864, 87] on div "Operations to Perform on Selected Lines: Clone Delete Delete Zero Quantities Mo…" at bounding box center [701, 77] width 830 height 32
click at [802, 72] on select "Clone Delete Delete Zero Quantities Modify Component Group Modify Recovery Peri…" at bounding box center [864, 77] width 476 height 19
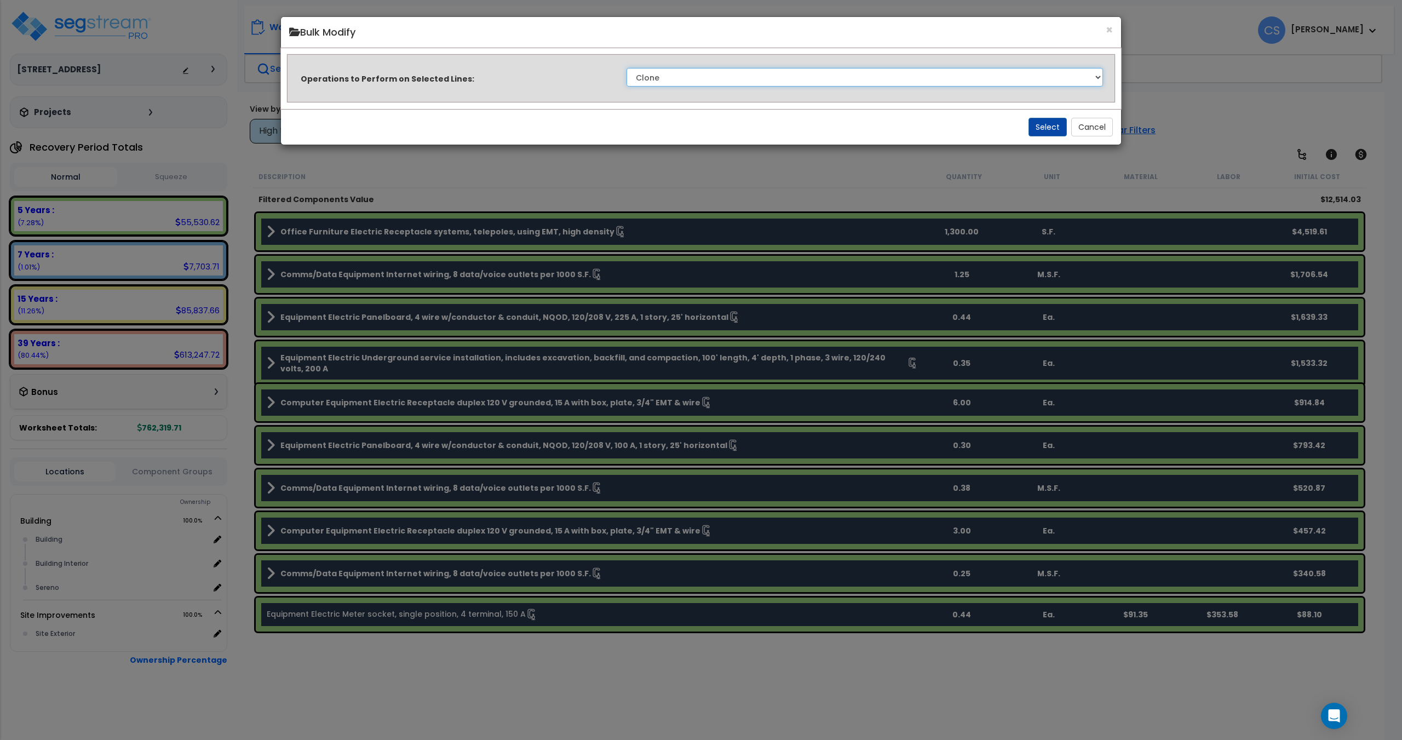
select select "modifyTotalCostFactor"
click at [626, 68] on select "Clone Delete Delete Zero Quantities Modify Component Group Modify Recovery Peri…" at bounding box center [864, 77] width 476 height 19
click at [1058, 120] on button "Select" at bounding box center [1047, 127] width 38 height 19
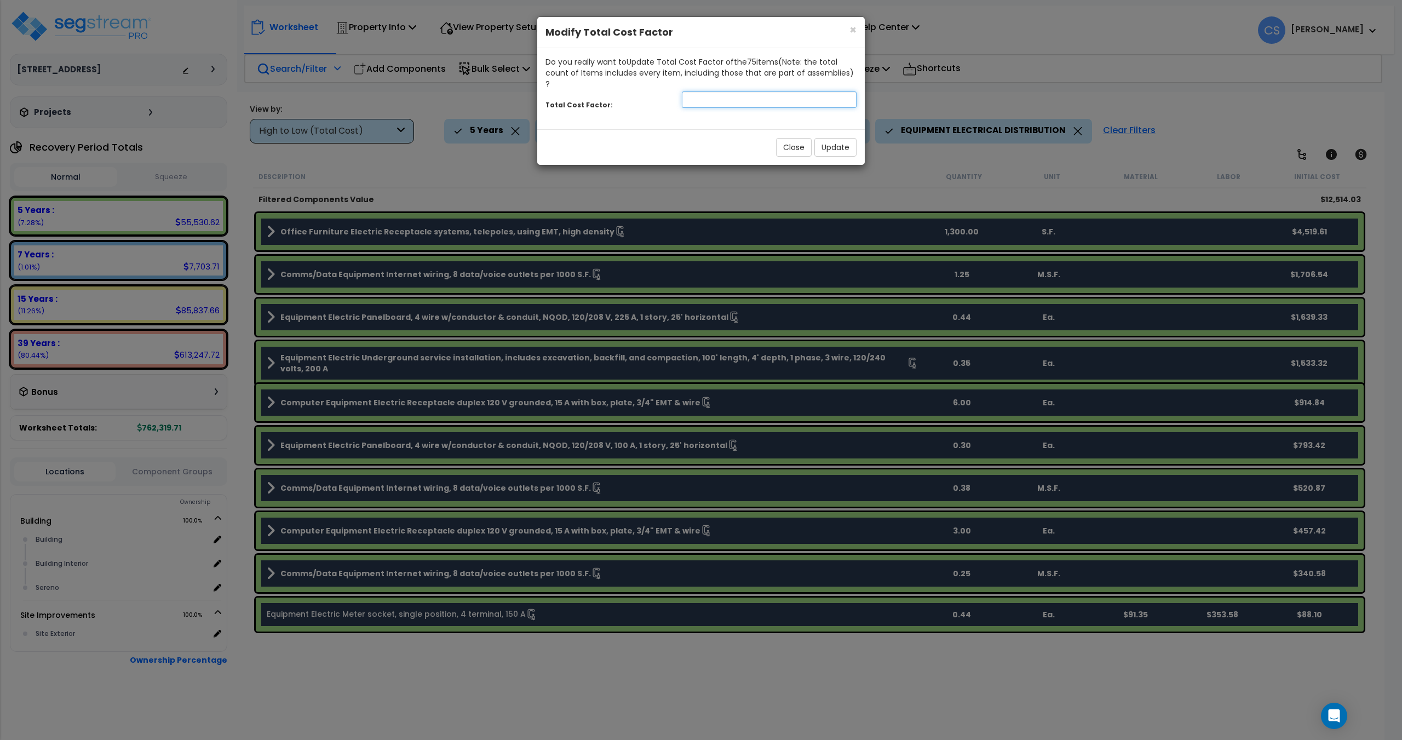
click at [773, 91] on input "number" at bounding box center [769, 99] width 175 height 16
type input "0.5"
click at [845, 141] on button "Update" at bounding box center [835, 147] width 42 height 19
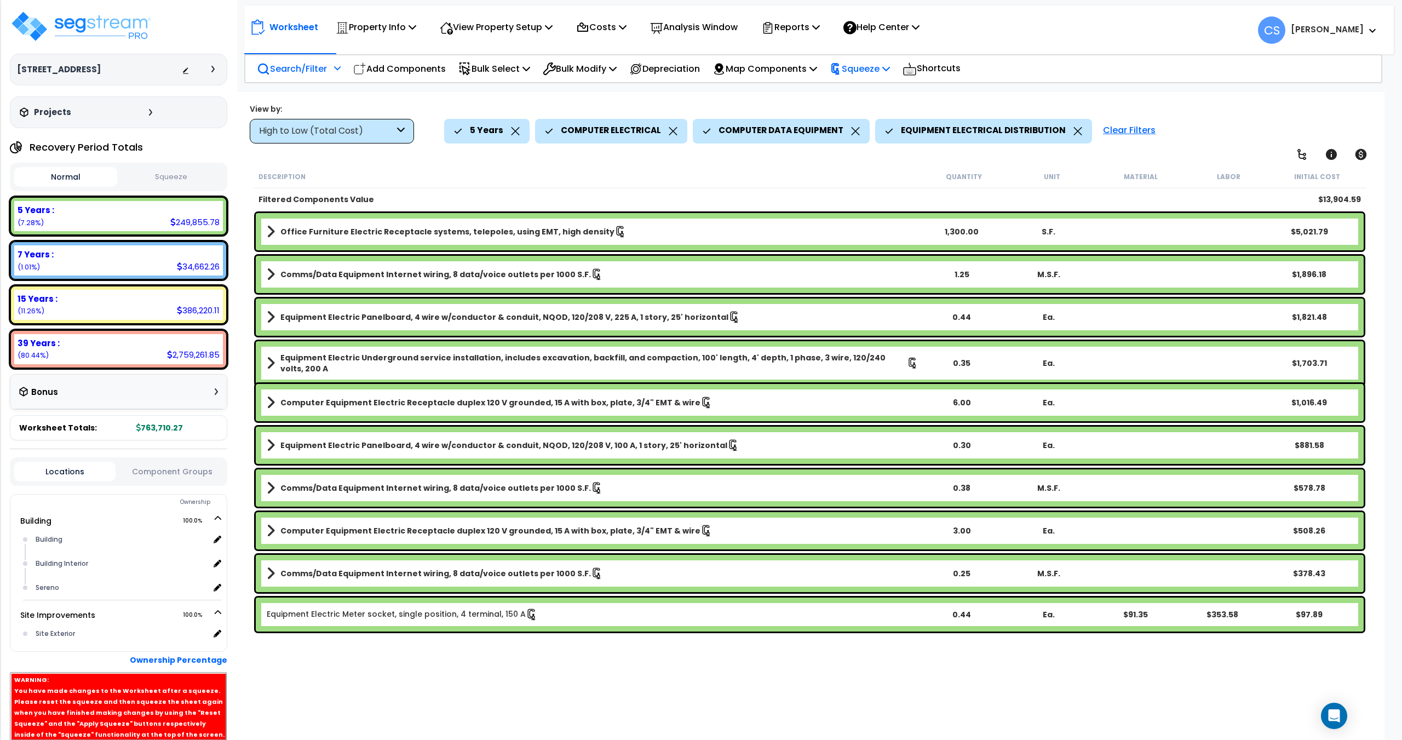
click at [876, 70] on p "Squeeze" at bounding box center [860, 68] width 60 height 15
click at [870, 93] on link "Re-squeeze" at bounding box center [878, 94] width 108 height 25
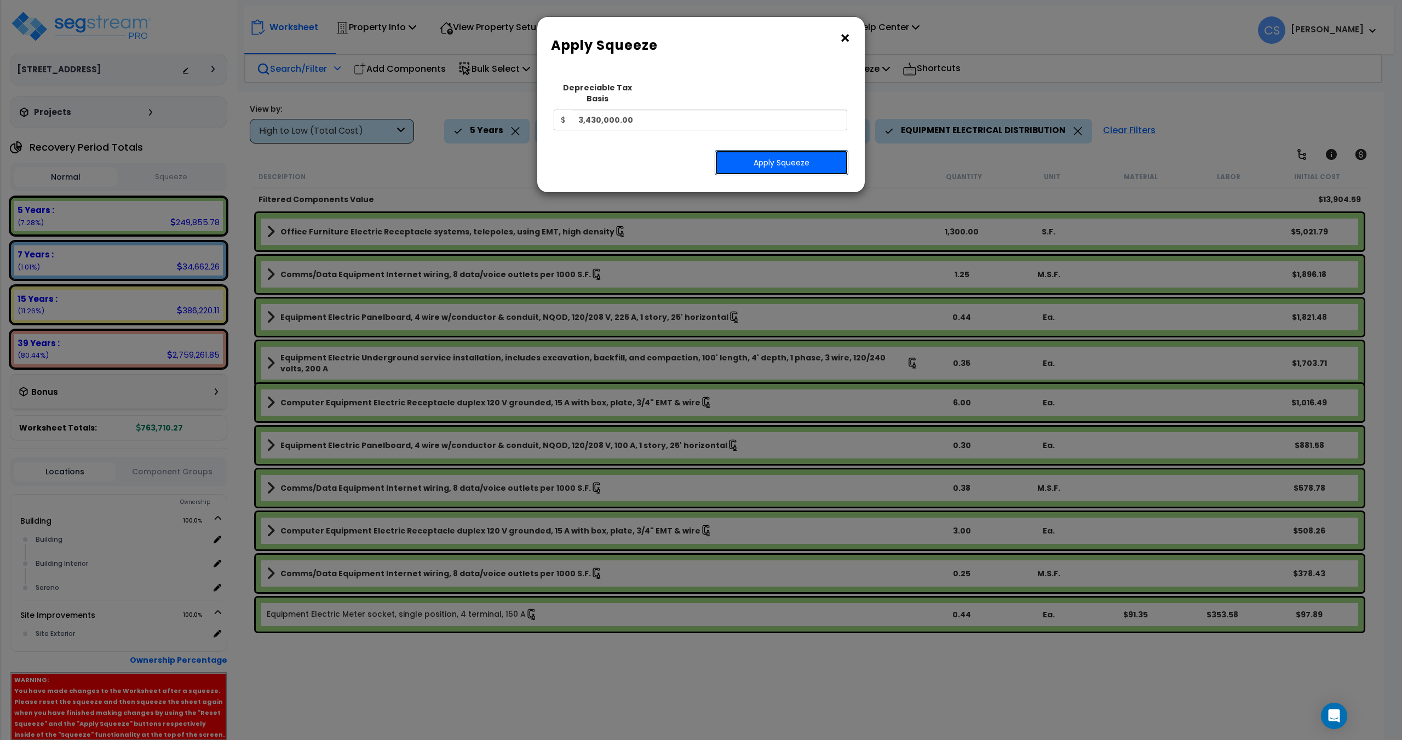
click at [818, 150] on button "Apply Squeeze" at bounding box center [782, 162] width 134 height 25
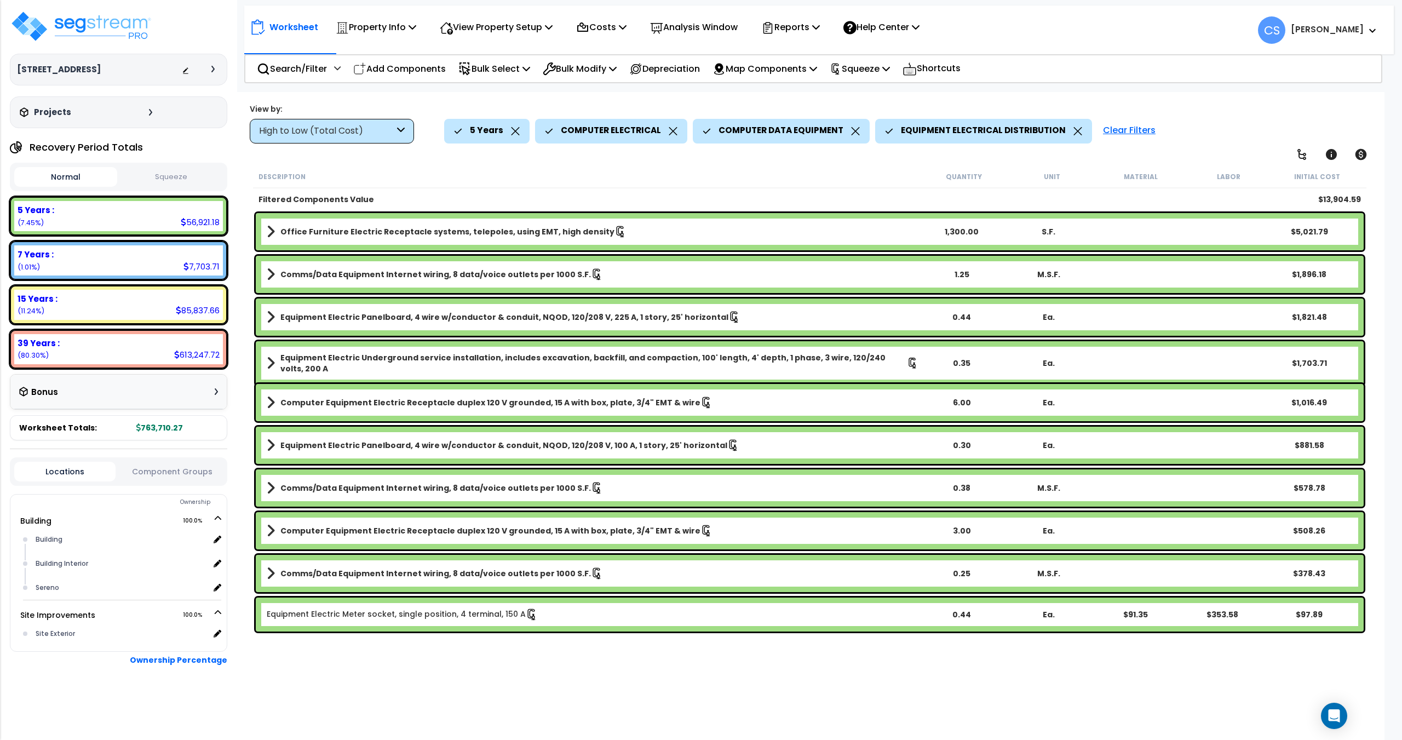
click at [184, 173] on button "Squeeze" at bounding box center [171, 177] width 103 height 19
click at [154, 177] on button "Squeeze" at bounding box center [171, 177] width 103 height 20
click at [626, 35] on p "Costs" at bounding box center [601, 27] width 50 height 15
click at [804, 30] on p "Reports" at bounding box center [790, 27] width 59 height 15
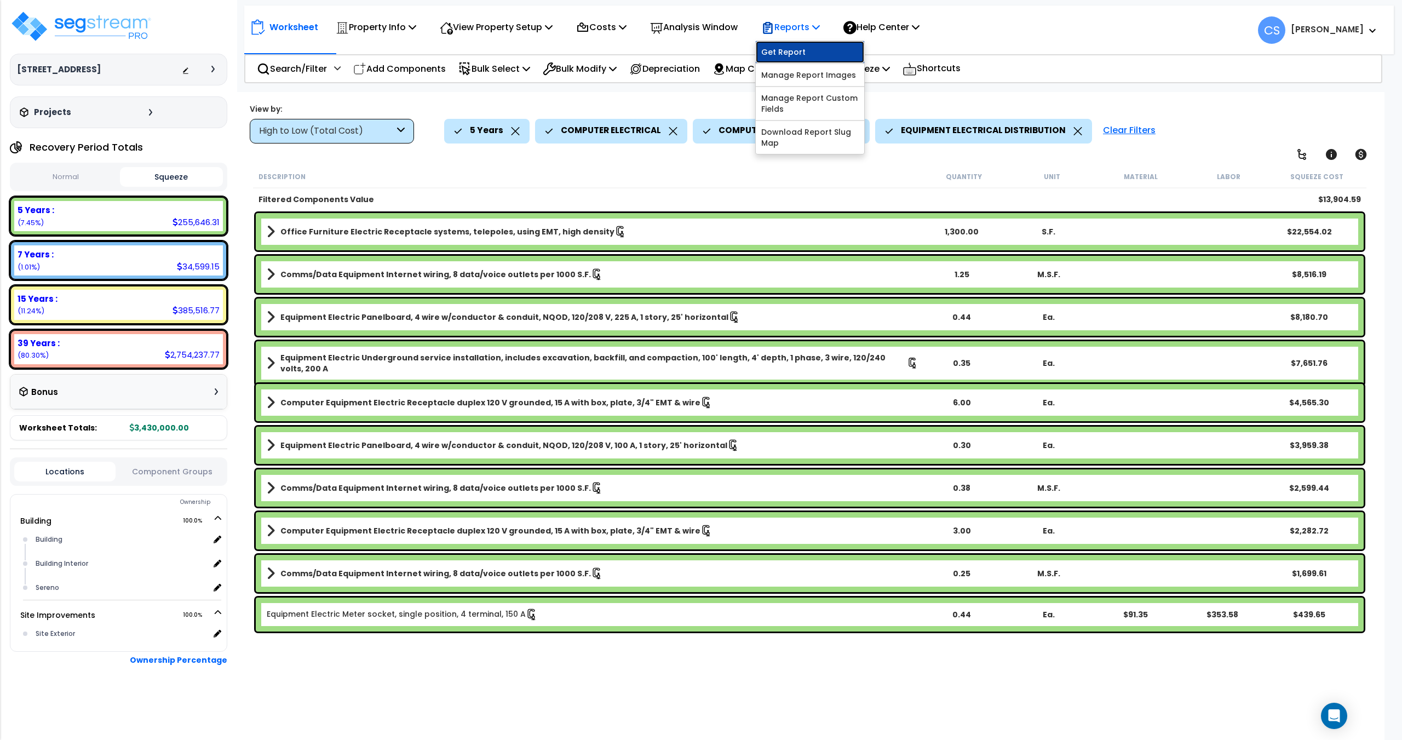
click at [800, 55] on link "Get Report" at bounding box center [810, 52] width 108 height 22
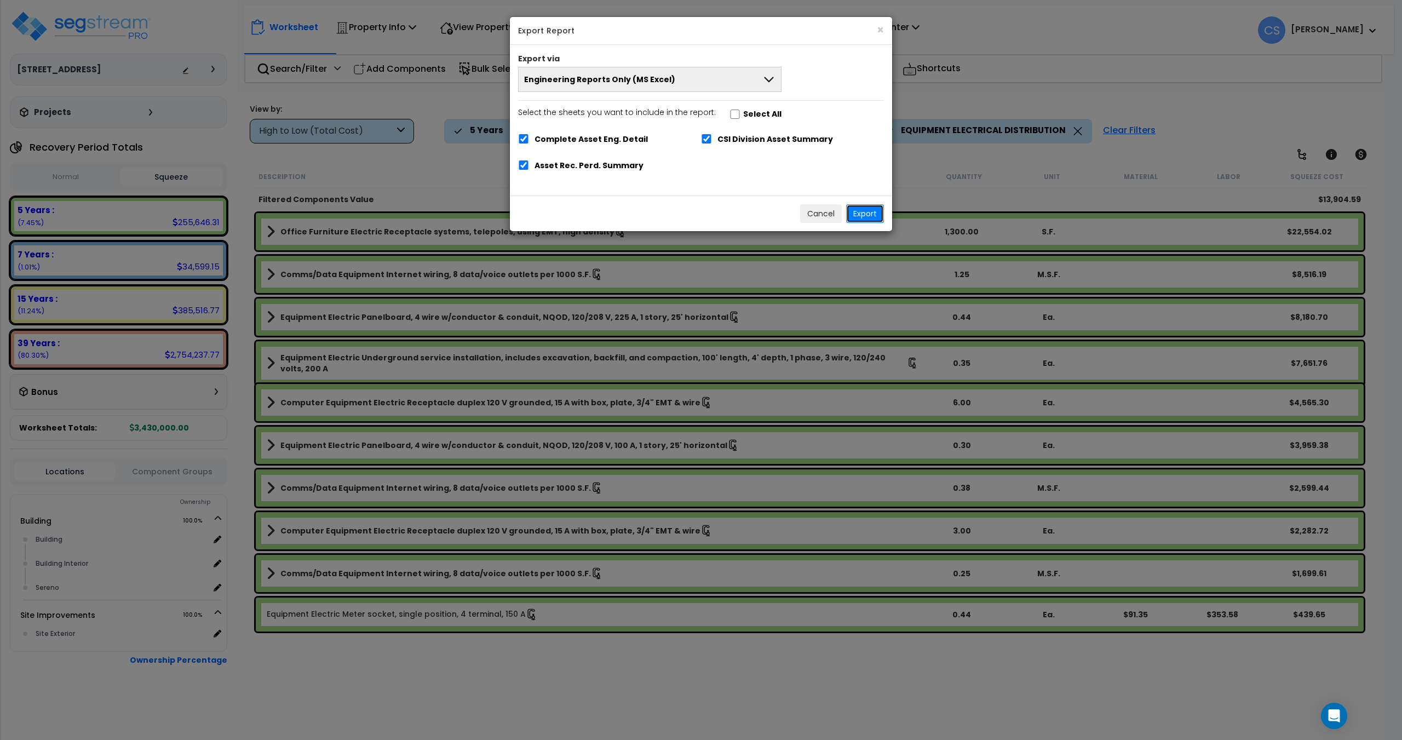
click at [865, 214] on button "Export" at bounding box center [865, 213] width 38 height 19
